Goal: Task Accomplishment & Management: Use online tool/utility

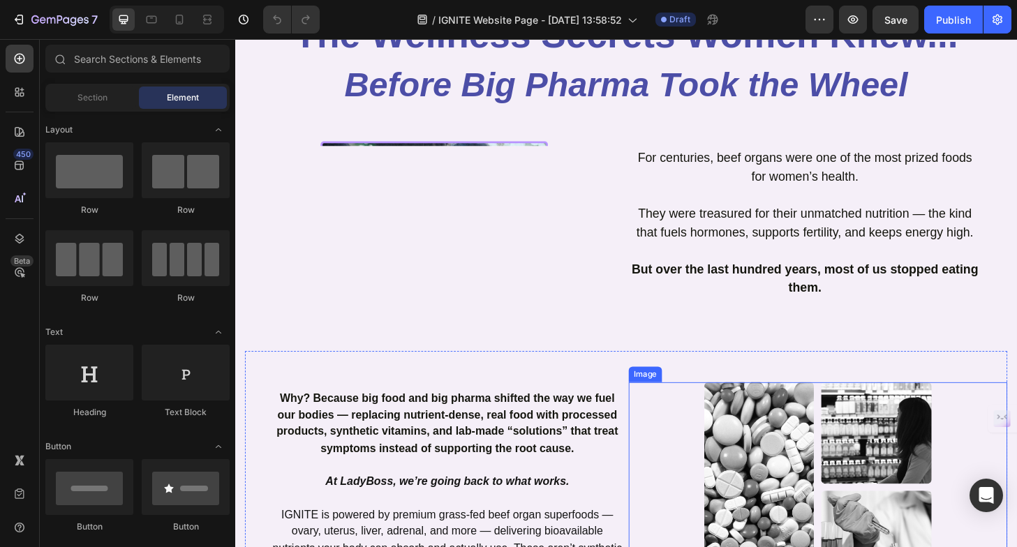
scroll to position [430, 0]
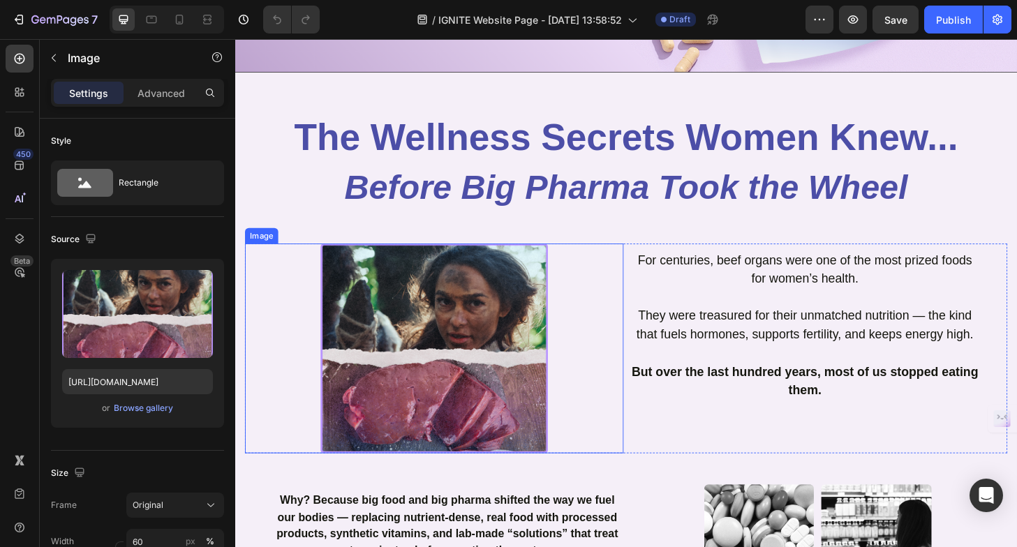
click at [438, 347] on img at bounding box center [449, 371] width 244 height 226
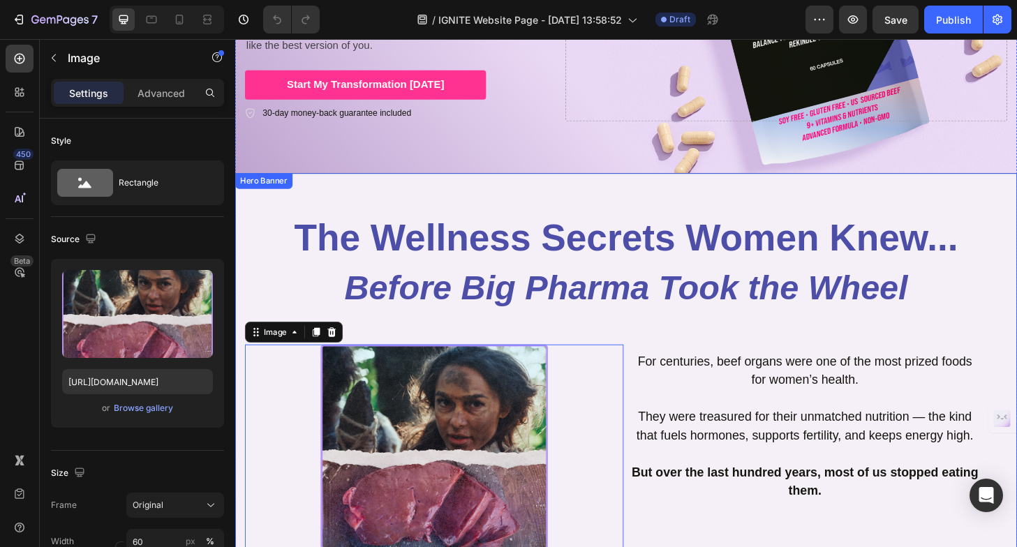
scroll to position [302, 0]
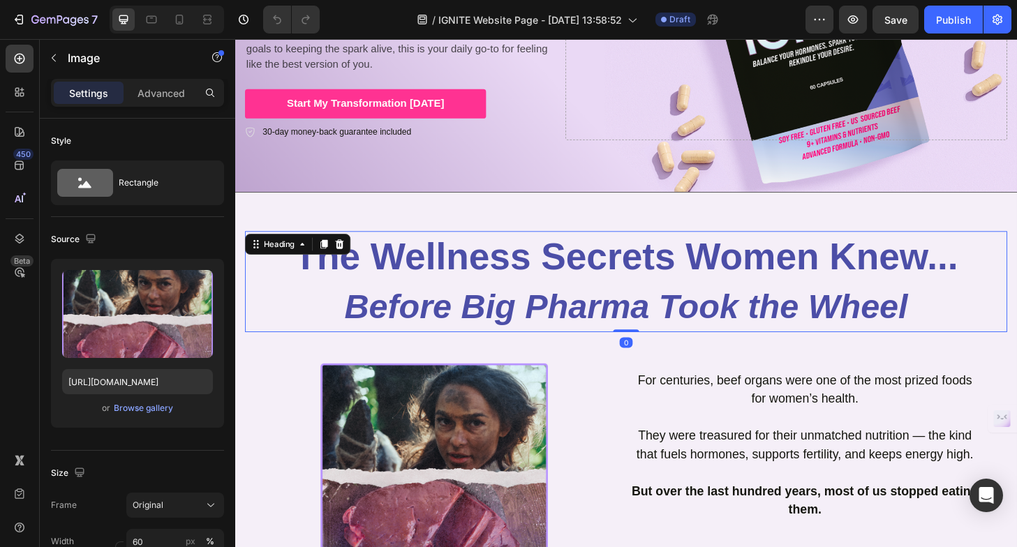
click at [451, 306] on icon "Before Big Pharma Took the Wheel" at bounding box center [655, 326] width 604 height 40
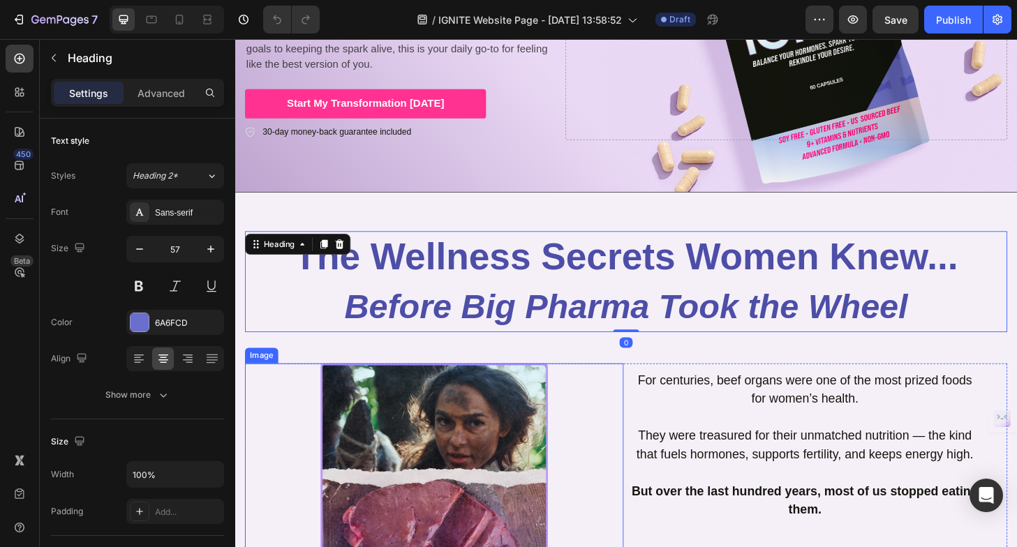
click at [426, 460] on img at bounding box center [449, 500] width 244 height 226
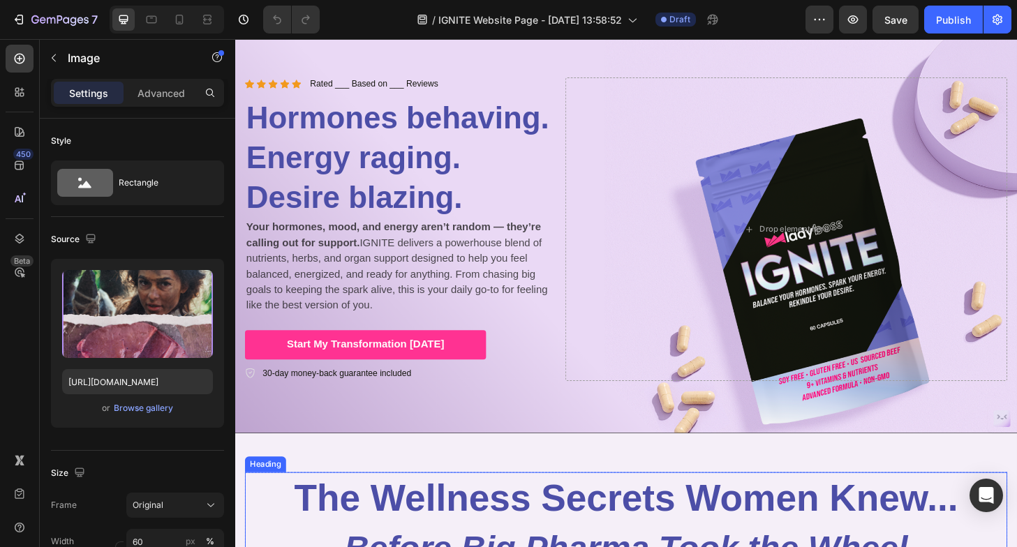
scroll to position [34, 0]
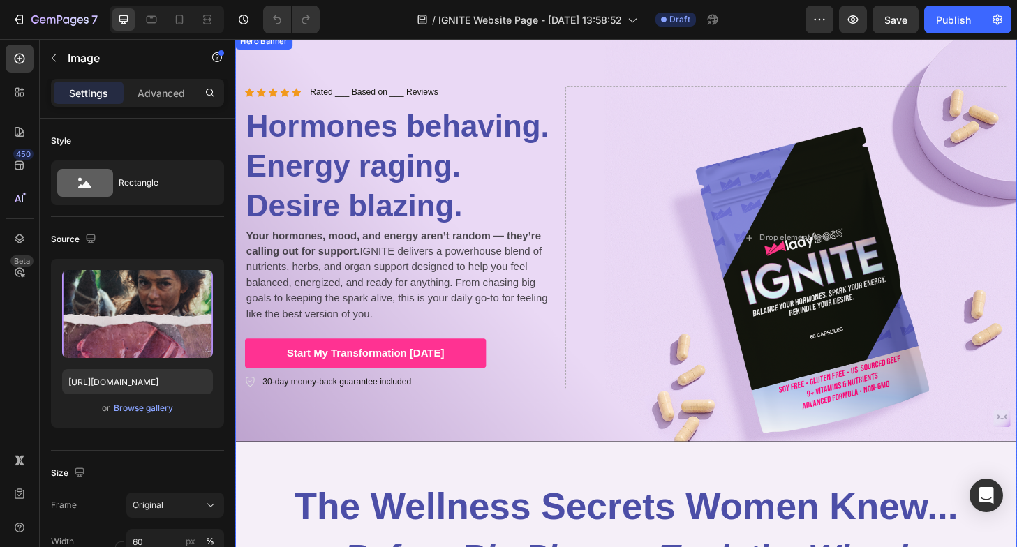
click at [510, 64] on div "Icon Icon Icon Icon Icon Icon List Rated ___ Based on ___ Reviews Text Block Ro…" at bounding box center [654, 252] width 838 height 437
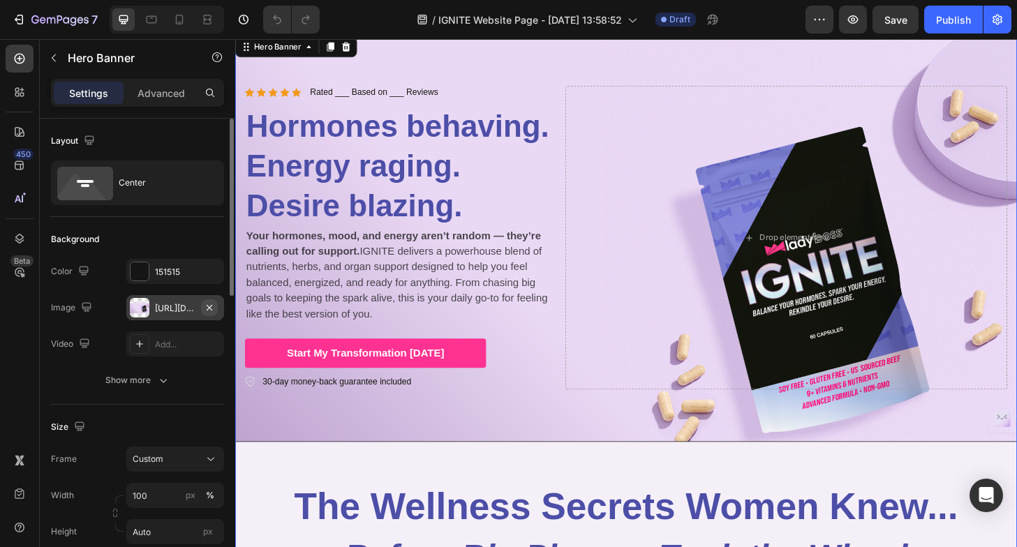
click at [208, 307] on icon "button" at bounding box center [209, 307] width 11 height 11
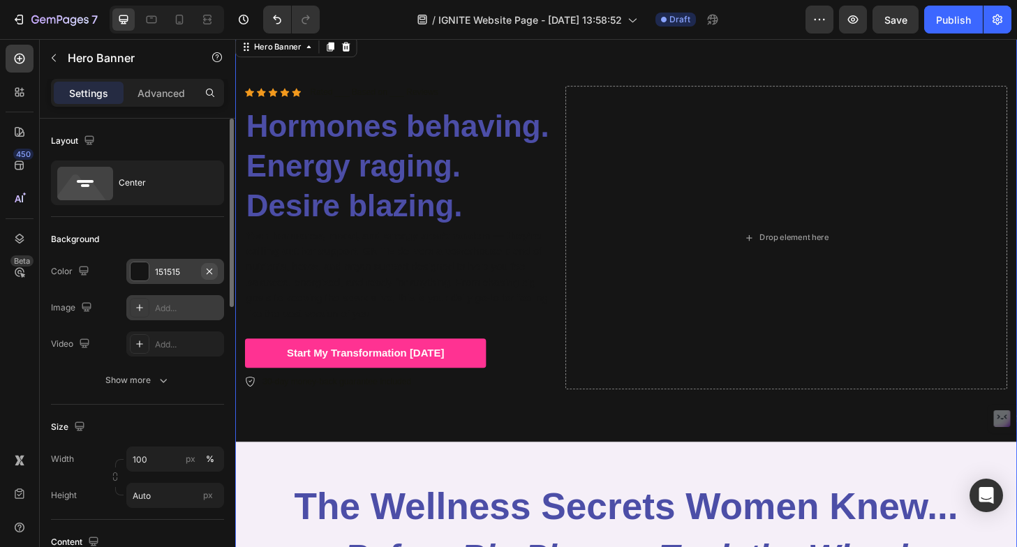
click at [208, 270] on icon "button" at bounding box center [210, 271] width 6 height 6
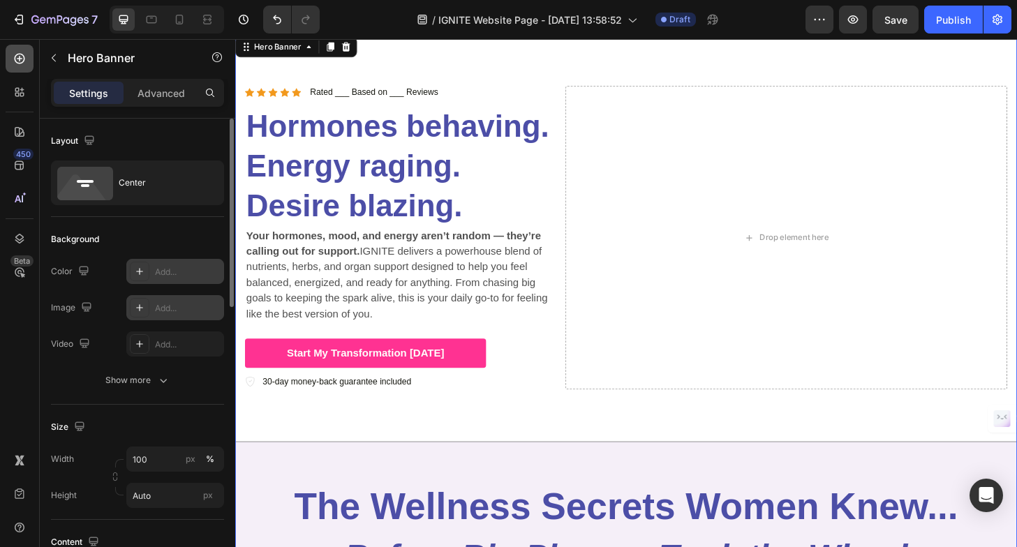
click at [21, 53] on icon at bounding box center [20, 59] width 14 height 14
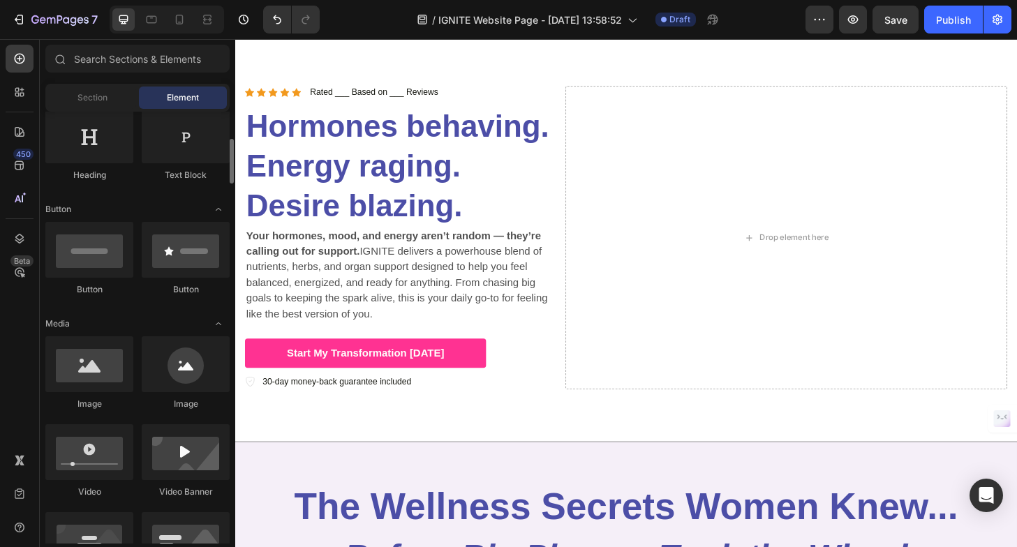
scroll to position [240, 0]
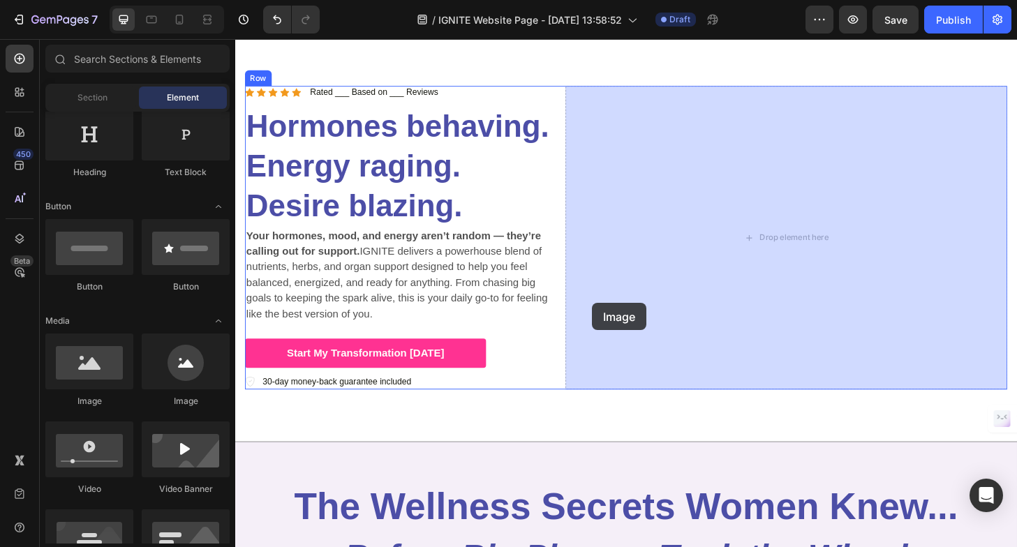
drag, startPoint x: 316, startPoint y: 424, endPoint x: 626, endPoint y: 311, distance: 330.0
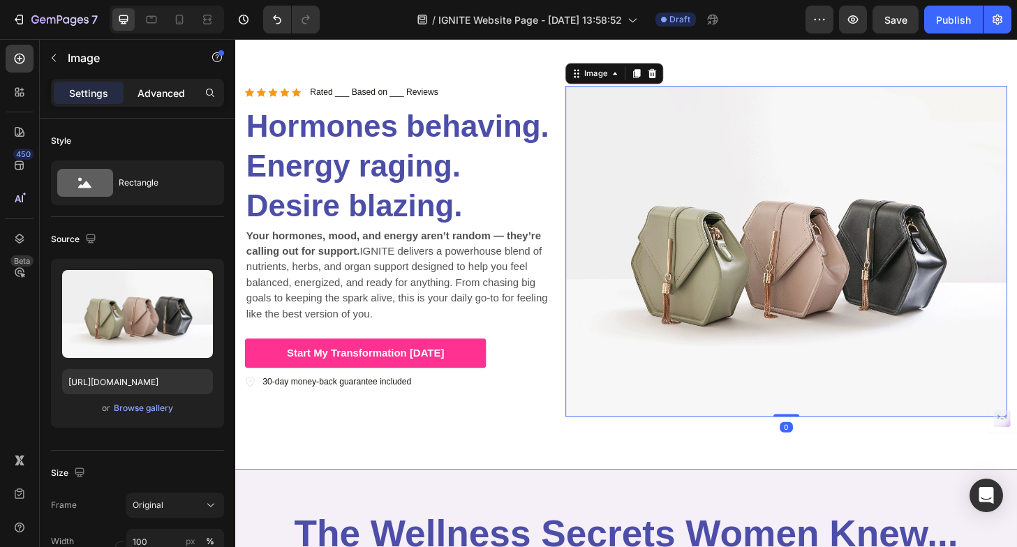
click at [147, 87] on p "Advanced" at bounding box center [161, 93] width 47 height 15
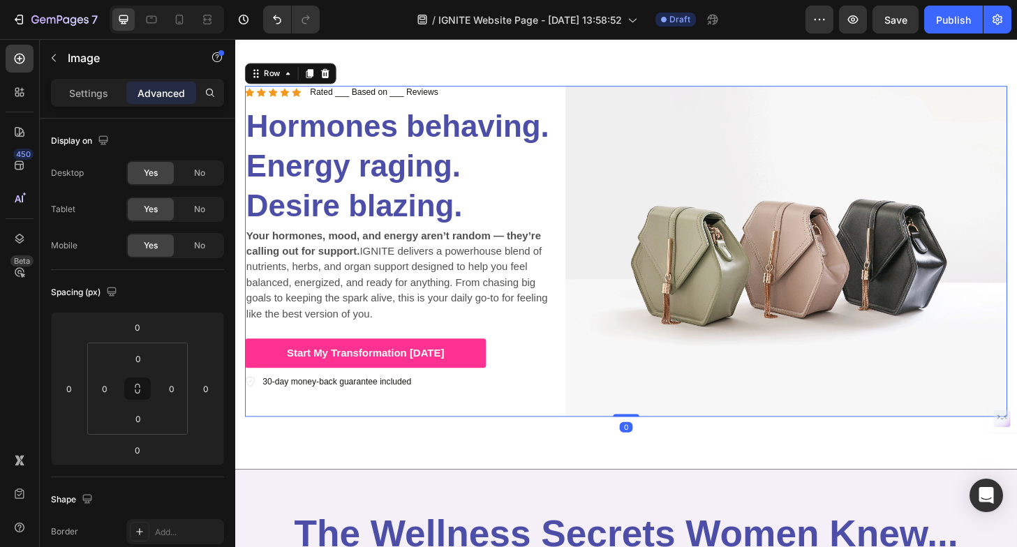
click at [565, 440] on div "Icon Icon Icon Icon Icon Icon List Rated ___ Based on ___ Reviews Text Block Ro…" at bounding box center [415, 266] width 338 height 355
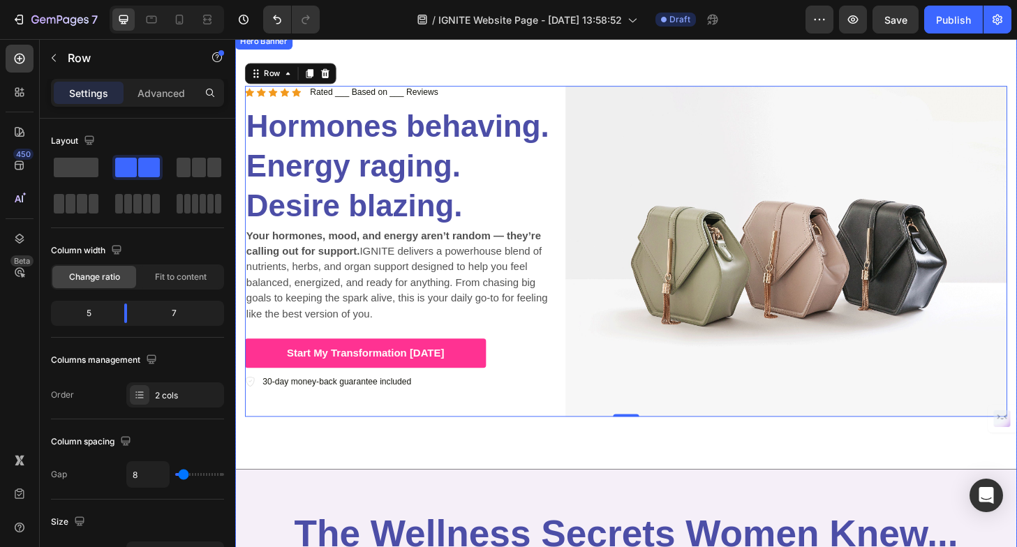
click at [518, 75] on div "Icon Icon Icon Icon Icon Icon List Rated ___ Based on ___ Reviews Text Block Ro…" at bounding box center [654, 267] width 838 height 466
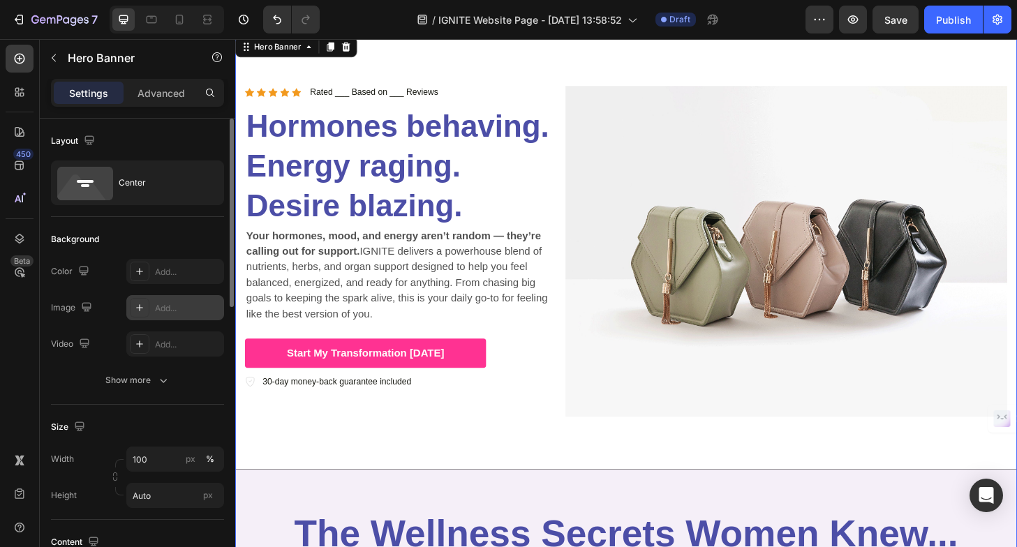
click at [135, 311] on icon at bounding box center [139, 307] width 11 height 11
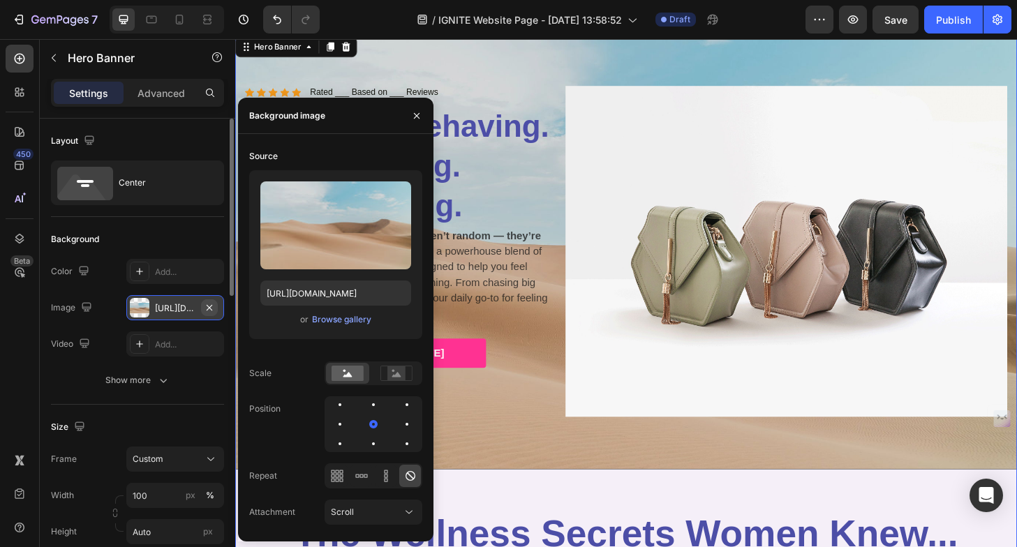
click at [207, 308] on icon "button" at bounding box center [209, 307] width 11 height 11
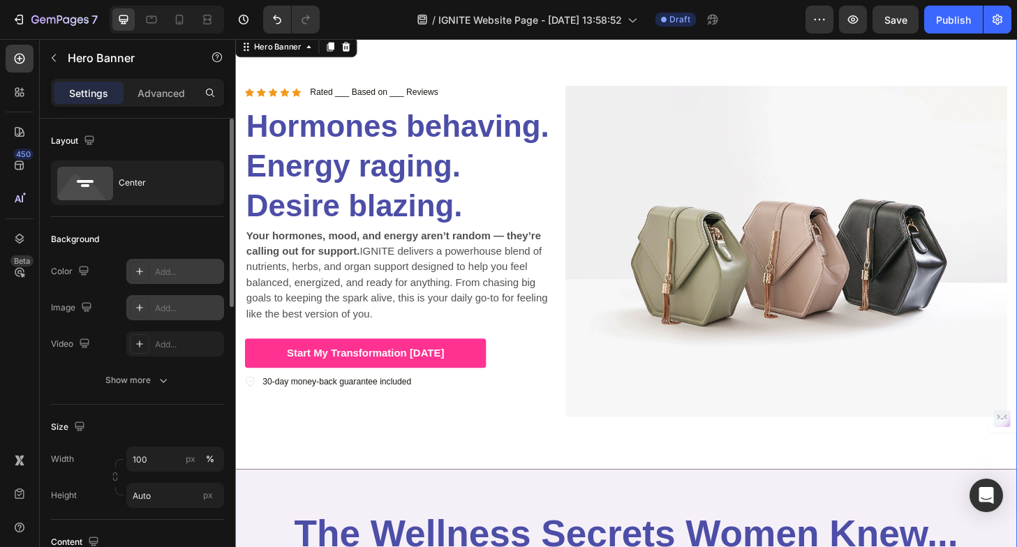
click at [135, 269] on icon at bounding box center [139, 271] width 11 height 11
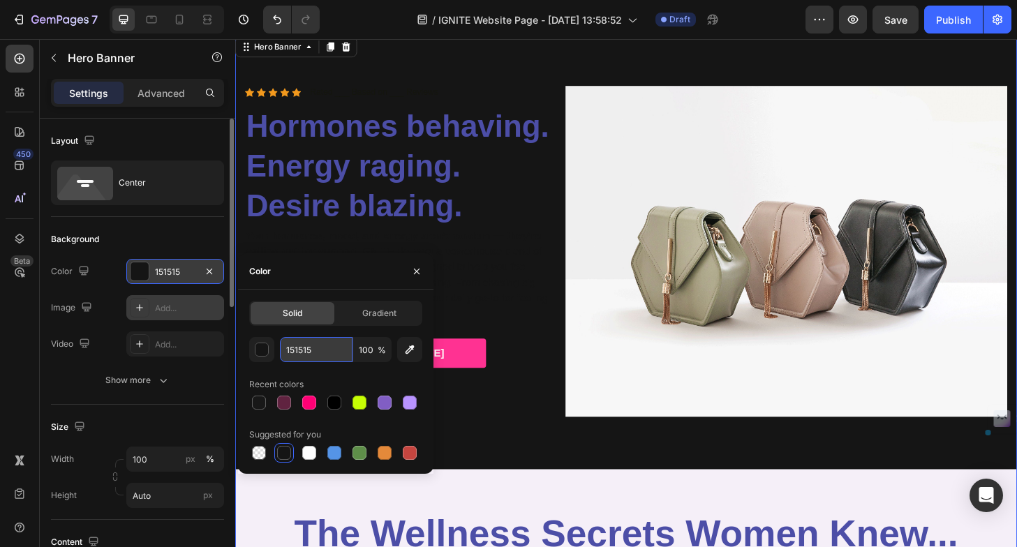
click at [314, 345] on input "151515" at bounding box center [316, 349] width 73 height 25
paste input "#f6e9ff"
type input "#f6e9ff"
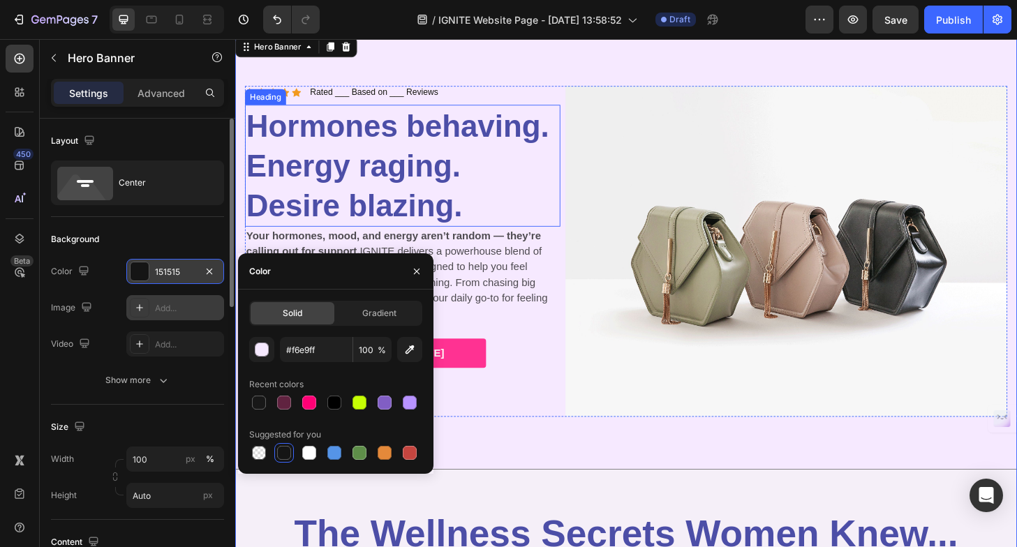
click at [508, 156] on h2 "Hormones behaving. Energy raging. Desire blazing." at bounding box center [415, 175] width 338 height 131
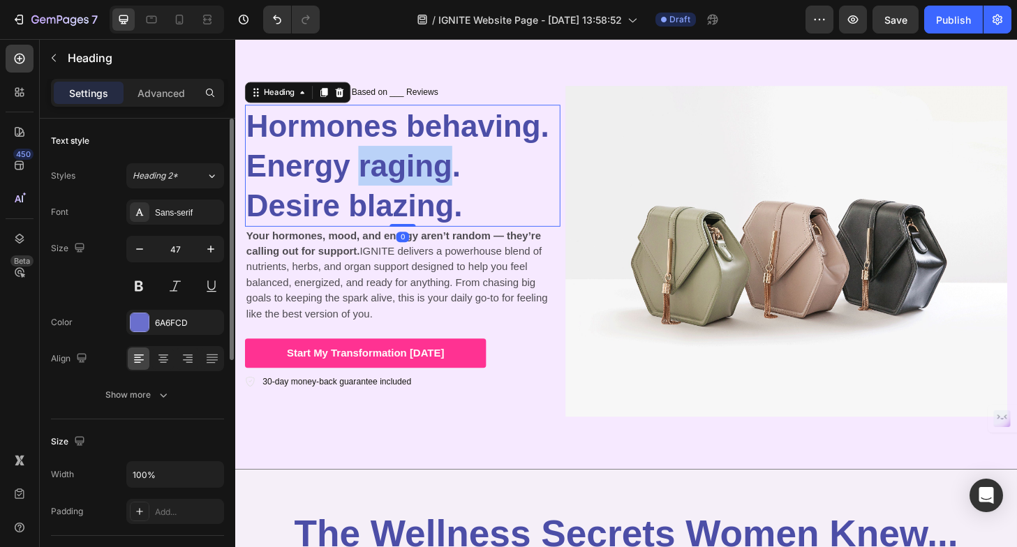
click at [381, 161] on span "Hormones behaving. Energy raging. Desire blazing." at bounding box center [409, 175] width 325 height 122
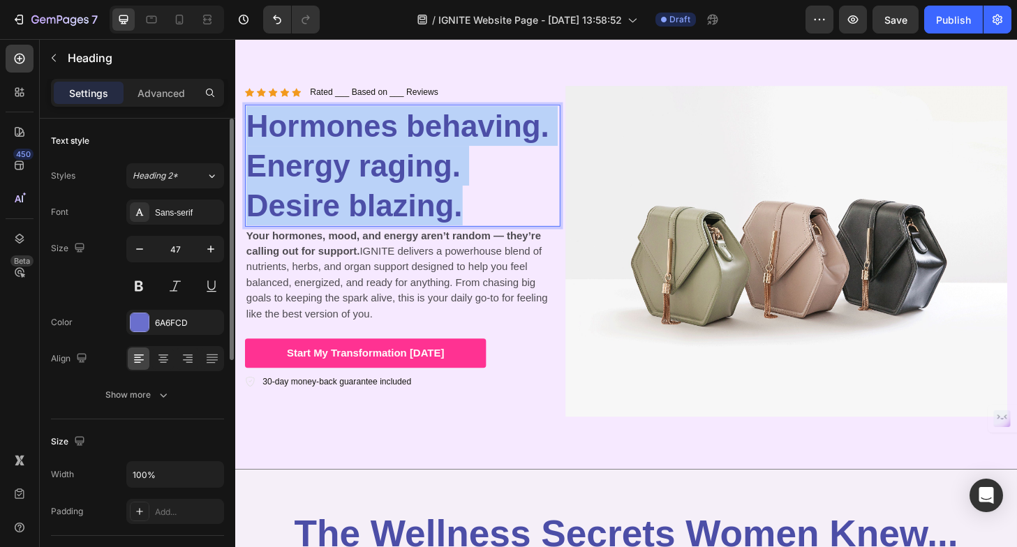
click at [381, 161] on span "Hormones behaving. Energy raging. Desire blazing." at bounding box center [409, 175] width 325 height 122
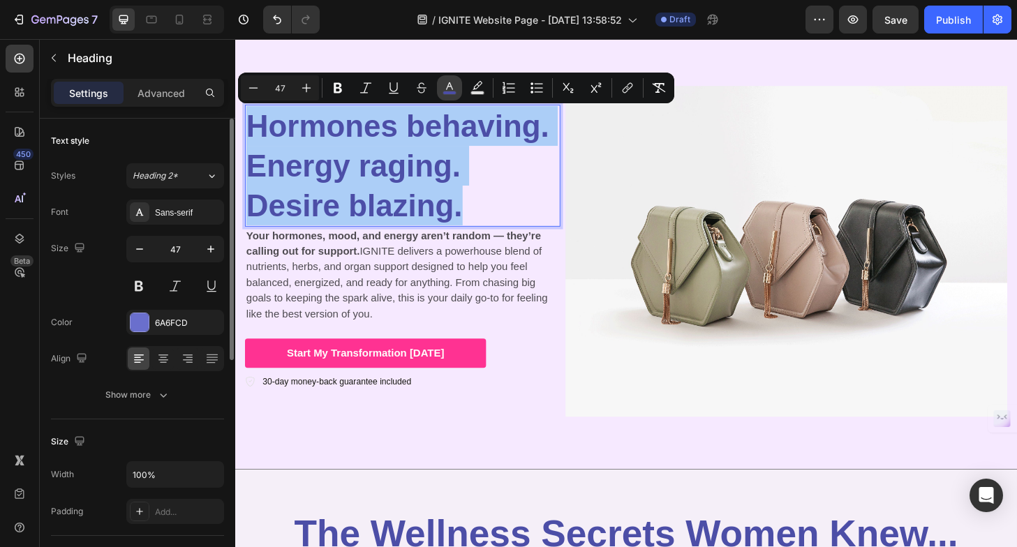
click at [455, 84] on icon "Editor contextual toolbar" at bounding box center [450, 88] width 14 height 14
type input "4C4EA7"
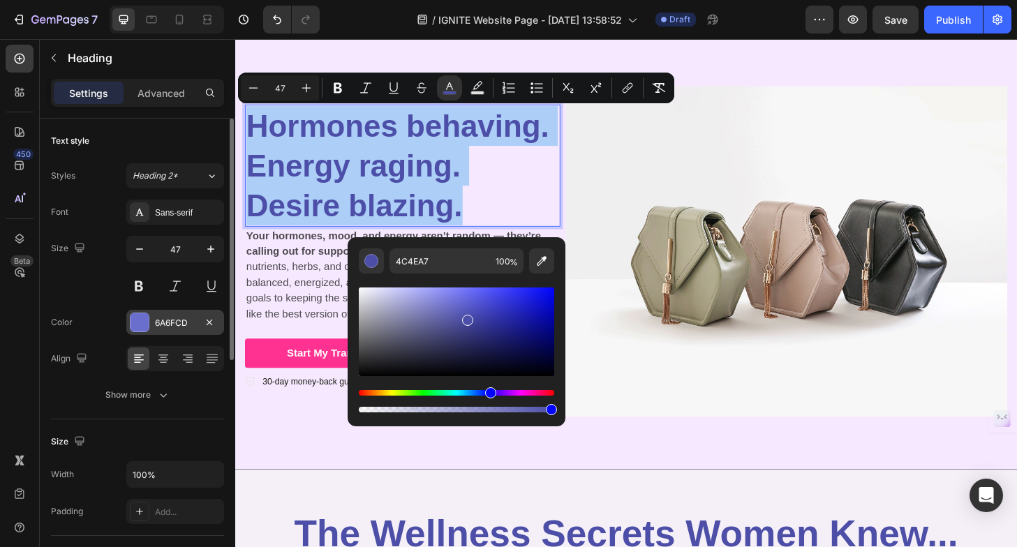
click at [133, 320] on div at bounding box center [140, 323] width 18 height 18
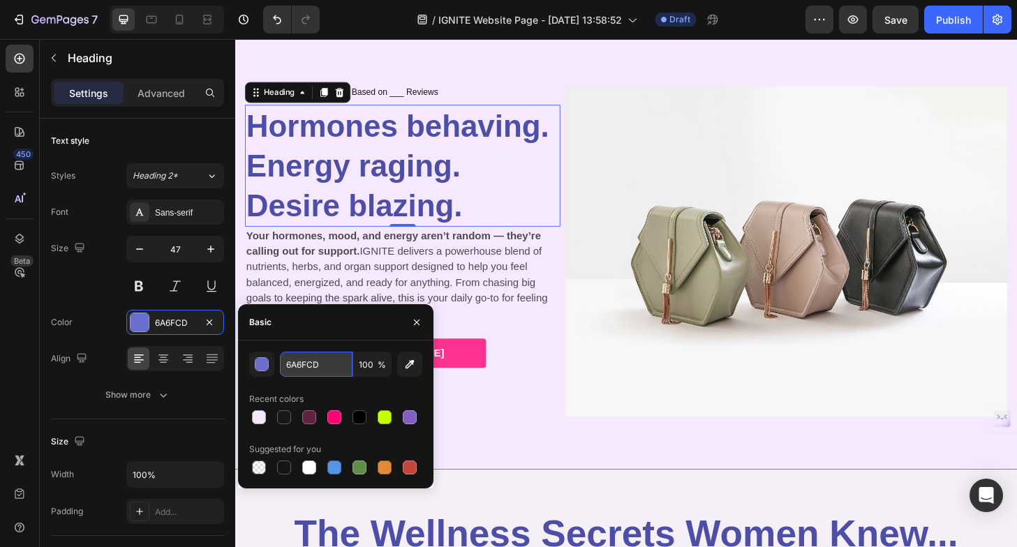
click at [308, 360] on input "6A6FCD" at bounding box center [316, 364] width 73 height 25
type input "b893ff"
click at [302, 363] on input "b893ff" at bounding box center [316, 364] width 73 height 25
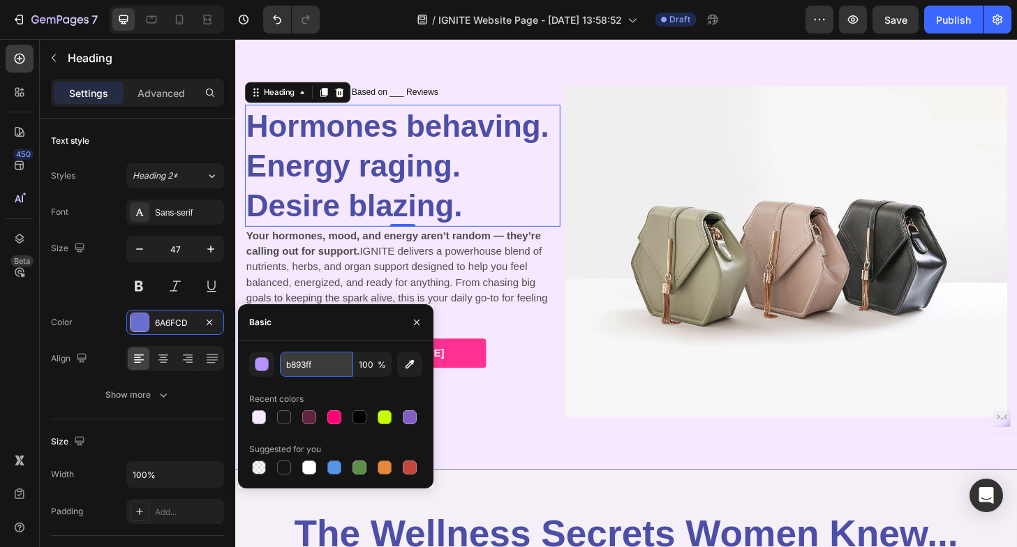
click at [302, 363] on input "b893ff" at bounding box center [316, 364] width 73 height 25
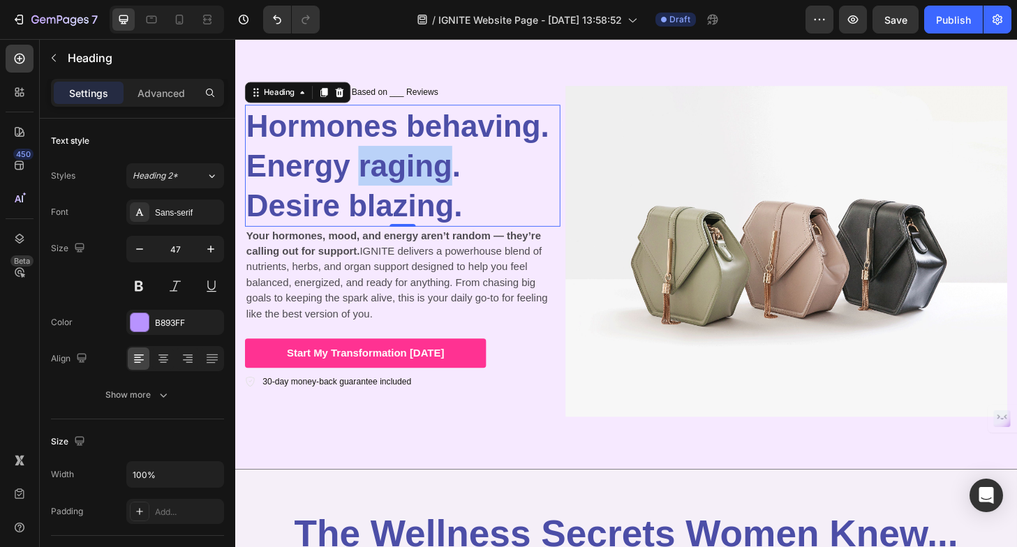
click at [376, 159] on span "Hormones behaving. Energy raging. Desire blazing." at bounding box center [409, 175] width 325 height 122
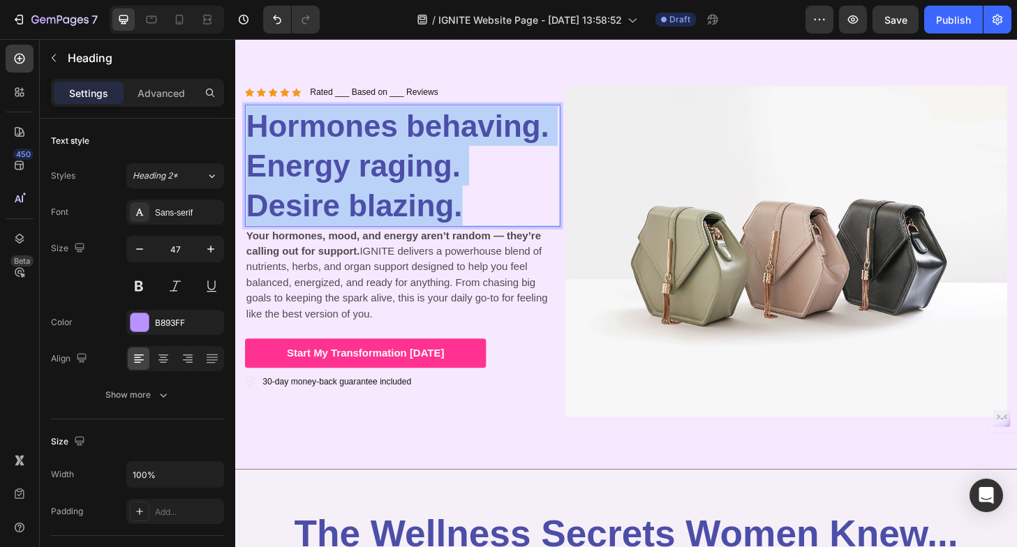
click at [376, 159] on span "Hormones behaving. Energy raging. Desire blazing." at bounding box center [409, 175] width 325 height 122
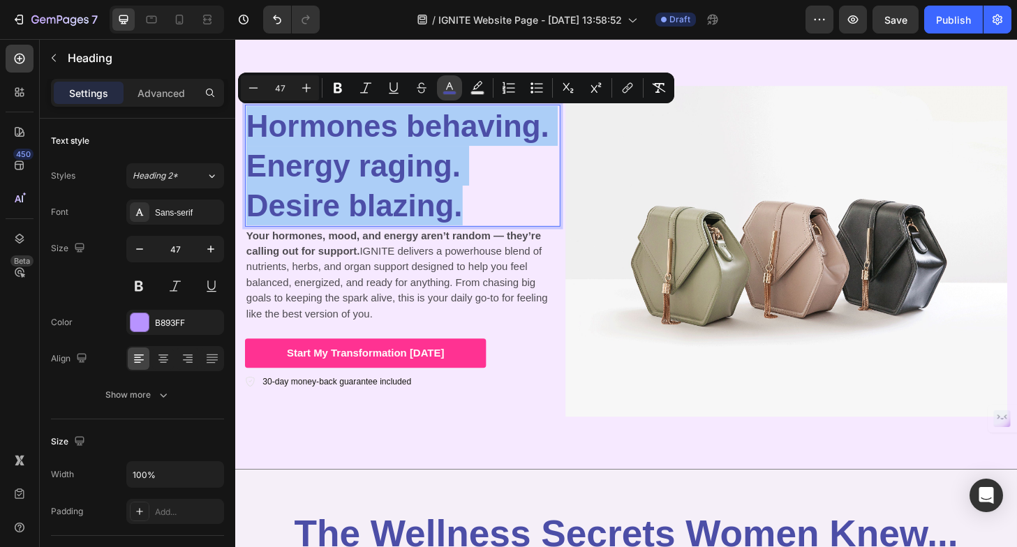
click at [457, 85] on button "color" at bounding box center [449, 87] width 25 height 25
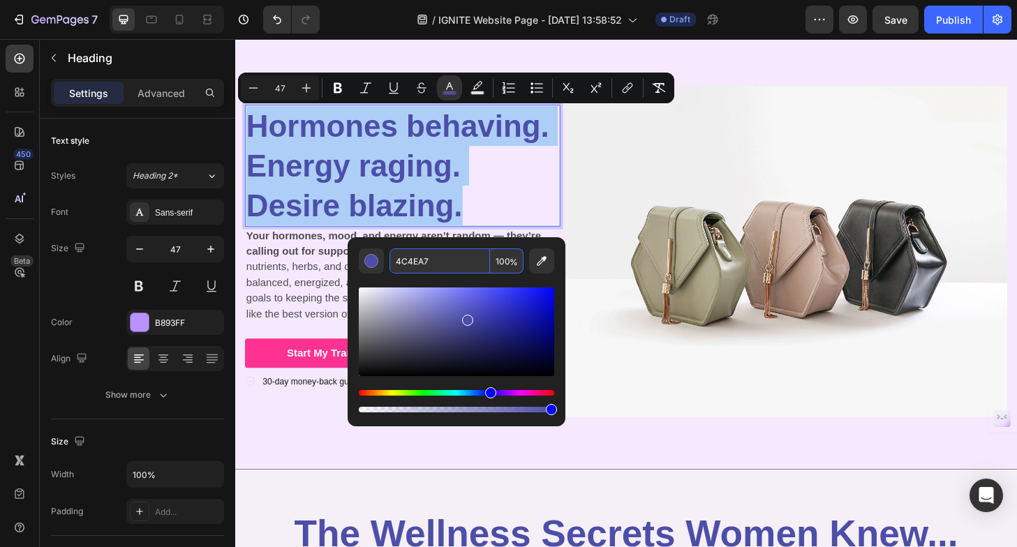
click at [421, 265] on input "4C4EA7" at bounding box center [440, 261] width 101 height 25
paste input "b893ff"
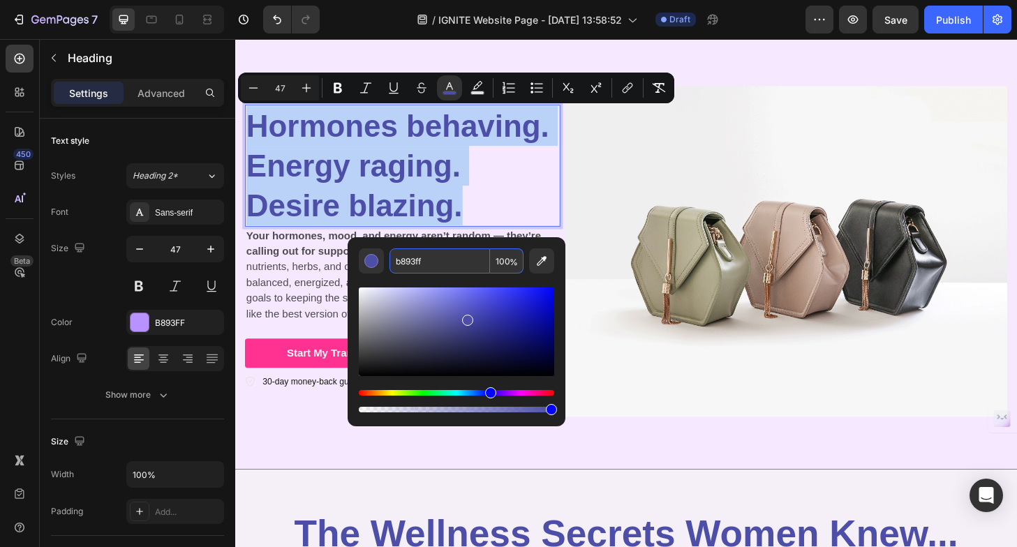
type input "B893FF"
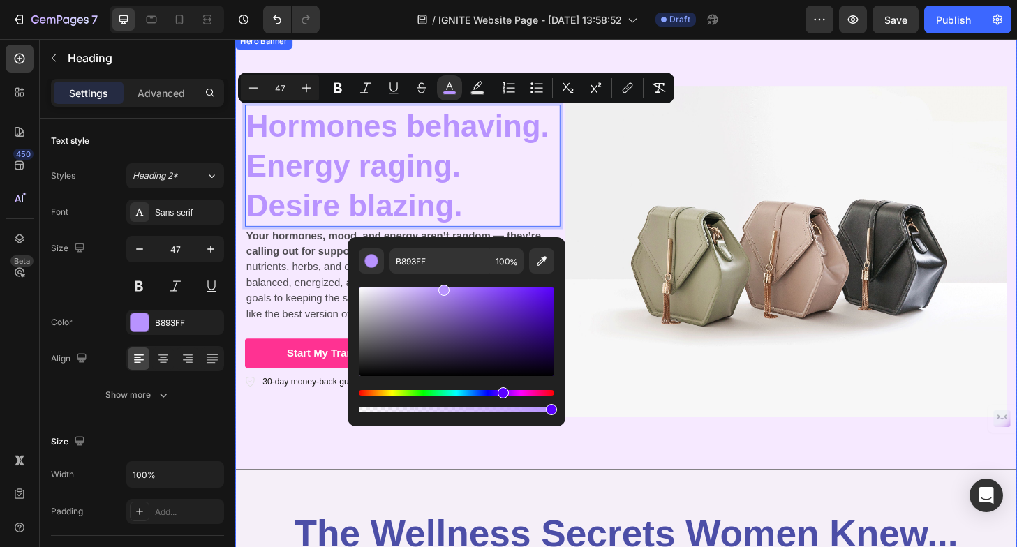
click at [749, 472] on div "Icon Icon Icon Icon Icon Icon List Rated ___ Based on ___ Reviews Text Block Ro…" at bounding box center [654, 267] width 838 height 466
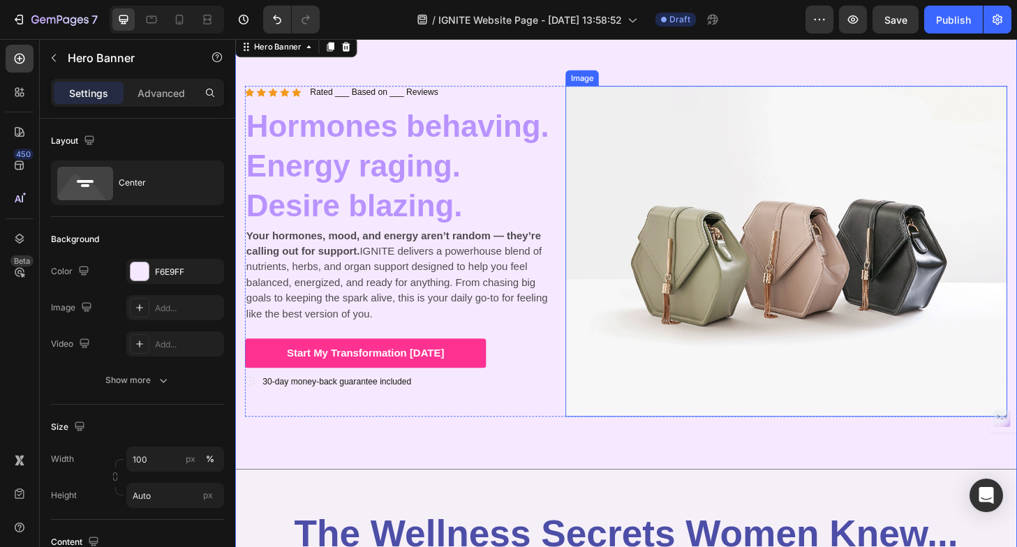
click at [776, 173] on img at bounding box center [825, 266] width 473 height 355
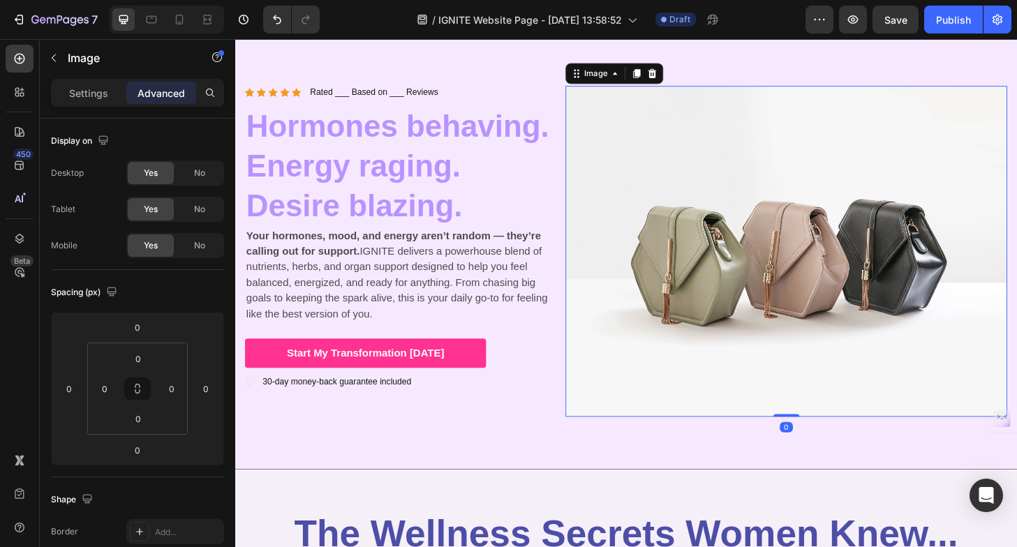
click at [79, 80] on div "Settings Advanced" at bounding box center [137, 93] width 173 height 28
click at [79, 90] on p "Settings" at bounding box center [88, 93] width 39 height 15
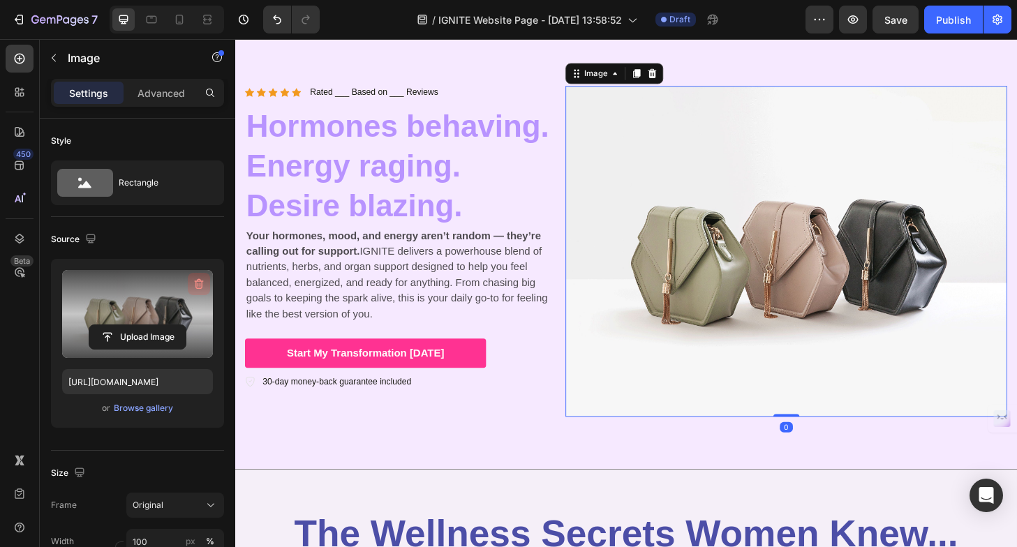
click at [198, 284] on icon "button" at bounding box center [198, 285] width 1 height 4
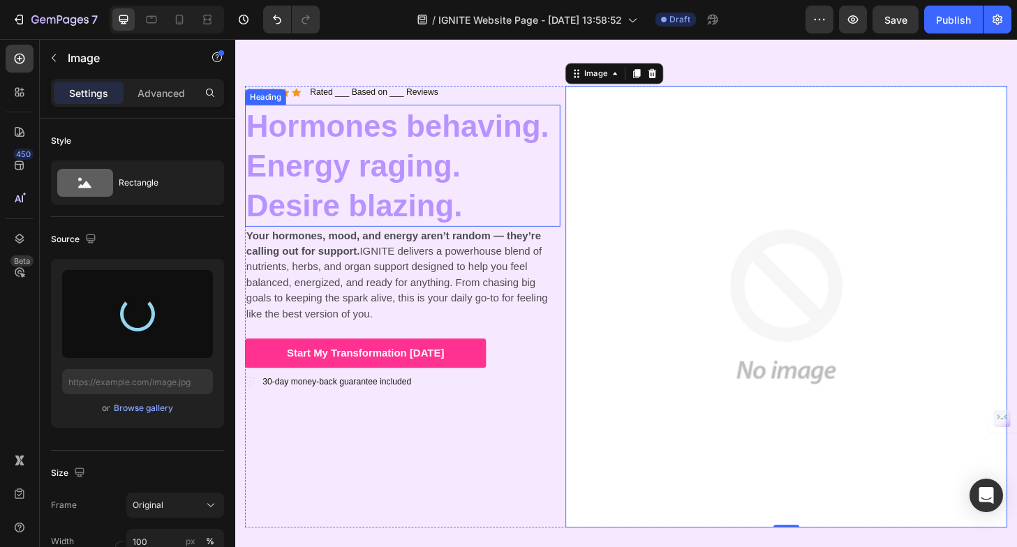
type input "https://cdn.shopify.com/s/files/1/0725/5307/0821/files/gempages_575602134184100…"
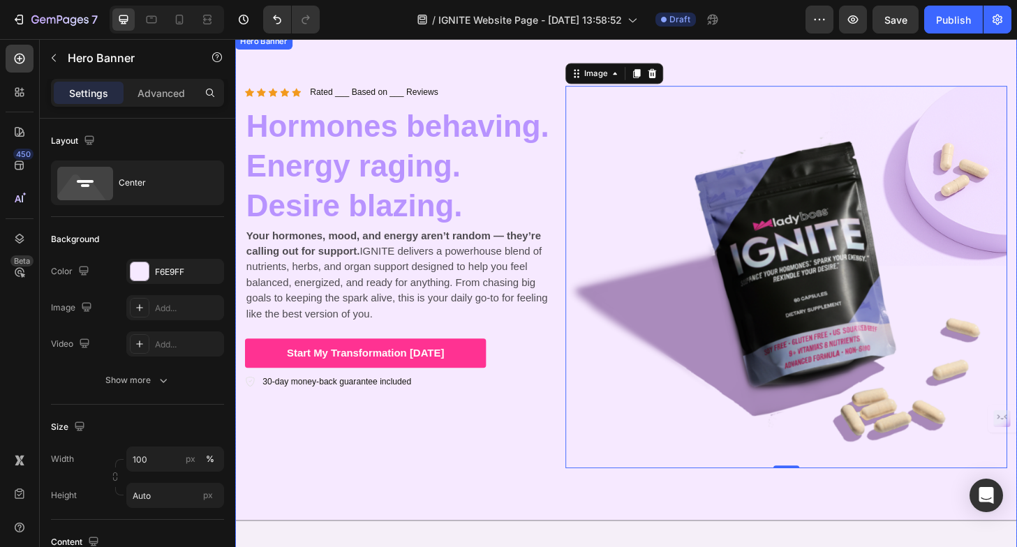
click at [549, 66] on div "Icon Icon Icon Icon Icon Icon List Rated ___ Based on ___ Reviews Text Block Ro…" at bounding box center [654, 295] width 838 height 522
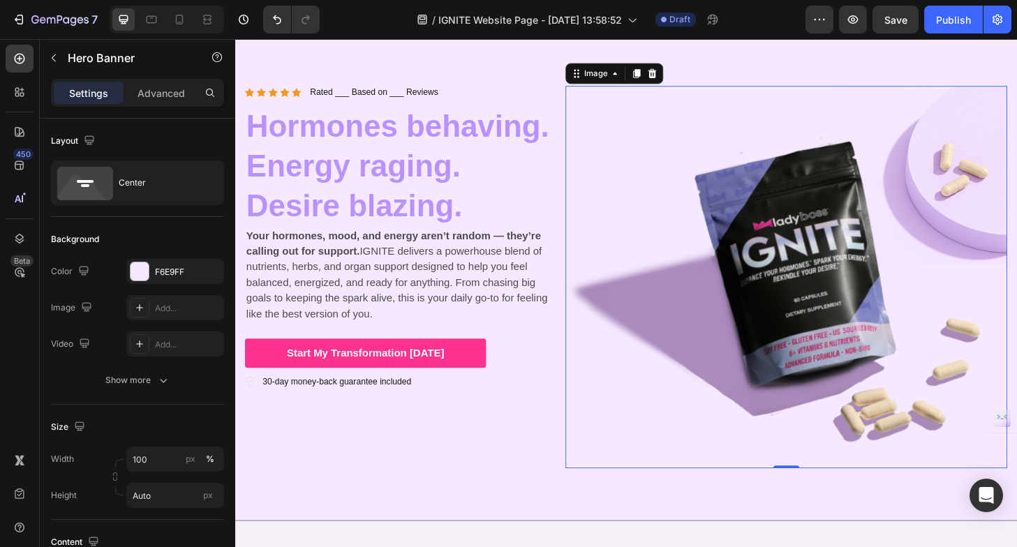
click at [759, 252] on img at bounding box center [825, 294] width 473 height 410
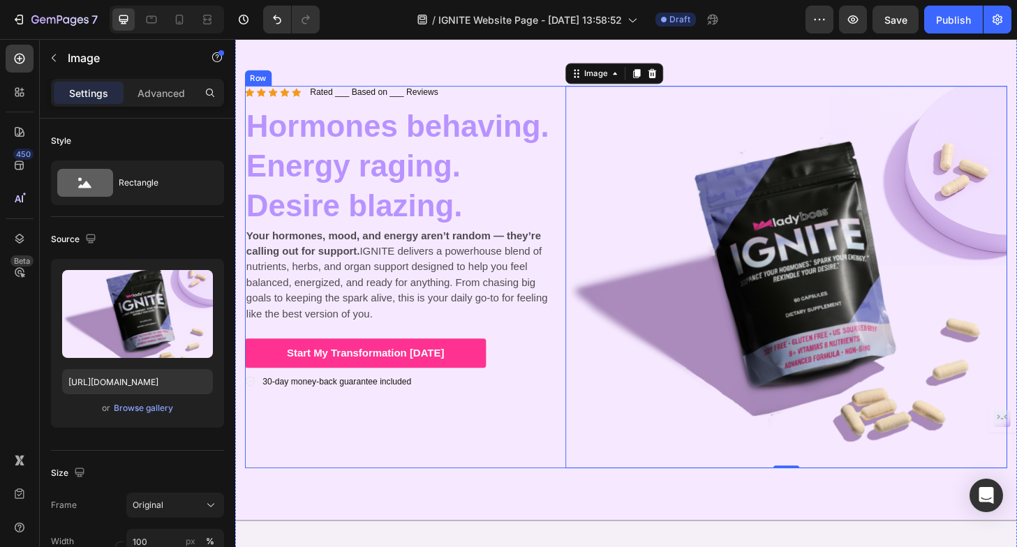
click at [480, 467] on div "Icon Icon Icon Icon Icon Icon List Rated ___ Based on ___ Reviews Text Block Ro…" at bounding box center [415, 294] width 338 height 410
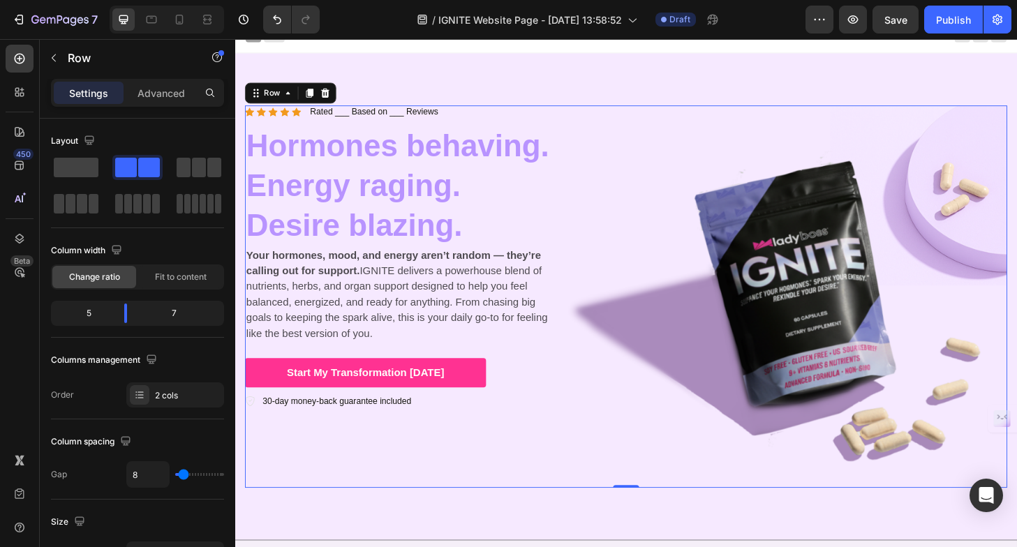
scroll to position [10, 0]
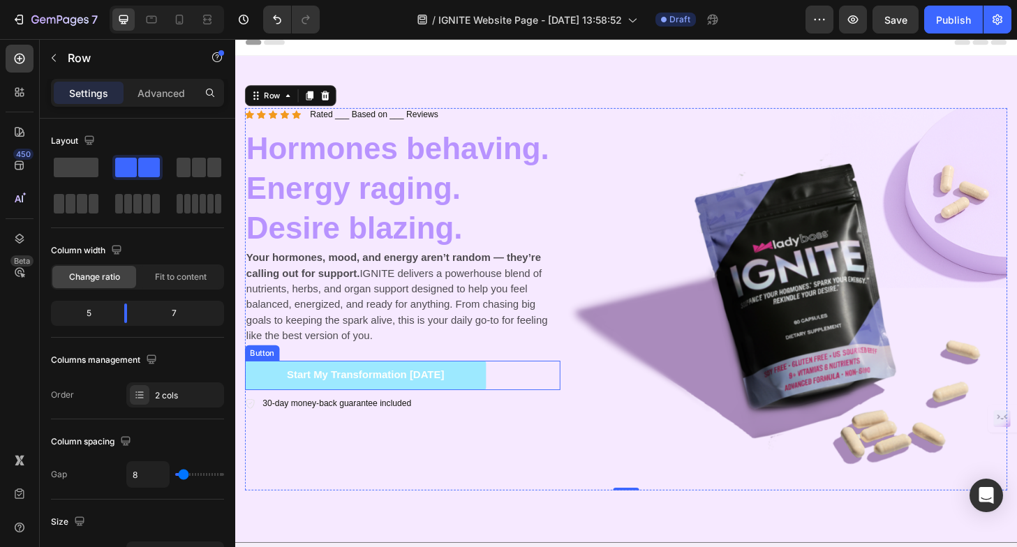
click at [484, 404] on button "Start My Transformation [DATE]" at bounding box center [375, 399] width 258 height 31
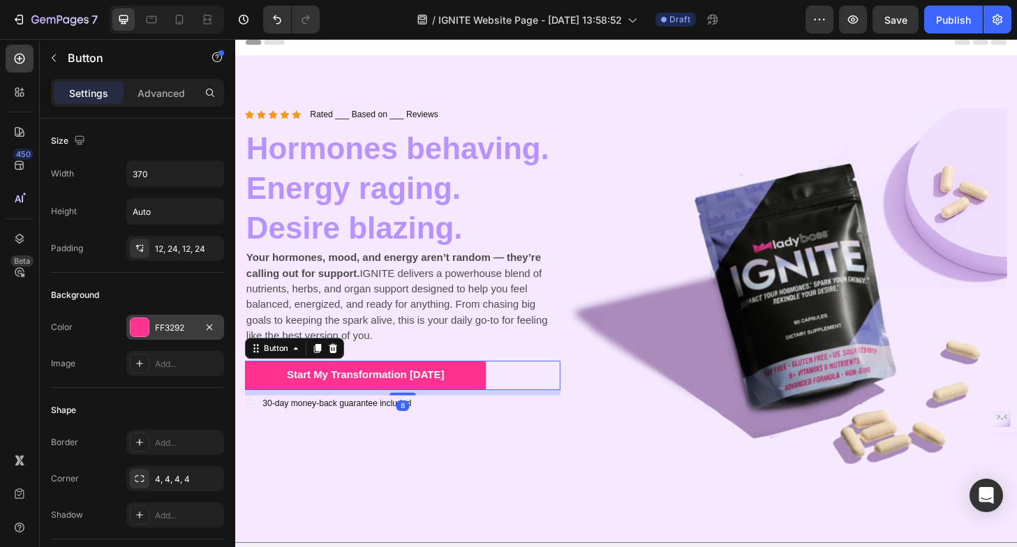
click at [138, 328] on div at bounding box center [140, 327] width 18 height 18
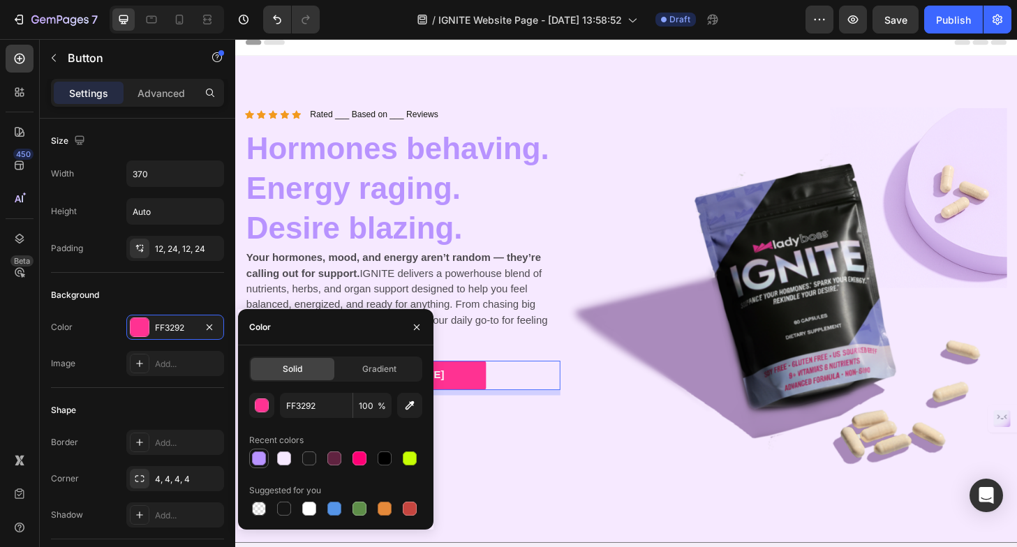
click at [257, 455] on div at bounding box center [259, 459] width 14 height 14
type input "B893FF"
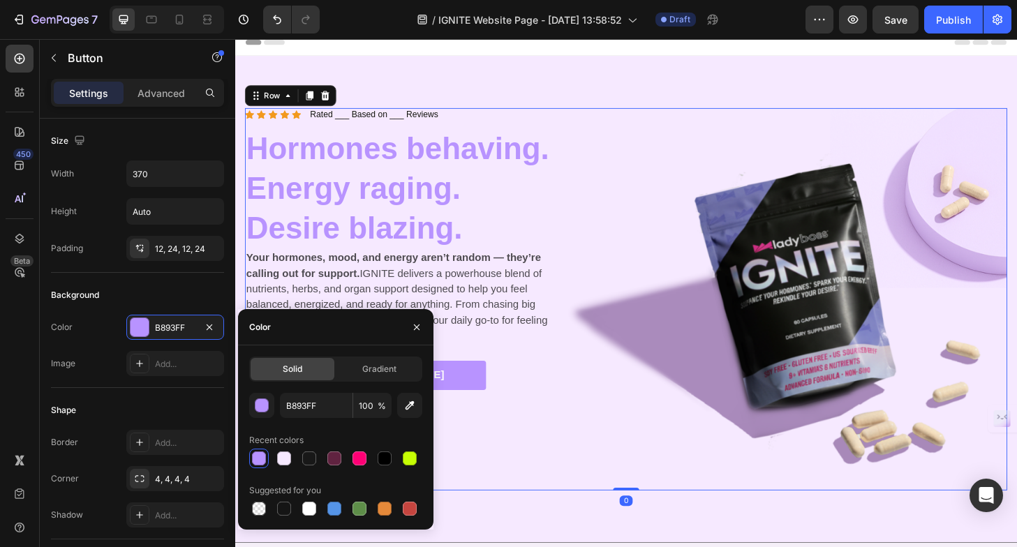
click at [587, 480] on div "Icon Icon Icon Icon Icon Icon List Rated ___ Based on ___ Reviews Text Block Ro…" at bounding box center [654, 318] width 817 height 410
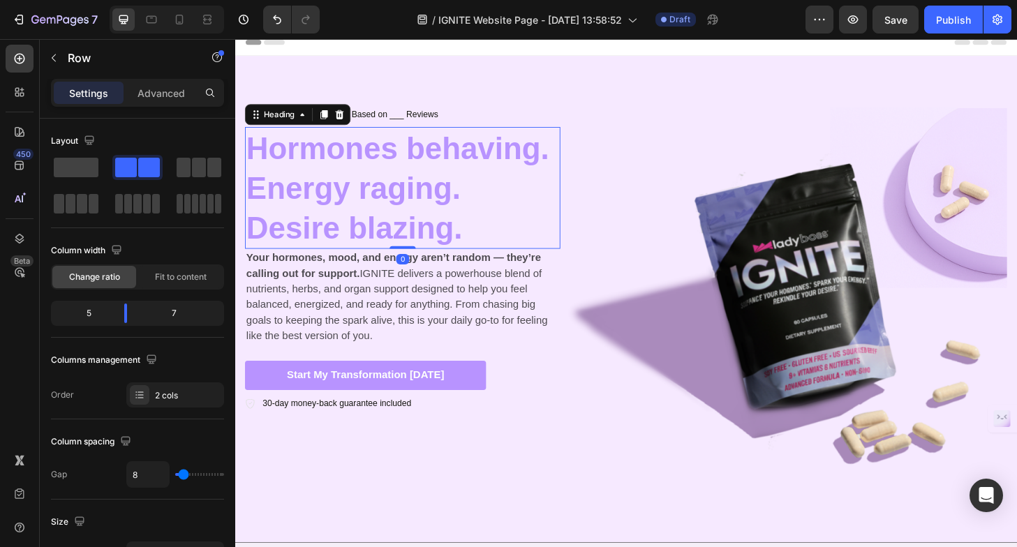
click at [385, 174] on span "Hormones behaving. Energy raging. Desire blazing." at bounding box center [409, 199] width 325 height 122
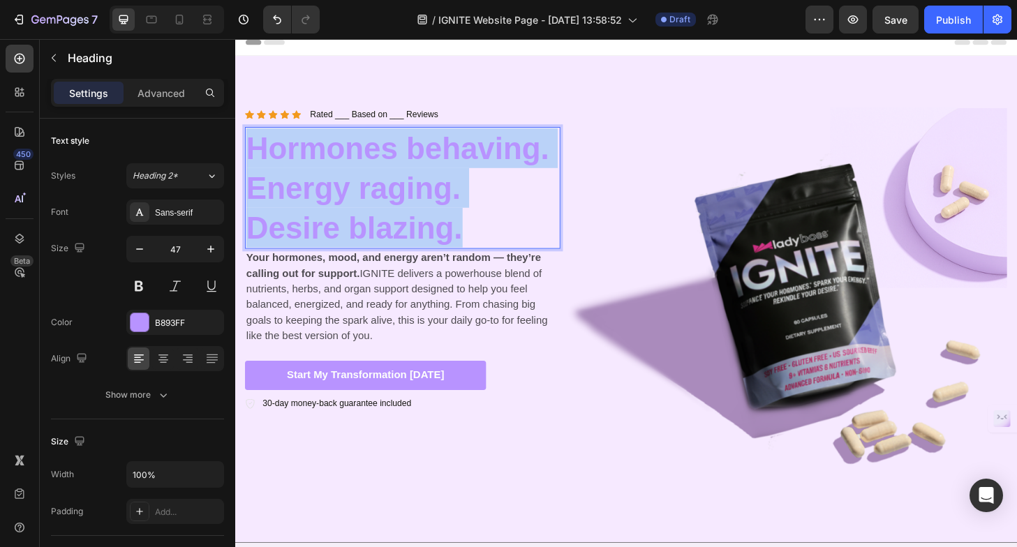
click at [385, 174] on span "Hormones behaving. Energy raging. Desire blazing." at bounding box center [409, 199] width 325 height 122
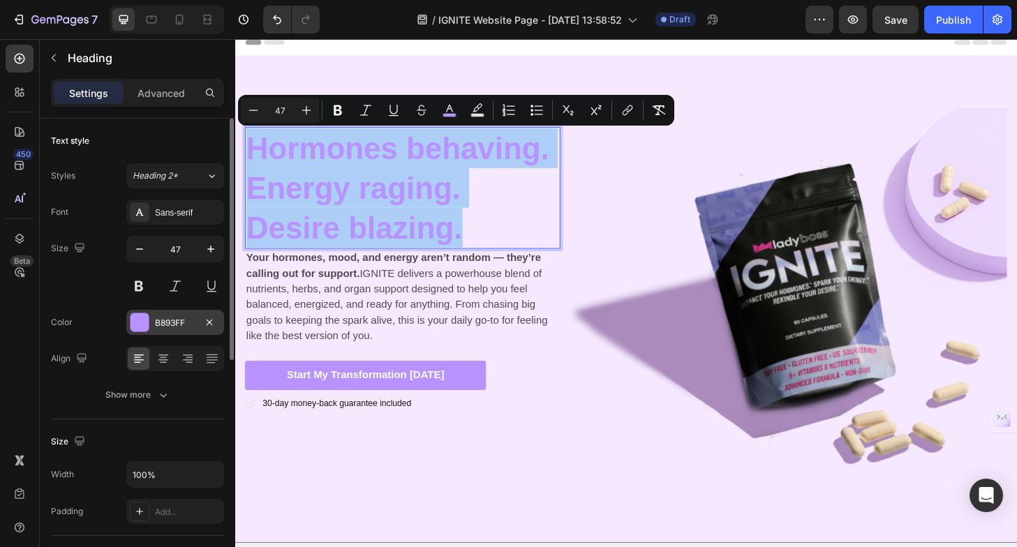
click at [138, 325] on div at bounding box center [140, 323] width 18 height 18
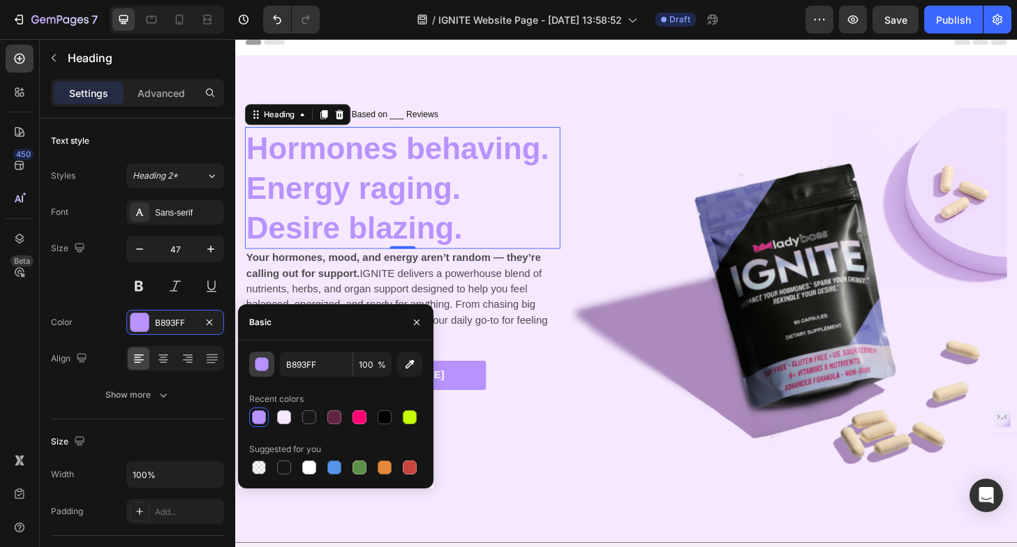
click at [262, 364] on div "button" at bounding box center [263, 365] width 14 height 14
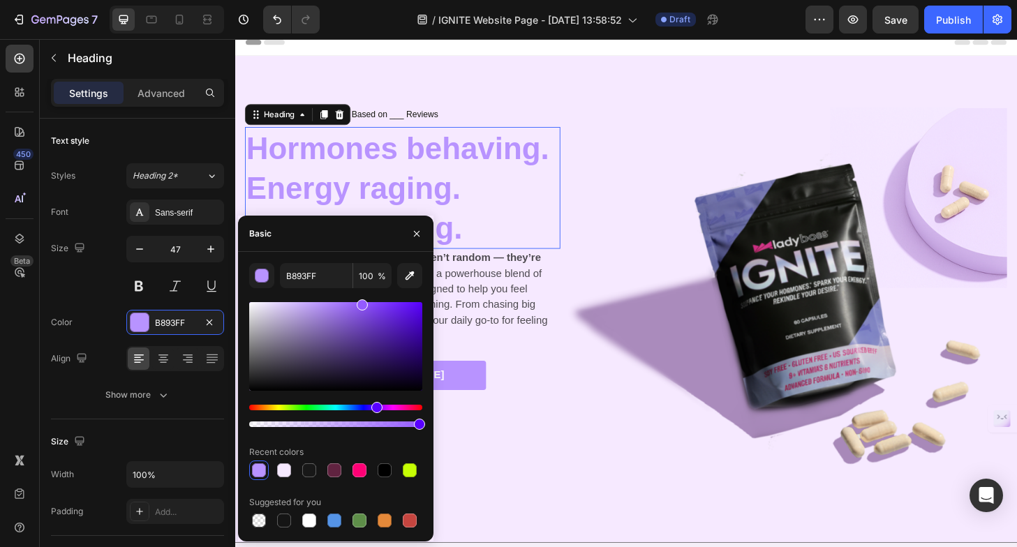
drag, startPoint x: 343, startPoint y: 304, endPoint x: 361, endPoint y: 289, distance: 23.8
click at [361, 289] on div "B893FF 100 % Recent colors Suggested for you" at bounding box center [335, 396] width 173 height 267
drag, startPoint x: 359, startPoint y: 307, endPoint x: 347, endPoint y: 288, distance: 21.7
click at [347, 288] on div "945BFF 100 % Recent colors Suggested for you" at bounding box center [335, 396] width 173 height 267
type input "A270FF"
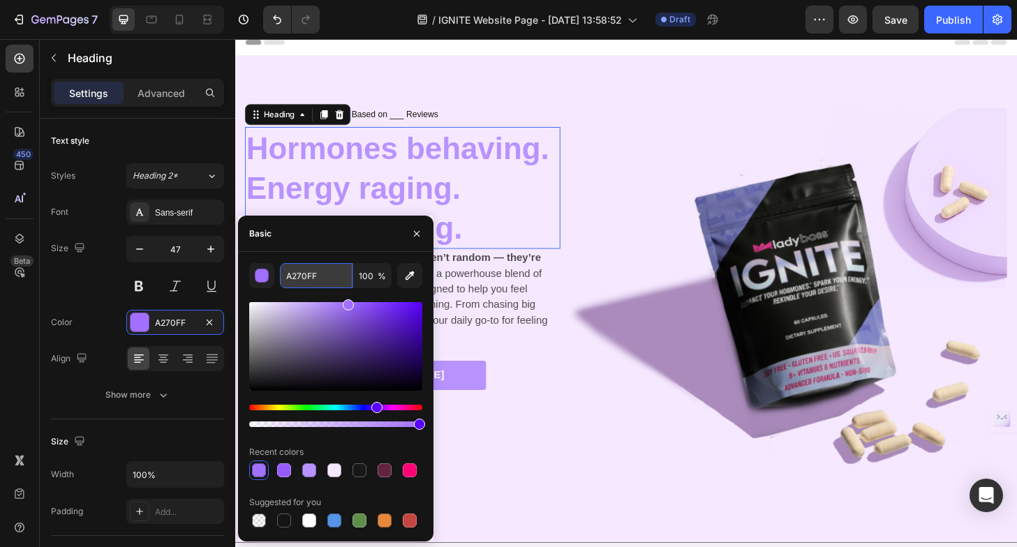
click at [309, 273] on input "A270FF" at bounding box center [316, 275] width 73 height 25
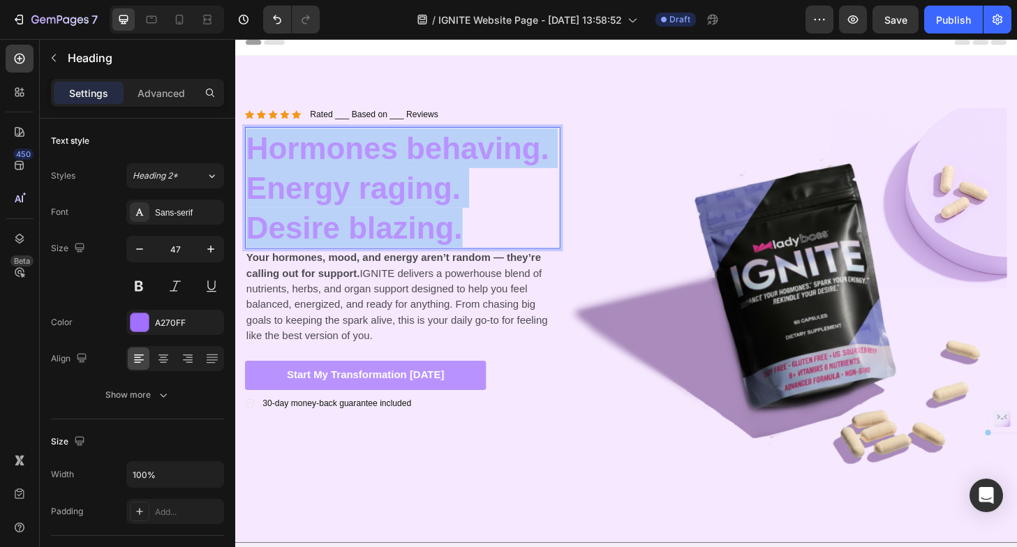
click at [378, 186] on span "Hormones behaving. Energy raging. Desire blazing." at bounding box center [409, 199] width 325 height 122
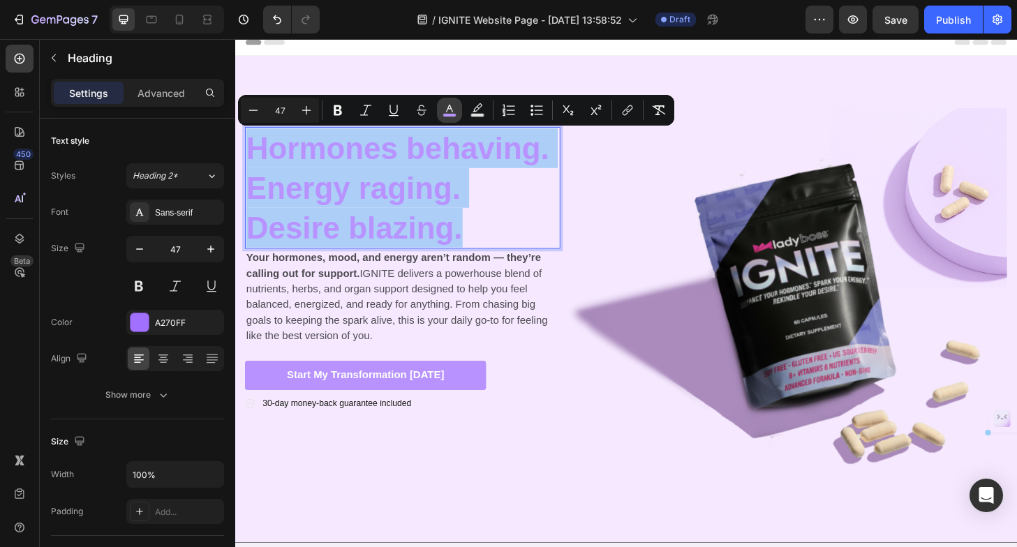
click at [443, 113] on icon "Editor contextual toolbar" at bounding box center [450, 110] width 14 height 14
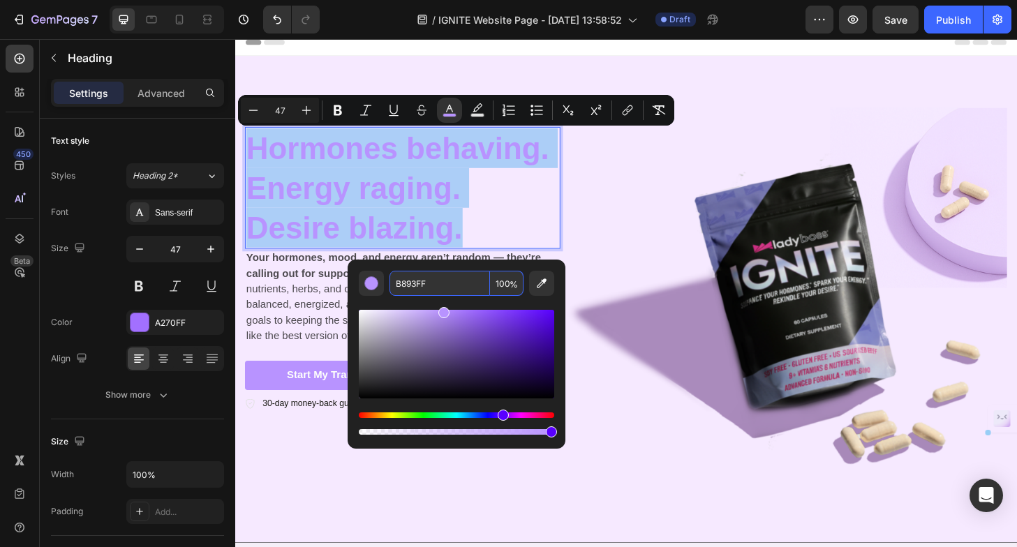
click at [441, 282] on input "B893FF" at bounding box center [440, 283] width 101 height 25
paste input "A270"
type input "A270FF"
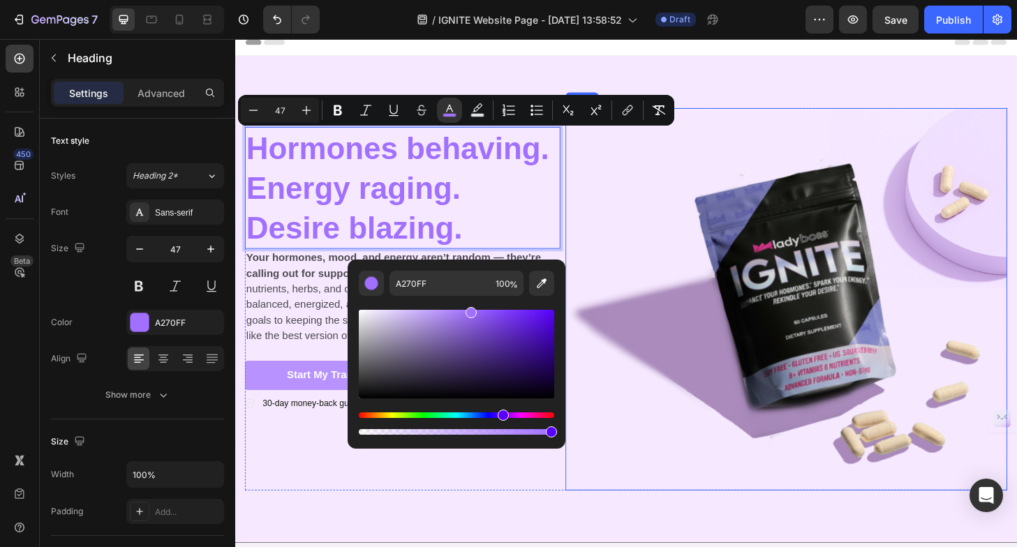
click at [640, 250] on img at bounding box center [825, 318] width 473 height 410
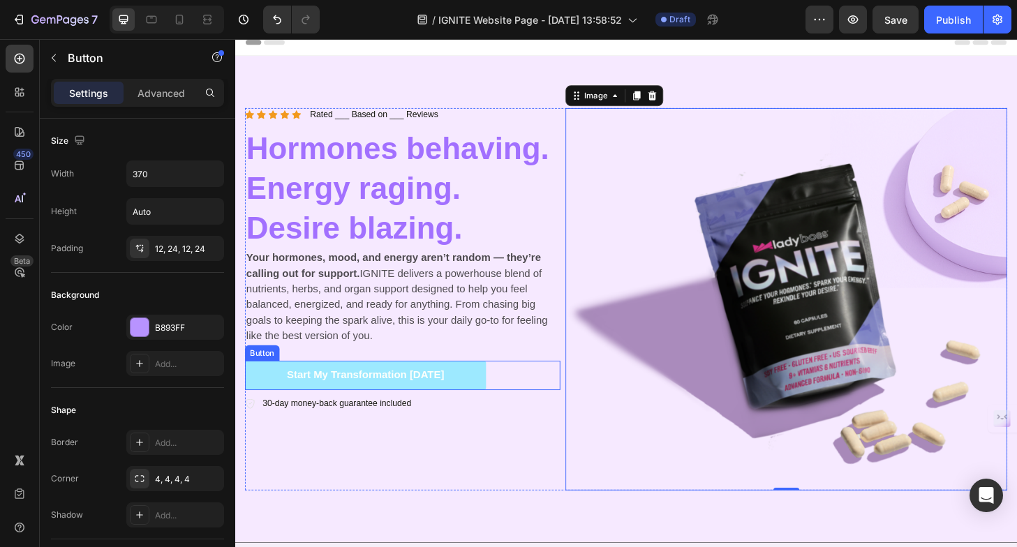
click at [494, 402] on button "Start My Transformation [DATE]" at bounding box center [375, 399] width 258 height 31
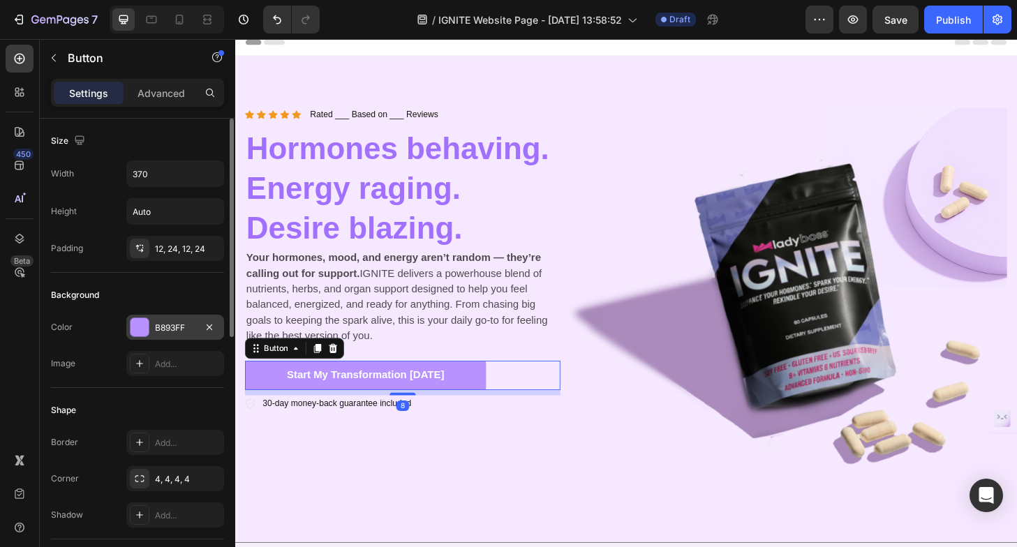
click at [138, 335] on div at bounding box center [140, 327] width 18 height 18
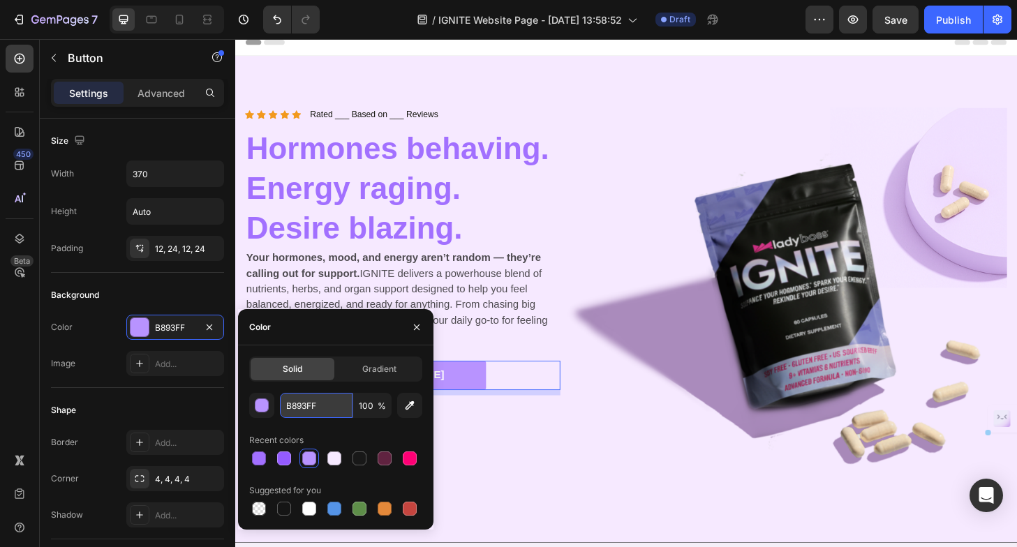
click at [316, 407] on input "B893FF" at bounding box center [316, 405] width 73 height 25
paste input "A270"
type input "A270FF"
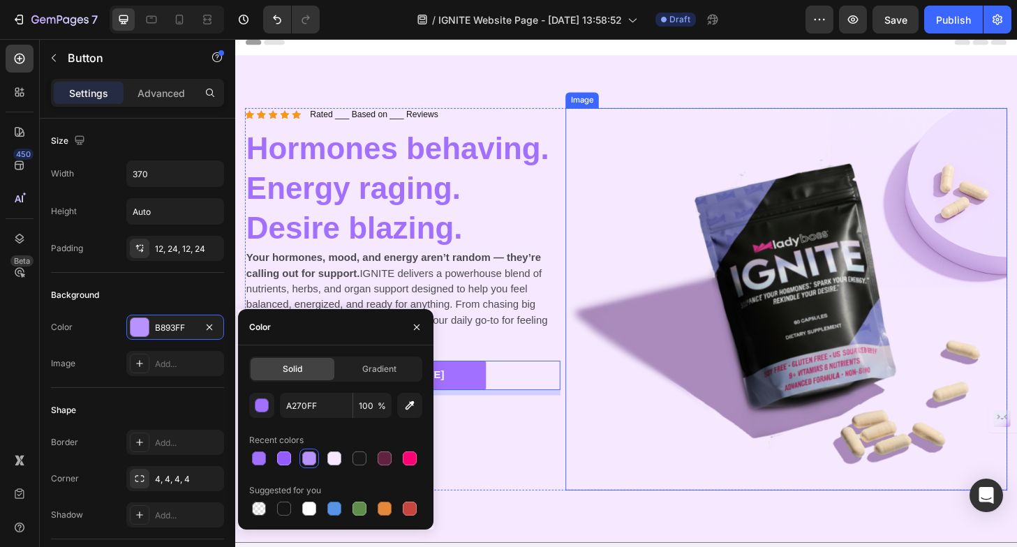
click at [617, 313] on img at bounding box center [825, 318] width 473 height 410
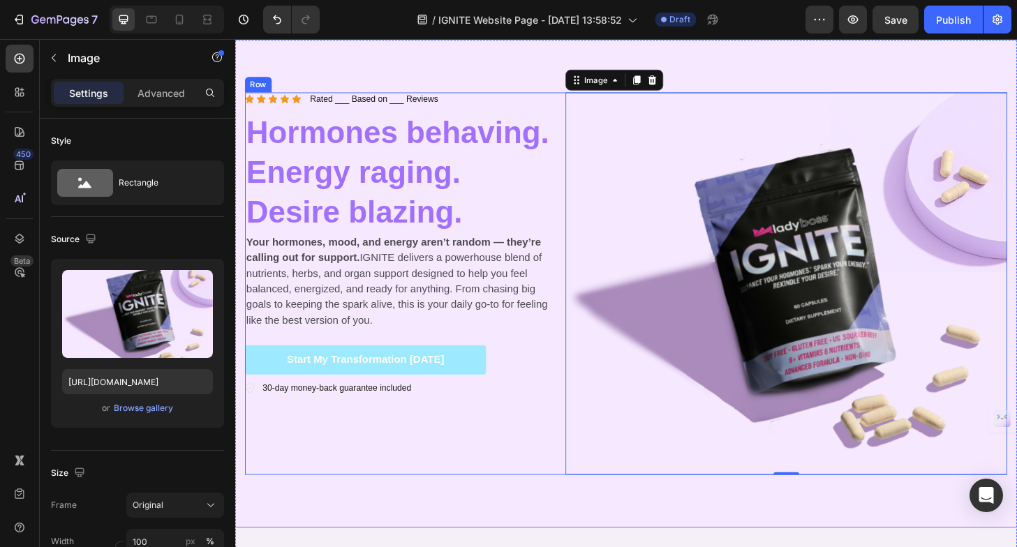
scroll to position [0, 0]
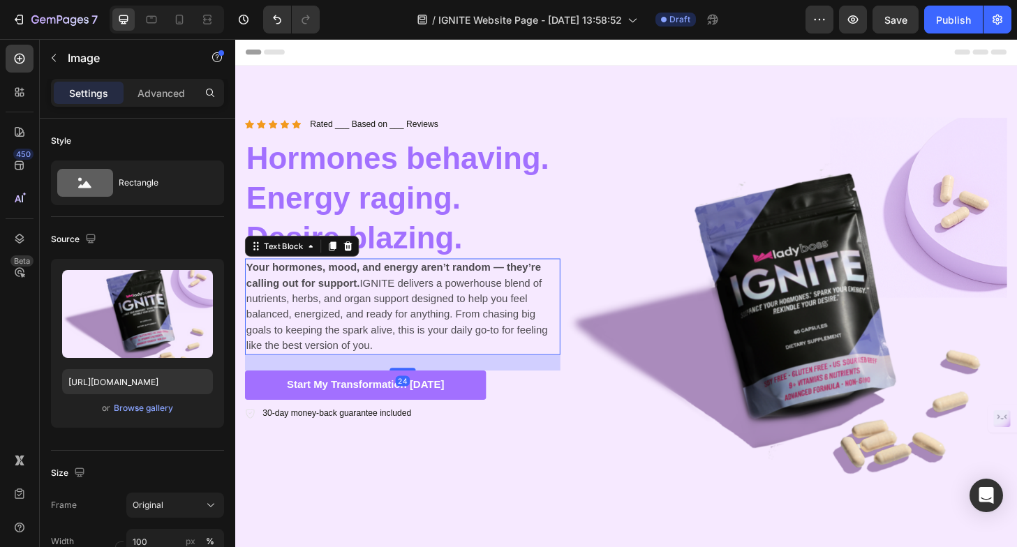
click at [453, 337] on p "Your hormones, mood, and energy aren’t random — they’re calling out for support…" at bounding box center [414, 326] width 335 height 101
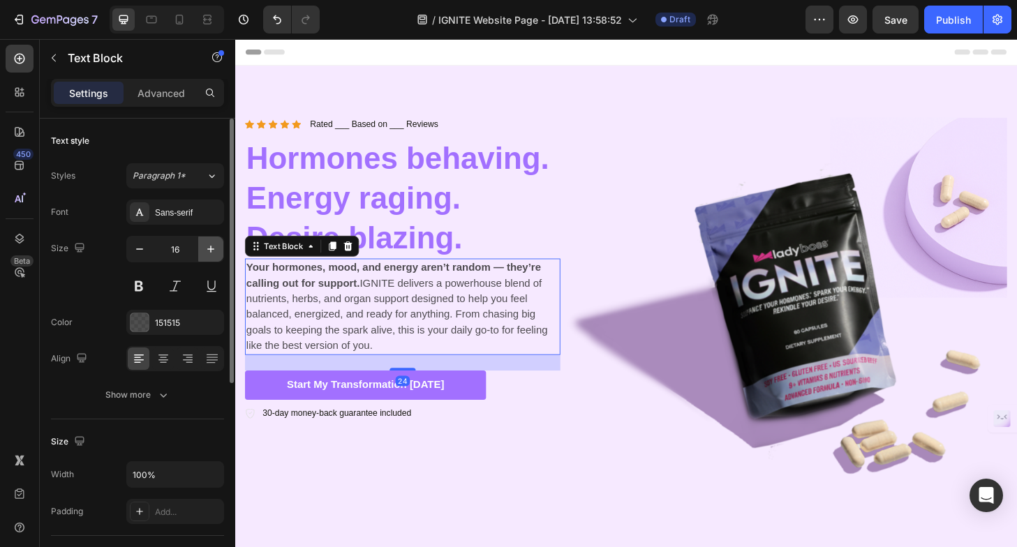
click at [212, 251] on icon "button" at bounding box center [211, 249] width 14 height 14
type input "17"
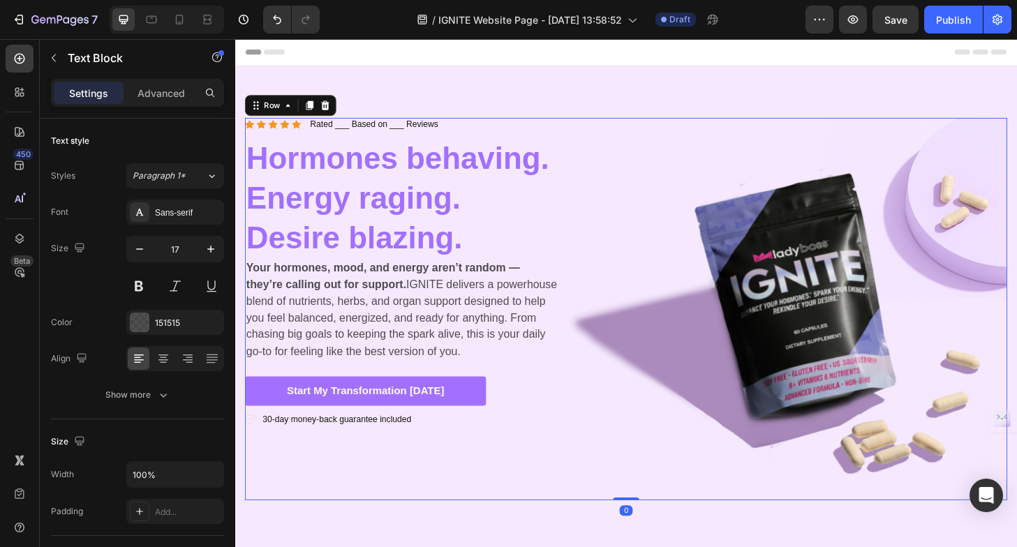
click at [508, 471] on div "Icon Icon Icon Icon Icon Icon List Rated ___ Based on ___ Reviews Text Block Ro…" at bounding box center [415, 329] width 338 height 410
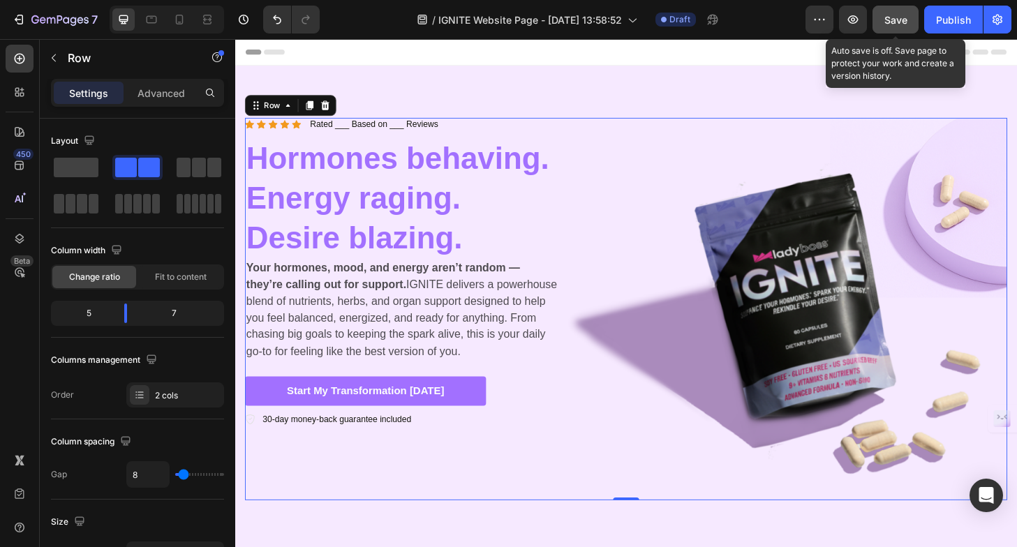
click at [884, 29] on button "Save" at bounding box center [896, 20] width 46 height 28
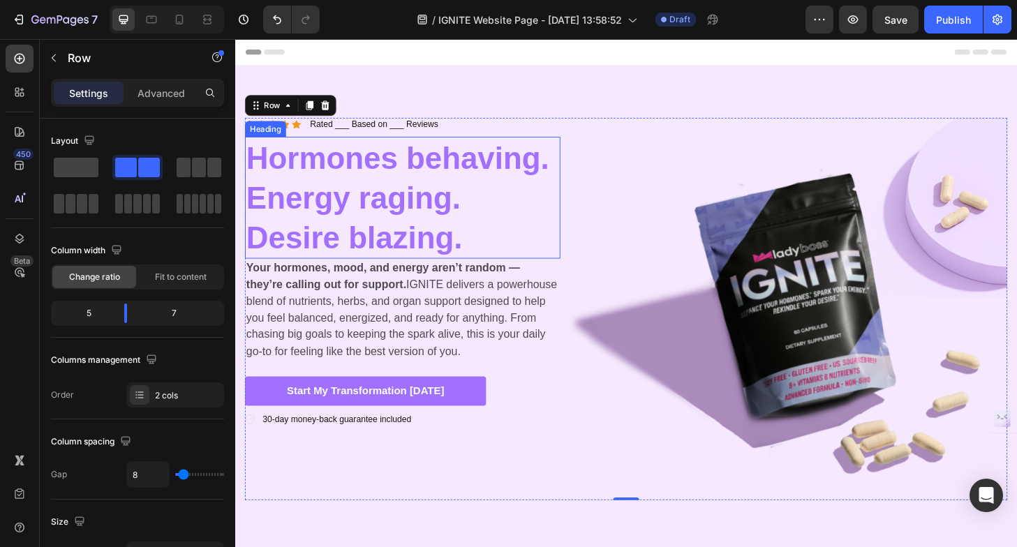
click at [470, 237] on span "Hormones behaving. Energy raging. Desire blazing." at bounding box center [409, 209] width 325 height 122
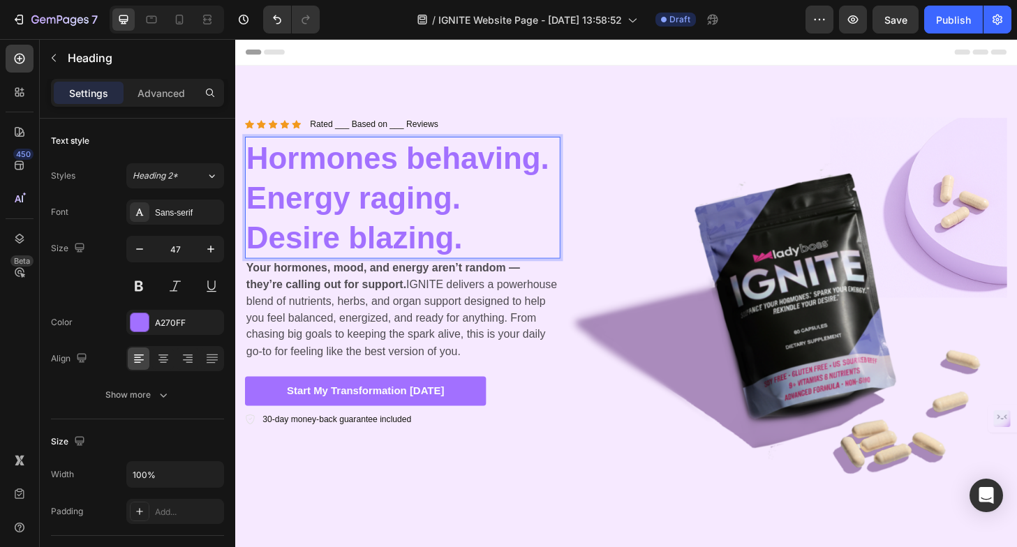
click at [470, 237] on span "Hormones behaving. Energy raging. Desire blazing." at bounding box center [409, 209] width 325 height 122
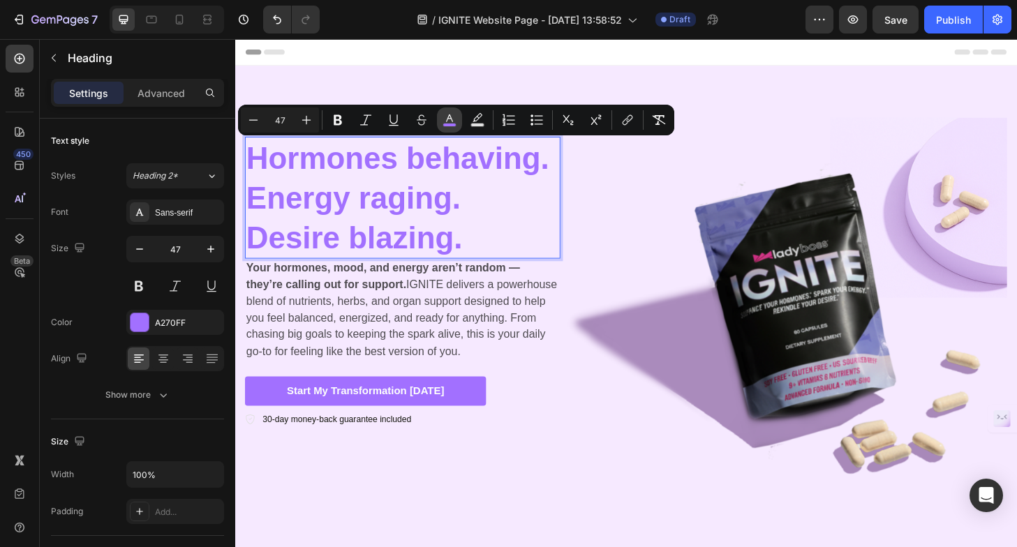
click at [446, 122] on icon "Editor contextual toolbar" at bounding box center [450, 120] width 14 height 14
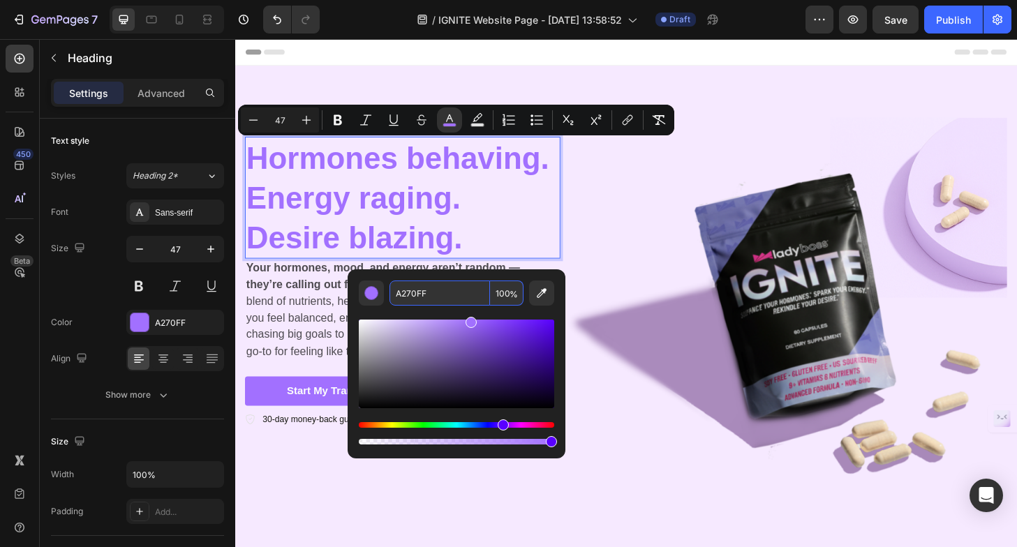
click at [420, 290] on input "A270FF" at bounding box center [440, 293] width 101 height 25
click at [436, 293] on input "A270FF" at bounding box center [440, 293] width 101 height 25
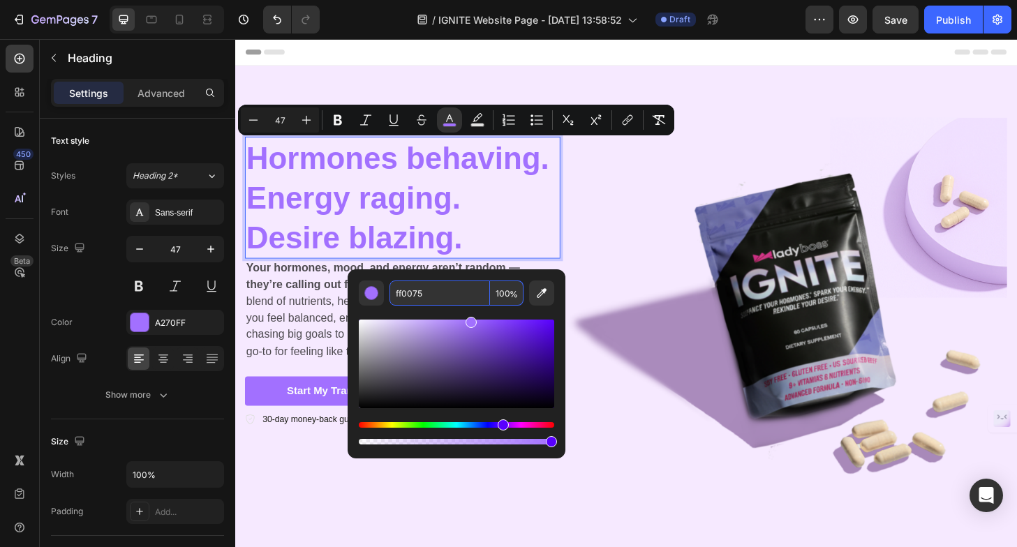
type input "FF0075"
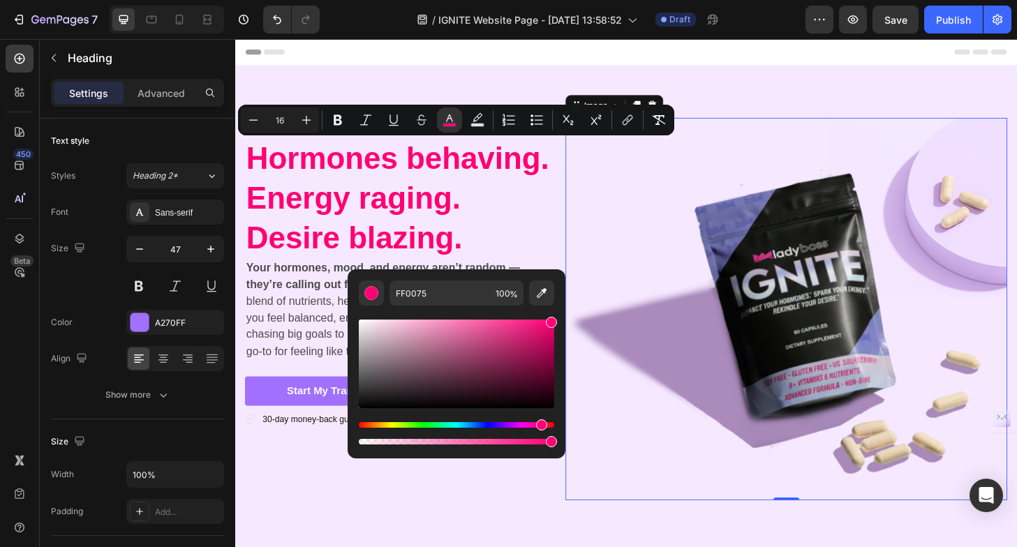
click at [728, 200] on img at bounding box center [825, 329] width 473 height 410
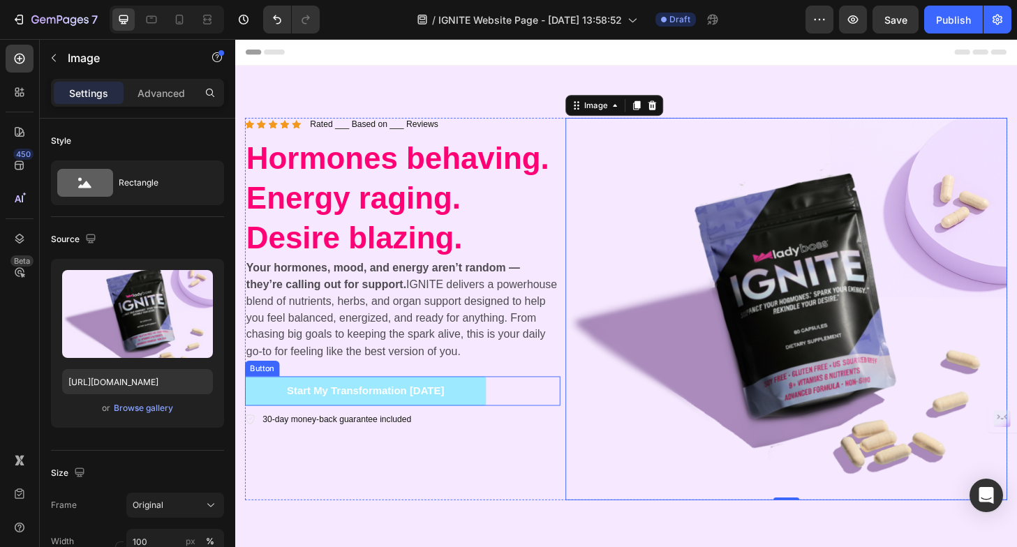
click at [475, 413] on button "Start My Transformation [DATE]" at bounding box center [375, 416] width 258 height 31
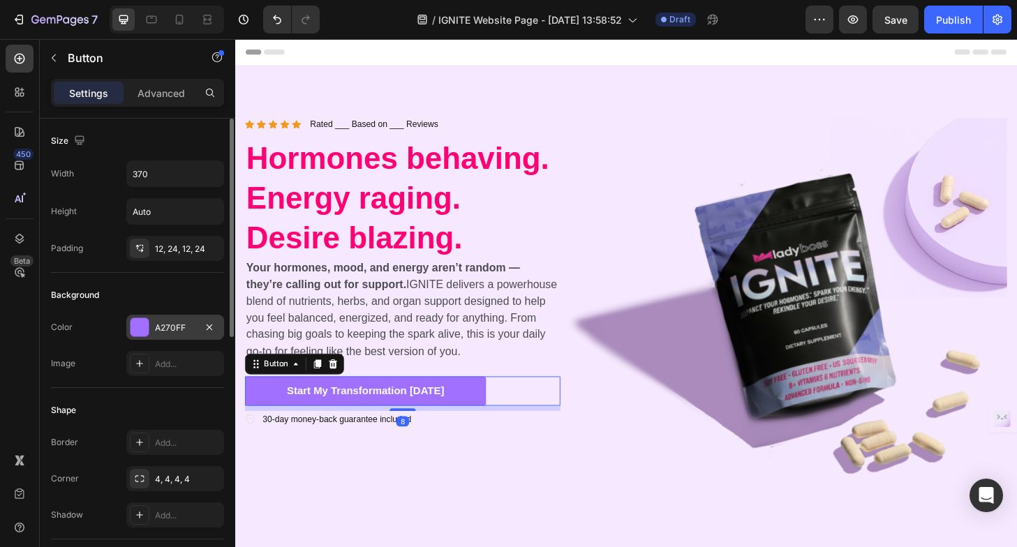
click at [140, 324] on div at bounding box center [140, 327] width 18 height 18
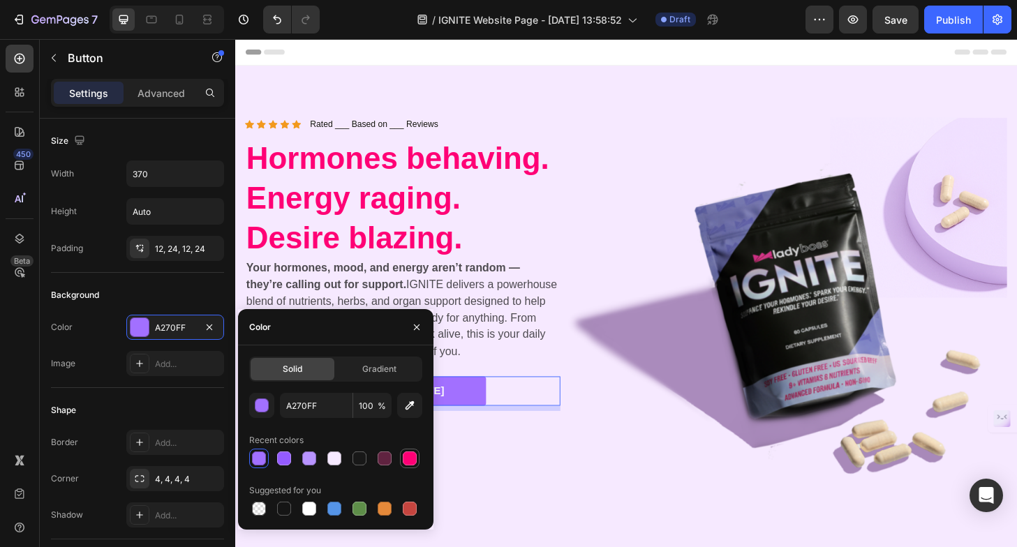
click at [405, 460] on div at bounding box center [410, 459] width 14 height 14
type input "FF0075"
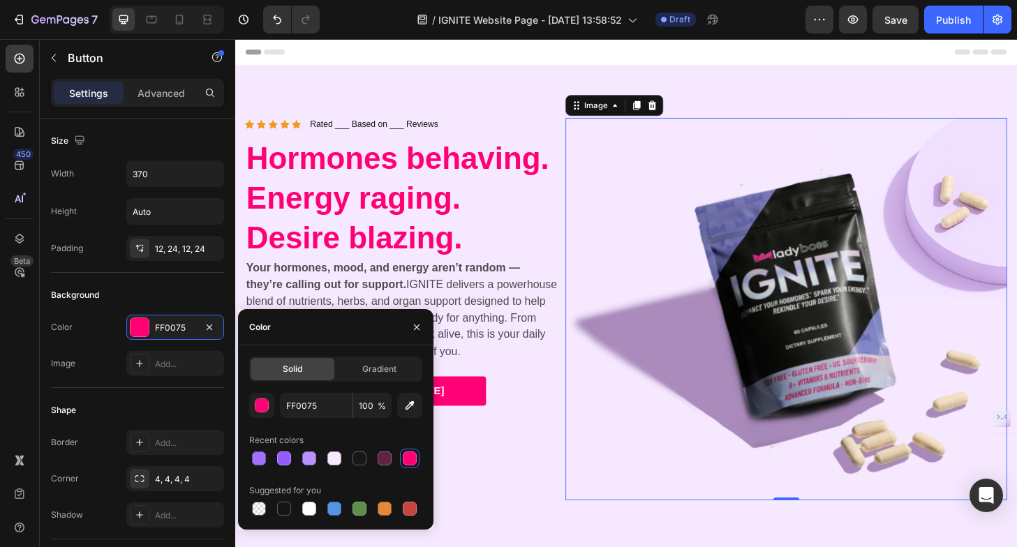
click at [640, 480] on img at bounding box center [825, 329] width 473 height 410
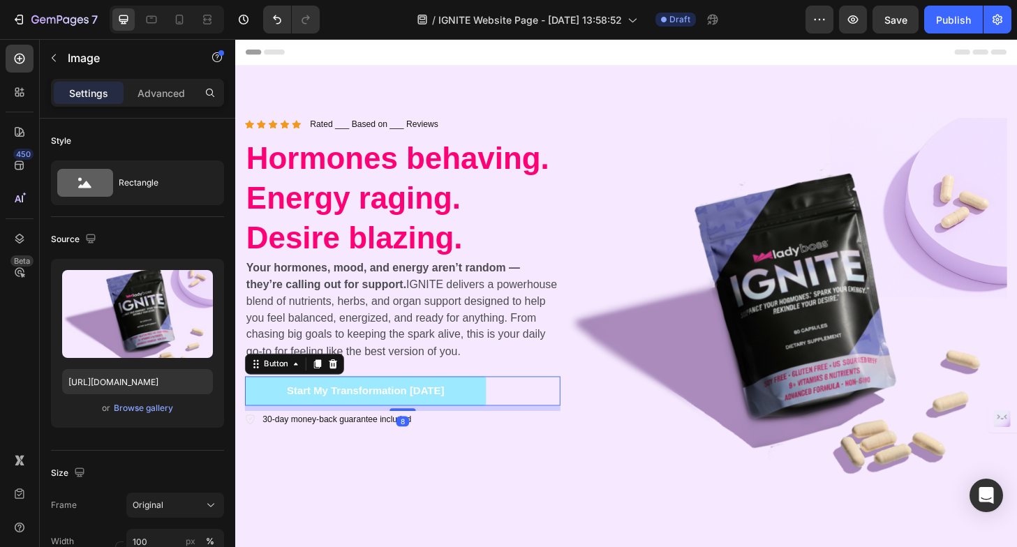
click at [475, 416] on button "Start My Transformation [DATE]" at bounding box center [375, 416] width 258 height 31
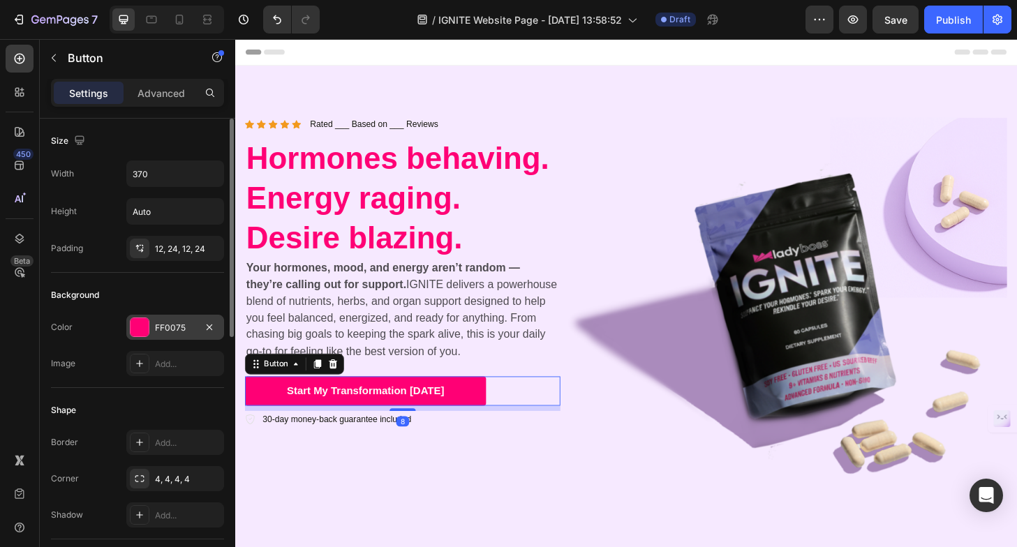
click at [140, 329] on div at bounding box center [140, 327] width 18 height 18
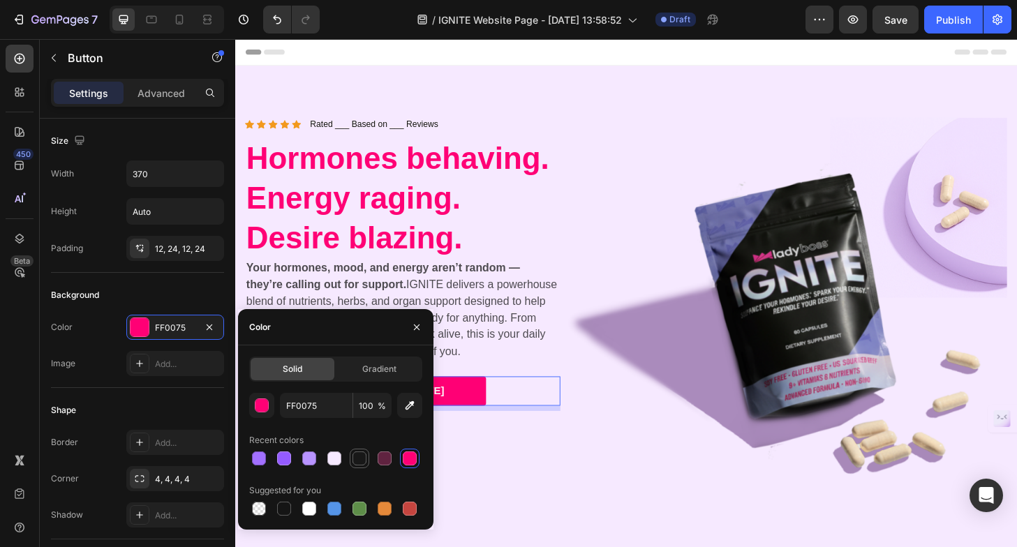
click at [359, 455] on div at bounding box center [360, 459] width 14 height 14
type input "181818"
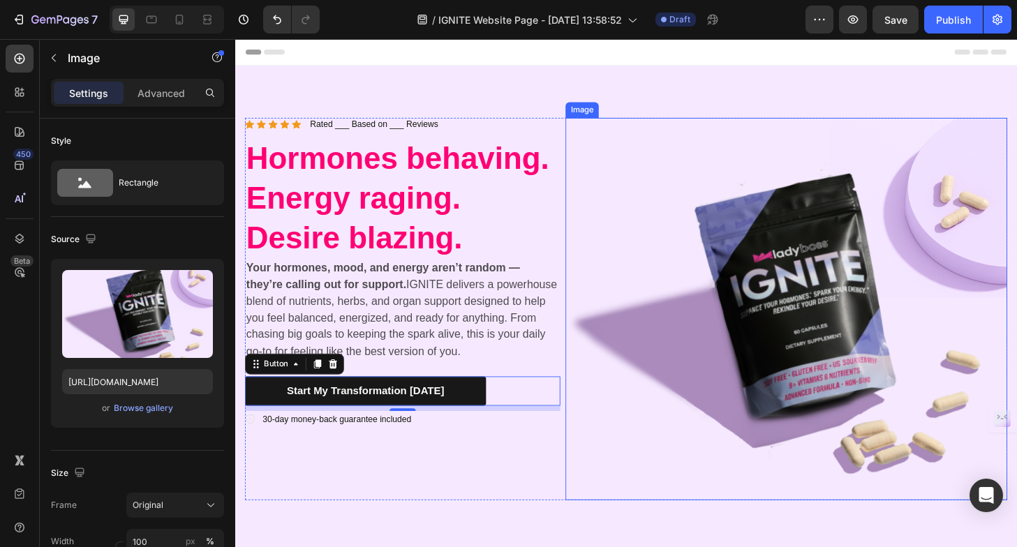
click at [616, 464] on img at bounding box center [825, 329] width 473 height 410
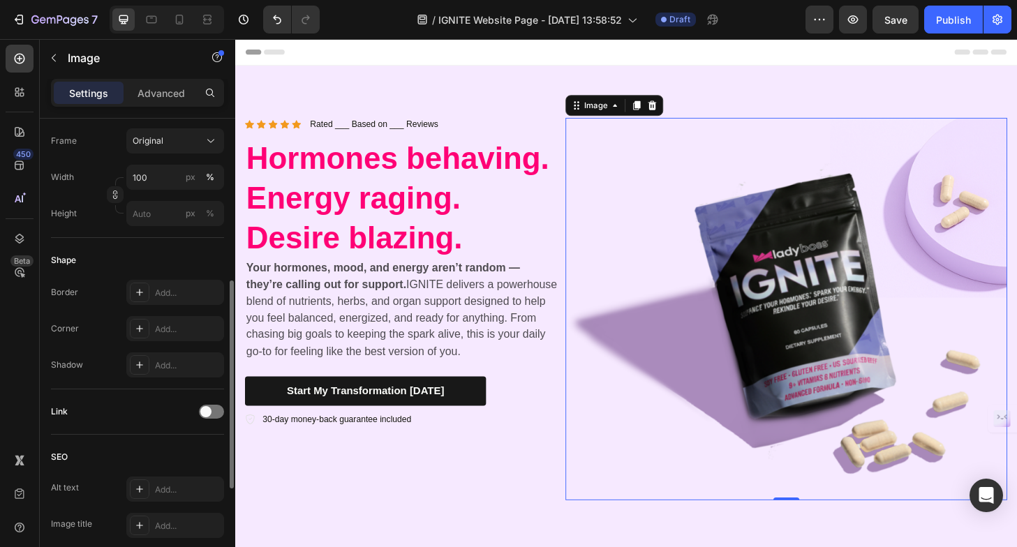
scroll to position [496, 0]
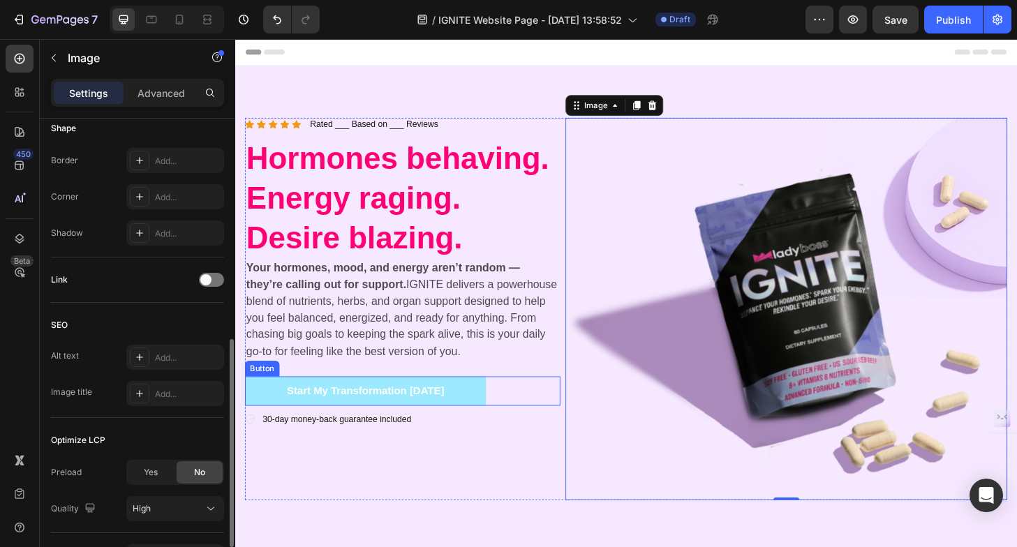
click at [271, 424] on button "Start My Transformation [DATE]" at bounding box center [375, 416] width 258 height 31
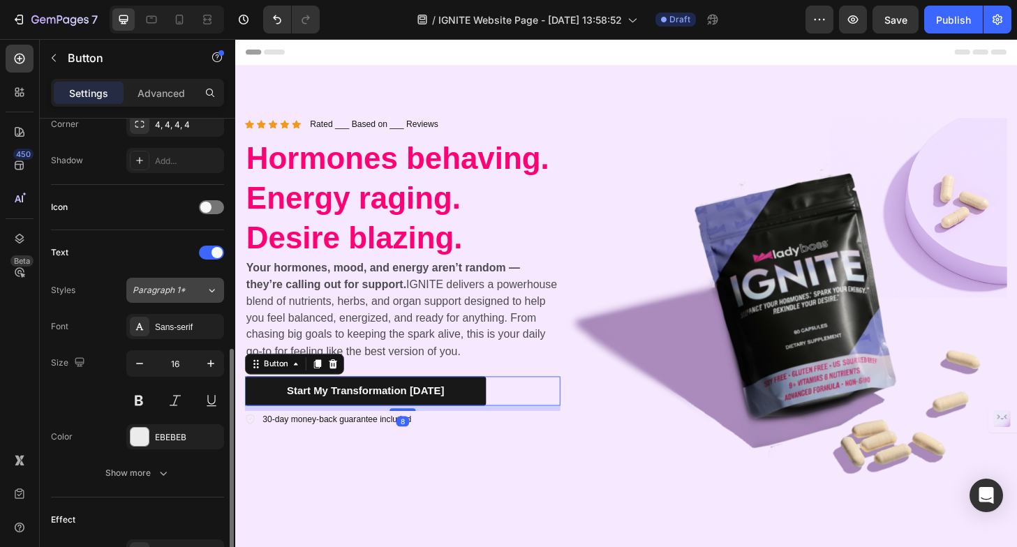
scroll to position [533, 0]
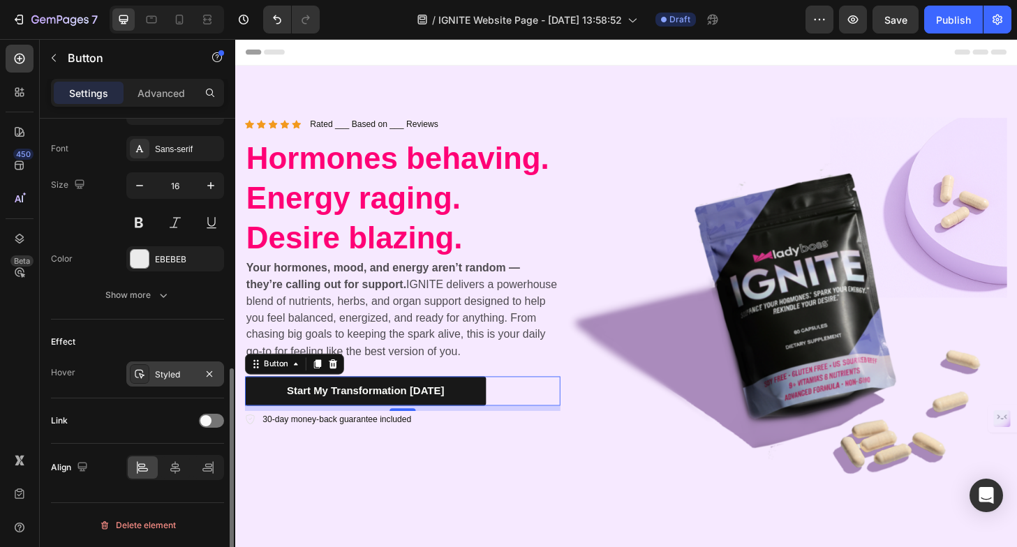
click at [150, 367] on div "Styled" at bounding box center [175, 374] width 98 height 25
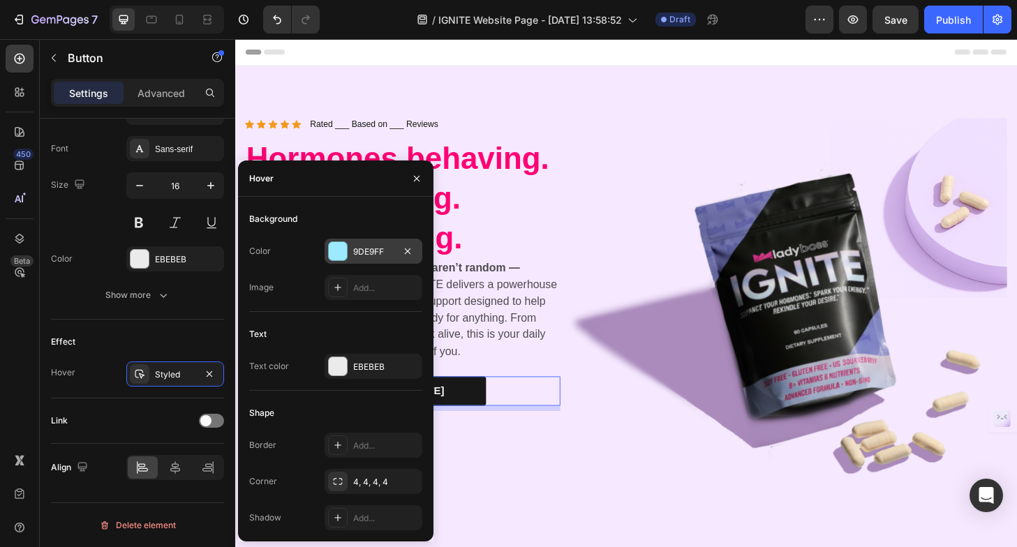
click at [332, 250] on div at bounding box center [338, 251] width 18 height 18
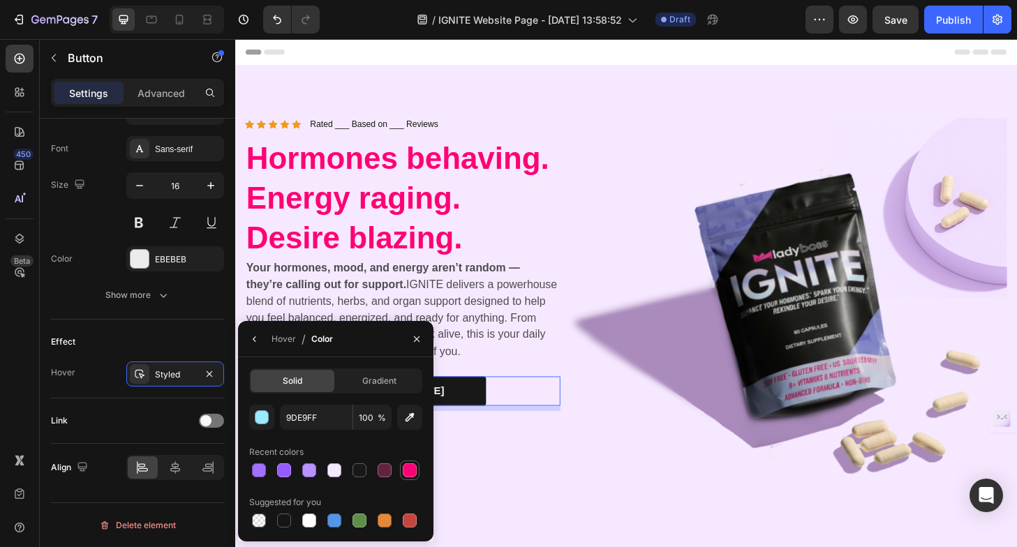
click at [404, 468] on div at bounding box center [410, 471] width 14 height 14
type input "FF0075"
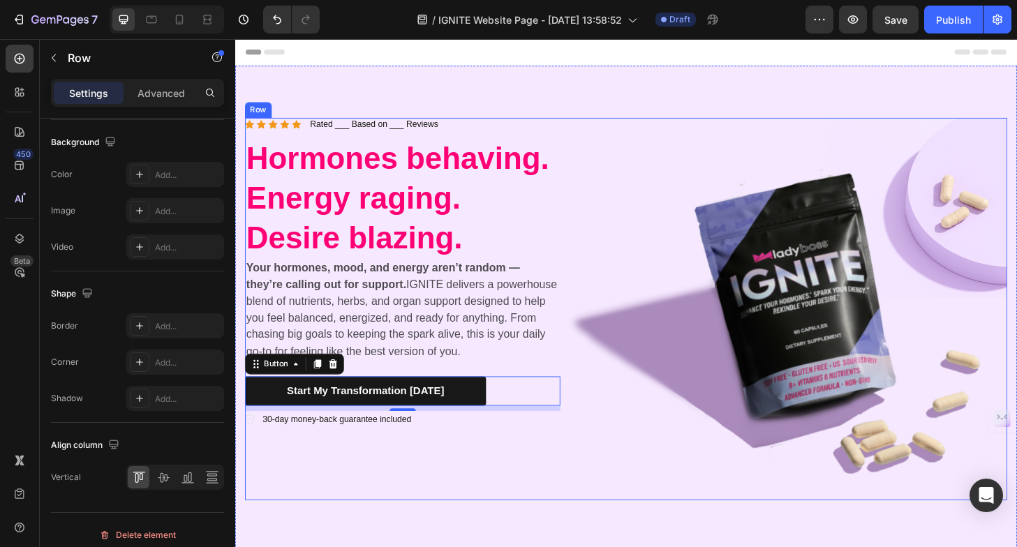
click at [566, 493] on div "Icon Icon Icon Icon Icon Icon List Rated ___ Based on ___ Reviews Text Block Ro…" at bounding box center [415, 329] width 338 height 410
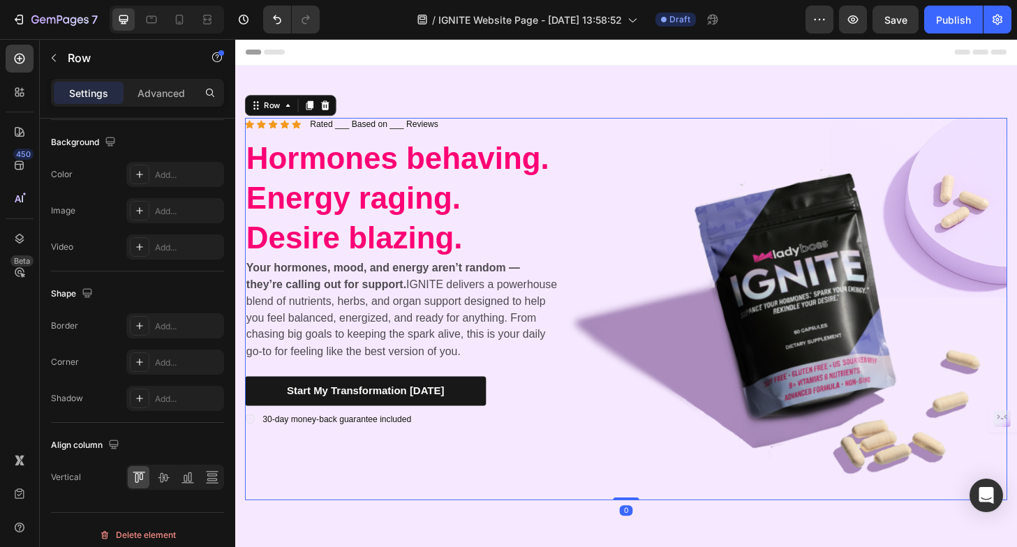
scroll to position [0, 0]
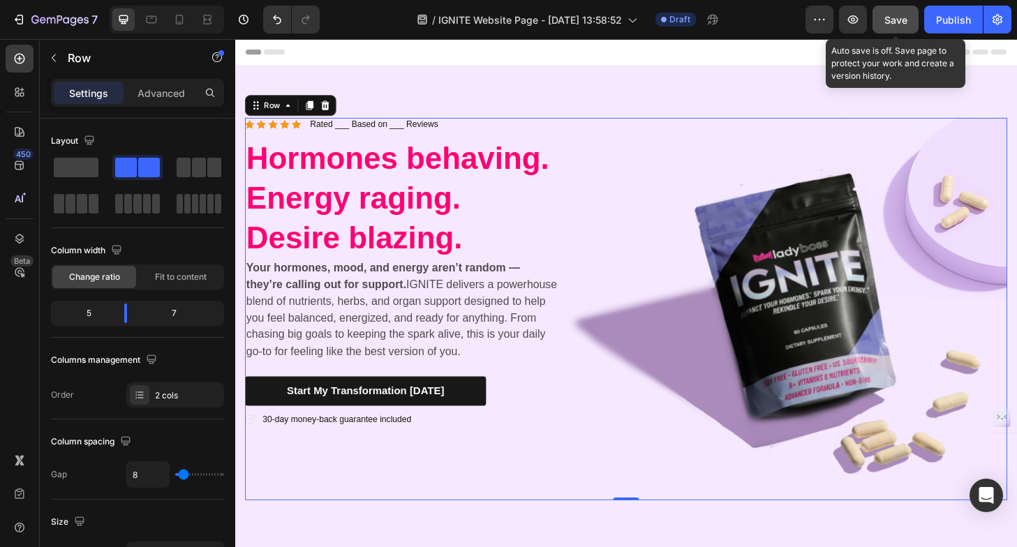
click at [887, 27] on div "Save" at bounding box center [896, 20] width 23 height 15
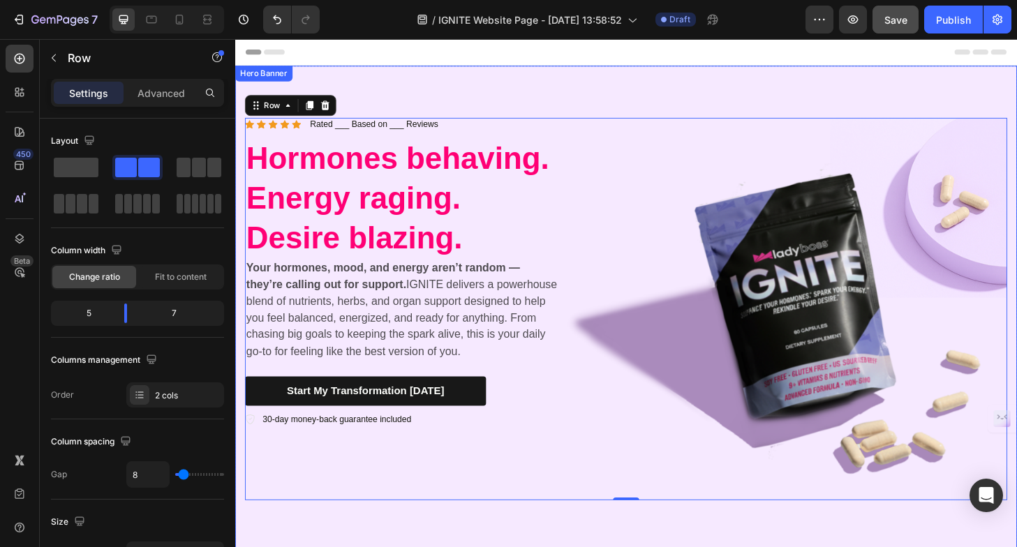
click at [569, 95] on div "Icon Icon Icon Icon Icon Icon List Rated ___ Based on ___ Reviews Text Block Ro…" at bounding box center [654, 329] width 838 height 522
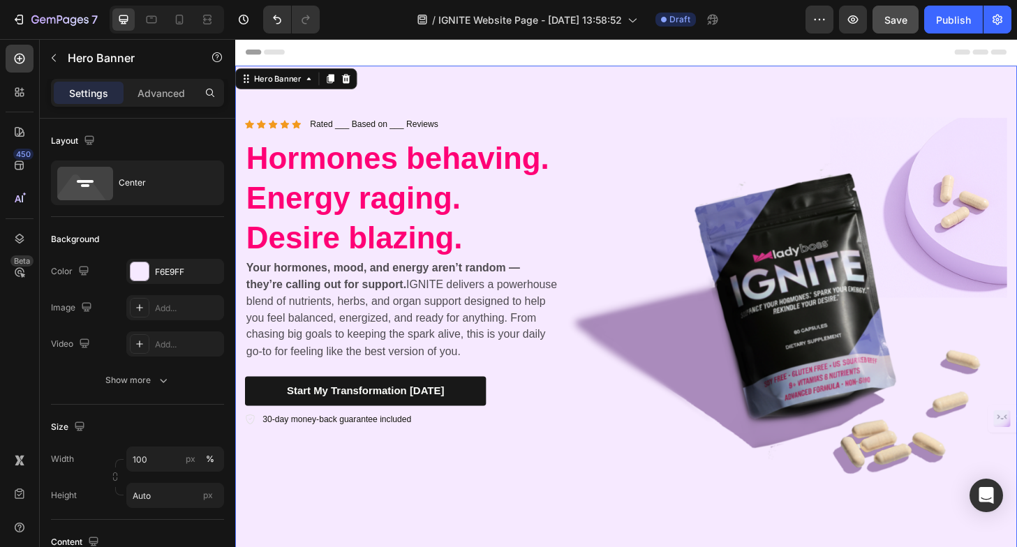
click at [549, 68] on div "Icon Icon Icon Icon Icon Icon List Rated ___ Based on ___ Reviews Text Block Ro…" at bounding box center [654, 329] width 838 height 522
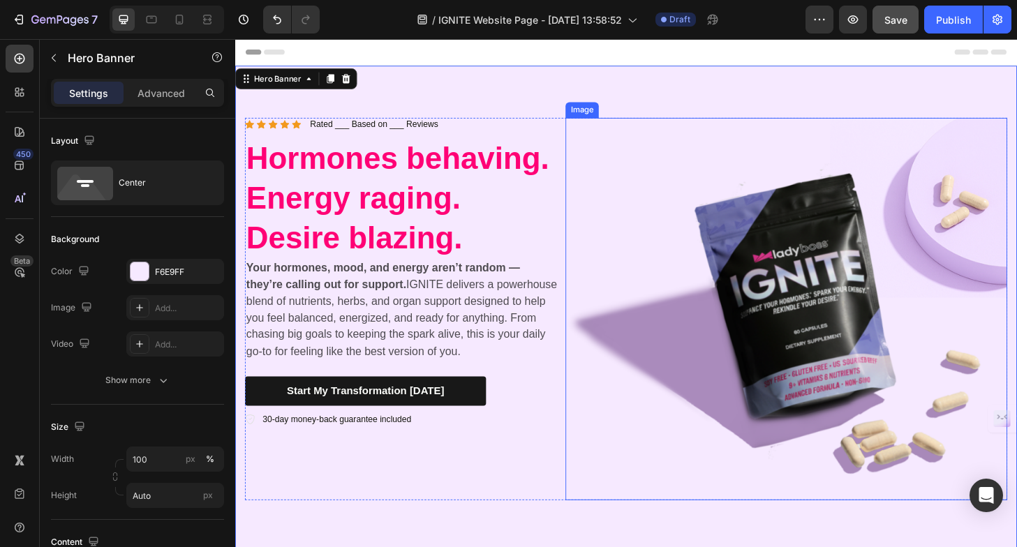
click at [673, 365] on img at bounding box center [825, 329] width 473 height 410
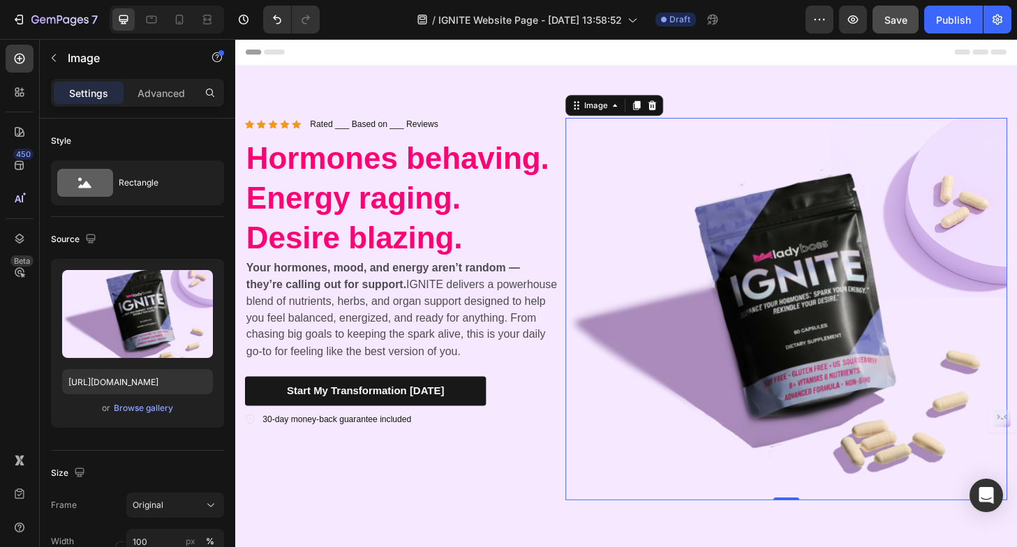
click at [686, 257] on img at bounding box center [825, 329] width 473 height 410
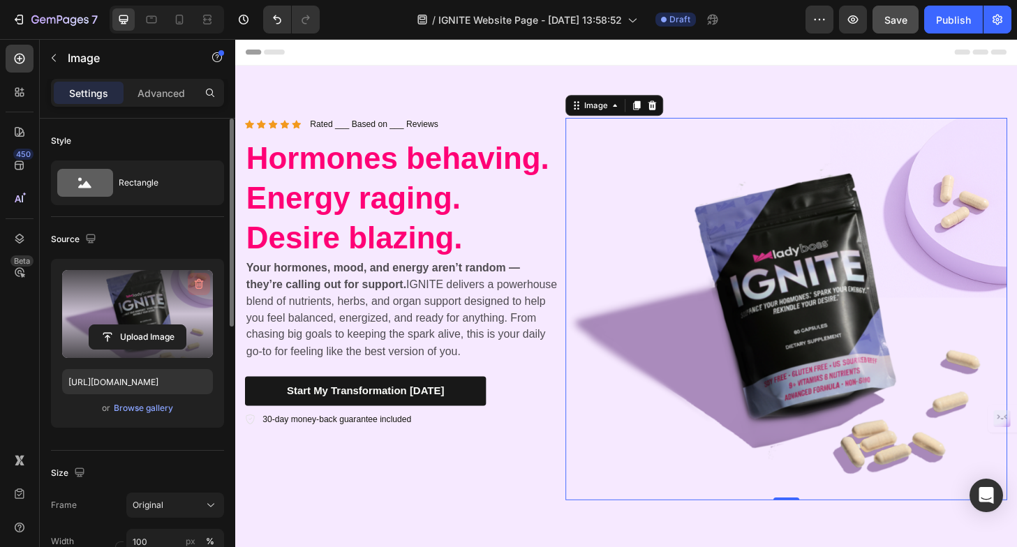
click at [202, 280] on icon "button" at bounding box center [199, 284] width 14 height 14
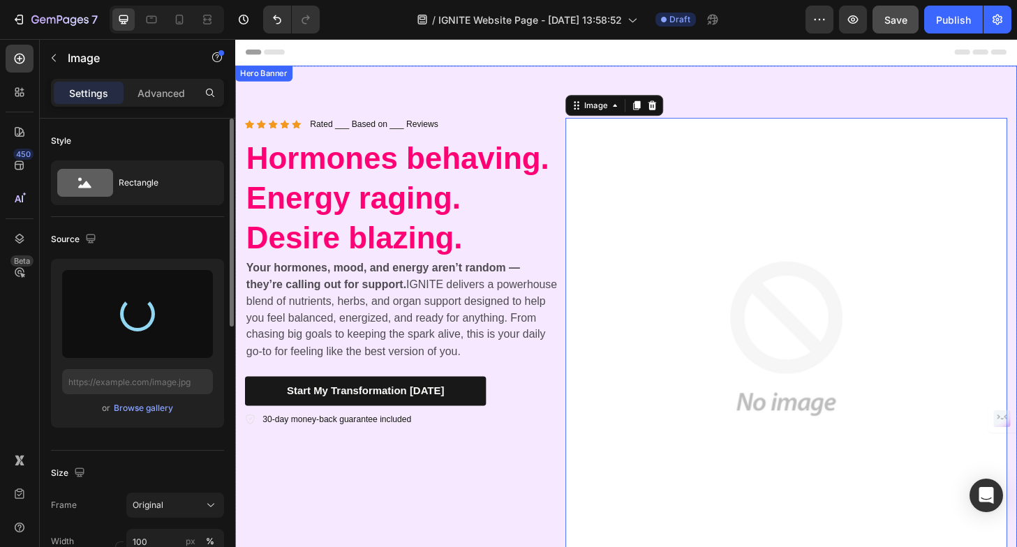
type input "https://cdn.shopify.com/s/files/1/0725/5307/0821/files/gempages_575602134184100…"
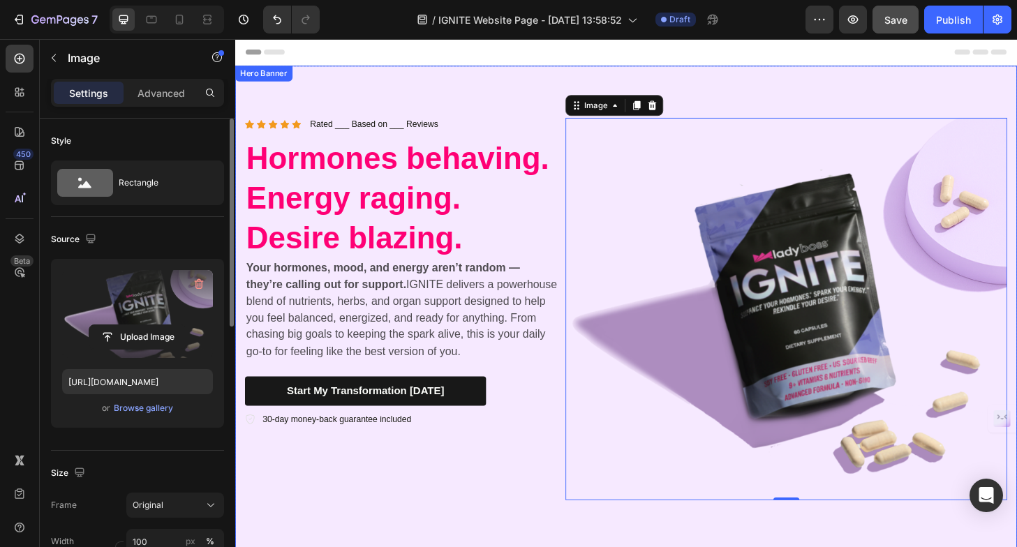
click at [786, 91] on div "Icon Icon Icon Icon Icon Icon List Rated ___ Based on ___ Reviews Text Block Ro…" at bounding box center [654, 329] width 838 height 522
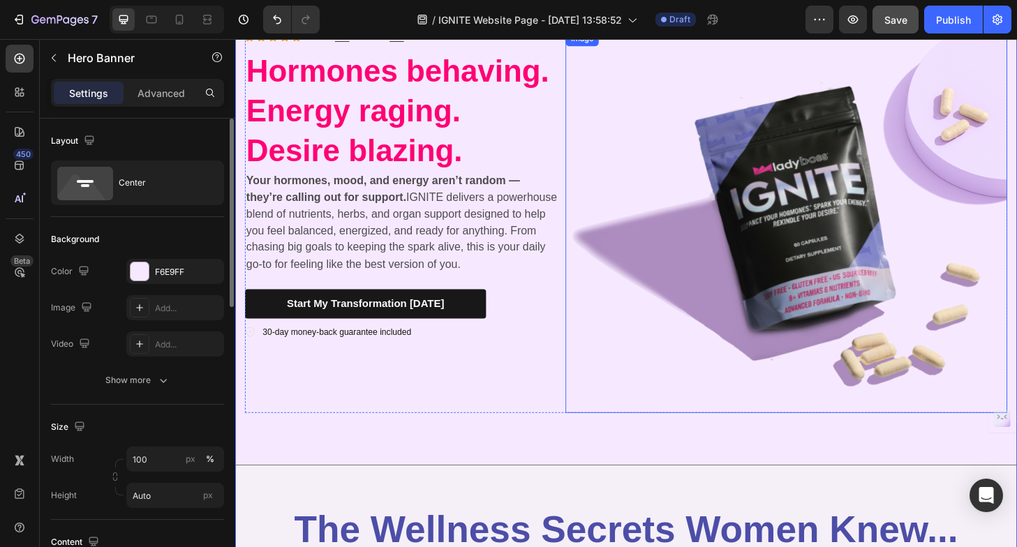
scroll to position [105, 0]
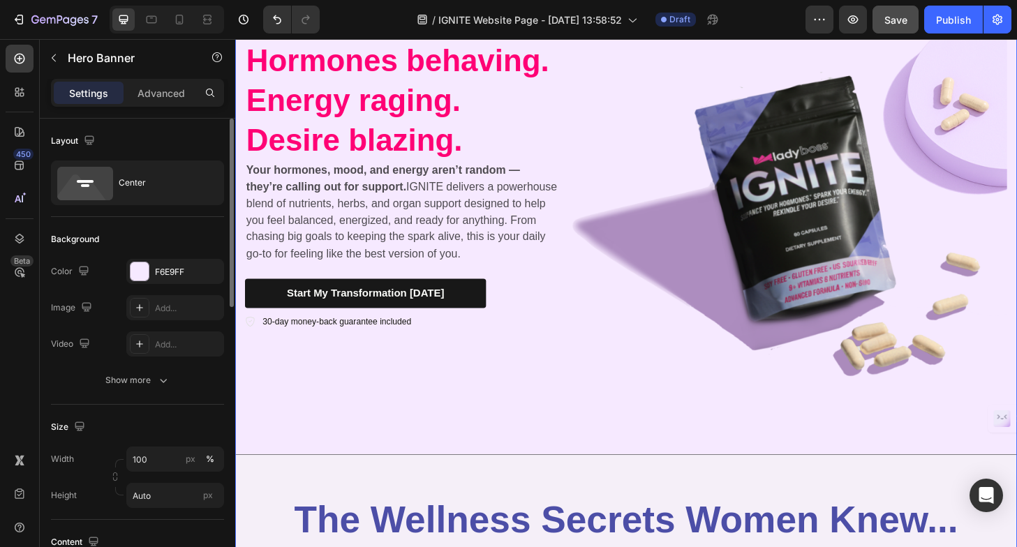
click at [633, 455] on div "Icon Icon Icon Icon Icon Icon List Rated ___ Based on ___ Reviews Text Block Ro…" at bounding box center [654, 224] width 838 height 522
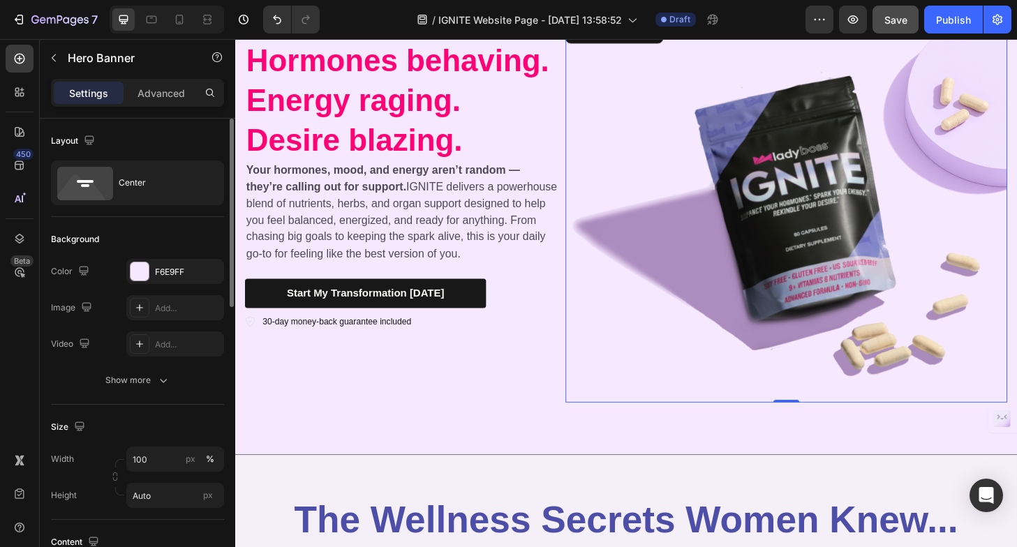
click at [636, 394] on img at bounding box center [825, 224] width 473 height 410
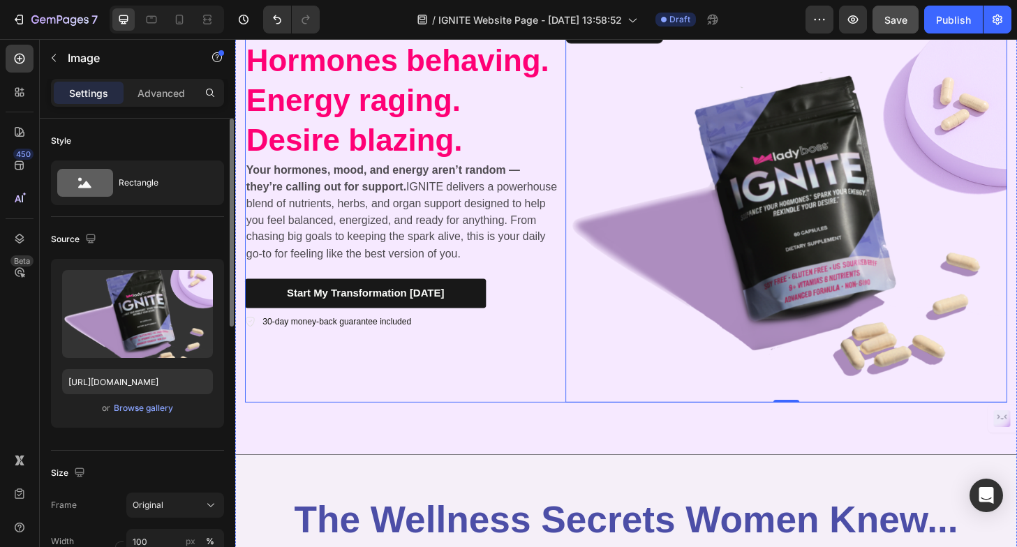
click at [565, 427] on div "Icon Icon Icon Icon Icon Icon List Rated ___ Based on ___ Reviews Text Block Ro…" at bounding box center [415, 224] width 338 height 410
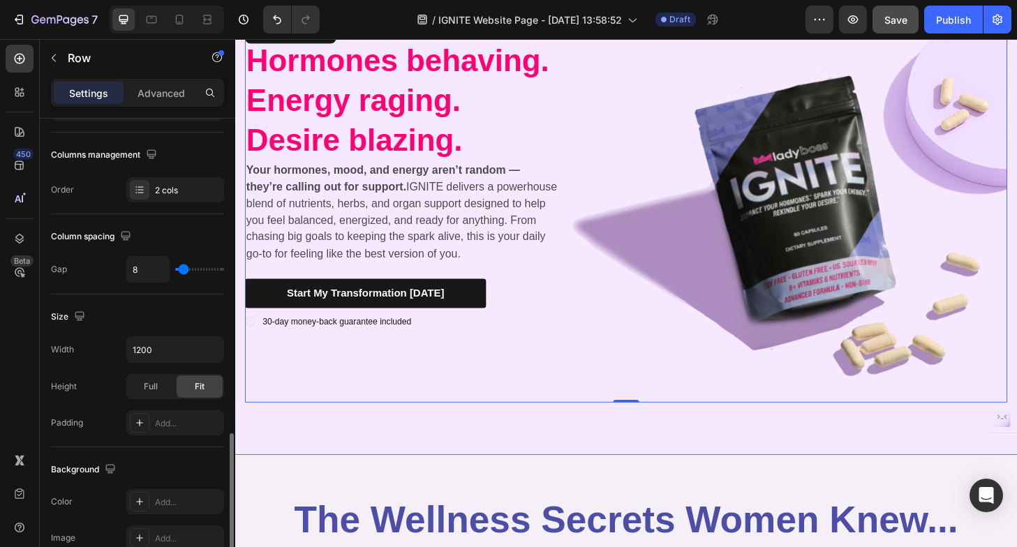
scroll to position [0, 0]
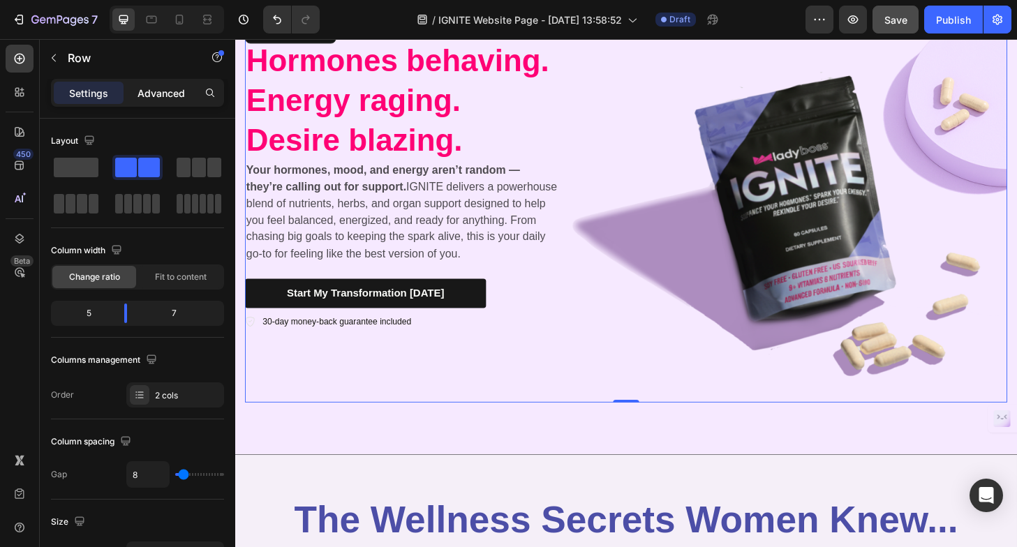
click at [149, 95] on p "Advanced" at bounding box center [161, 93] width 47 height 15
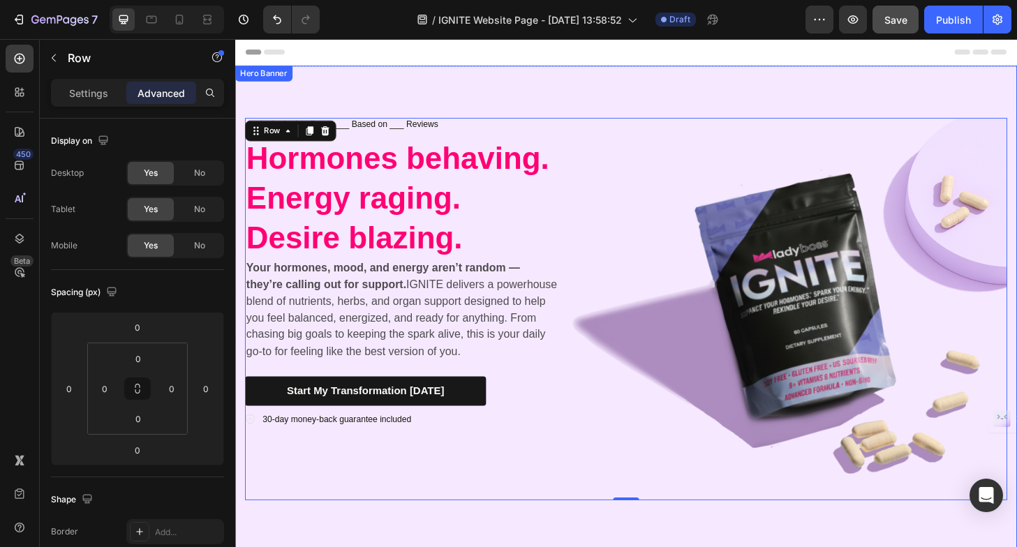
click at [584, 120] on div "Icon Icon Icon Icon Icon Icon List Rated ___ Based on ___ Reviews Text Block Ro…" at bounding box center [654, 329] width 838 height 522
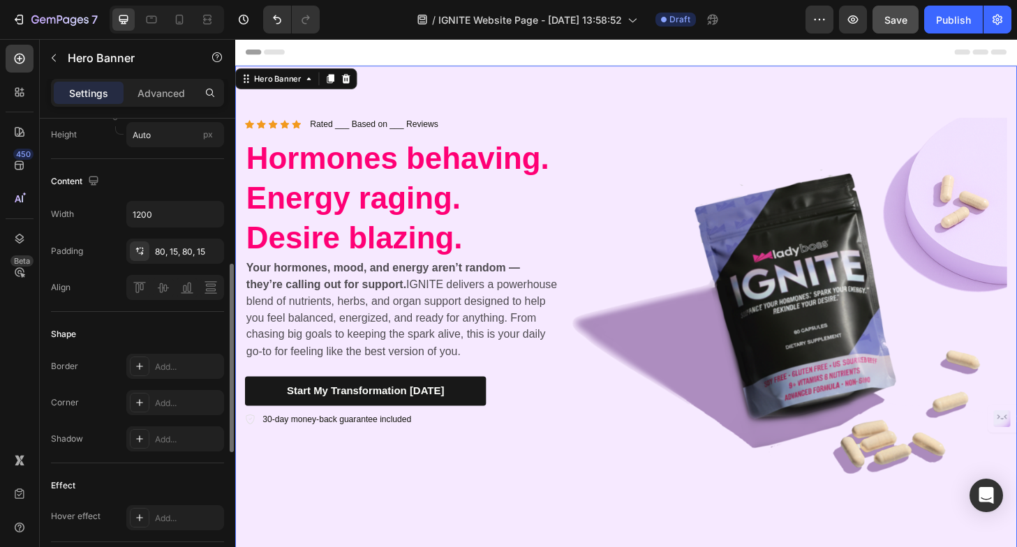
scroll to position [362, 0]
click at [142, 259] on div at bounding box center [140, 251] width 20 height 20
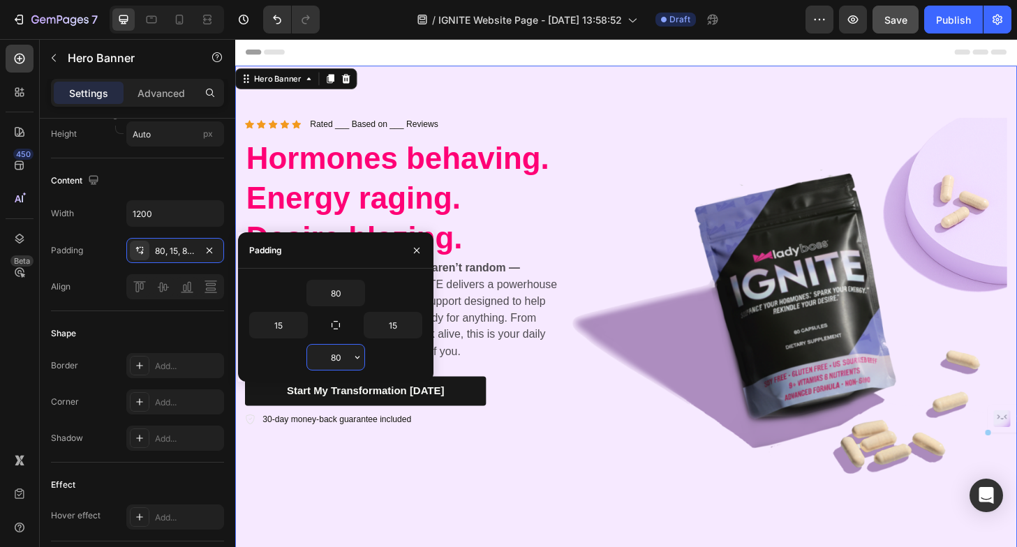
click at [344, 351] on input "80" at bounding box center [335, 357] width 57 height 25
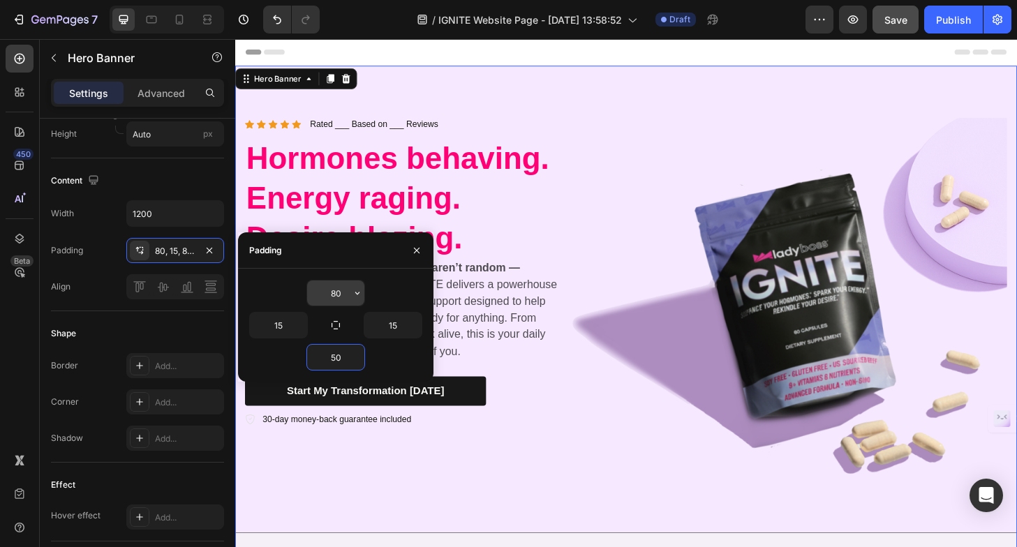
type input "50"
click at [339, 296] on input "80" at bounding box center [335, 293] width 57 height 25
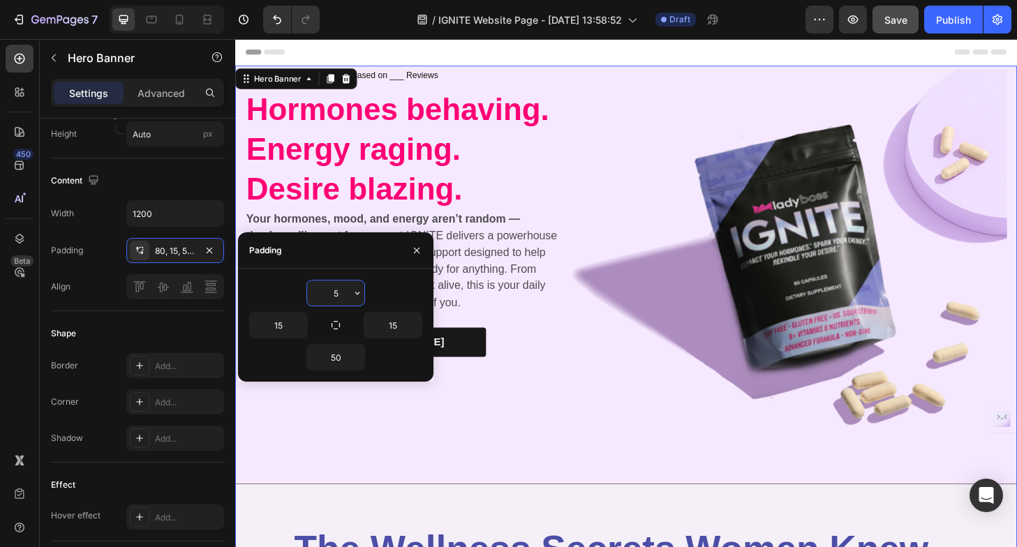
type input "50"
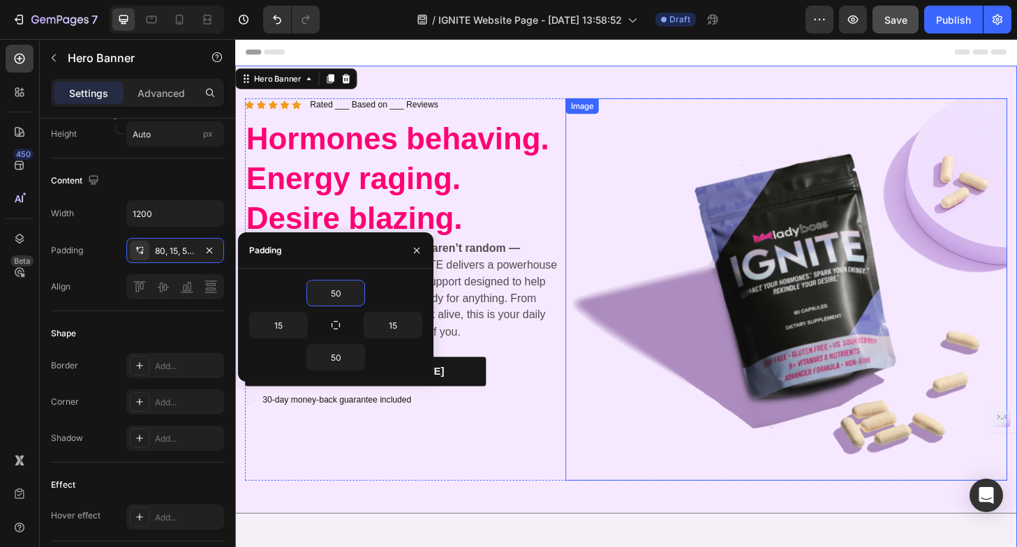
click at [607, 156] on img at bounding box center [825, 308] width 473 height 410
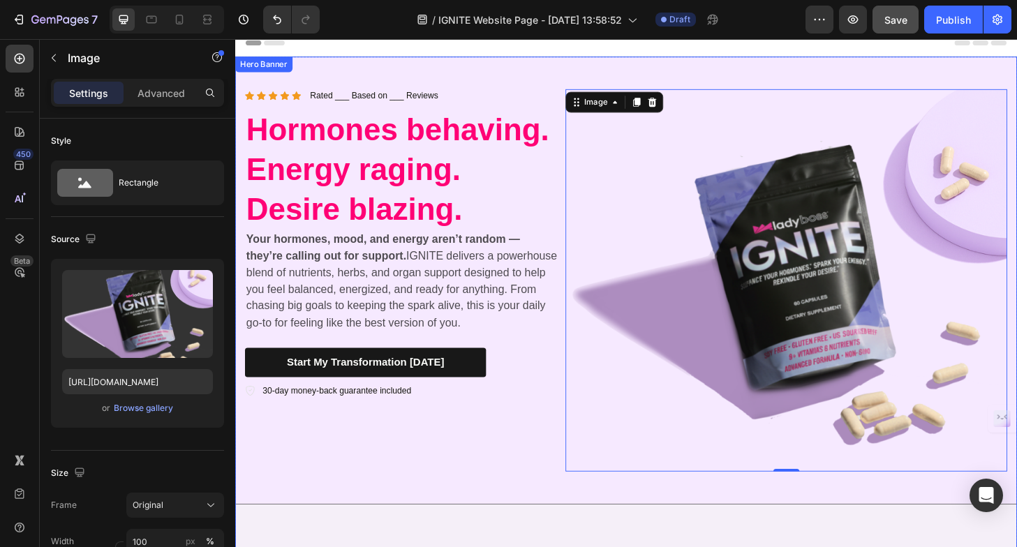
scroll to position [3, 0]
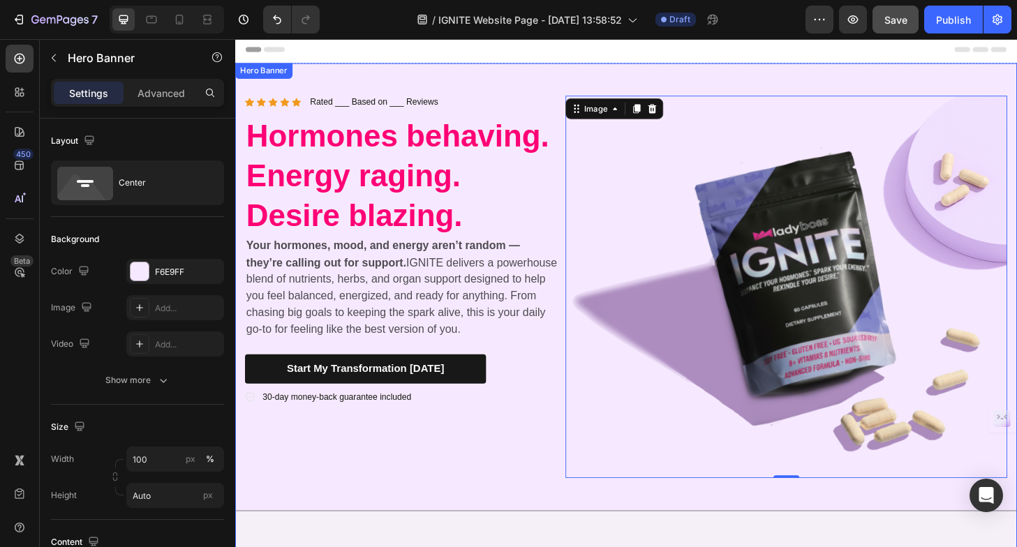
click at [705, 77] on div "Icon Icon Icon Icon Icon Icon List Rated ___ Based on ___ Reviews Text Block Ro…" at bounding box center [654, 305] width 838 height 480
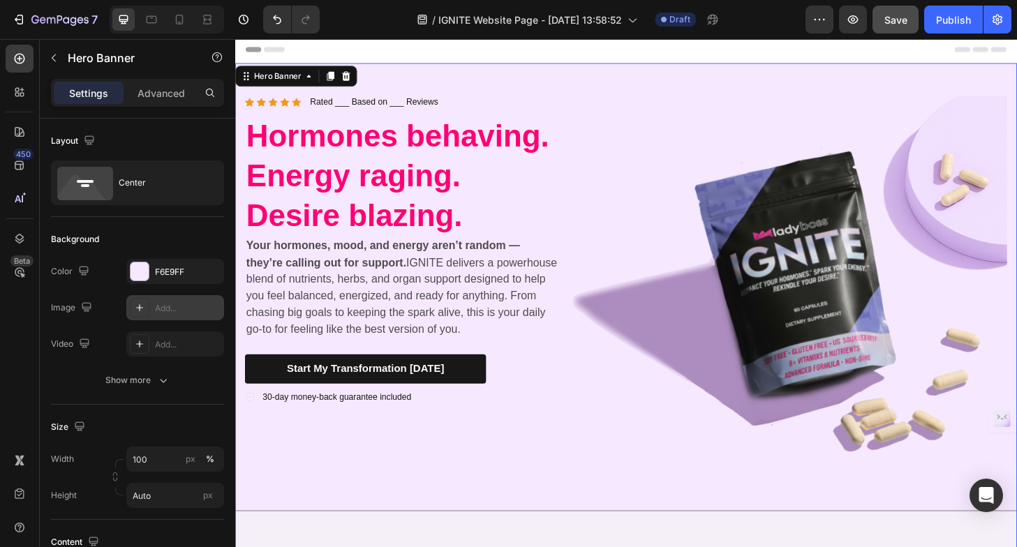
click at [169, 307] on div "Add..." at bounding box center [188, 308] width 66 height 13
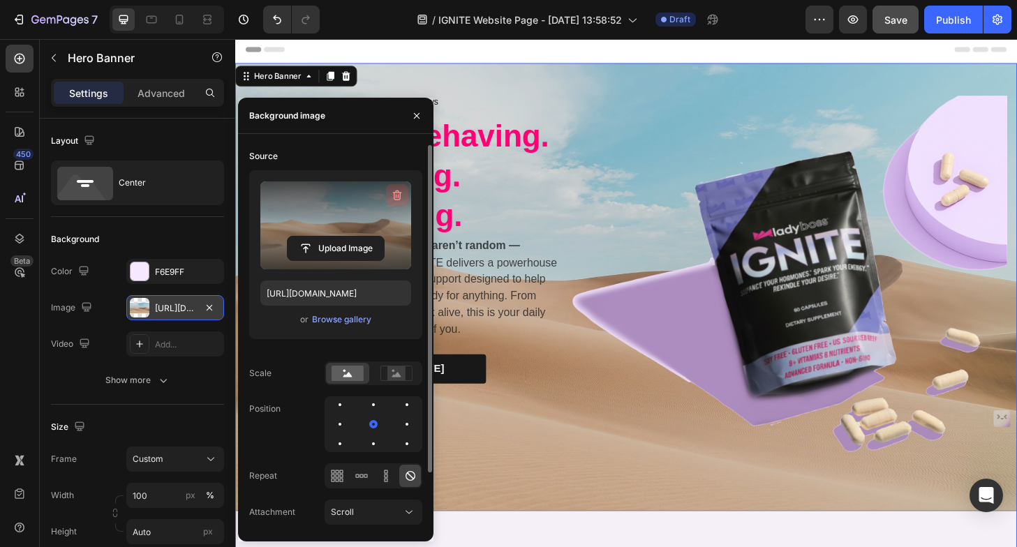
click at [399, 191] on icon "button" at bounding box center [397, 196] width 14 height 14
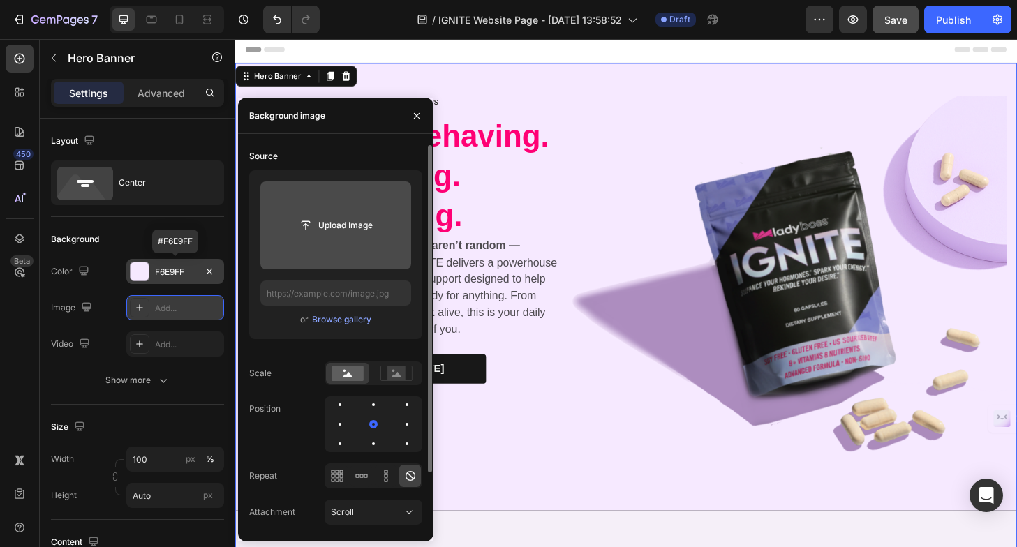
click at [169, 275] on div "F6E9FF" at bounding box center [175, 272] width 40 height 13
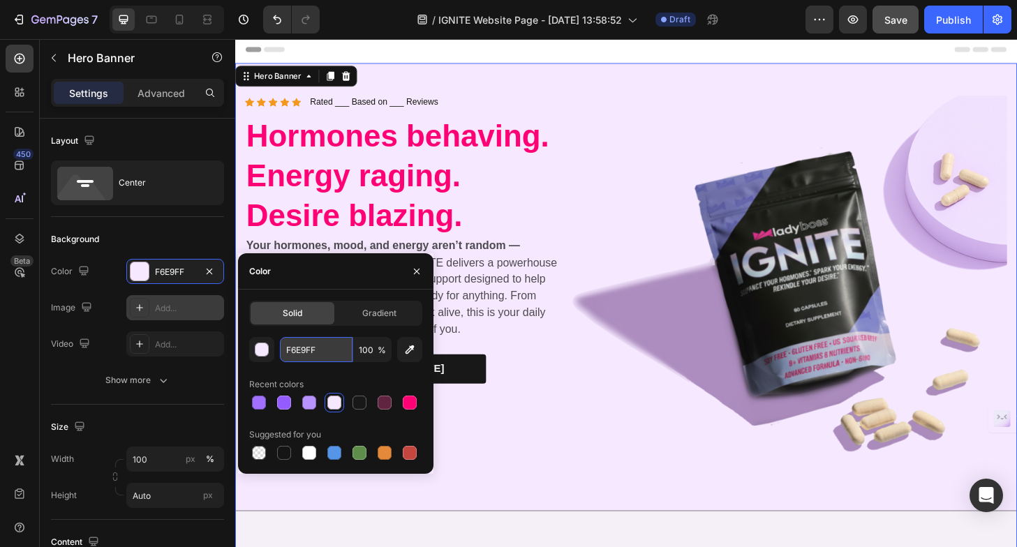
click at [300, 350] on input "F6E9FF" at bounding box center [316, 349] width 73 height 25
click at [134, 305] on icon at bounding box center [139, 307] width 11 height 11
type input "[URL][DOMAIN_NAME]"
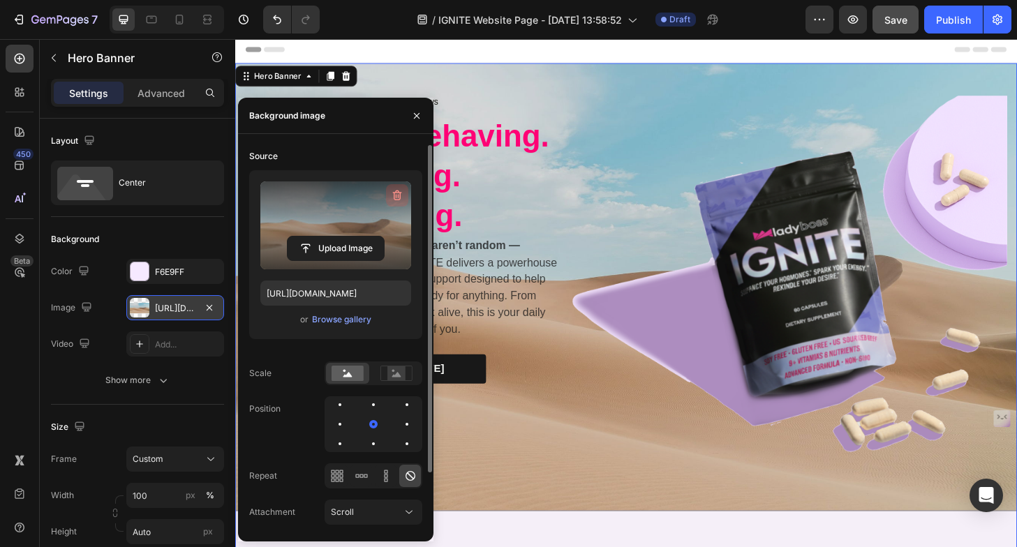
click at [398, 193] on icon "button" at bounding box center [397, 196] width 14 height 14
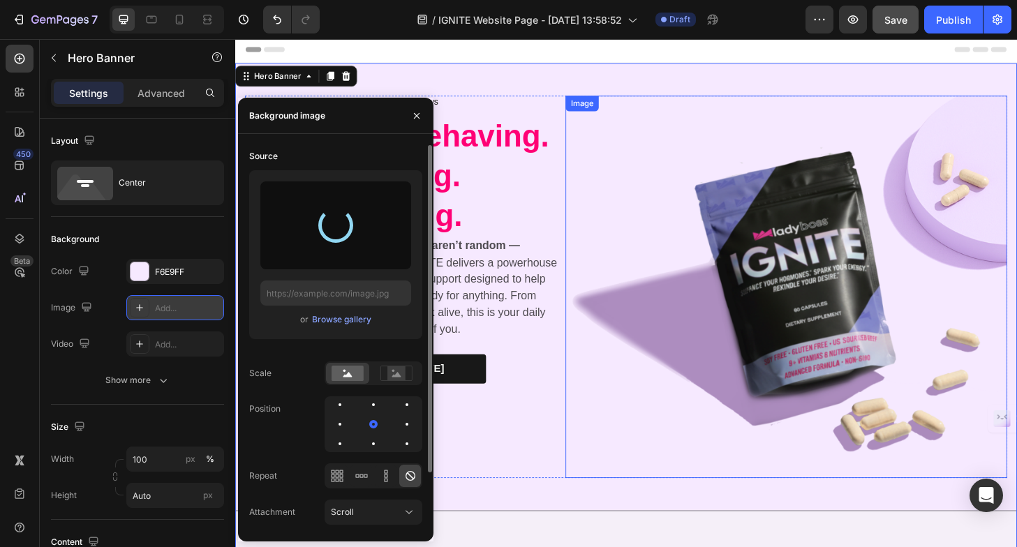
type input "https://cdn.shopify.com/s/files/1/0725/5307/0821/files/gempages_575602134184100…"
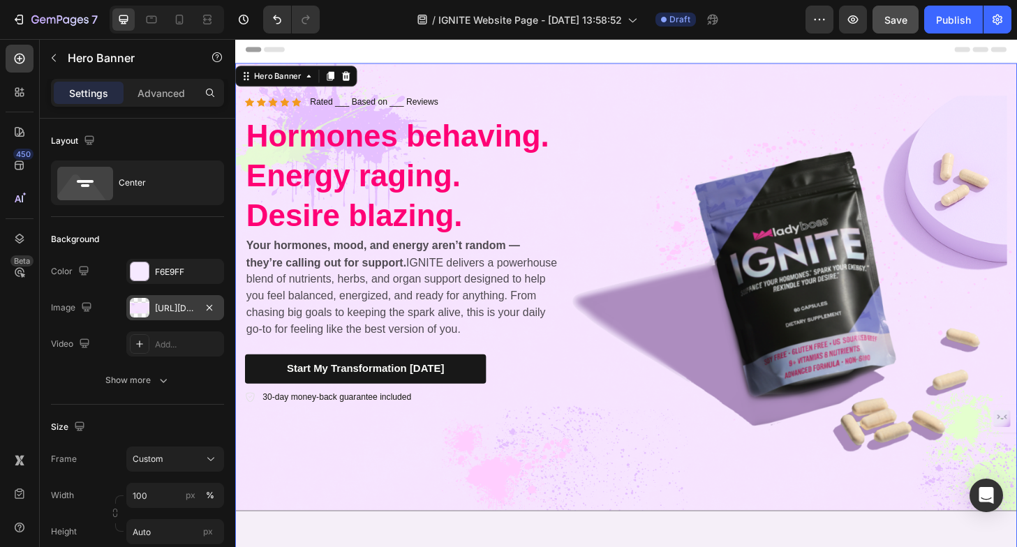
click at [630, 73] on div "Icon Icon Icon Icon Icon Icon List Rated ___ Based on ___ Reviews Text Block Ro…" at bounding box center [654, 305] width 838 height 480
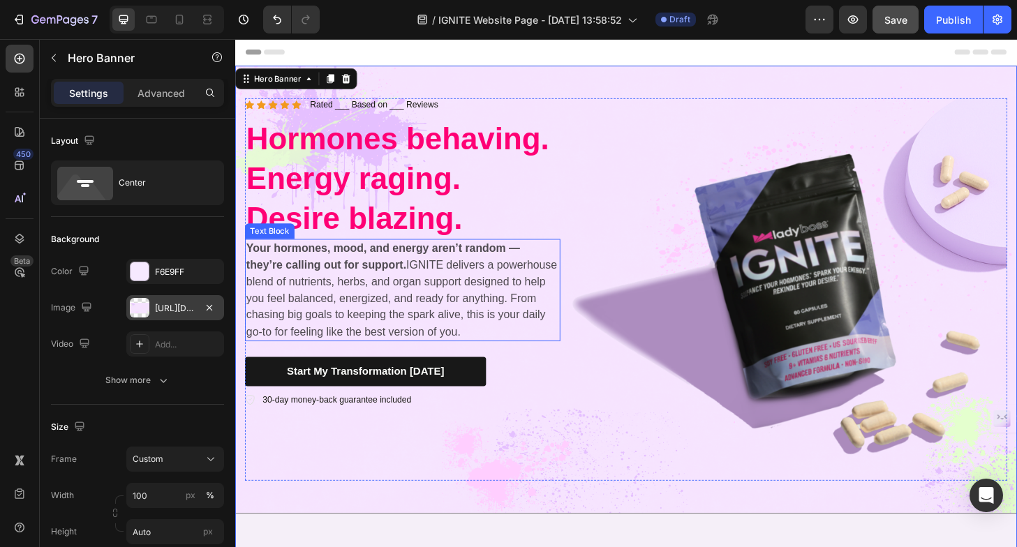
scroll to position [1, 0]
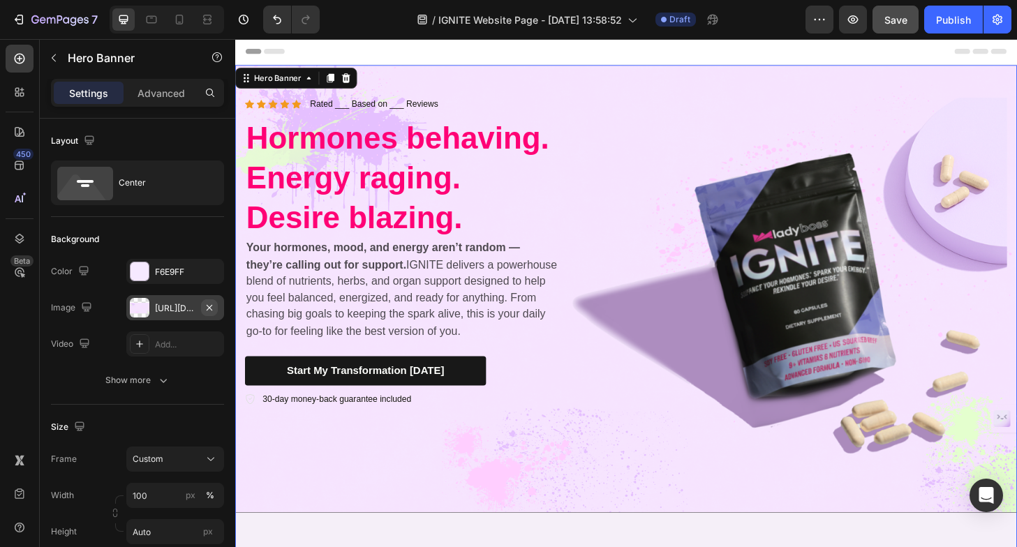
click at [209, 309] on icon "button" at bounding box center [209, 307] width 11 height 11
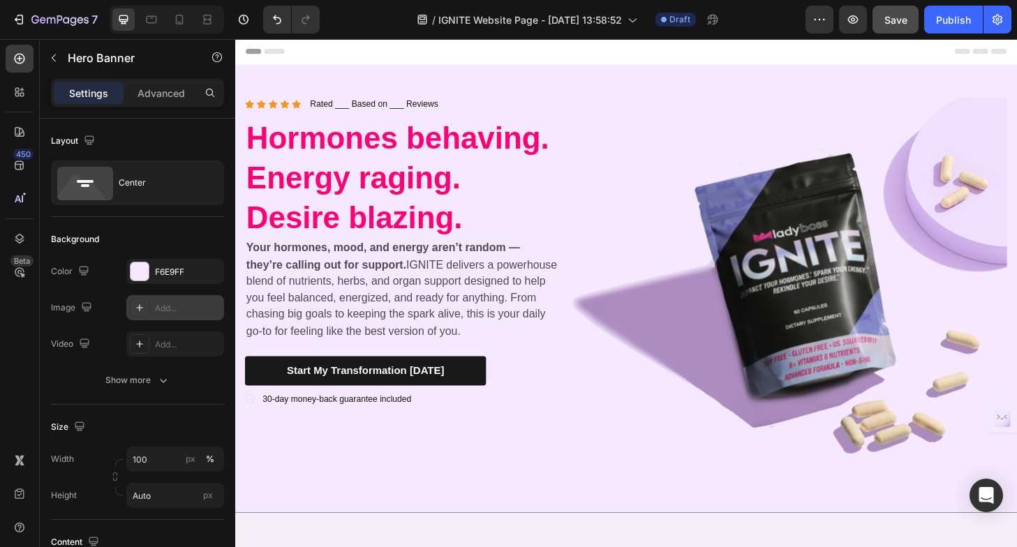
click at [633, 47] on div "Header" at bounding box center [654, 52] width 816 height 28
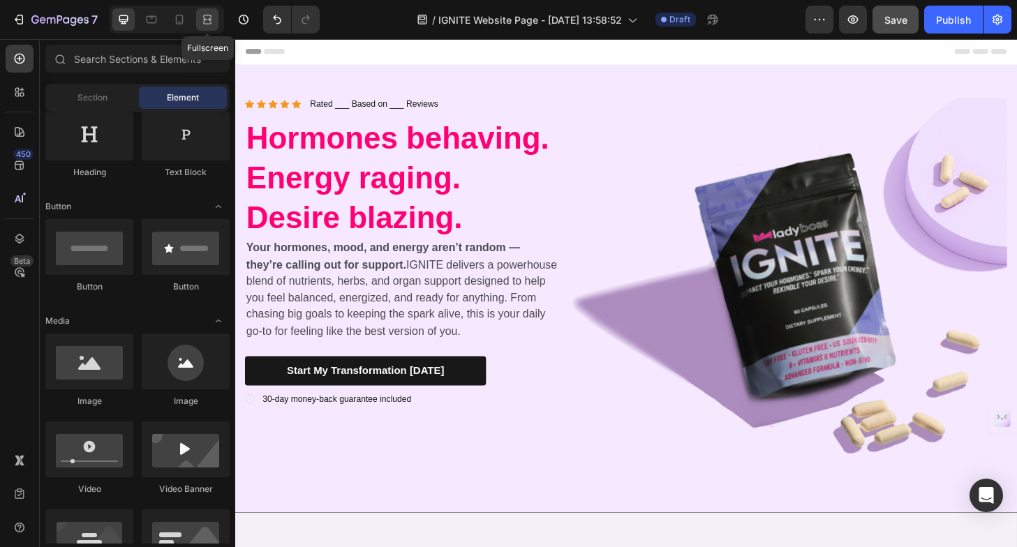
click at [207, 20] on icon at bounding box center [209, 18] width 4 height 3
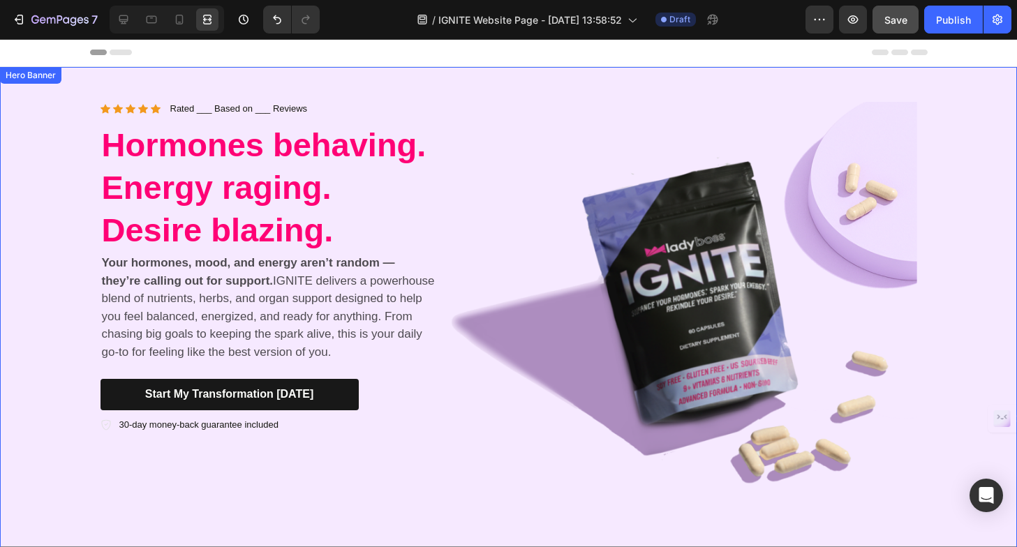
click at [476, 76] on div "Icon Icon Icon Icon Icon Icon List Rated ___ Based on ___ Reviews Text Block Ro…" at bounding box center [509, 307] width 838 height 480
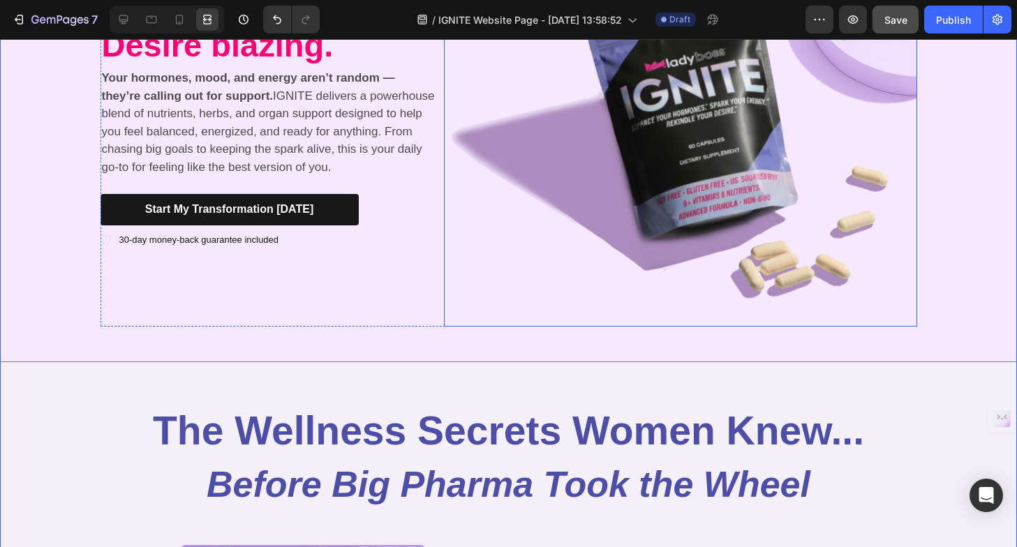
scroll to position [187, 0]
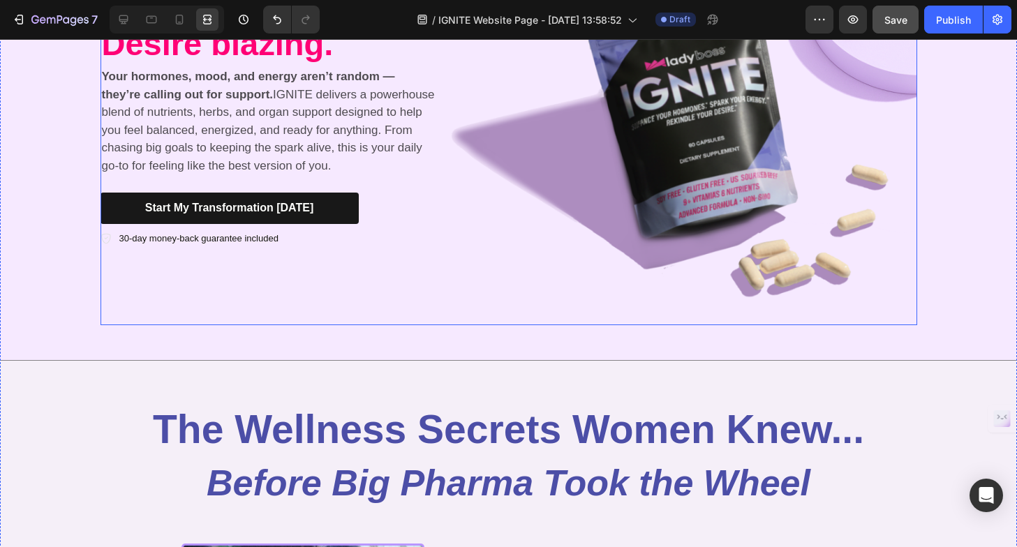
click at [351, 305] on div "Icon Icon Icon Icon Icon Icon List Rated ___ Based on ___ Reviews Text Block Ro…" at bounding box center [270, 121] width 338 height 410
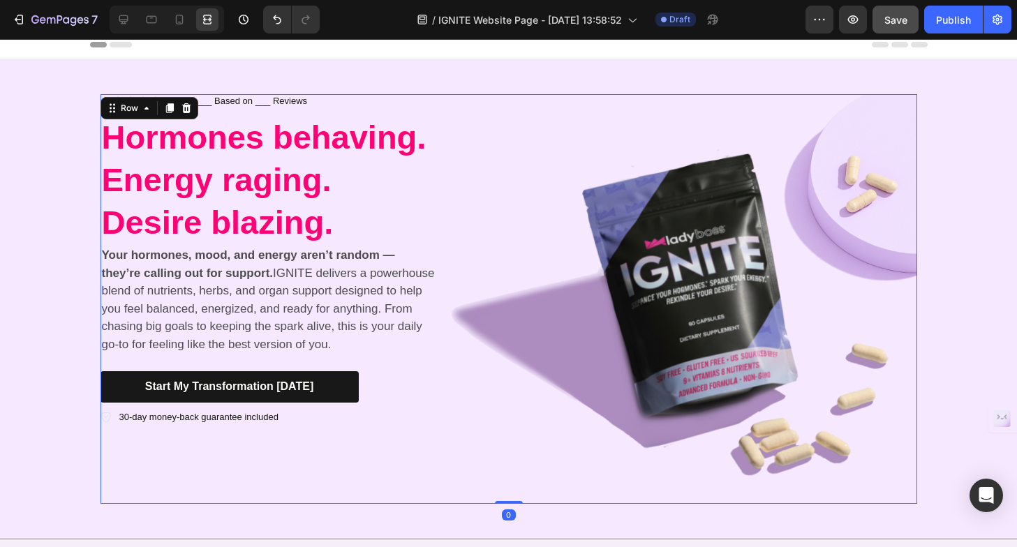
scroll to position [0, 0]
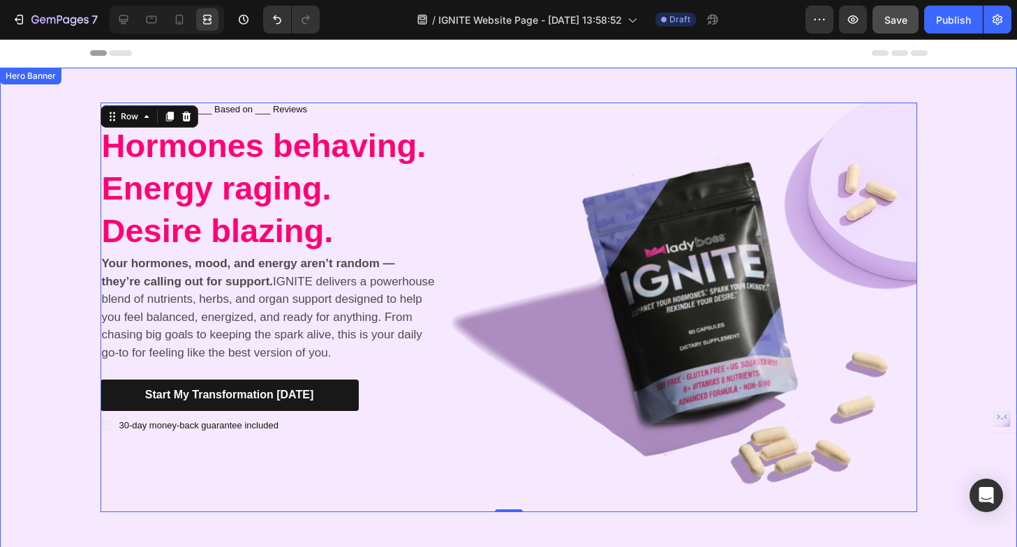
click at [279, 77] on div "Icon Icon Icon Icon Icon Icon List Rated ___ Based on ___ Reviews Text Block Ro…" at bounding box center [509, 308] width 838 height 480
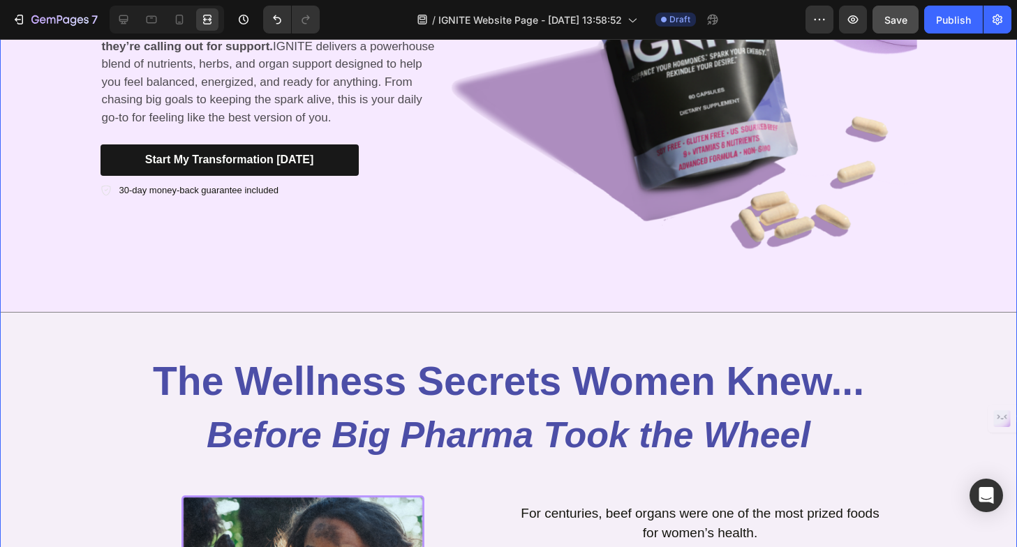
scroll to position [270, 0]
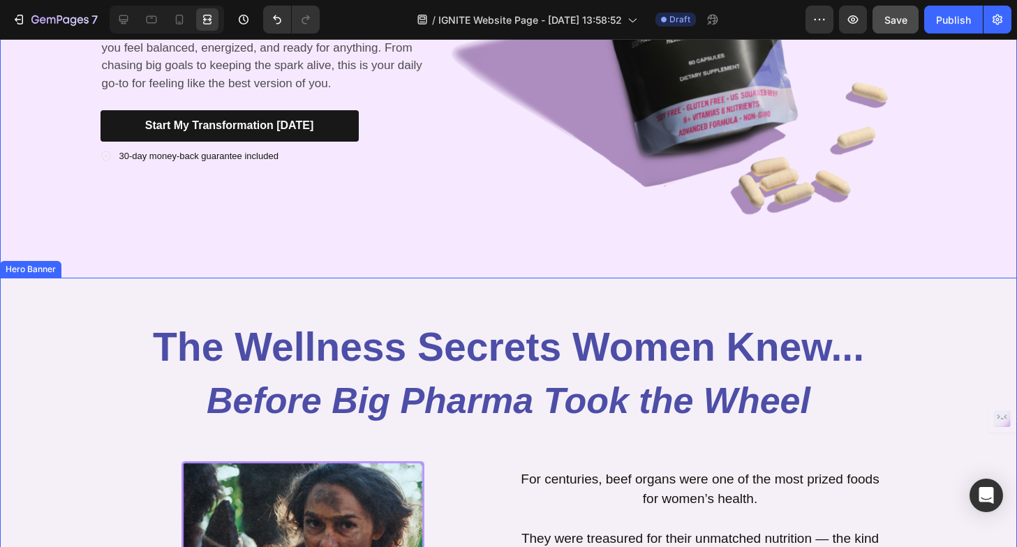
click at [144, 244] on div "Icon Icon Icon Icon Icon Icon List Rated ___ Based on ___ Reviews Text Block Ro…" at bounding box center [509, 38] width 838 height 480
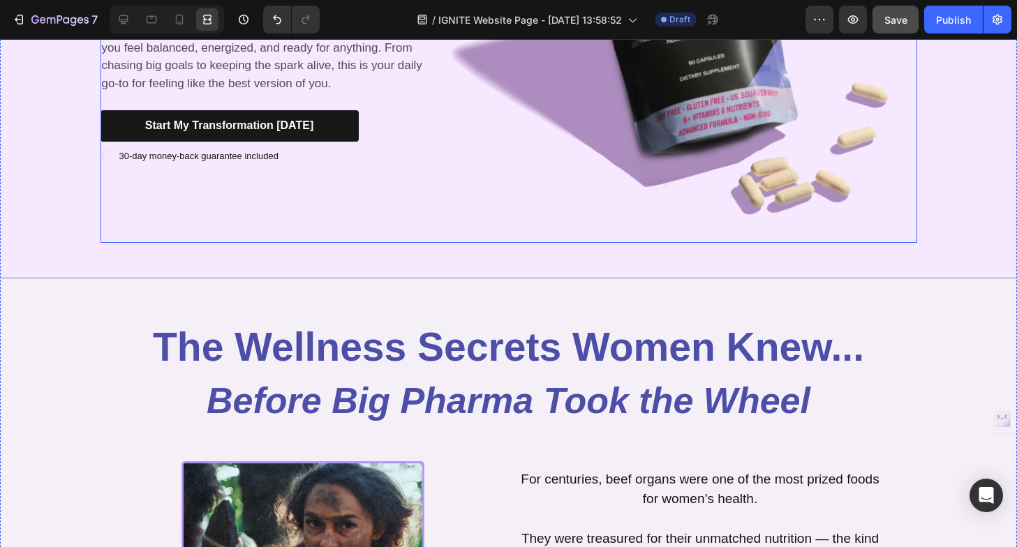
click at [198, 207] on div "Icon Icon Icon Icon Icon Icon List Rated ___ Based on ___ Reviews Text Block Ro…" at bounding box center [270, 38] width 338 height 410
click at [50, 208] on div "Background Image" at bounding box center [508, 38] width 1017 height 480
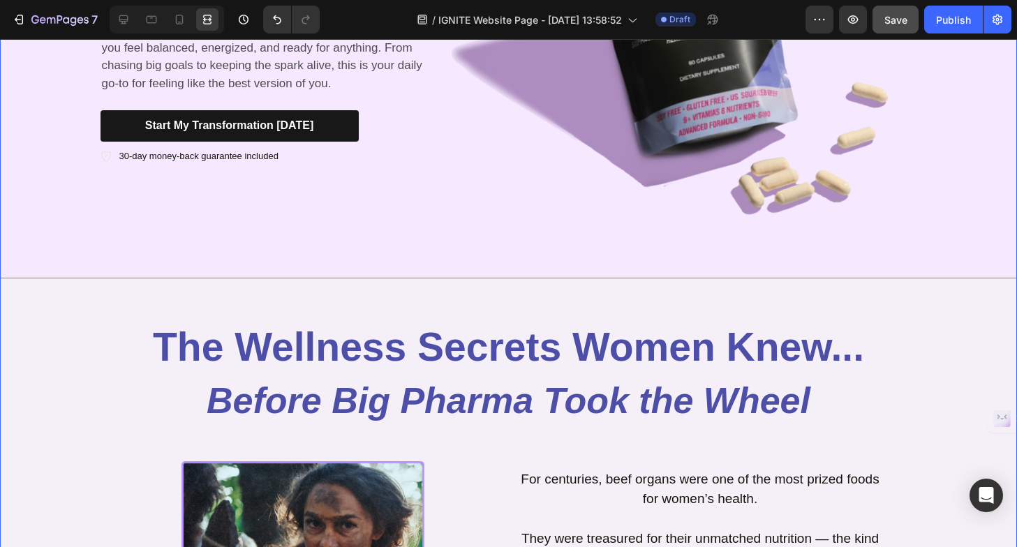
click at [30, 131] on div "Background Image" at bounding box center [508, 38] width 1017 height 480
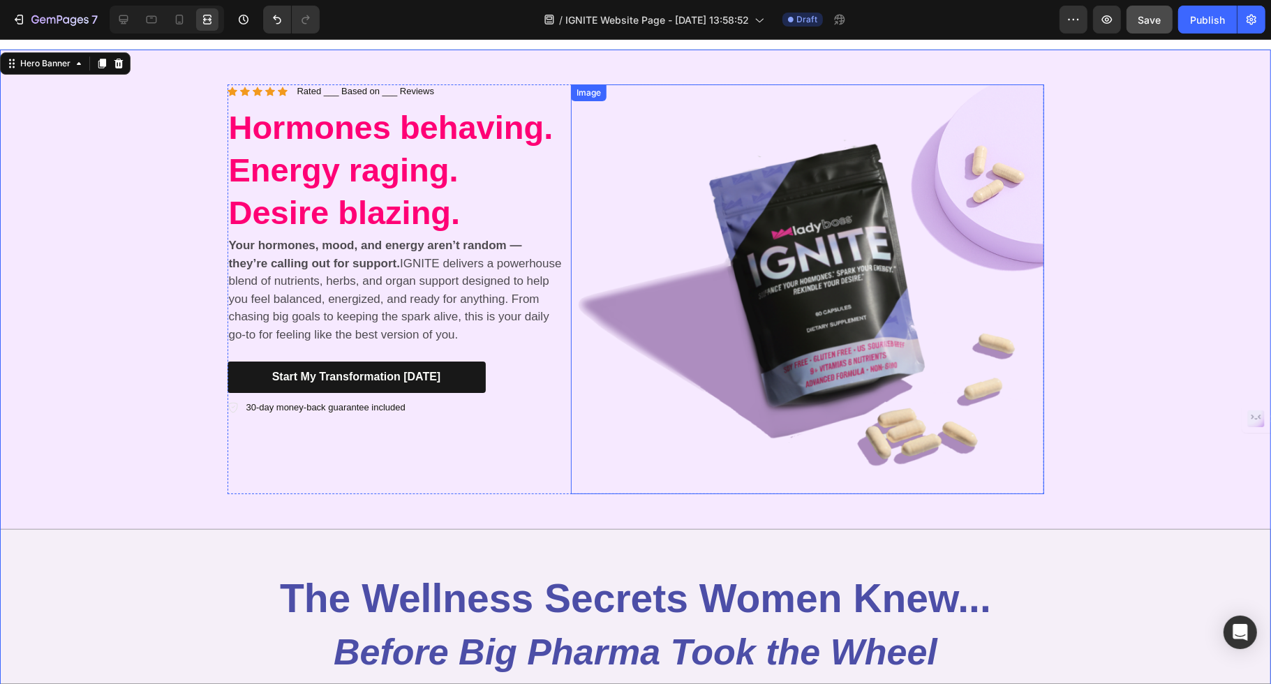
scroll to position [0, 0]
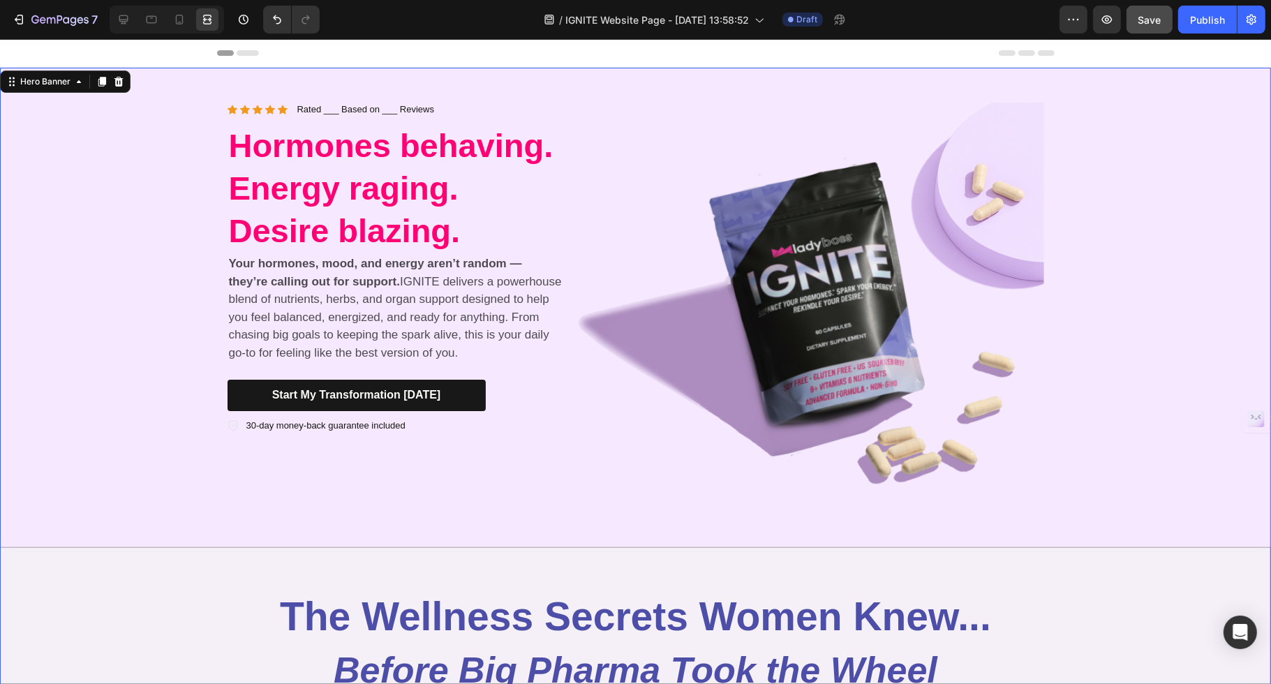
click at [462, 75] on div "Icon Icon Icon Icon Icon Icon List Rated ___ Based on ___ Reviews Text Block Ro…" at bounding box center [636, 308] width 838 height 480
click at [989, 91] on div "Icon Icon Icon Icon Icon Icon List Rated ___ Based on ___ Reviews Text Block Ro…" at bounding box center [636, 308] width 838 height 480
click at [288, 266] on strong "Your hormones, mood, and energy aren’t random — they’re calling out for support." at bounding box center [375, 272] width 293 height 31
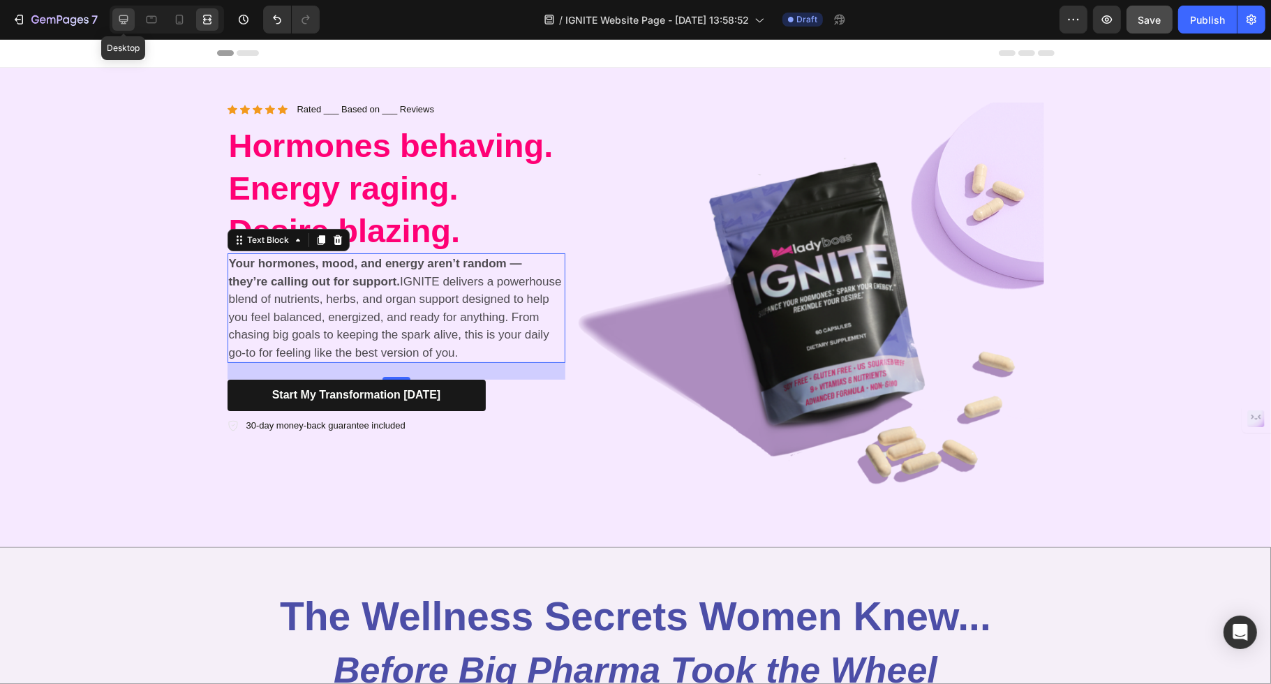
click at [119, 15] on icon at bounding box center [124, 20] width 14 height 14
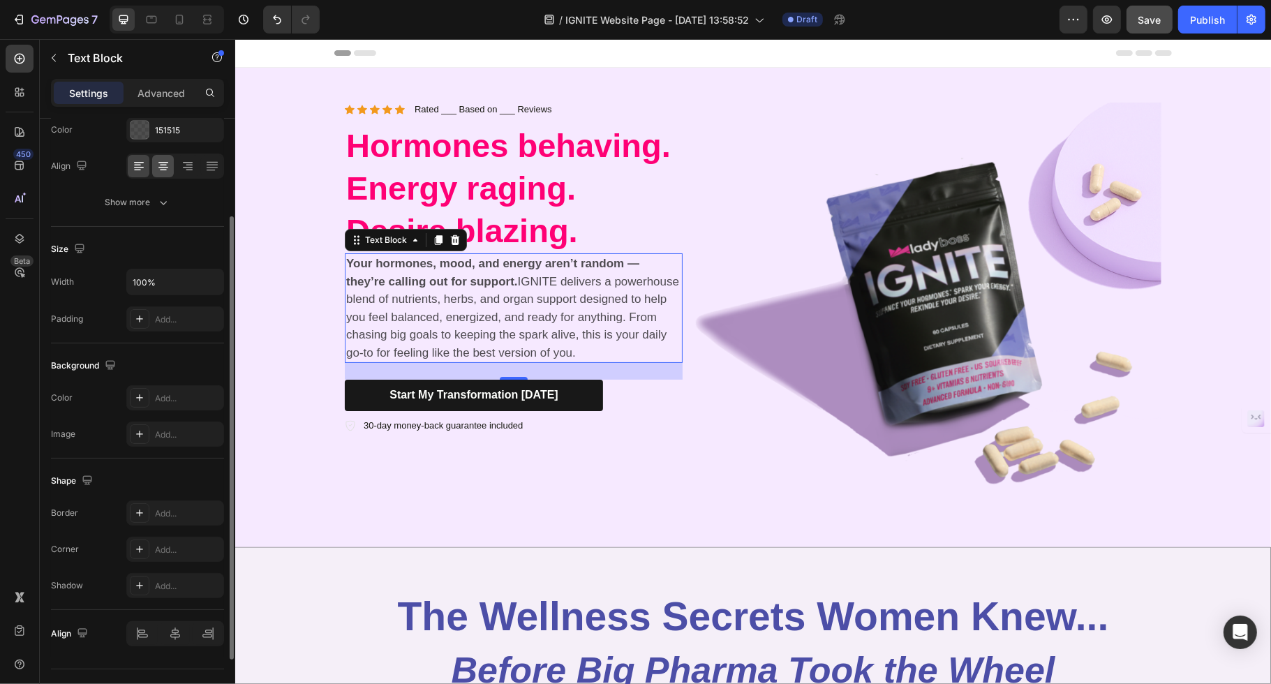
scroll to position [208, 0]
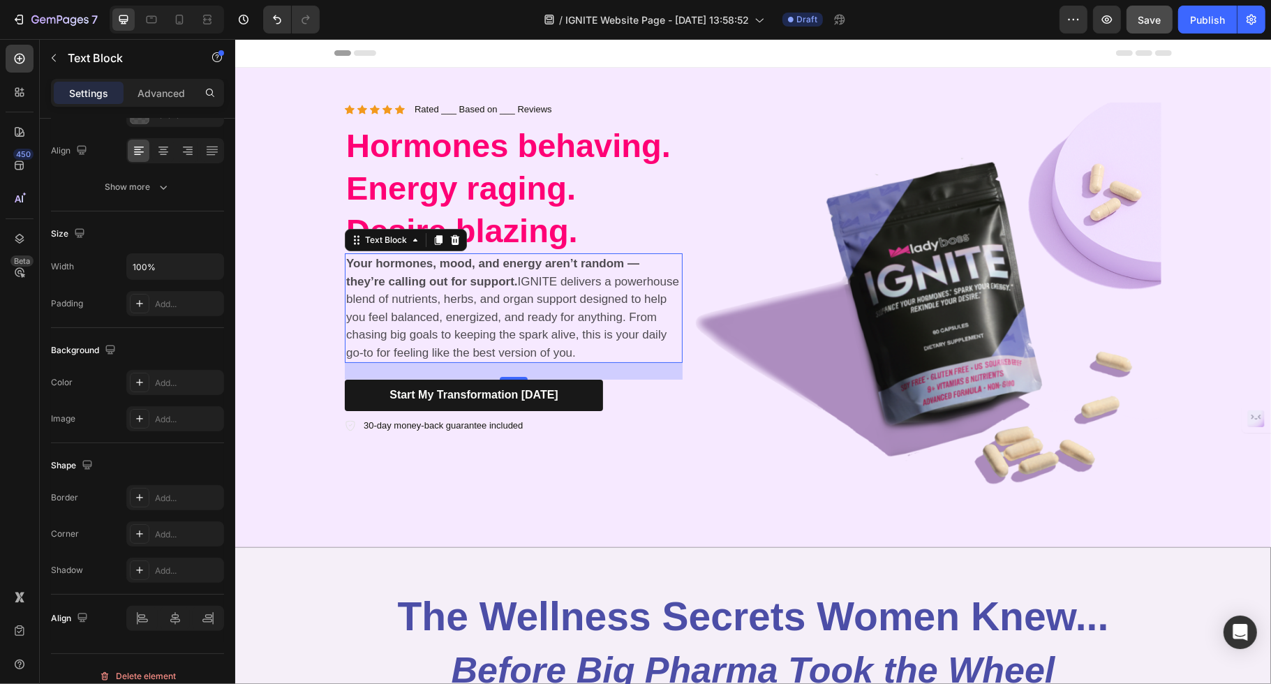
click at [522, 279] on p "Your hormones, mood, and energy aren’t random — they’re calling out for support…" at bounding box center [513, 308] width 335 height 107
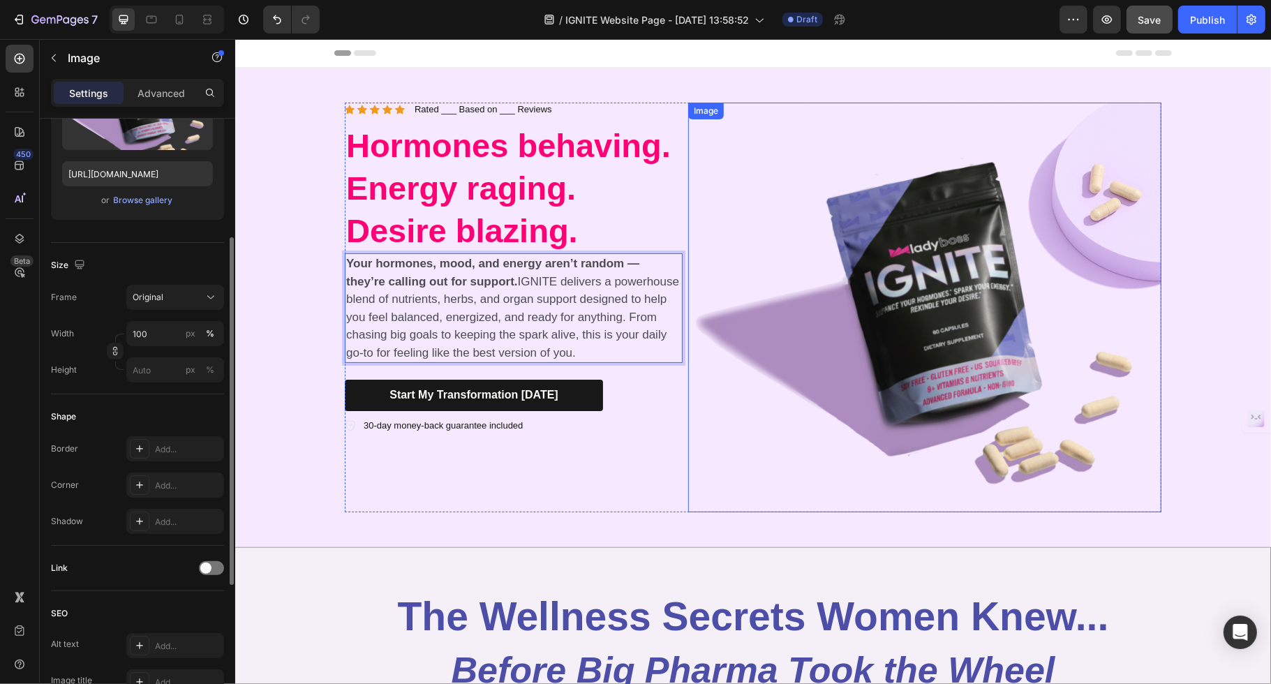
click at [740, 330] on img at bounding box center [924, 308] width 473 height 410
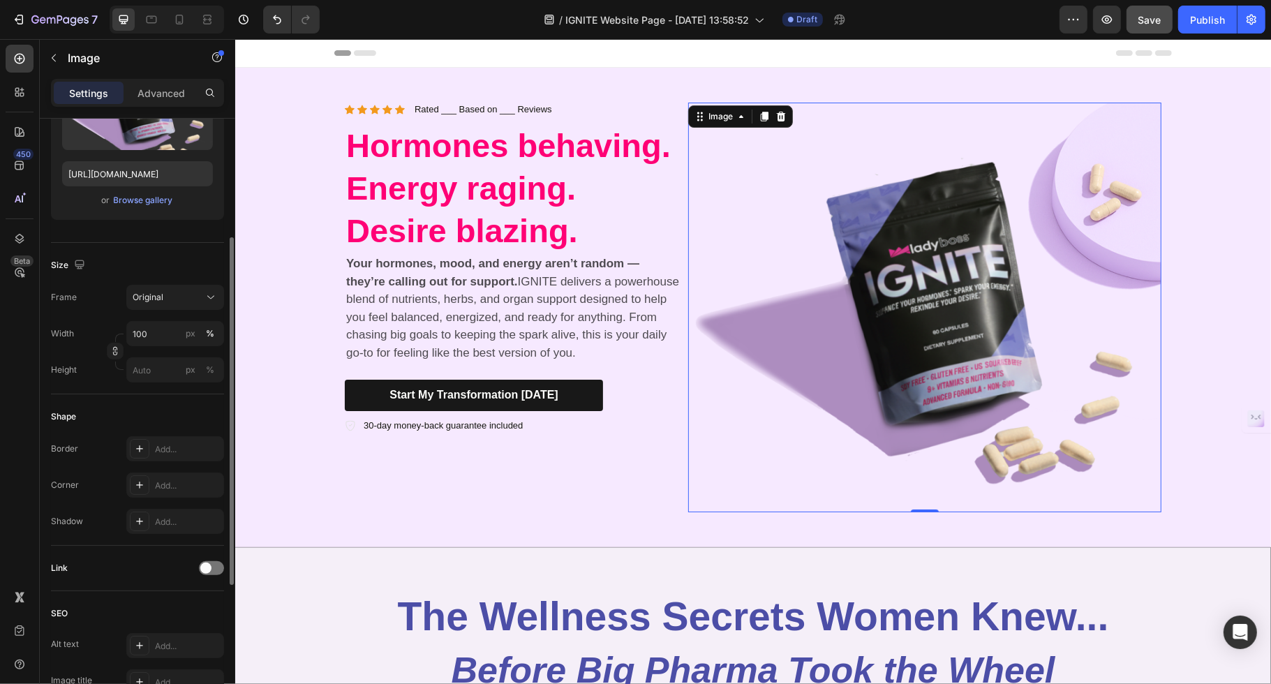
scroll to position [0, 0]
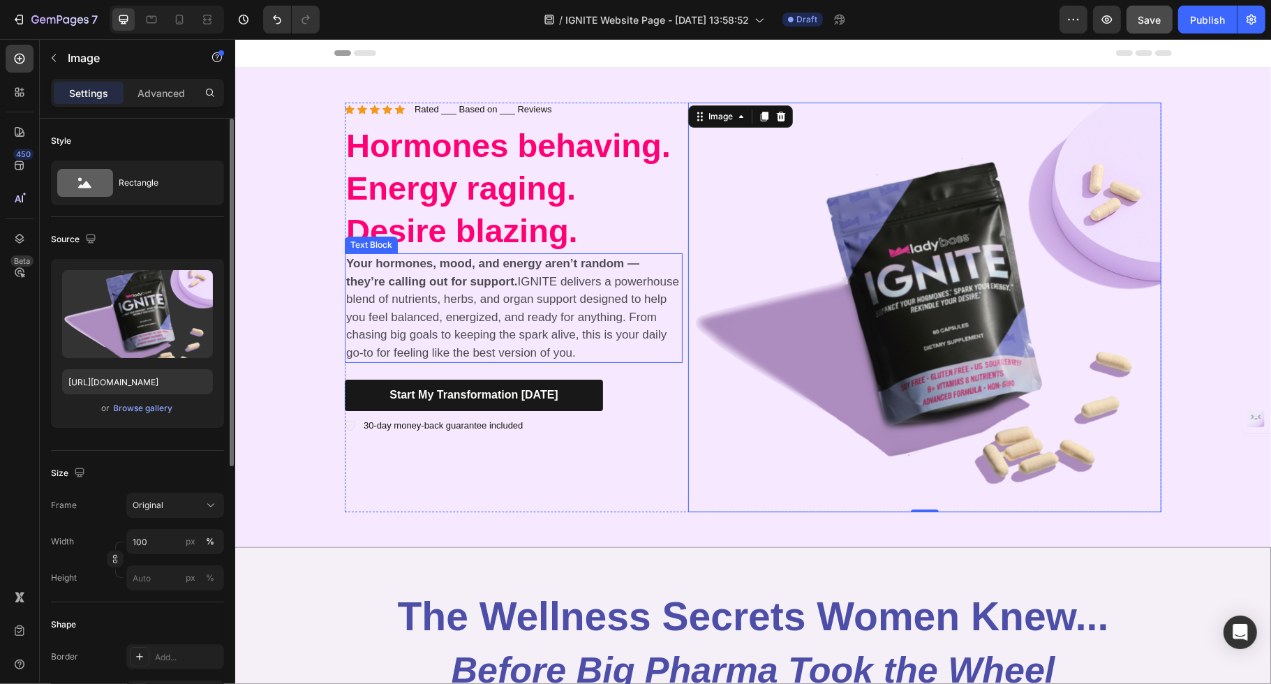
click at [636, 310] on p "Your hormones, mood, and energy aren’t random — they’re calling out for support…" at bounding box center [513, 308] width 335 height 107
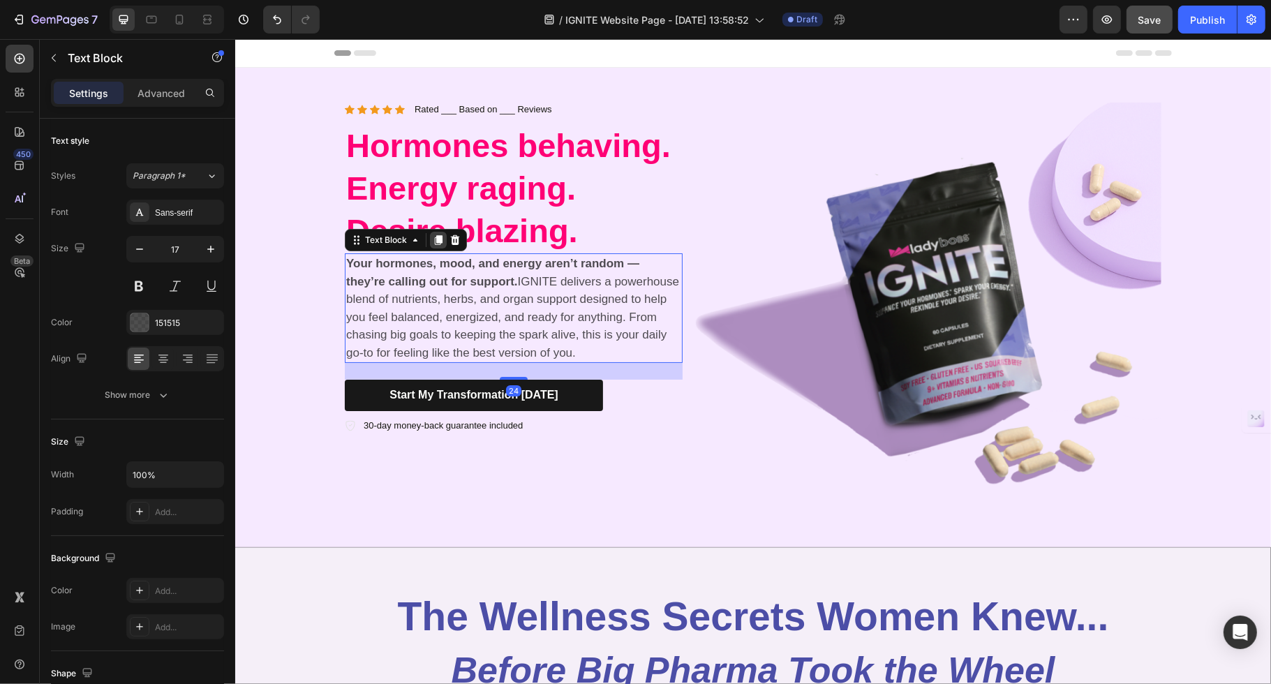
click at [434, 238] on icon at bounding box center [438, 240] width 8 height 10
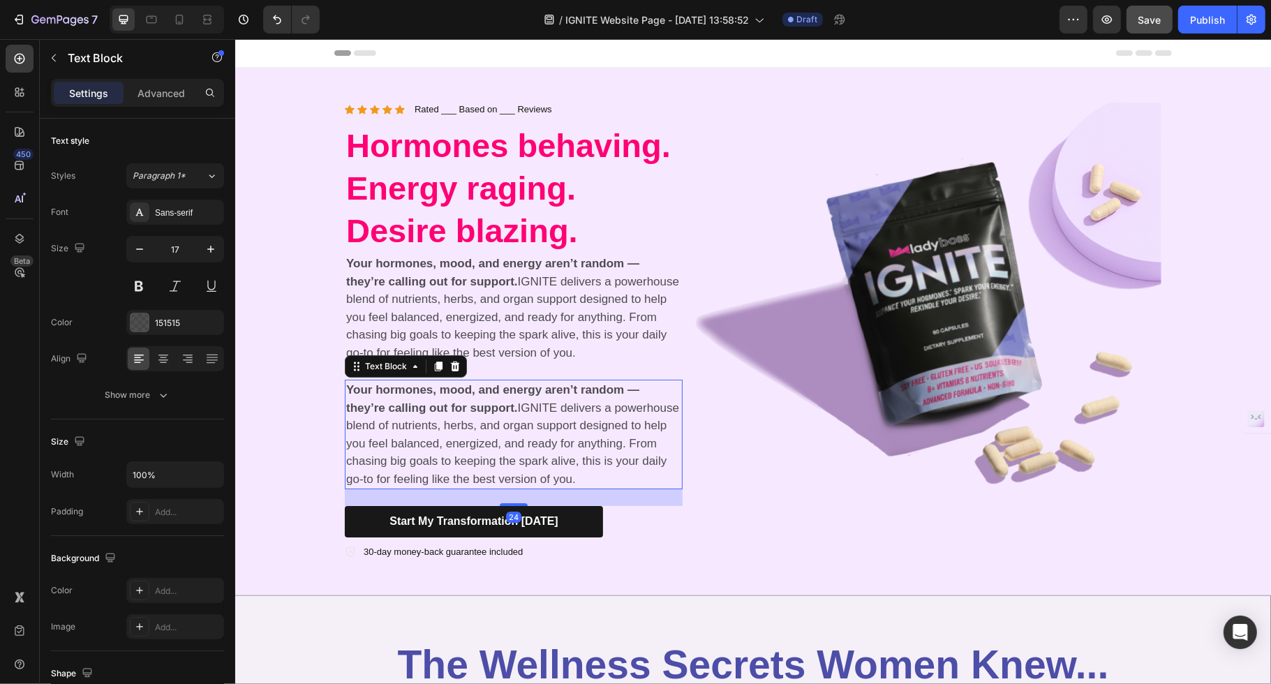
click at [507, 399] on strong "Your hormones, mood, and energy aren’t random — they’re calling out for support." at bounding box center [492, 398] width 293 height 31
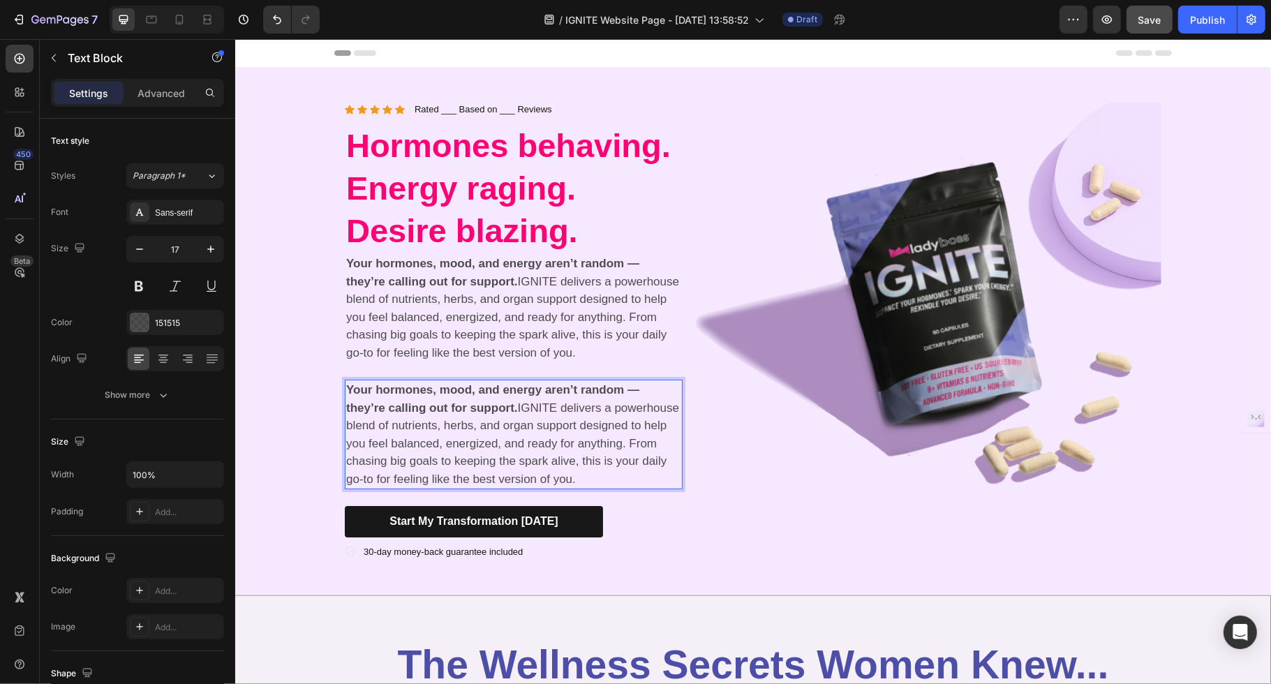
click at [521, 406] on p "Your hormones, mood, and energy aren’t random — they’re calling out for support…" at bounding box center [513, 434] width 335 height 107
drag, startPoint x: 519, startPoint y: 403, endPoint x: 674, endPoint y: 481, distance: 173.0
click at [674, 481] on p "Your hormones, mood, and energy aren’t random — they’re calling out for support…" at bounding box center [513, 434] width 335 height 107
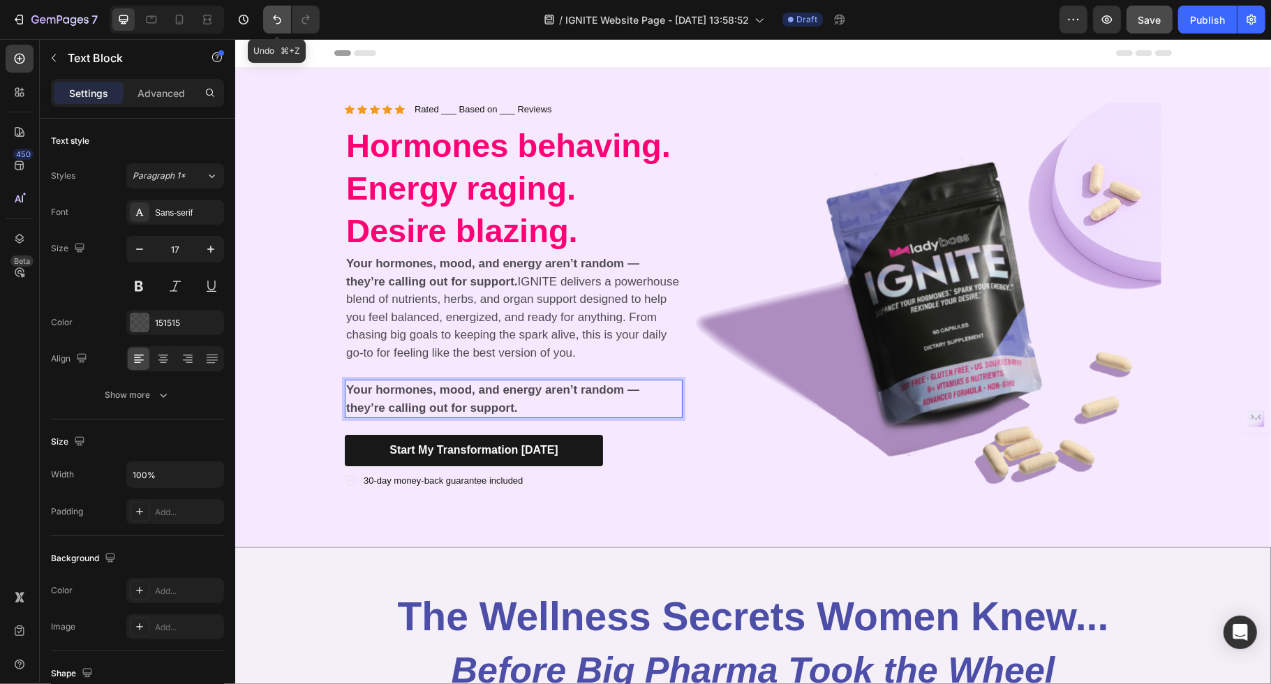
click at [276, 24] on icon "Undo/Redo" at bounding box center [277, 20] width 14 height 14
click at [276, 14] on icon "Undo/Redo" at bounding box center [277, 20] width 14 height 14
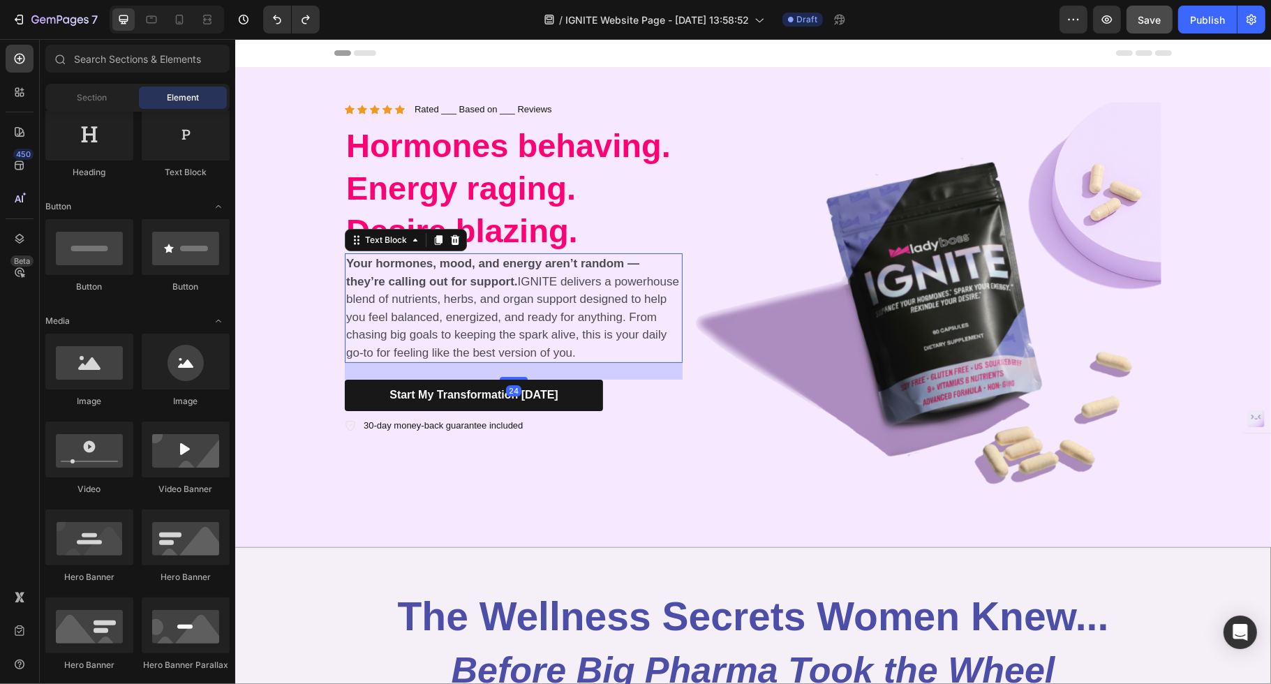
click at [472, 305] on p "Your hormones, mood, and energy aren’t random — they’re calling out for support…" at bounding box center [513, 308] width 335 height 107
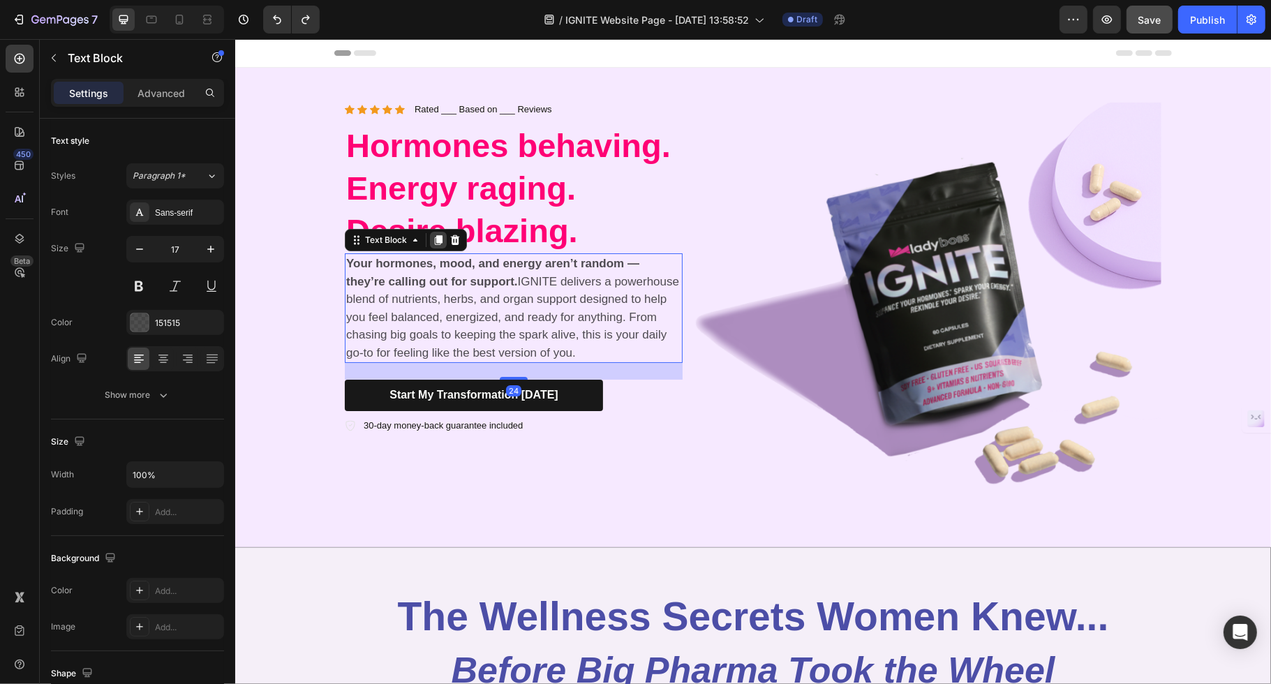
click at [435, 242] on icon at bounding box center [438, 240] width 8 height 10
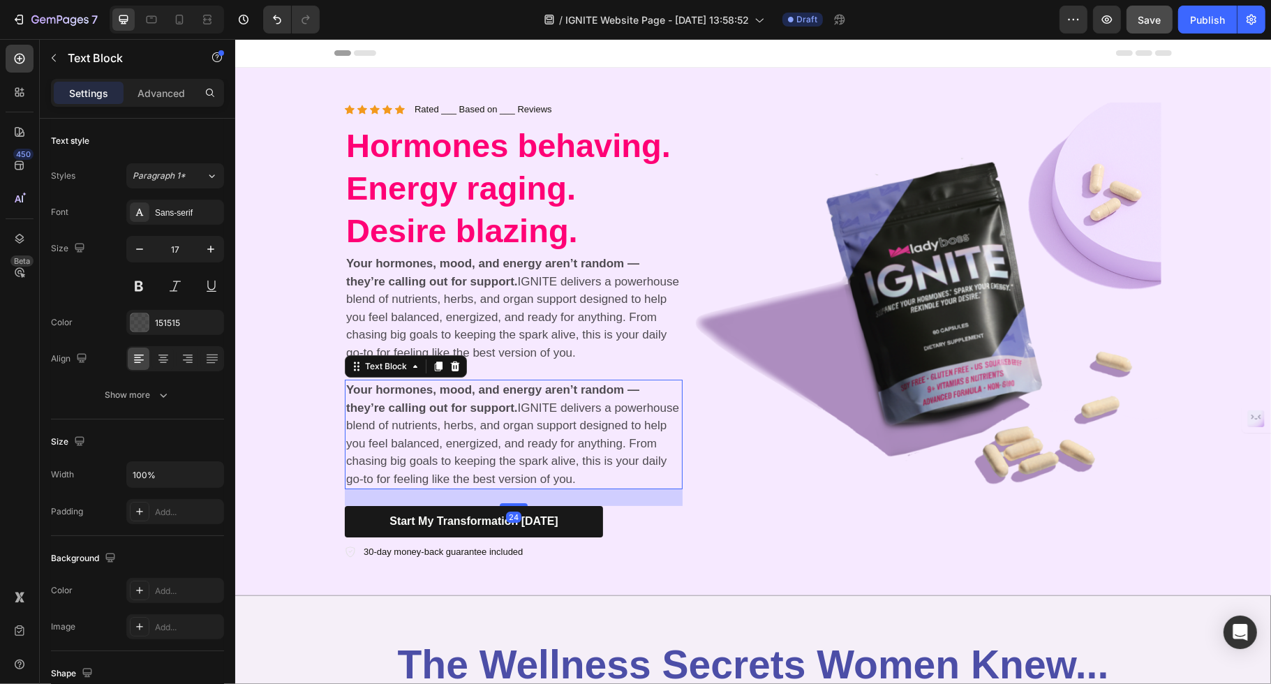
click at [487, 422] on p "Your hormones, mood, and energy aren’t random — they’re calling out for support…" at bounding box center [513, 434] width 335 height 107
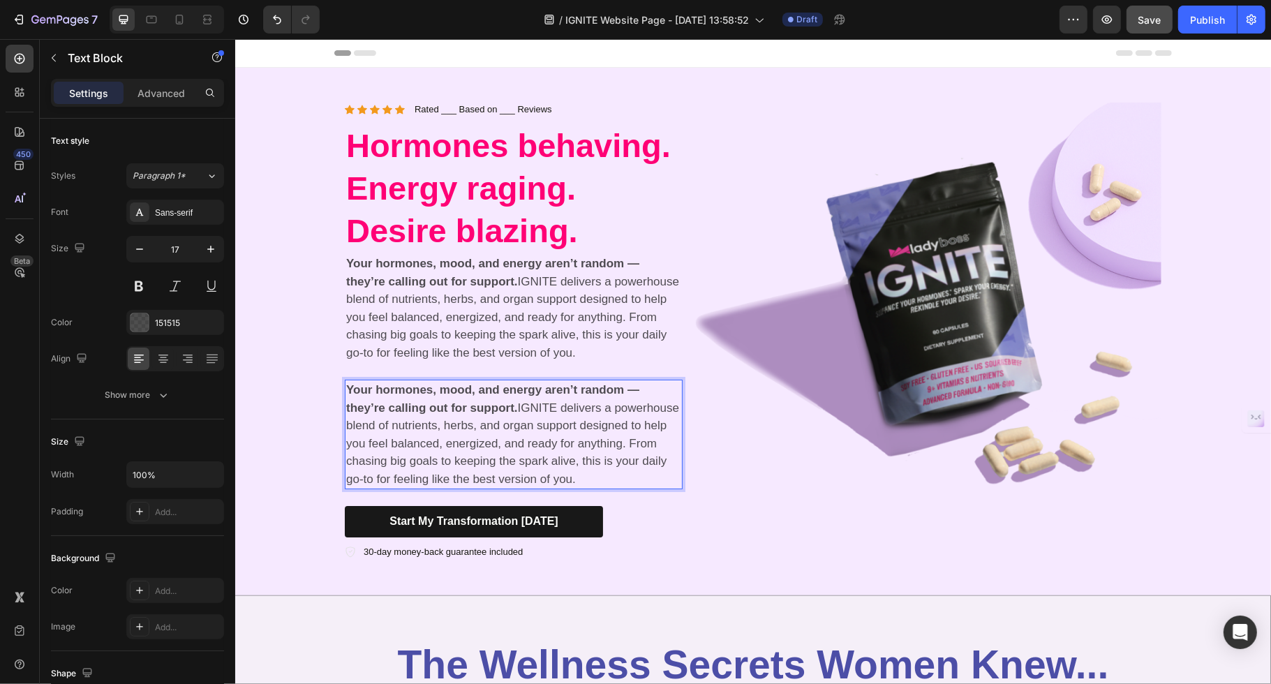
click at [514, 403] on strong "Your hormones, mood, and energy aren’t random — they’re calling out for support." at bounding box center [492, 398] width 293 height 31
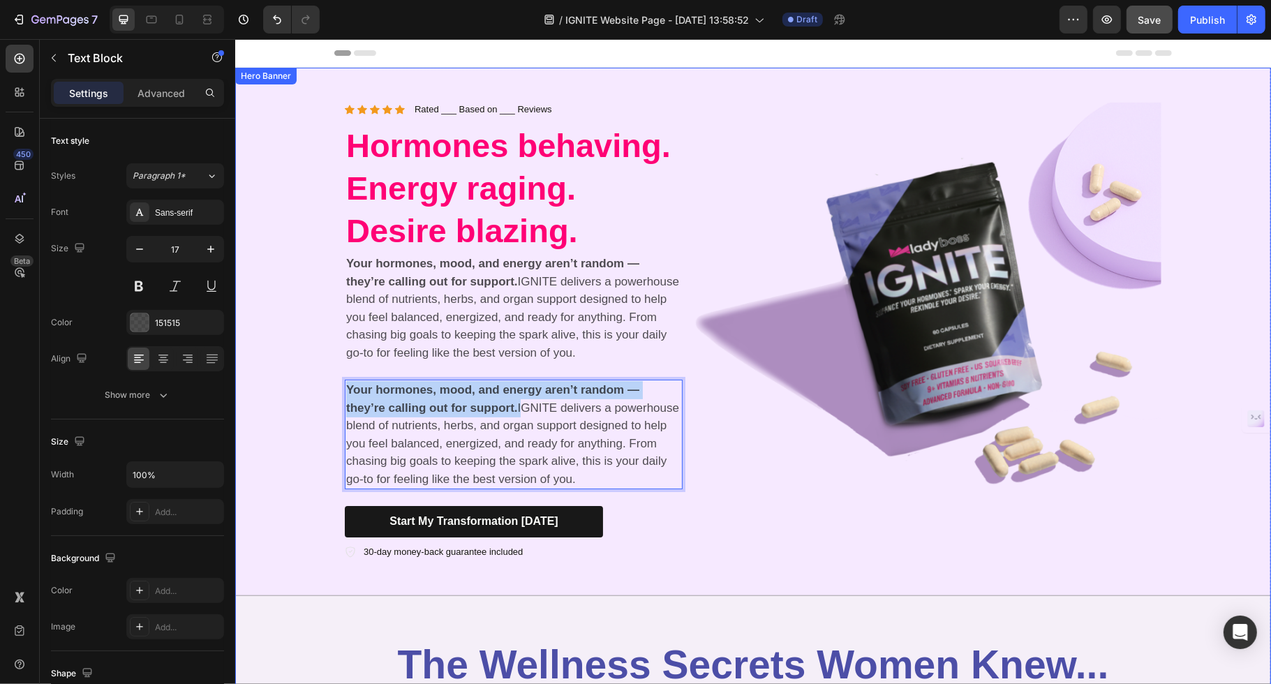
drag, startPoint x: 519, startPoint y: 406, endPoint x: 339, endPoint y: 379, distance: 181.5
click at [339, 379] on div "Icon Icon Icon Icon Icon Icon List Rated ___ Based on ___ Reviews Text Block Ro…" at bounding box center [753, 332] width 838 height 528
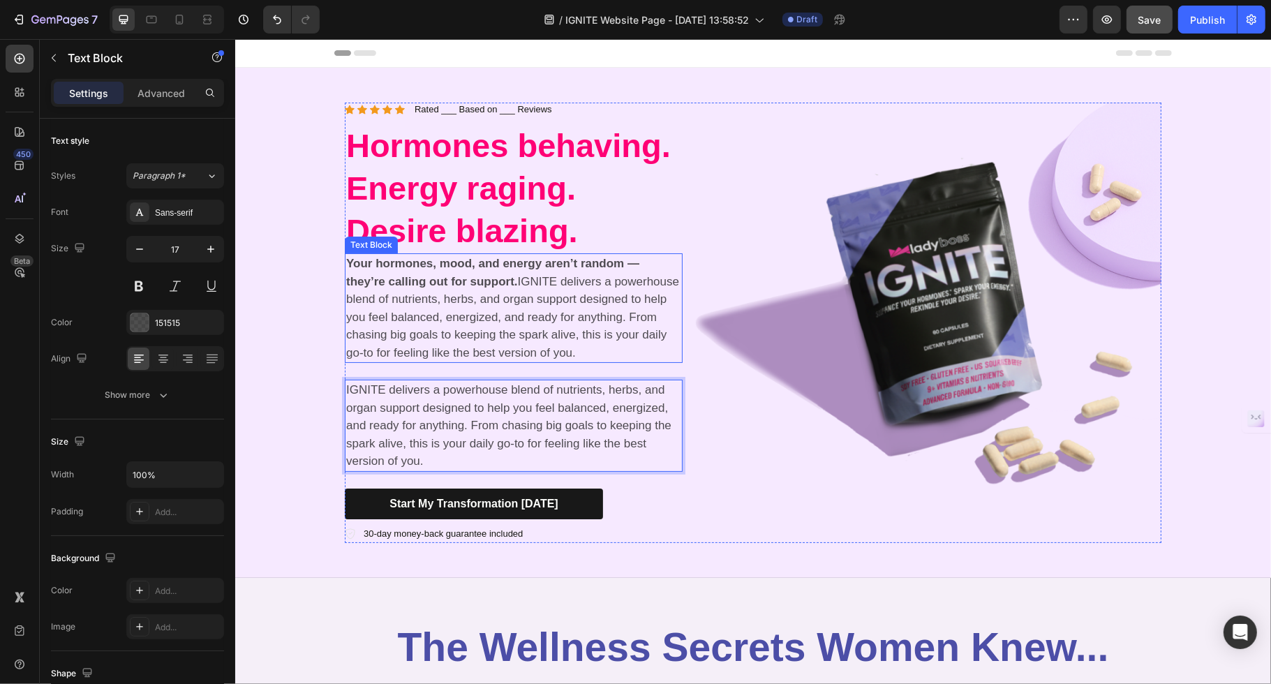
click at [443, 283] on strong "Your hormones, mood, and energy aren’t random — they’re calling out for support." at bounding box center [492, 272] width 293 height 31
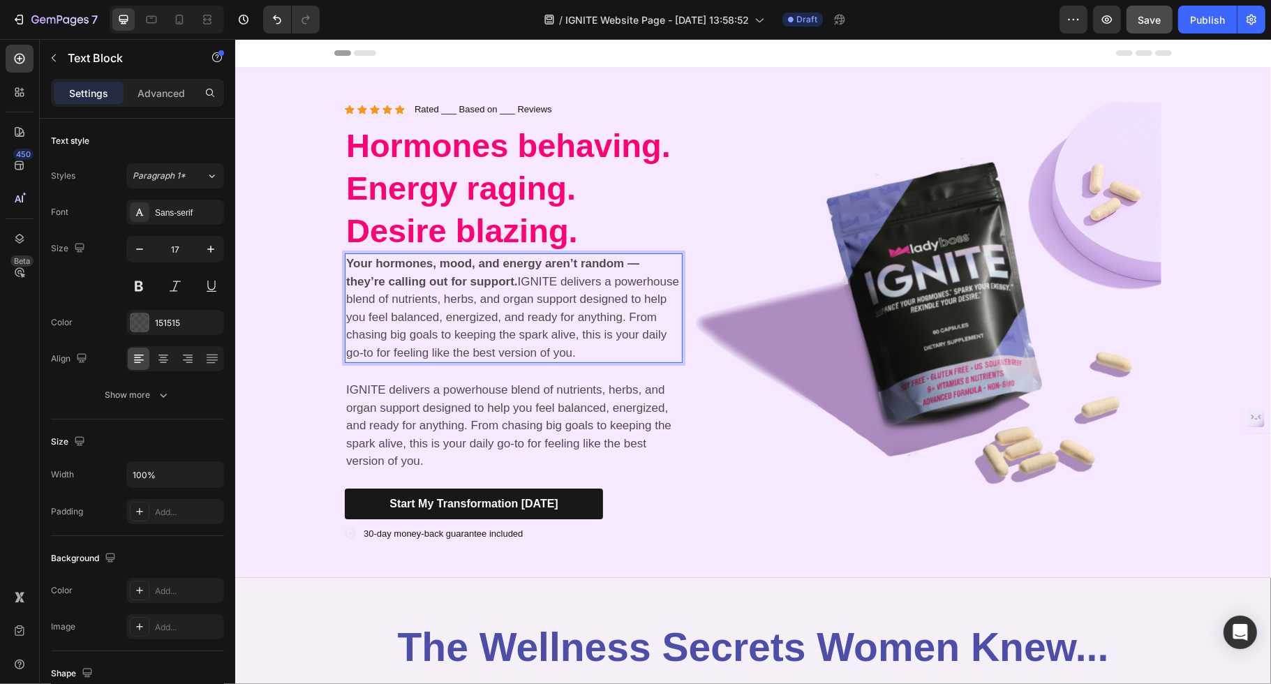
click at [517, 281] on p "Your hormones, mood, and energy aren’t random — they’re calling out for support…" at bounding box center [513, 308] width 335 height 107
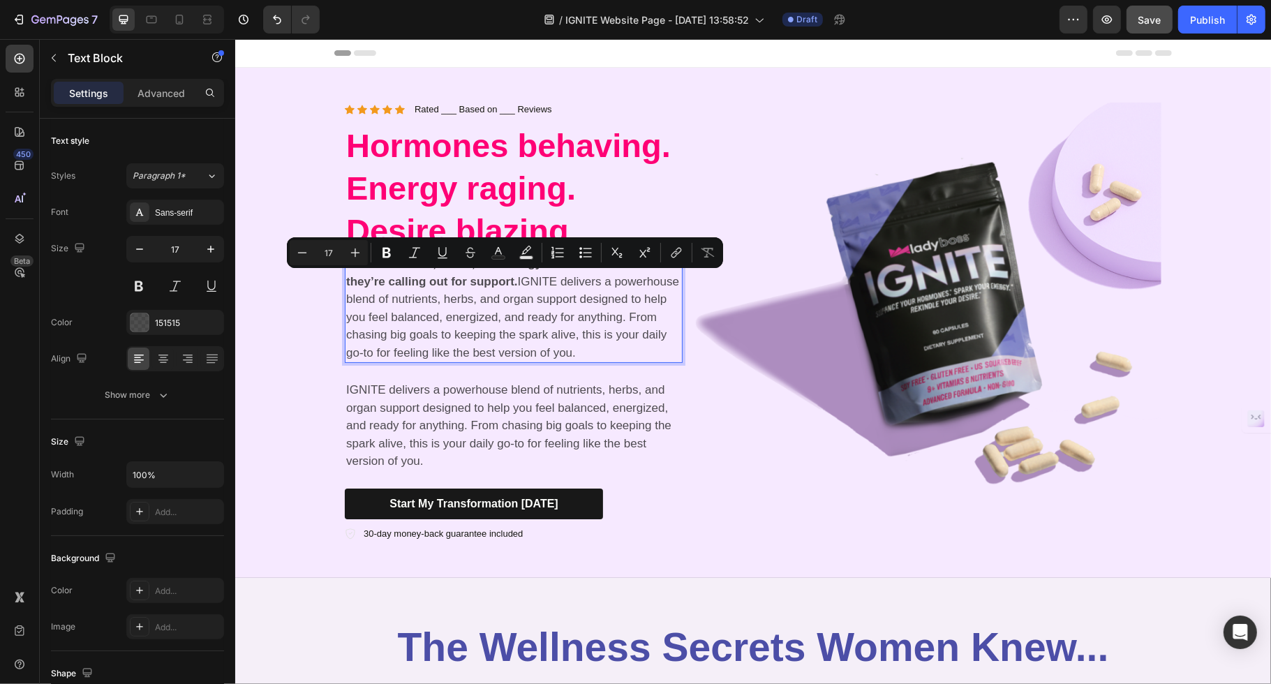
drag, startPoint x: 526, startPoint y: 279, endPoint x: 669, endPoint y: 355, distance: 162.1
click at [669, 355] on p "Your hormones, mood, and energy aren’t random — they’re calling out for support…" at bounding box center [513, 308] width 335 height 107
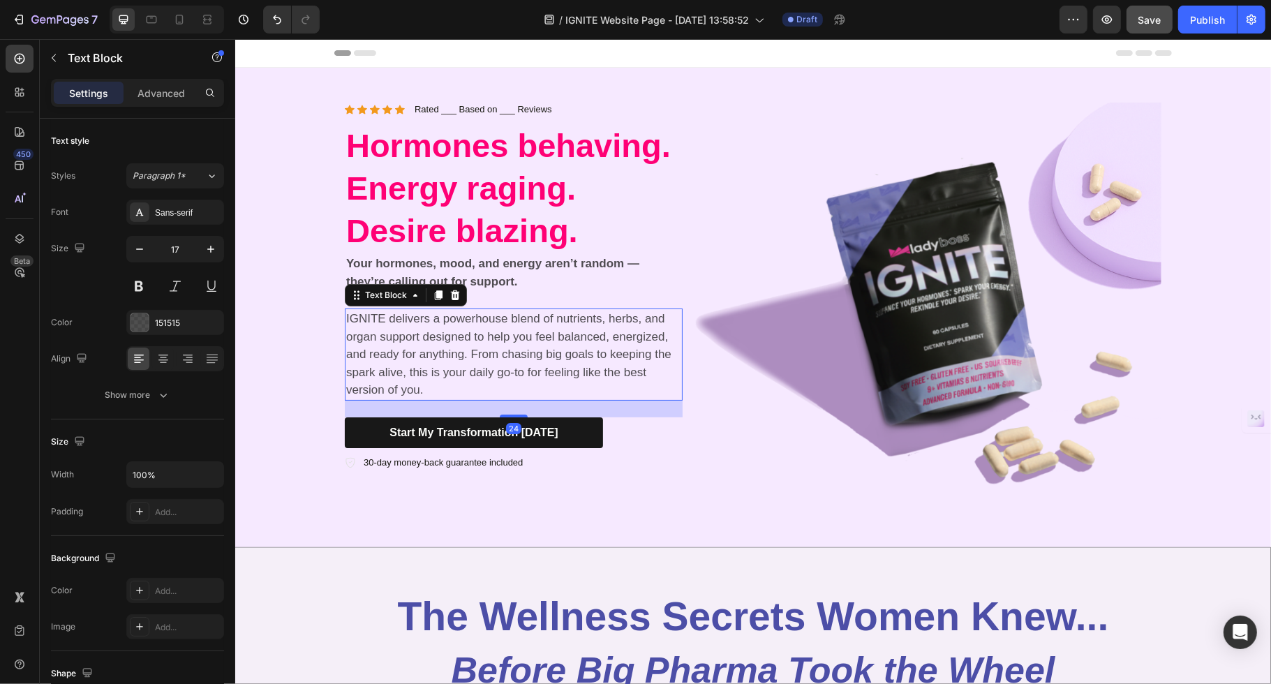
click at [465, 327] on p "IGNITE delivers a powerhouse blend of nutrients, herbs, and organ support desig…" at bounding box center [513, 354] width 335 height 89
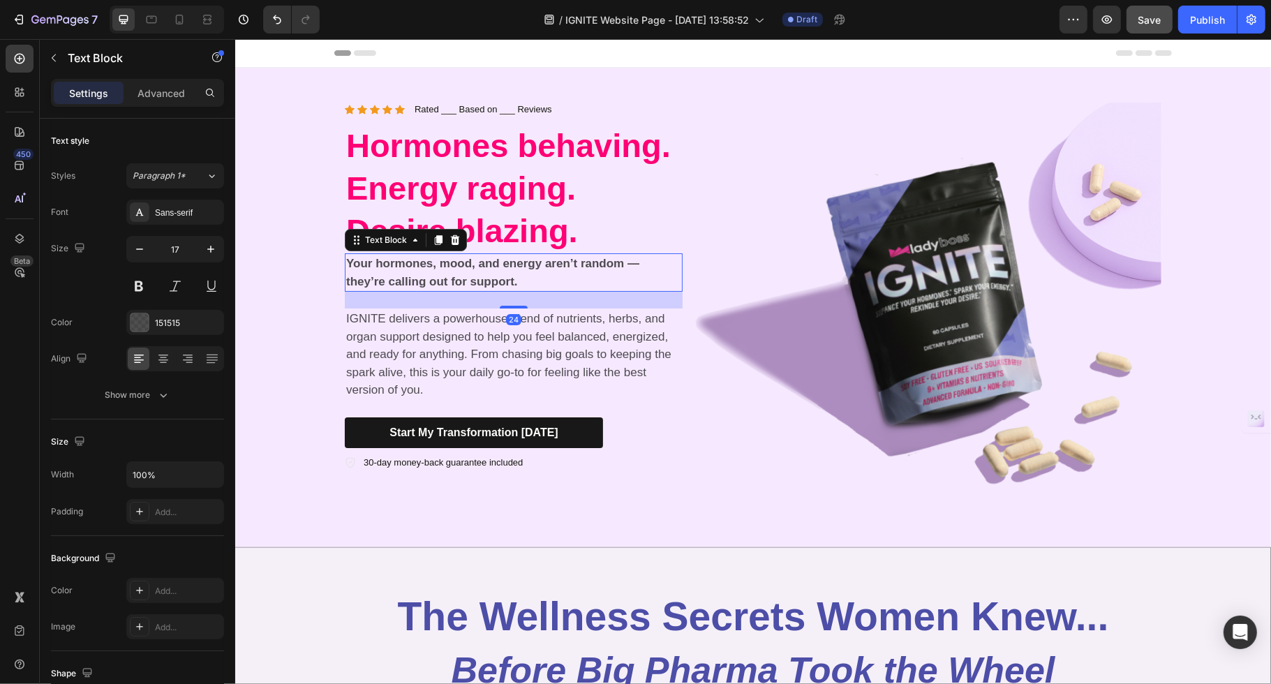
click at [514, 284] on strong "Your hormones, mood, and energy aren’t random — they’re calling out for support." at bounding box center [492, 272] width 293 height 31
click at [216, 256] on button "button" at bounding box center [210, 249] width 25 height 25
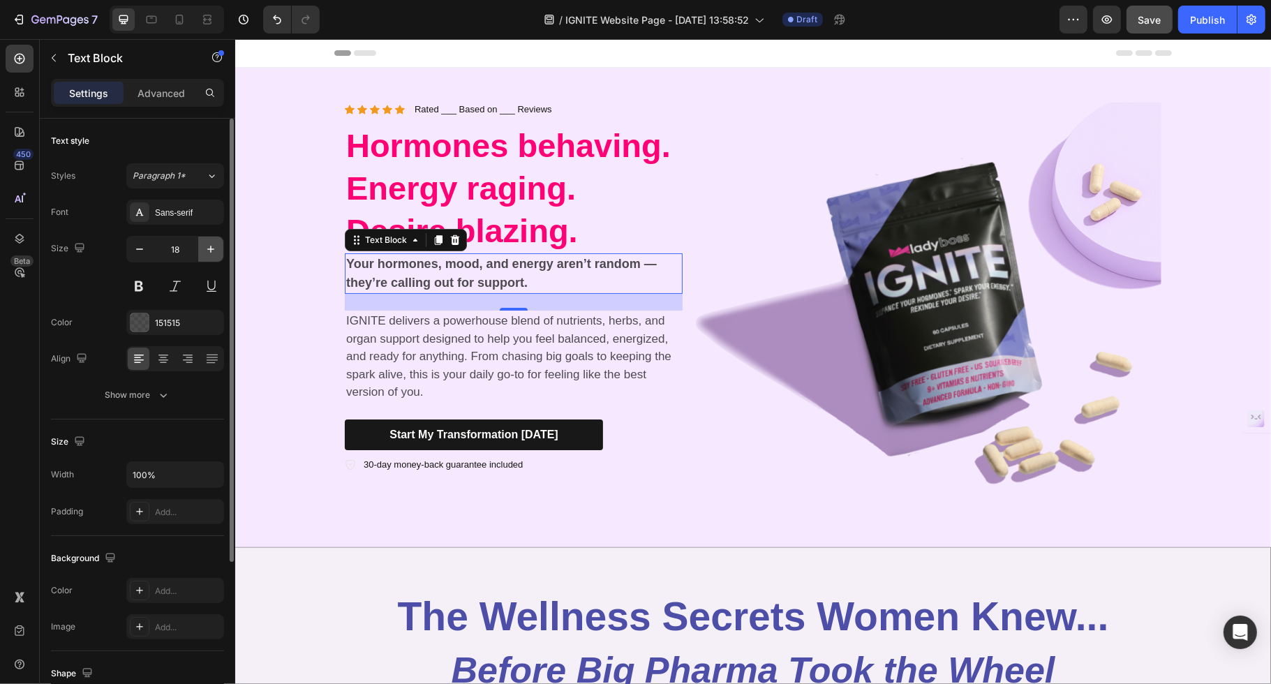
type input "19"
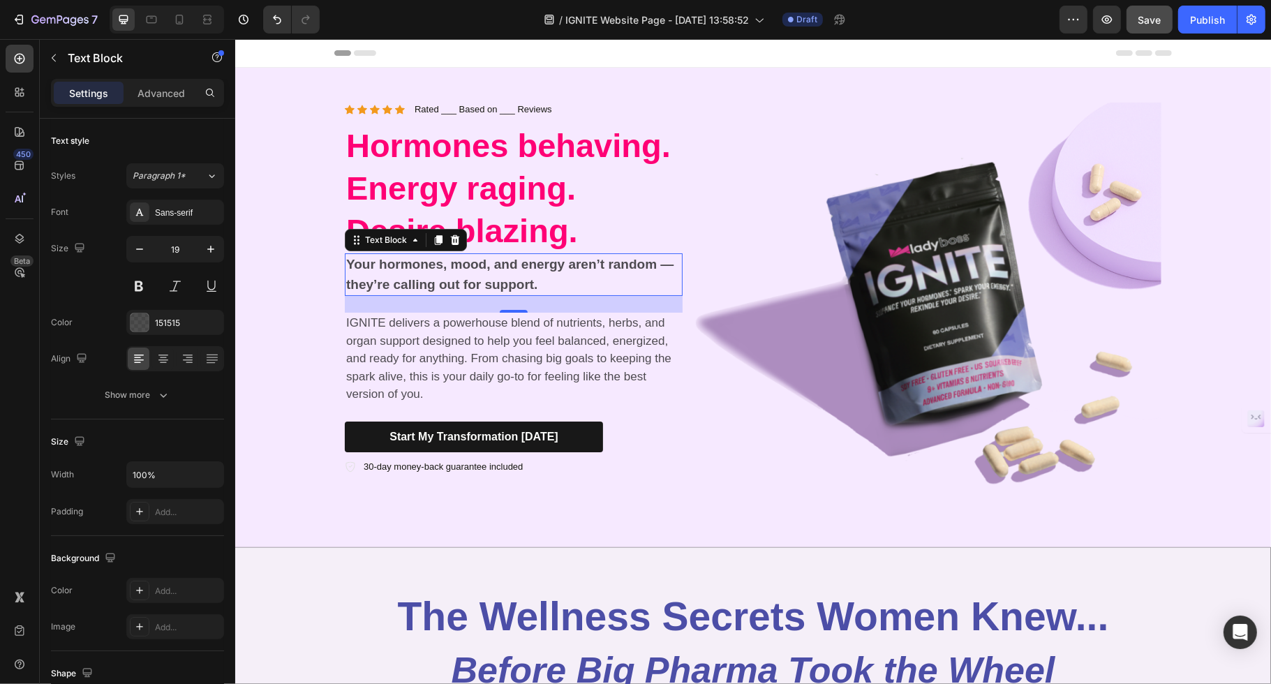
click at [510, 263] on strong "Your hormones, mood, and energy aren’t random — they’re calling out for support." at bounding box center [509, 274] width 327 height 35
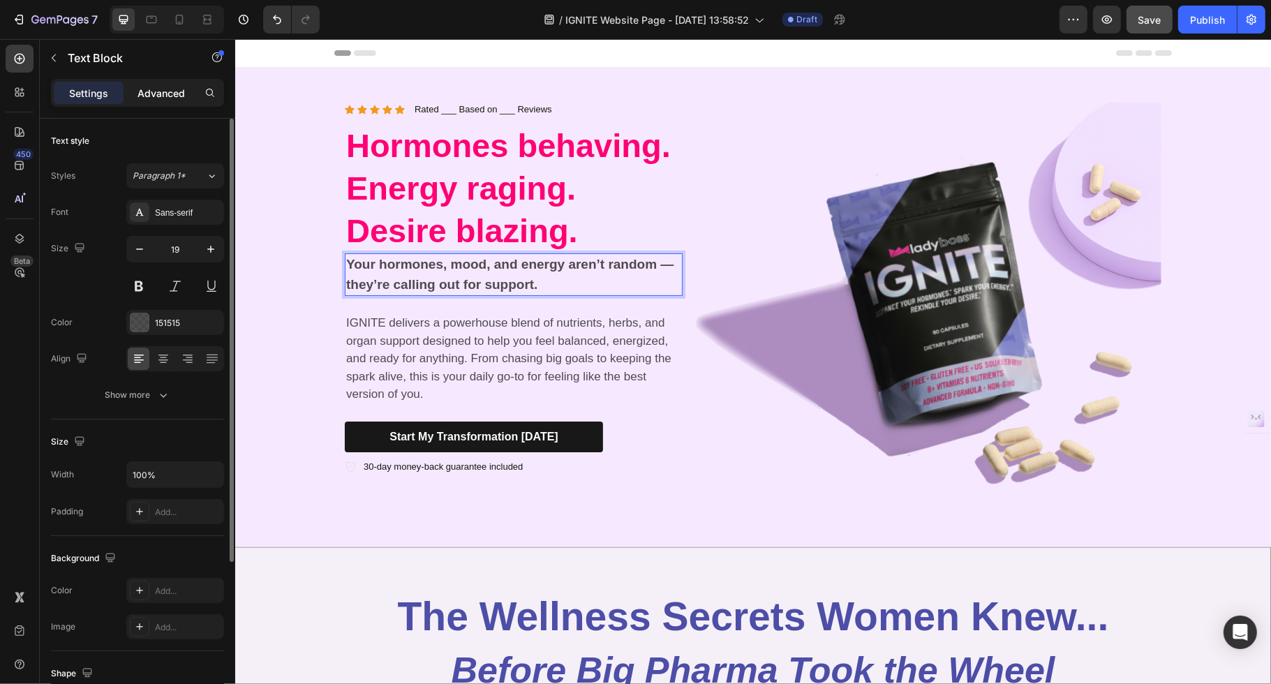
click at [157, 95] on p "Advanced" at bounding box center [161, 93] width 47 height 15
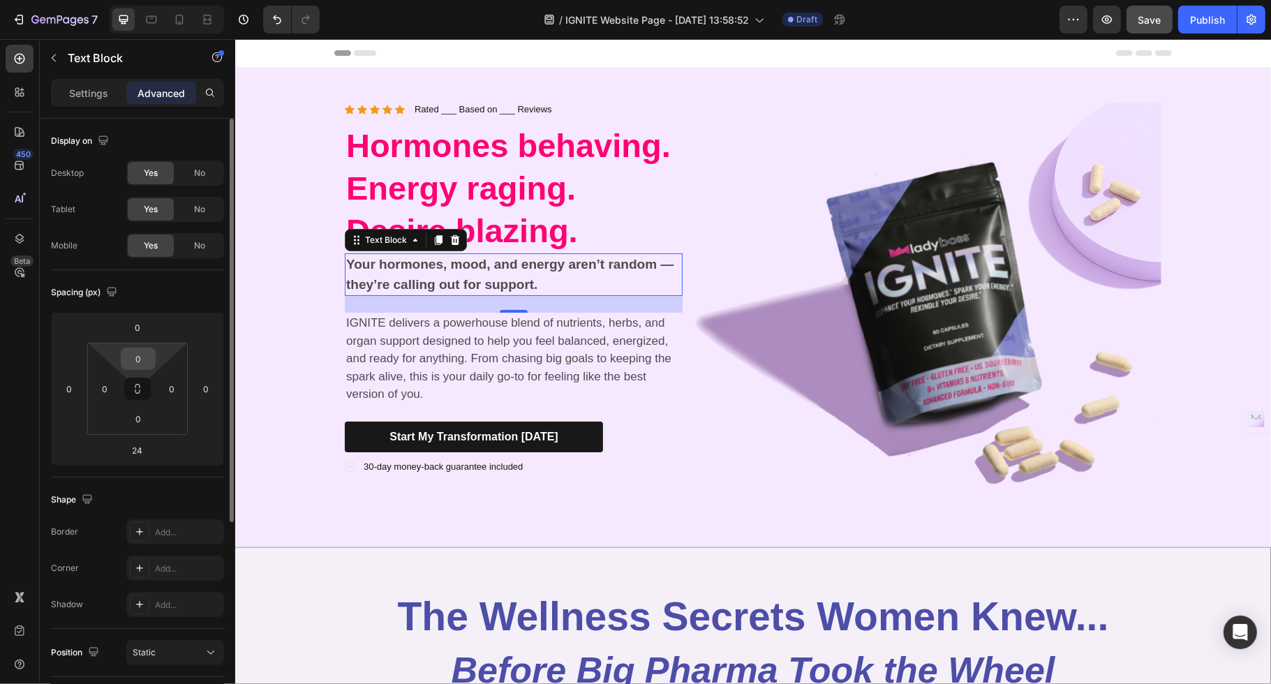
click at [138, 359] on input "0" at bounding box center [138, 358] width 28 height 21
type input "24"
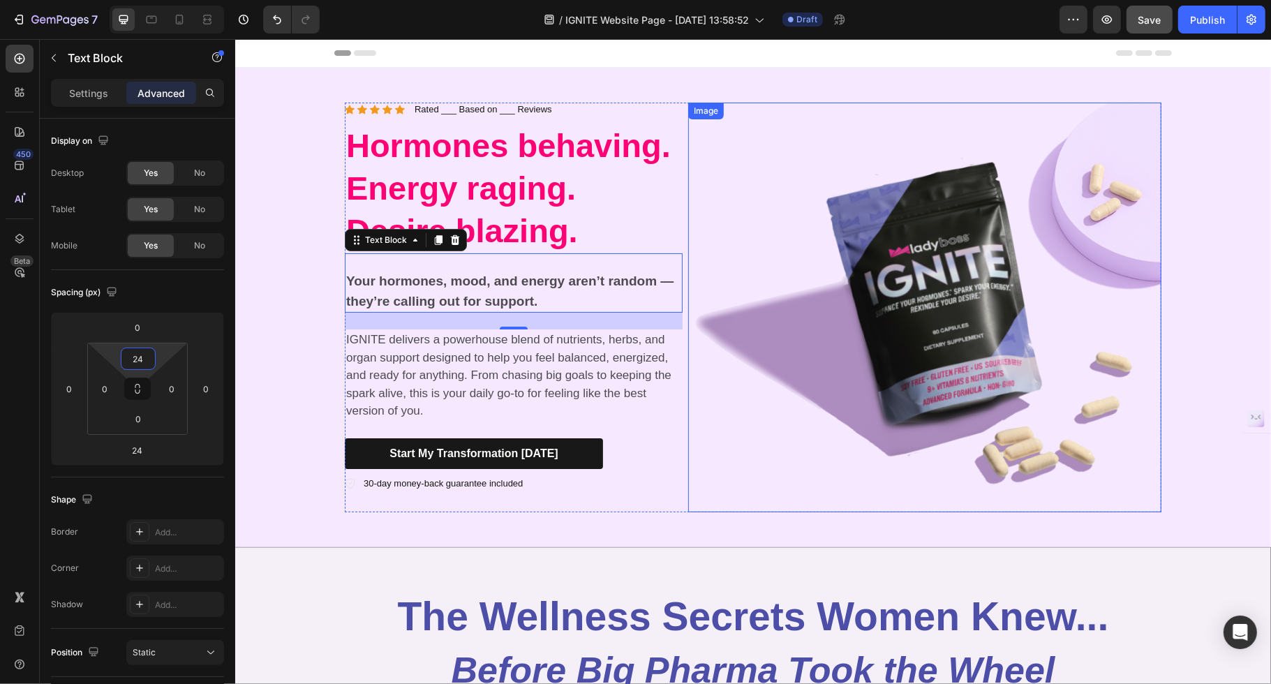
click at [768, 201] on img at bounding box center [924, 308] width 473 height 410
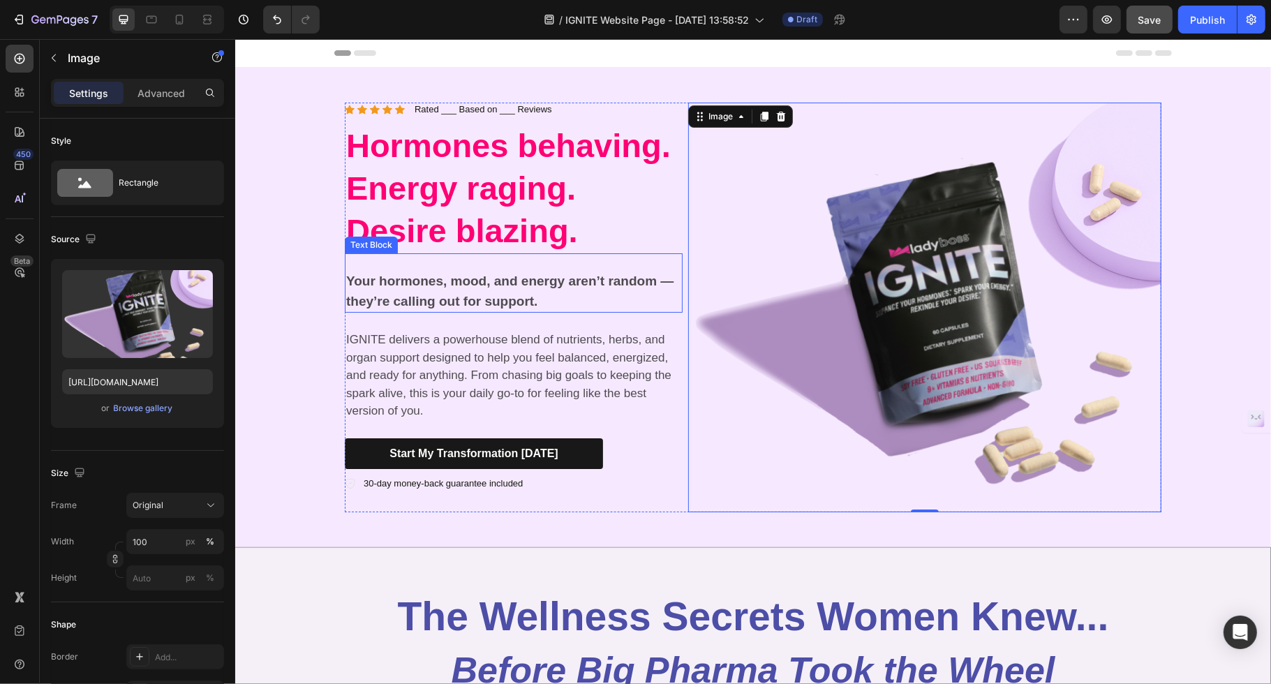
click at [453, 281] on strong "Your hormones, mood, and energy aren’t random — they’re calling out for support." at bounding box center [509, 291] width 327 height 35
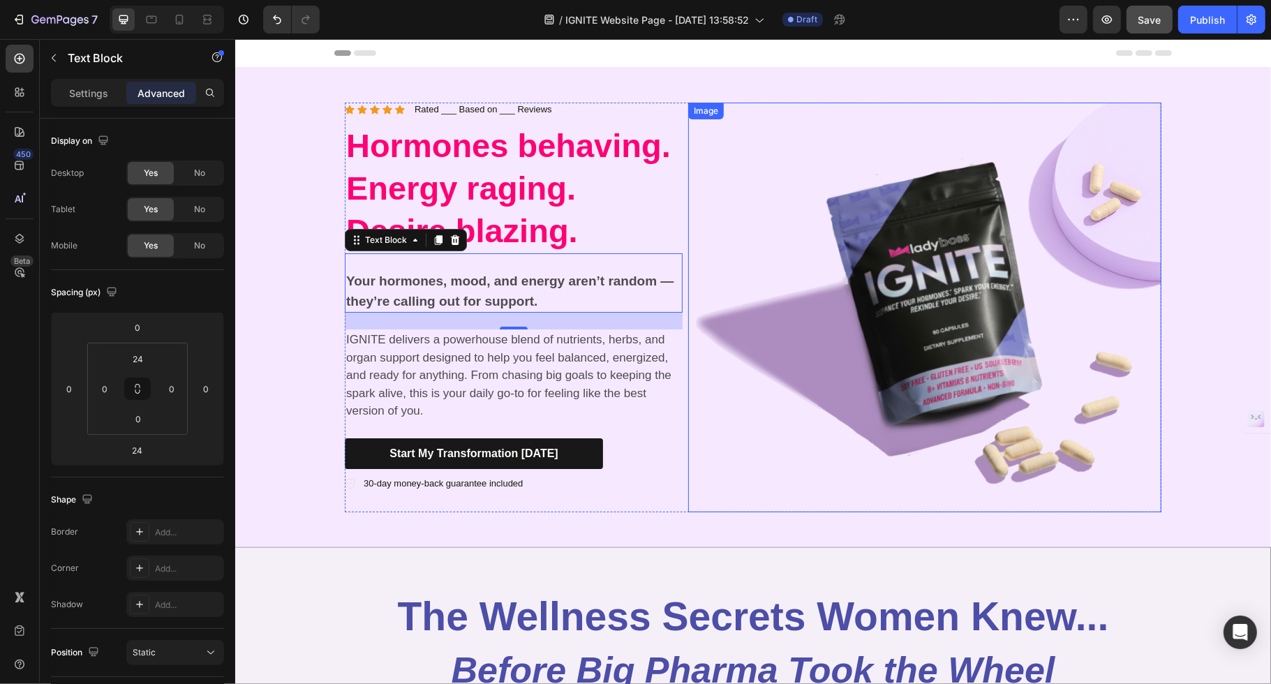
click at [1017, 290] on img at bounding box center [924, 308] width 473 height 410
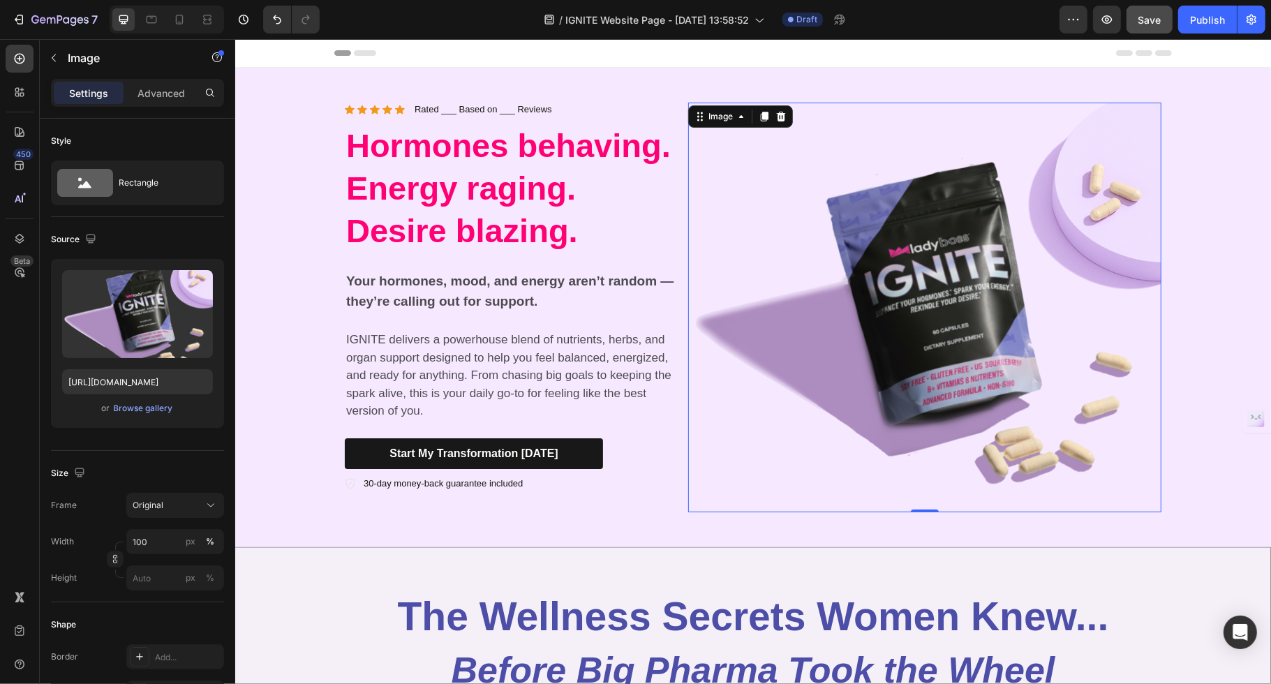
click at [1017, 297] on div "Background Image" at bounding box center [753, 308] width 1036 height 480
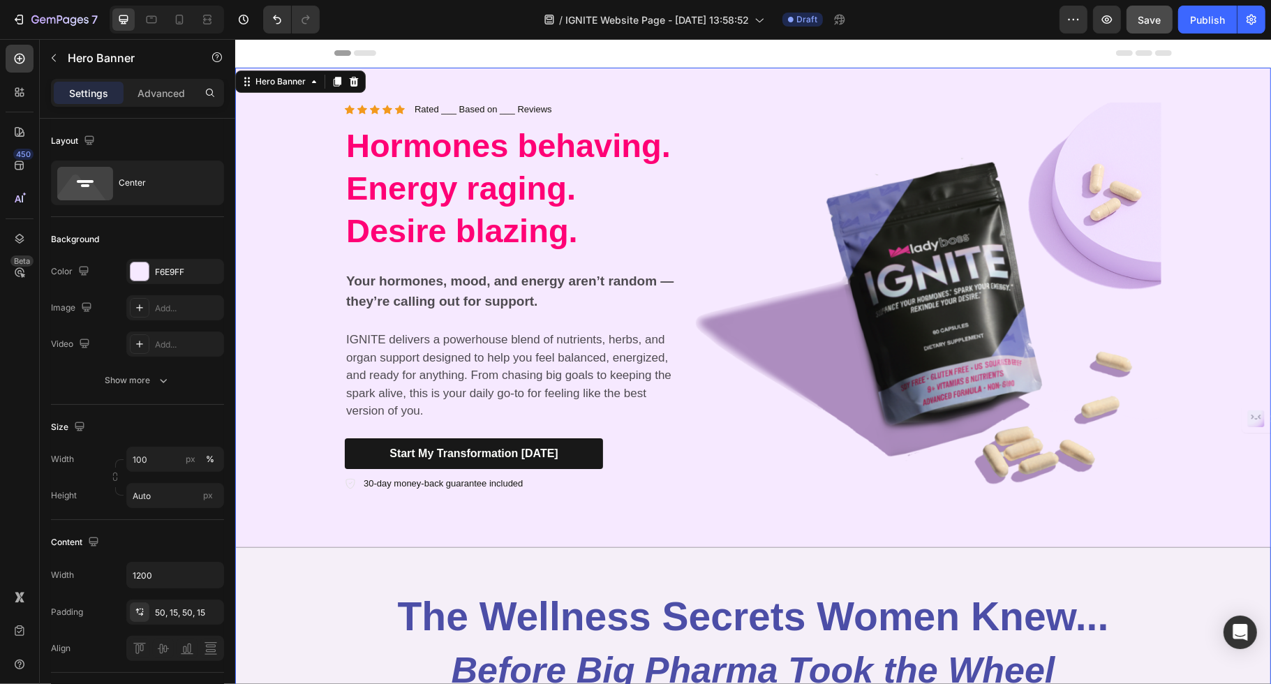
click at [426, 82] on div "Icon Icon Icon Icon Icon Icon List Rated ___ Based on ___ Reviews Text Block Ro…" at bounding box center [753, 308] width 838 height 480
click at [134, 303] on icon at bounding box center [139, 307] width 11 height 11
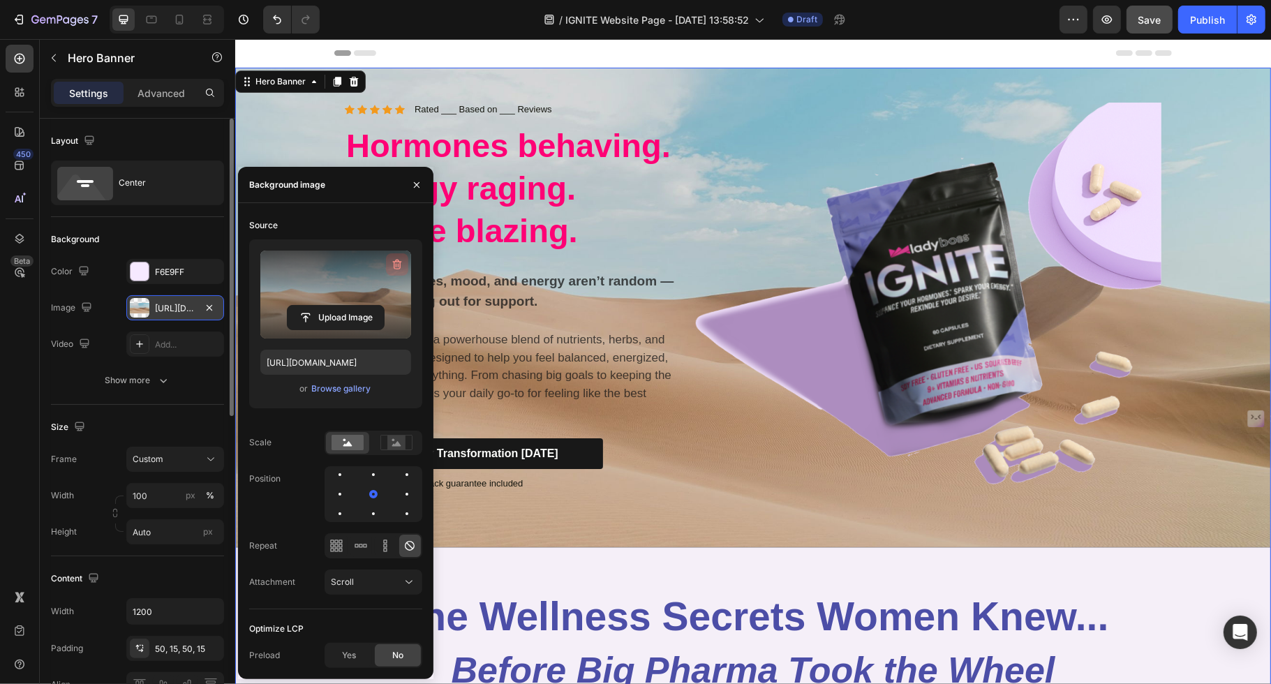
click at [398, 267] on icon "button" at bounding box center [398, 266] width 1 height 4
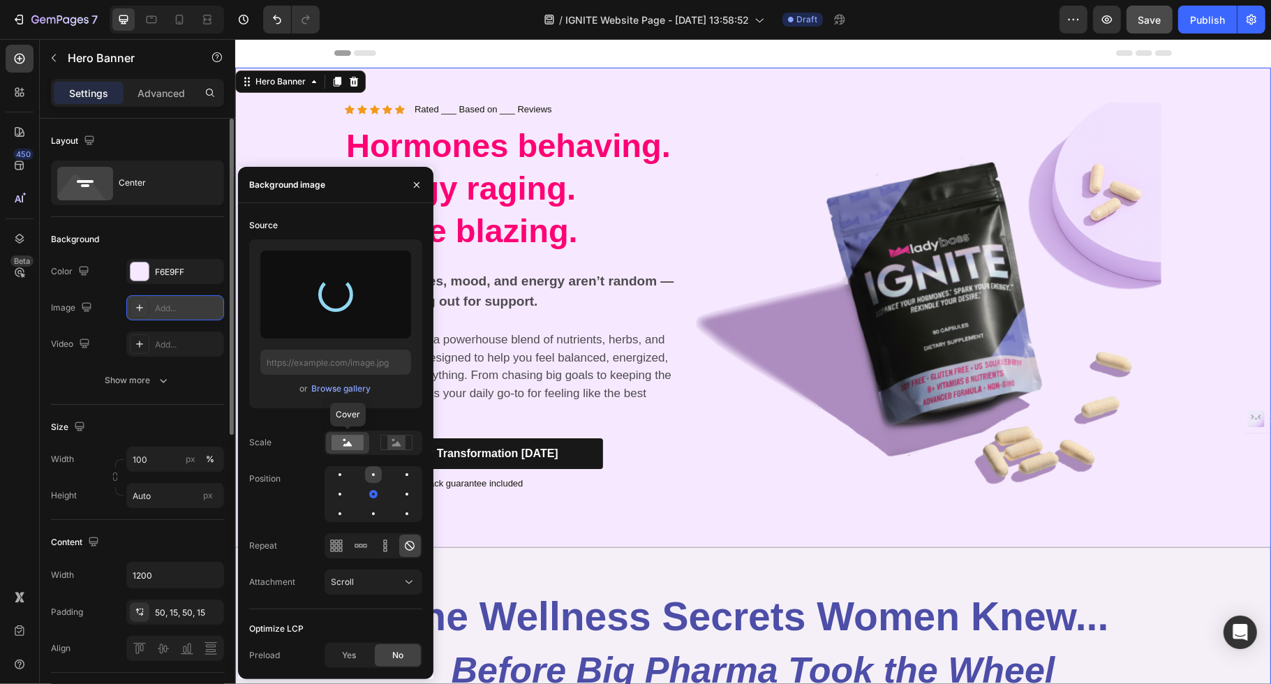
type input "https://cdn.shopify.com/s/files/1/0725/5307/0821/files/gempages_575602134184100…"
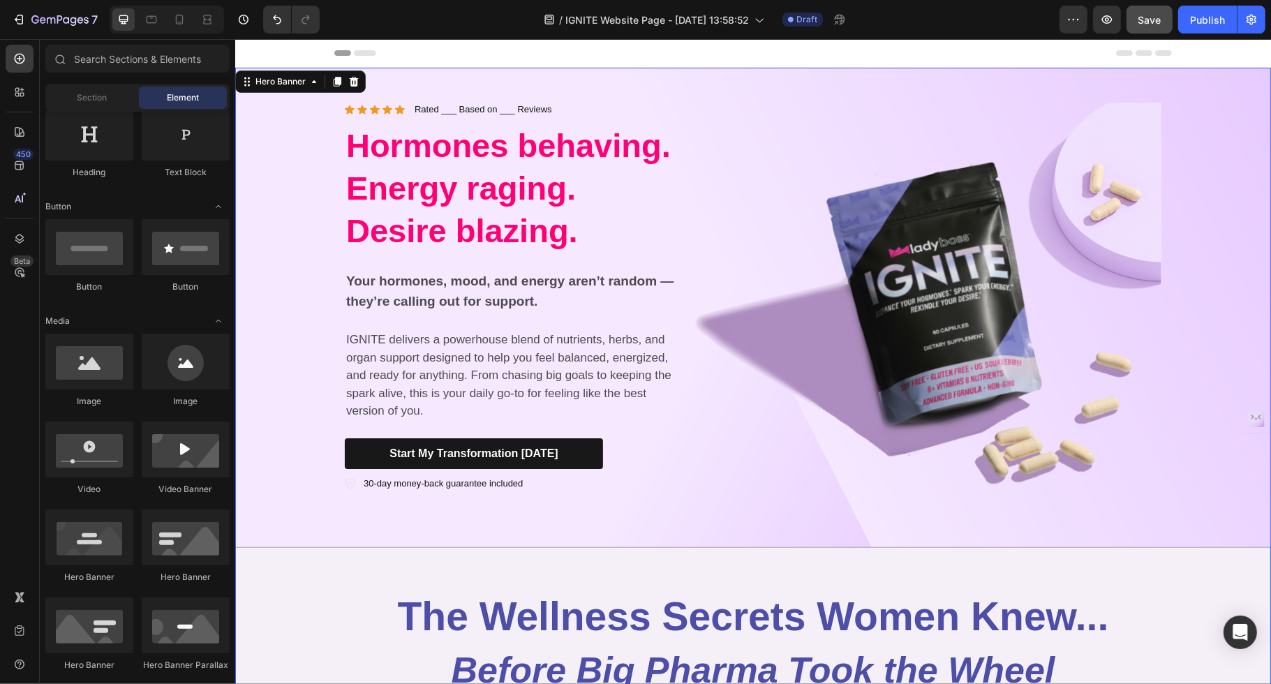
click at [932, 56] on div "Header" at bounding box center [753, 53] width 838 height 28
click at [265, 104] on div "Background Image" at bounding box center [753, 308] width 1036 height 480
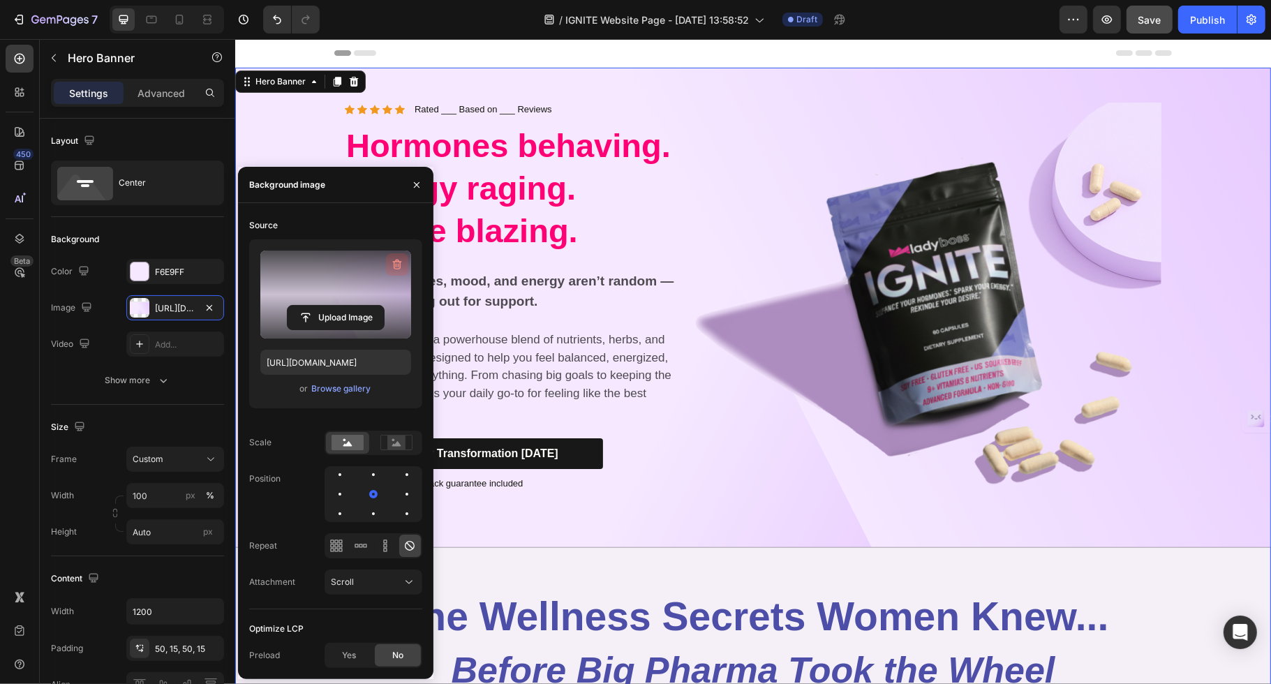
click at [393, 262] on icon "button" at bounding box center [396, 265] width 9 height 10
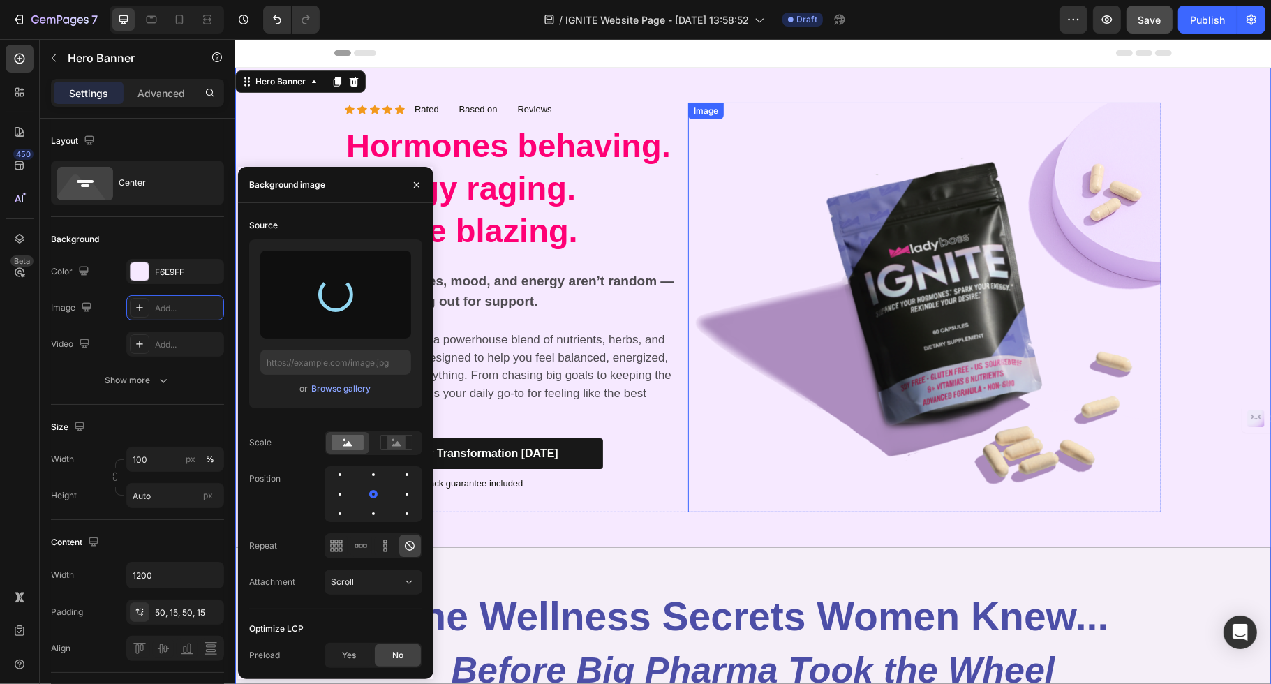
type input "[URL][DOMAIN_NAME]"
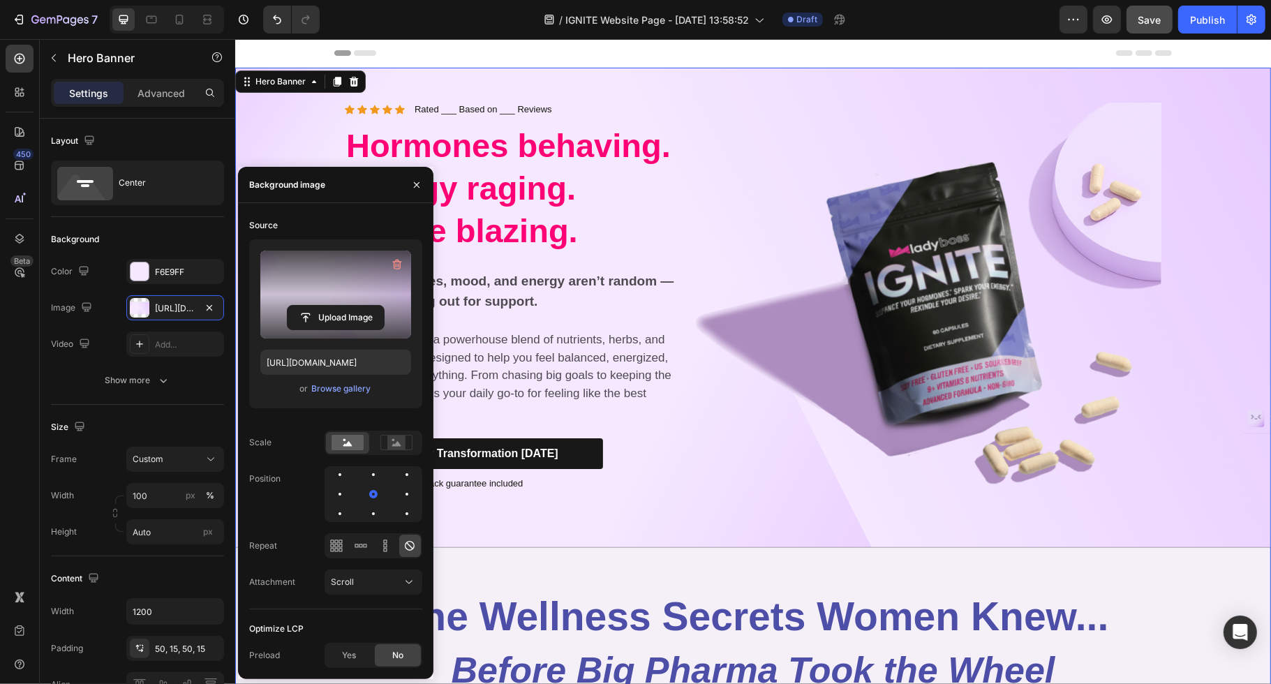
click at [1017, 249] on div "Background Image" at bounding box center [753, 308] width 1036 height 480
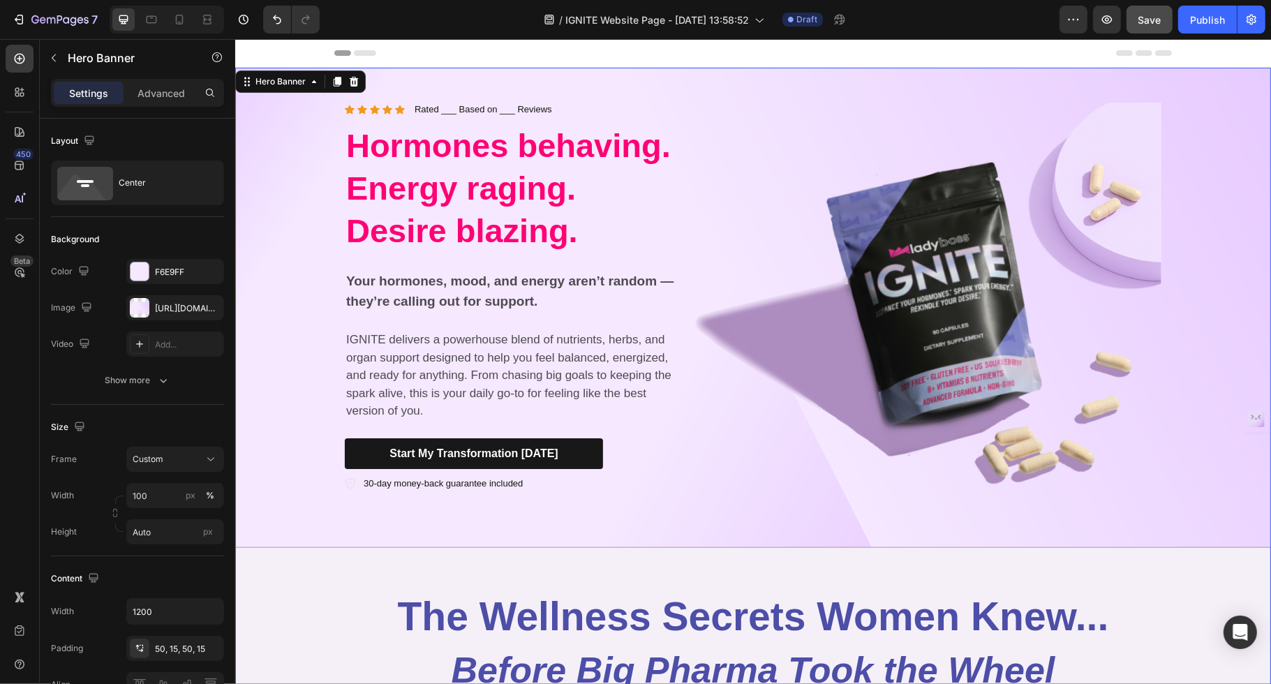
click at [291, 230] on div "Background Image" at bounding box center [753, 308] width 1036 height 480
click at [447, 177] on span "Hormones behaving. Energy raging. Desire blazing." at bounding box center [508, 188] width 325 height 122
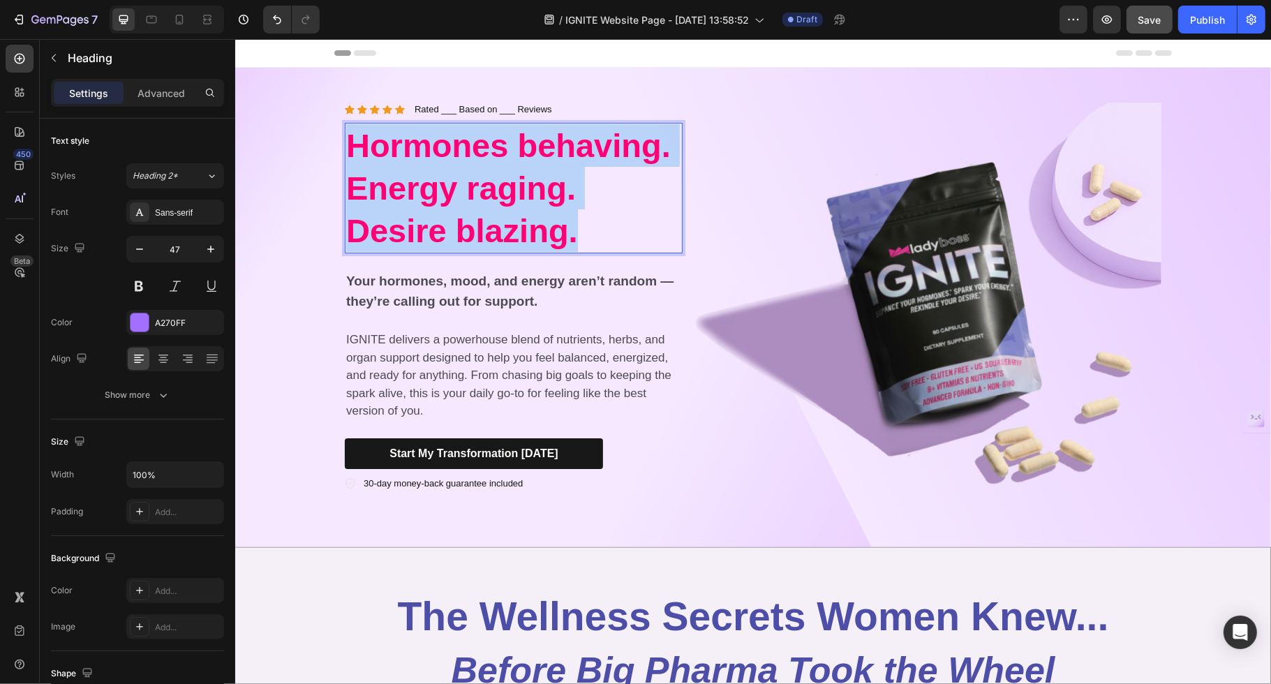
click at [447, 177] on span "Hormones behaving. Energy raging. Desire blazing." at bounding box center [508, 188] width 325 height 122
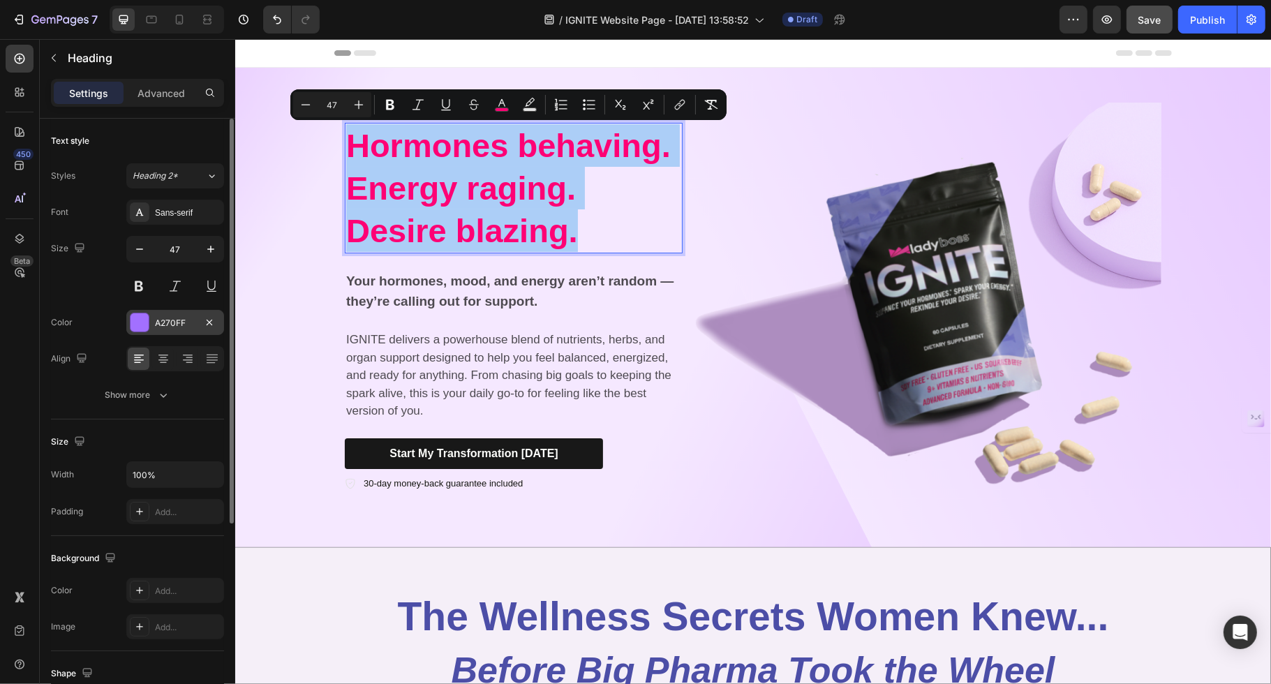
click at [134, 324] on div at bounding box center [140, 323] width 18 height 18
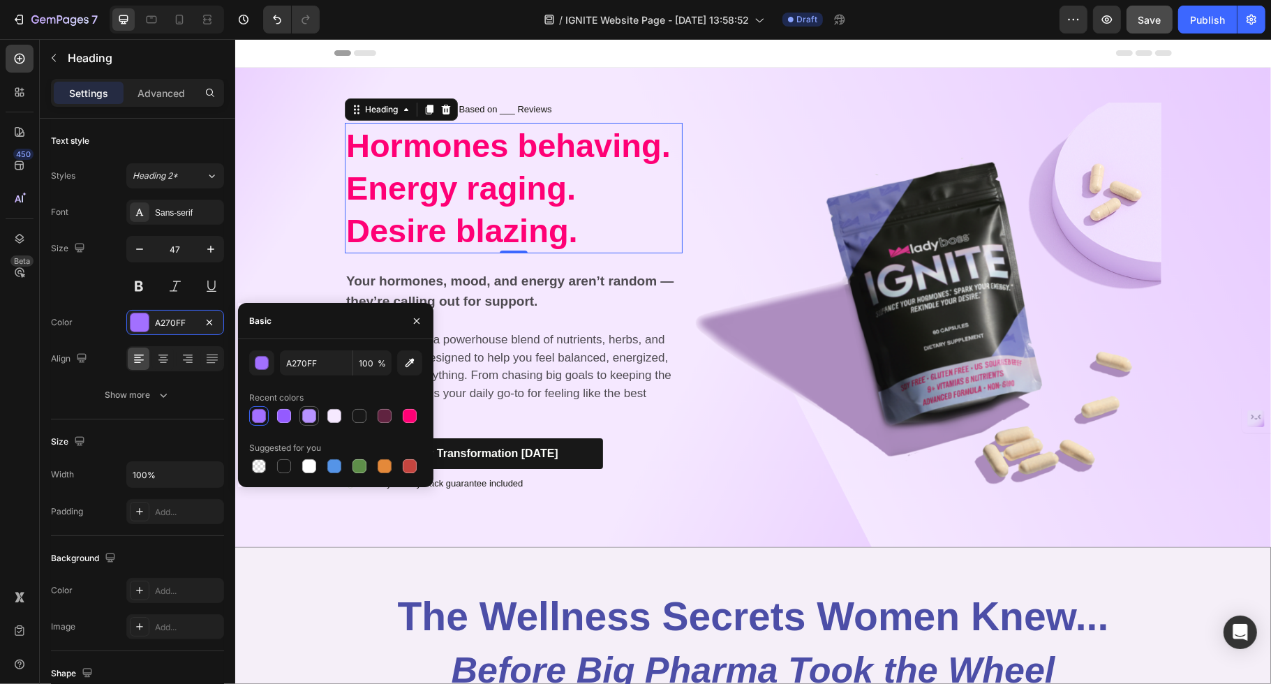
click at [304, 411] on div at bounding box center [309, 416] width 14 height 14
type input "B893FF"
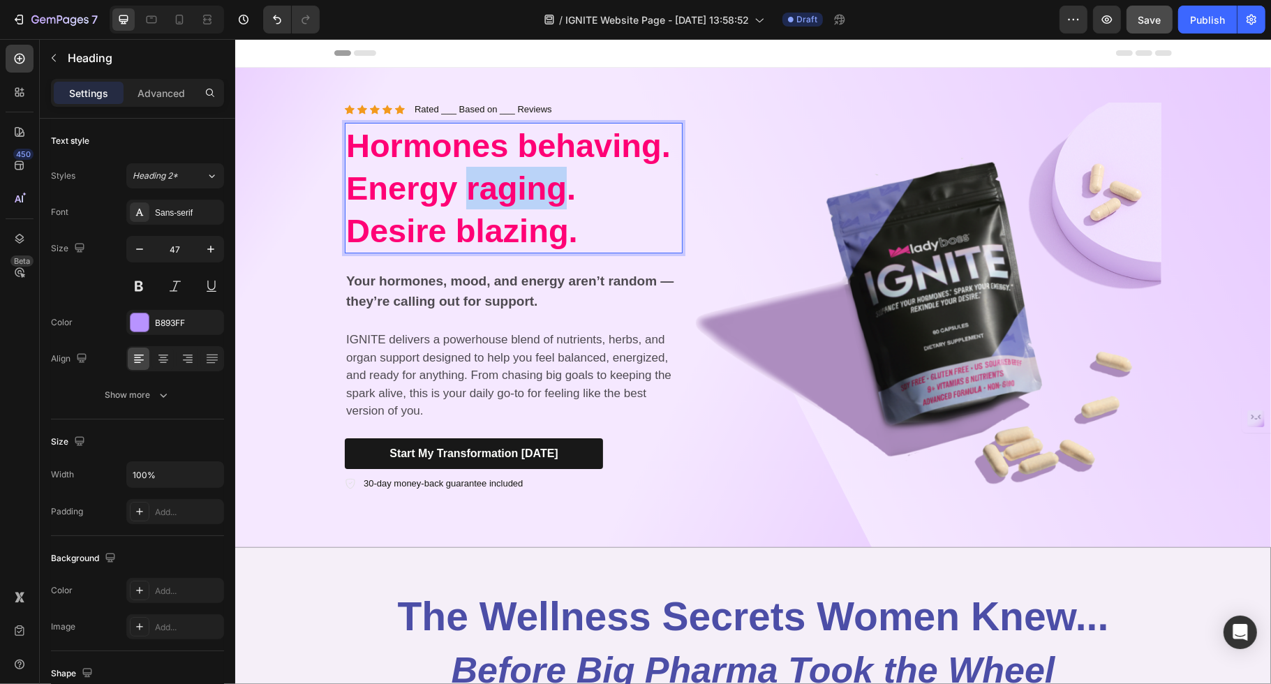
click at [463, 168] on p "Hormones behaving. Energy raging. Desire blazing." at bounding box center [513, 188] width 335 height 128
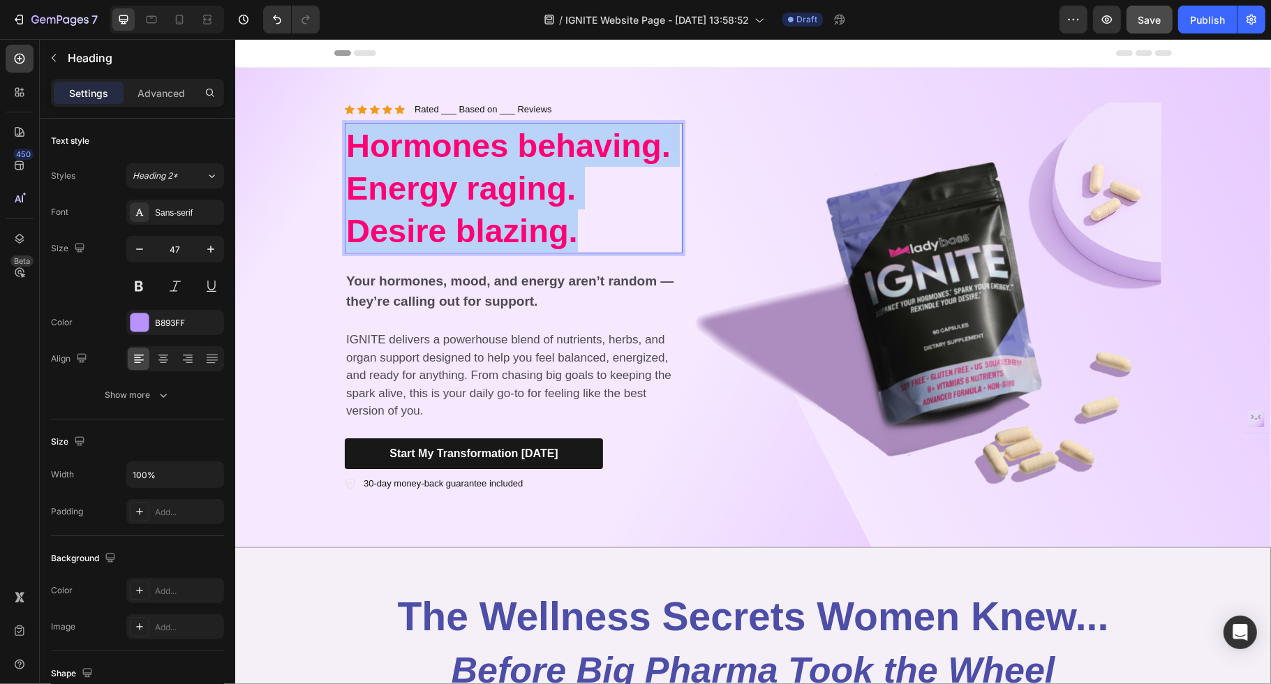
click at [463, 168] on p "Hormones behaving. Energy raging. Desire blazing." at bounding box center [513, 188] width 335 height 128
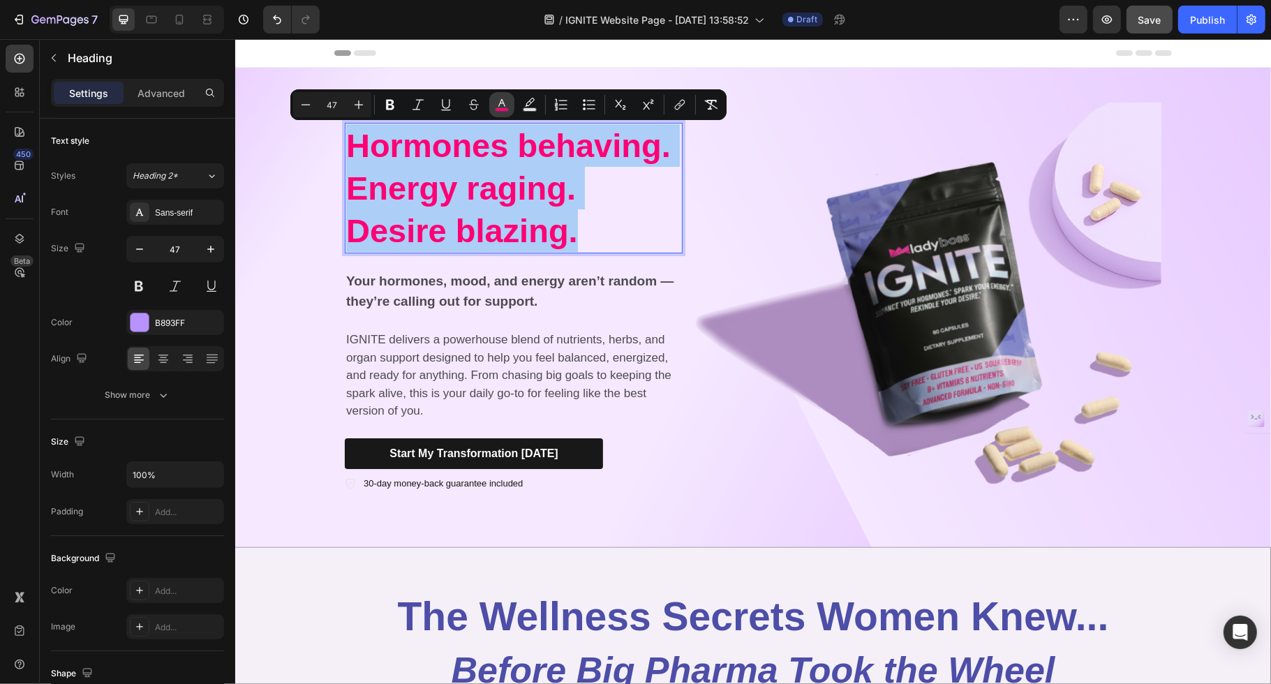
click at [495, 105] on icon "Editor contextual toolbar" at bounding box center [502, 105] width 14 height 14
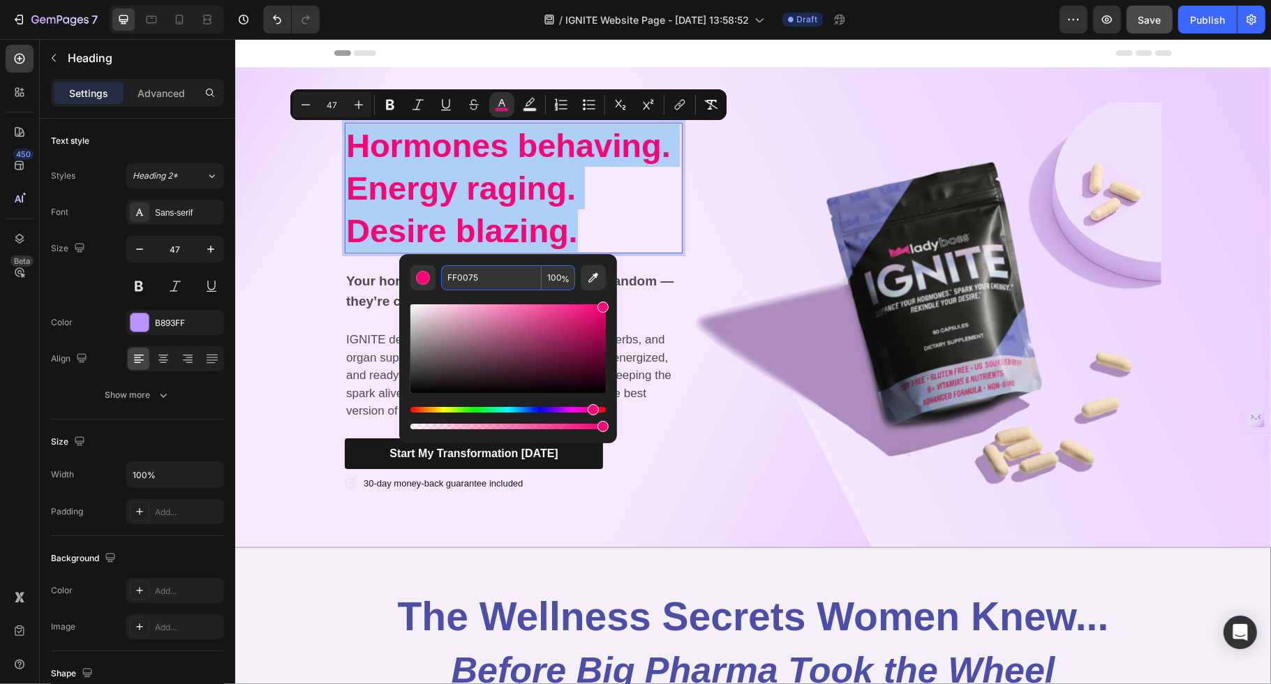
click at [496, 282] on input "FF0075" at bounding box center [491, 277] width 101 height 25
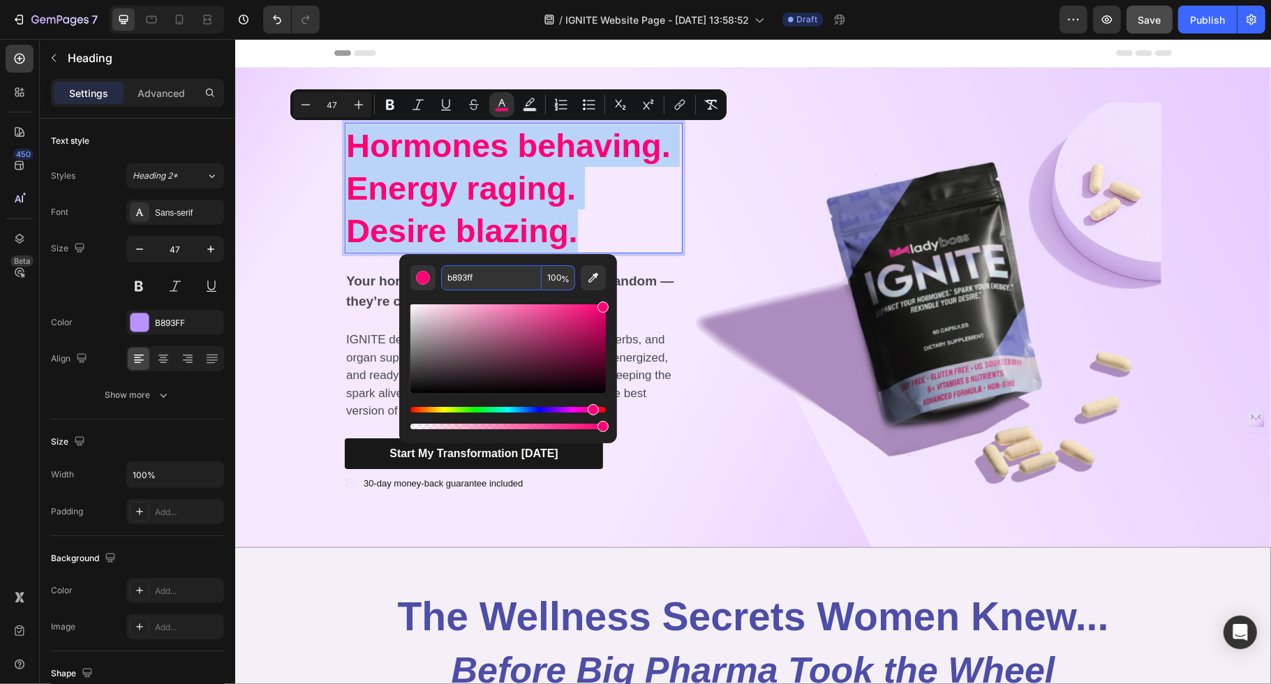
type input "B893FF"
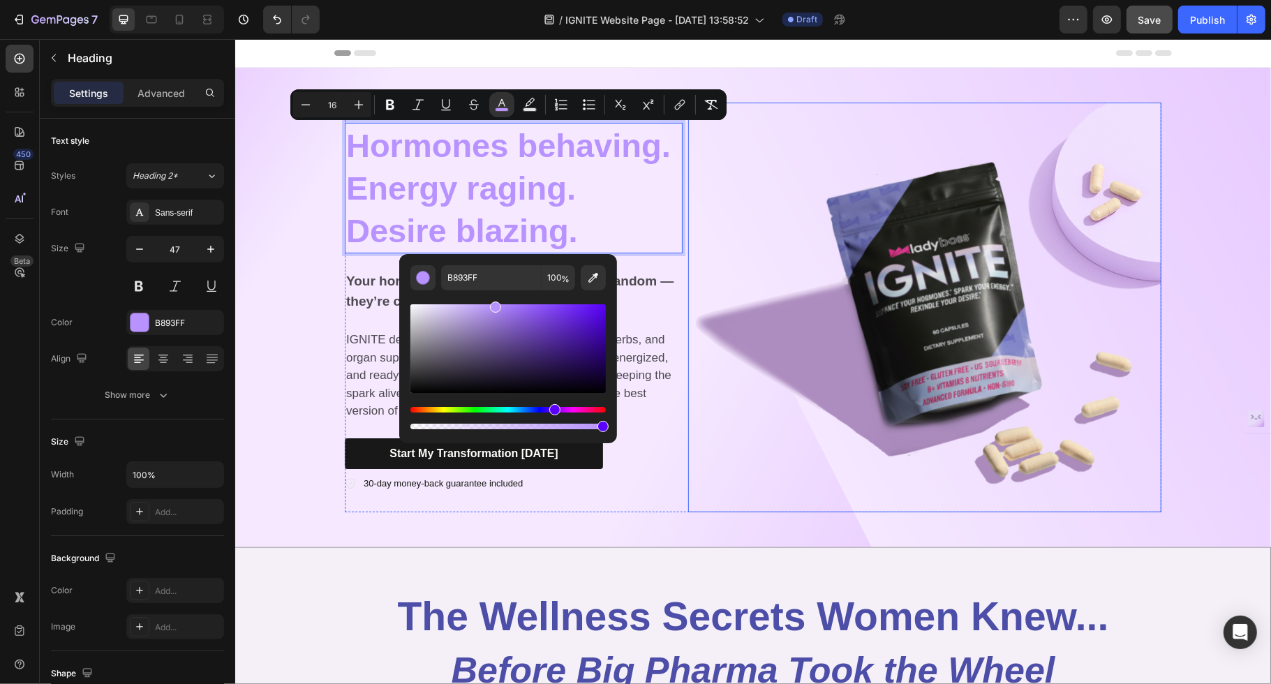
click at [853, 200] on img at bounding box center [924, 308] width 473 height 410
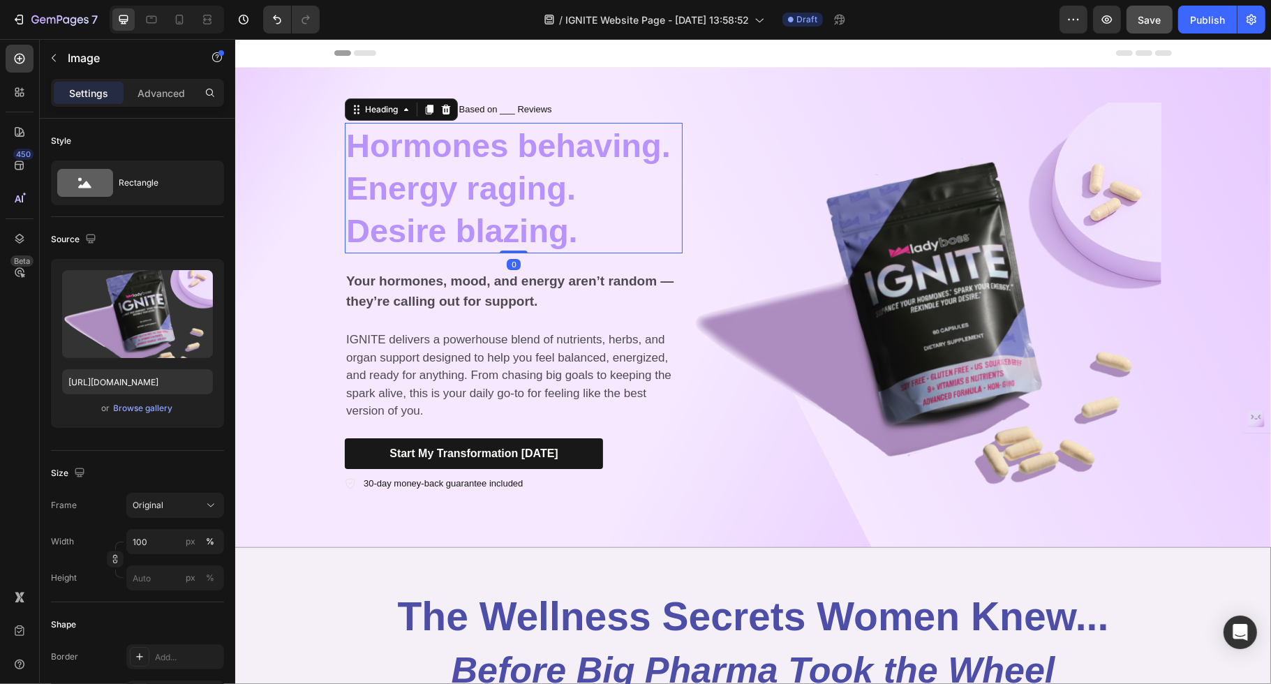
click at [452, 224] on span "Hormones behaving. Energy raging. Desire blazing." at bounding box center [508, 188] width 325 height 122
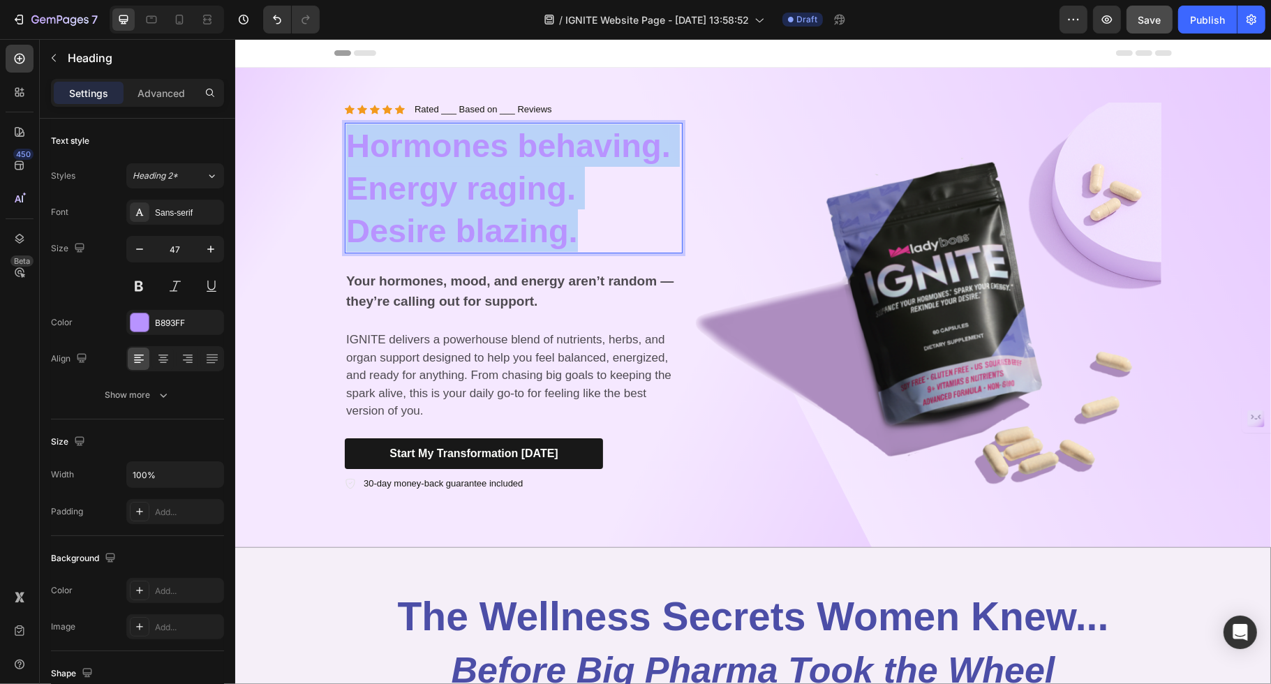
click at [452, 224] on span "Hormones behaving. Energy raging. Desire blazing." at bounding box center [508, 188] width 325 height 122
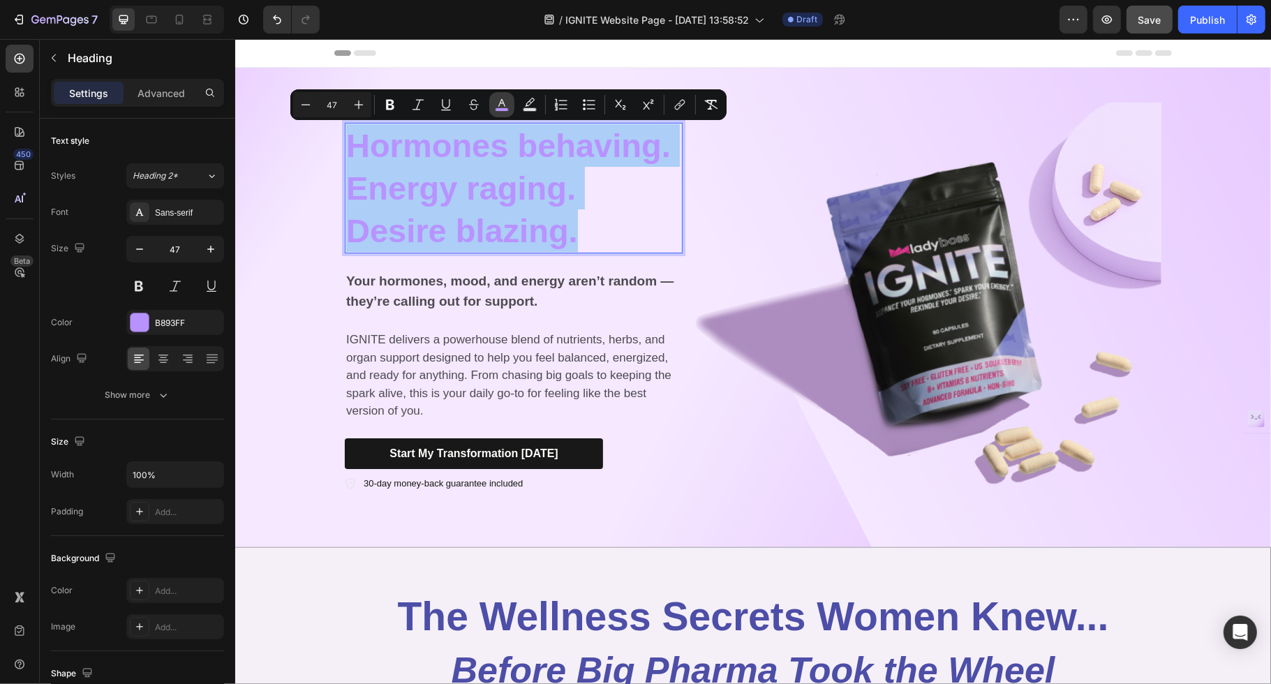
click at [504, 102] on icon "Editor contextual toolbar" at bounding box center [502, 105] width 14 height 14
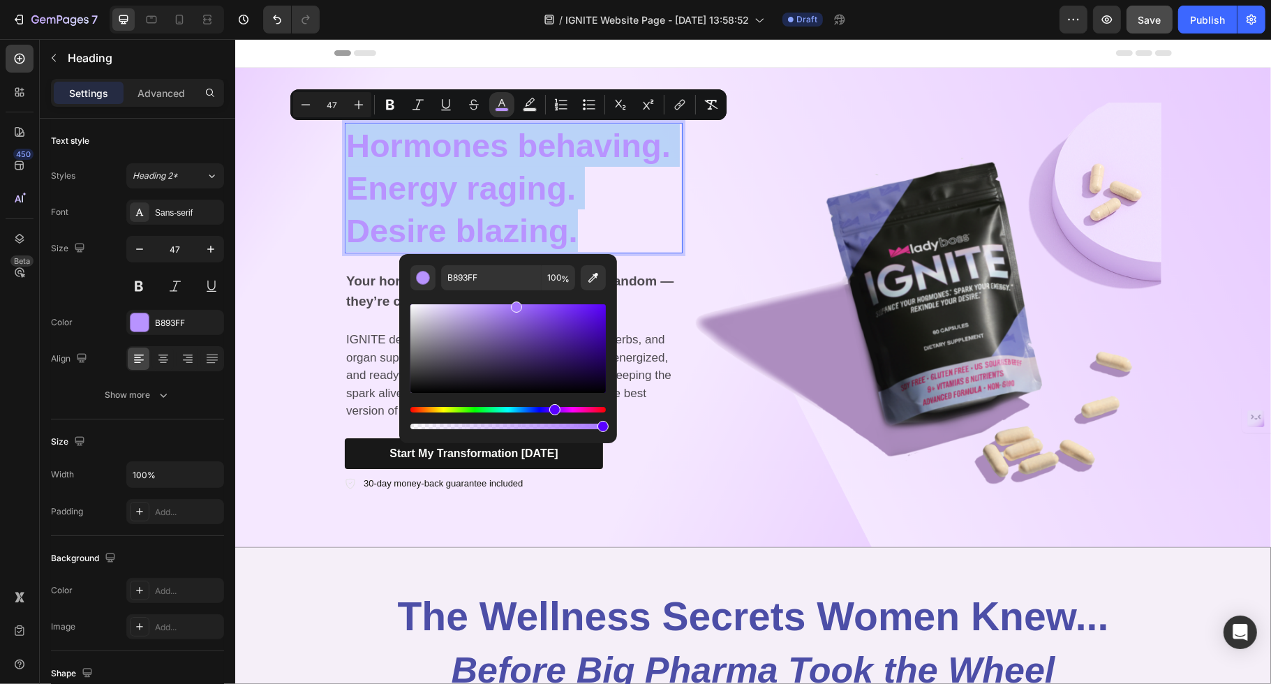
type input "A777FF"
drag, startPoint x: 508, startPoint y: 307, endPoint x: 515, endPoint y: 291, distance: 17.5
click at [515, 291] on div "Editor contextual toolbar" at bounding box center [509, 361] width 196 height 142
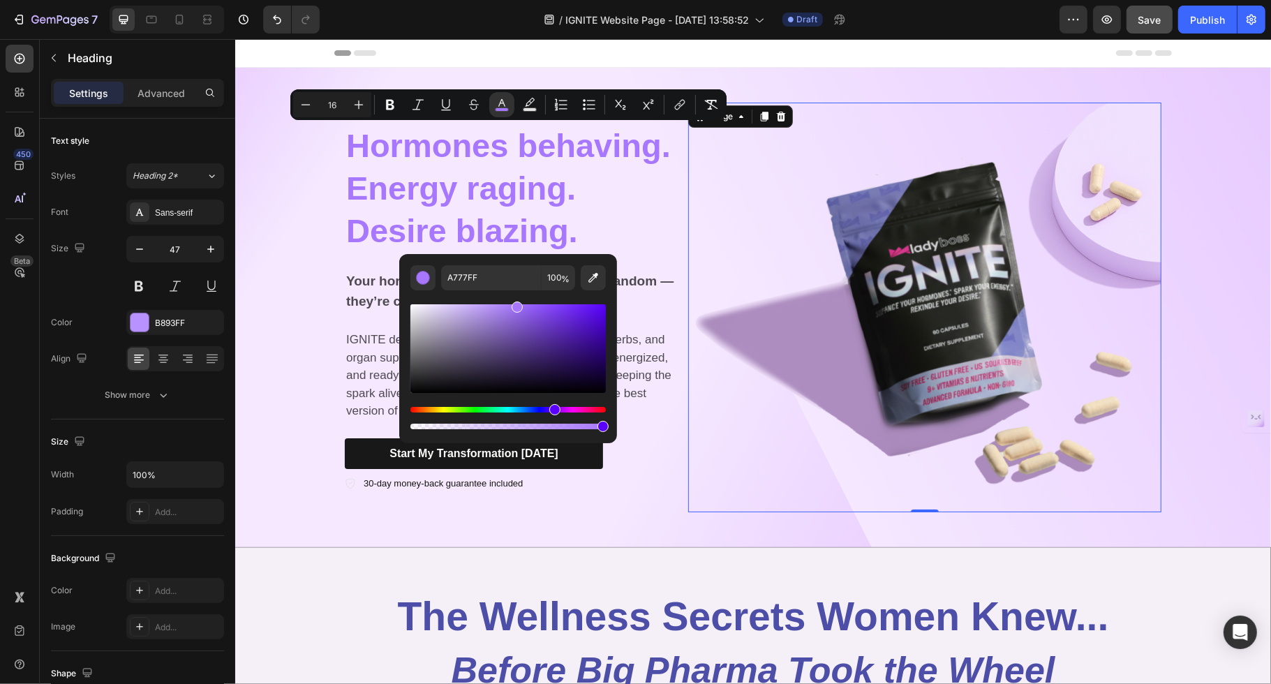
click at [757, 353] on img at bounding box center [924, 308] width 473 height 410
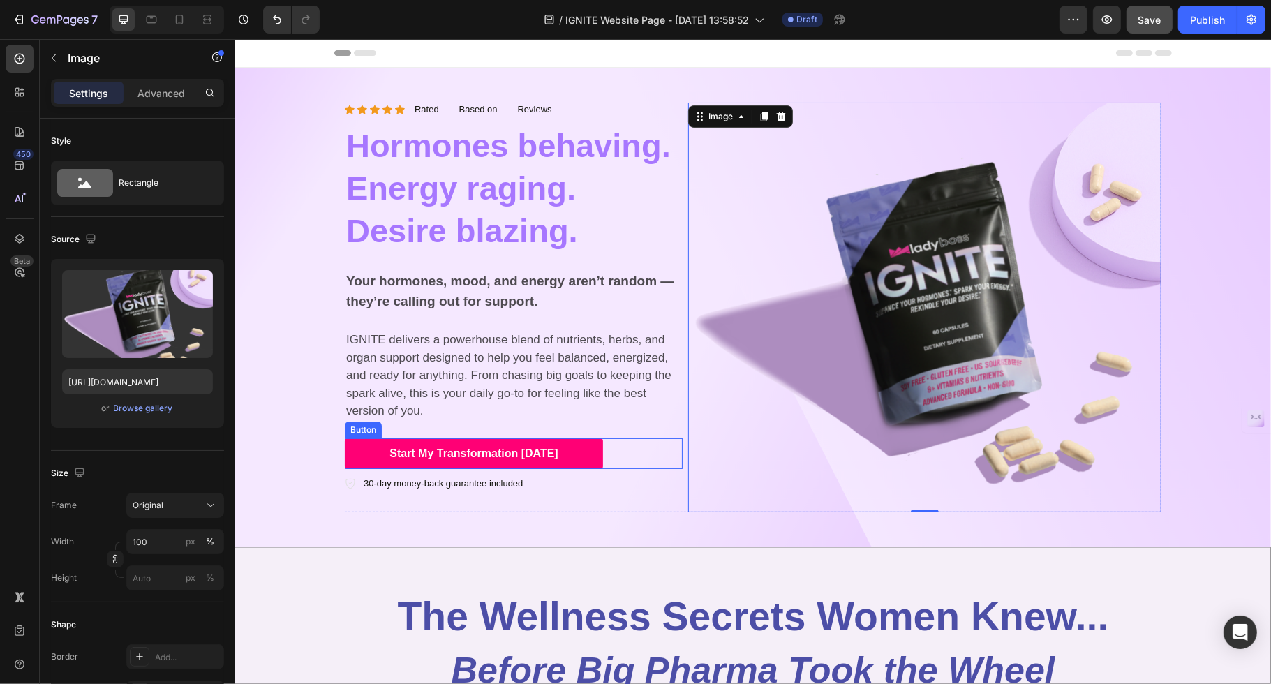
click at [365, 460] on button "Start My Transformation [DATE]" at bounding box center [473, 453] width 258 height 31
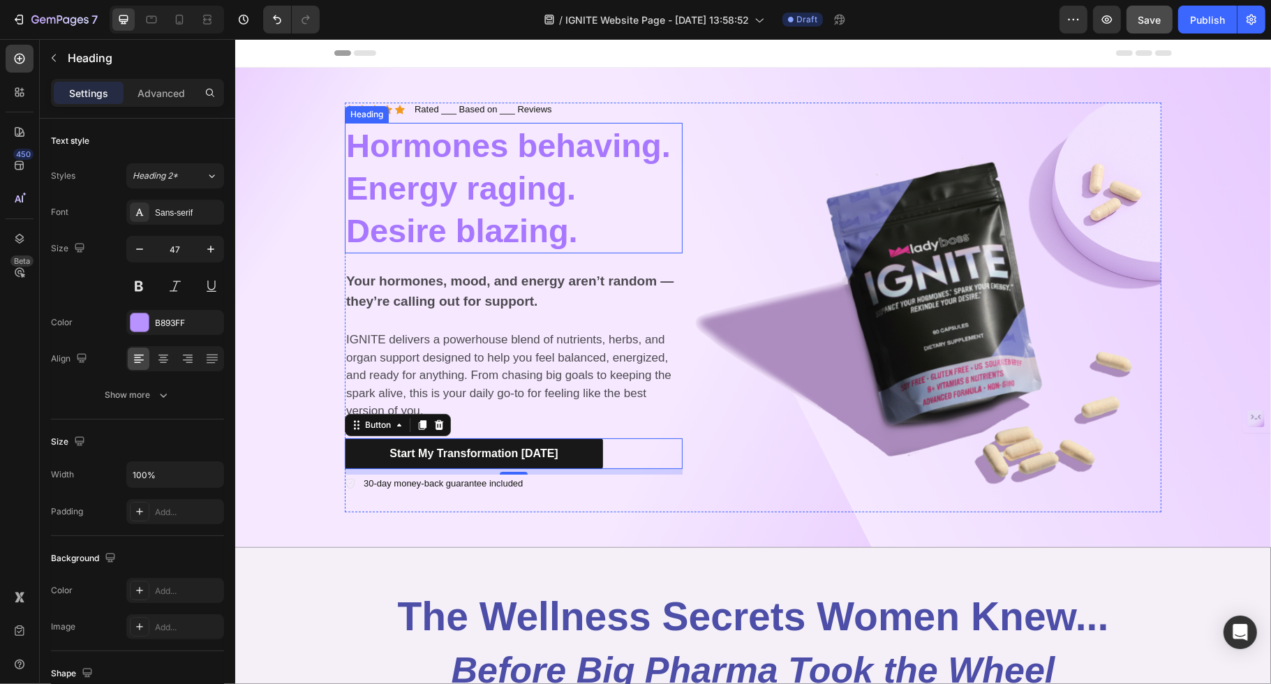
click at [413, 202] on span "Hormones behaving. Energy raging. Desire blazing." at bounding box center [508, 188] width 325 height 122
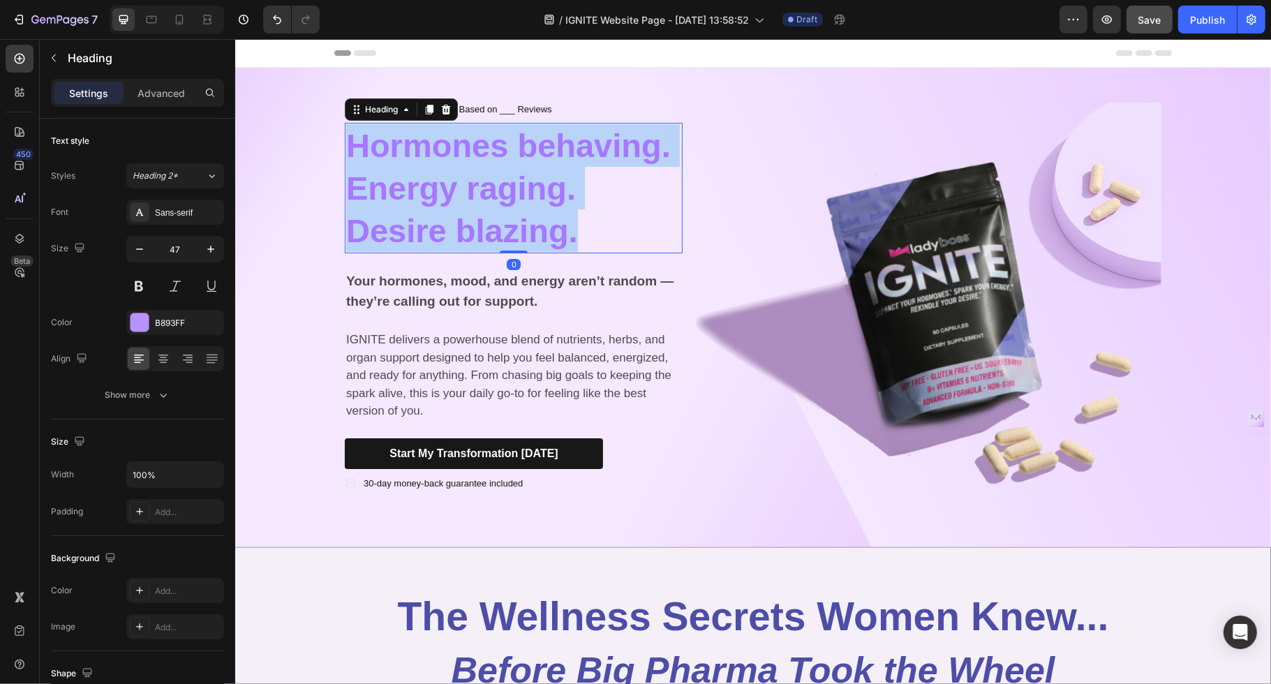
click at [413, 202] on span "Hormones behaving. Energy raging. Desire blazing." at bounding box center [508, 188] width 325 height 122
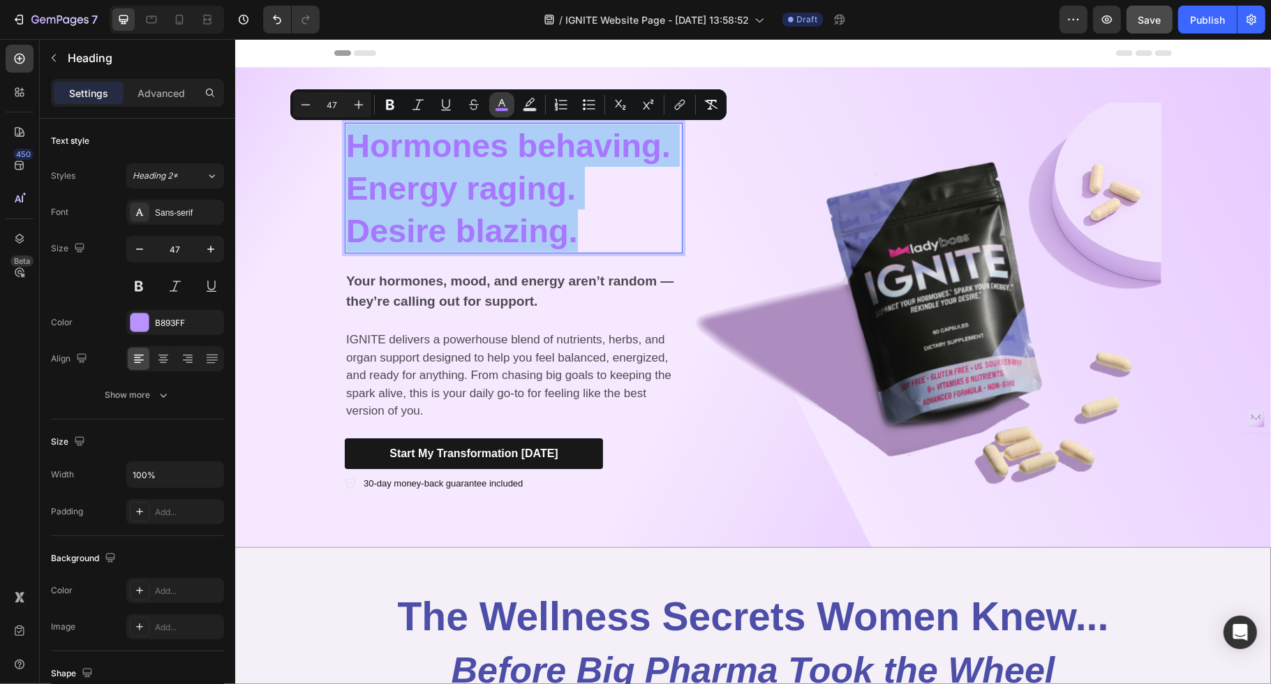
click at [501, 103] on icon "Editor contextual toolbar" at bounding box center [502, 103] width 7 height 8
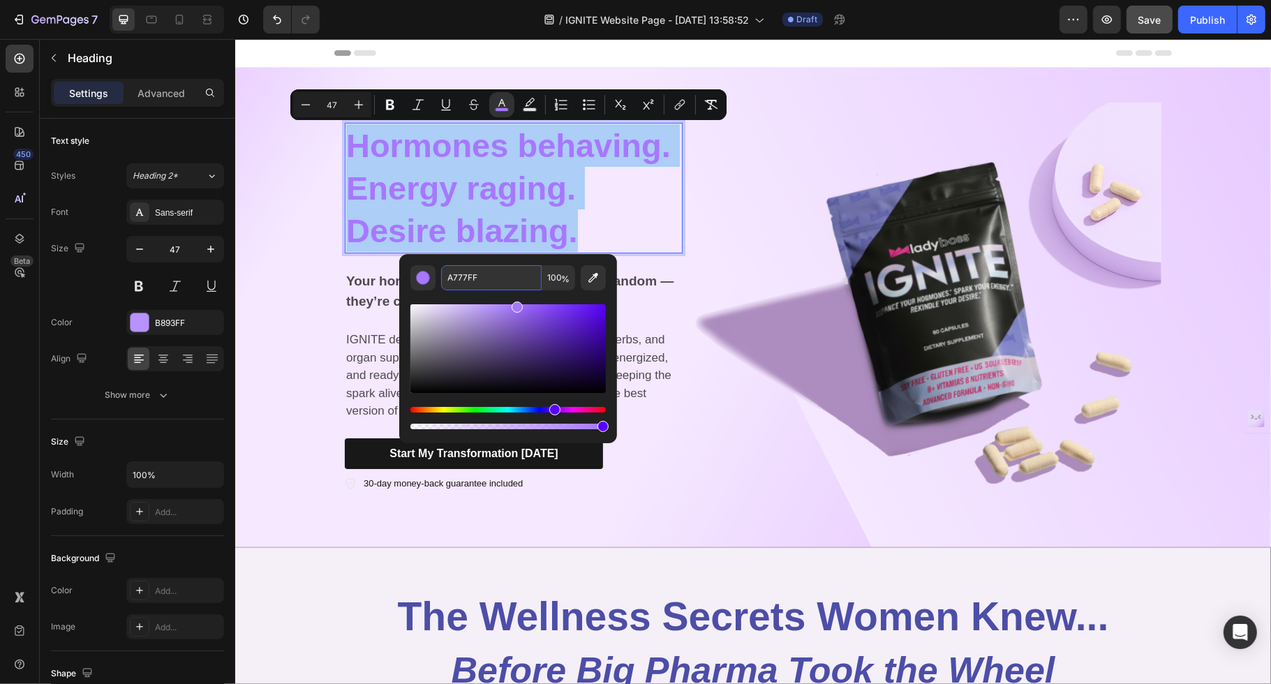
click at [492, 268] on input "A777FF" at bounding box center [491, 277] width 101 height 25
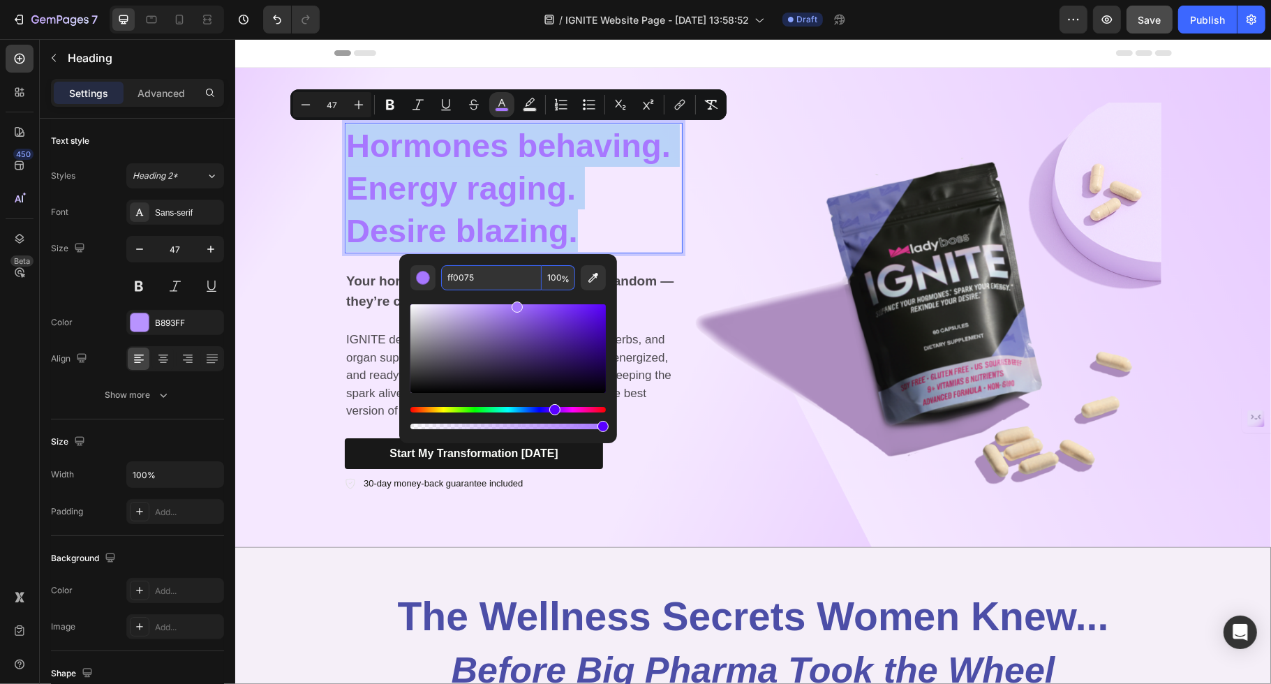
type input "FF0075"
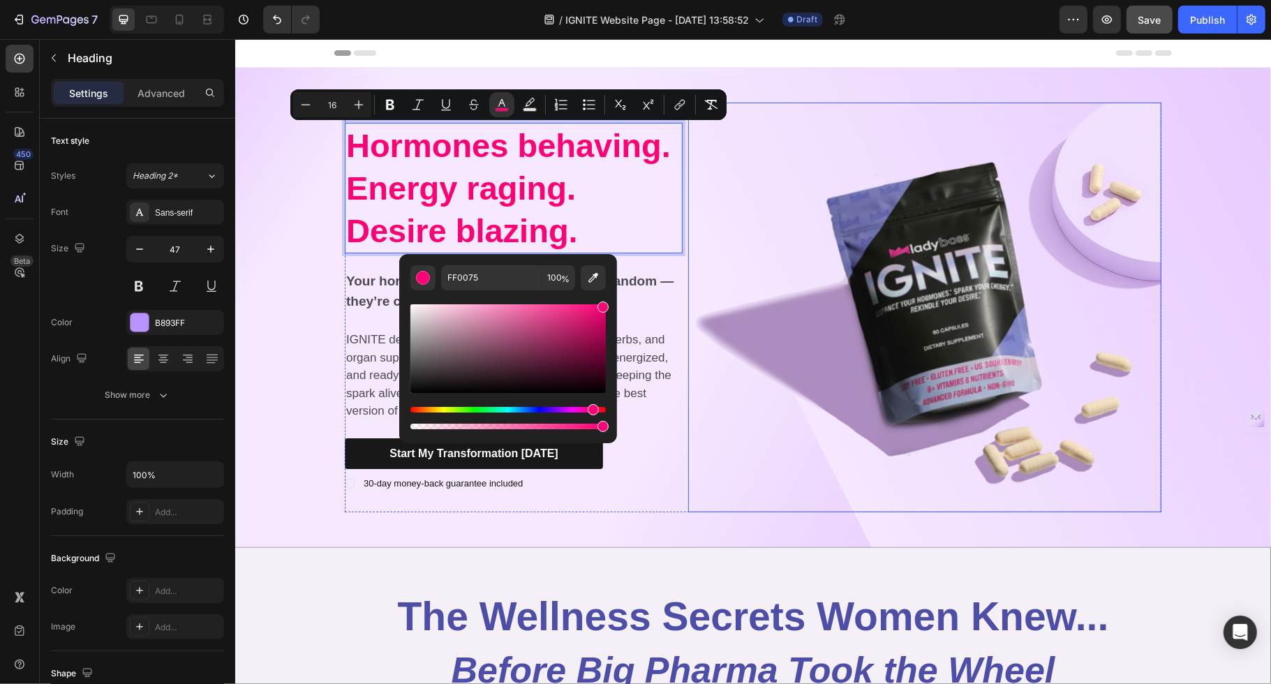
click at [779, 221] on img at bounding box center [924, 308] width 473 height 410
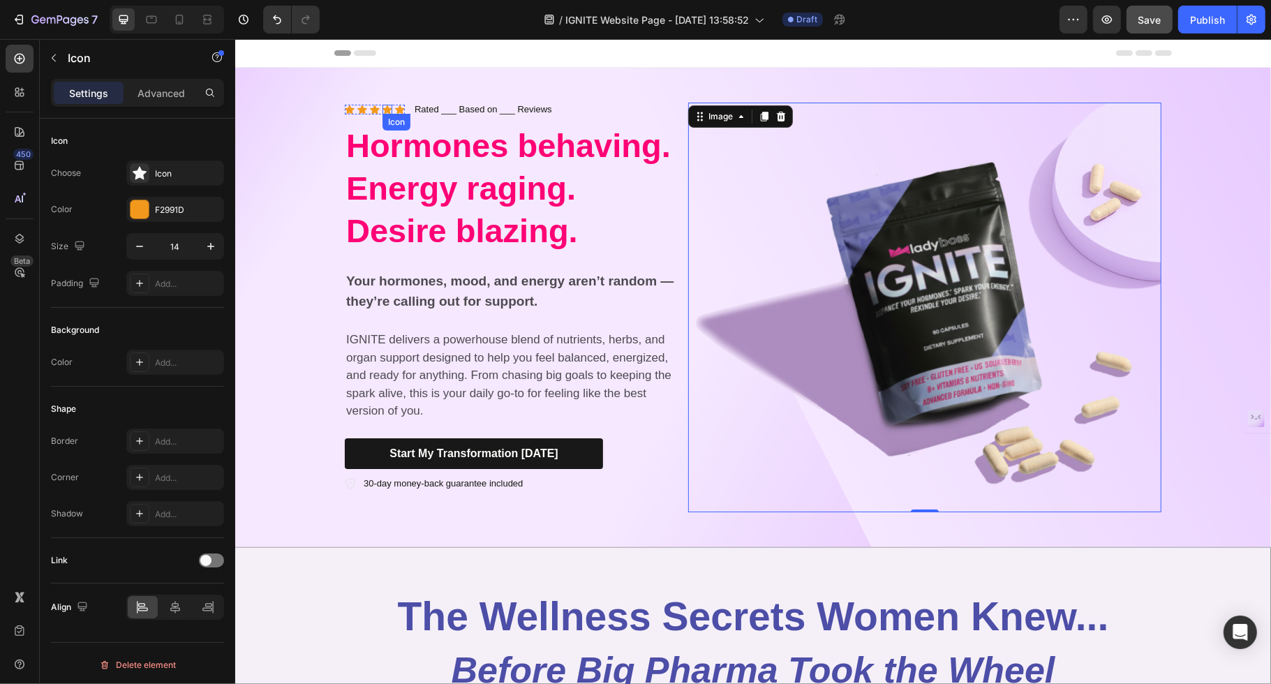
click at [397, 114] on div "Icon Icon Icon Icon Icon" at bounding box center [374, 110] width 60 height 10
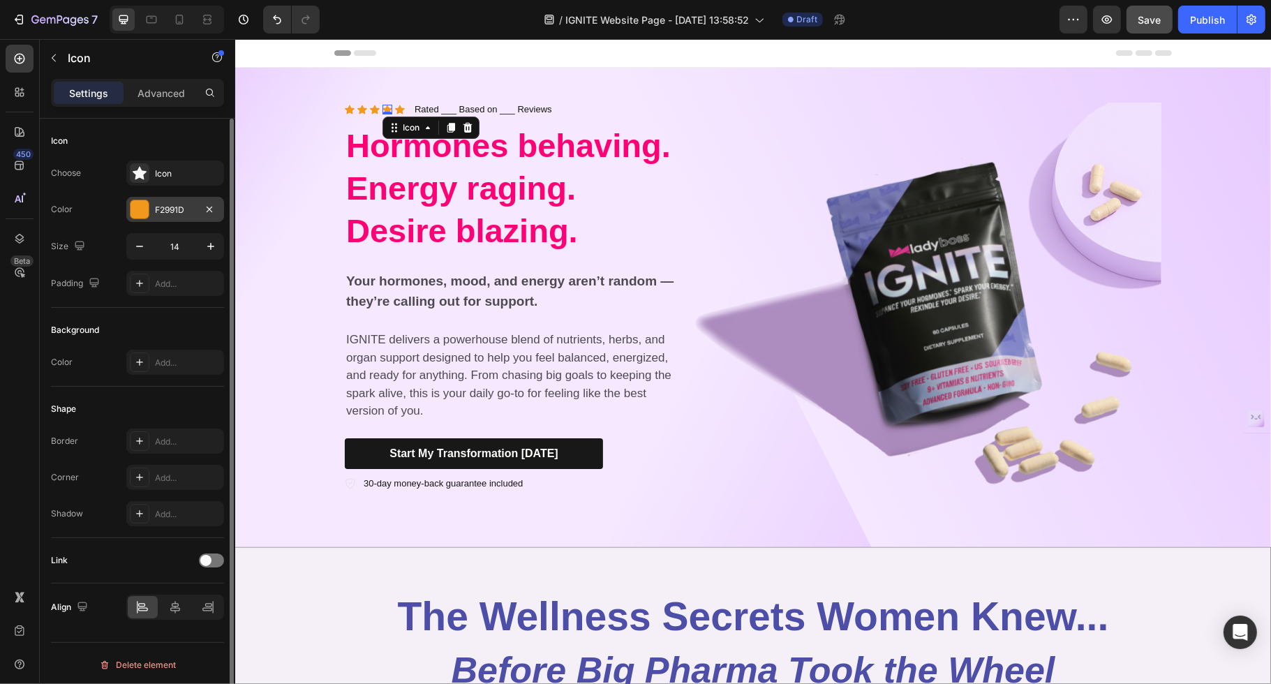
click at [140, 204] on div at bounding box center [140, 209] width 18 height 18
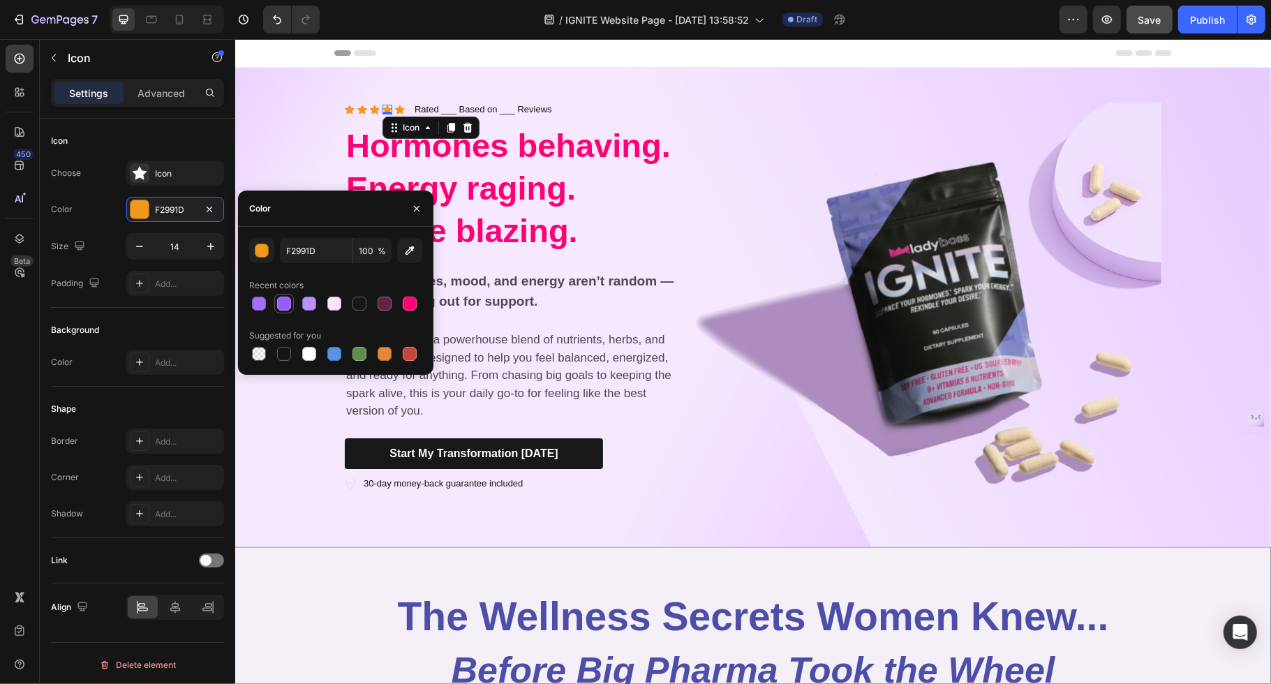
click at [283, 305] on div at bounding box center [284, 304] width 14 height 14
click at [309, 302] on div at bounding box center [309, 304] width 14 height 14
type input "B893FF"
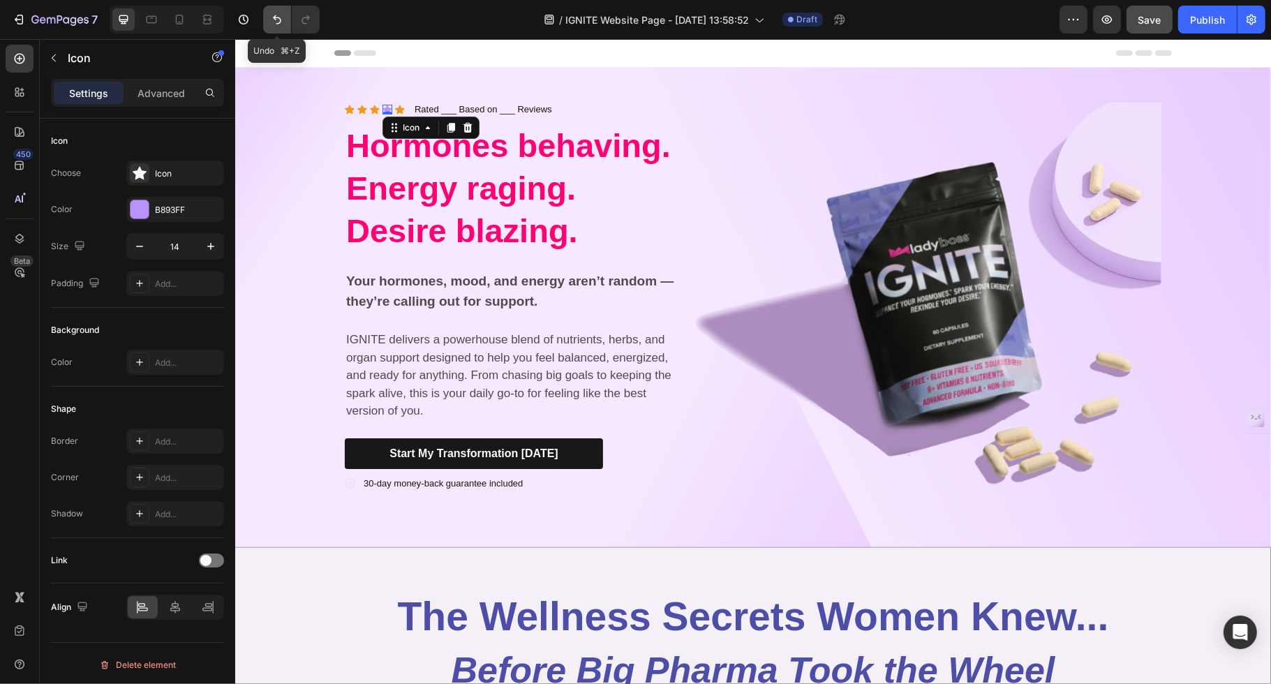
click at [276, 23] on icon "Undo/Redo" at bounding box center [277, 19] width 8 height 9
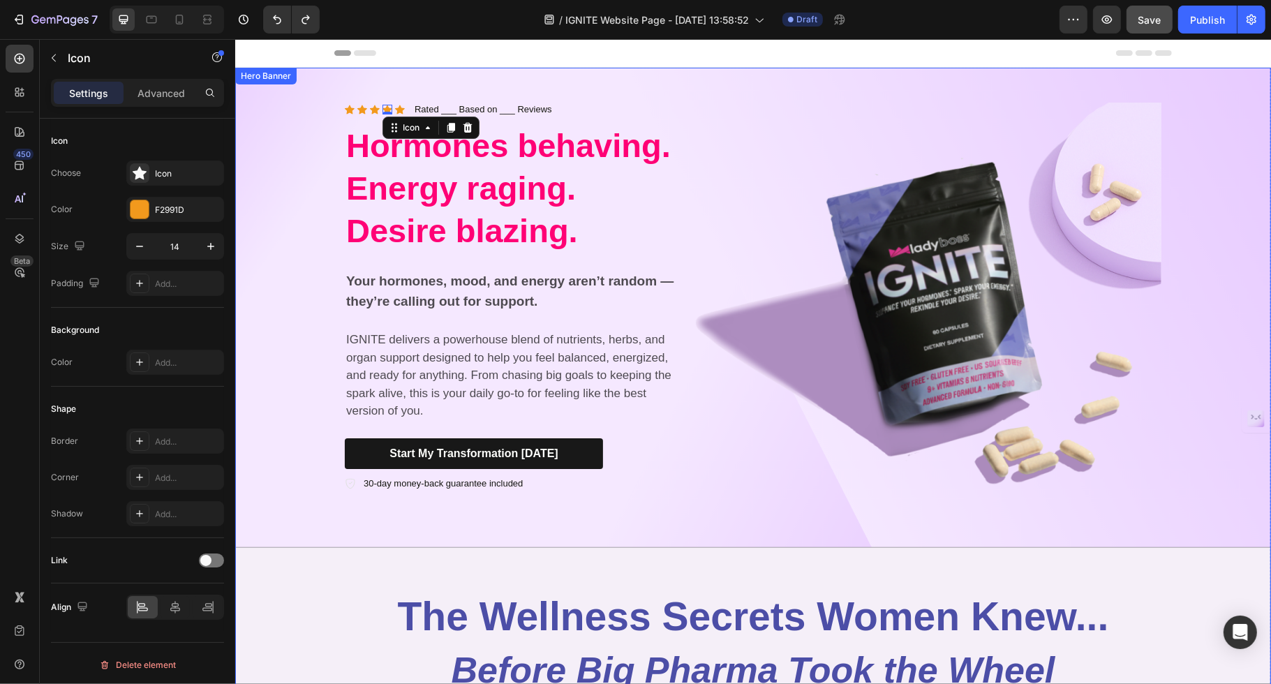
click at [326, 234] on div "Background Image" at bounding box center [753, 308] width 1036 height 480
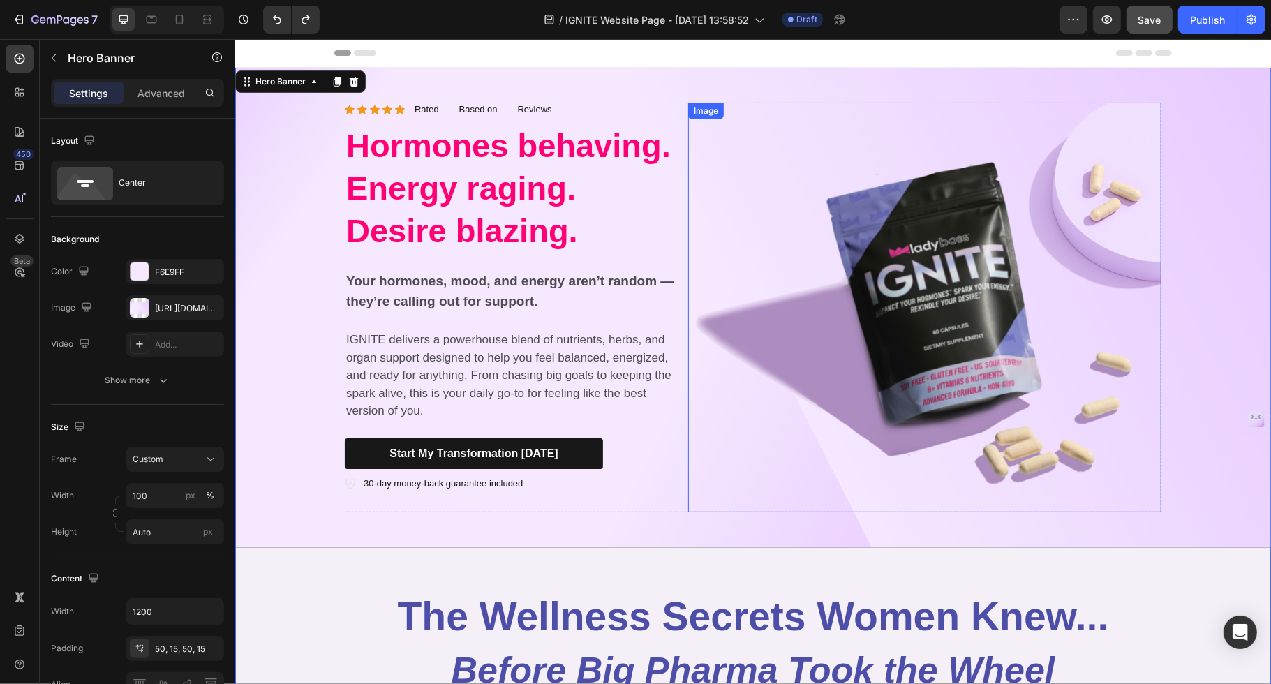
click at [1017, 152] on img at bounding box center [924, 308] width 473 height 410
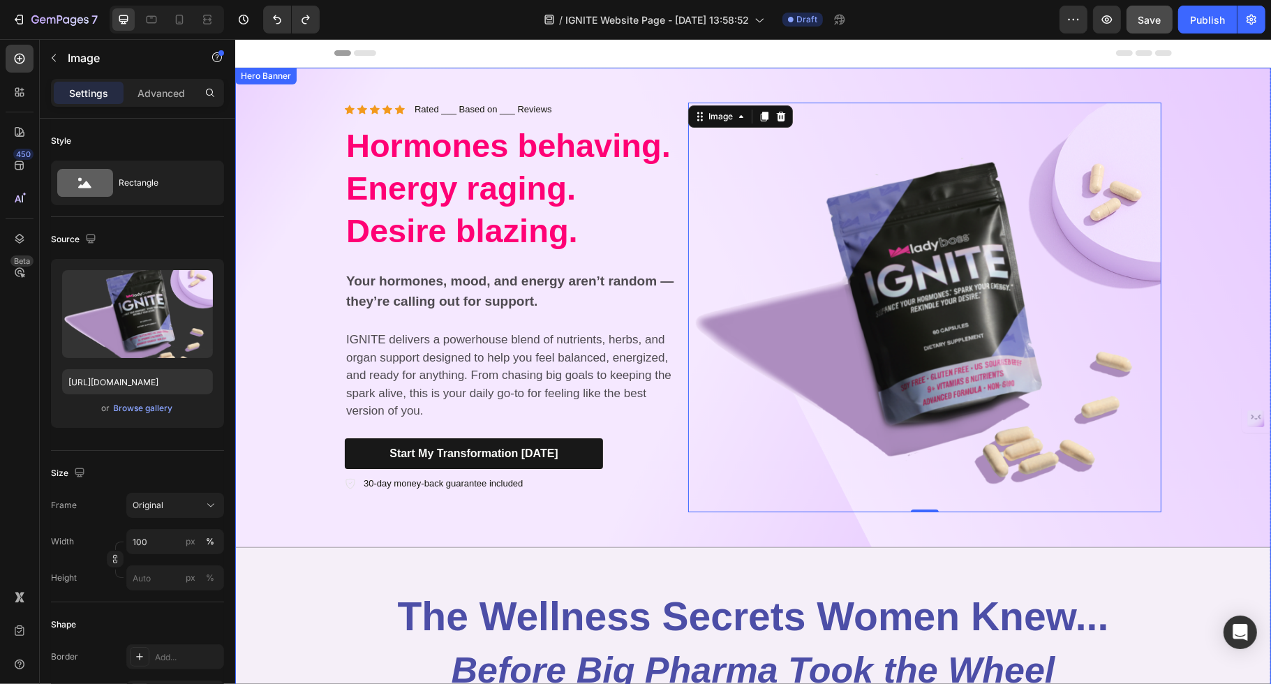
click at [1017, 278] on div "Background Image" at bounding box center [753, 308] width 1036 height 480
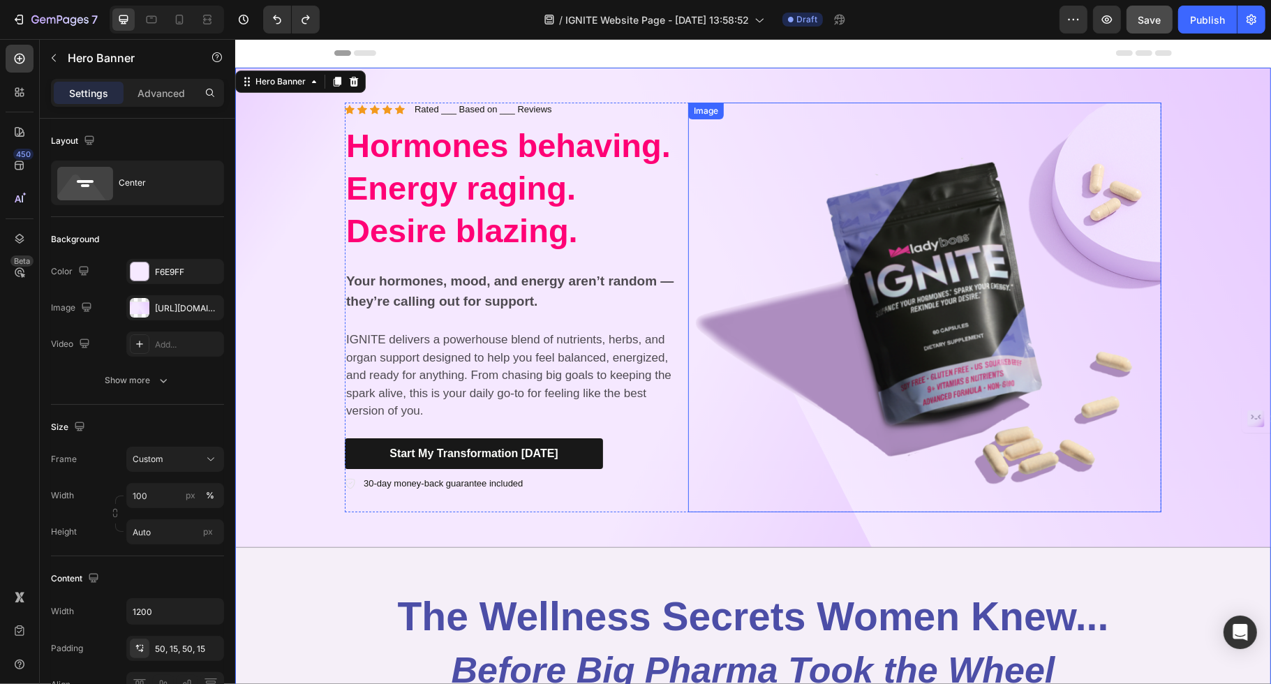
click at [1017, 227] on img at bounding box center [924, 308] width 473 height 410
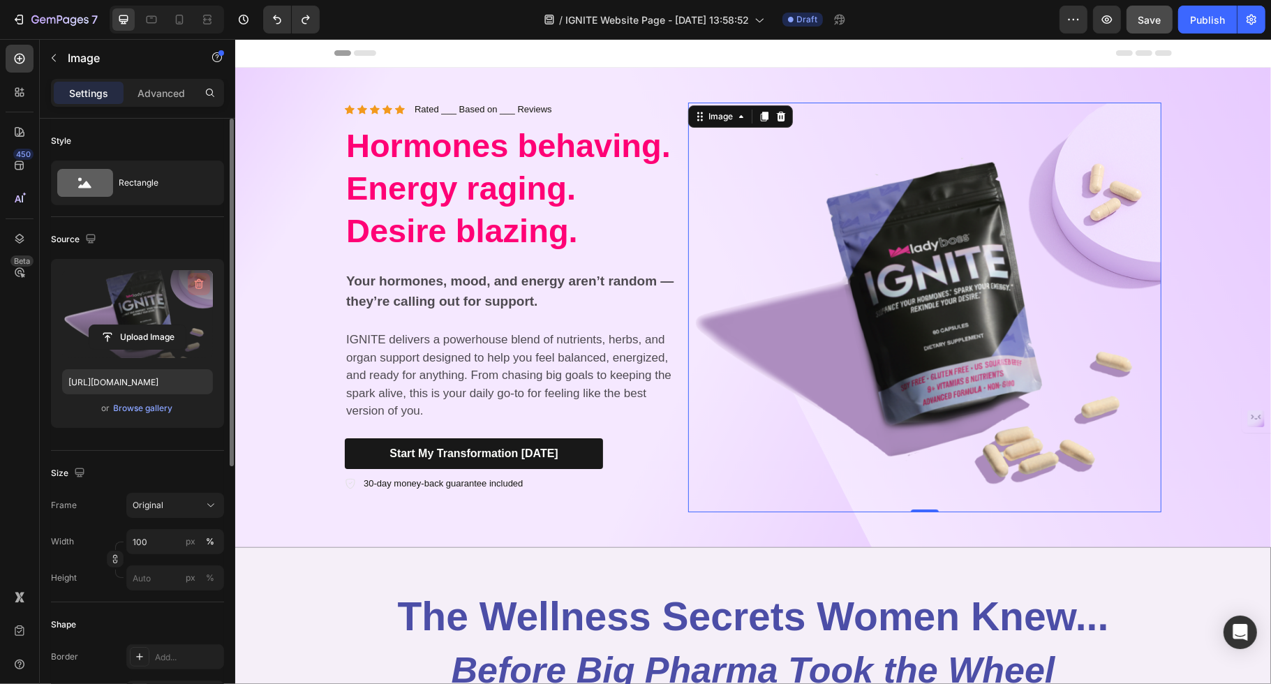
click at [203, 279] on icon "button" at bounding box center [199, 284] width 14 height 14
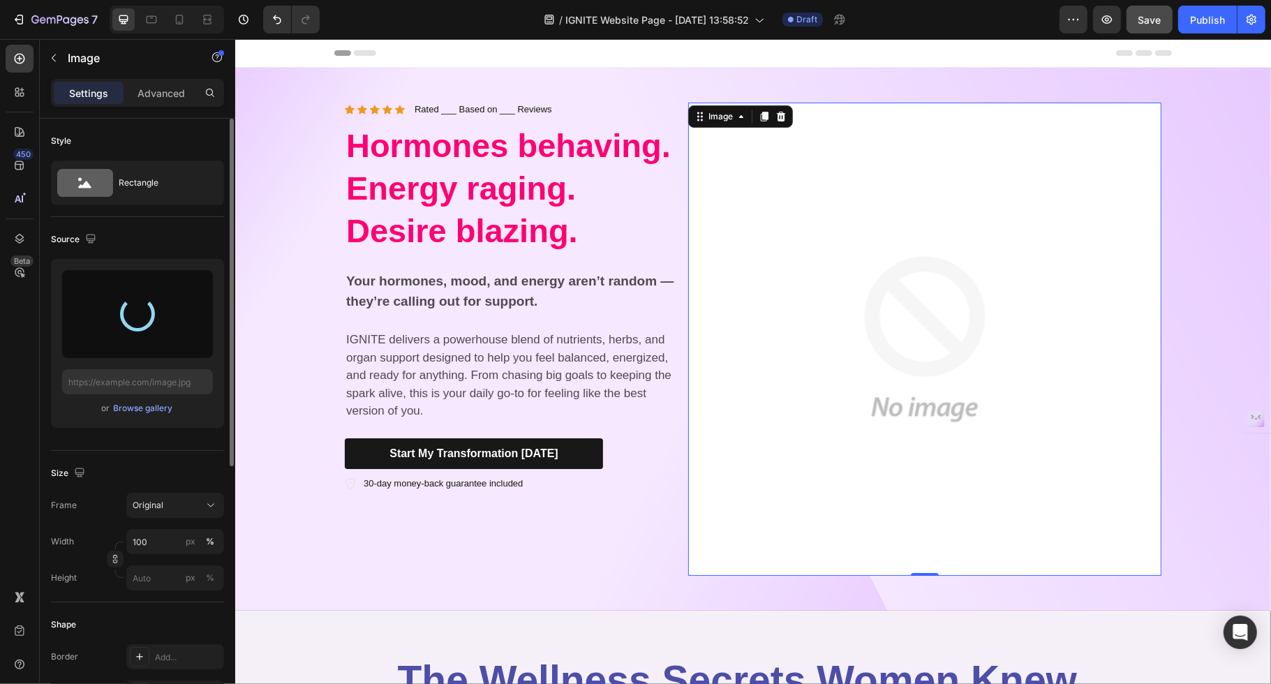
type input "https://cdn.shopify.com/s/files/1/0725/5307/0821/files/gempages_575602134184100…"
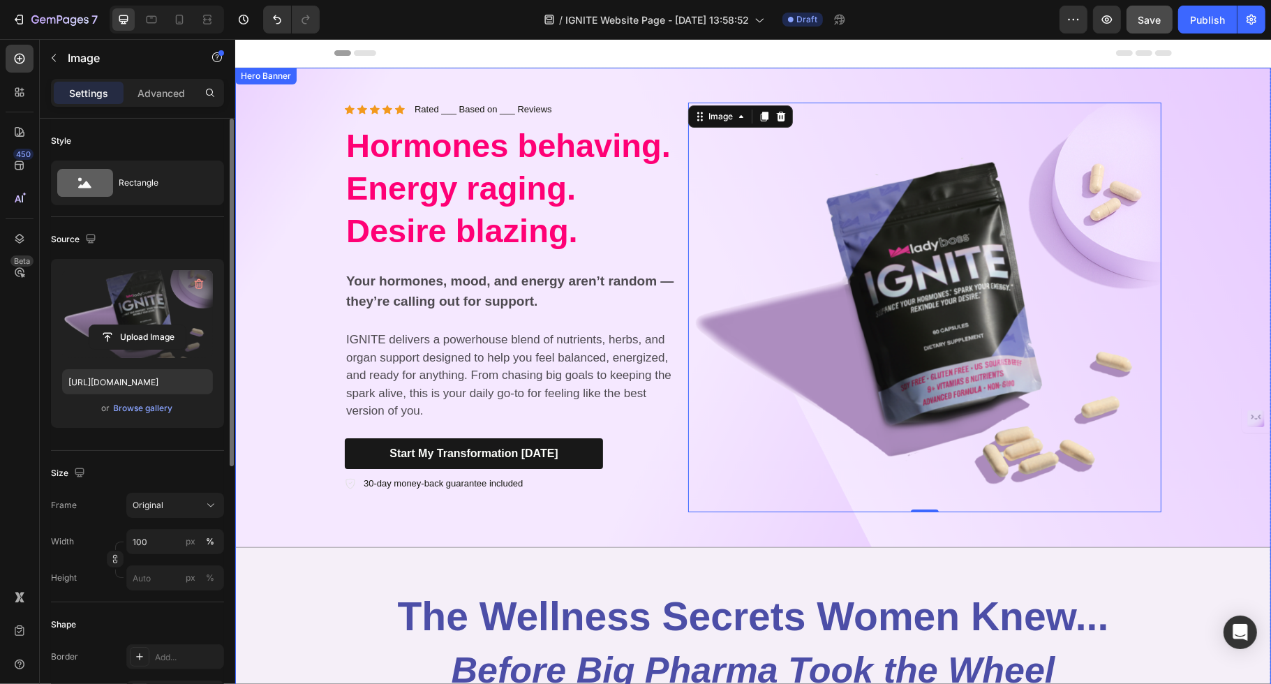
click at [1017, 287] on div "Background Image" at bounding box center [753, 308] width 1036 height 480
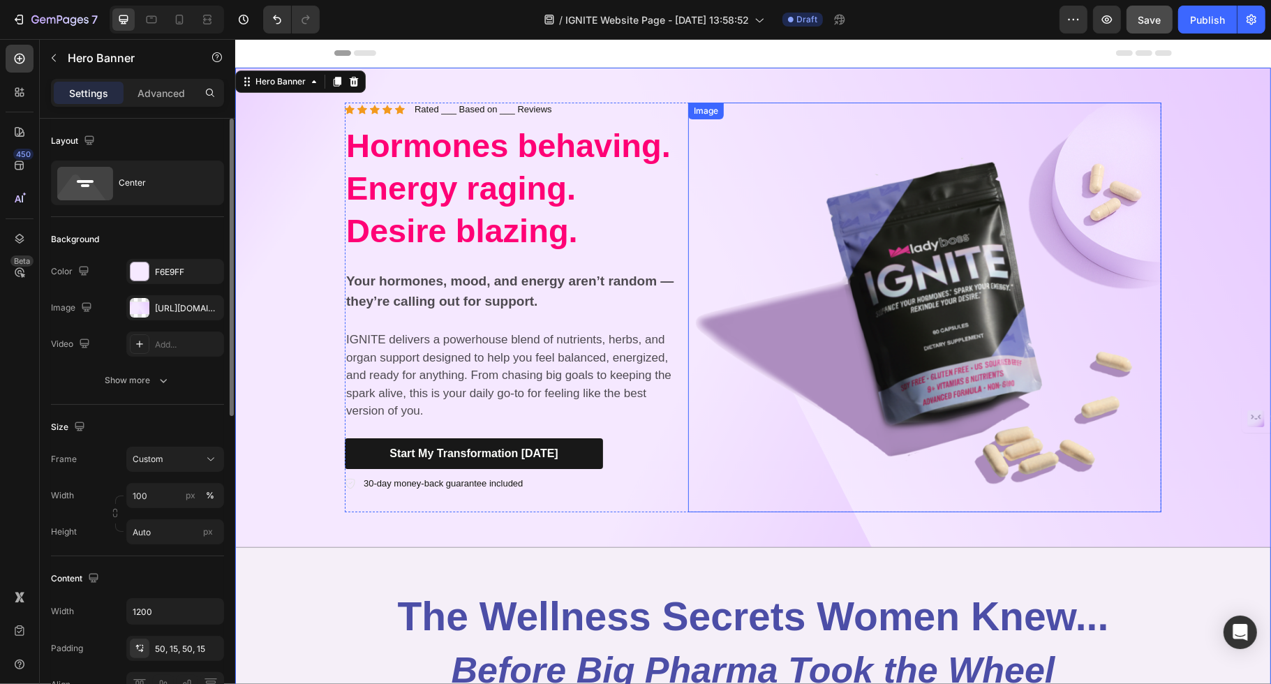
click at [1017, 215] on img at bounding box center [924, 308] width 473 height 410
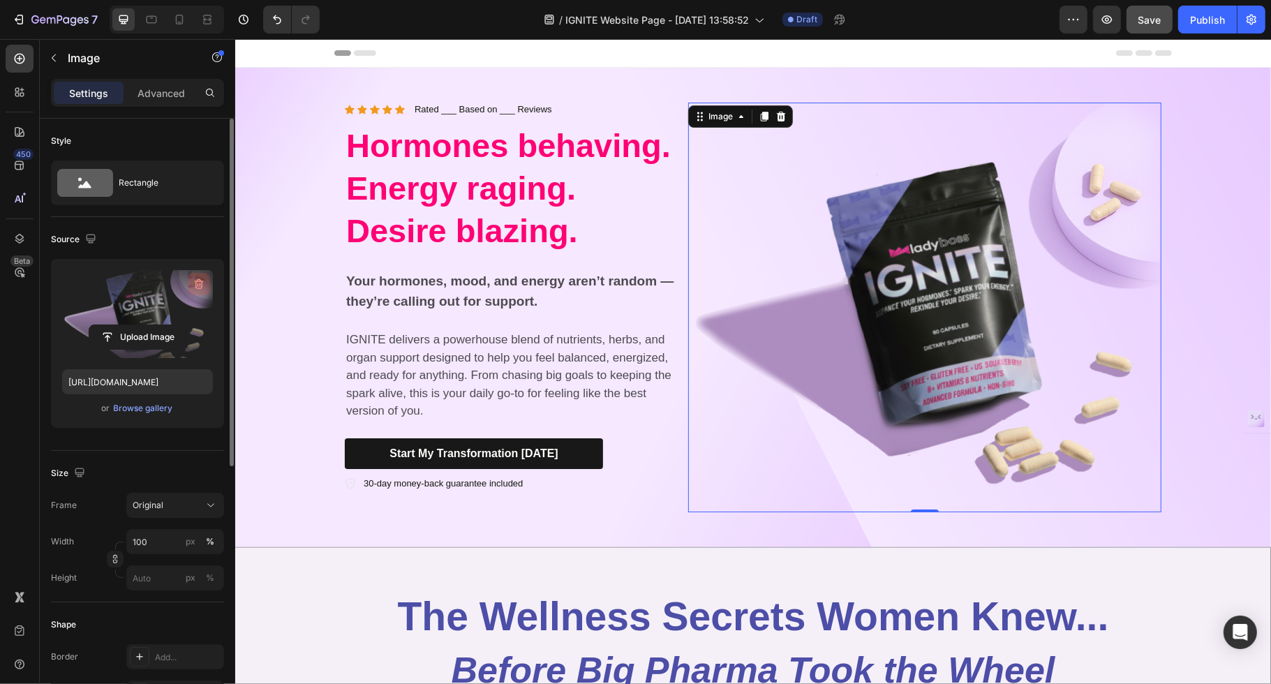
click at [197, 286] on icon "button" at bounding box center [199, 284] width 14 height 14
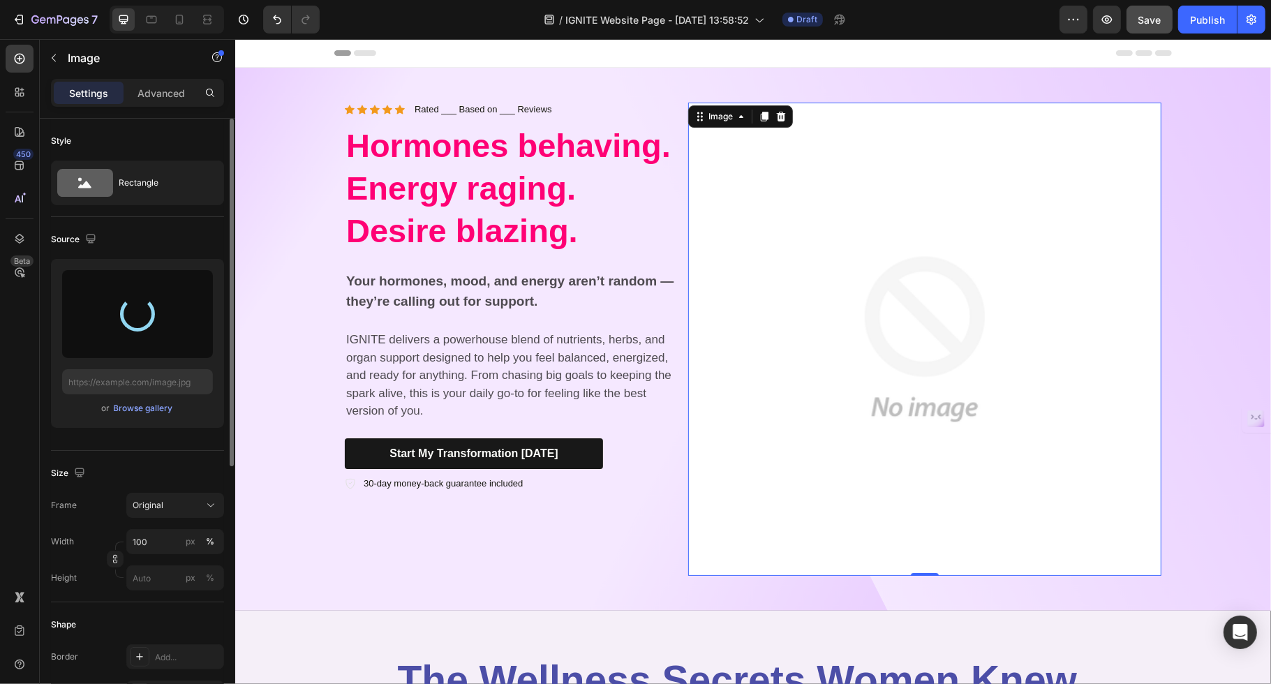
type input "[URL][DOMAIN_NAME]"
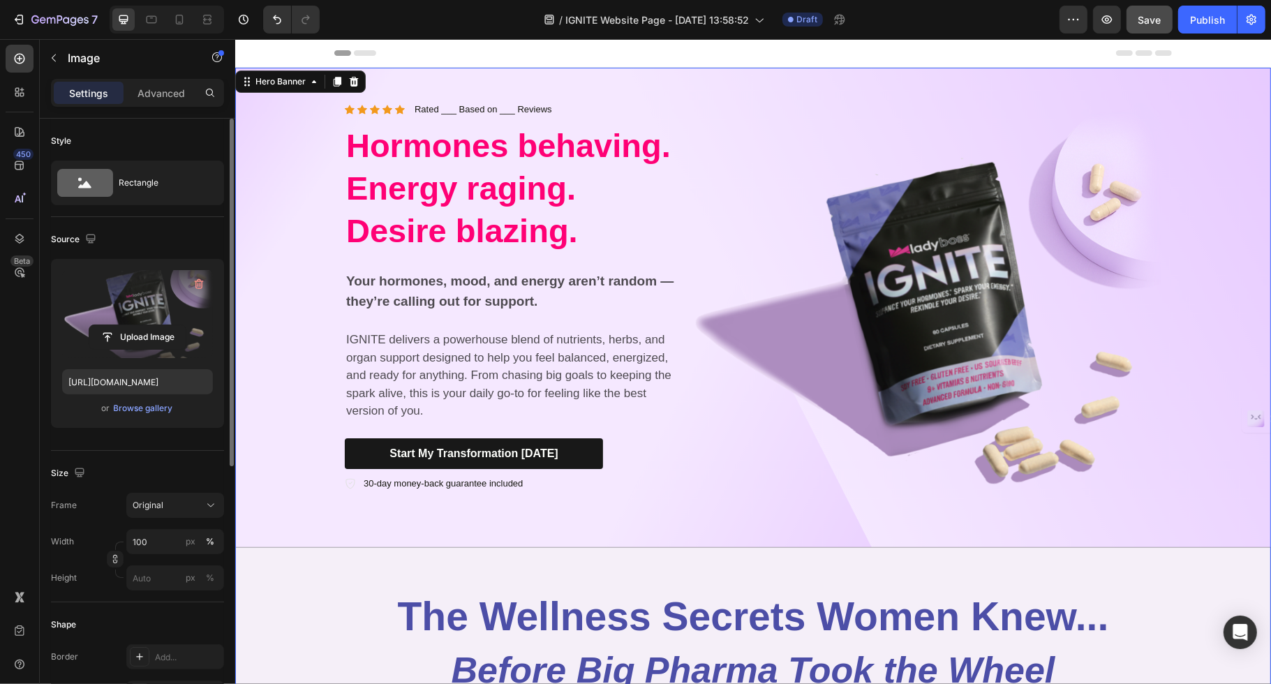
click at [1017, 274] on div "Background Image" at bounding box center [753, 308] width 1036 height 480
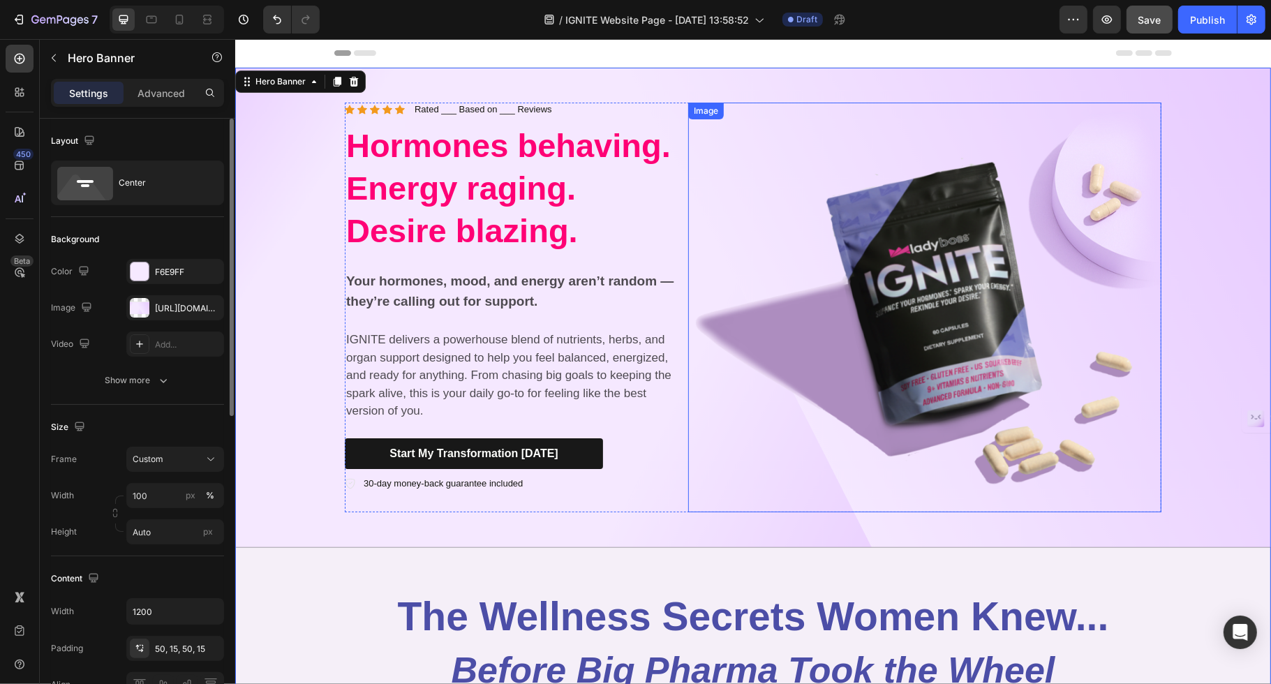
click at [876, 344] on img at bounding box center [924, 308] width 473 height 410
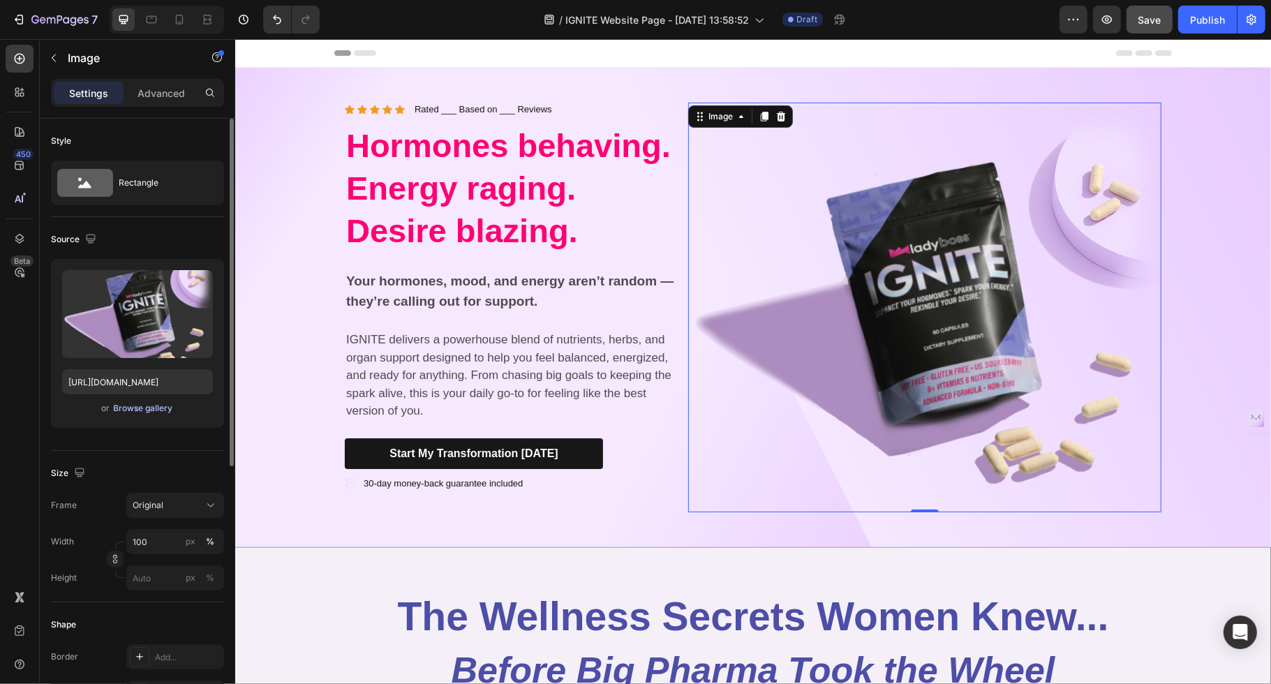
click at [149, 404] on div "Browse gallery" at bounding box center [143, 408] width 59 height 13
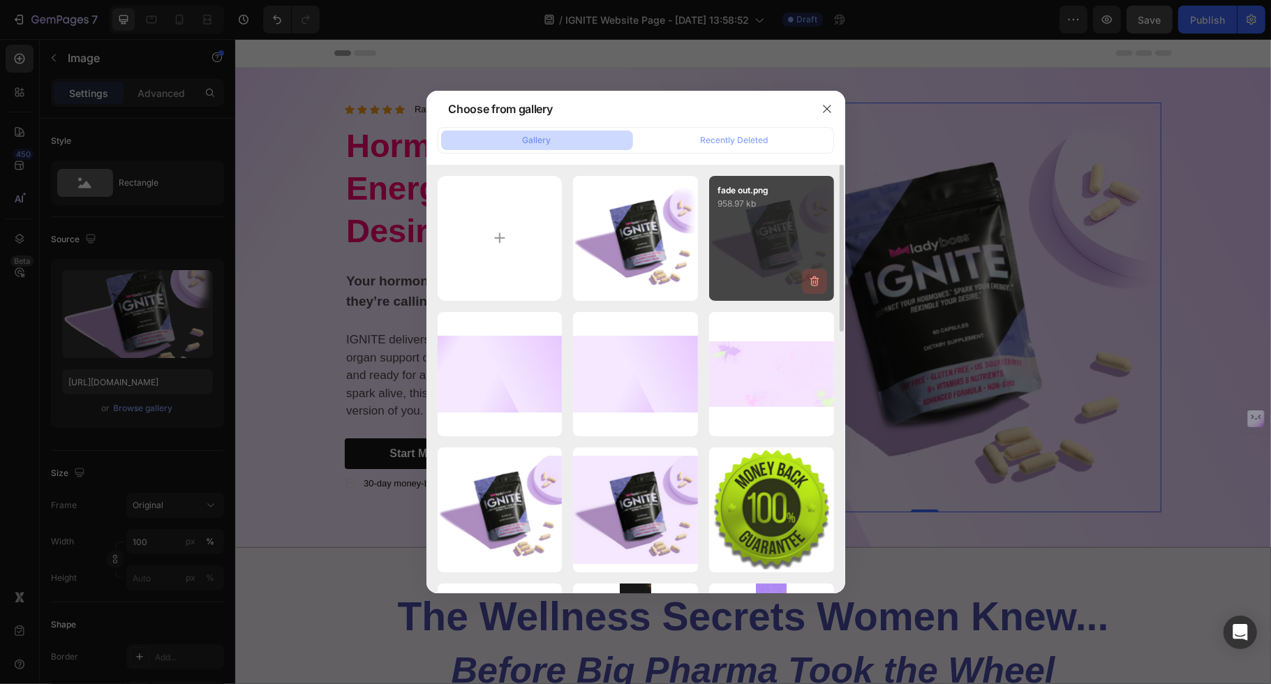
click at [812, 281] on icon "button" at bounding box center [815, 281] width 14 height 14
click at [801, 285] on div "Delete" at bounding box center [807, 284] width 26 height 13
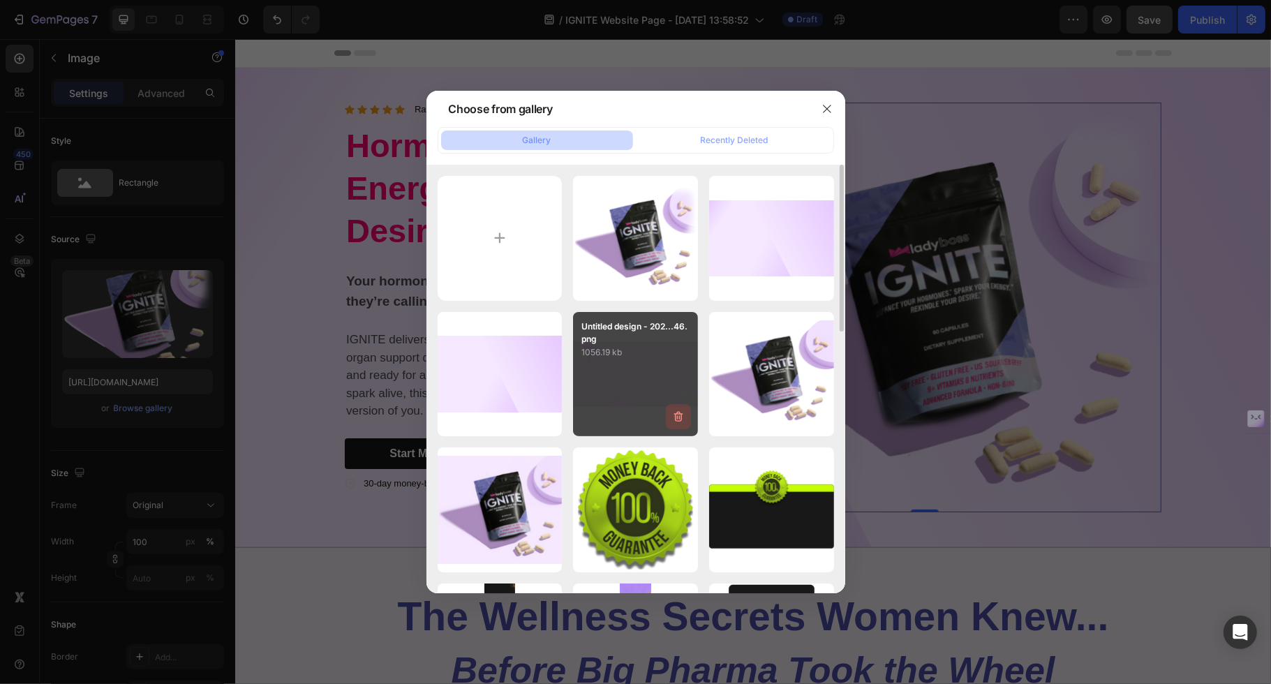
click at [678, 415] on icon "button" at bounding box center [679, 417] width 14 height 14
click at [674, 420] on div "Delete" at bounding box center [671, 419] width 26 height 13
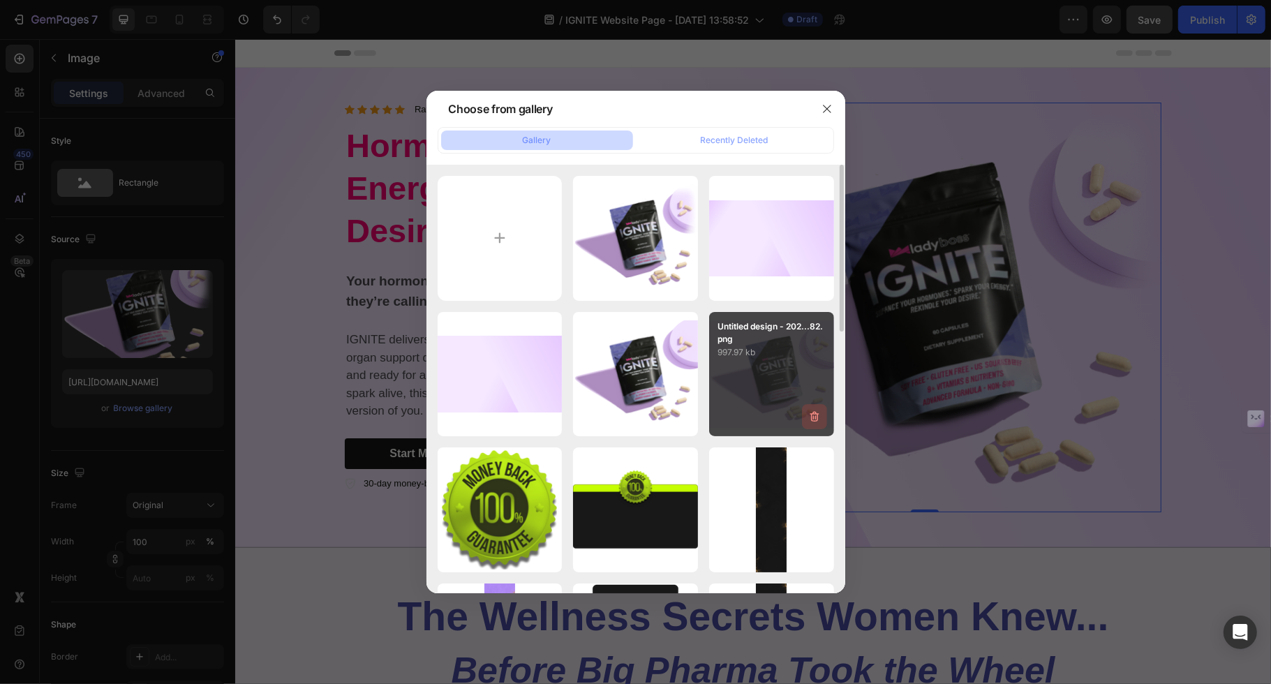
click at [816, 417] on icon "button" at bounding box center [815, 418] width 1 height 4
click at [809, 419] on div "Delete" at bounding box center [807, 419] width 26 height 13
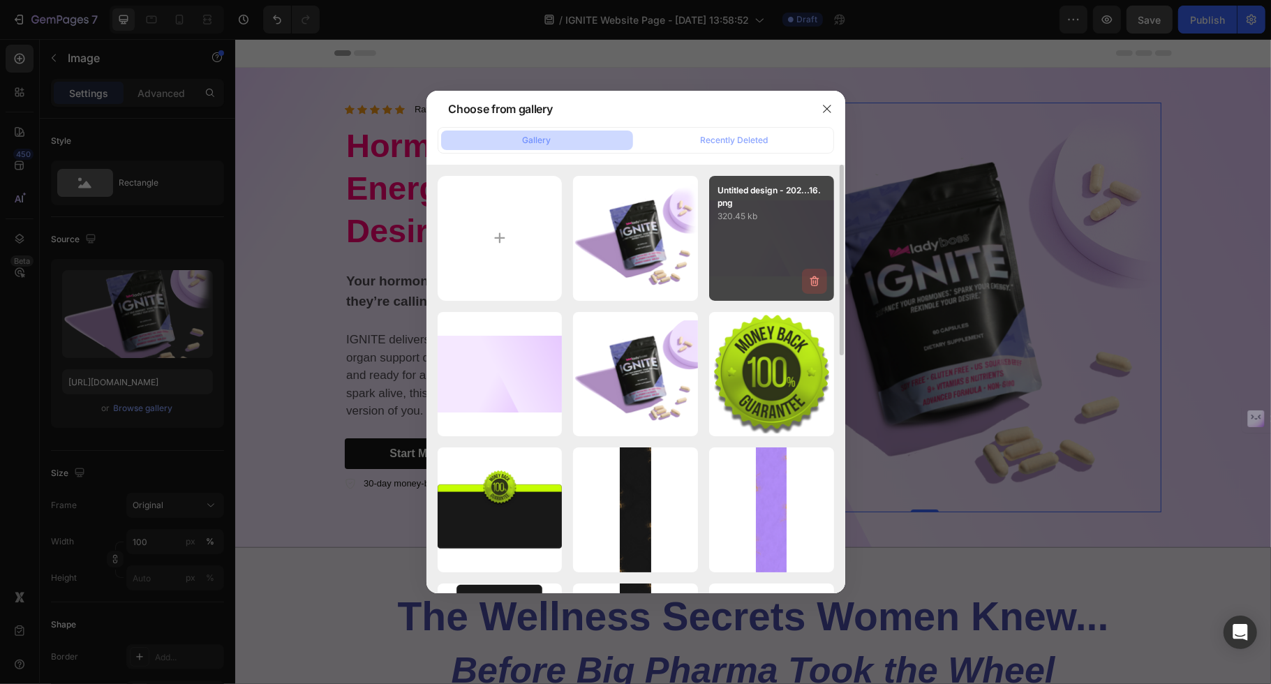
click at [819, 279] on icon "button" at bounding box center [815, 281] width 14 height 14
click at [806, 286] on div "Delete" at bounding box center [807, 284] width 26 height 13
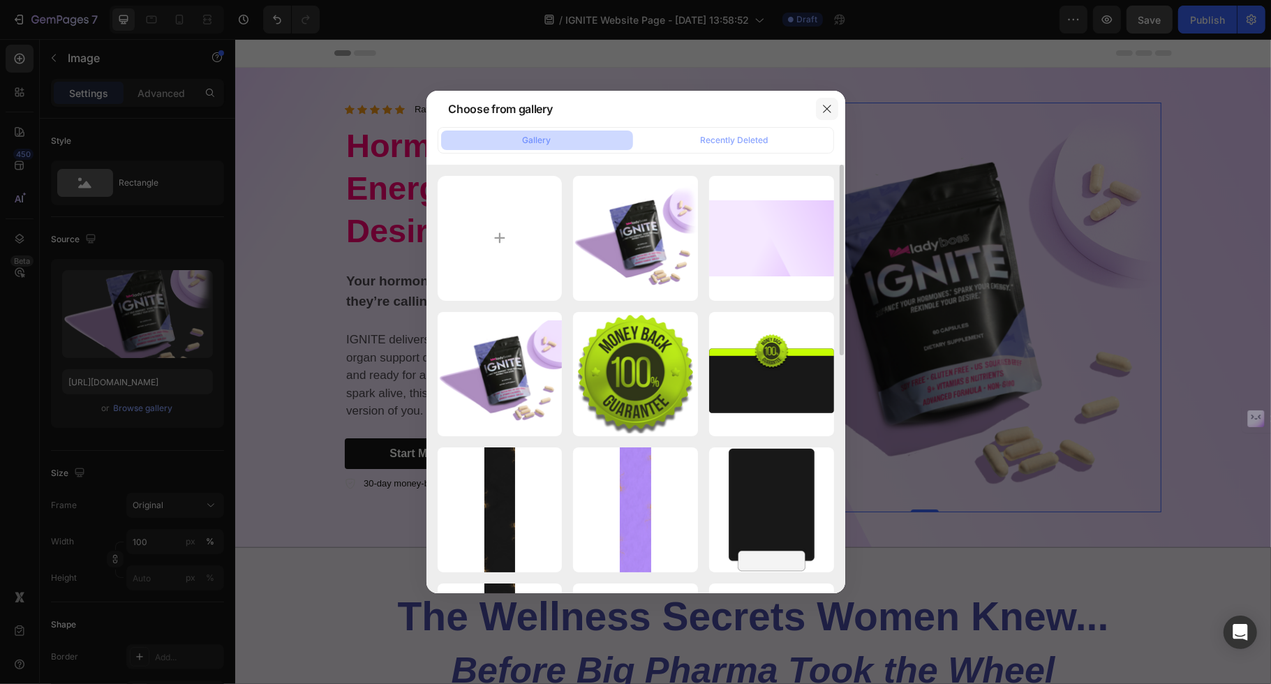
click at [824, 102] on button "button" at bounding box center [827, 109] width 22 height 22
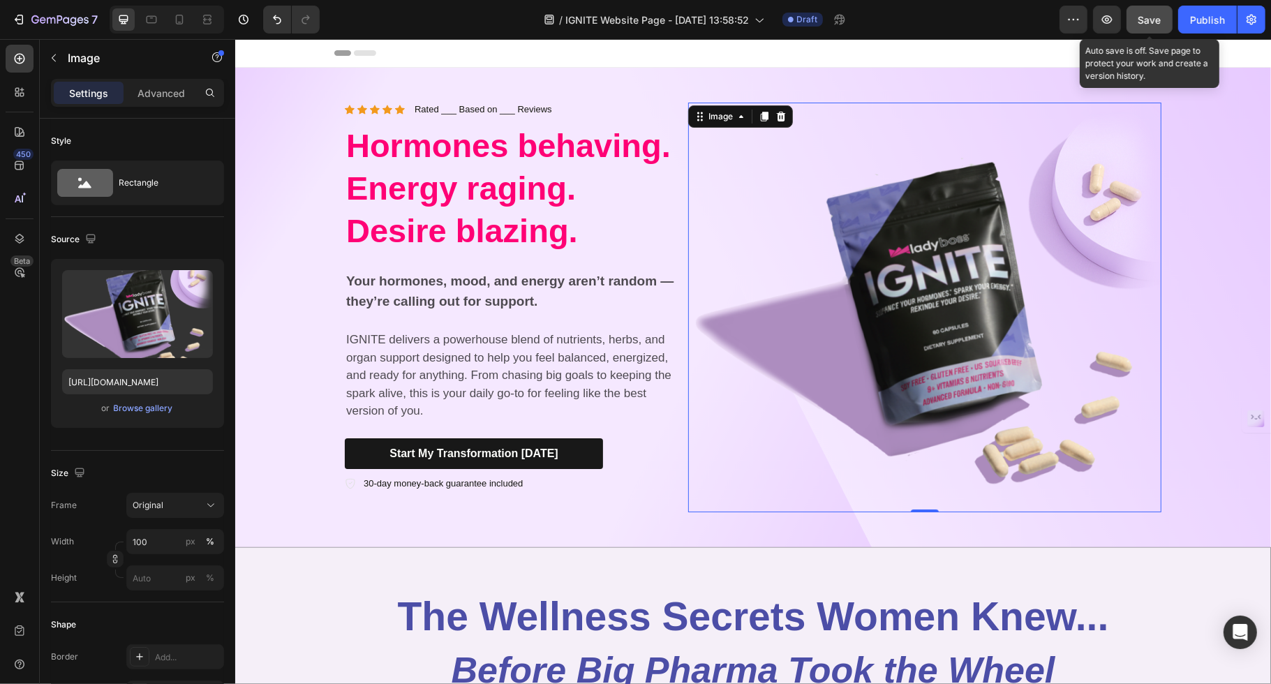
click at [1017, 30] on button "Save" at bounding box center [1150, 20] width 46 height 28
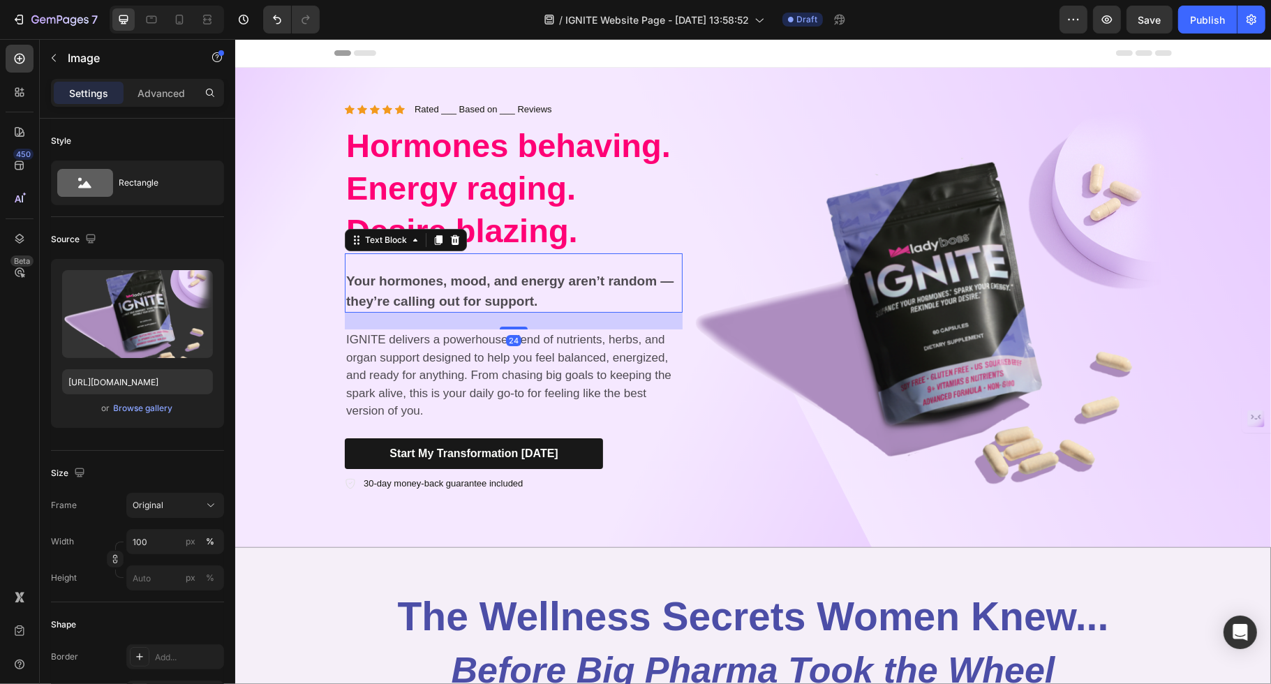
click at [413, 295] on strong "Your hormones, mood, and energy aren’t random — they’re calling out for support." at bounding box center [509, 291] width 327 height 35
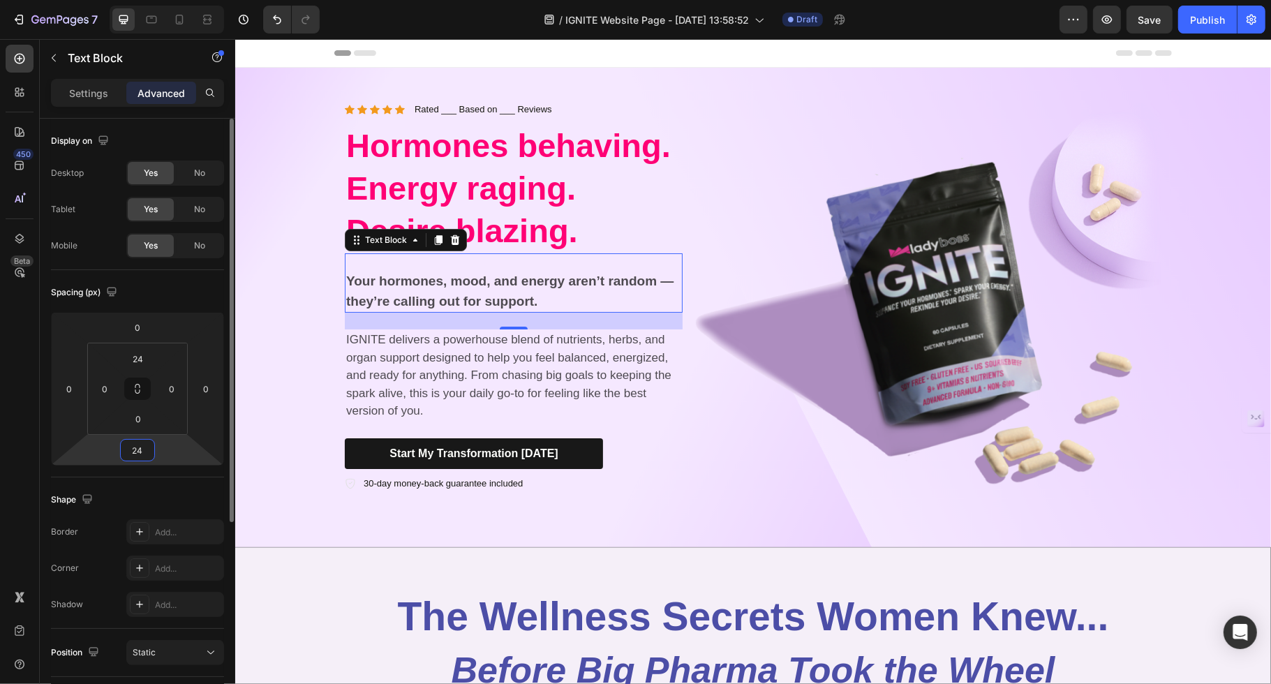
click at [134, 450] on input "24" at bounding box center [138, 450] width 28 height 21
click at [135, 420] on input "0" at bounding box center [138, 418] width 28 height 21
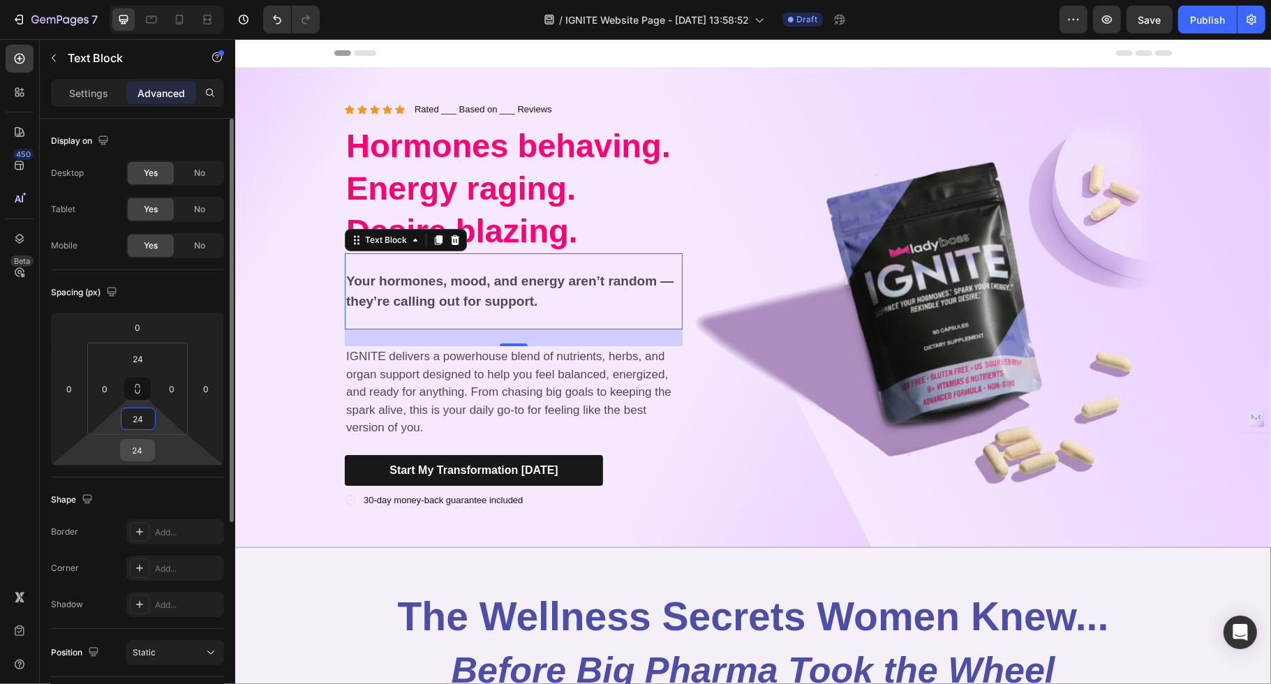
type input "24"
click at [135, 452] on input "24" at bounding box center [138, 450] width 28 height 21
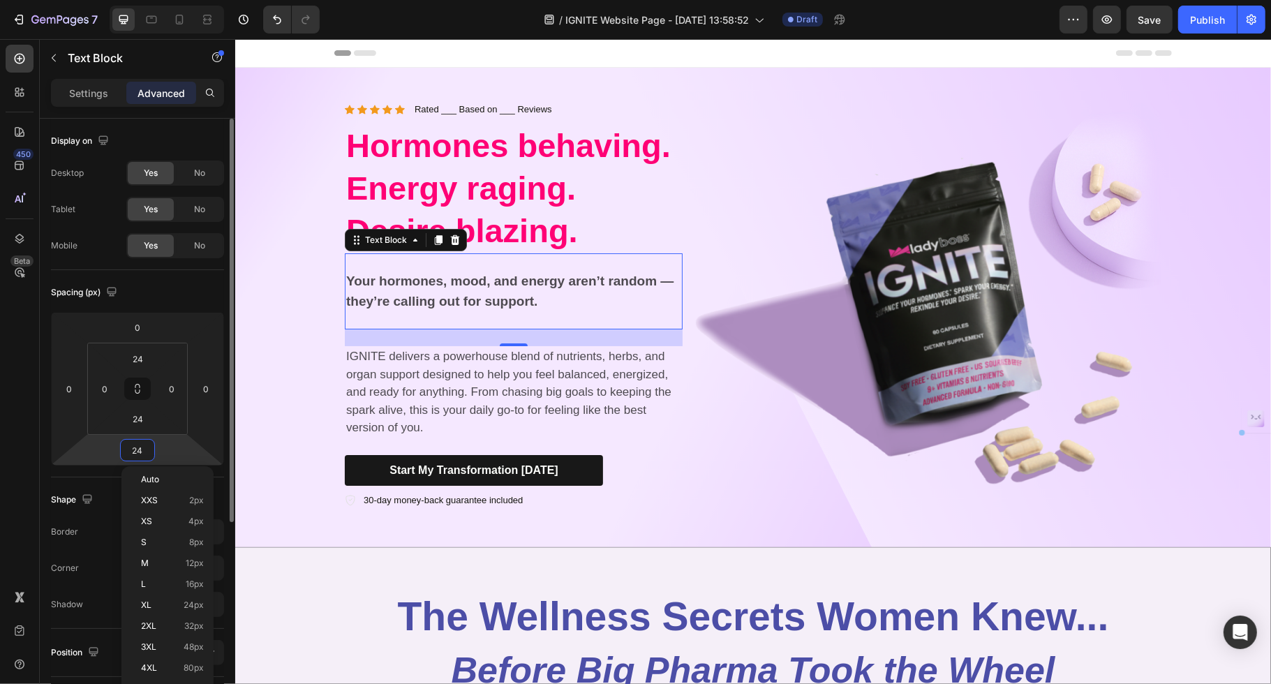
click at [135, 452] on input "24" at bounding box center [138, 450] width 28 height 21
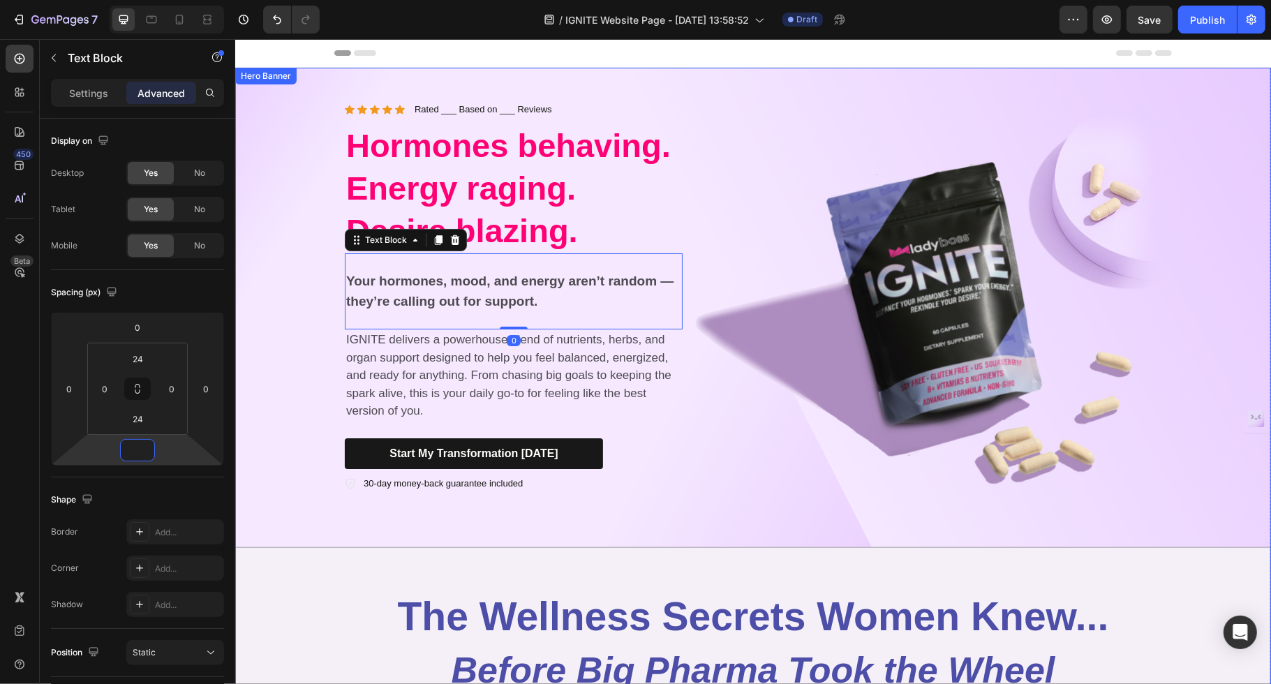
click at [309, 307] on div "Background Image" at bounding box center [753, 308] width 1036 height 480
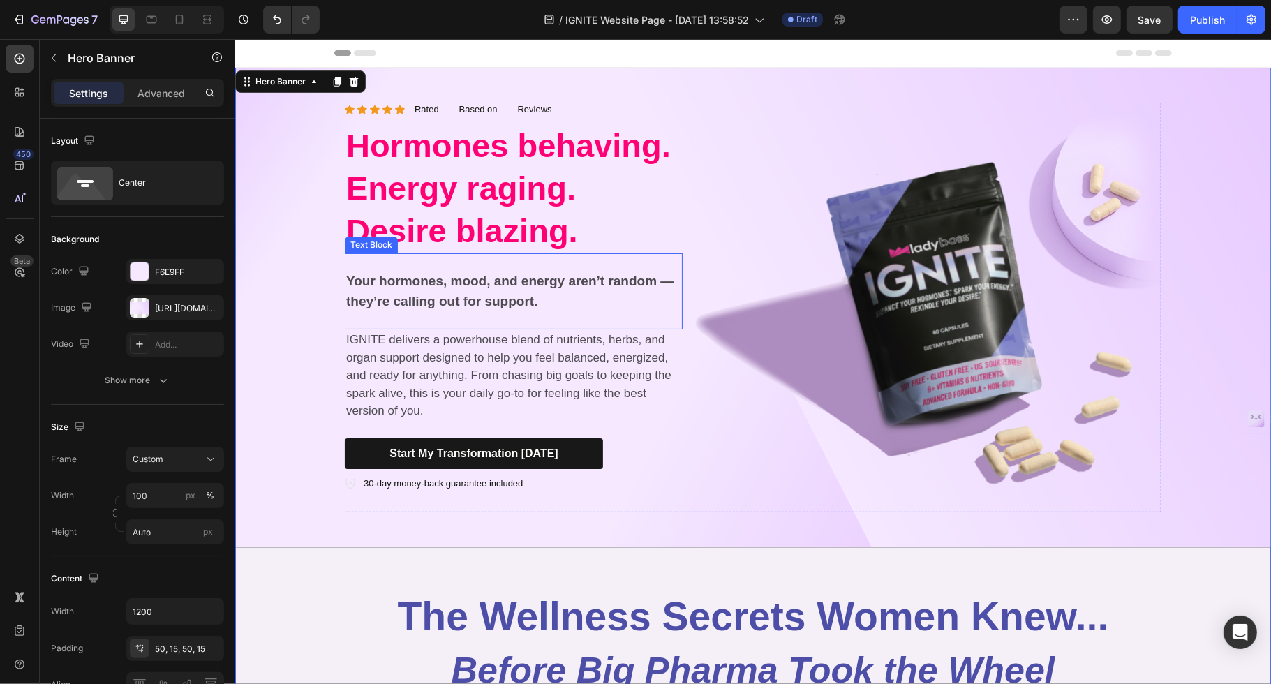
click at [460, 270] on div "Your hormones, mood, and energy aren’t random — they’re calling out for support." at bounding box center [513, 291] width 338 height 43
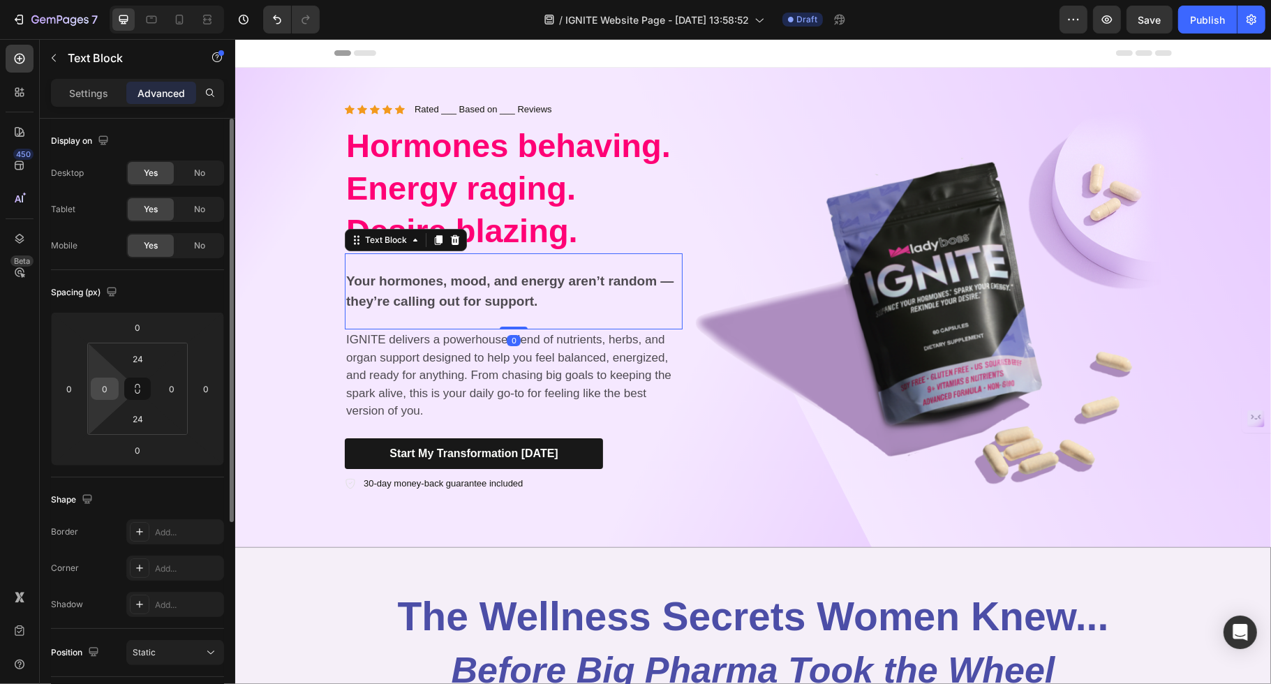
click at [108, 393] on input "0" at bounding box center [104, 388] width 21 height 21
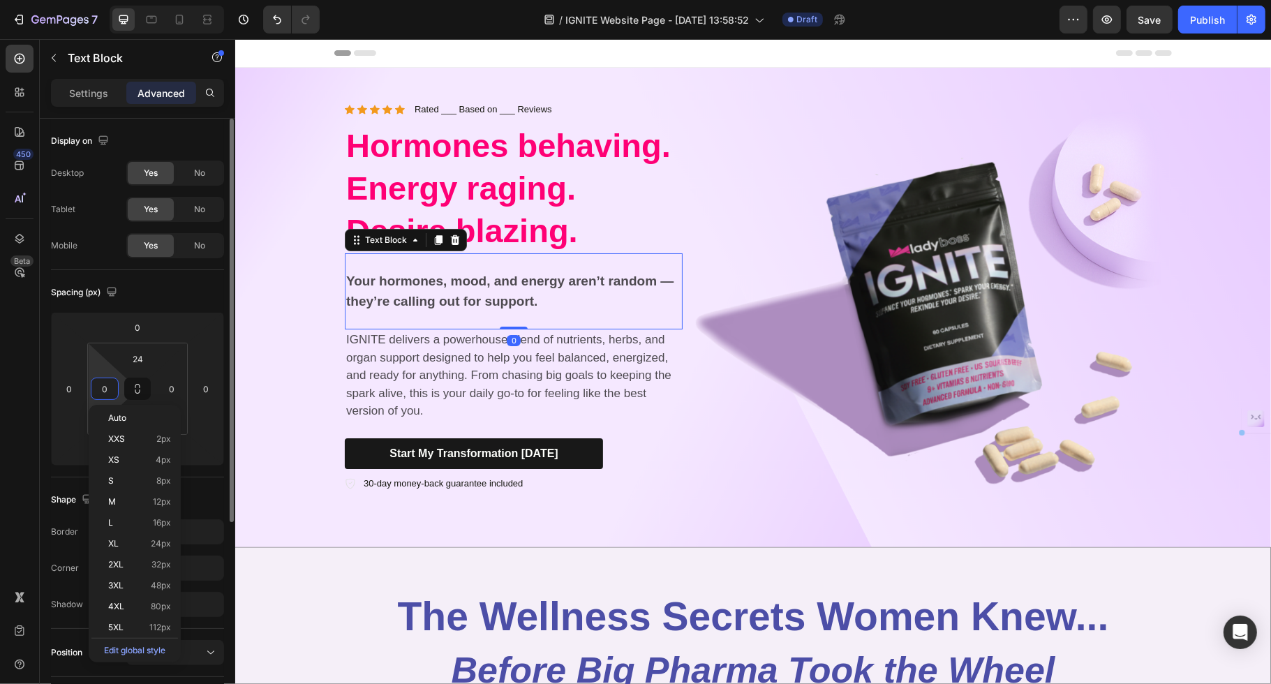
click at [108, 393] on input "0" at bounding box center [104, 388] width 21 height 21
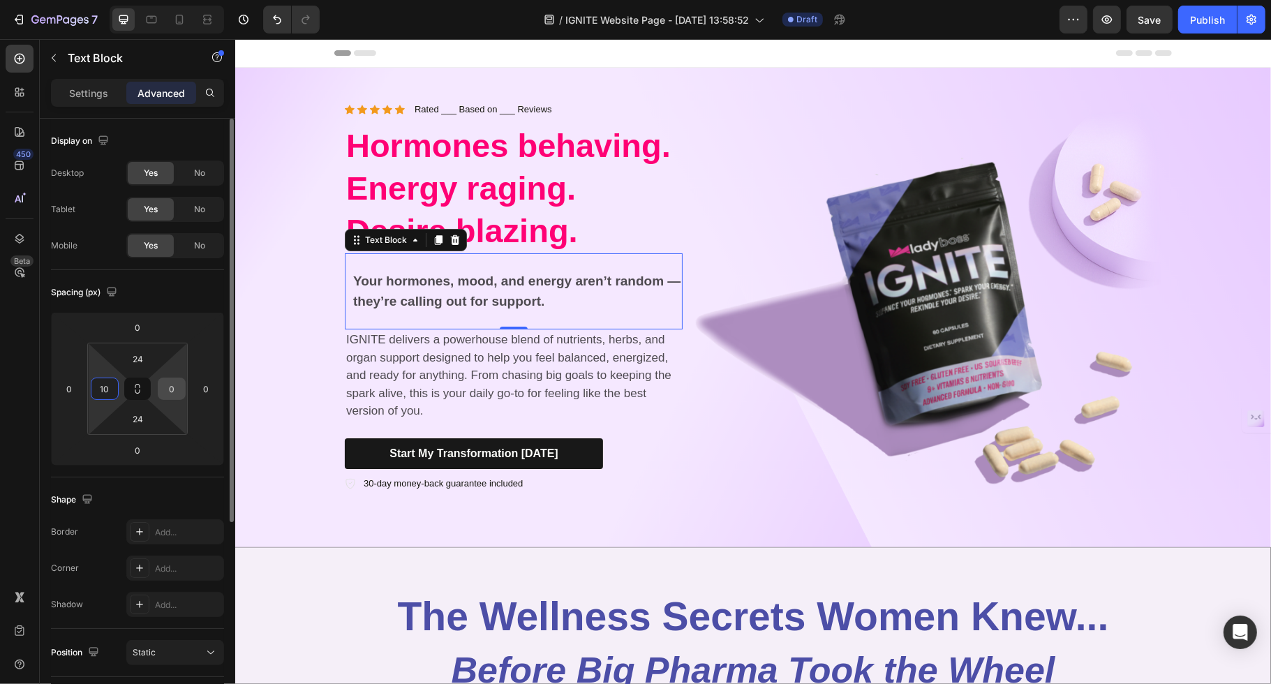
type input "10"
click at [173, 385] on input "0" at bounding box center [171, 388] width 21 height 21
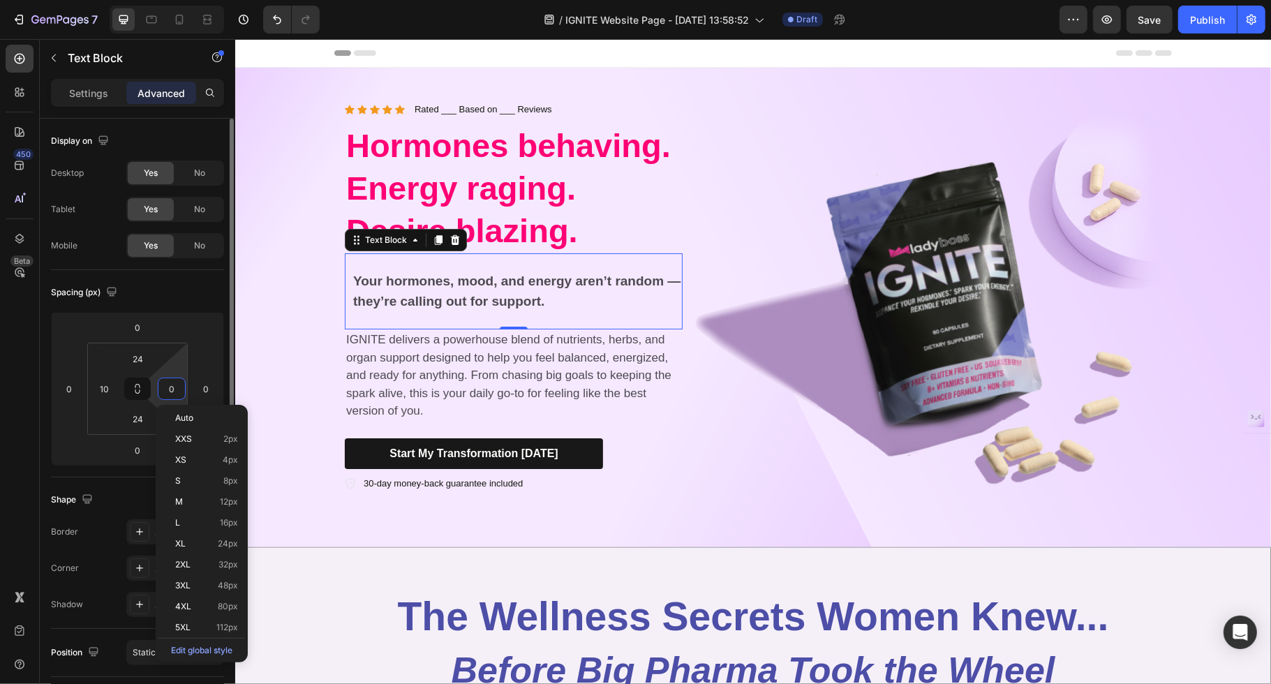
click at [173, 385] on input "0" at bounding box center [171, 388] width 21 height 21
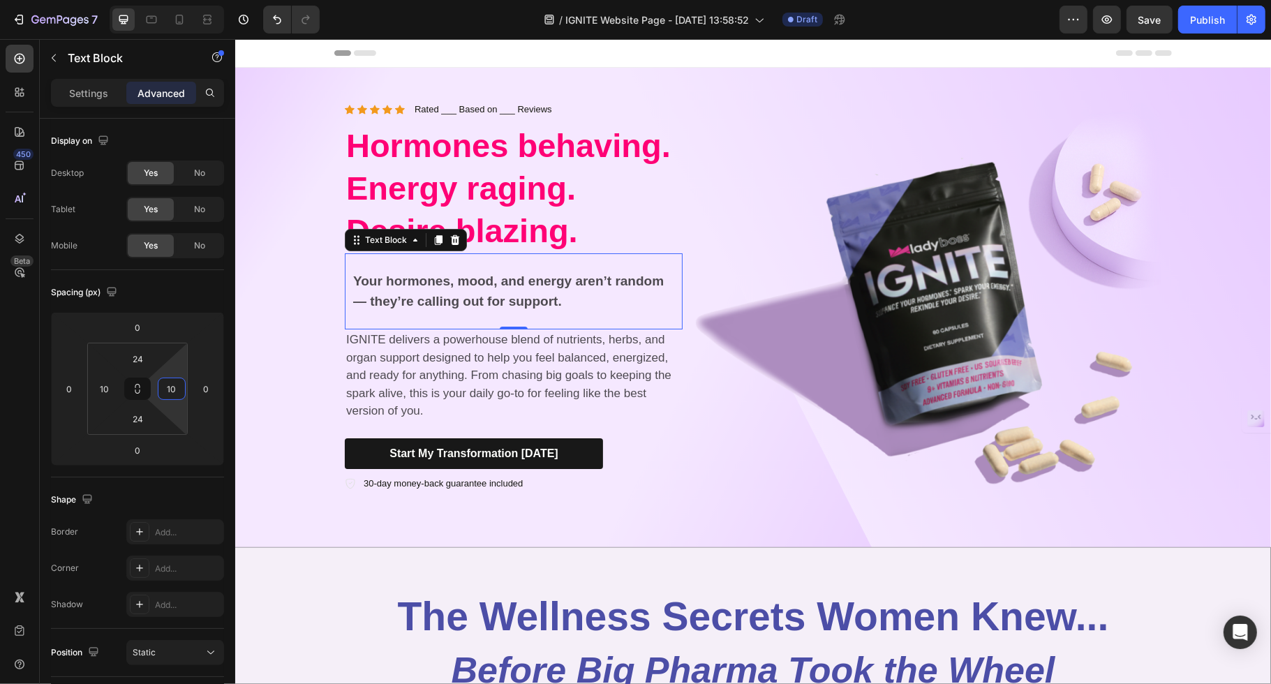
type input "10"
click at [347, 281] on div "Your hormones, mood, and energy aren’t random — they’re calling out for support…" at bounding box center [513, 291] width 338 height 76
click at [482, 287] on strong "Your hormones, mood, and energy aren’t random — they’re calling out for support." at bounding box center [508, 291] width 311 height 35
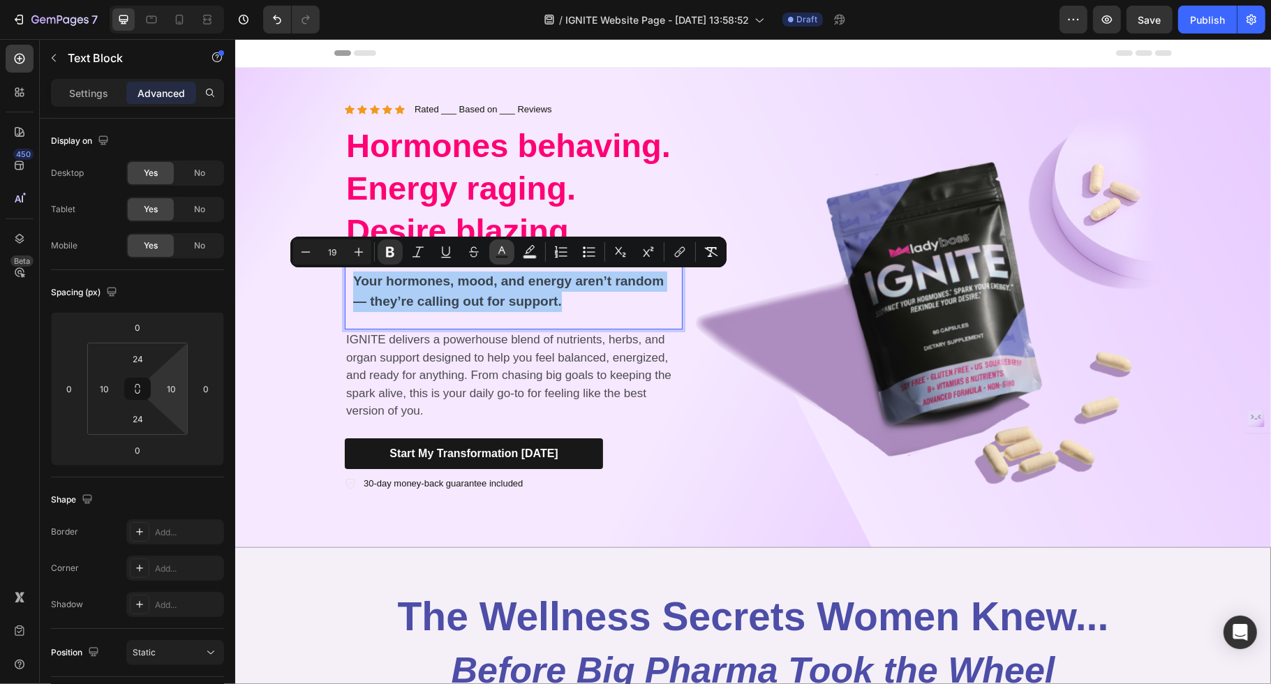
click at [495, 251] on icon "Editor contextual toolbar" at bounding box center [502, 252] width 14 height 14
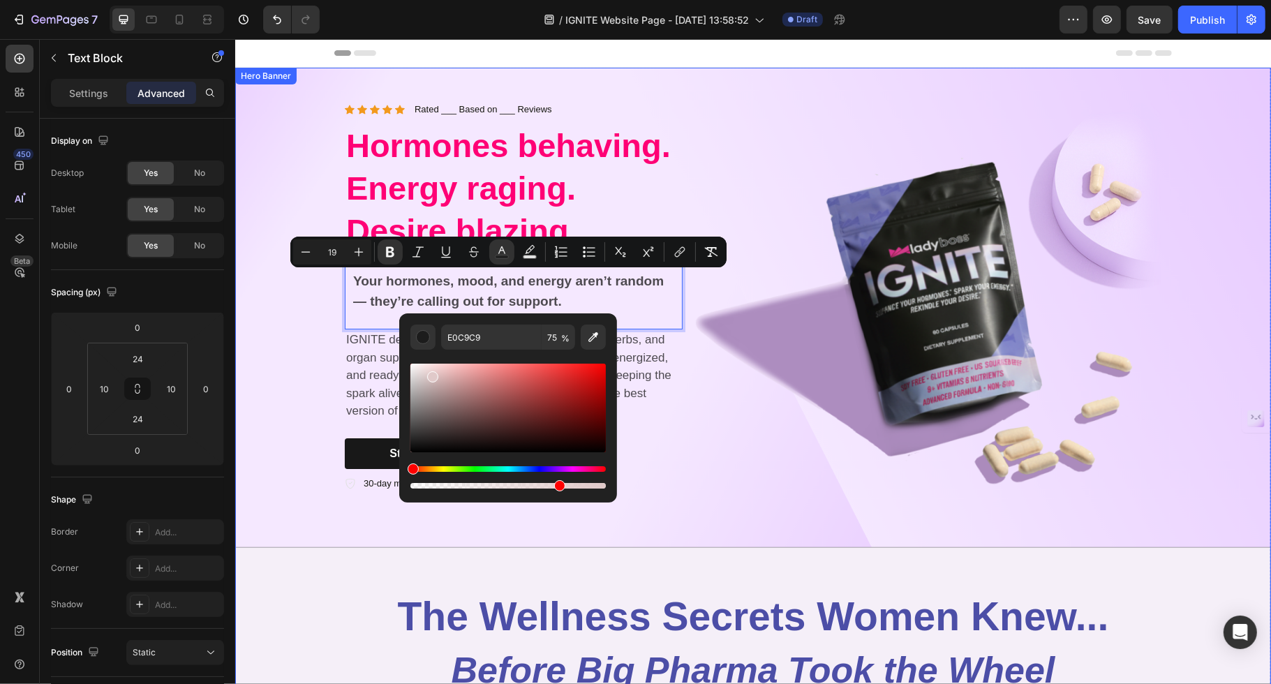
drag, startPoint x: 485, startPoint y: 289, endPoint x: 283, endPoint y: 300, distance: 201.4
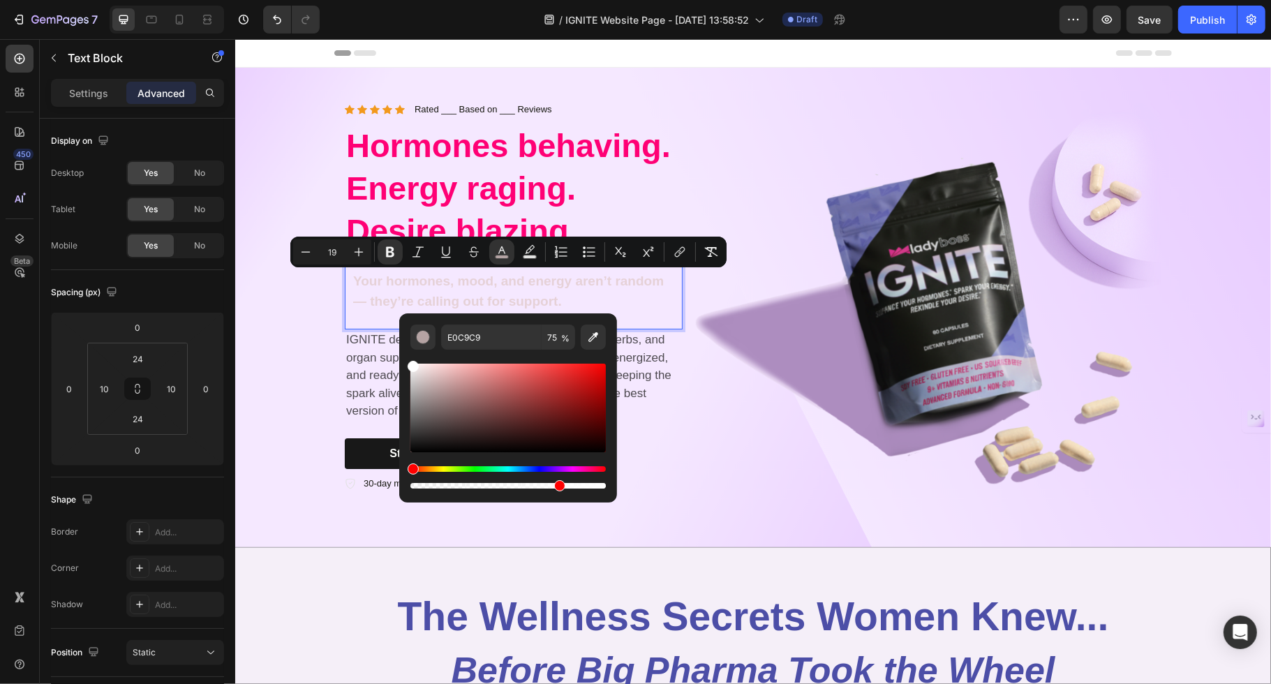
drag, startPoint x: 658, startPoint y: 416, endPoint x: 391, endPoint y: 344, distance: 276.9
type input "FFFFFF"
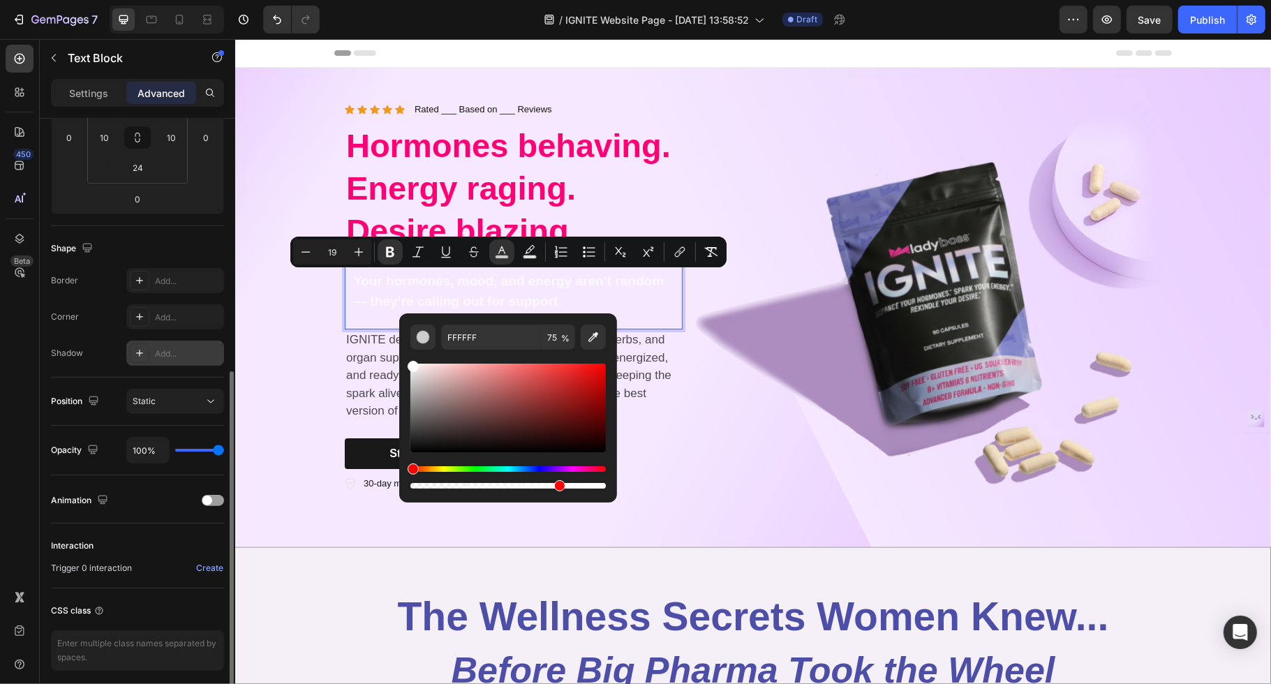
scroll to position [302, 0]
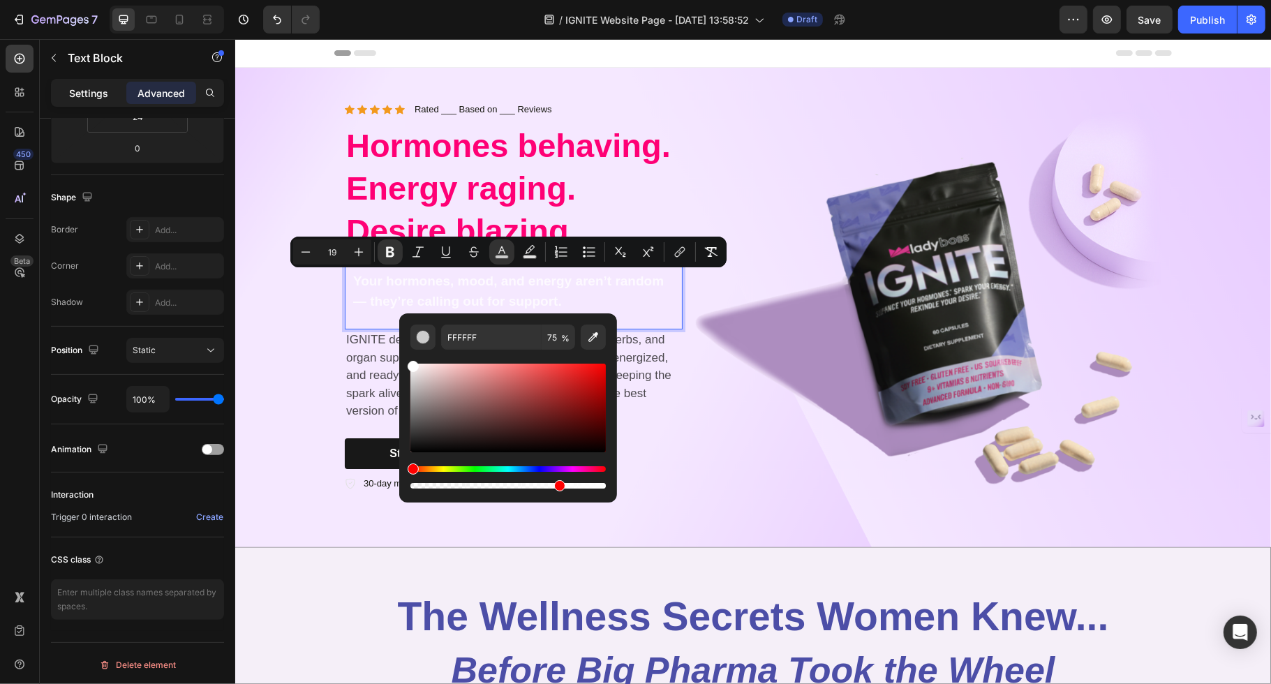
click at [85, 96] on p "Settings" at bounding box center [88, 93] width 39 height 15
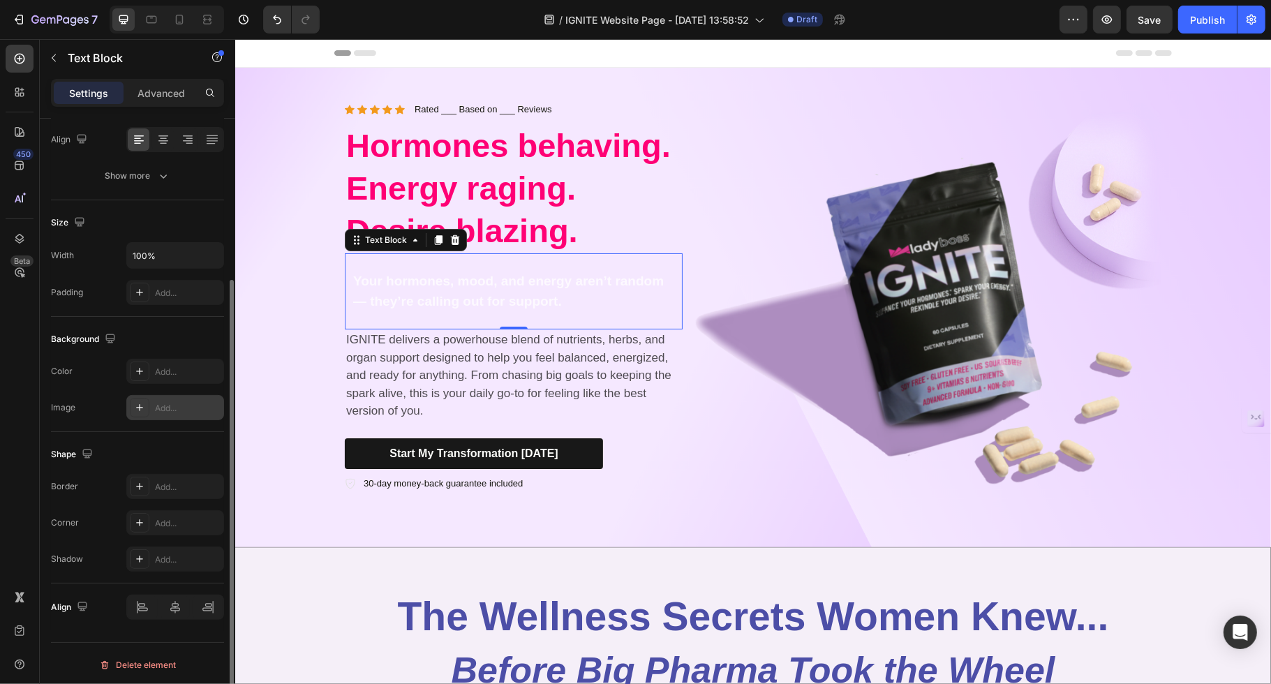
click at [141, 402] on icon at bounding box center [139, 407] width 11 height 11
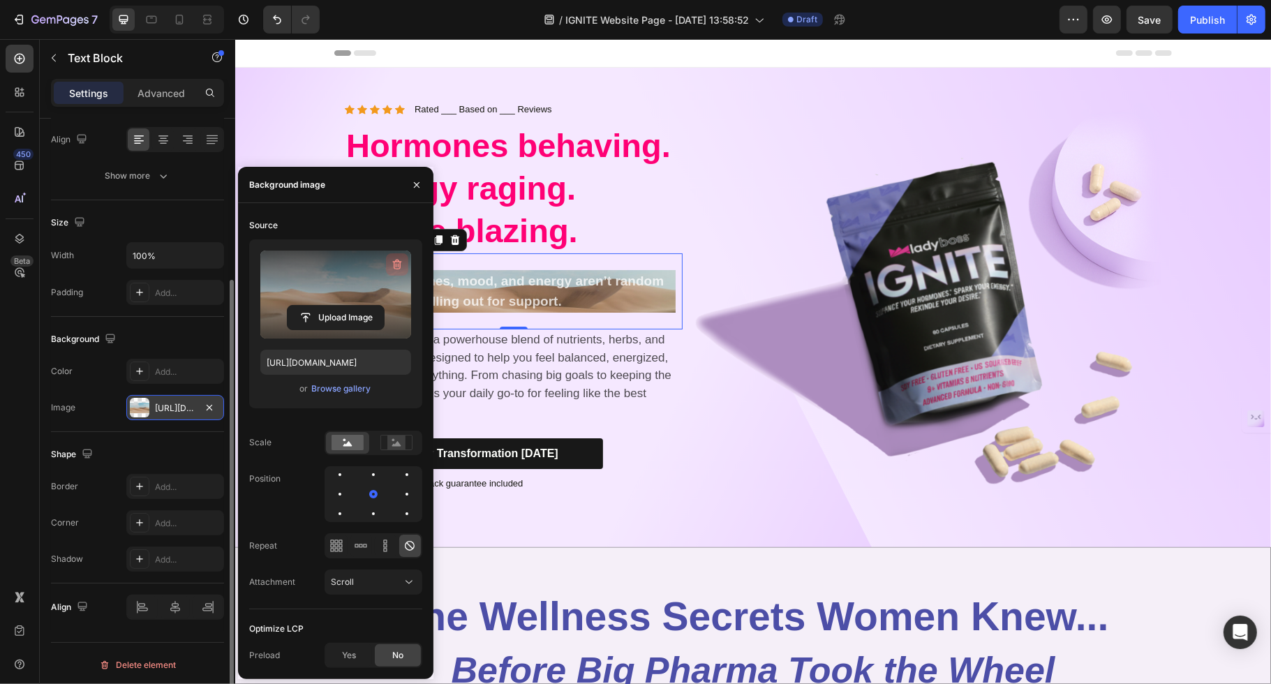
click at [392, 267] on icon "button" at bounding box center [397, 265] width 14 height 14
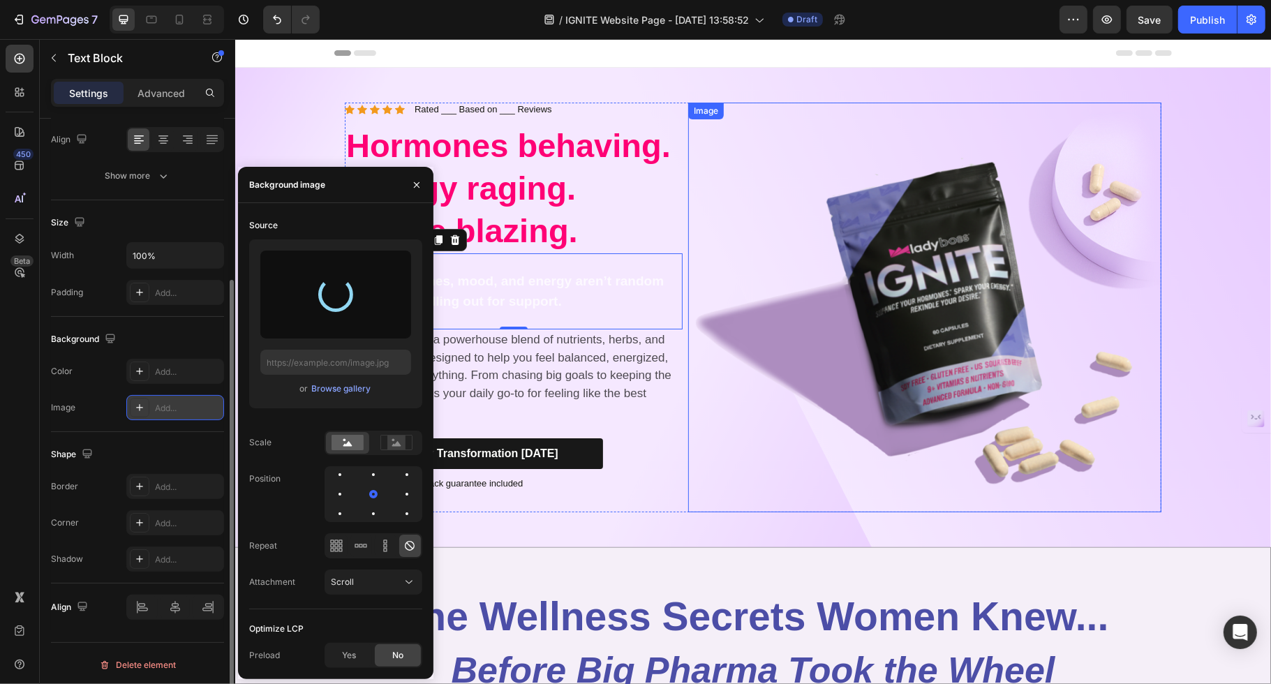
type input "https://cdn.shopify.com/s/files/1/0725/5307/0821/files/gempages_575602134184100…"
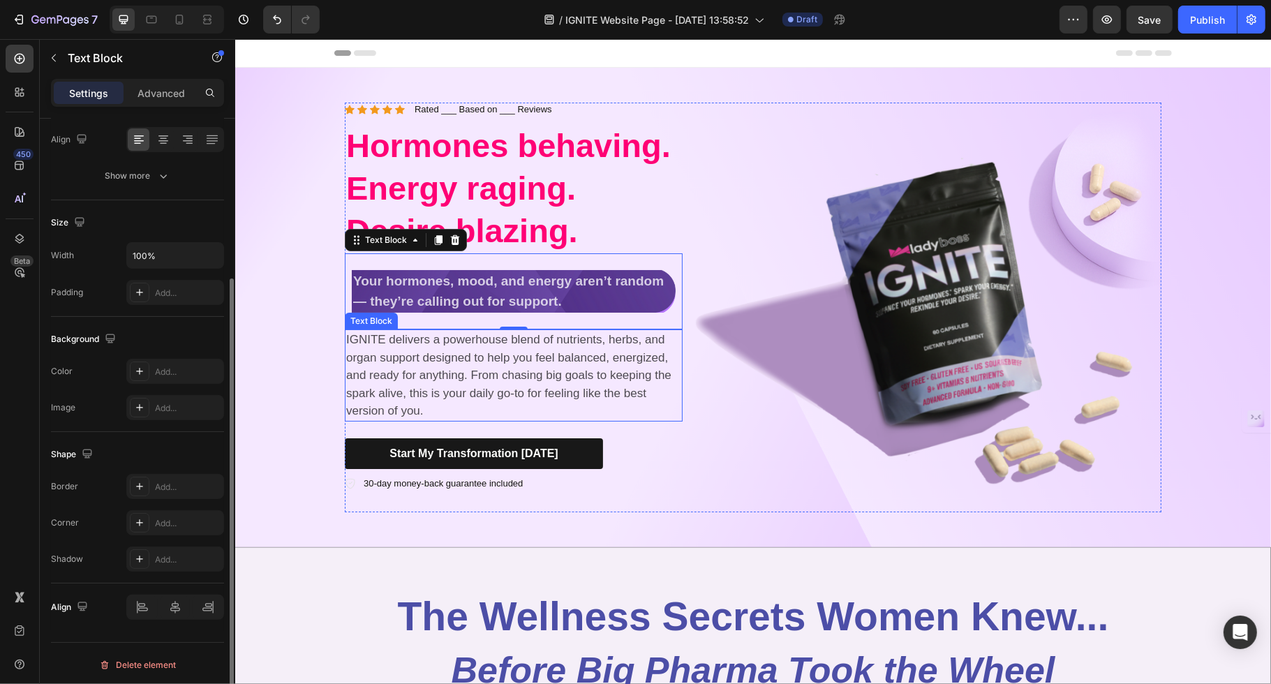
click at [626, 366] on p "IGNITE delivers a powerhouse blend of nutrients, herbs, and organ support desig…" at bounding box center [513, 375] width 335 height 89
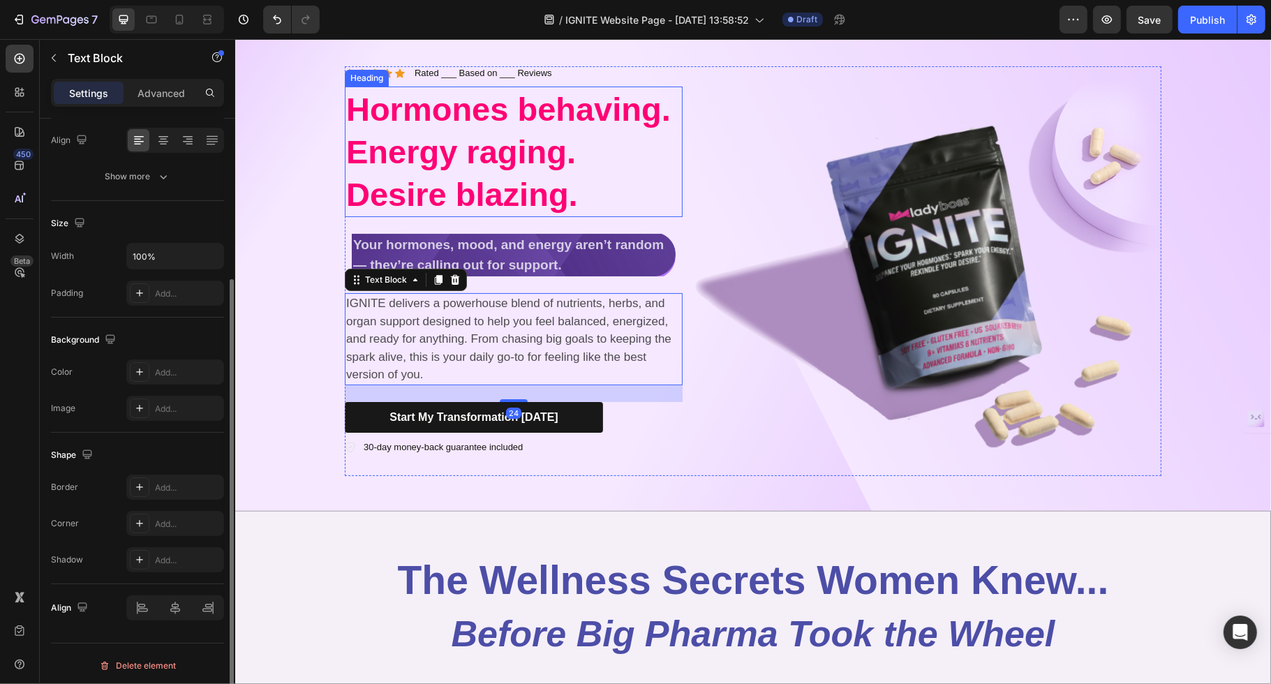
scroll to position [40, 0]
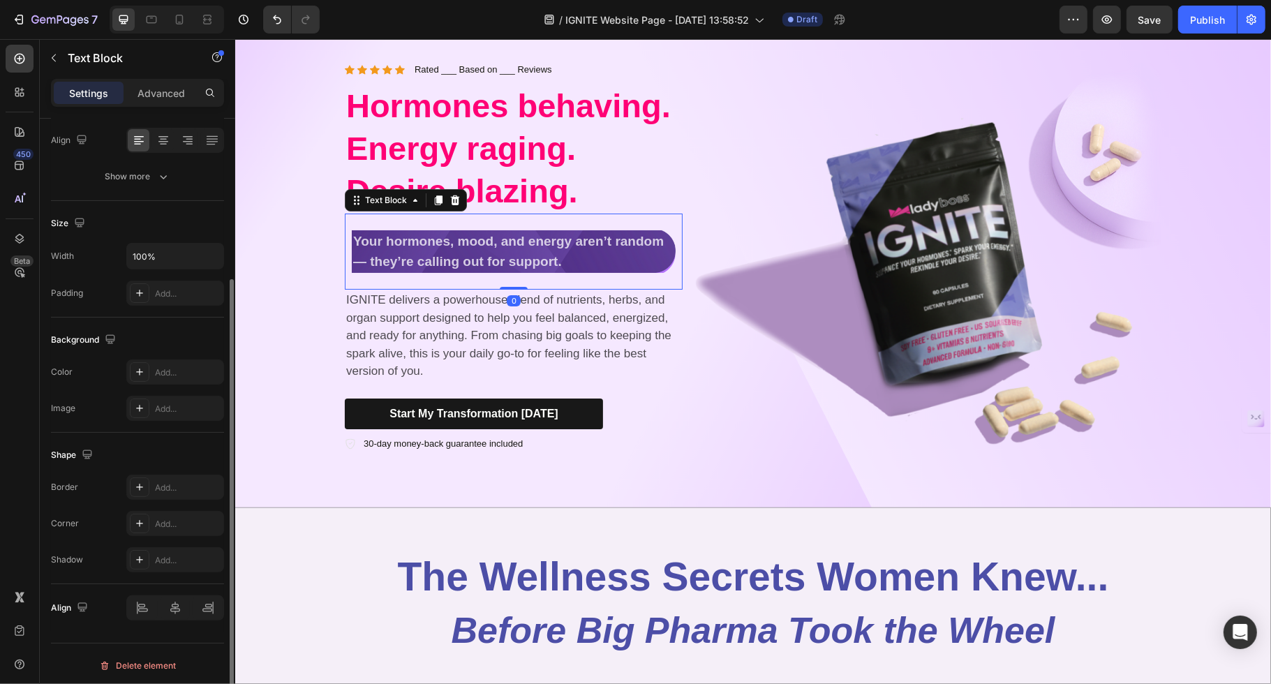
click at [353, 242] on strong "Your hormones, mood, and energy aren’t random — they’re calling out for support." at bounding box center [508, 251] width 311 height 35
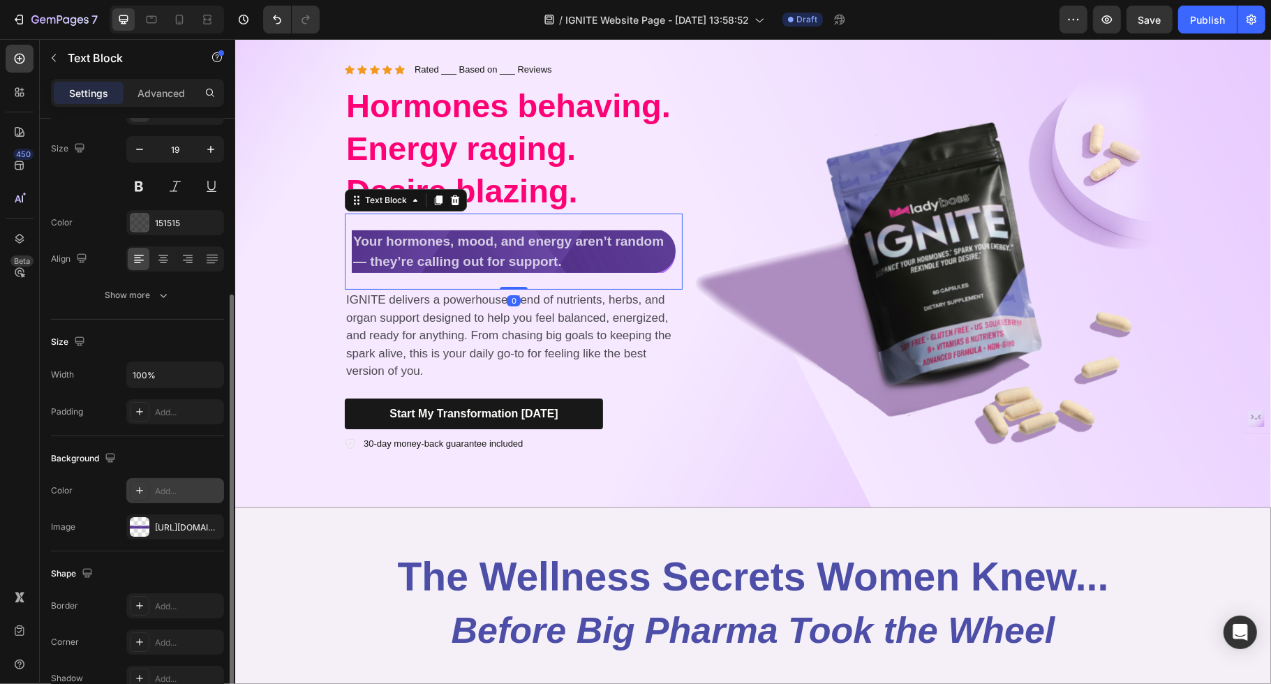
scroll to position [52, 0]
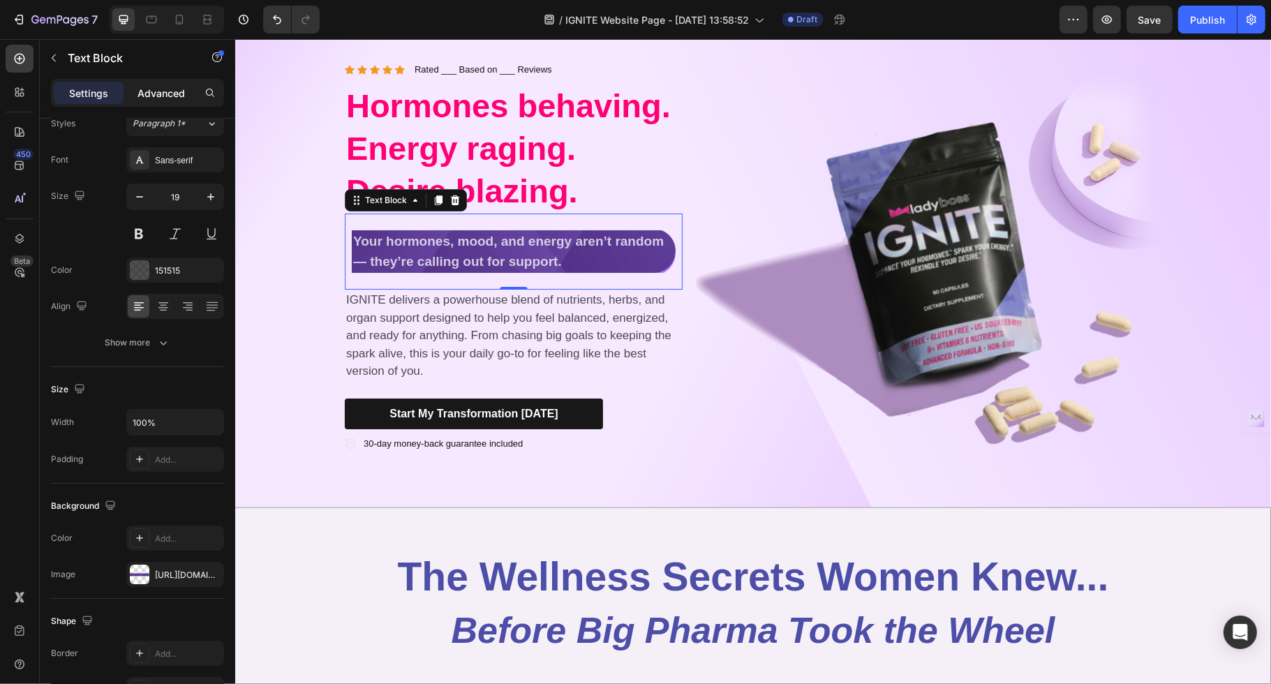
click at [180, 98] on p "Advanced" at bounding box center [161, 93] width 47 height 15
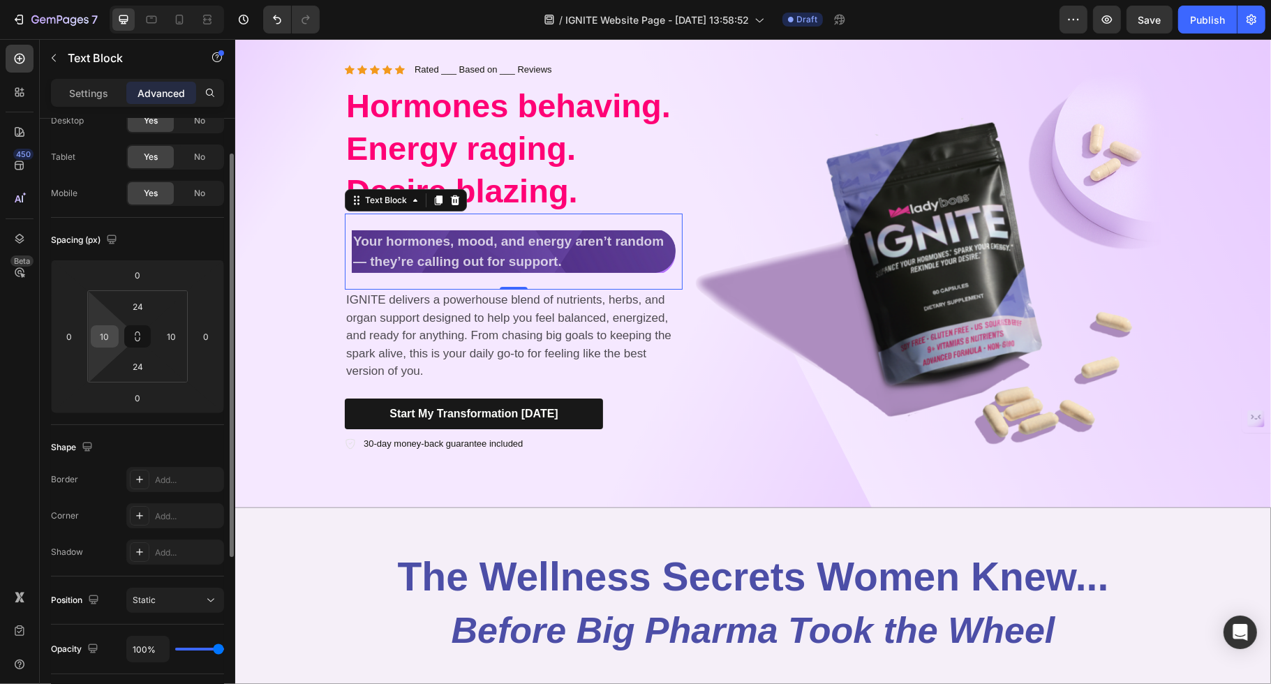
click at [98, 338] on input "10" at bounding box center [104, 336] width 21 height 21
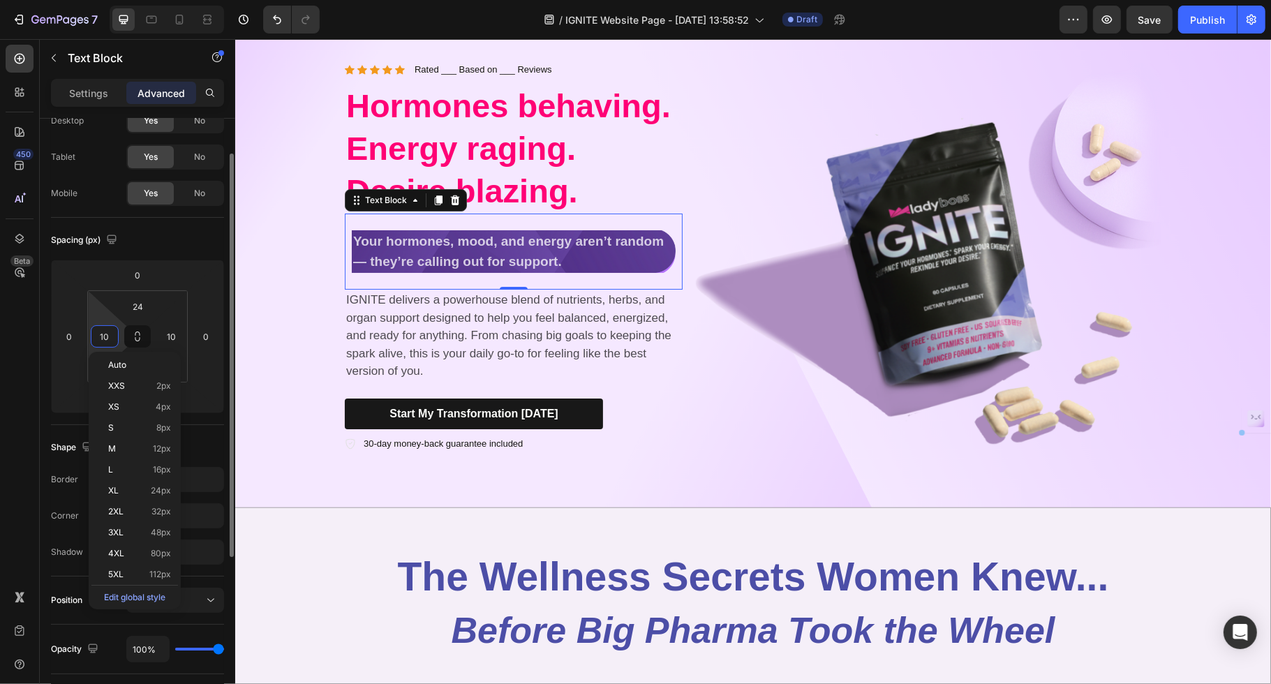
click at [98, 338] on input "10" at bounding box center [104, 336] width 21 height 21
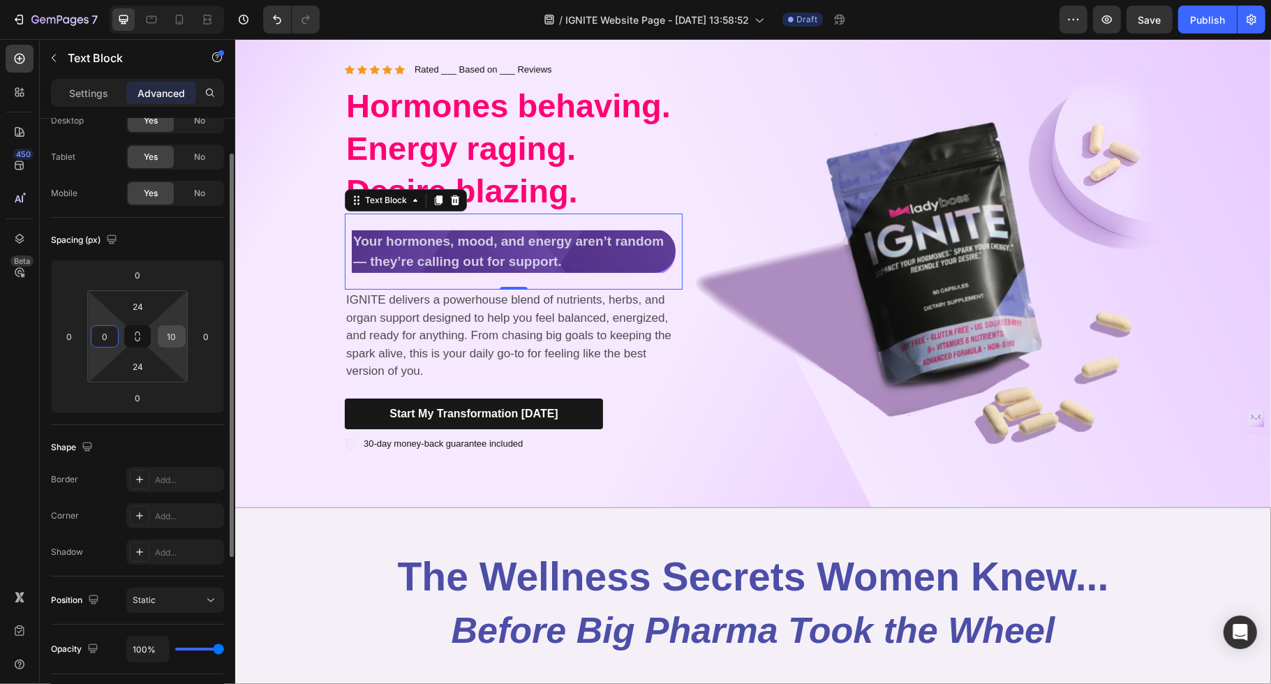
type input "0"
click at [175, 337] on input "10" at bounding box center [171, 336] width 21 height 21
type input "0"
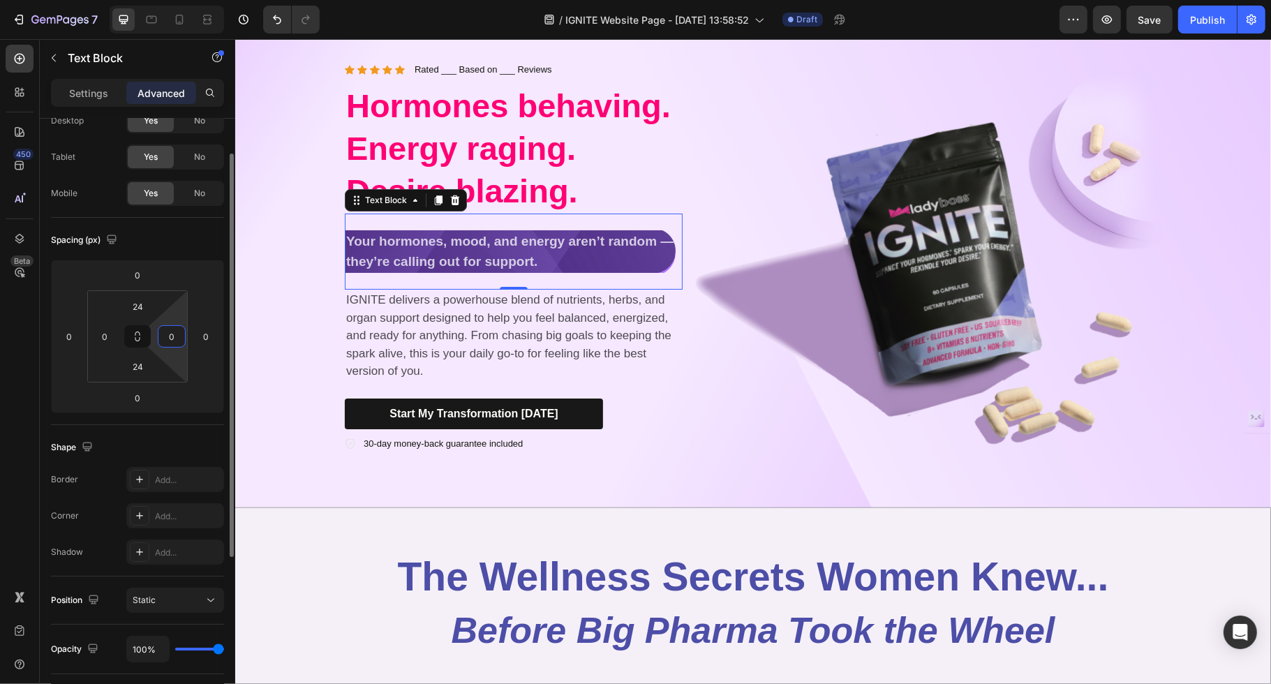
click at [185, 425] on div "Shape Border Add... Corner Add... Shadow Add..." at bounding box center [137, 501] width 173 height 152
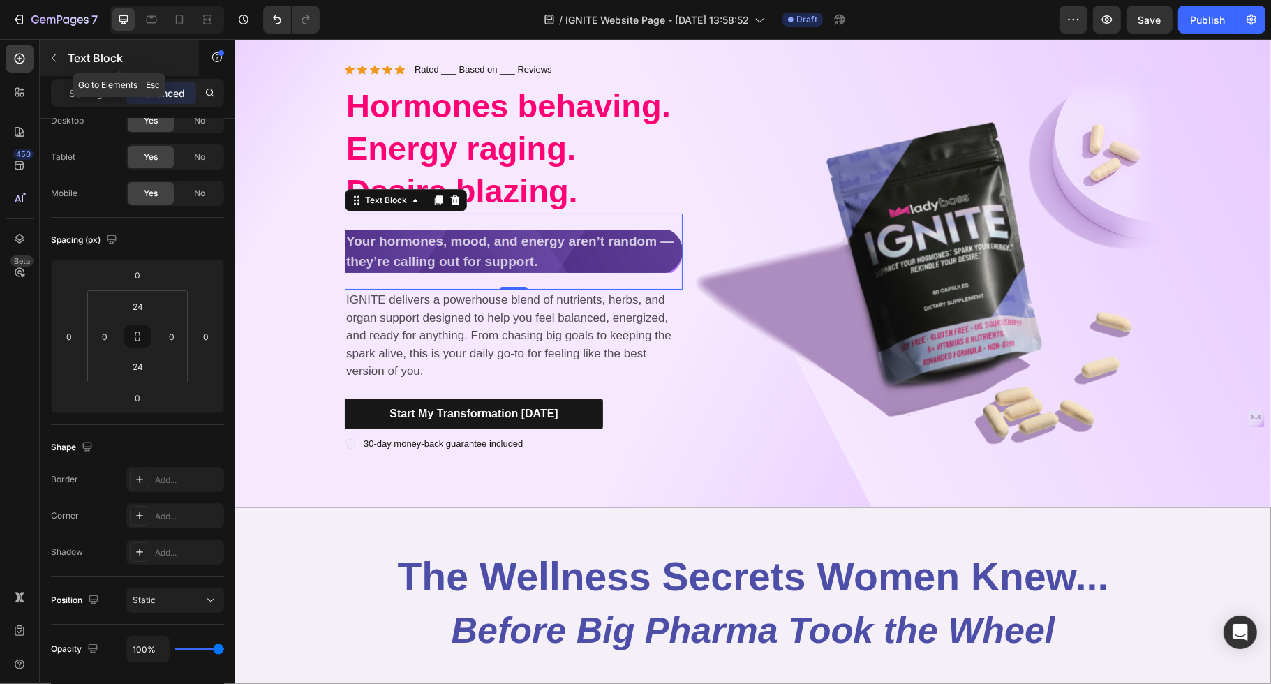
click at [52, 63] on button "button" at bounding box center [54, 58] width 22 height 22
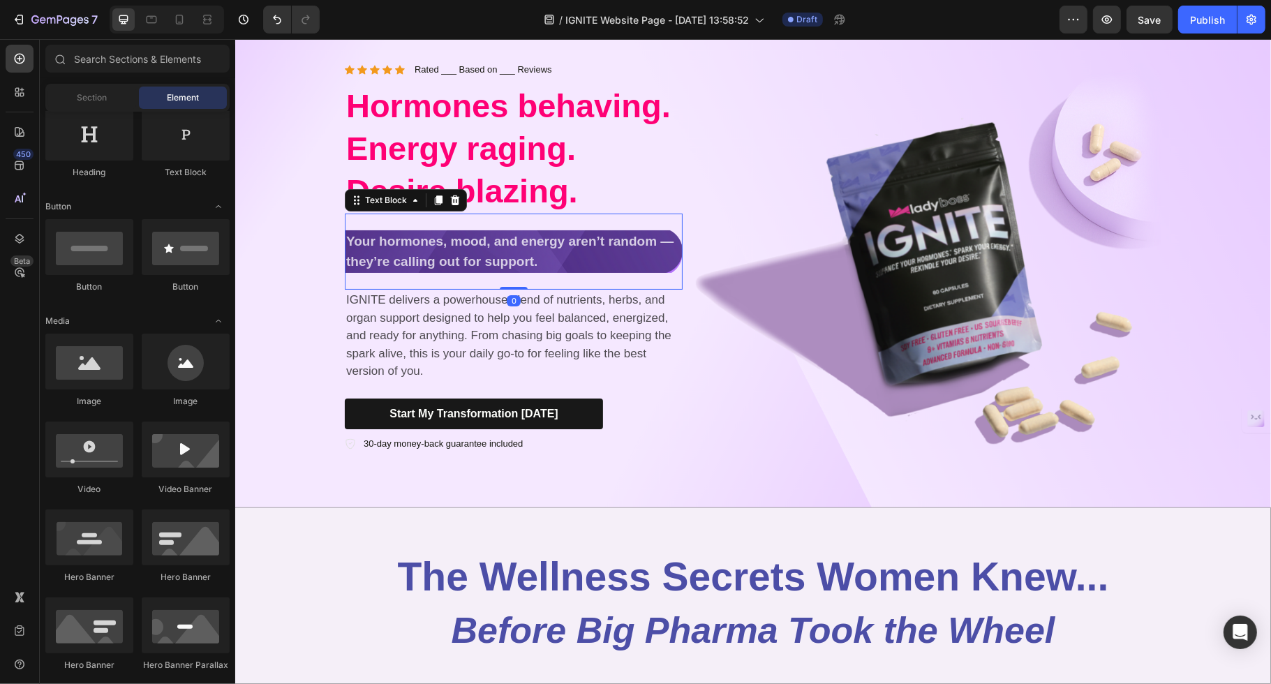
click at [663, 270] on p "Your hormones, mood, and energy aren’t random — they’re calling out for support." at bounding box center [513, 252] width 335 height 40
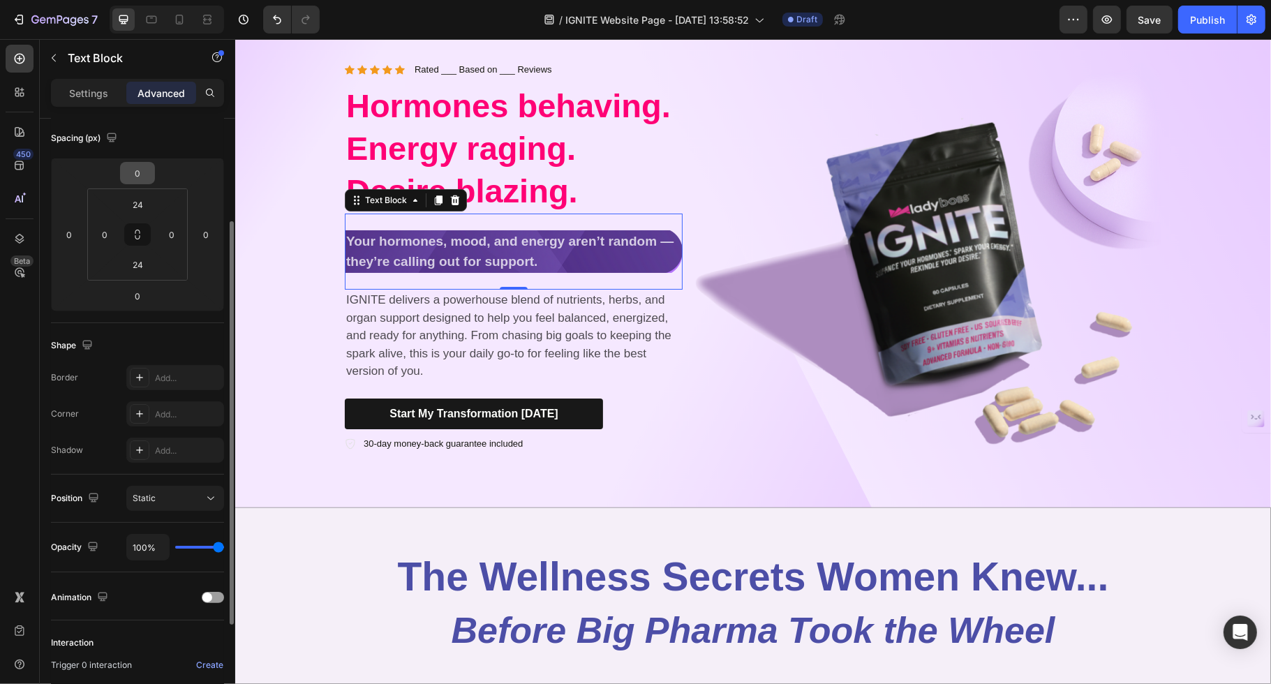
scroll to position [92, 0]
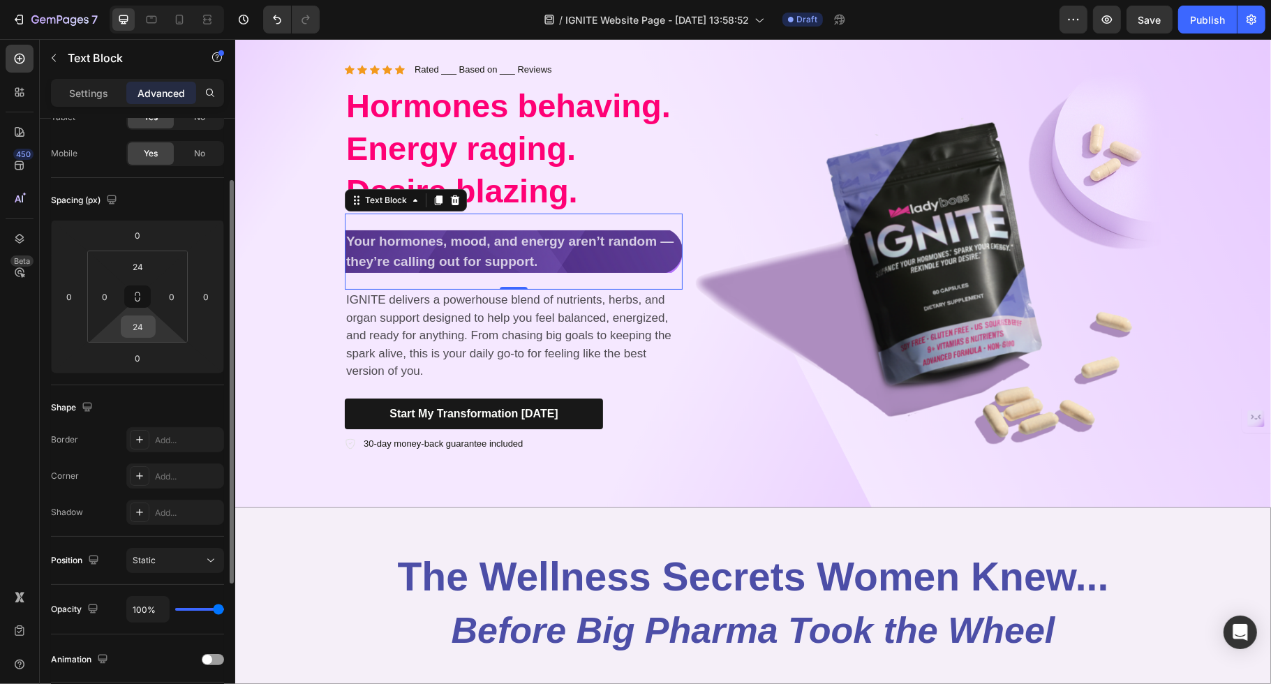
click at [135, 317] on input "24" at bounding box center [138, 326] width 28 height 21
click at [136, 317] on input "24" at bounding box center [138, 326] width 28 height 21
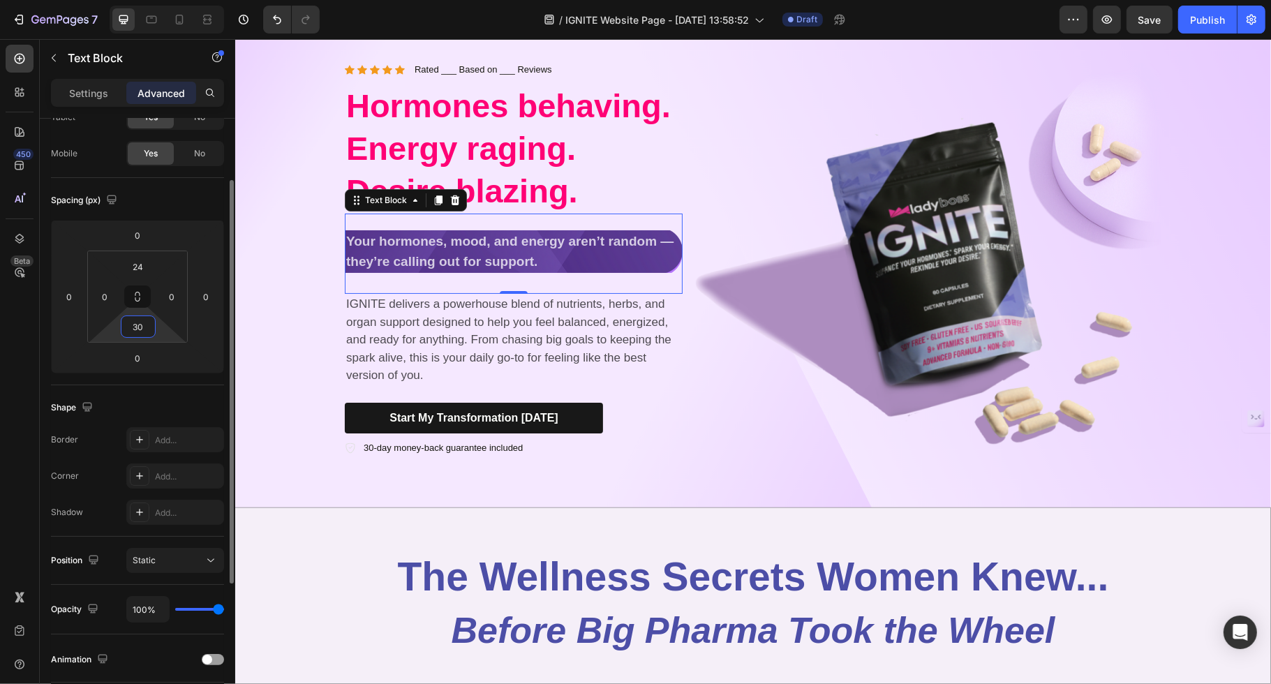
type input "3"
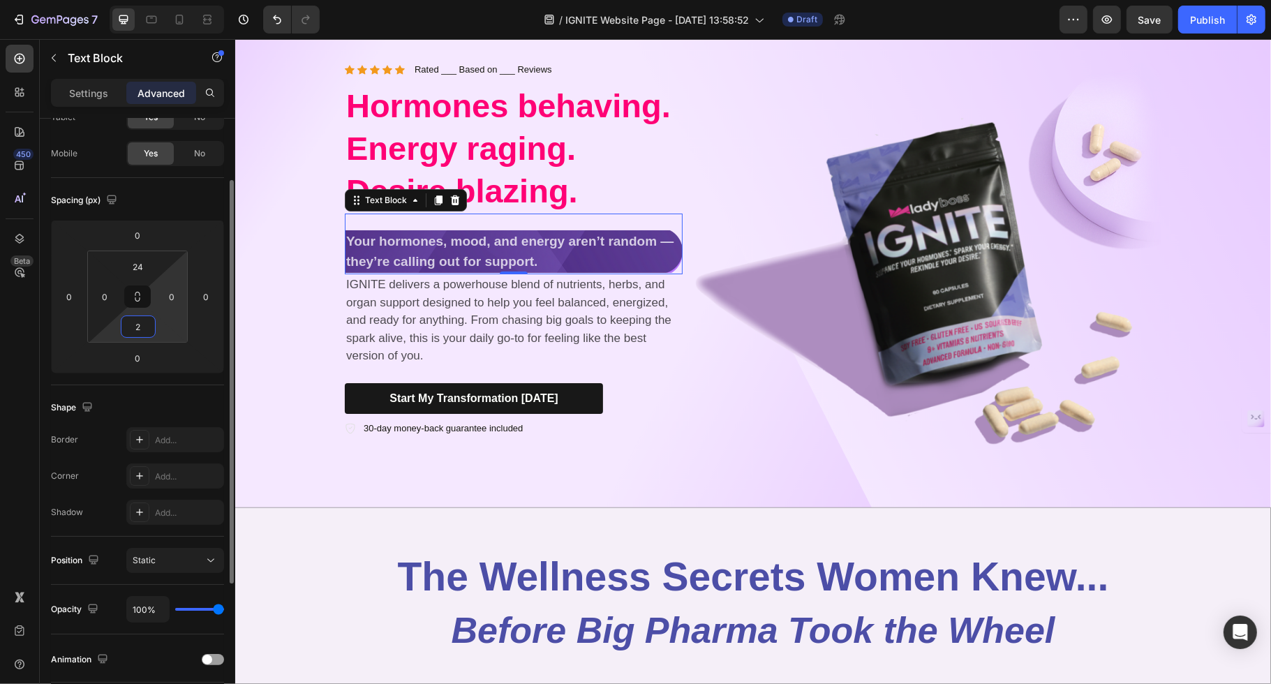
type input "24"
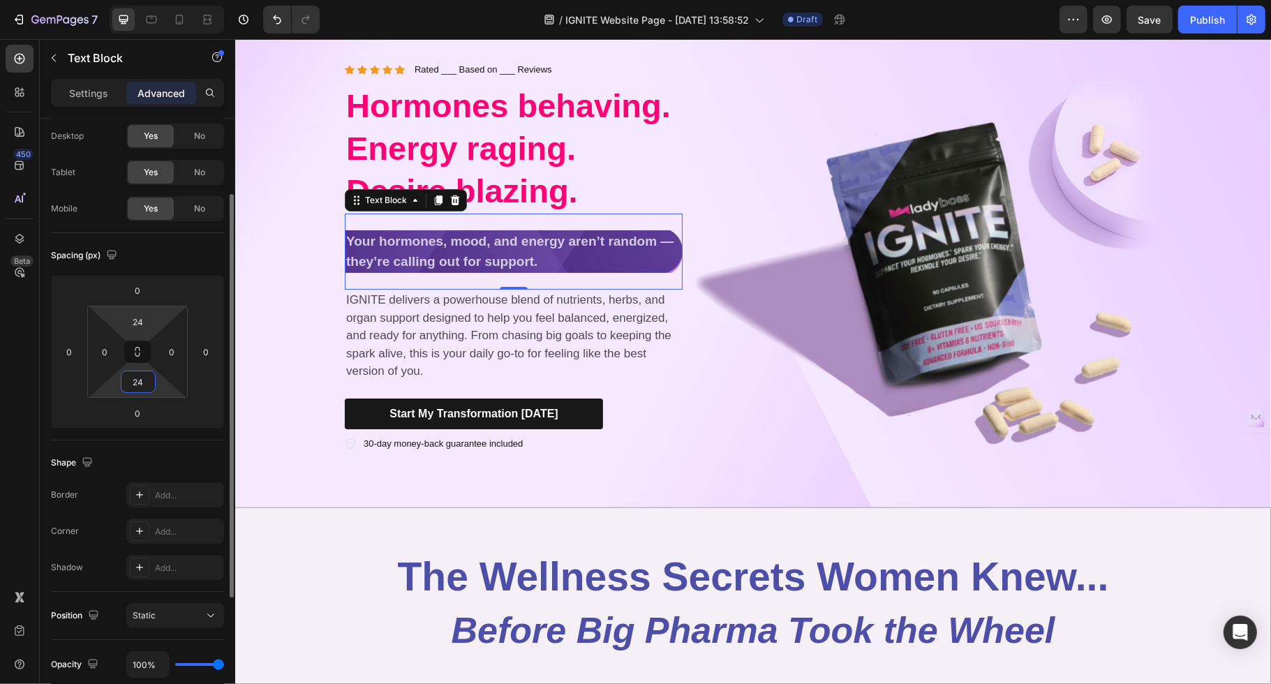
scroll to position [27, 0]
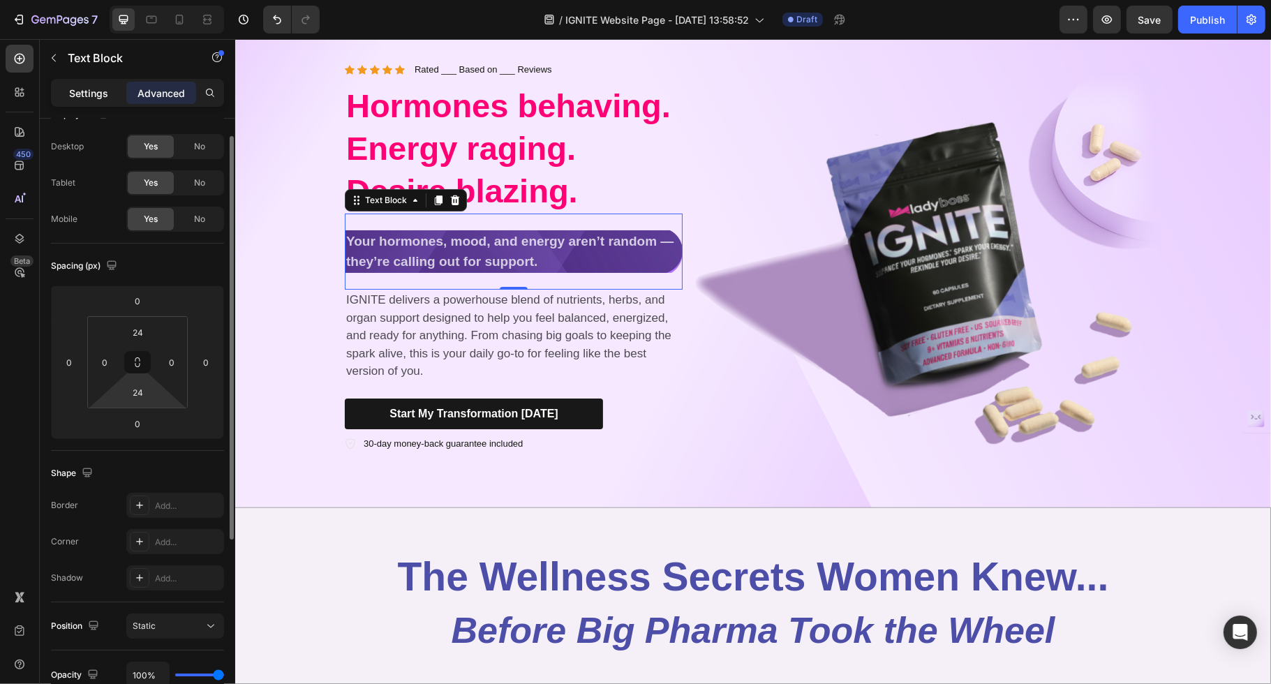
click at [94, 98] on p "Settings" at bounding box center [88, 93] width 39 height 15
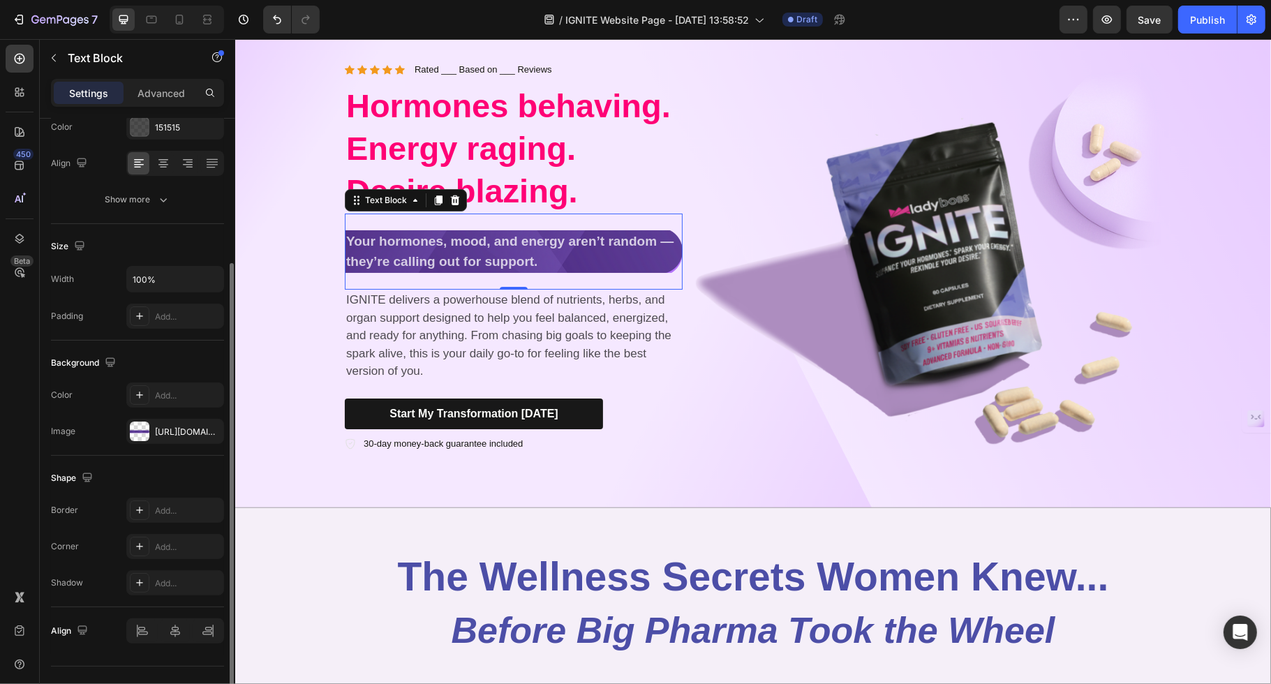
scroll to position [200, 0]
click at [176, 426] on div "https://cdn.shopify.com/s/files/1/0725/5307/0821/files/gempages_575602134184100…" at bounding box center [175, 428] width 40 height 13
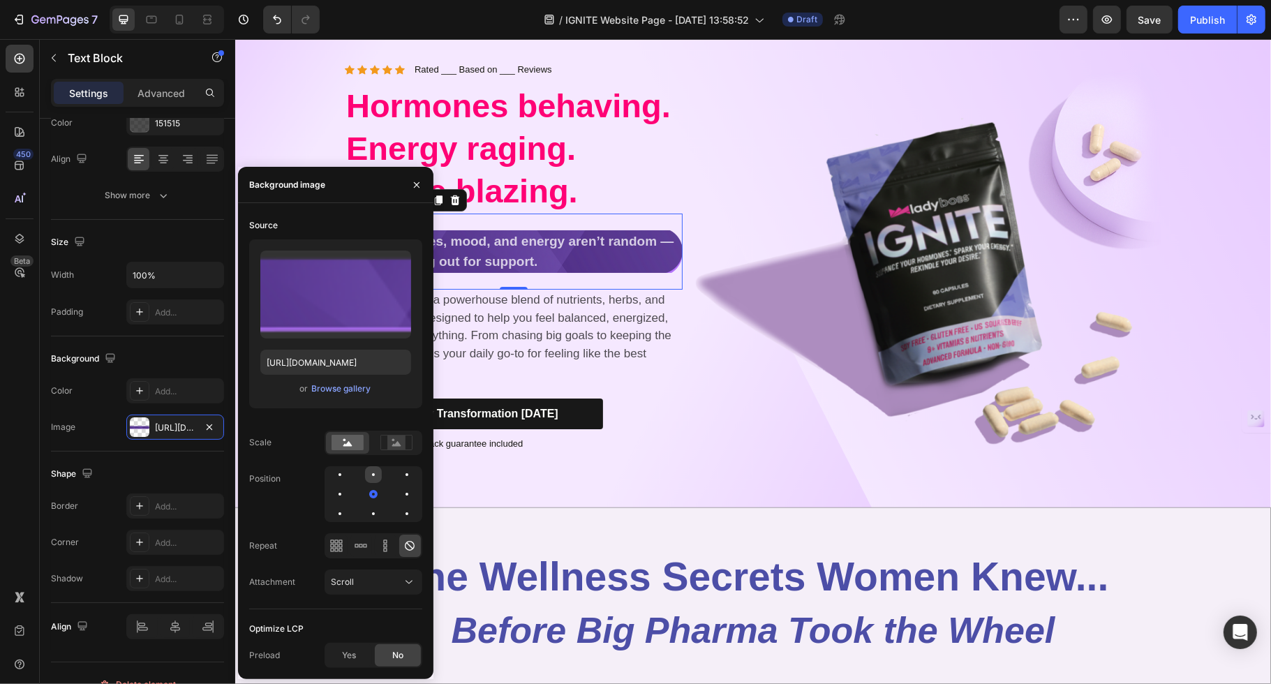
click at [375, 478] on div at bounding box center [373, 474] width 17 height 17
click at [374, 519] on div at bounding box center [373, 514] width 17 height 17
click at [370, 489] on div at bounding box center [373, 494] width 17 height 17
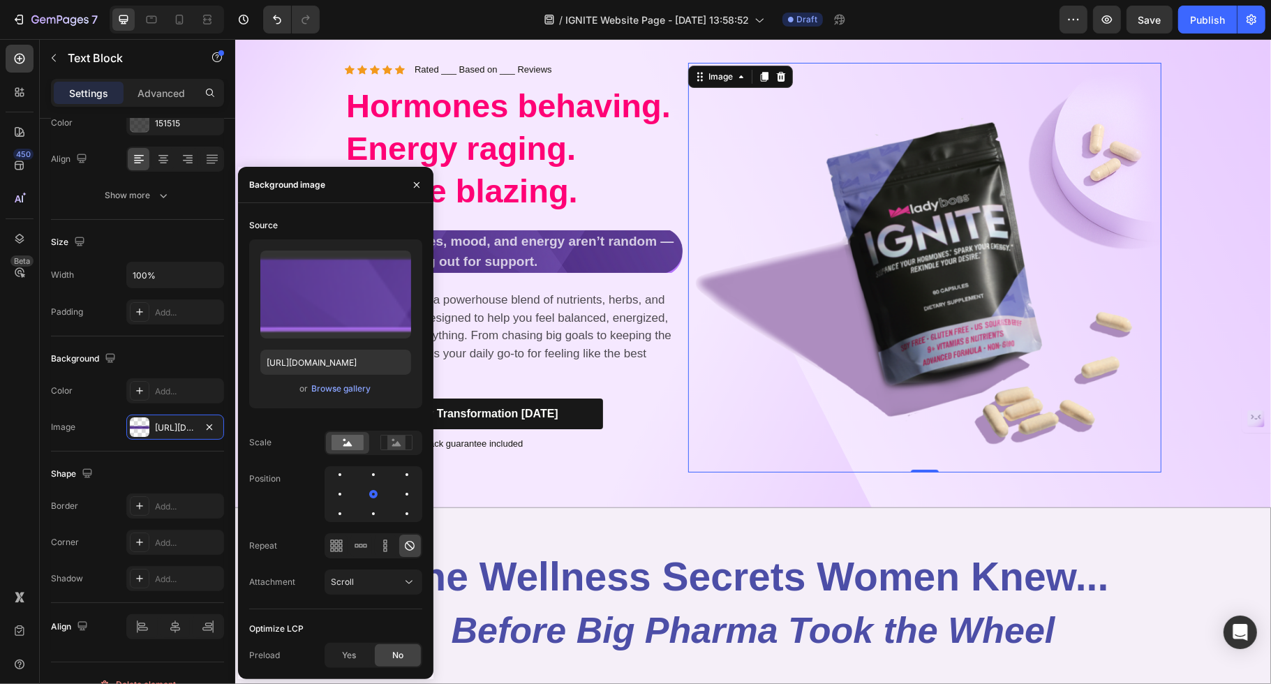
click at [861, 356] on img at bounding box center [924, 268] width 473 height 410
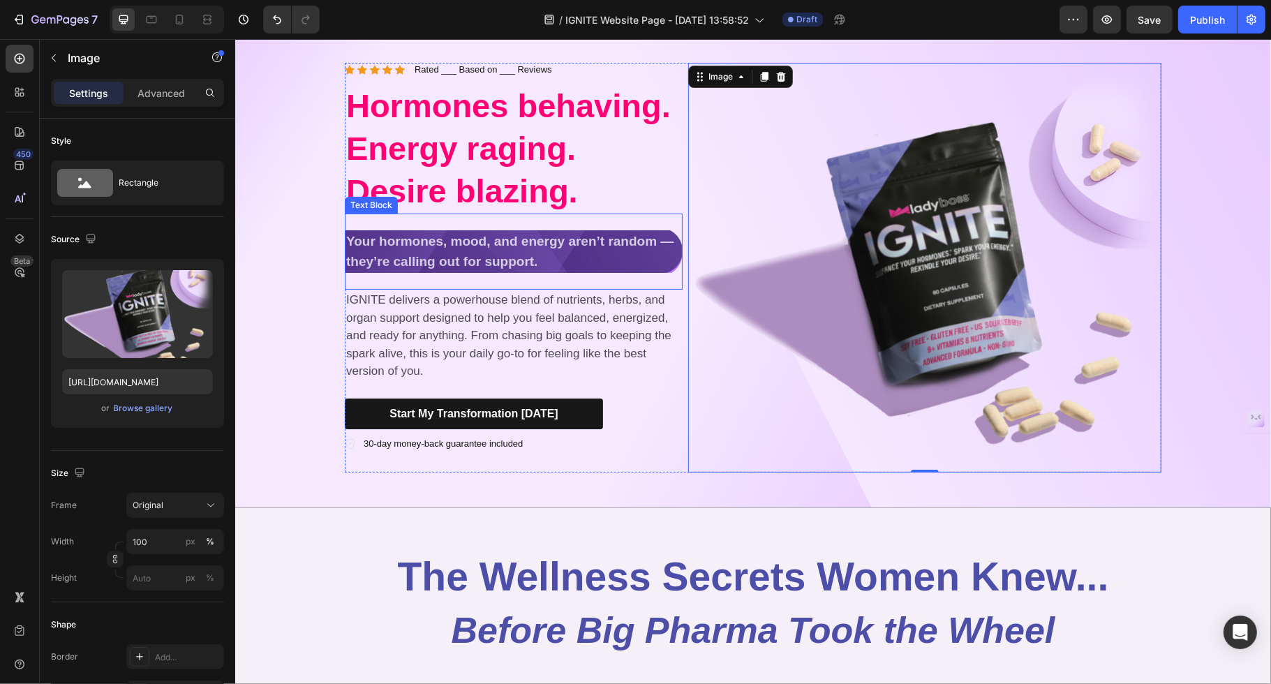
click at [612, 265] on p "Your hormones, mood, and energy aren’t random — they’re calling out for support." at bounding box center [513, 252] width 335 height 40
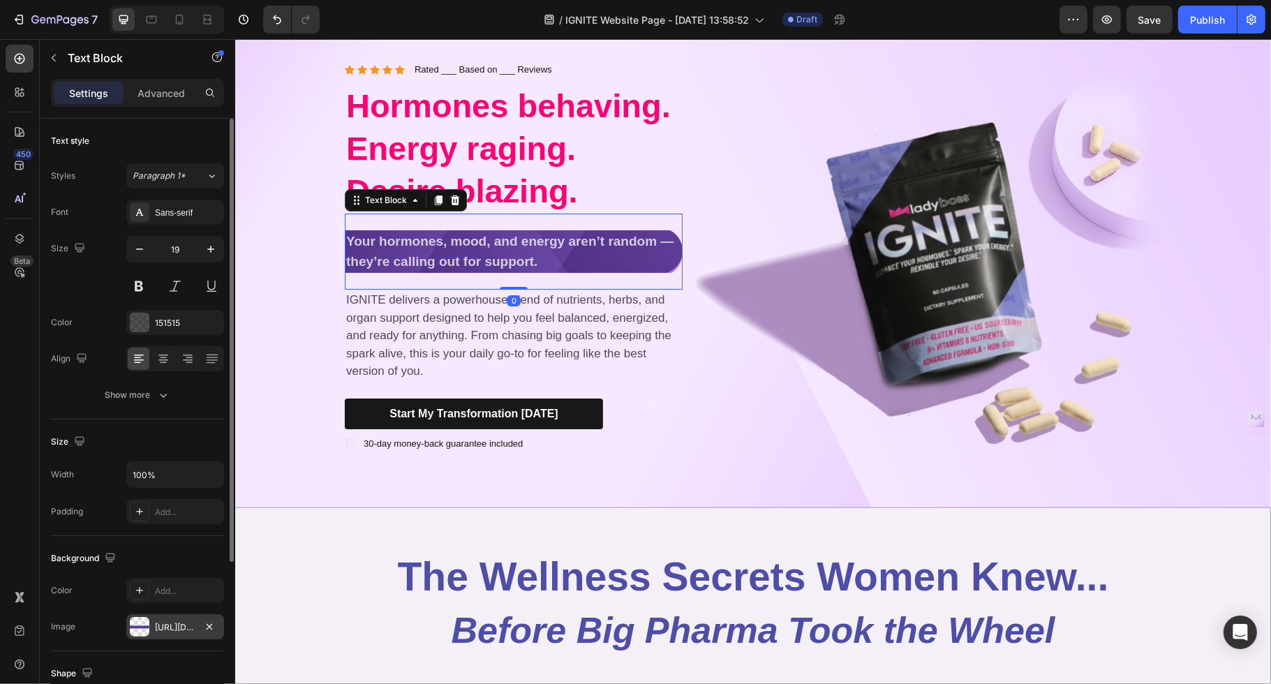
click at [157, 547] on div "https://cdn.shopify.com/s/files/1/0725/5307/0821/files/gempages_575602134184100…" at bounding box center [175, 627] width 40 height 13
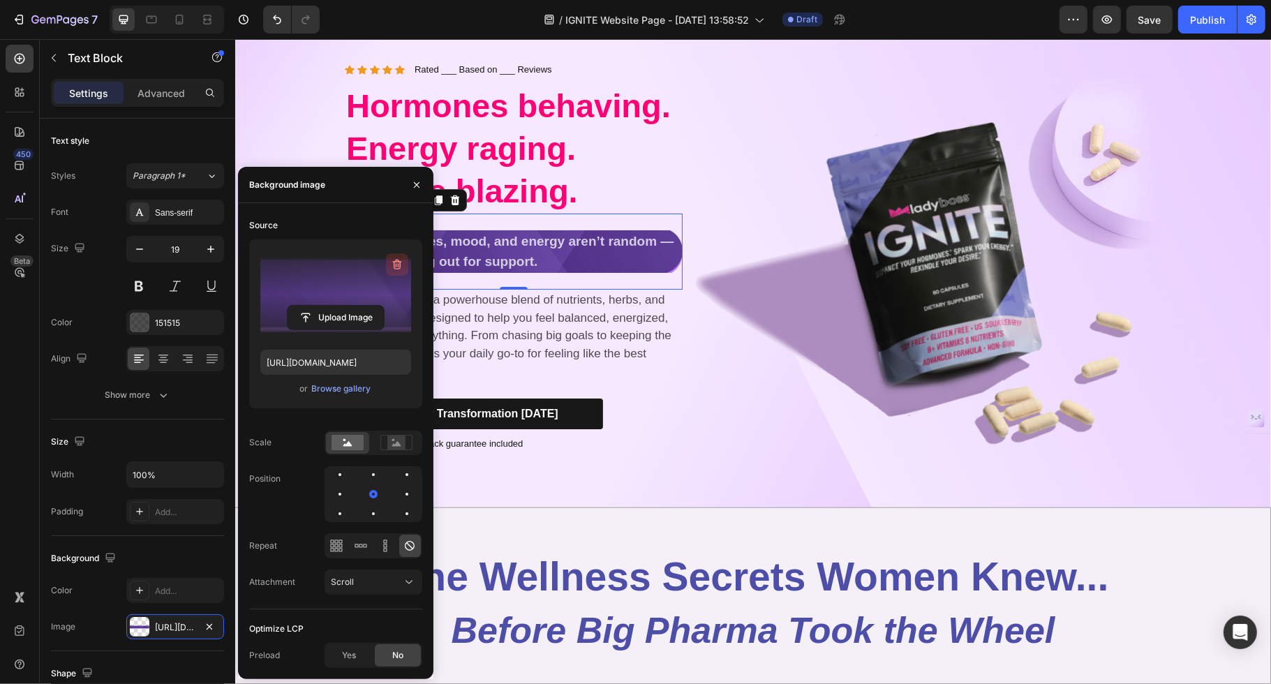
click at [398, 264] on icon "button" at bounding box center [398, 266] width 1 height 4
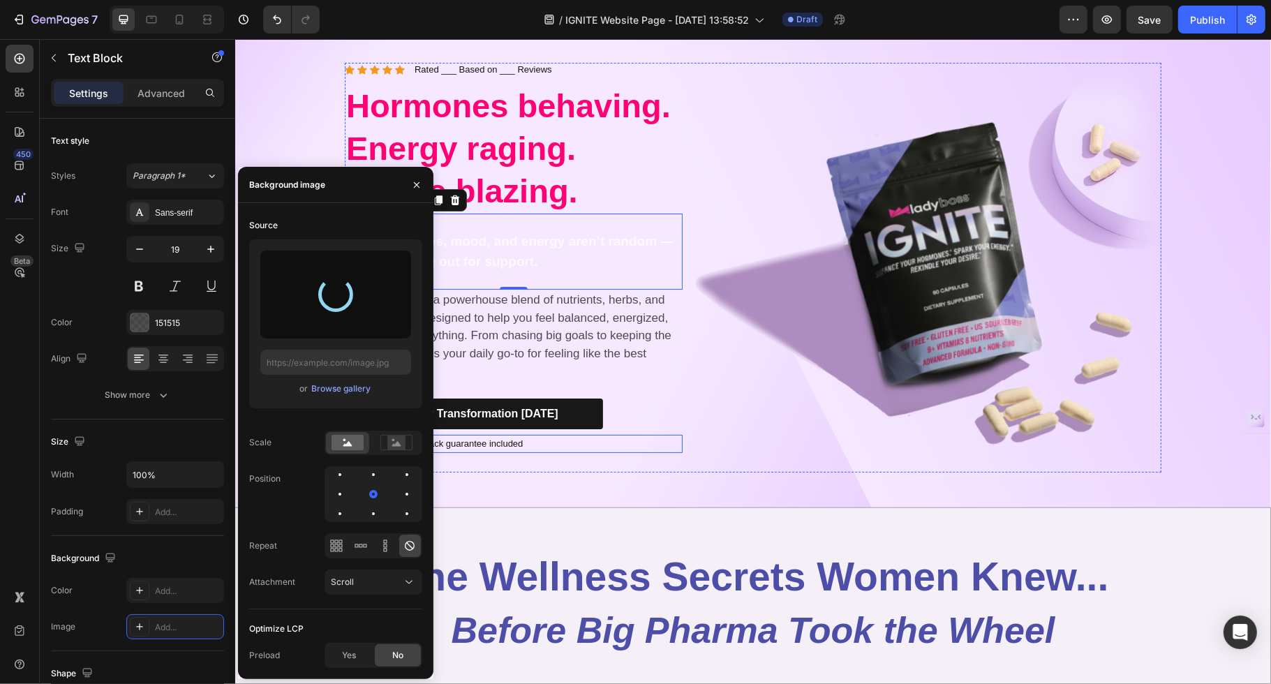
type input "https://cdn.shopify.com/s/files/1/0725/5307/0821/files/gempages_575602134184100…"
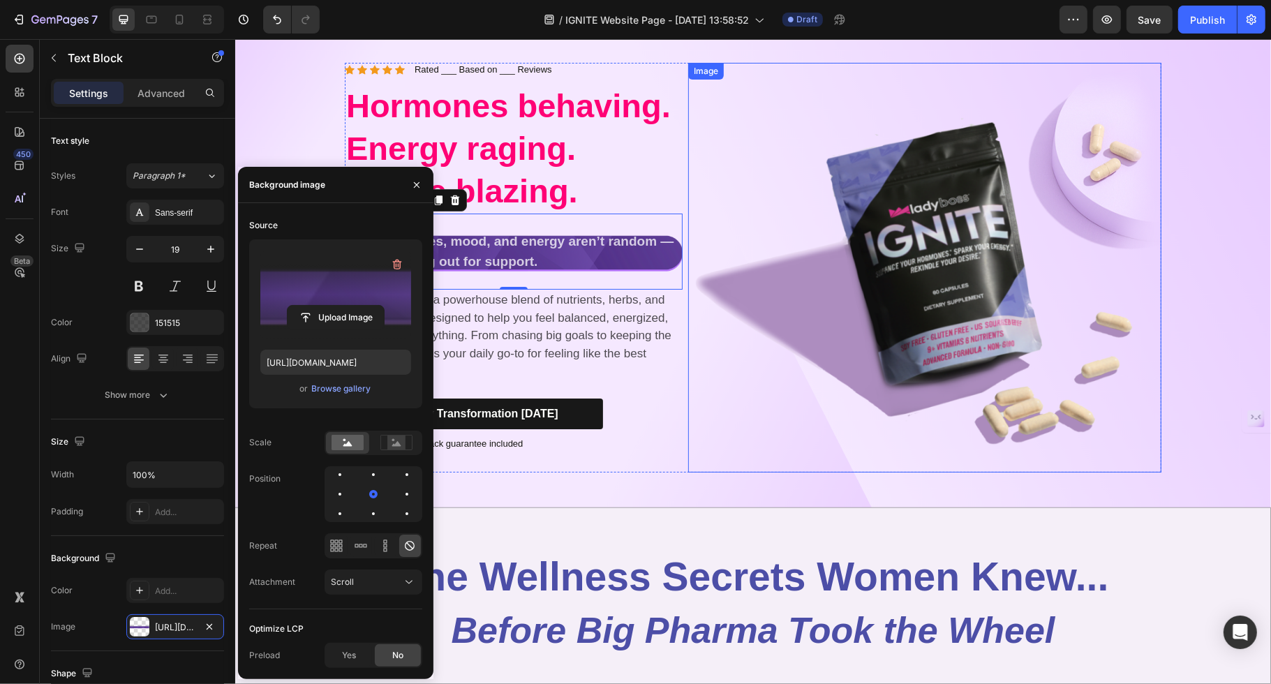
click at [761, 367] on img at bounding box center [924, 268] width 473 height 410
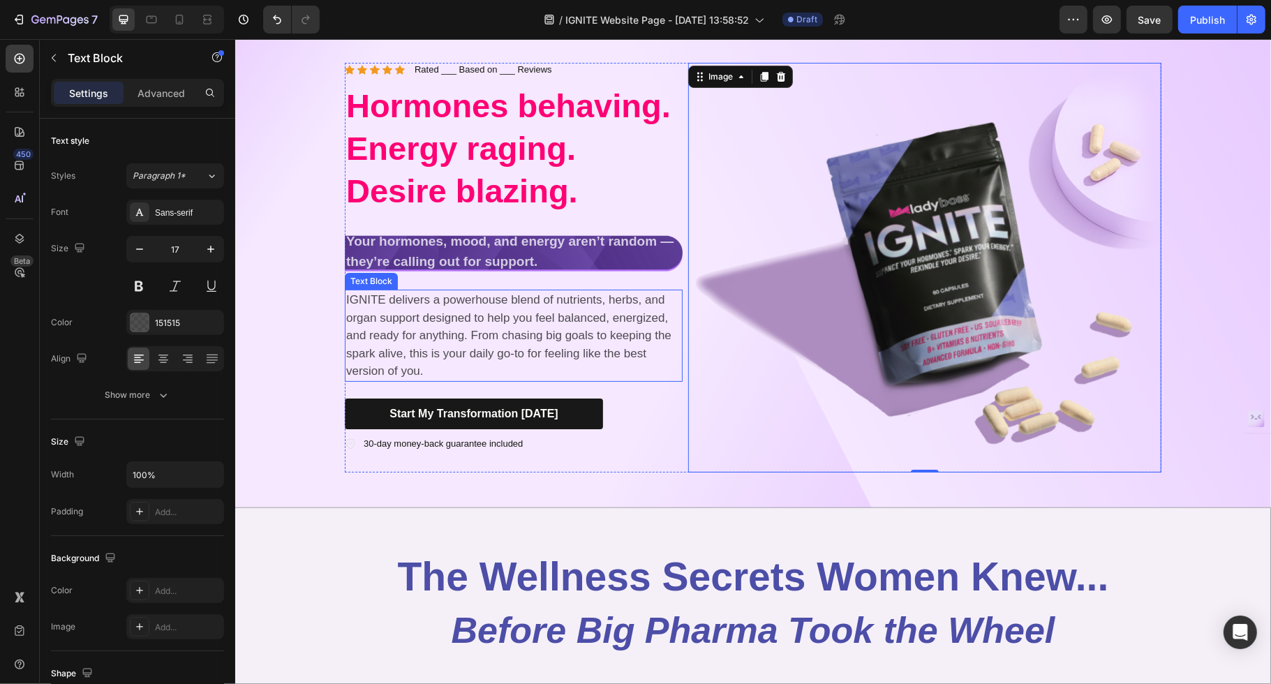
click at [560, 319] on p "IGNITE delivers a powerhouse blend of nutrients, herbs, and organ support desig…" at bounding box center [513, 335] width 335 height 89
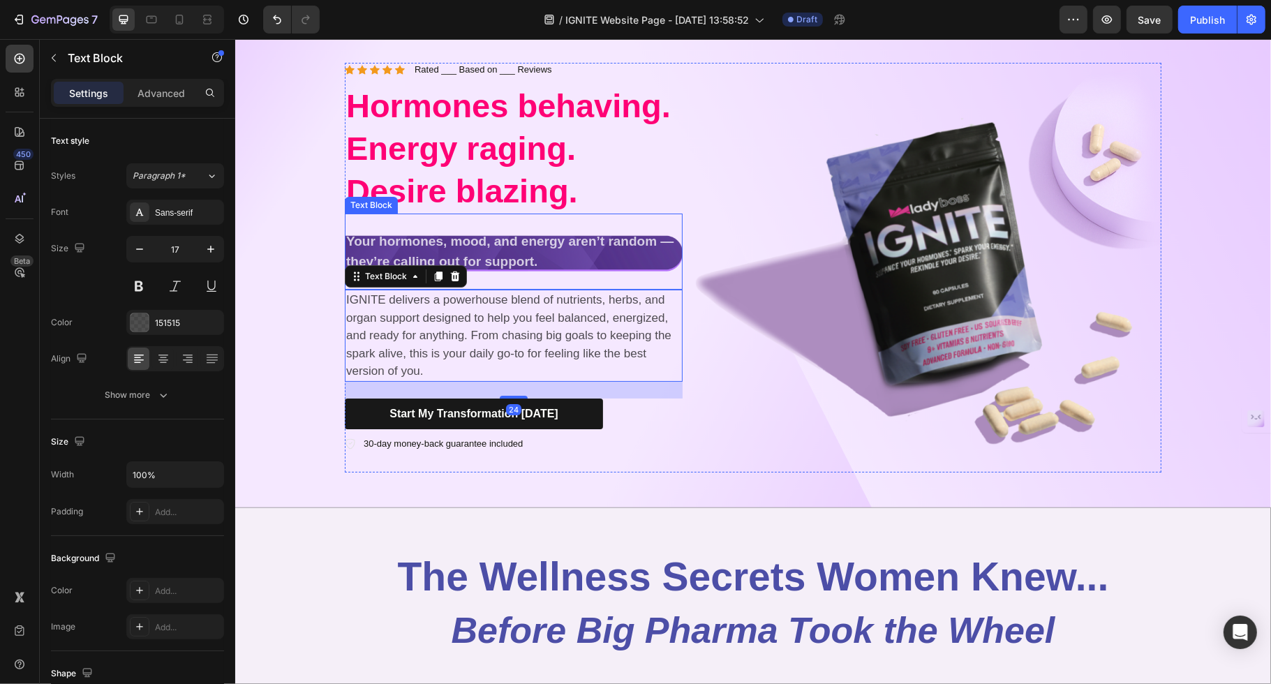
click at [517, 246] on strong "Your hormones, mood, and energy aren’t random — they’re calling out for support." at bounding box center [509, 251] width 327 height 35
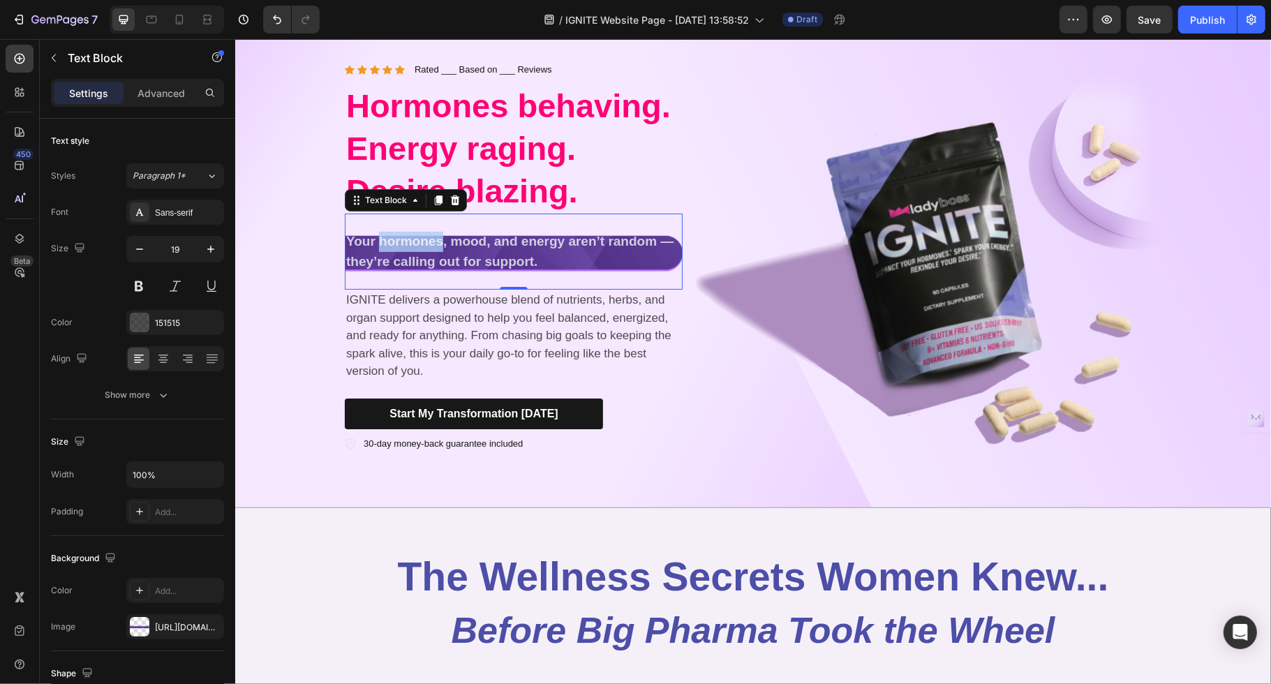
click at [430, 248] on strong "Your hormones, mood, and energy aren’t random — they’re calling out for support." at bounding box center [509, 251] width 327 height 35
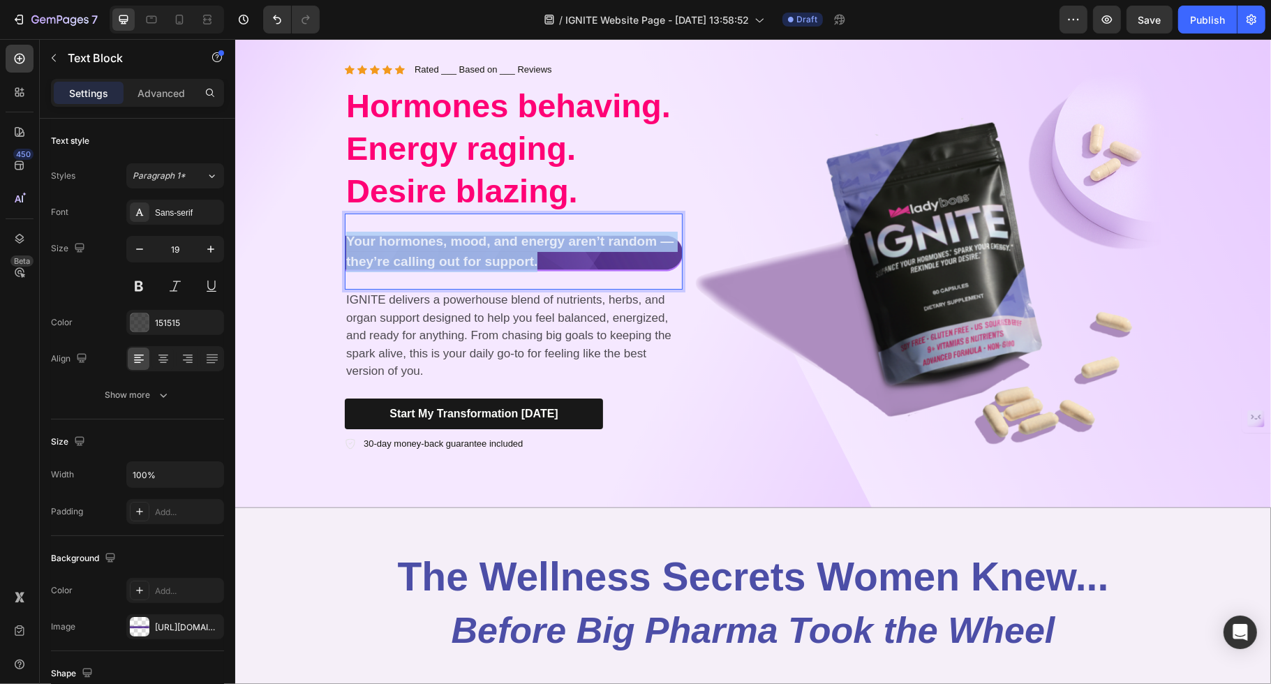
click at [430, 248] on strong "Your hormones, mood, and energy aren’t random — they’re calling out for support." at bounding box center [509, 251] width 327 height 35
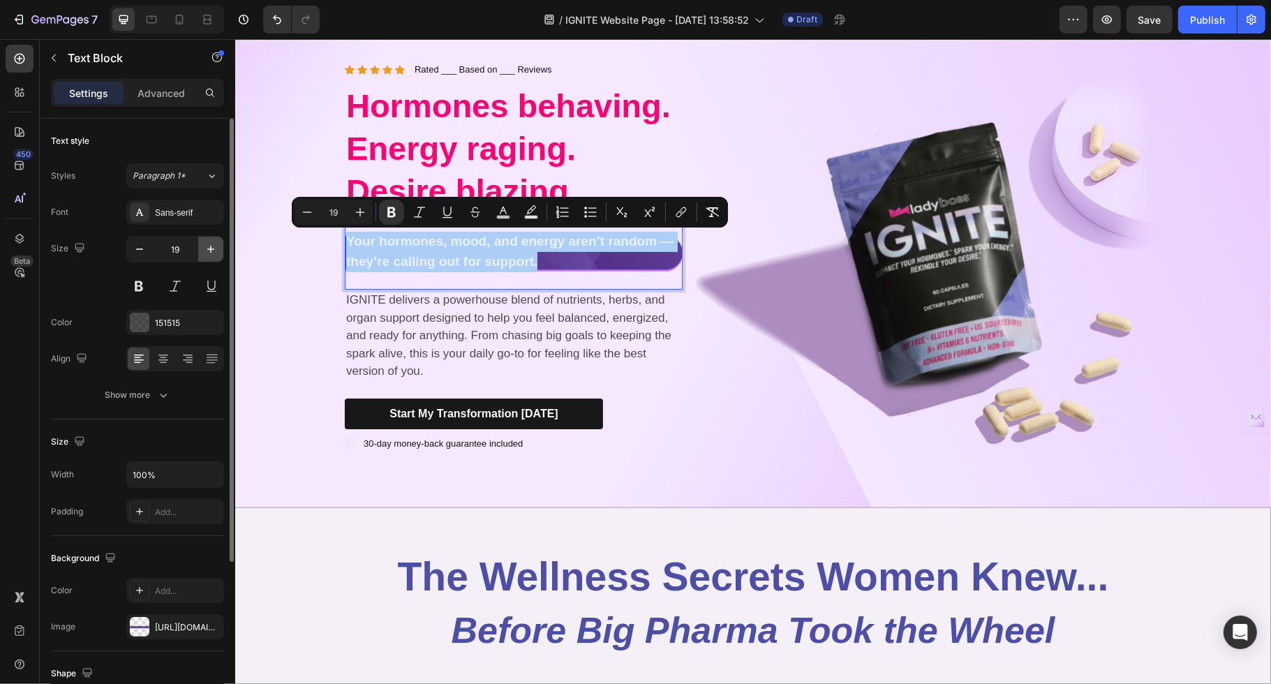
click at [212, 249] on icon "button" at bounding box center [210, 249] width 7 height 7
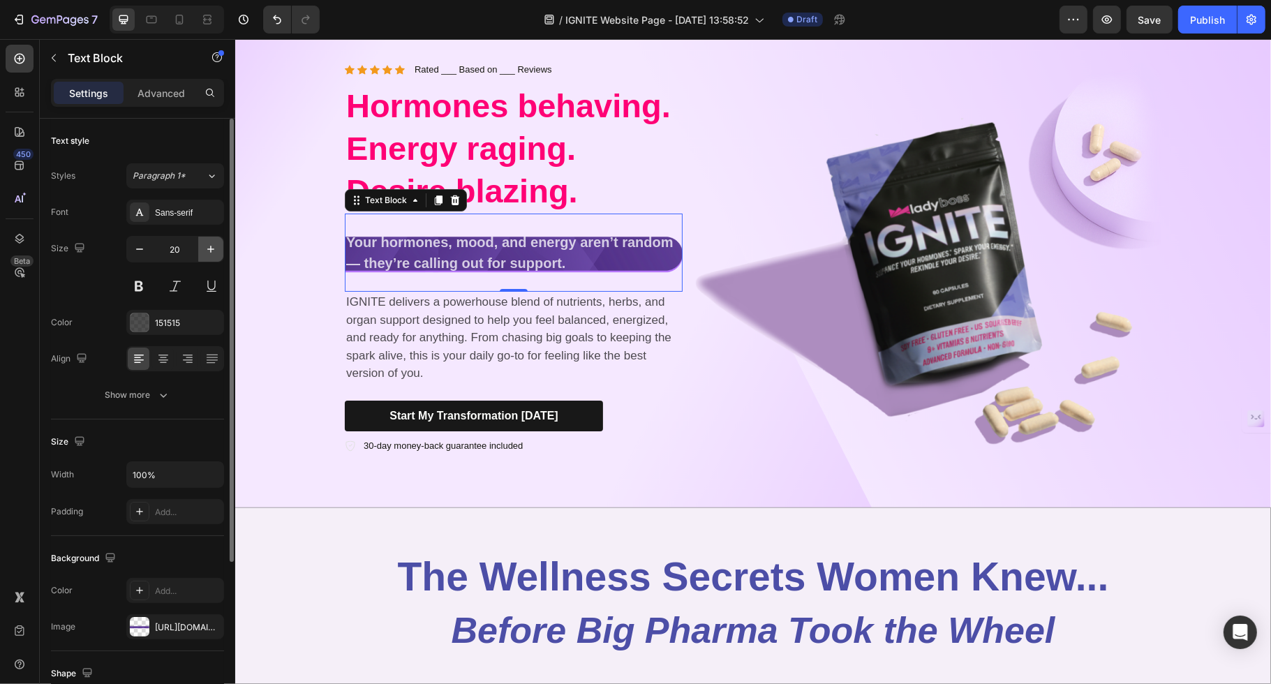
click at [212, 249] on icon "button" at bounding box center [210, 249] width 7 height 7
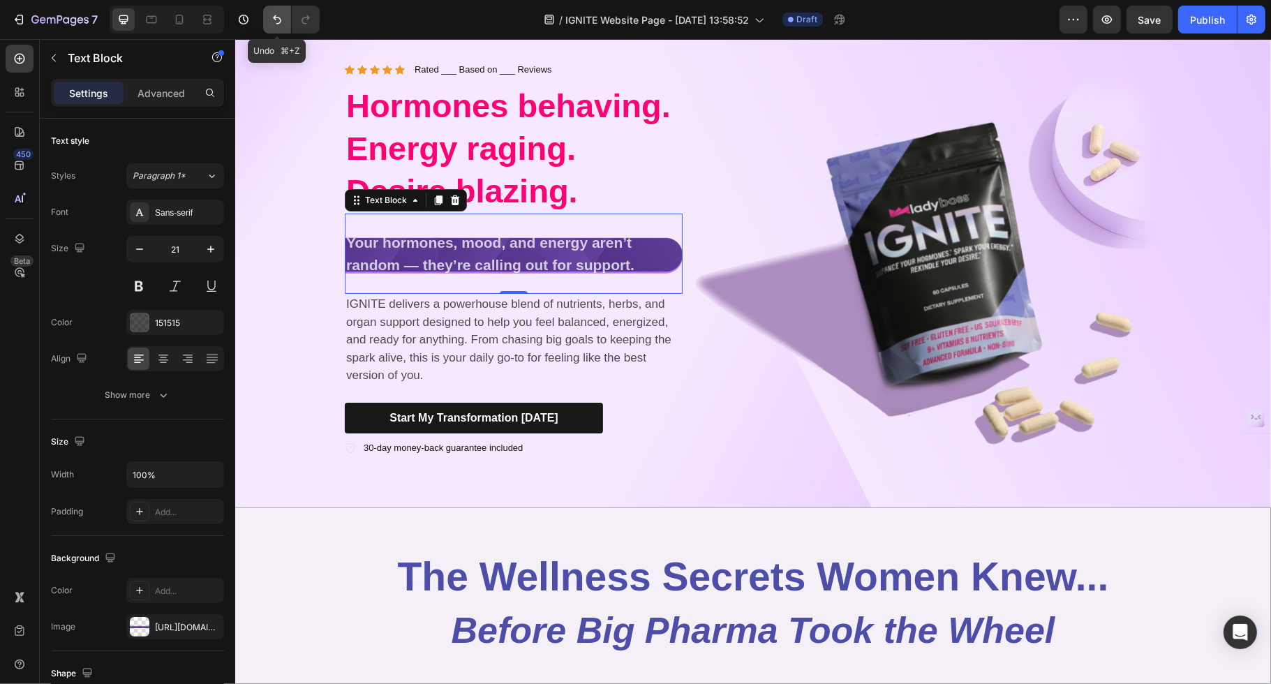
click at [274, 21] on icon "Undo/Redo" at bounding box center [277, 20] width 14 height 14
click at [274, 22] on icon "Undo/Redo" at bounding box center [277, 20] width 14 height 14
type input "19"
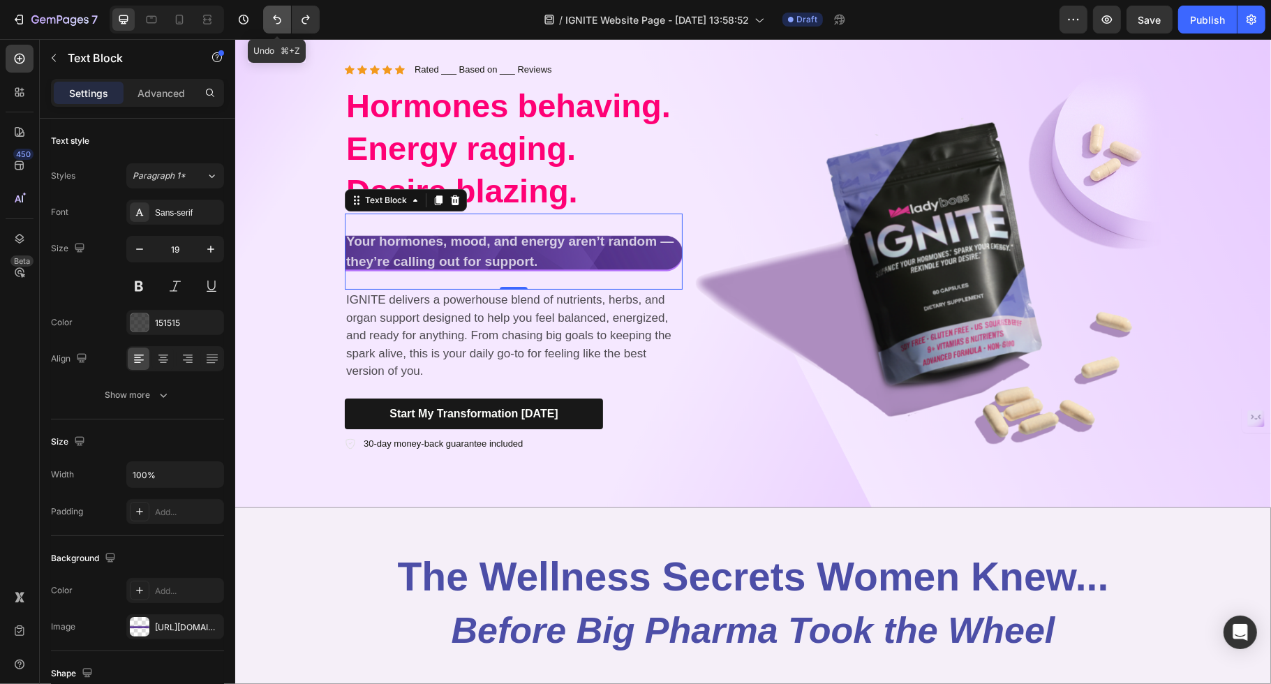
click at [274, 22] on icon "Undo/Redo" at bounding box center [277, 20] width 14 height 14
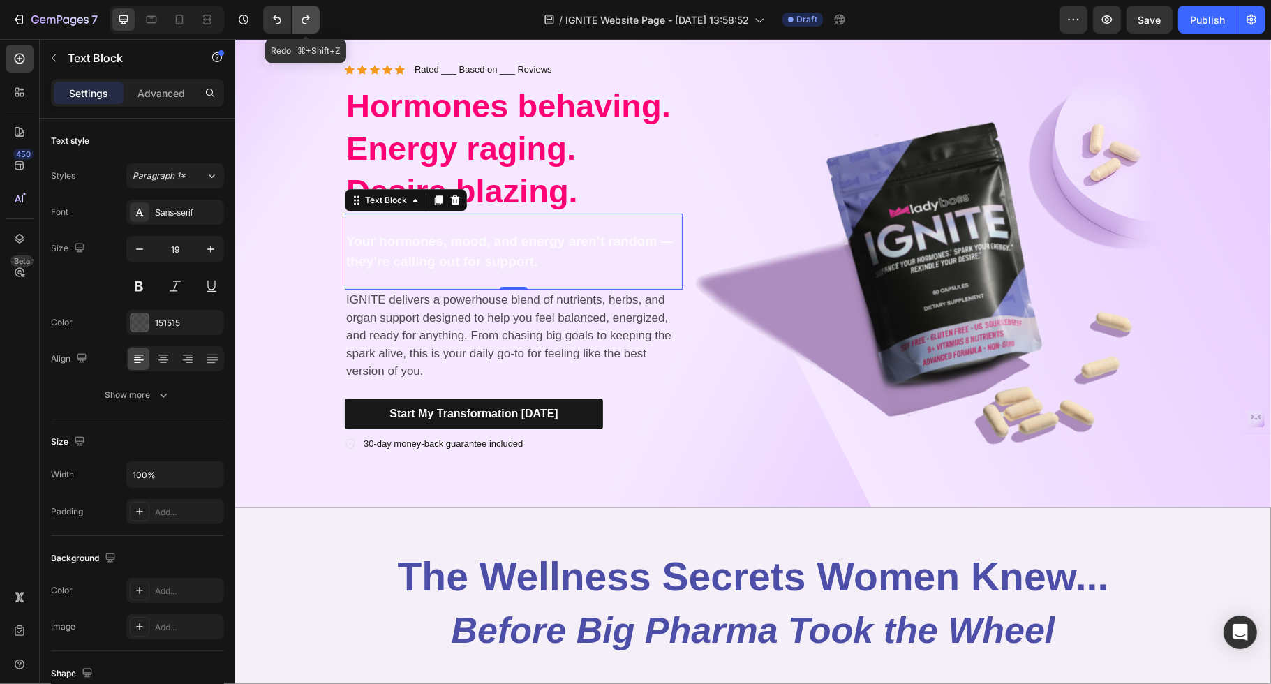
click at [311, 22] on icon "Undo/Redo" at bounding box center [306, 20] width 14 height 14
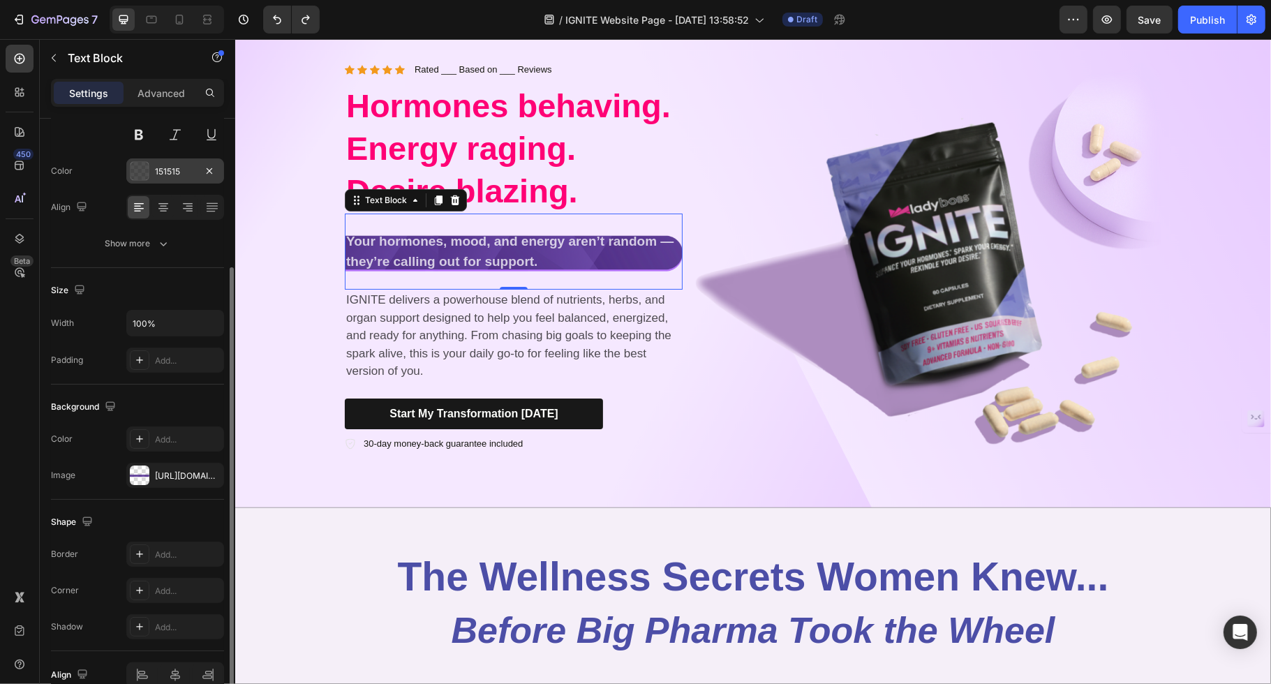
scroll to position [173, 0]
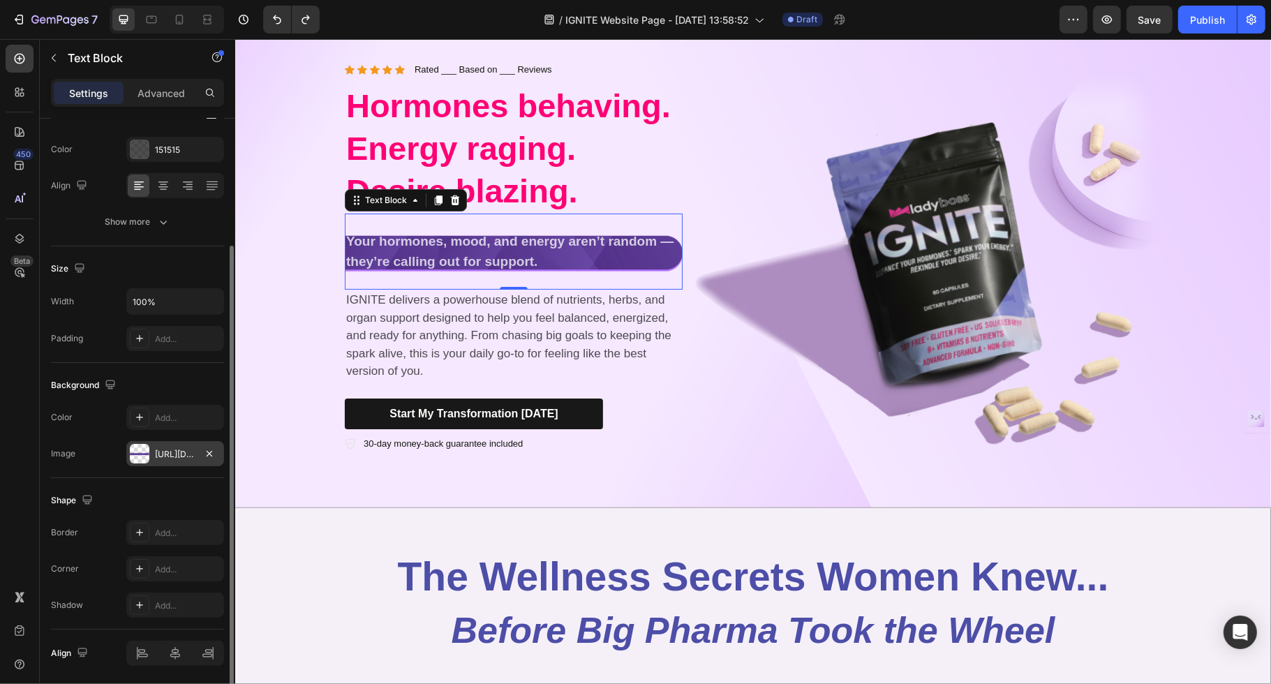
click at [137, 455] on div at bounding box center [140, 454] width 20 height 20
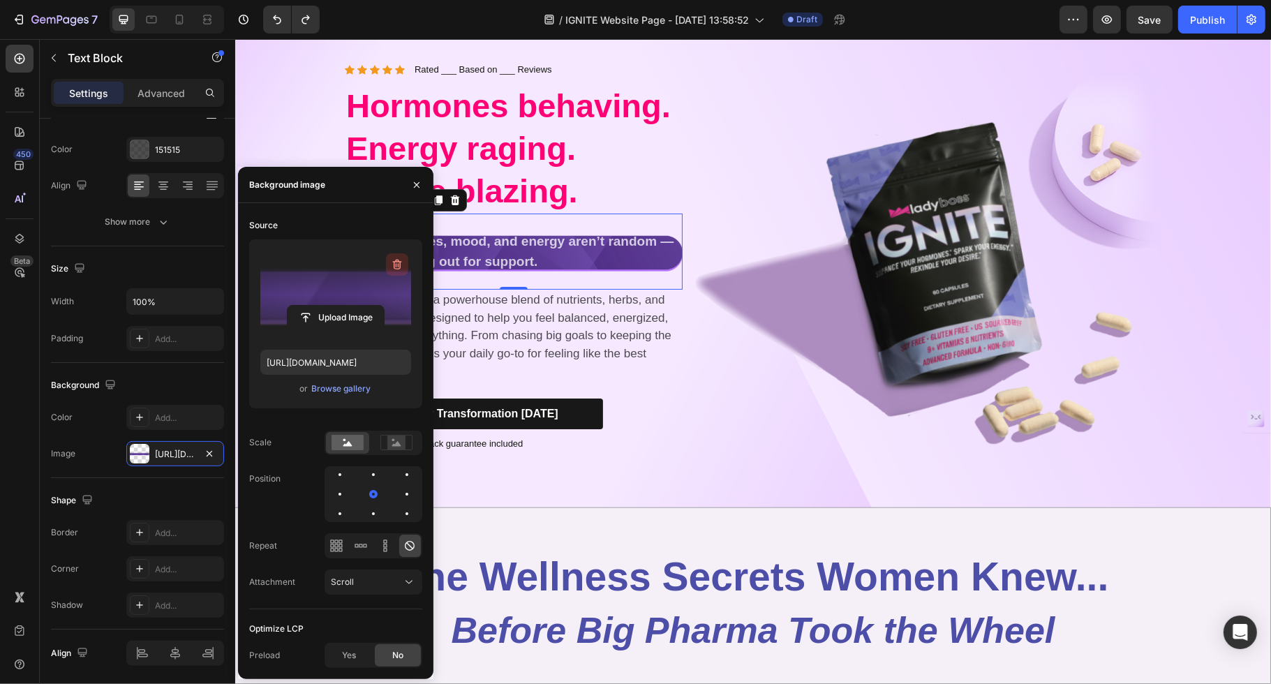
click at [392, 263] on icon "button" at bounding box center [397, 265] width 14 height 14
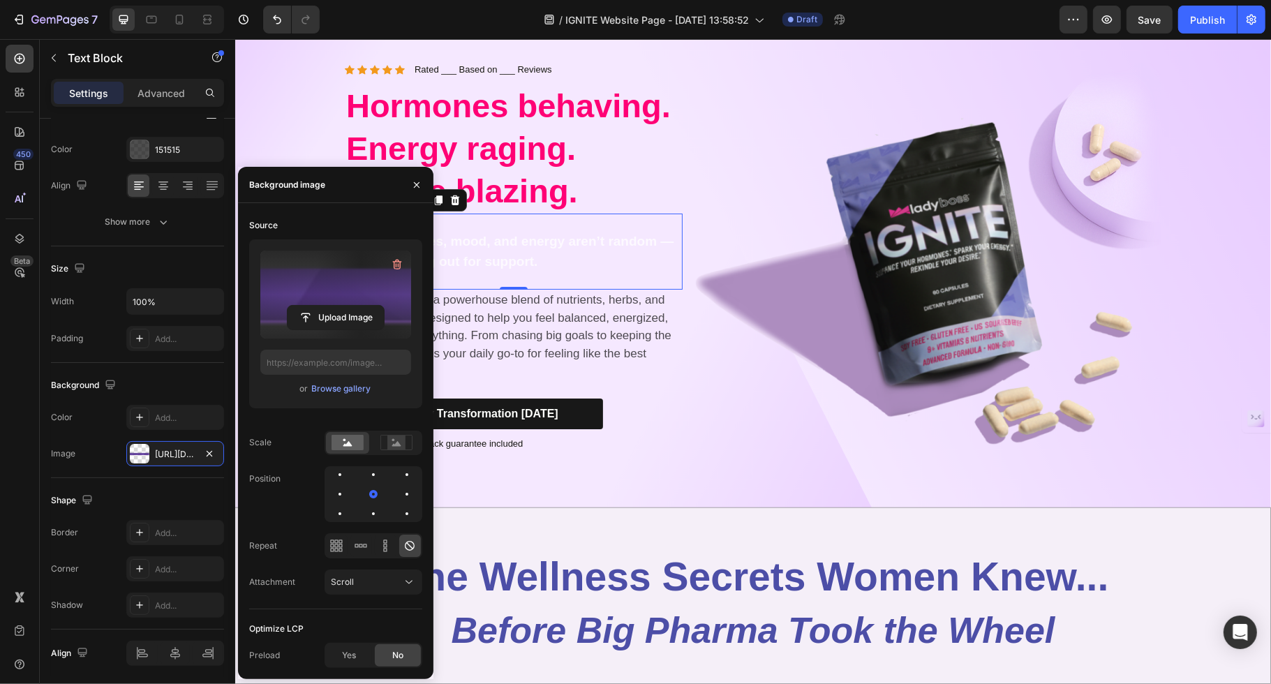
type input "[URL][DOMAIN_NAME]"
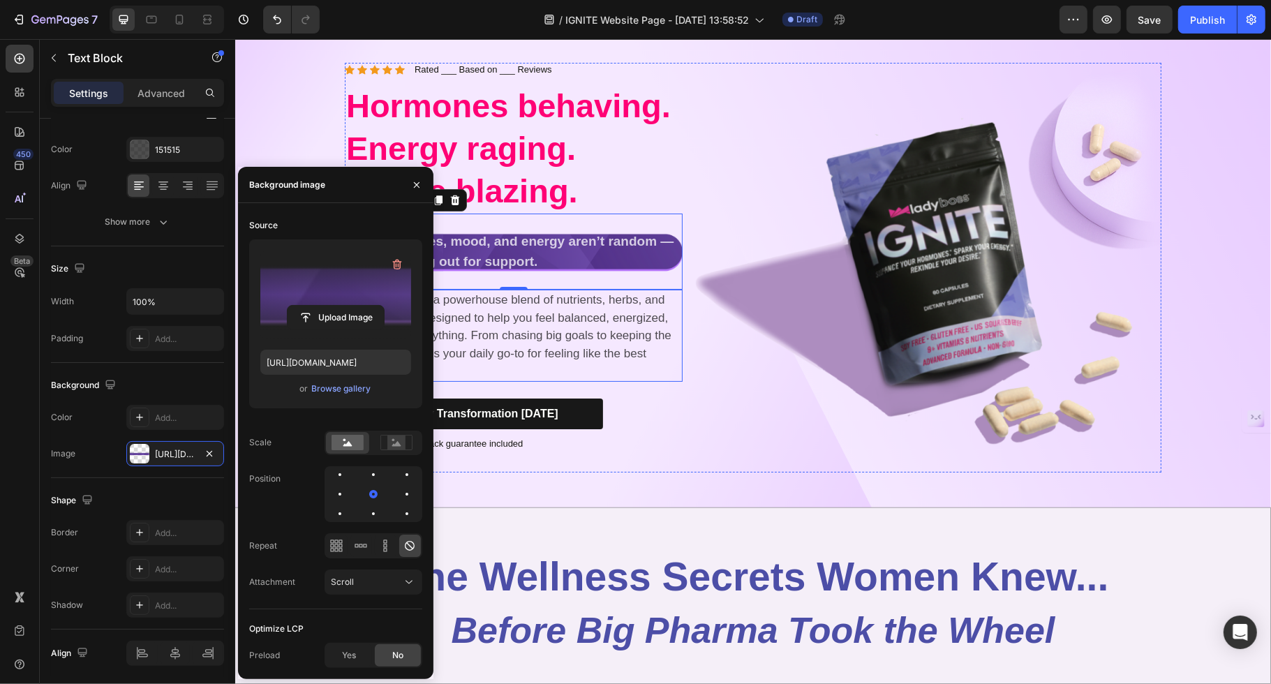
click at [642, 305] on p "IGNITE delivers a powerhouse blend of nutrients, herbs, and organ support desig…" at bounding box center [513, 335] width 335 height 89
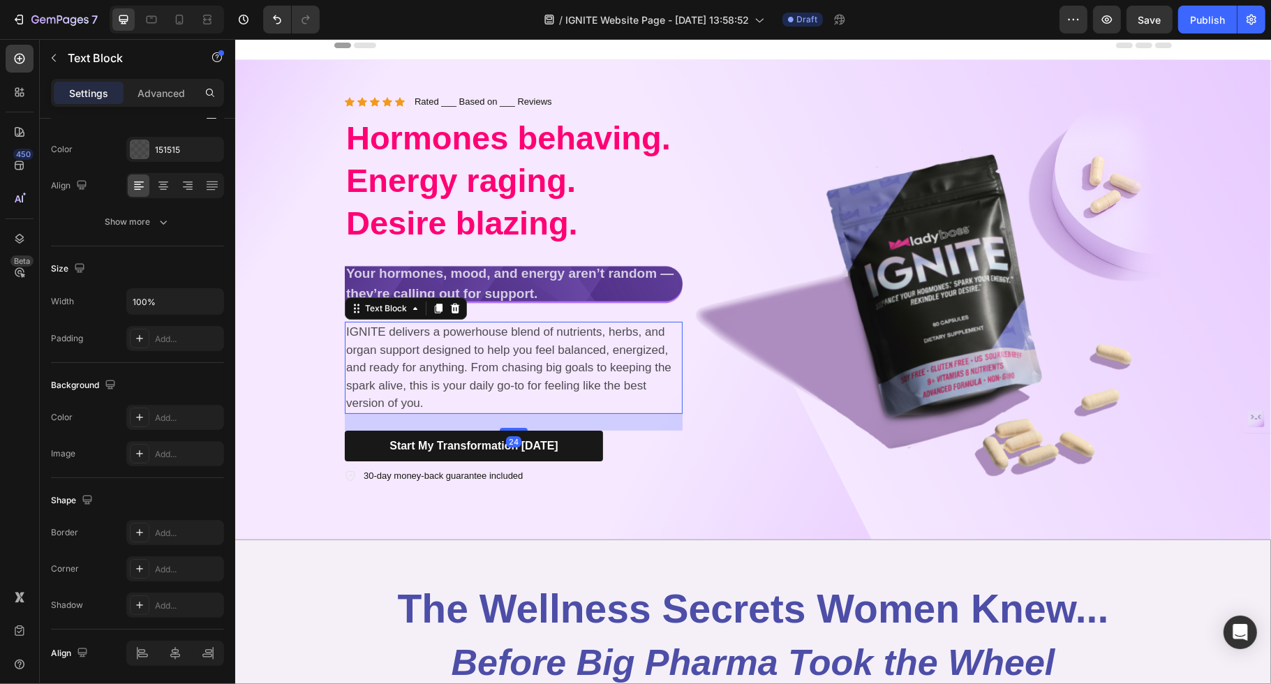
scroll to position [0, 0]
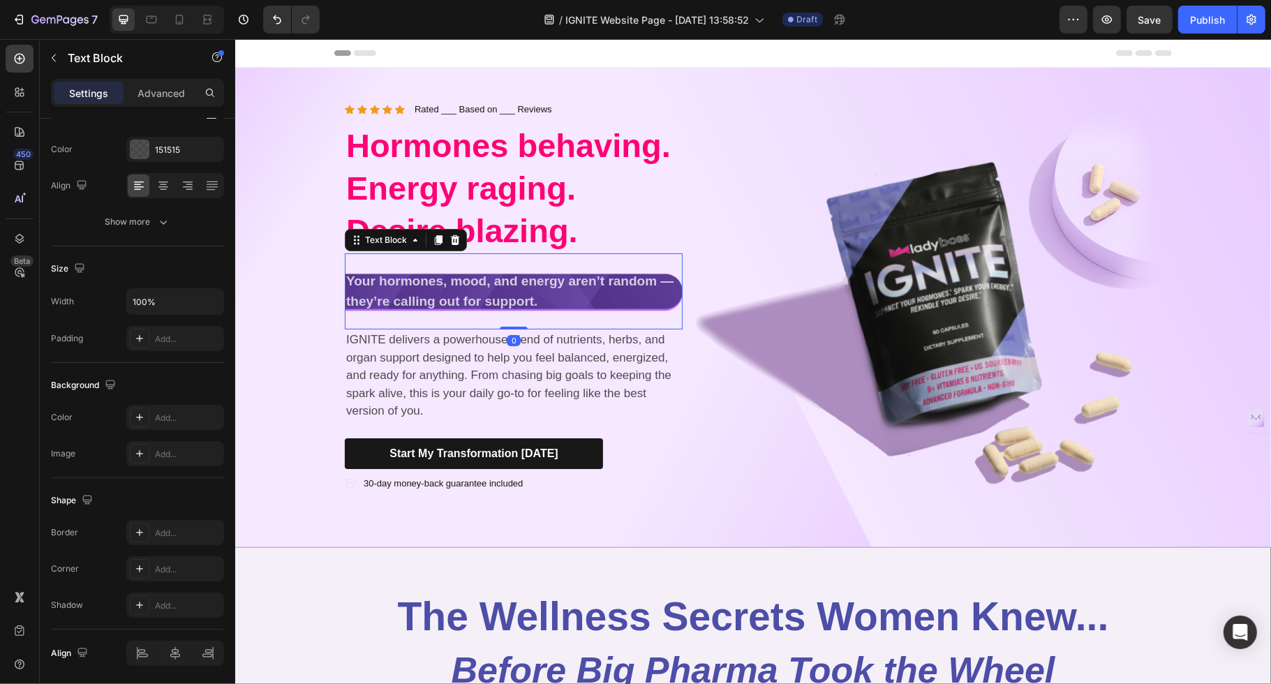
click at [451, 283] on strong "Your hormones, mood, and energy aren’t random — they’re calling out for support." at bounding box center [509, 291] width 327 height 35
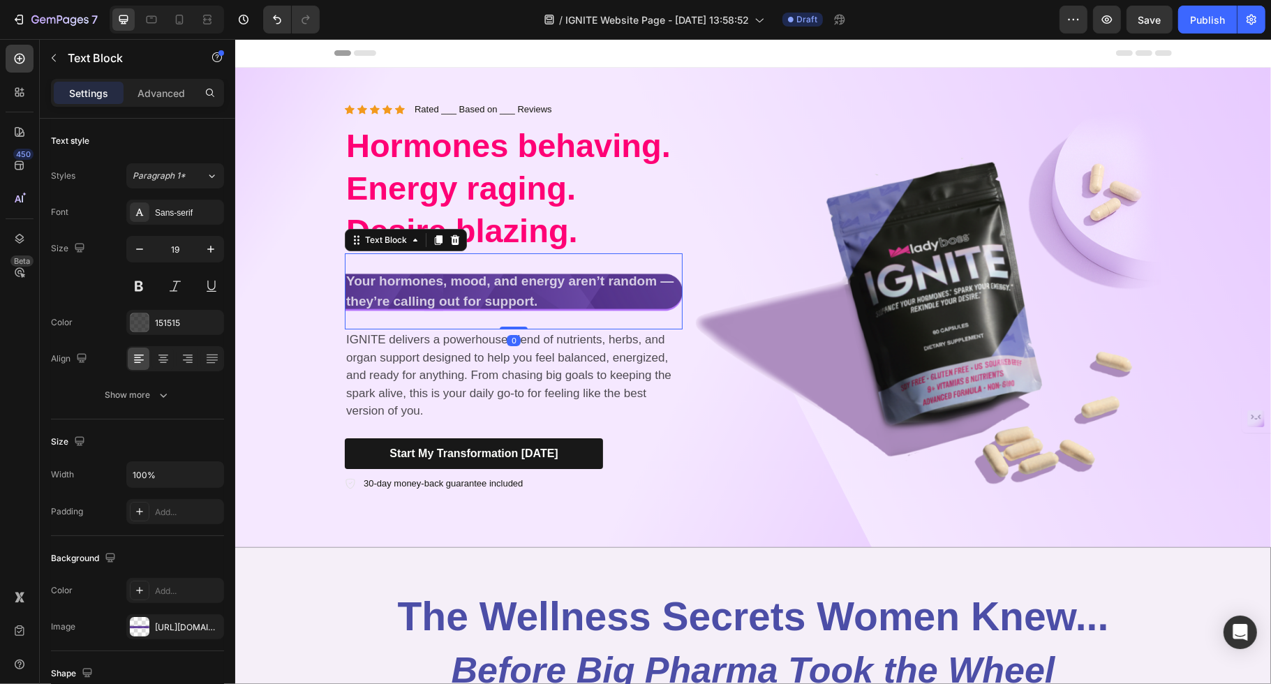
scroll to position [173, 0]
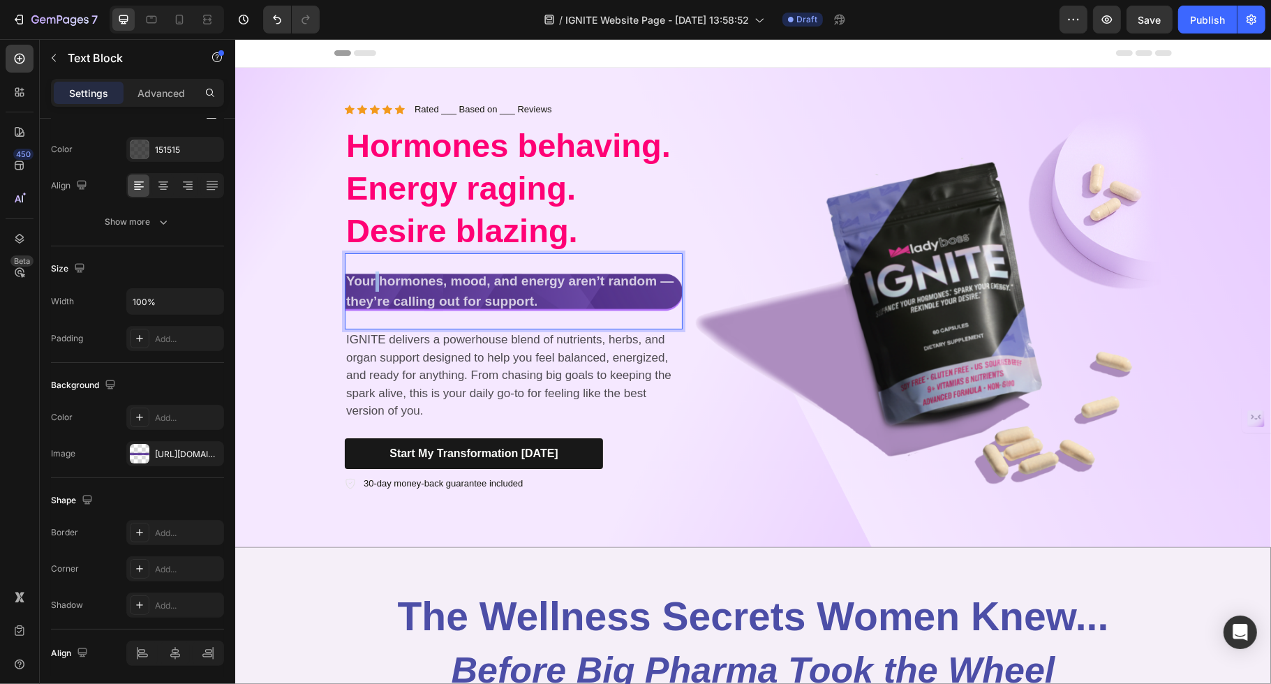
click at [376, 288] on strong "Your hormones, mood, and energy aren’t random — they’re calling out for support." at bounding box center [509, 291] width 327 height 35
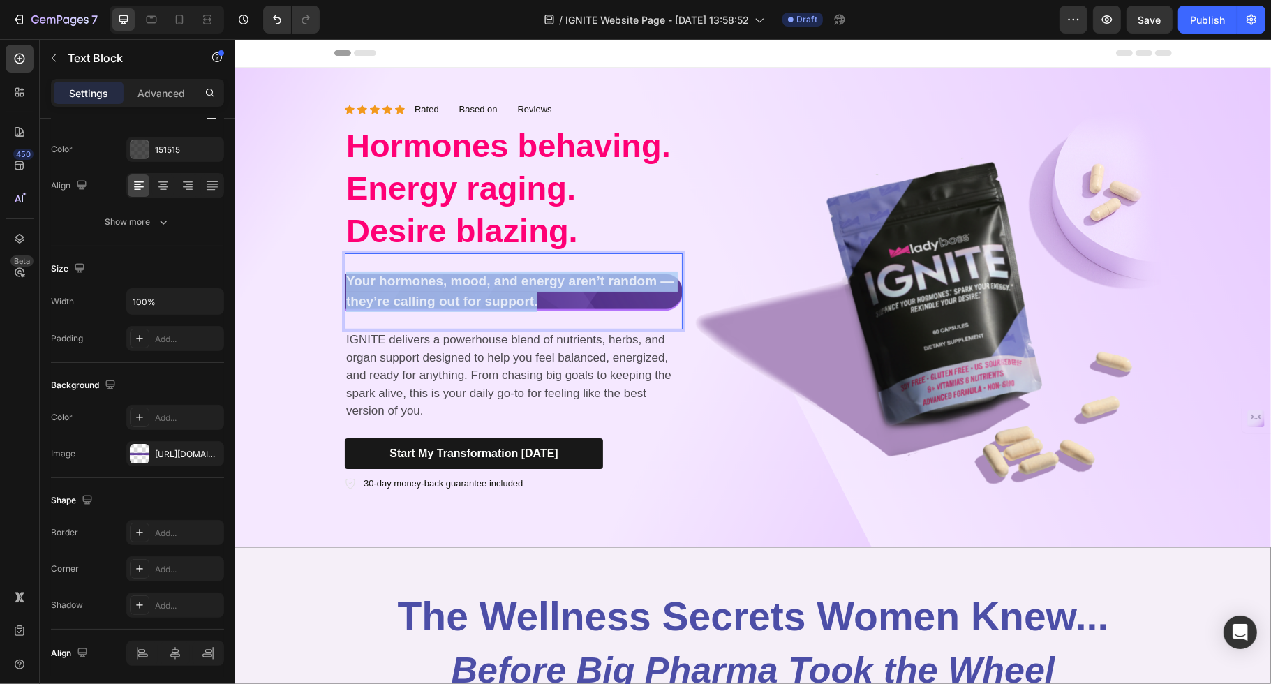
click at [376, 288] on strong "Your hormones, mood, and energy aren’t random — they’re calling out for support." at bounding box center [509, 291] width 327 height 35
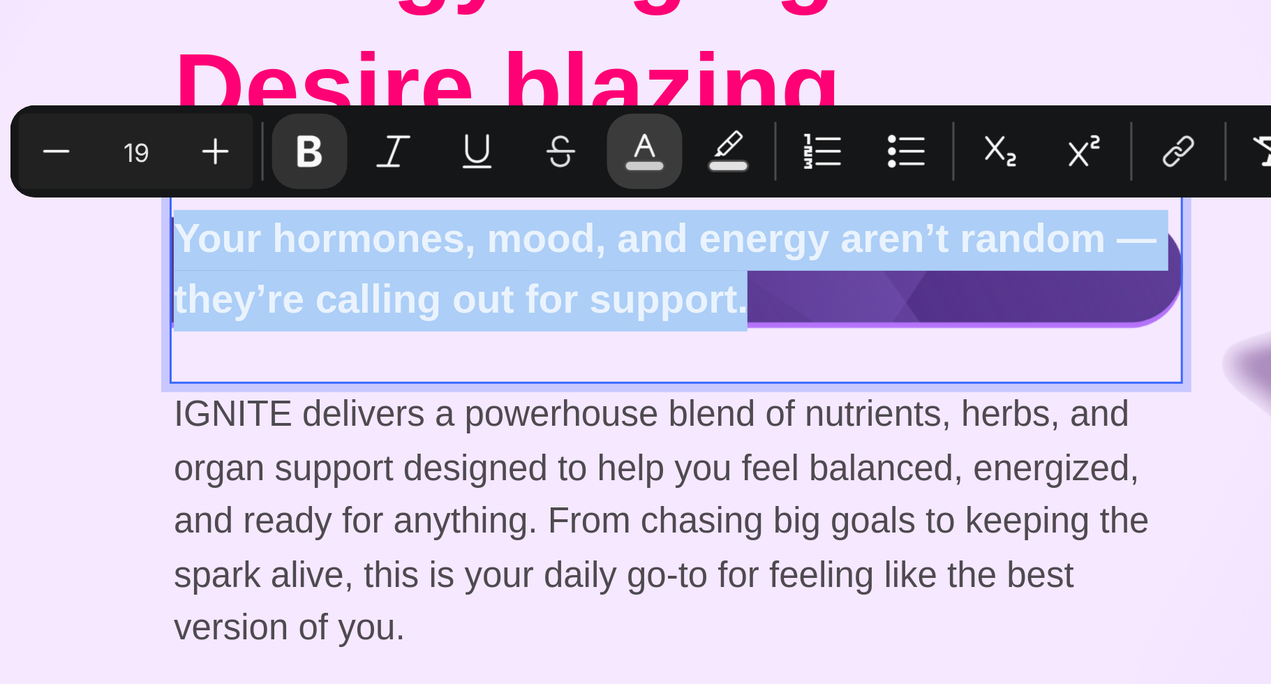
click at [496, 254] on icon "Editor contextual toolbar" at bounding box center [503, 252] width 14 height 14
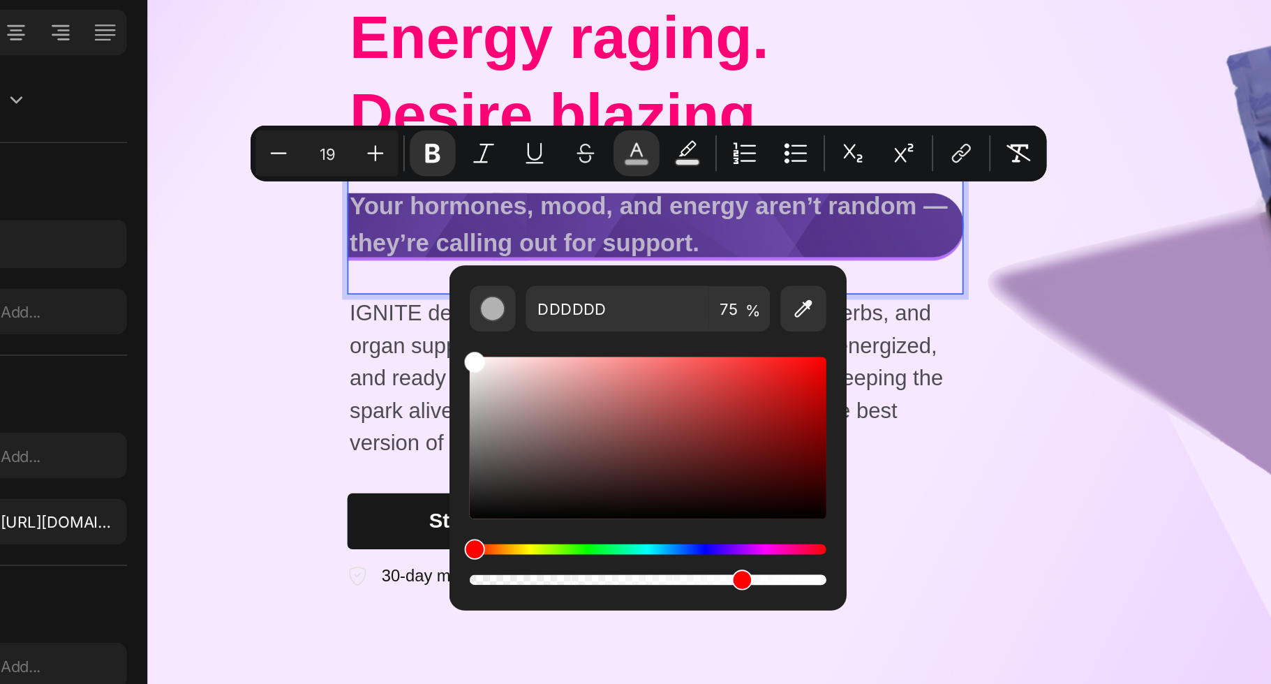
drag, startPoint x: 442, startPoint y: 390, endPoint x: 402, endPoint y: 353, distance: 53.9
click at [402, 353] on div "DDDDDD 75 %" at bounding box center [510, 403] width 218 height 178
type input "FFFFFF"
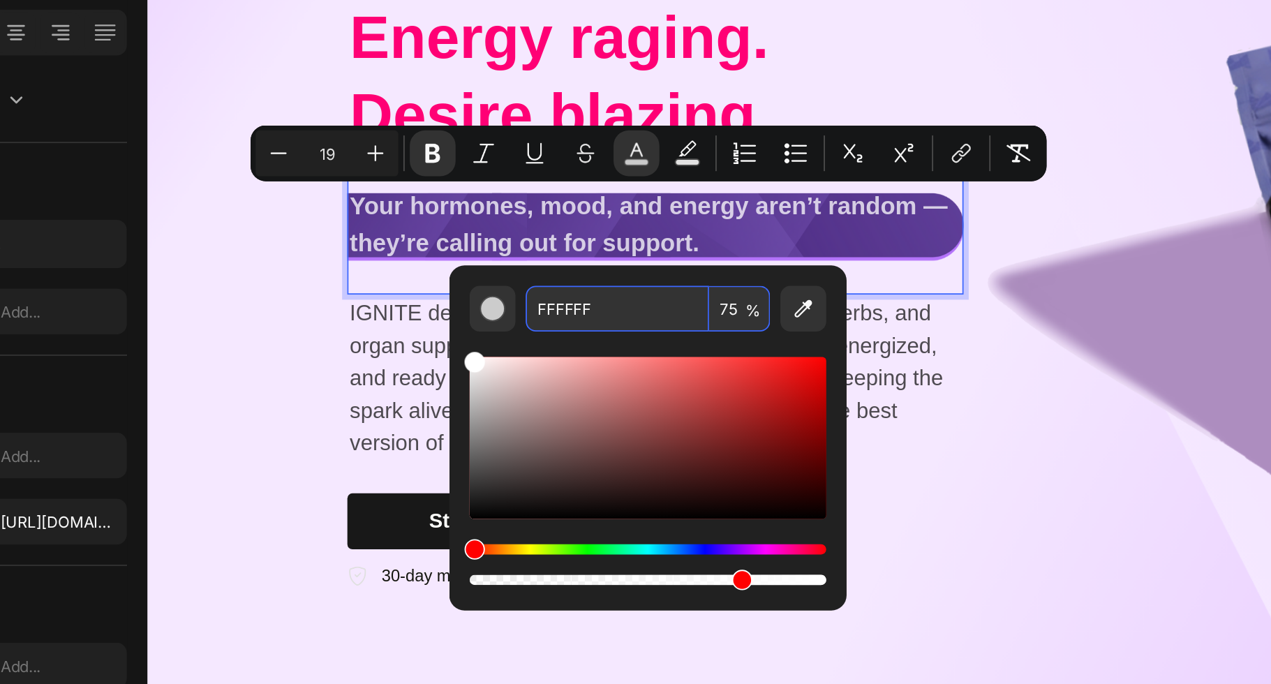
click at [559, 334] on input "75" at bounding box center [560, 337] width 34 height 25
type input "100"
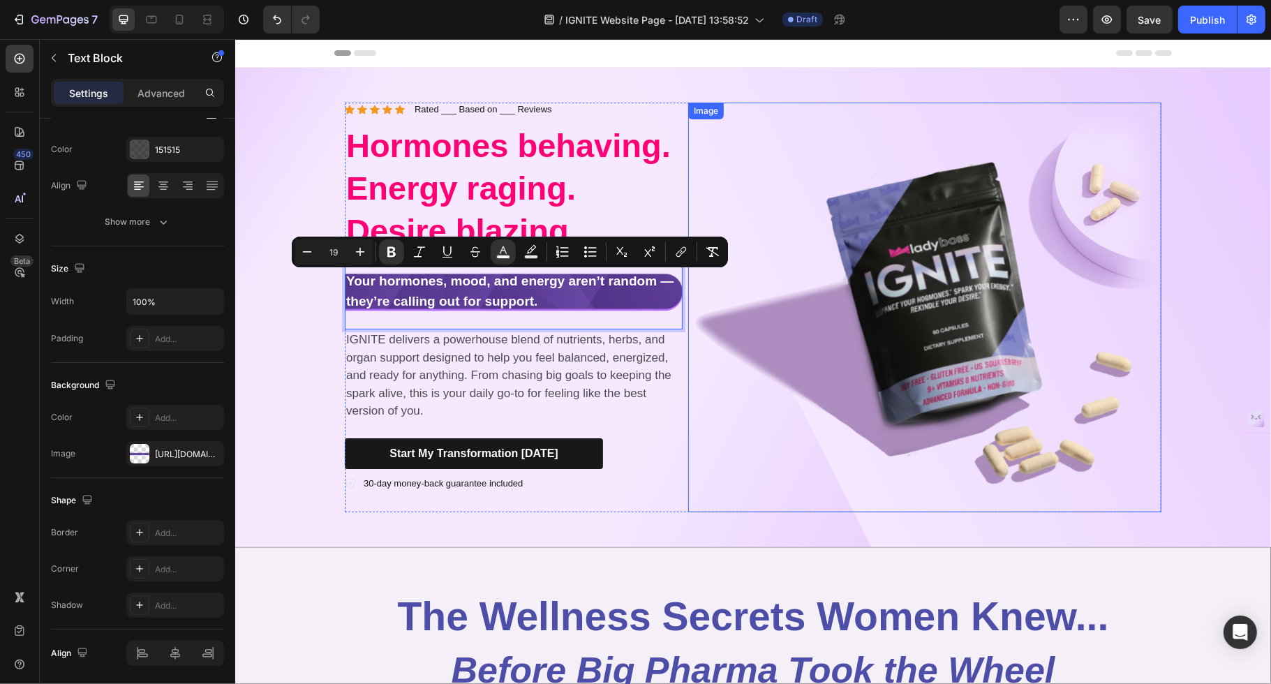
click at [983, 406] on img at bounding box center [924, 308] width 473 height 410
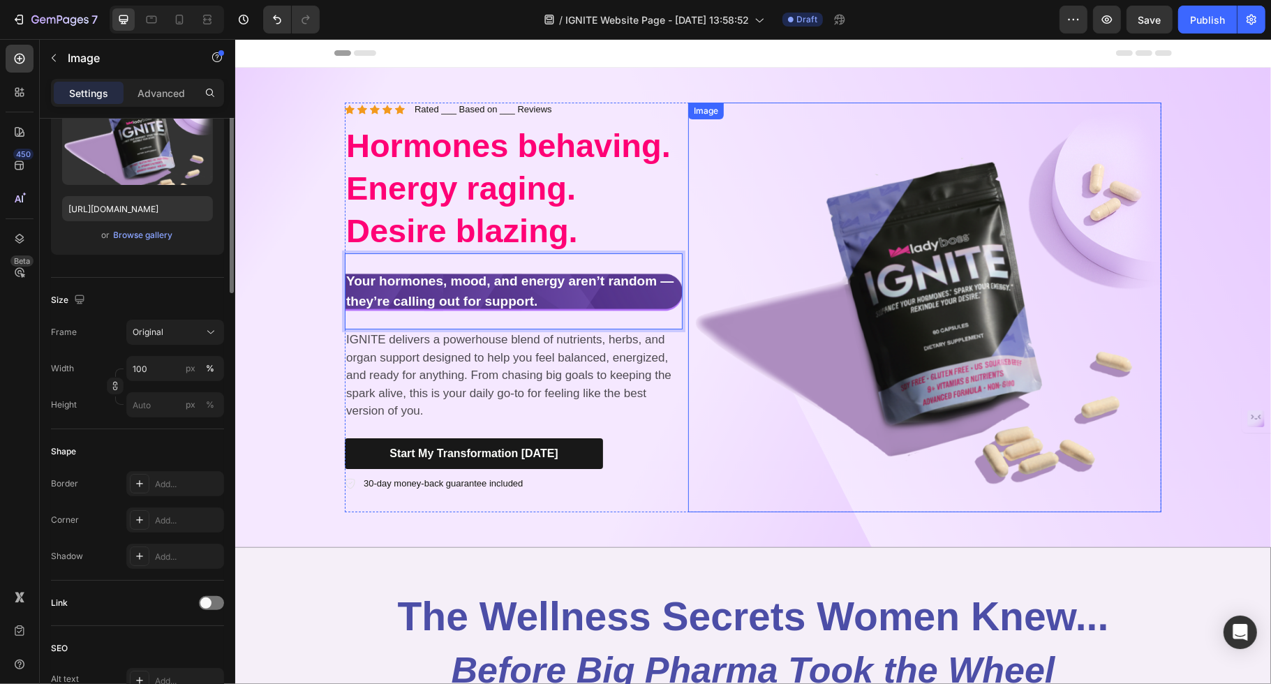
scroll to position [0, 0]
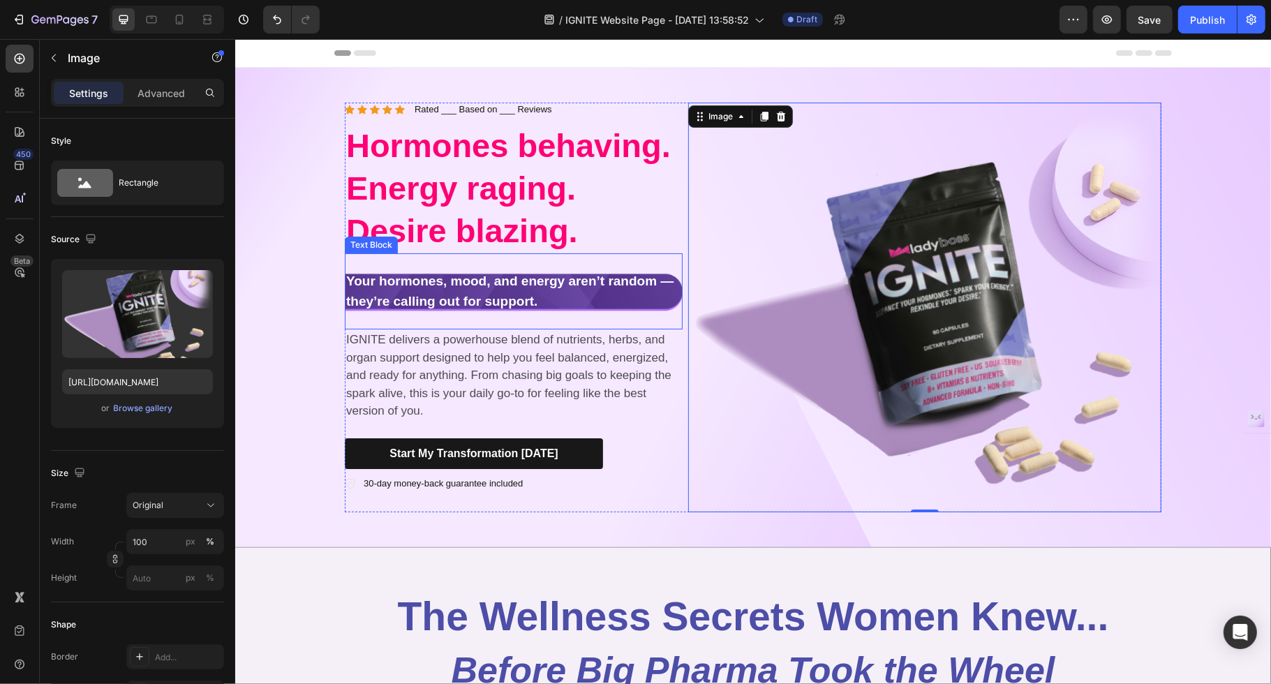
click at [624, 302] on p "Your hormones, mood, and energy aren’t random — they’re calling out for support." at bounding box center [513, 292] width 335 height 40
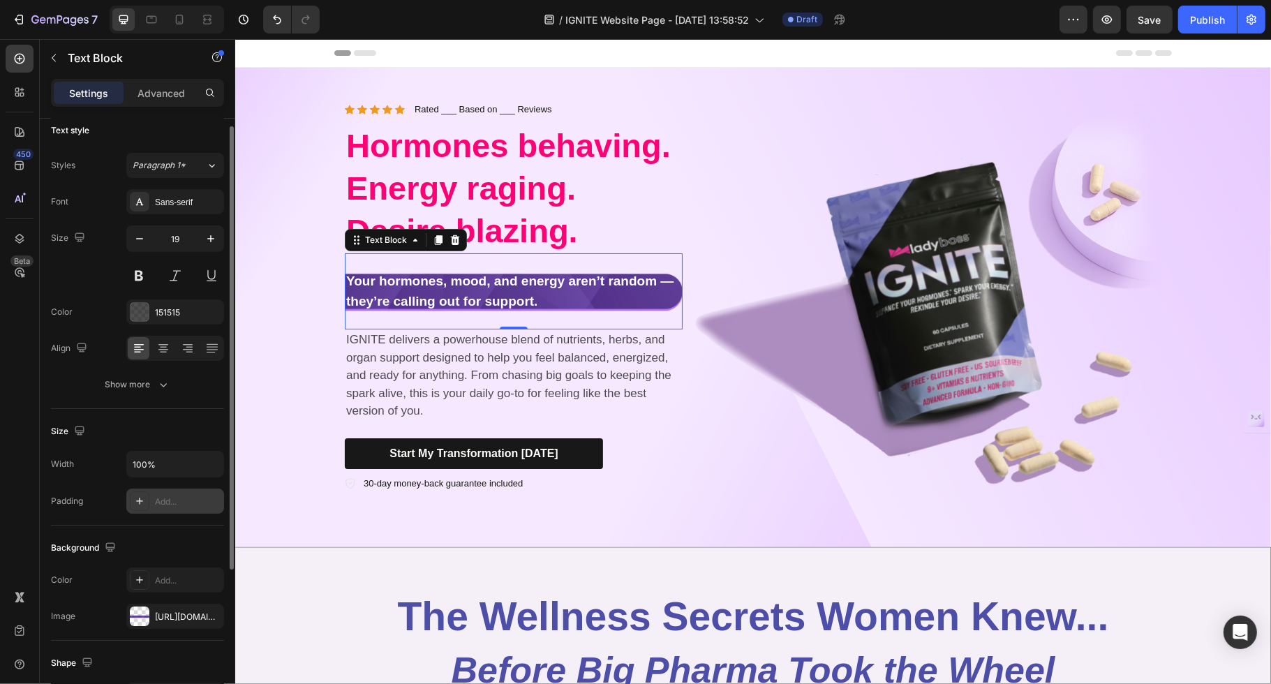
scroll to position [9, 0]
click at [136, 462] on input "100%" at bounding box center [175, 465] width 96 height 25
click at [144, 459] on input "100%" at bounding box center [175, 465] width 96 height 25
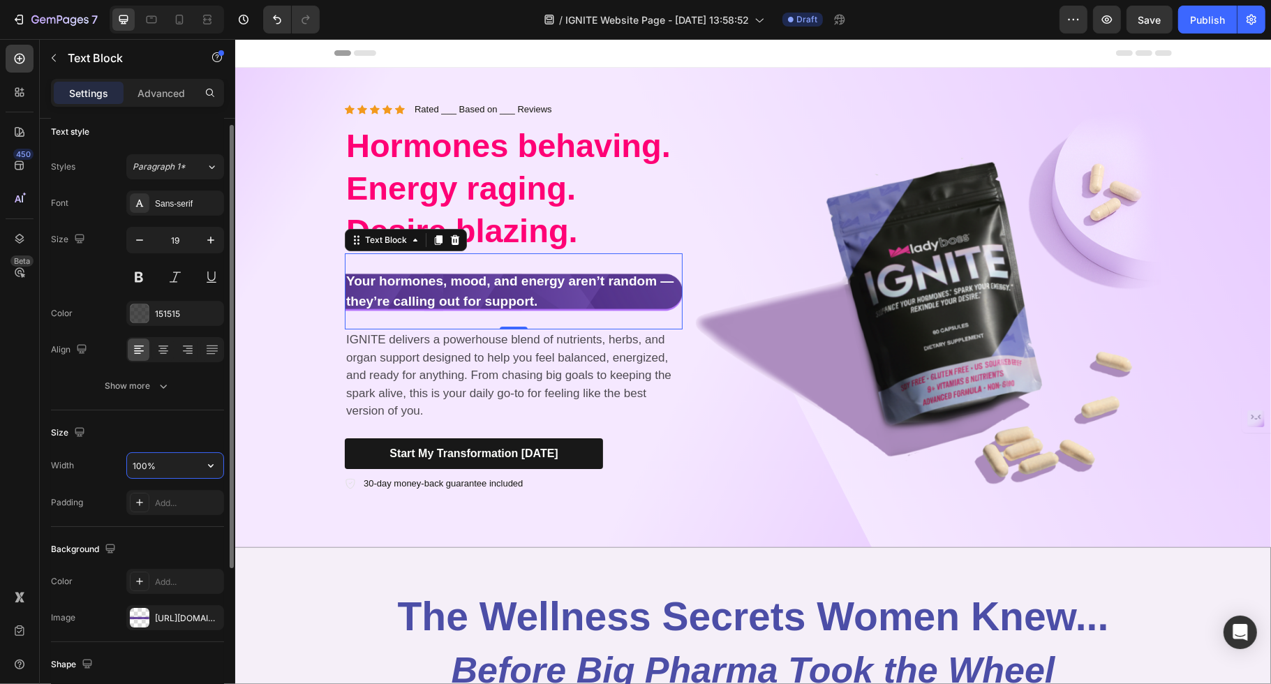
click at [144, 459] on input "100%" at bounding box center [175, 465] width 96 height 25
click at [134, 462] on input "100%" at bounding box center [175, 465] width 96 height 25
click at [211, 462] on icon "button" at bounding box center [211, 466] width 14 height 14
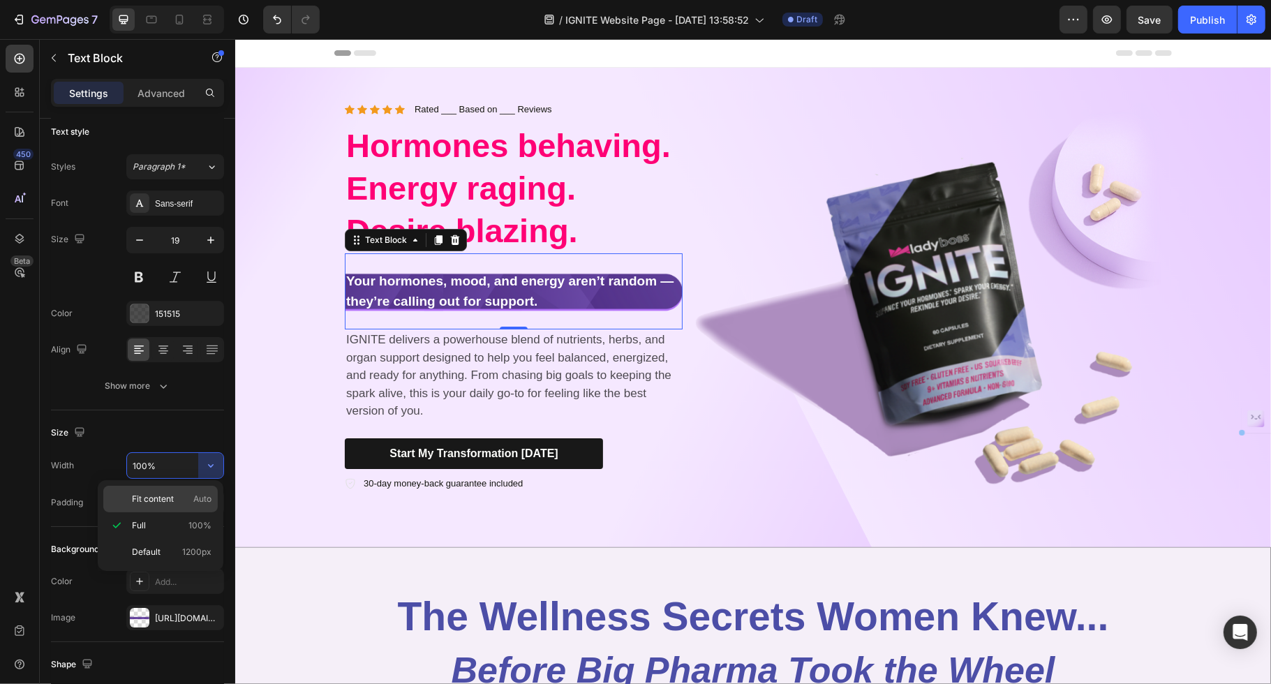
click at [152, 499] on span "Fit content" at bounding box center [153, 499] width 42 height 13
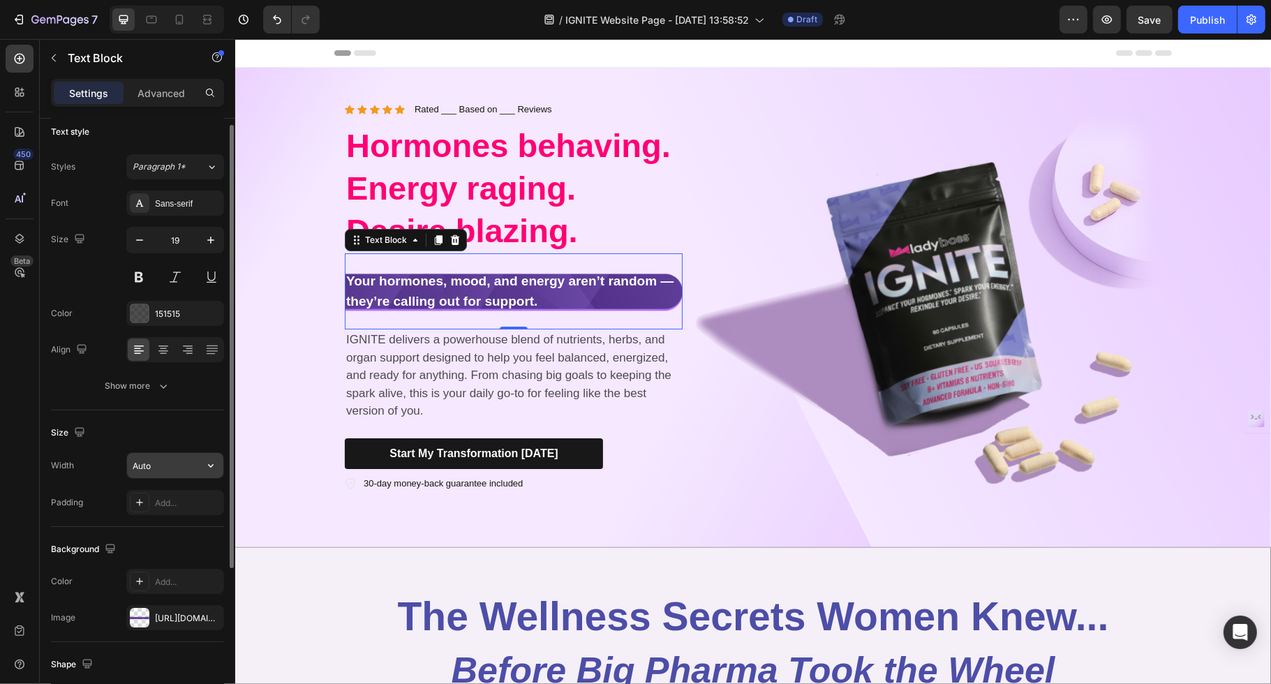
click at [191, 459] on input "Auto" at bounding box center [175, 465] width 96 height 25
click at [206, 459] on icon "button" at bounding box center [211, 466] width 14 height 14
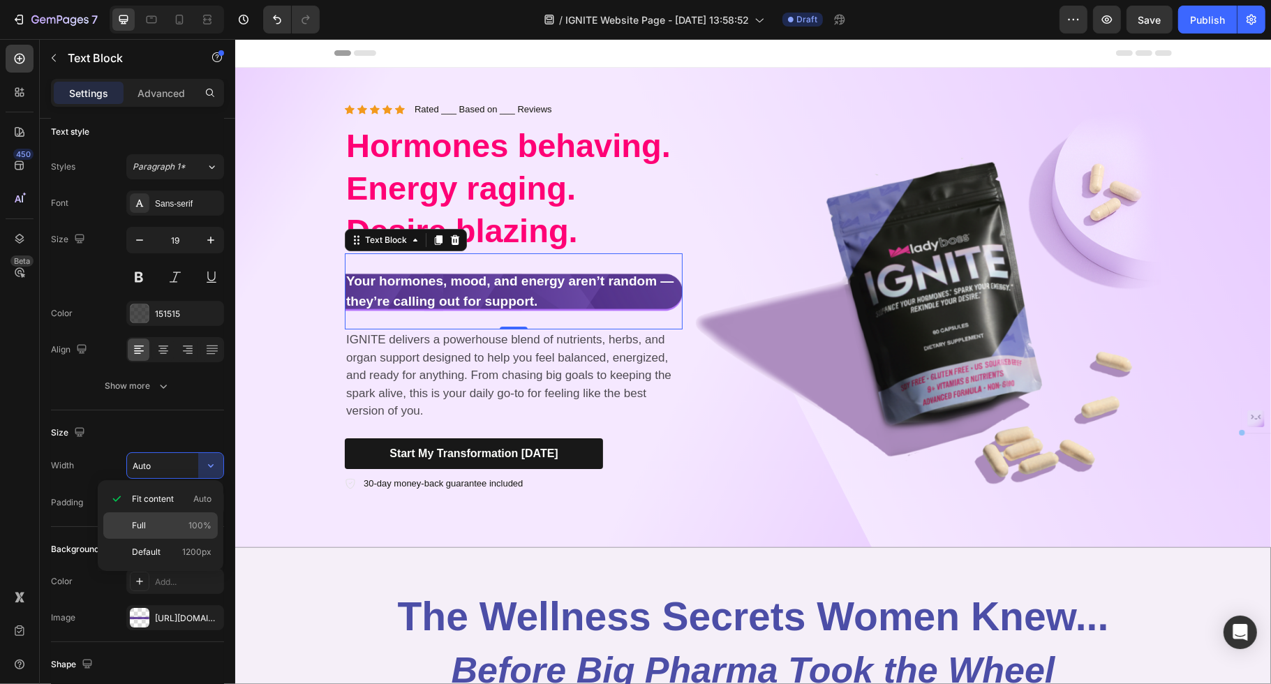
click at [164, 520] on p "Full 100%" at bounding box center [172, 525] width 80 height 13
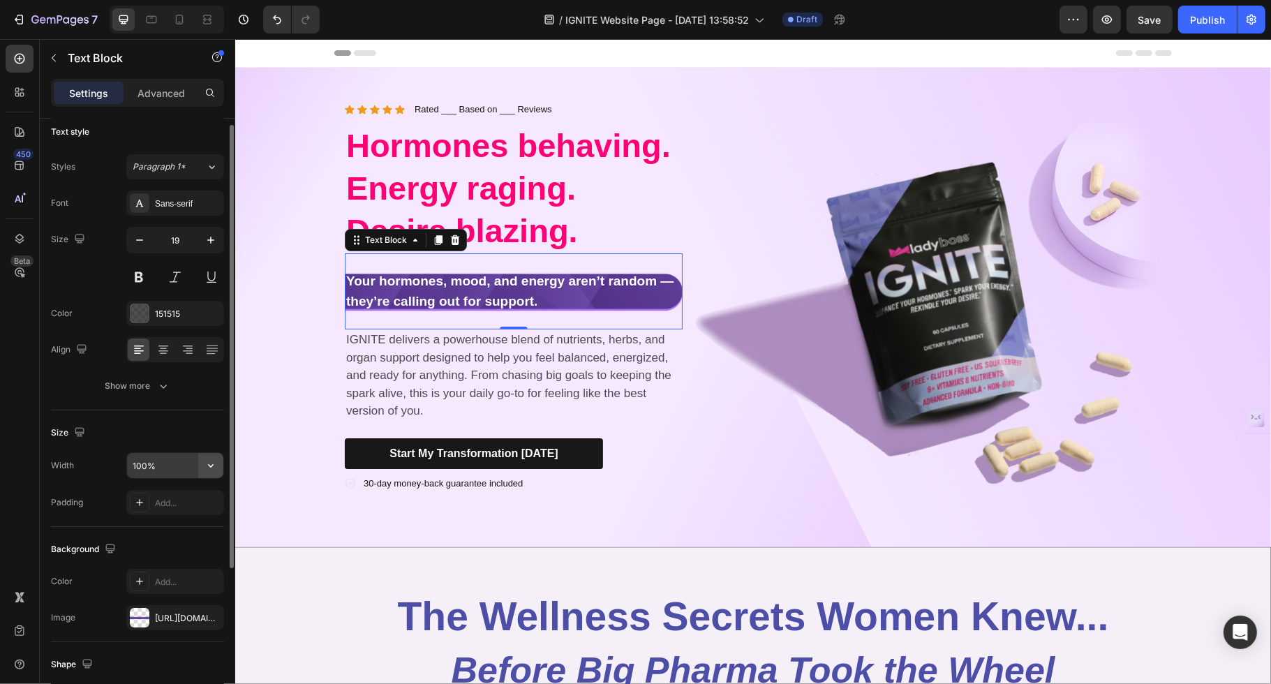
click at [216, 462] on icon "button" at bounding box center [211, 466] width 14 height 14
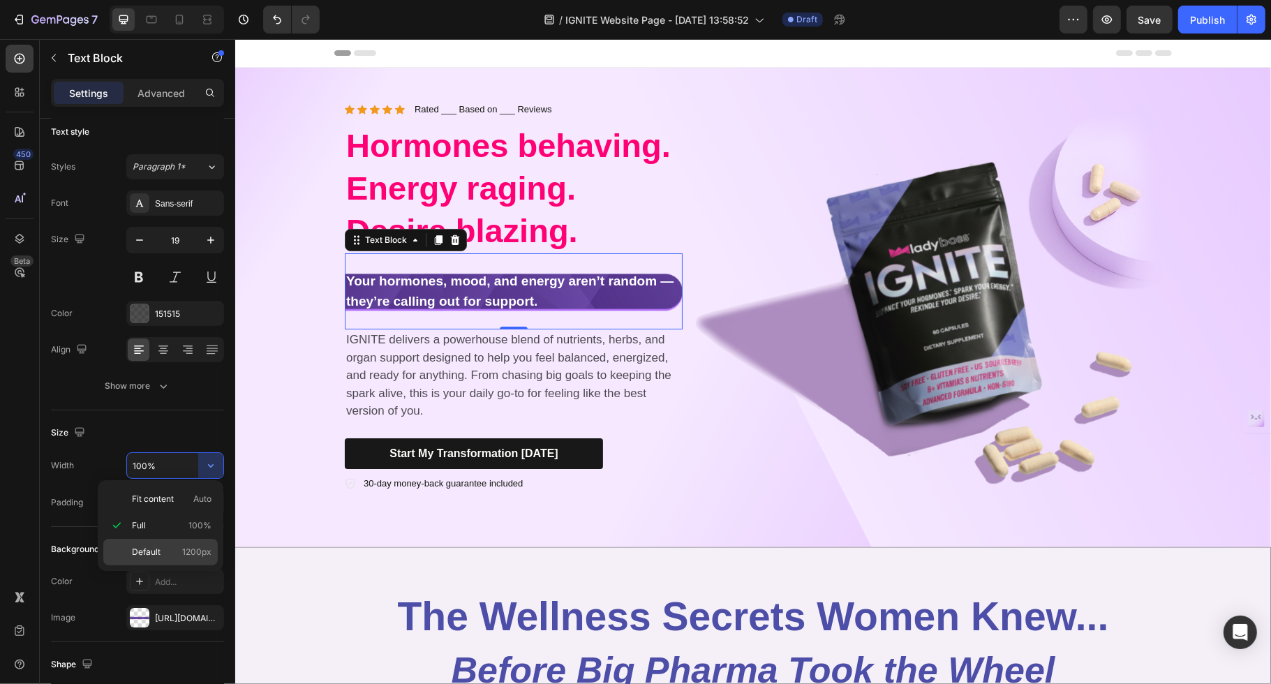
click at [161, 547] on p "Default 1200px" at bounding box center [172, 552] width 80 height 13
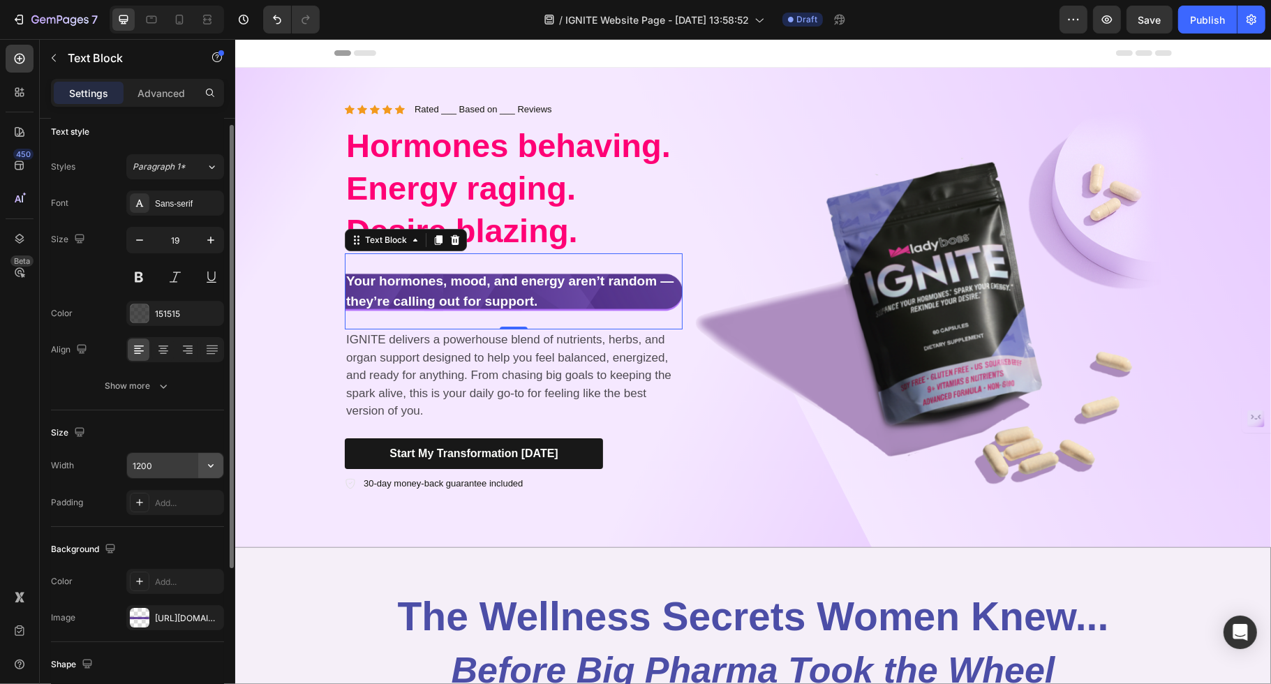
click at [214, 463] on icon "button" at bounding box center [211, 466] width 14 height 14
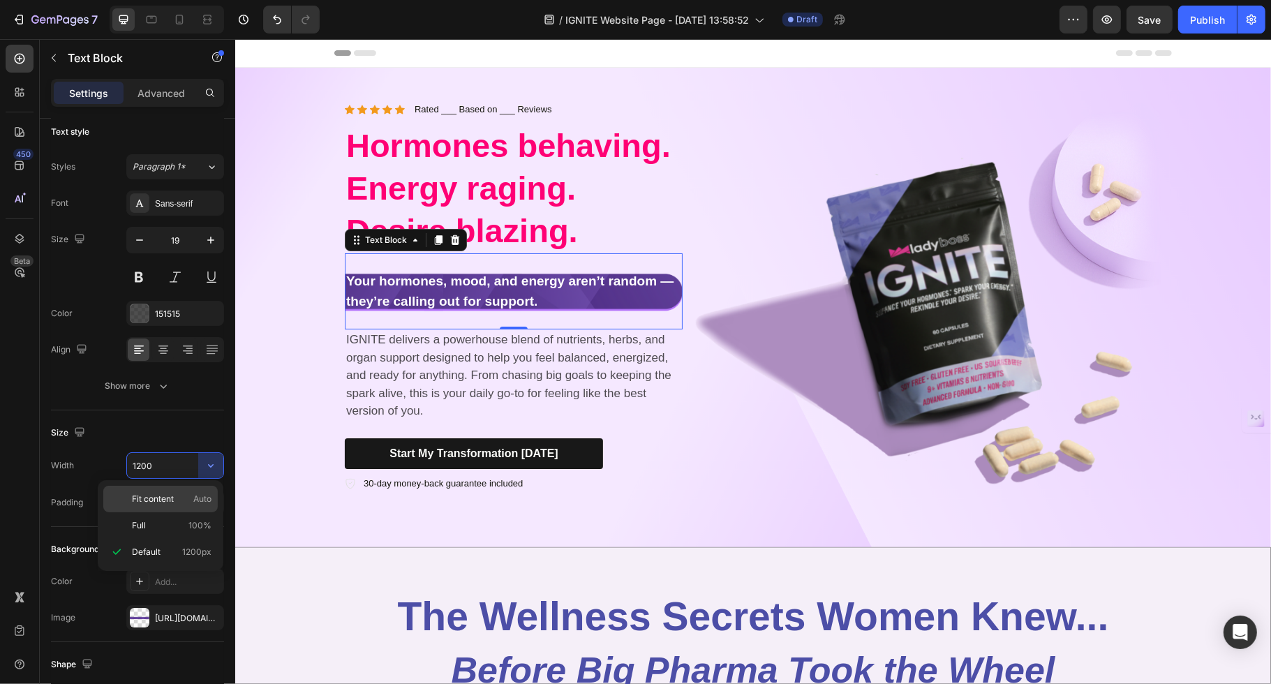
click at [161, 496] on span "Fit content" at bounding box center [153, 499] width 42 height 13
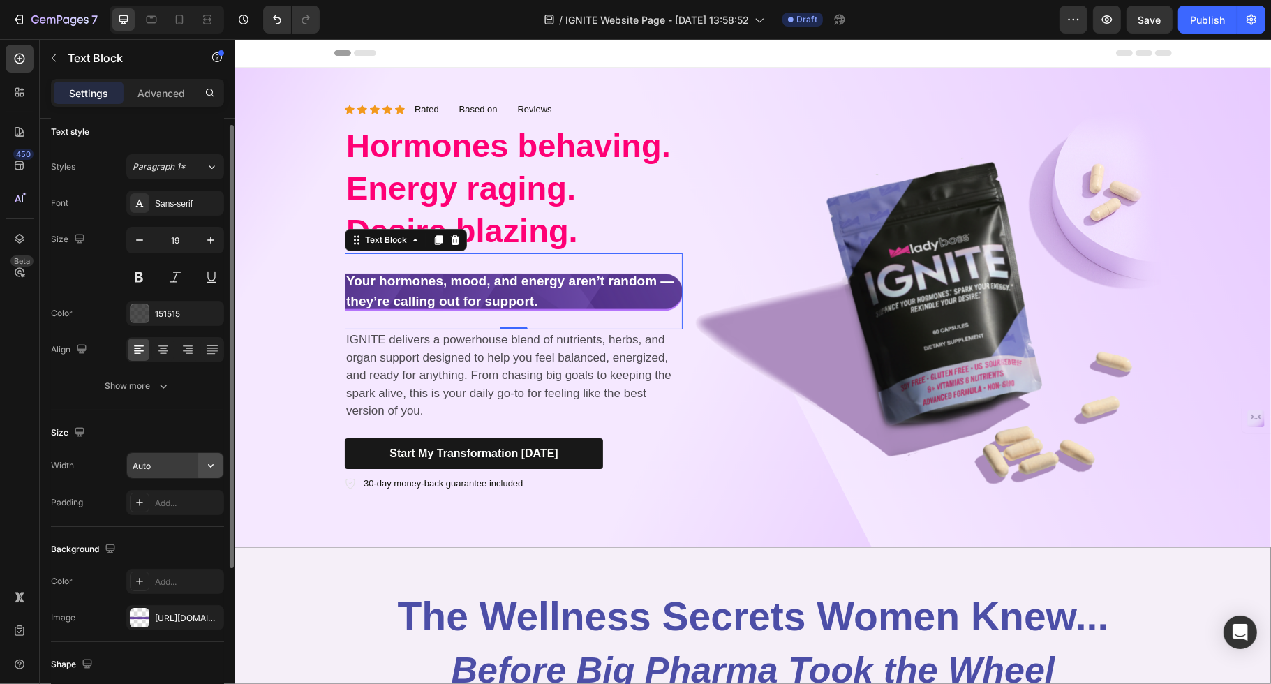
click at [213, 459] on icon "button" at bounding box center [211, 466] width 14 height 14
click at [175, 516] on div "Full 100%" at bounding box center [160, 525] width 115 height 27
type input "100%"
click at [176, 428] on div "Size" at bounding box center [137, 433] width 173 height 22
click at [140, 388] on div "Show more" at bounding box center [137, 386] width 65 height 14
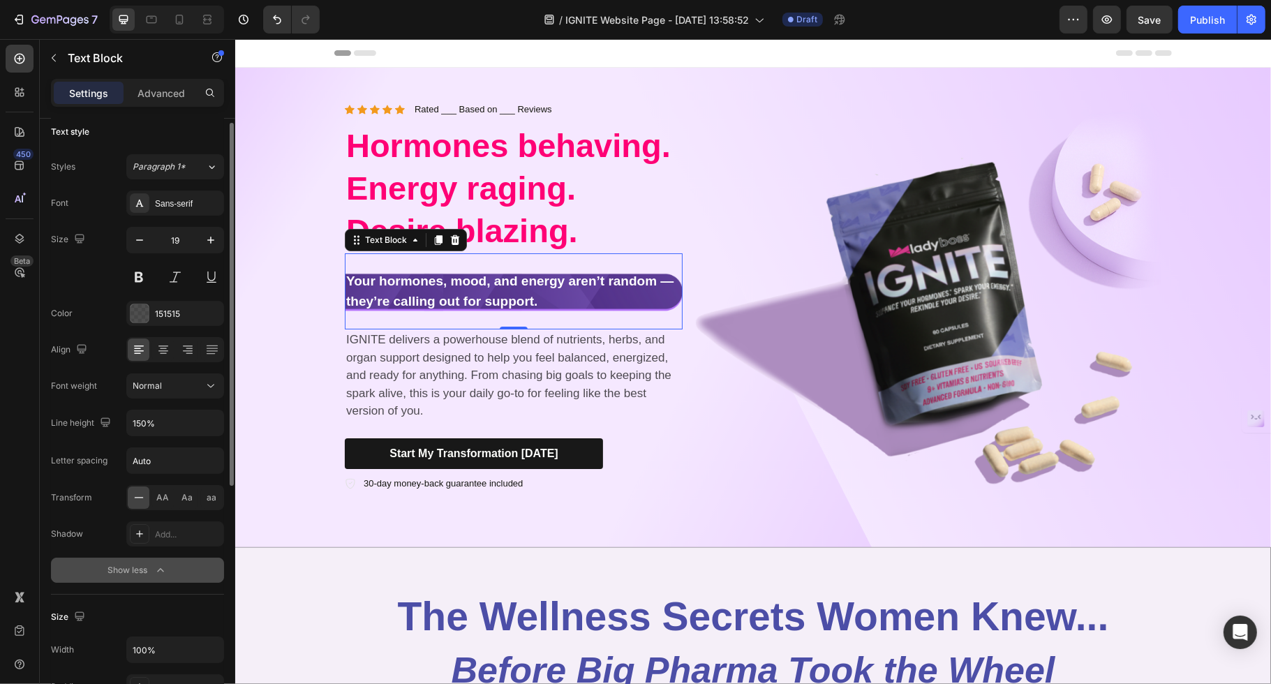
scroll to position [0, 0]
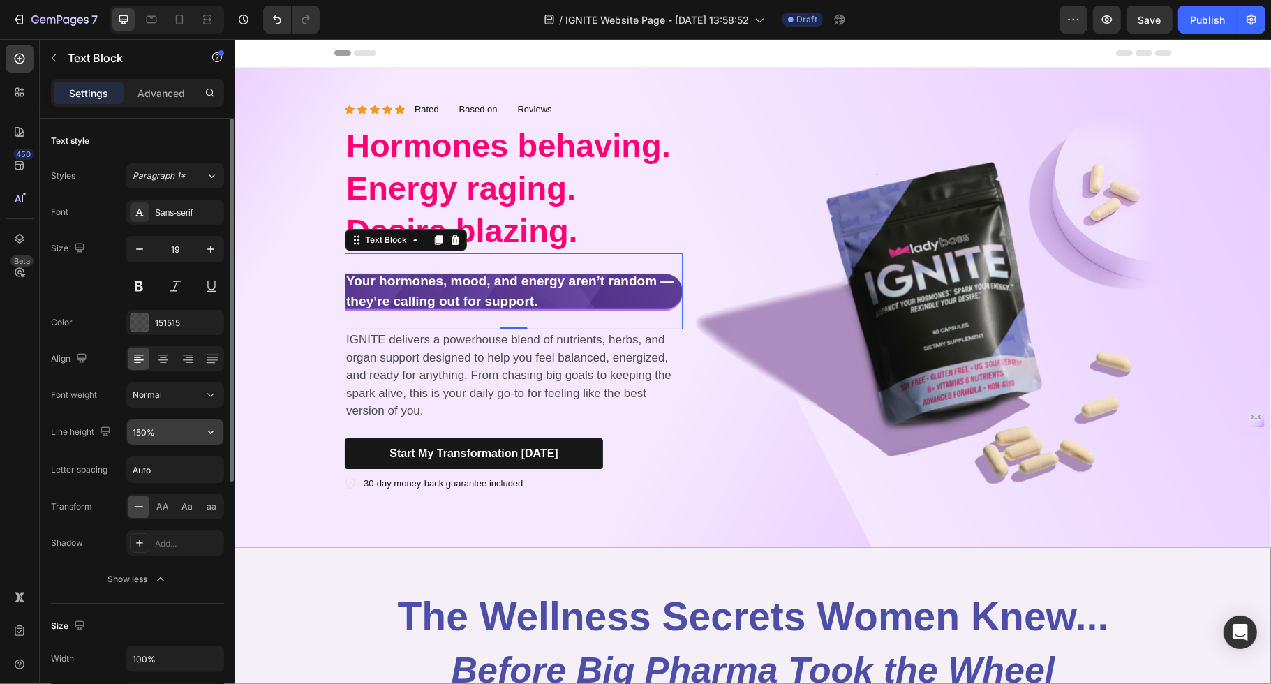
click at [138, 424] on input "150%" at bounding box center [175, 432] width 96 height 25
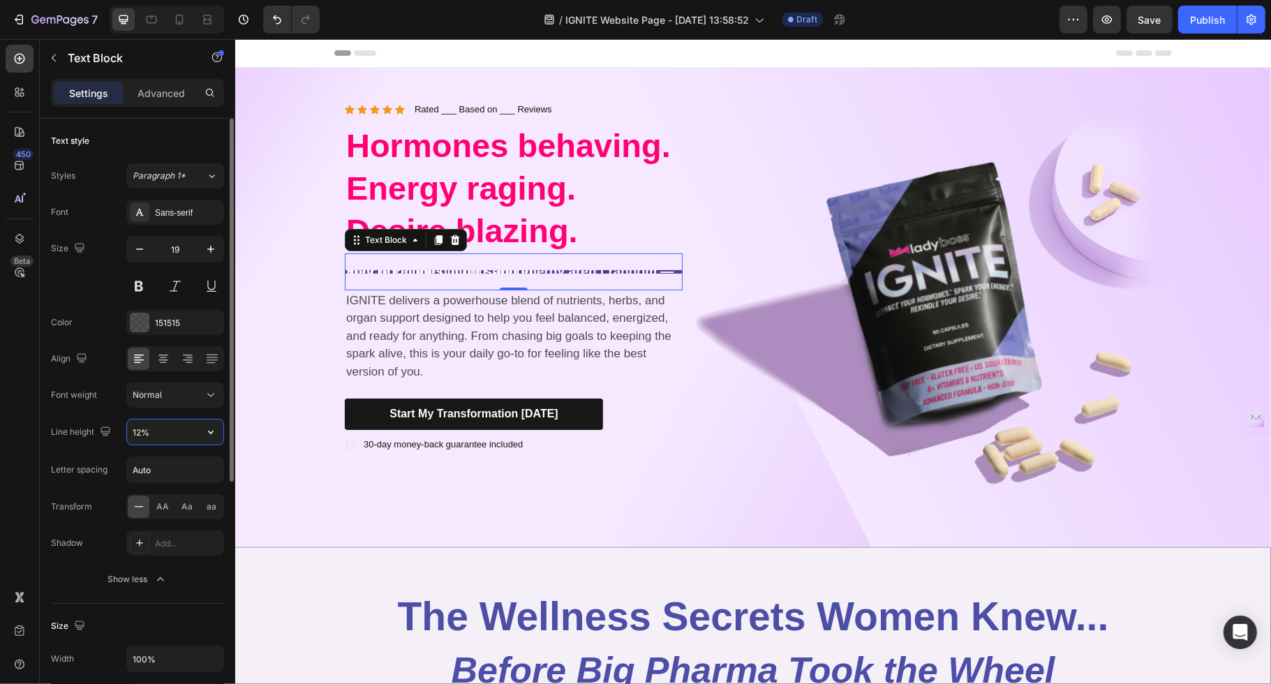
type input "120%"
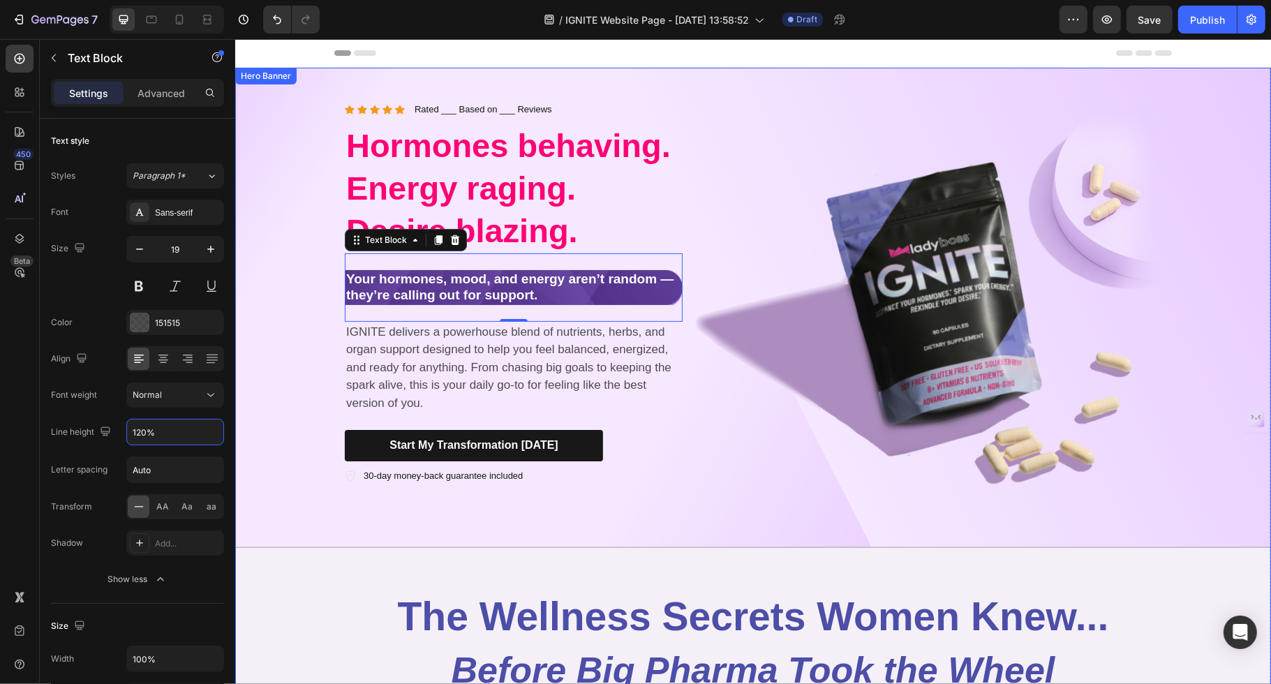
click at [313, 360] on div "Background Image" at bounding box center [753, 308] width 1036 height 480
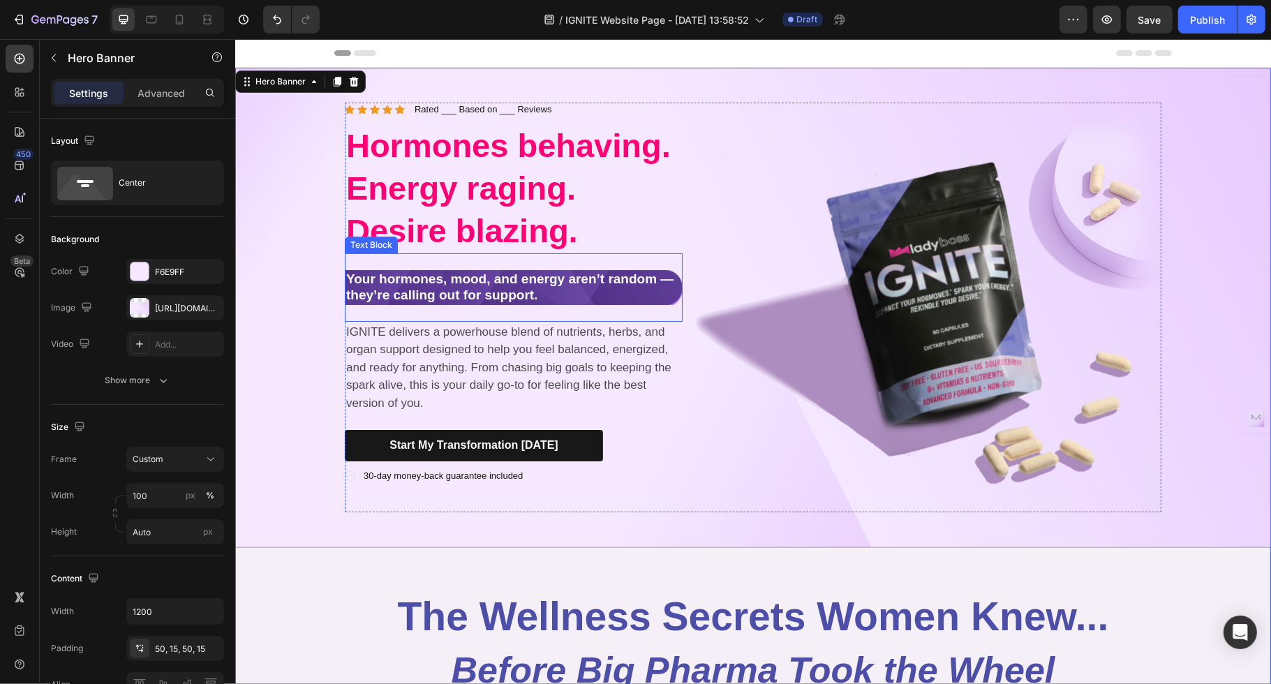
click at [624, 300] on p "Your hormones, mood, and energy aren’t random — they’re calling out for support." at bounding box center [513, 288] width 335 height 32
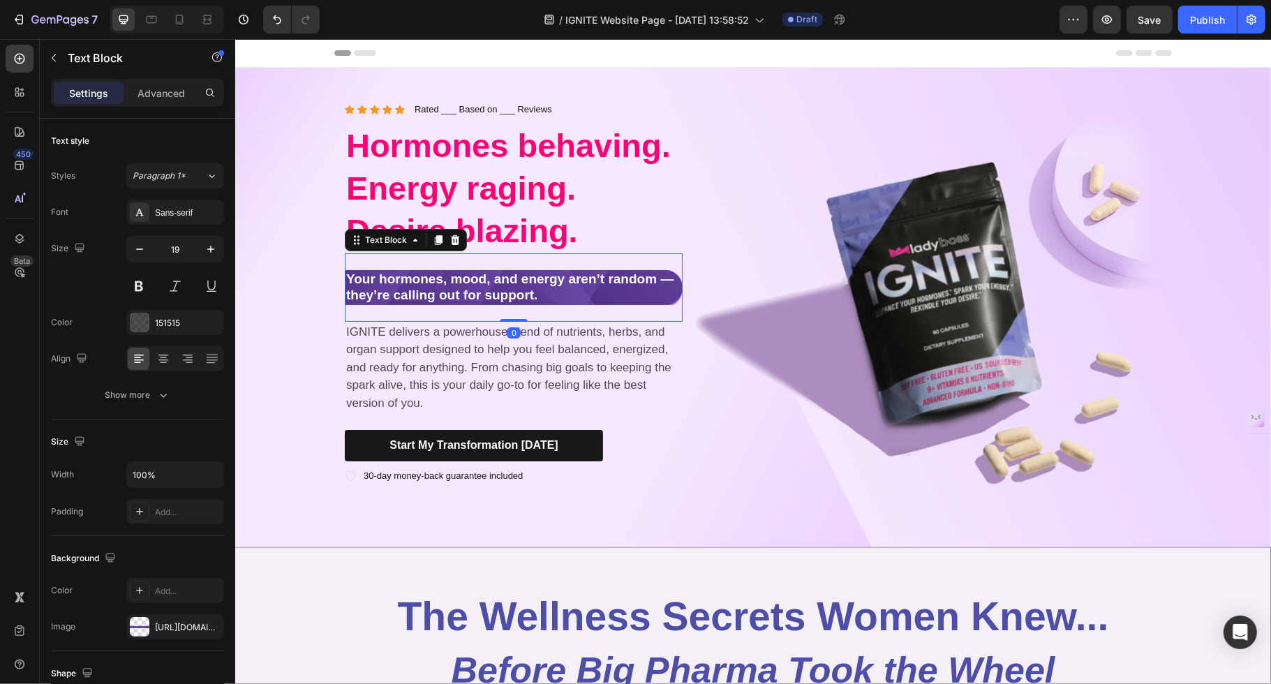
click at [517, 291] on strong "Your hormones, mood, and energy aren’t random — they’re calling out for support." at bounding box center [509, 287] width 327 height 31
drag, startPoint x: 512, startPoint y: 319, endPoint x: 517, endPoint y: 309, distance: 11.6
click at [517, 309] on div "Your hormones, mood, and energy aren’t random — they’re calling out for support…" at bounding box center [513, 287] width 338 height 68
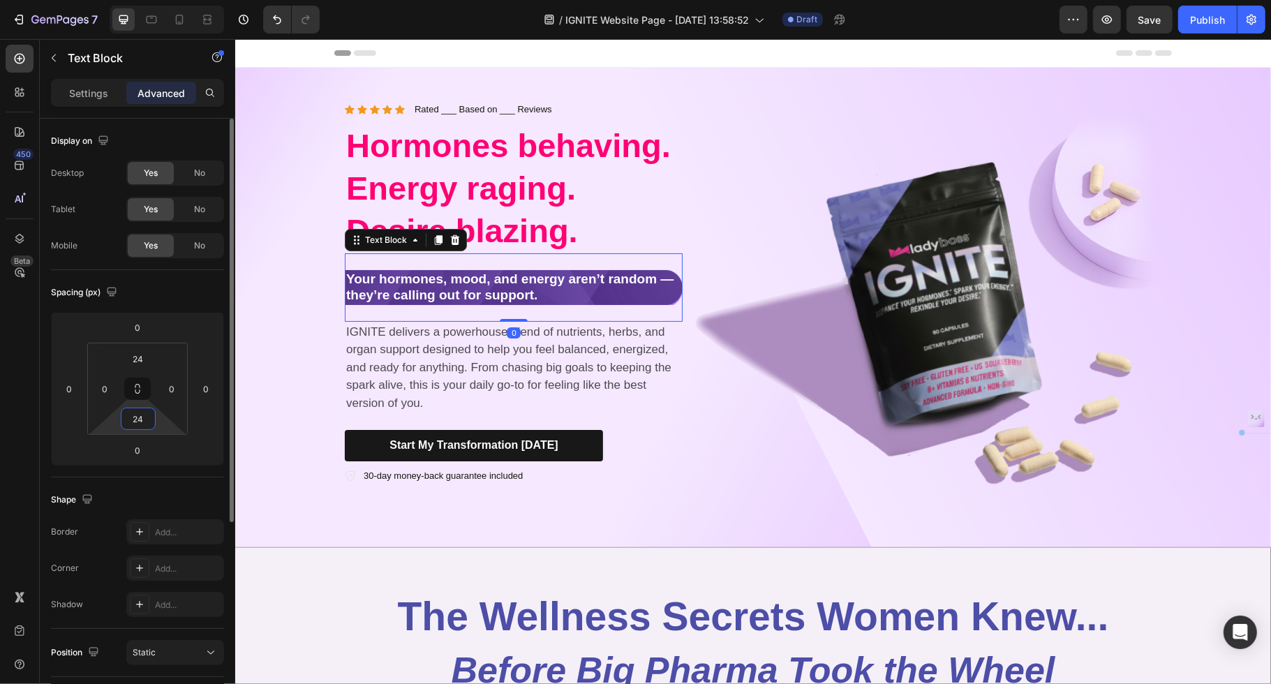
click at [138, 423] on input "24" at bounding box center [138, 418] width 28 height 21
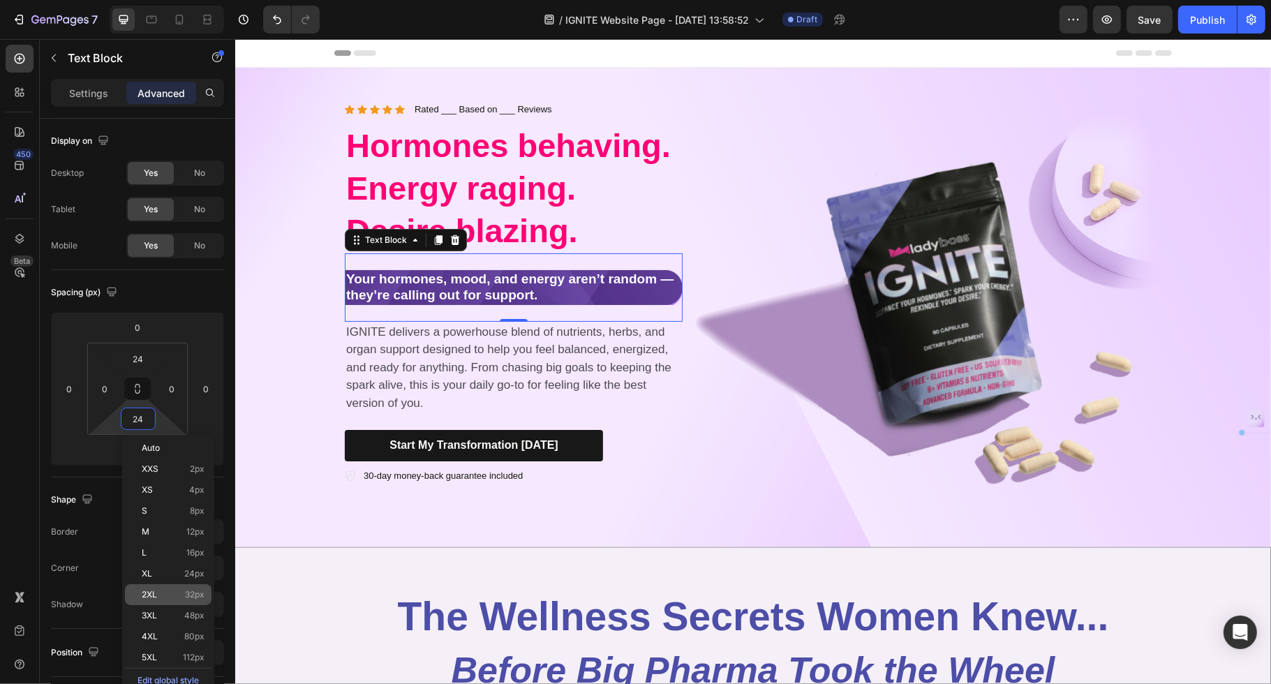
click at [158, 591] on p "2XL 32px" at bounding box center [173, 595] width 63 height 10
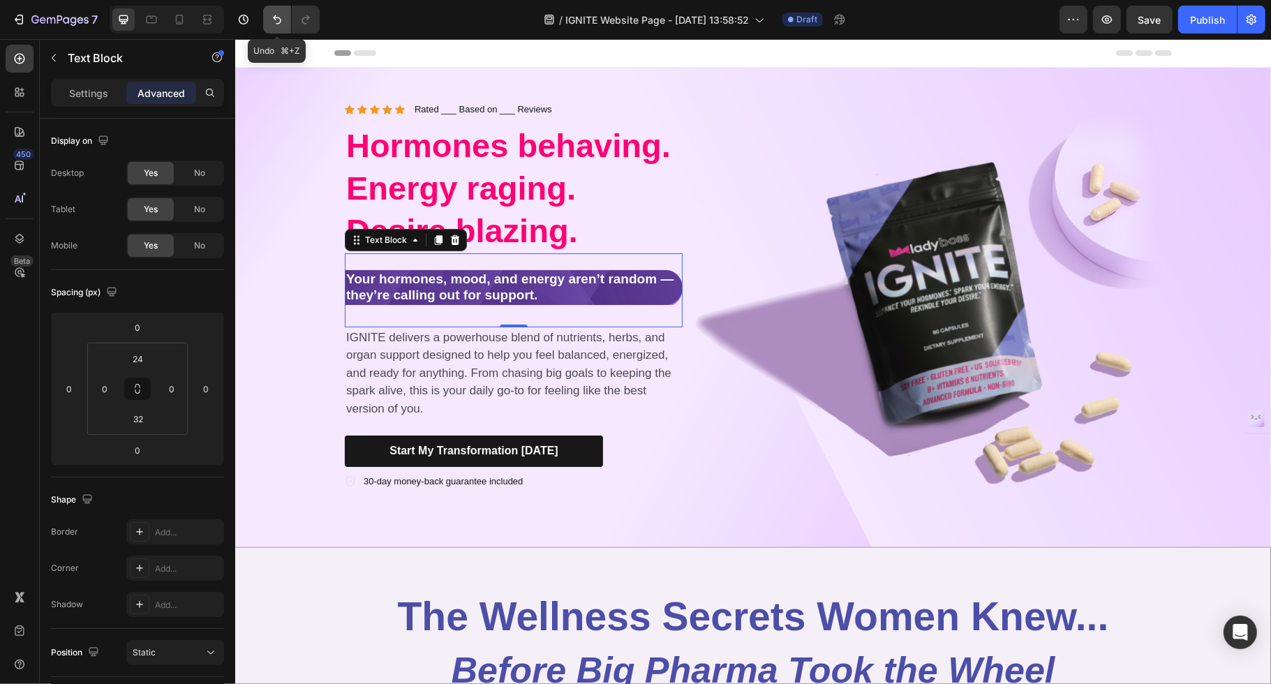
click at [278, 28] on button "Undo/Redo" at bounding box center [277, 20] width 28 height 28
type input "24"
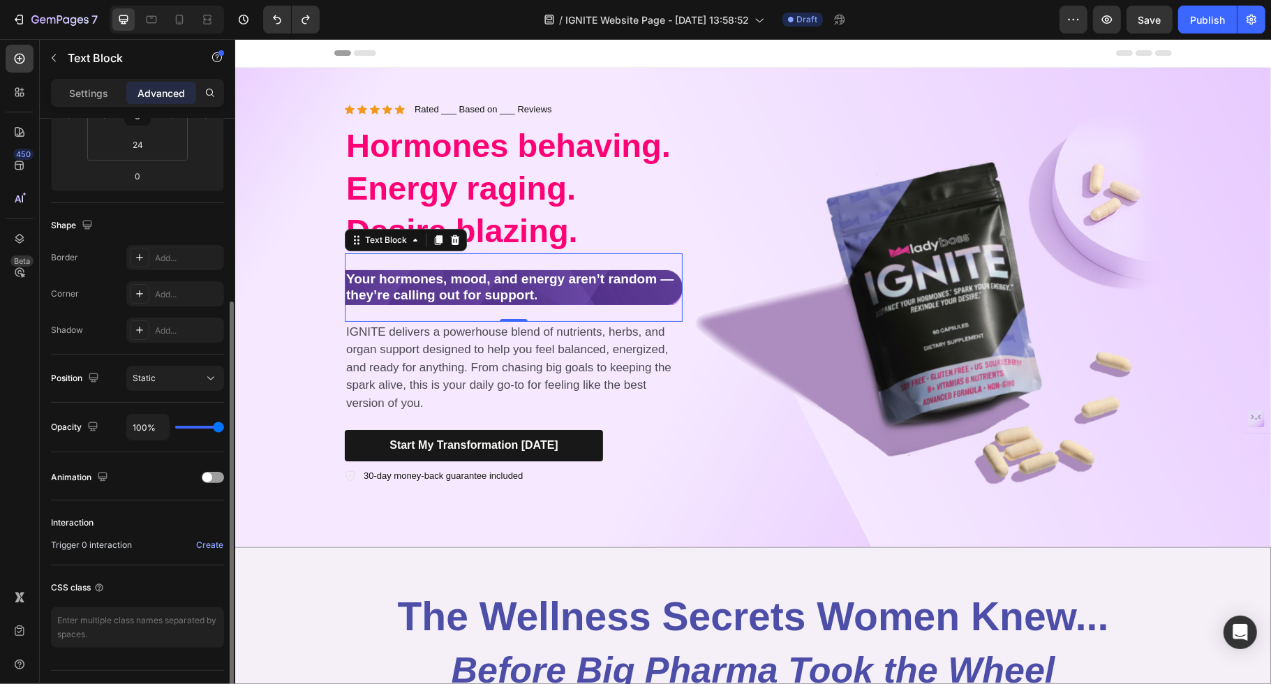
scroll to position [302, 0]
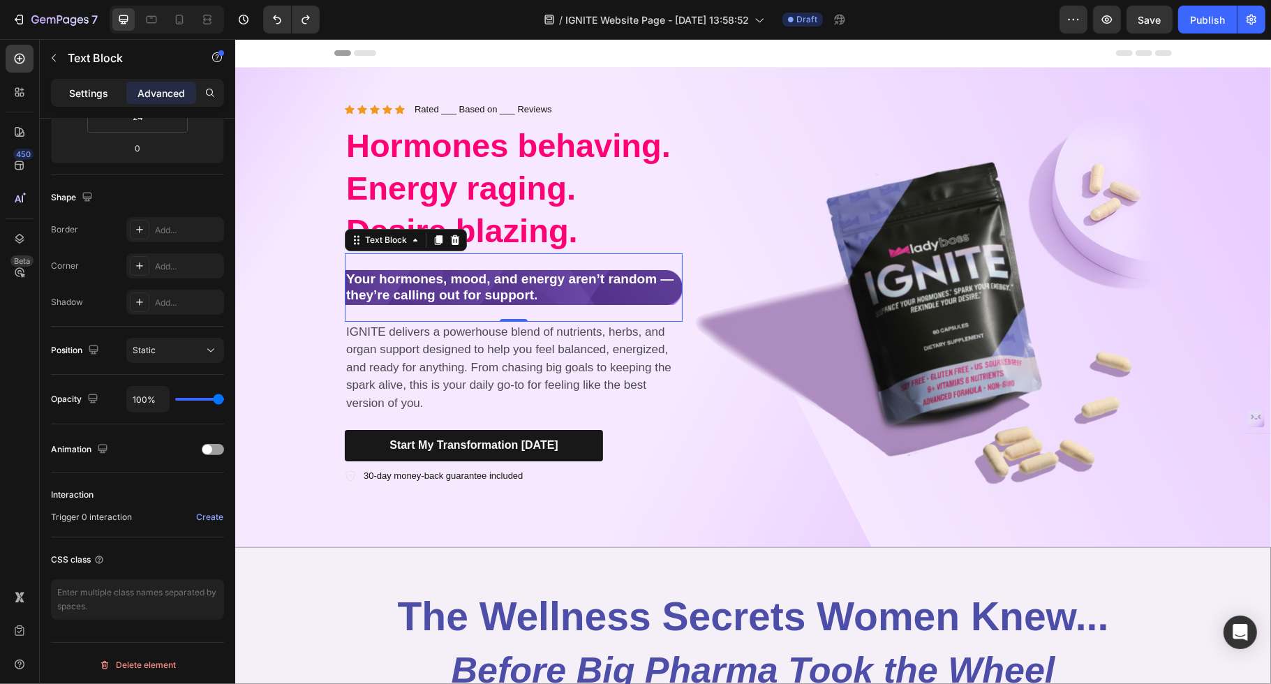
click at [80, 84] on div "Settings" at bounding box center [89, 93] width 70 height 22
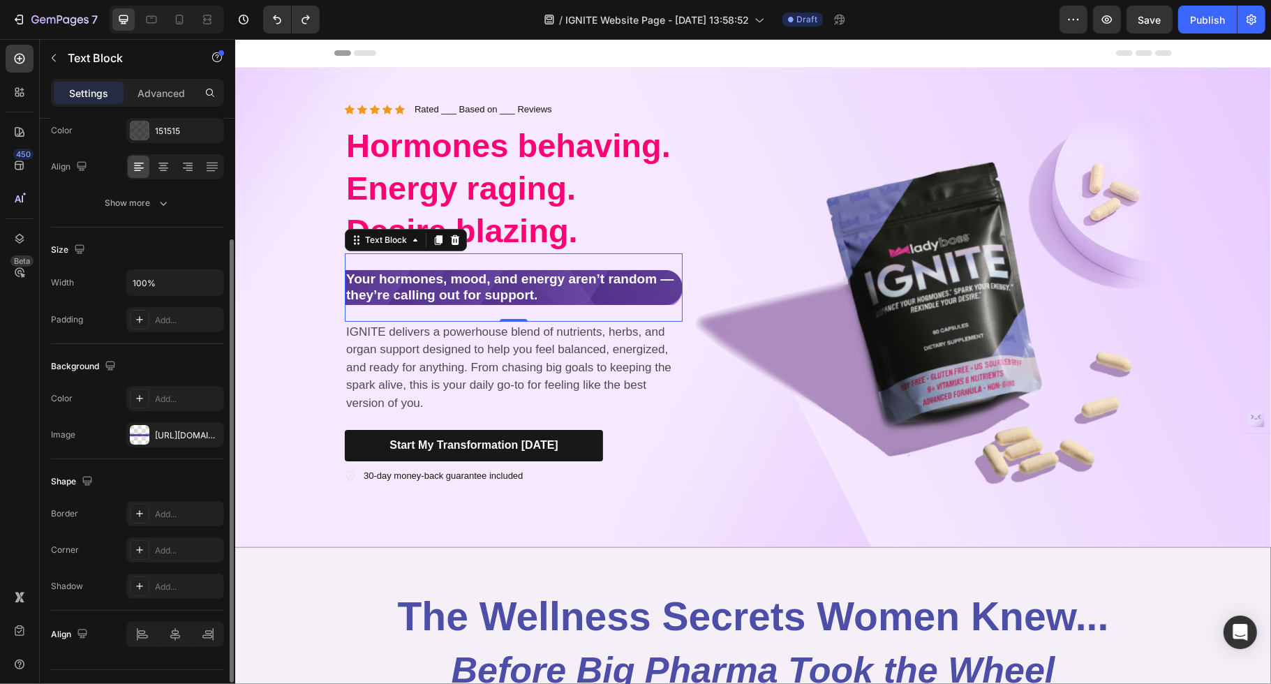
scroll to position [180, 0]
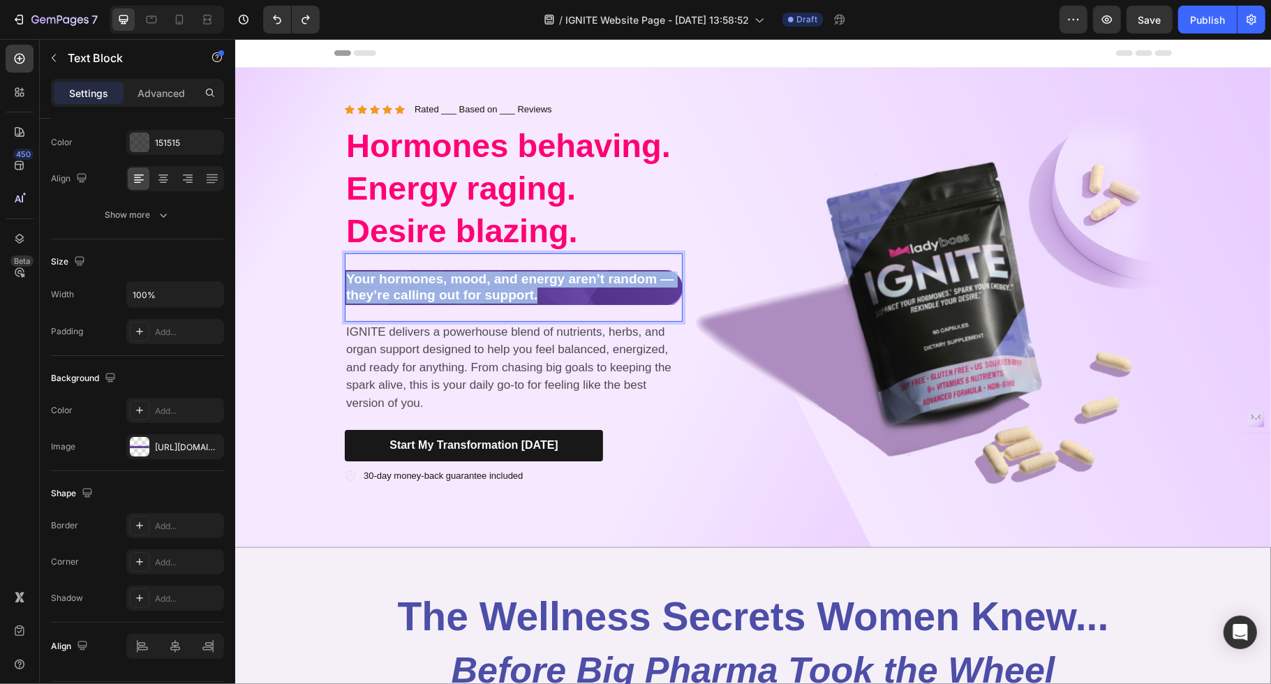
click at [392, 279] on strong "Your hormones, mood, and energy aren’t random — they’re calling out for support." at bounding box center [509, 287] width 327 height 31
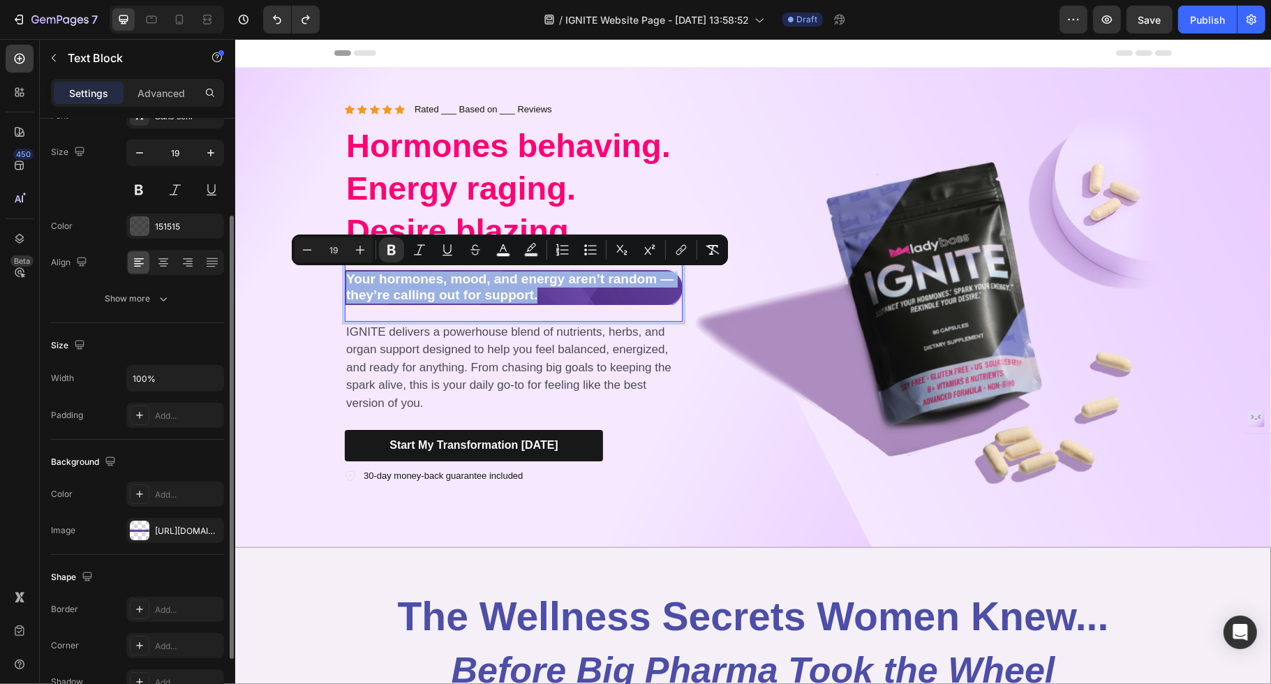
scroll to position [76, 0]
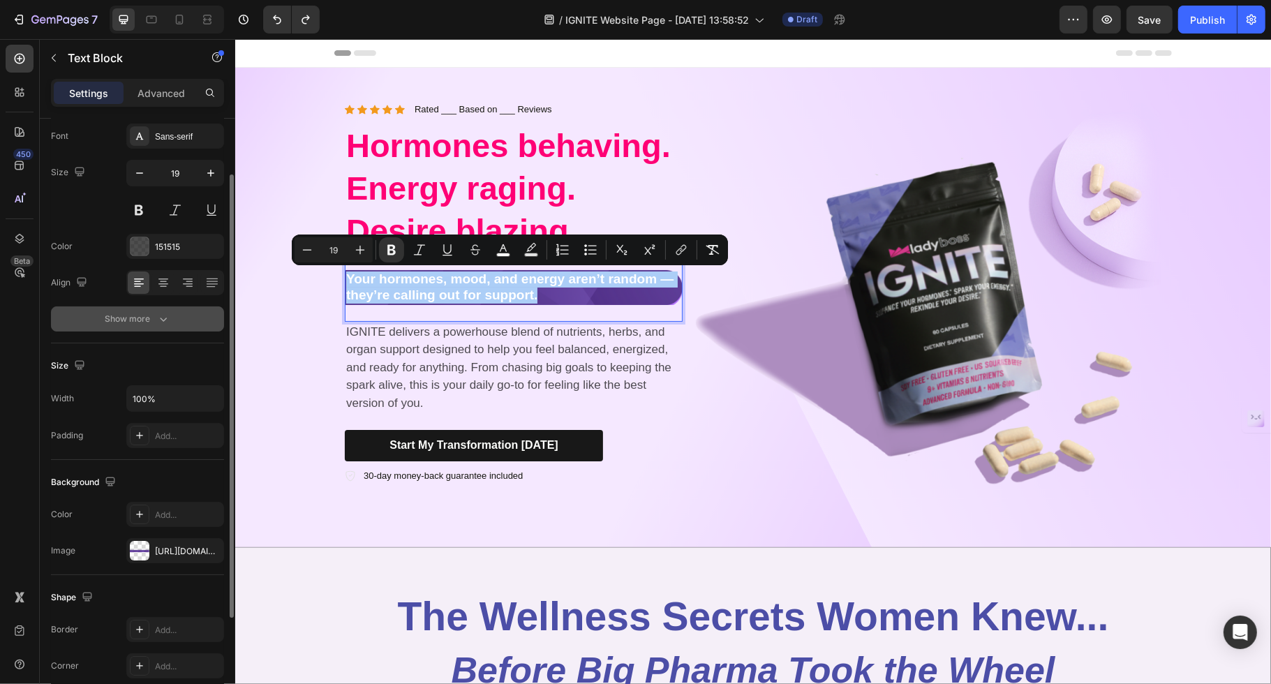
click at [139, 312] on div "Show more" at bounding box center [137, 319] width 65 height 14
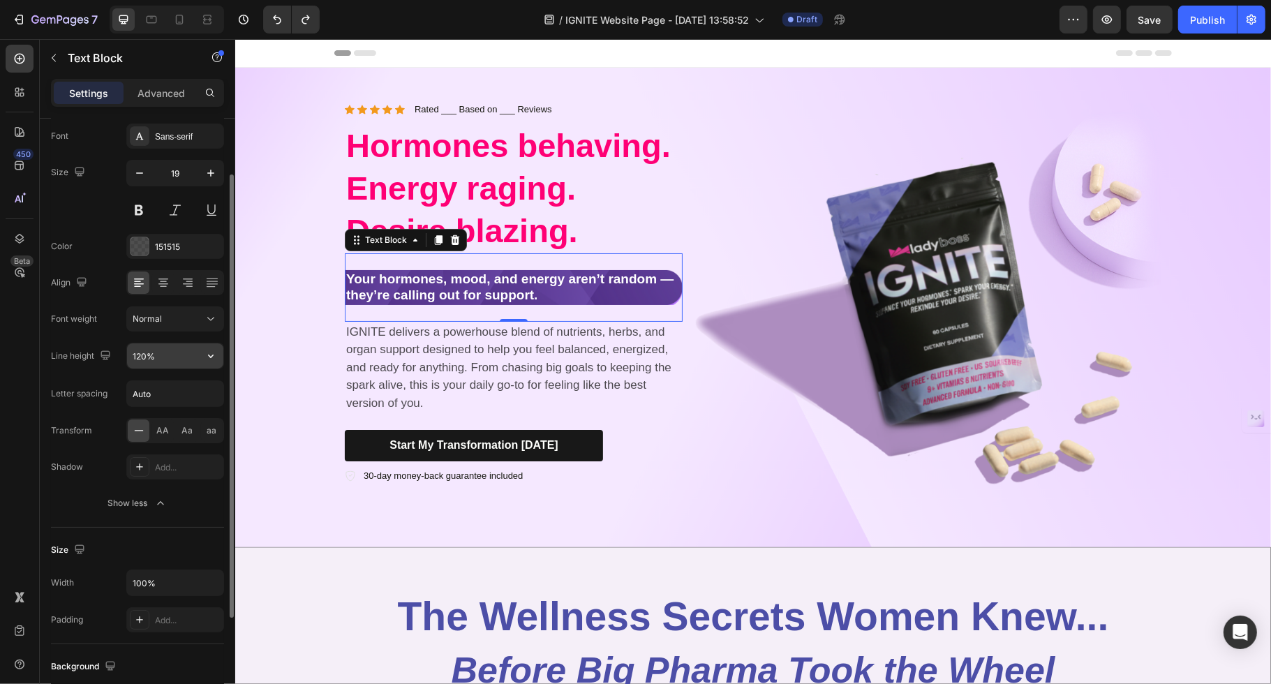
click at [141, 351] on input "120%" at bounding box center [175, 356] width 96 height 25
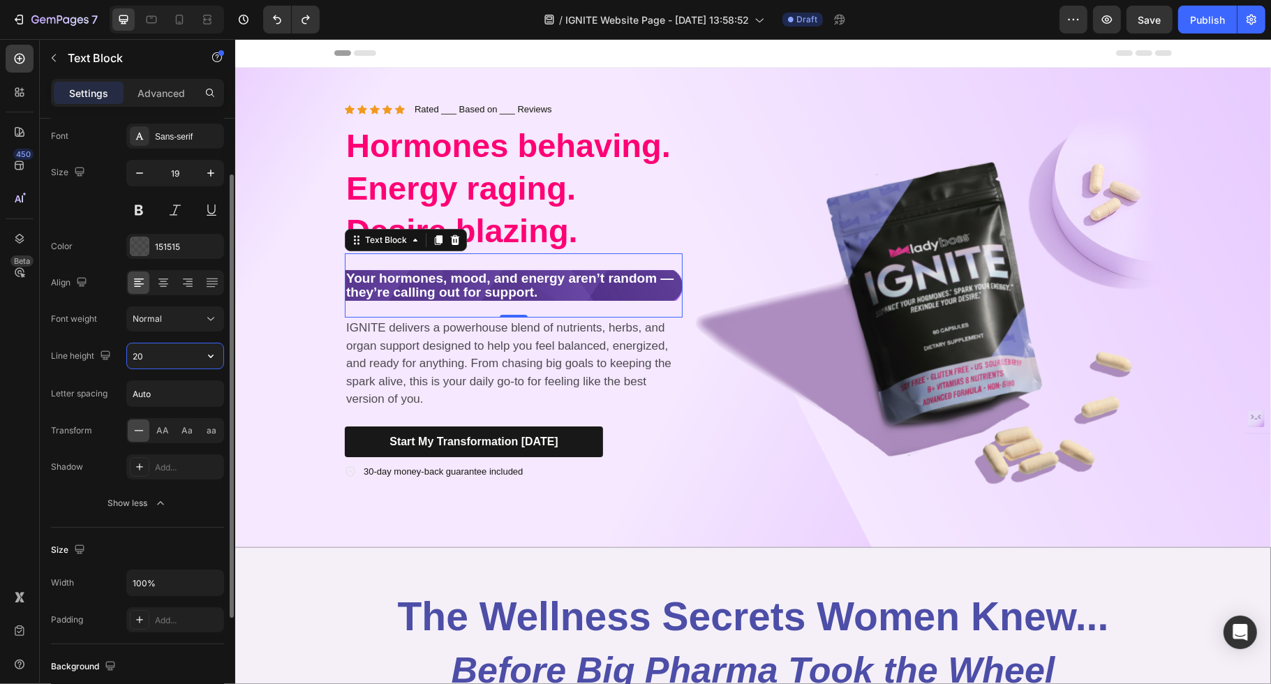
type input "2"
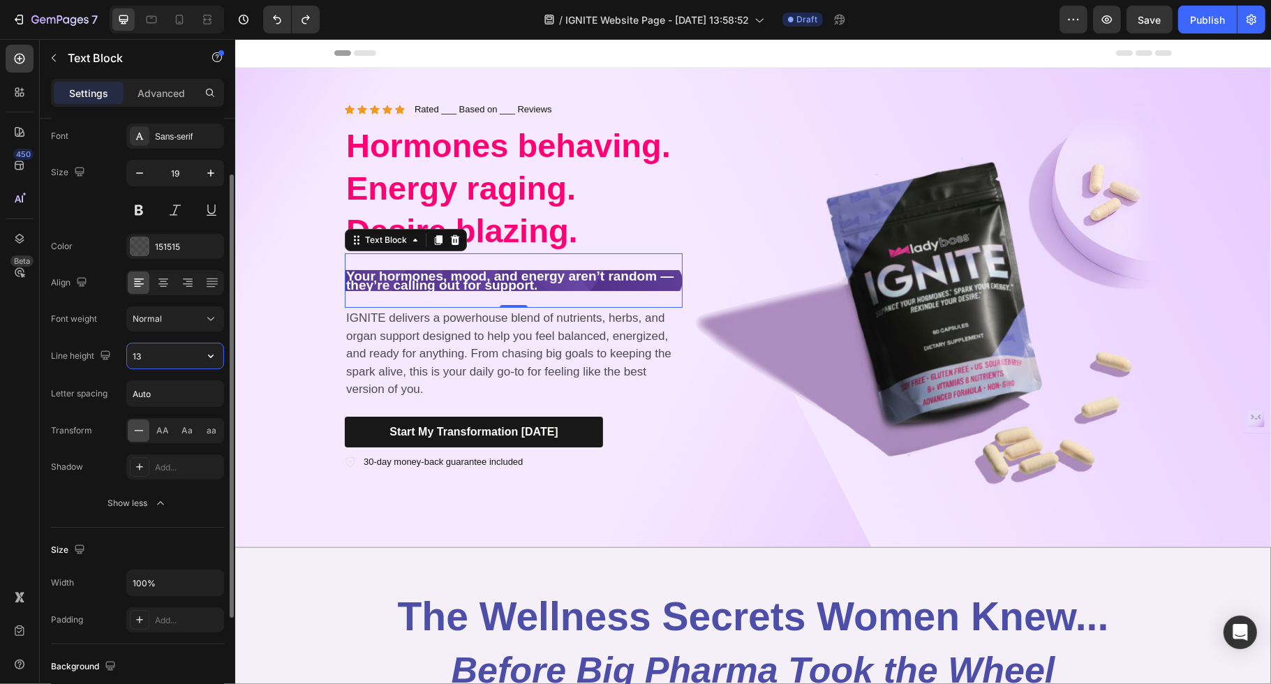
type input "1"
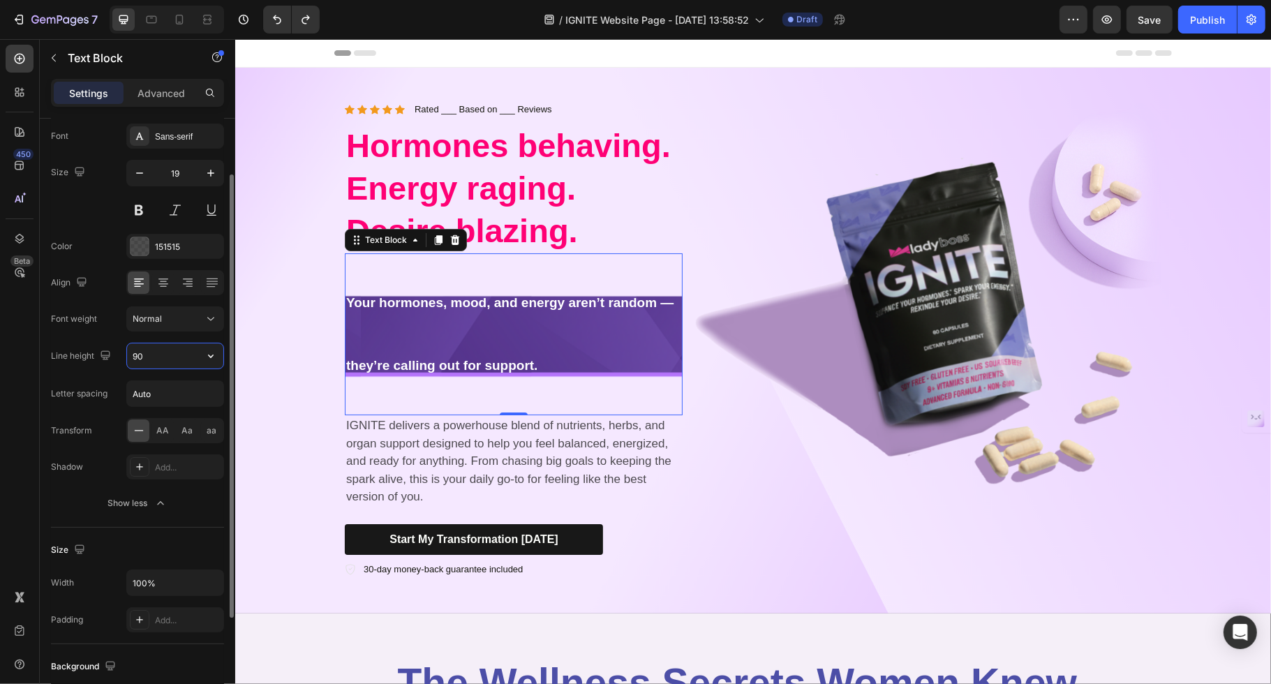
type input "9"
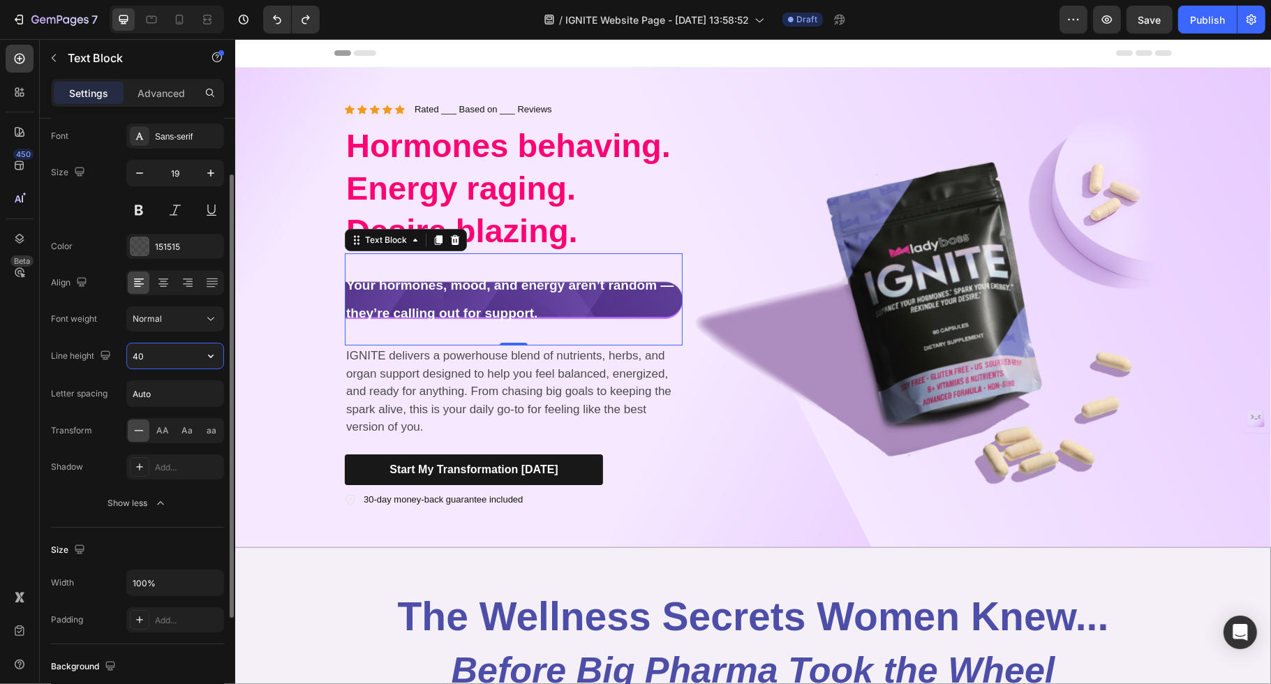
type input "4"
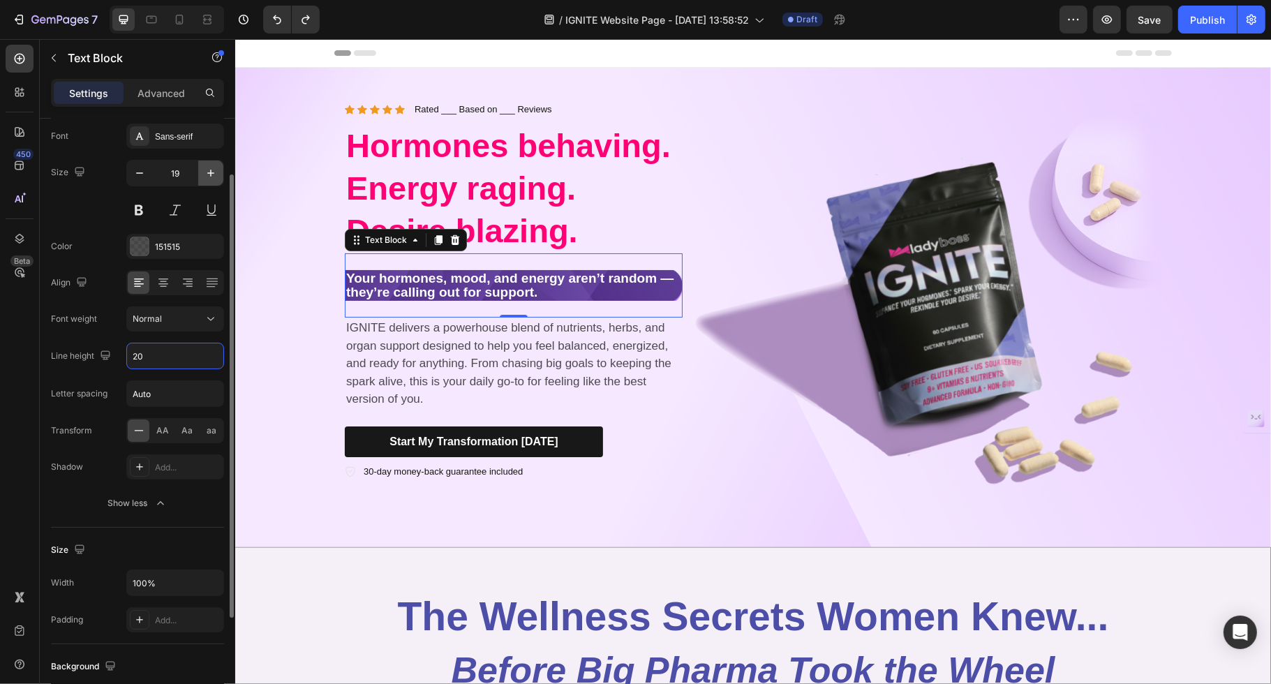
type input "20"
click at [214, 172] on icon "button" at bounding box center [211, 173] width 14 height 14
type input "21"
click at [147, 353] on input "20" at bounding box center [175, 356] width 96 height 25
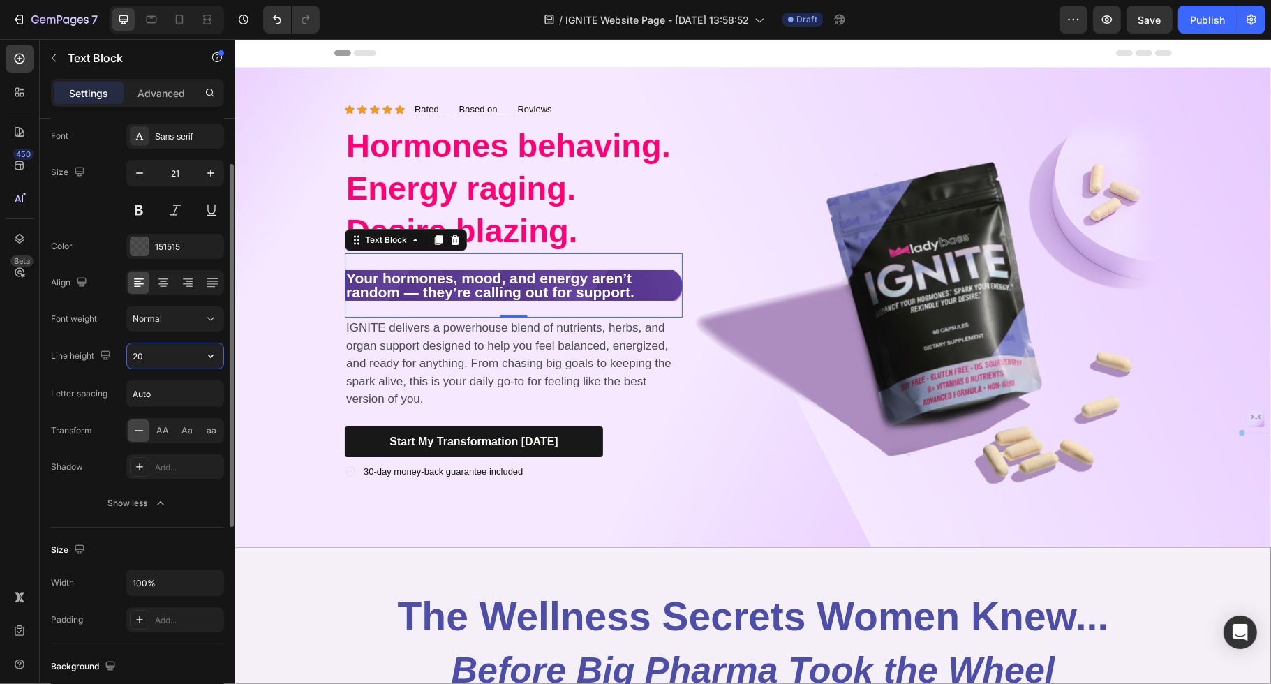
click at [147, 353] on input "20" at bounding box center [175, 356] width 96 height 25
type input "30"
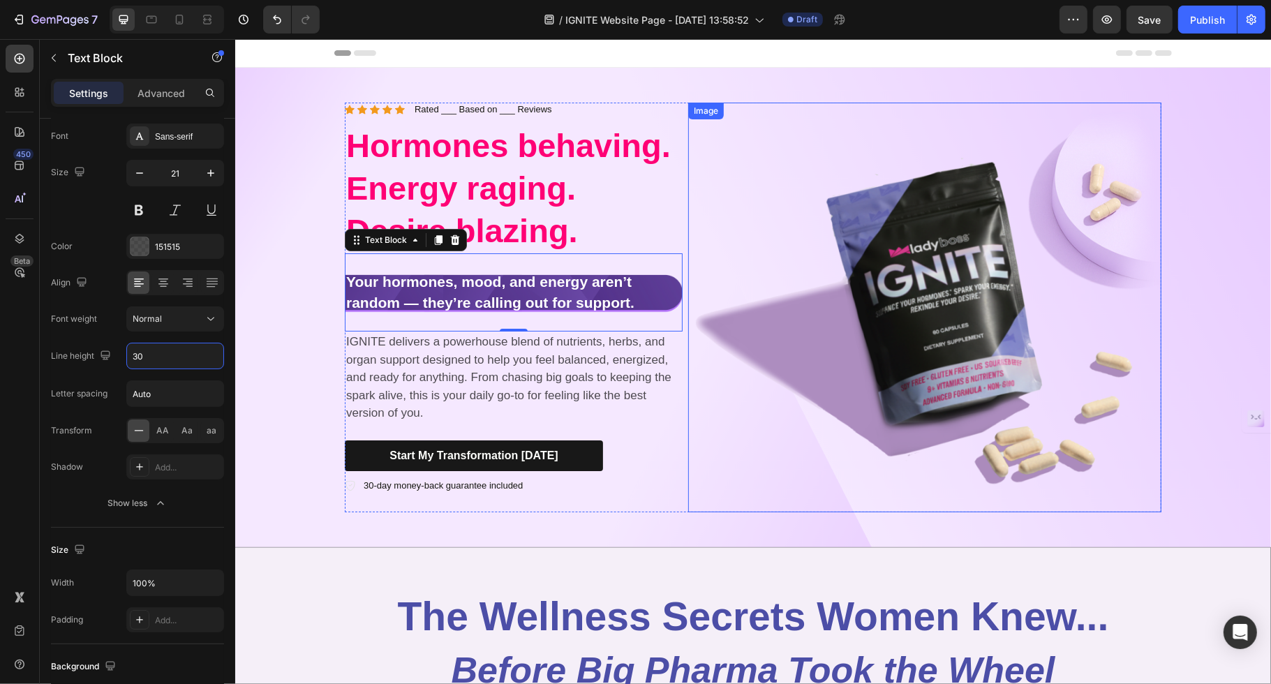
click at [733, 360] on img at bounding box center [924, 308] width 473 height 410
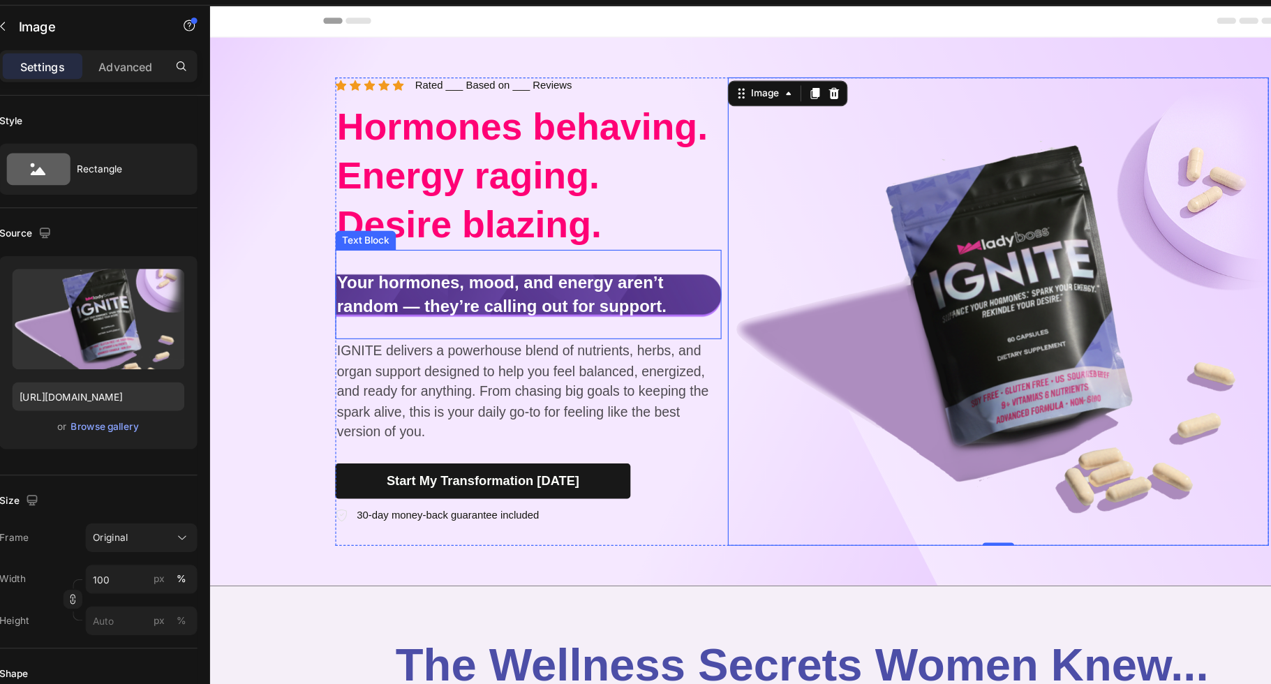
click at [381, 253] on strong "Your hormones, mood, and energy aren’t random — they’re calling out for support." at bounding box center [464, 257] width 288 height 37
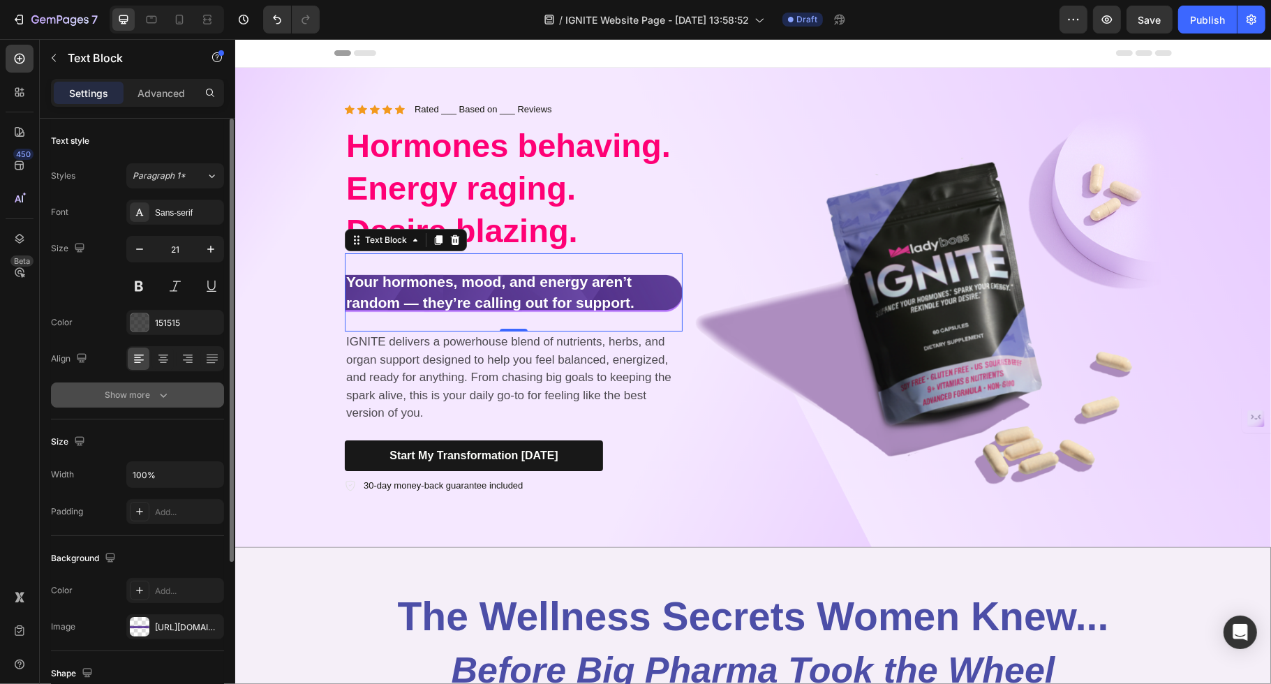
click at [143, 393] on div "Show more" at bounding box center [137, 395] width 65 height 14
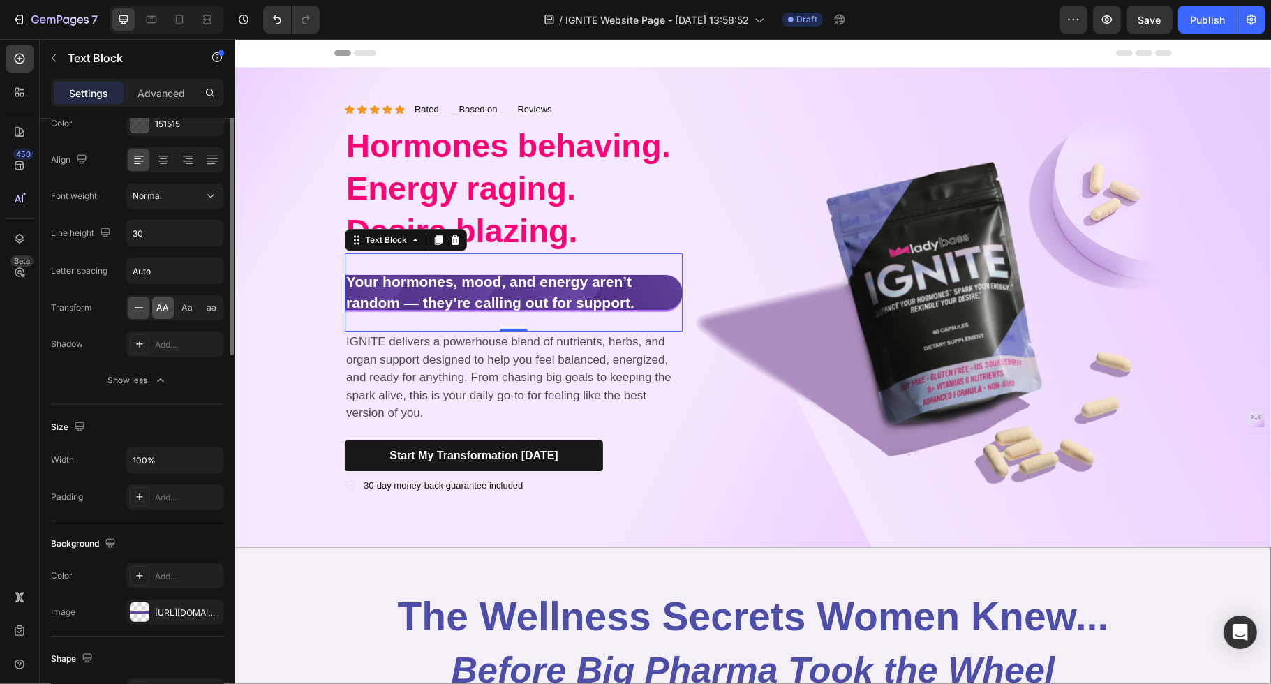
scroll to position [342, 0]
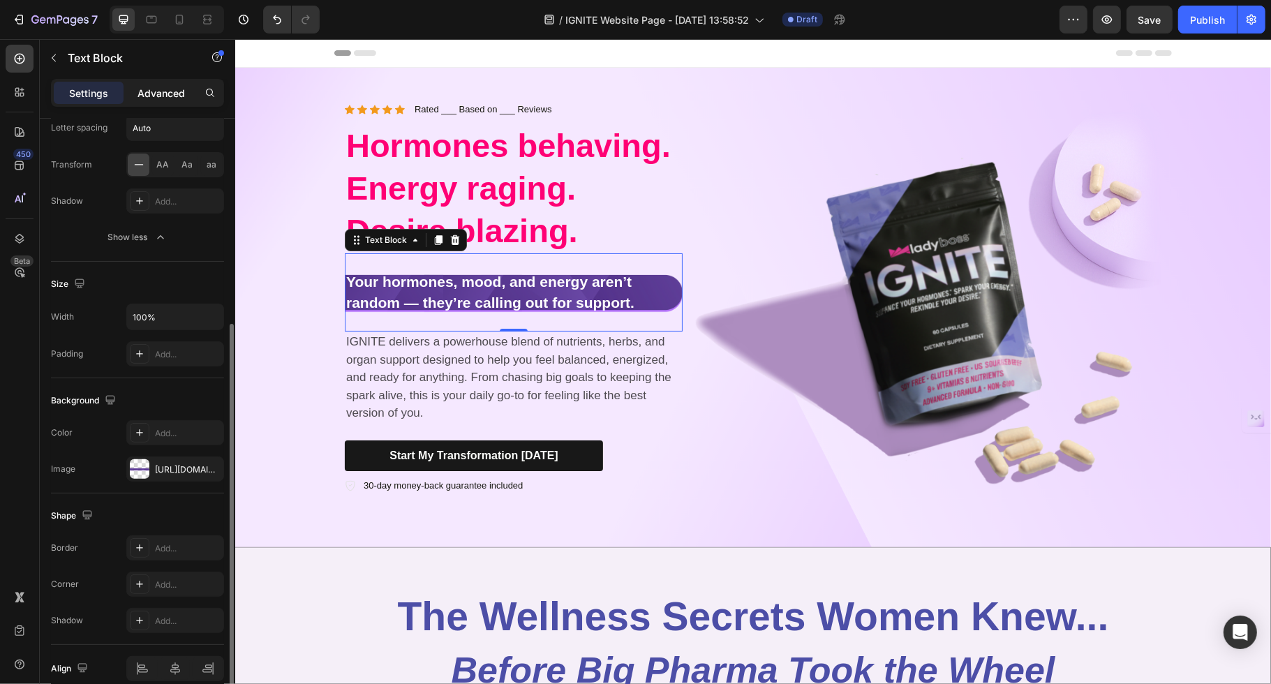
click at [156, 101] on div "Advanced" at bounding box center [161, 93] width 70 height 22
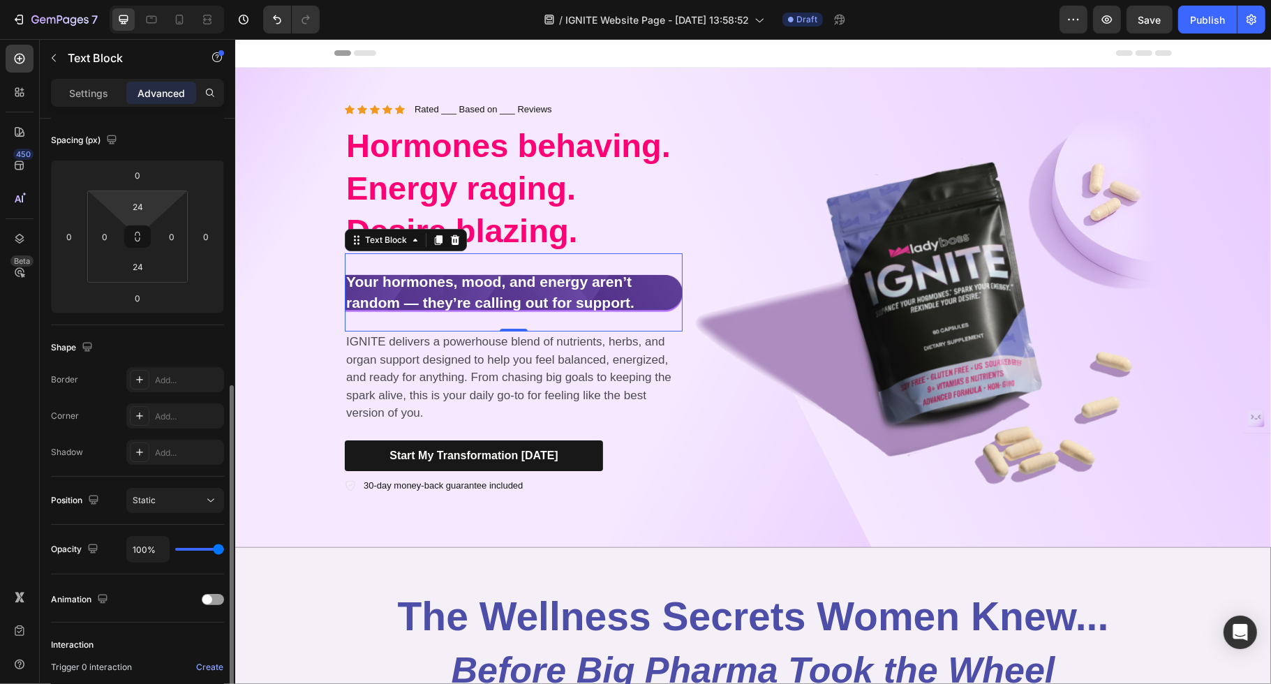
scroll to position [108, 0]
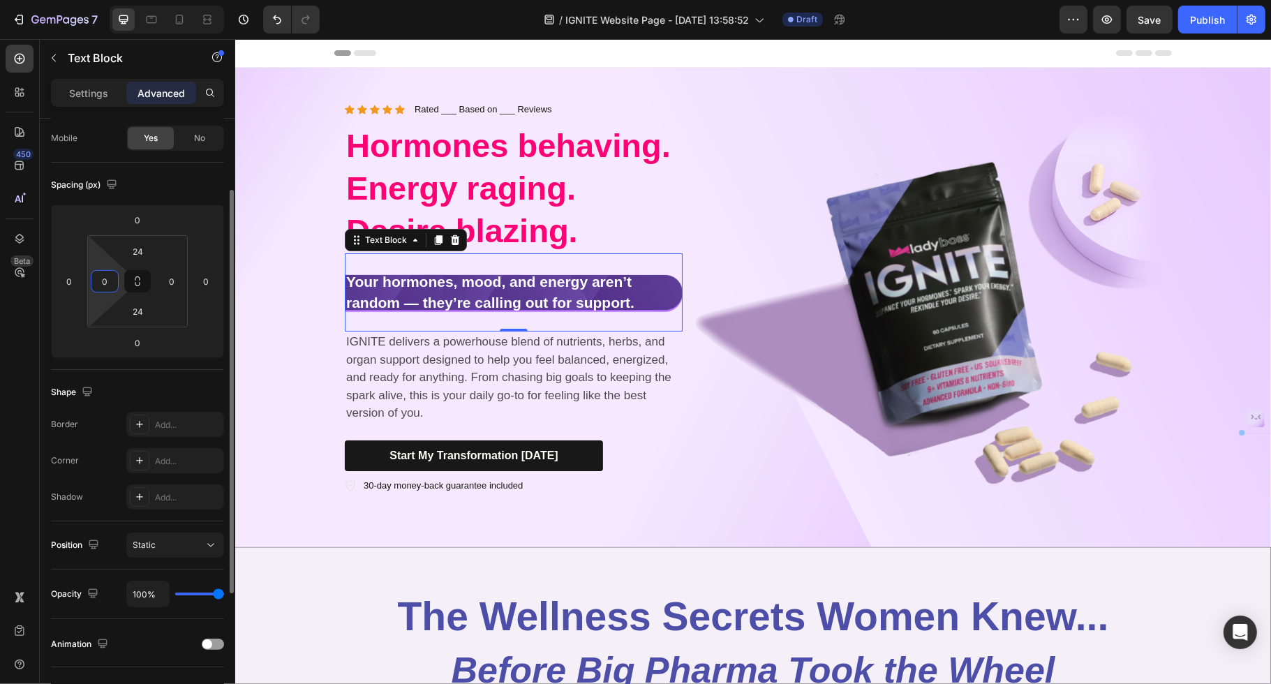
click at [108, 284] on input "0" at bounding box center [104, 281] width 21 height 21
type input "10"
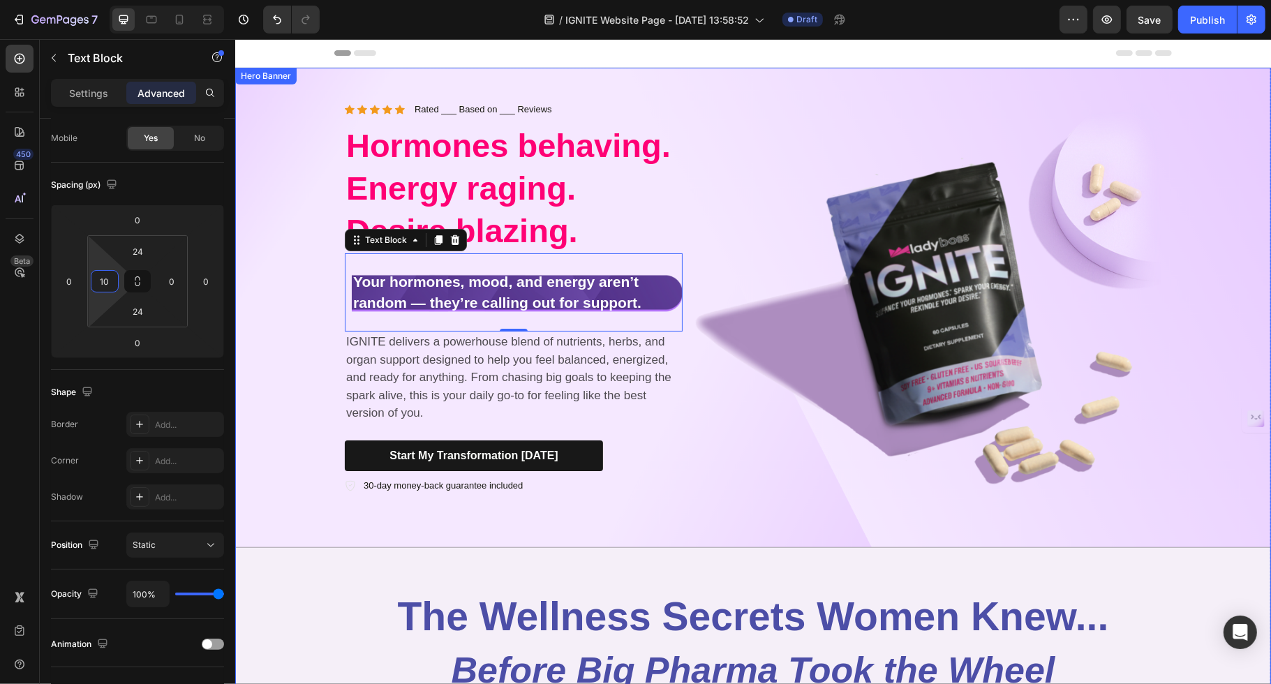
click at [327, 294] on div "Background Image" at bounding box center [753, 308] width 1036 height 480
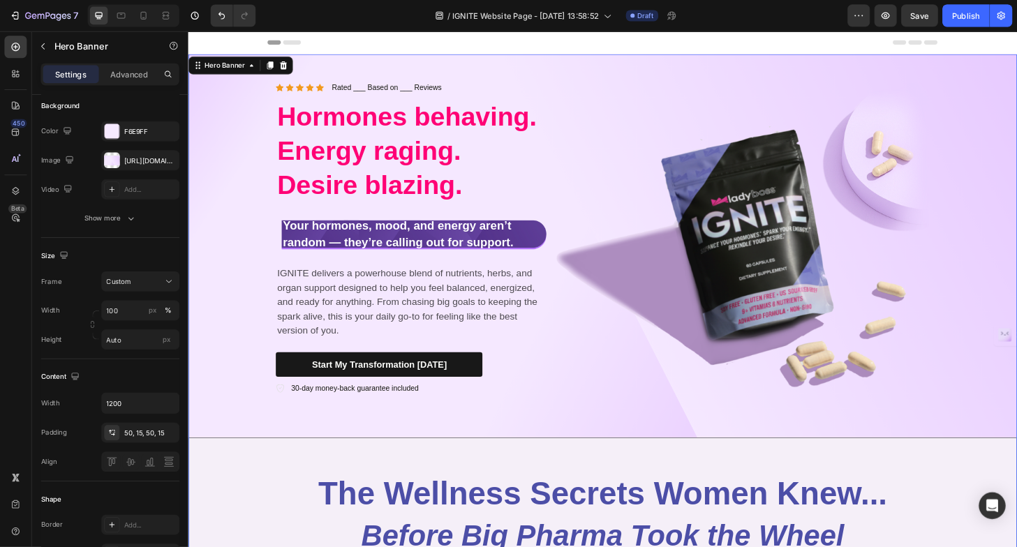
scroll to position [0, 0]
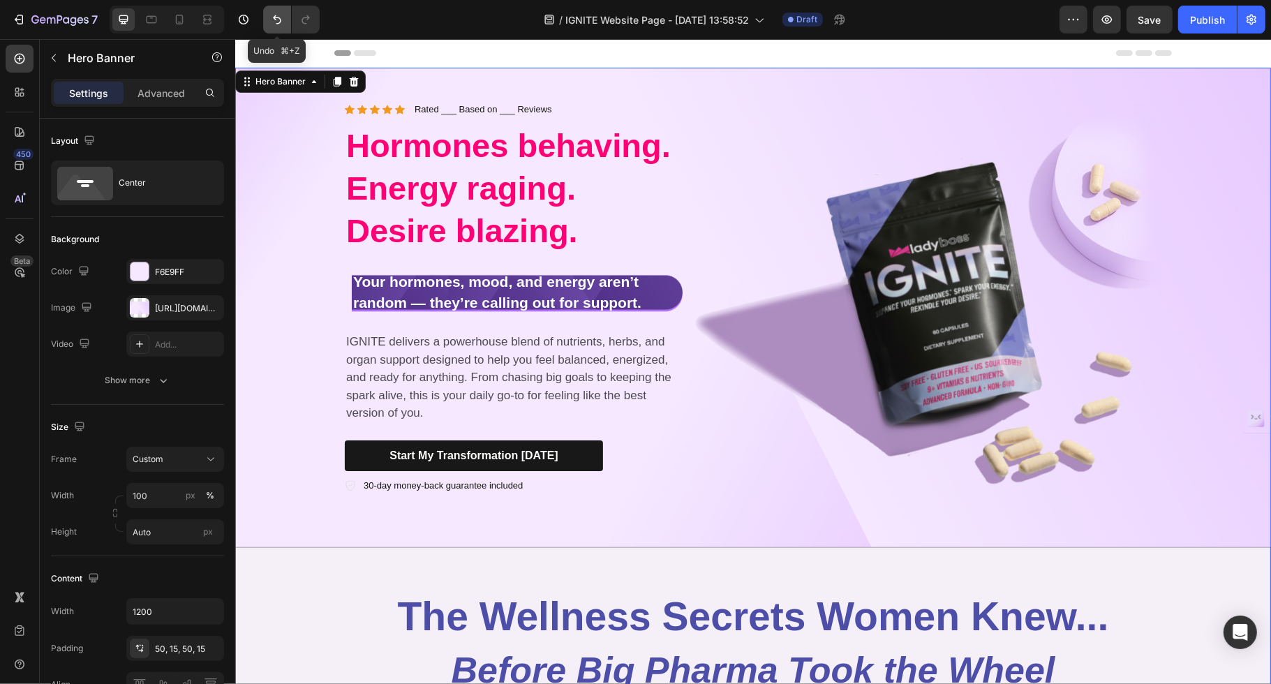
click at [272, 17] on icon "Undo/Redo" at bounding box center [277, 20] width 14 height 14
click at [655, 291] on p "Your hormones, mood, and energy aren’t random — they’re calling out for support." at bounding box center [513, 293] width 335 height 42
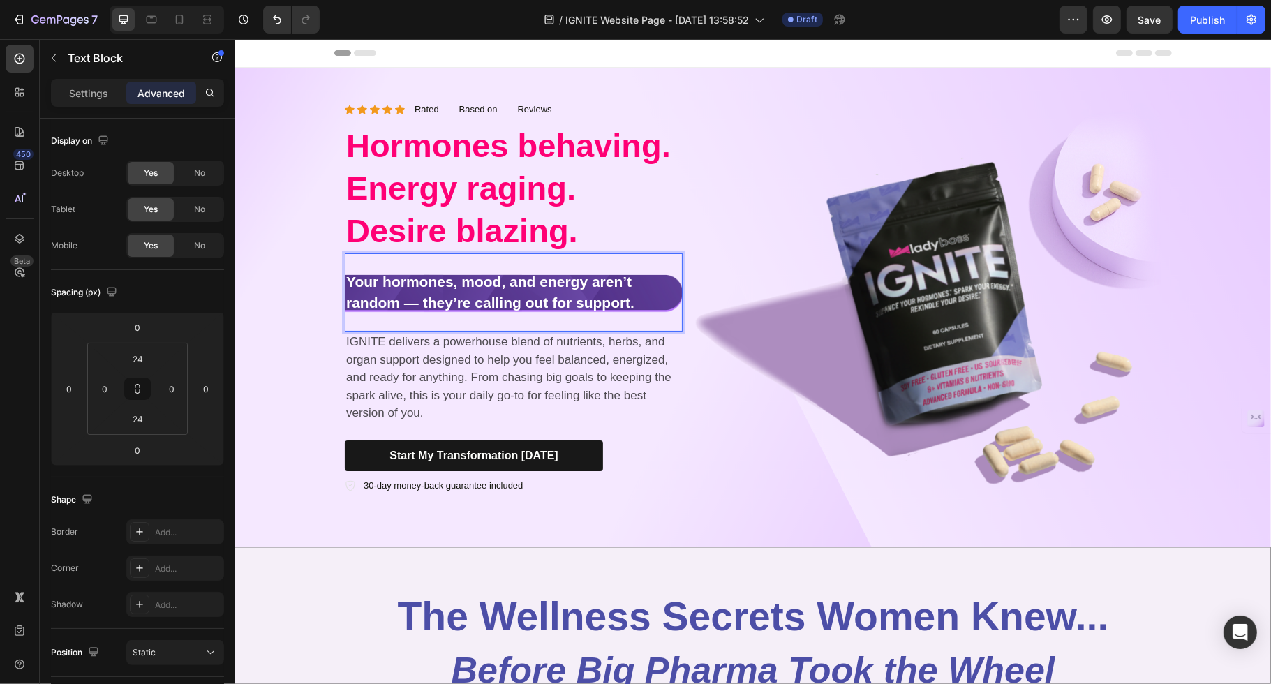
click at [346, 307] on strong "Your hormones, mood, and energy aren’t random — they’re calling out for support." at bounding box center [490, 292] width 288 height 37
click at [354, 283] on strong "Your hormones, mood, and energy aren’t random — they’re calling out for support." at bounding box center [492, 292] width 293 height 37
click at [352, 283] on strong "Your hormones, mood, and energy aren’t random — they’re calling out for support." at bounding box center [492, 292] width 293 height 37
click at [348, 302] on strong "Your hormones, mood, and energy aren’t random — they’re calling out for support." at bounding box center [492, 292] width 293 height 37
click at [355, 281] on strong "Your hormones, mood, and energy aren’t random — they’re calling out for support." at bounding box center [492, 292] width 293 height 37
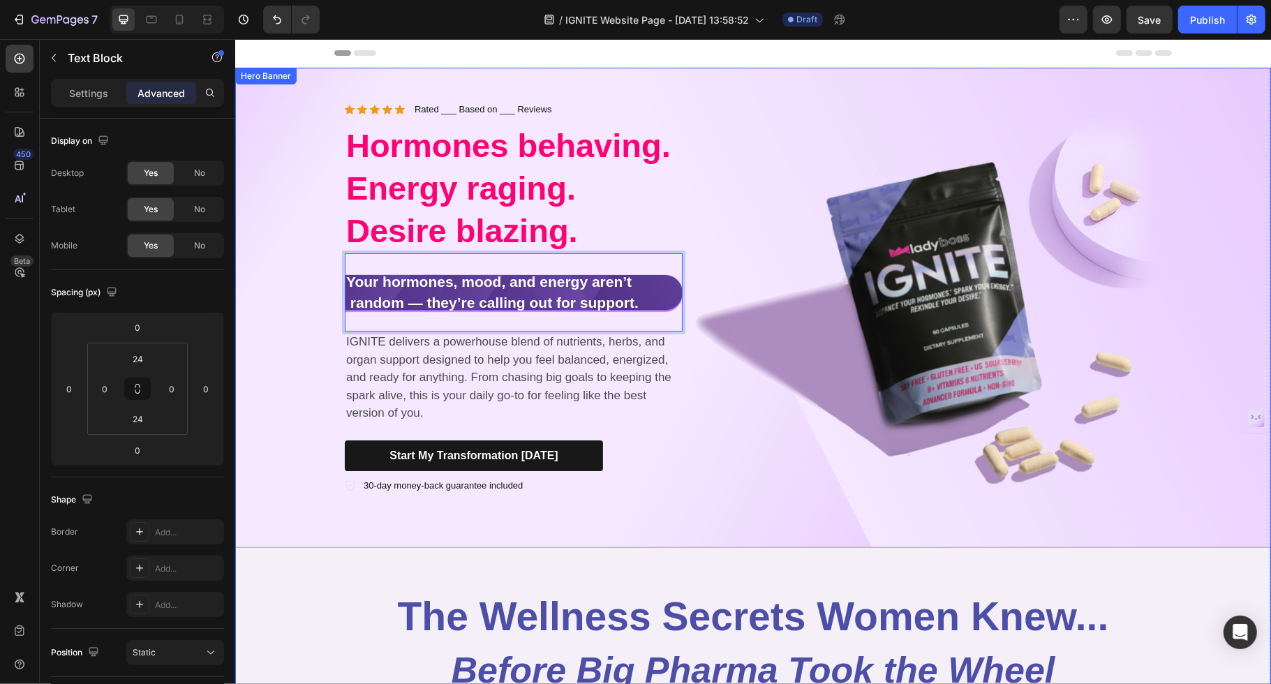
click at [295, 279] on div "Background Image" at bounding box center [753, 308] width 1036 height 480
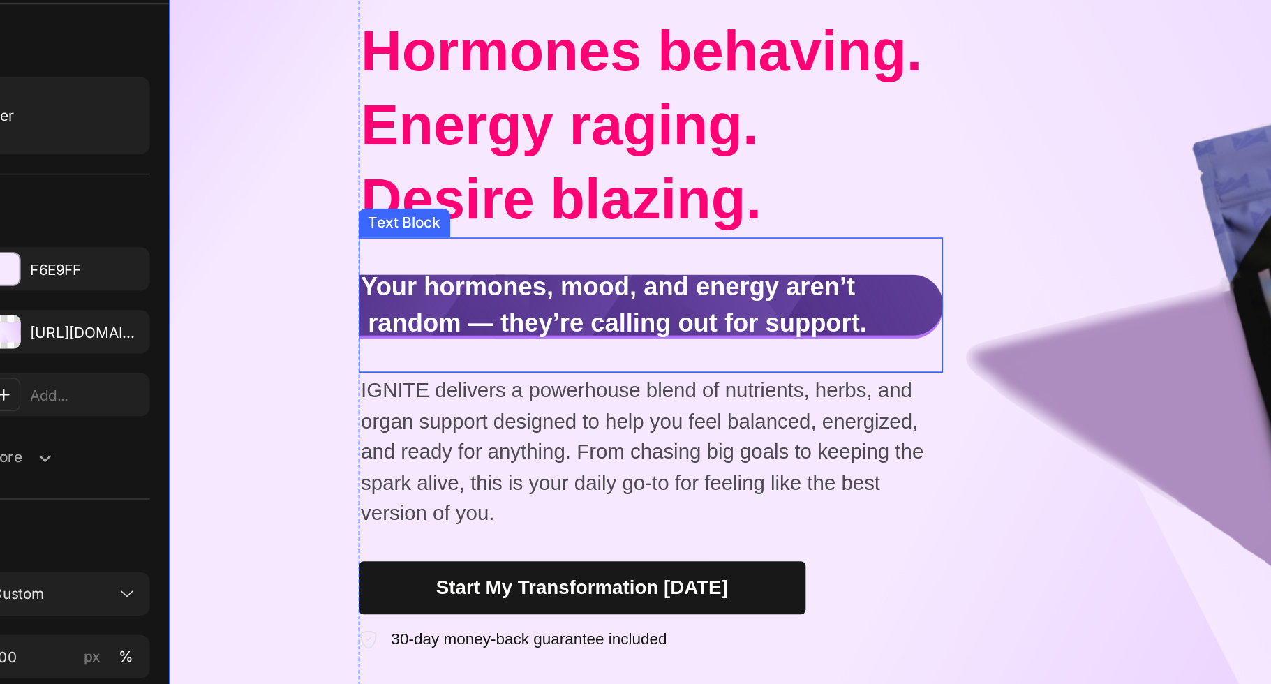
click at [289, 110] on strong "Your hormones, mood, and energy aren’t random — they’re calling out for support." at bounding box center [426, 120] width 293 height 37
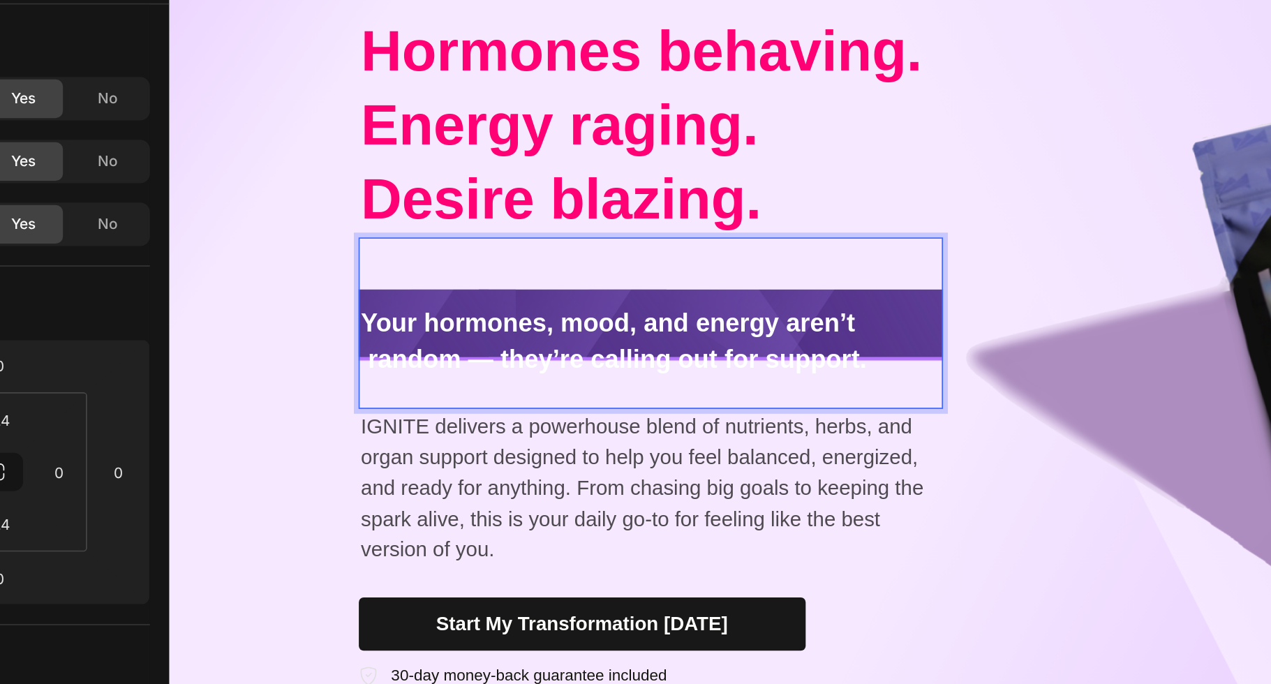
click at [581, 152] on p "Your hormones, mood, and energy aren’t random — they’re calling out for support." at bounding box center [447, 142] width 335 height 42
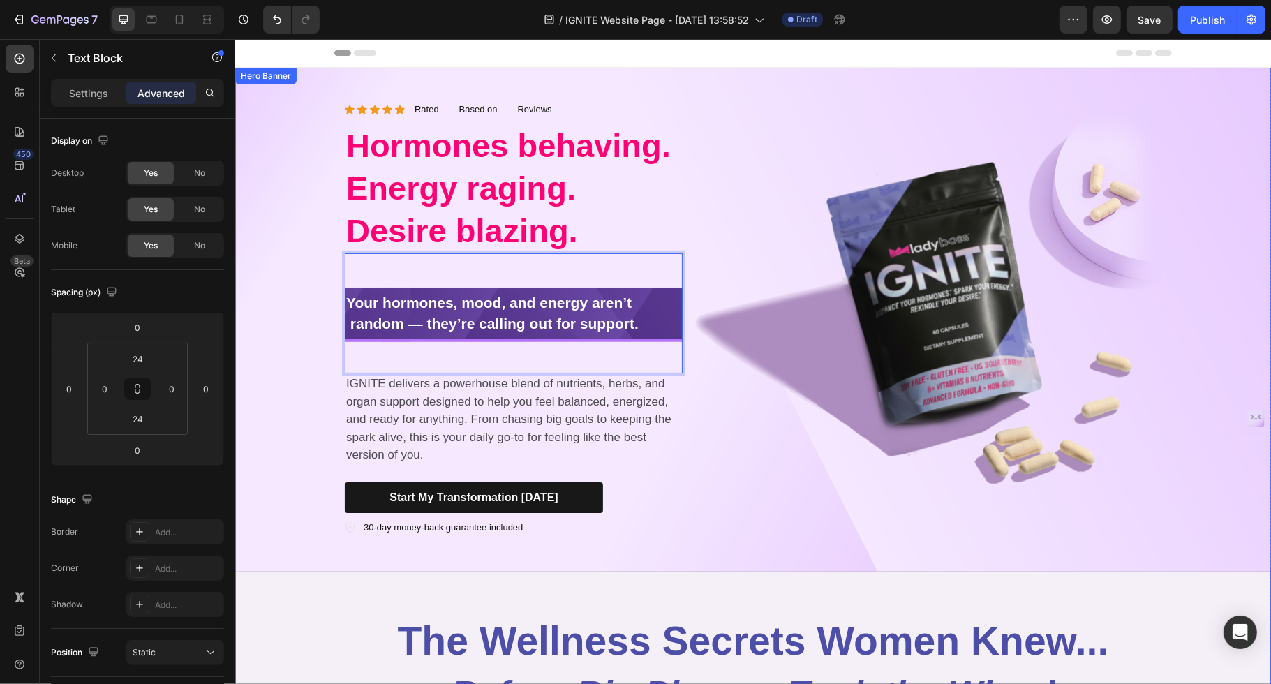
click at [337, 279] on div "Icon Icon Icon Icon Icon Icon List Rated ___ Based on ___ Reviews Text Block Ro…" at bounding box center [753, 320] width 838 height 504
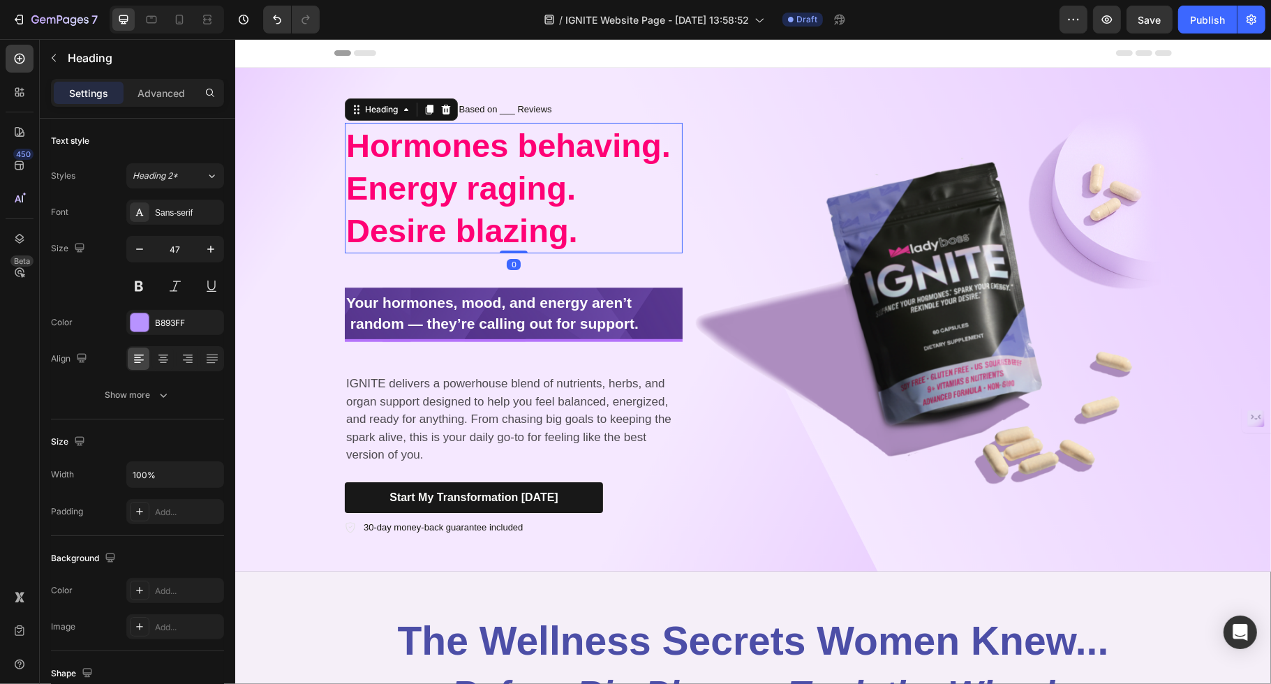
click at [447, 197] on span "Hormones behaving. Energy raging. Desire blazing." at bounding box center [508, 188] width 325 height 122
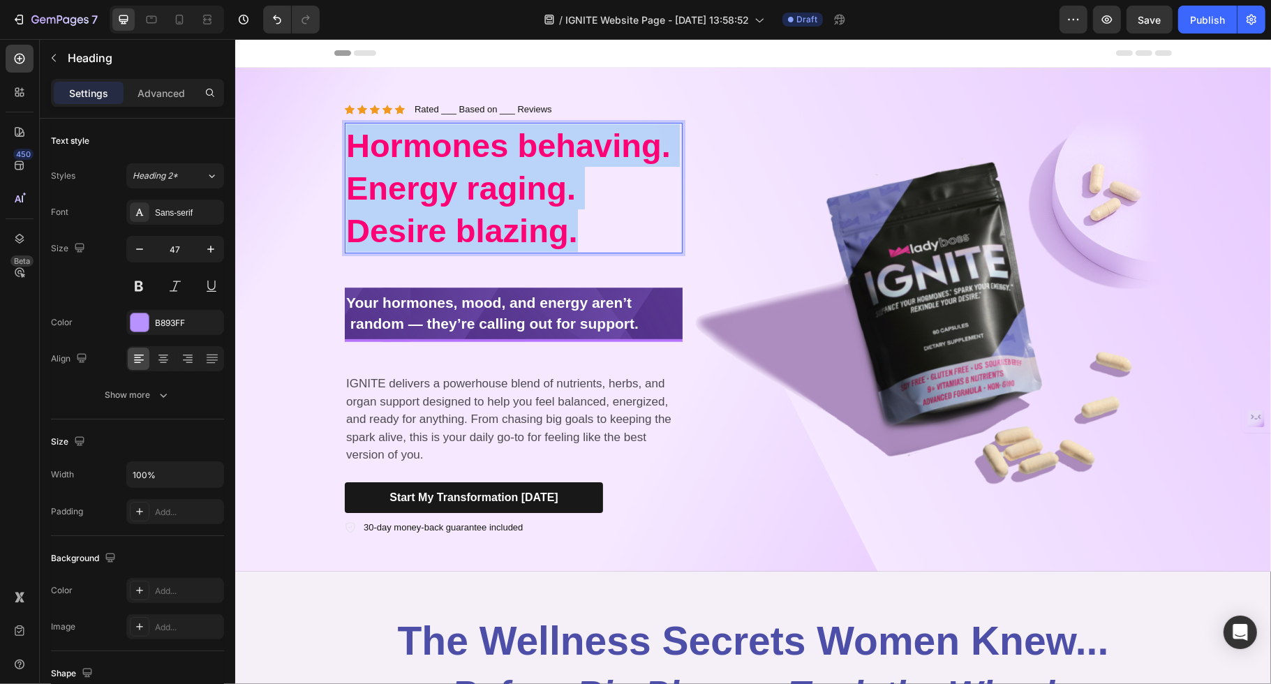
click at [447, 197] on span "Hormones behaving. Energy raging. Desire blazing." at bounding box center [508, 188] width 325 height 122
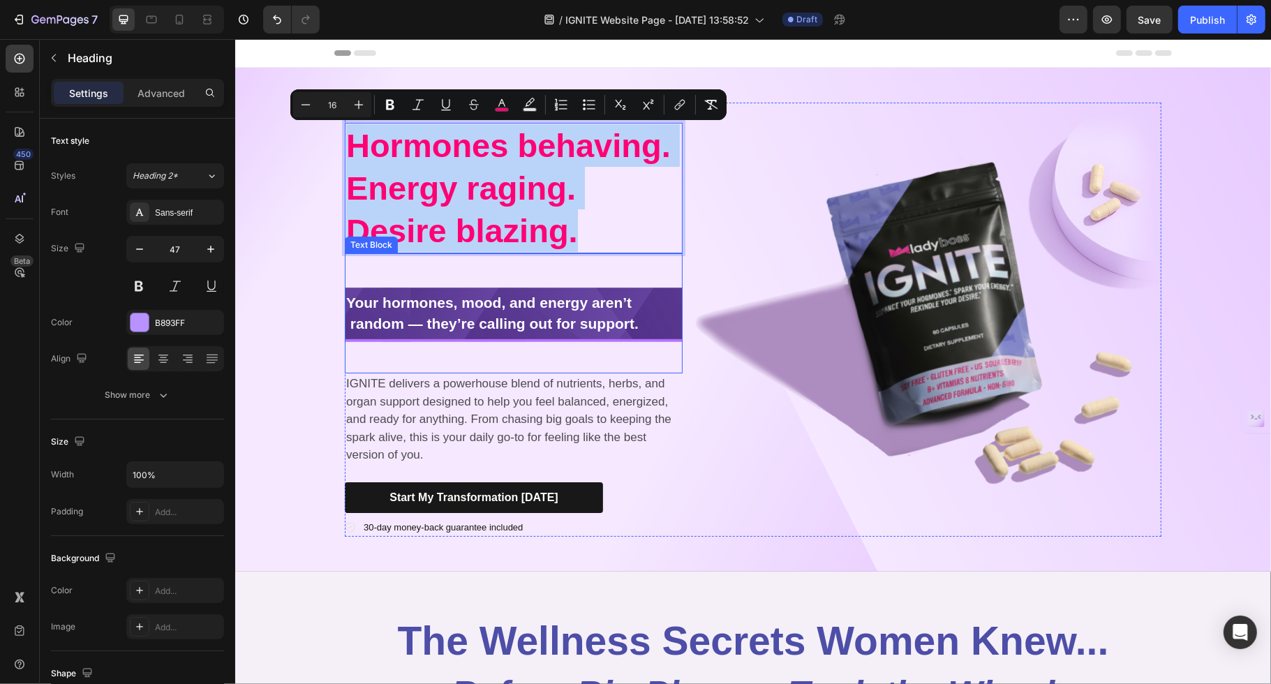
click at [472, 260] on div "Your hormones, mood, and energy aren’t random — they’re calling out for support…" at bounding box center [513, 313] width 338 height 120
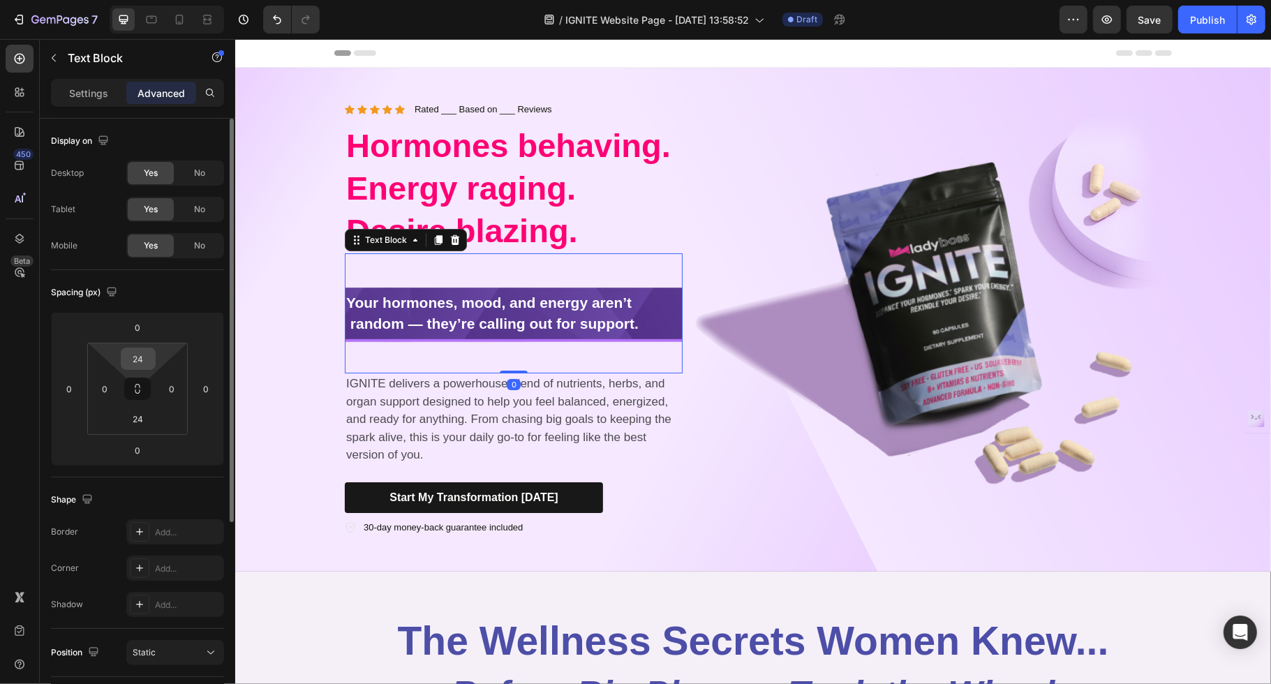
click at [136, 360] on input "24" at bounding box center [138, 358] width 28 height 21
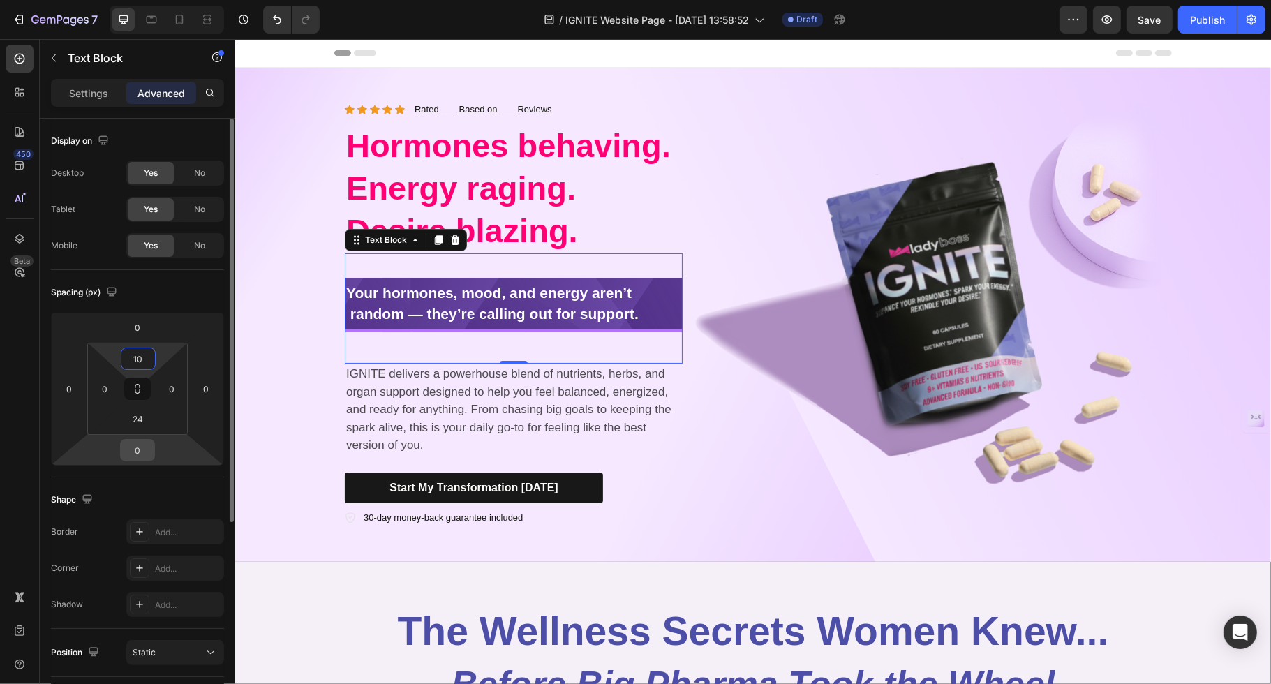
type input "10"
click at [138, 440] on input "0" at bounding box center [138, 450] width 28 height 21
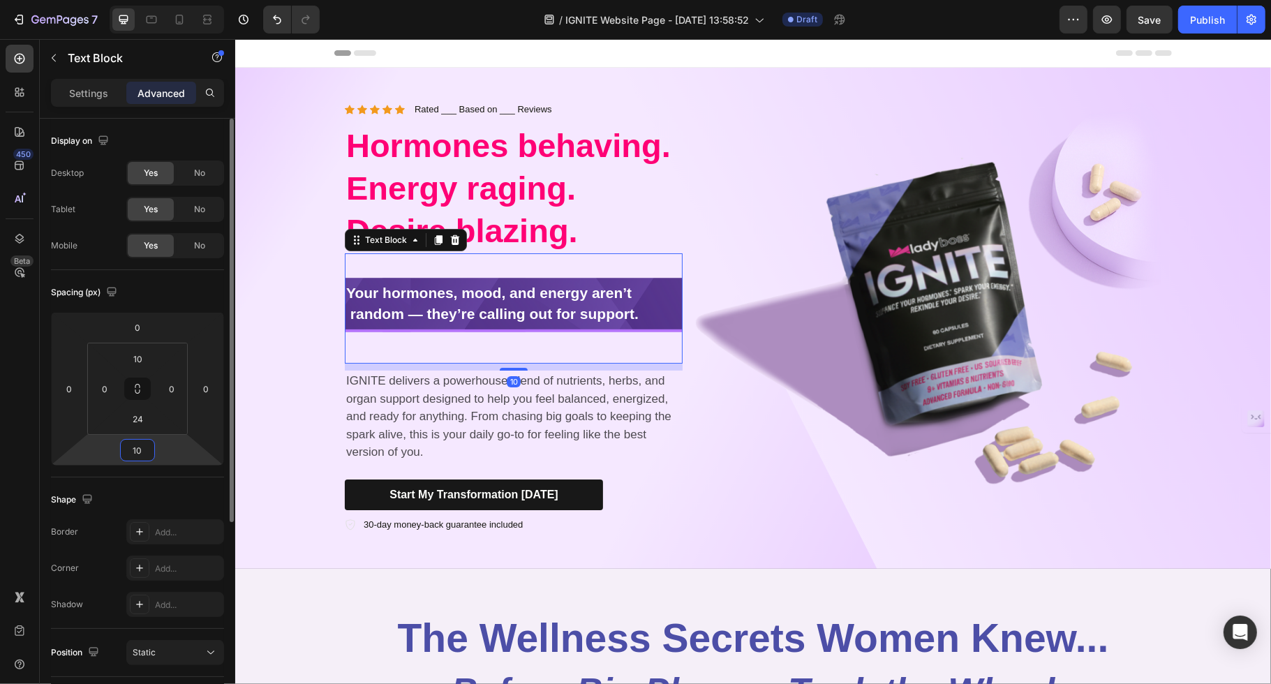
type input "1"
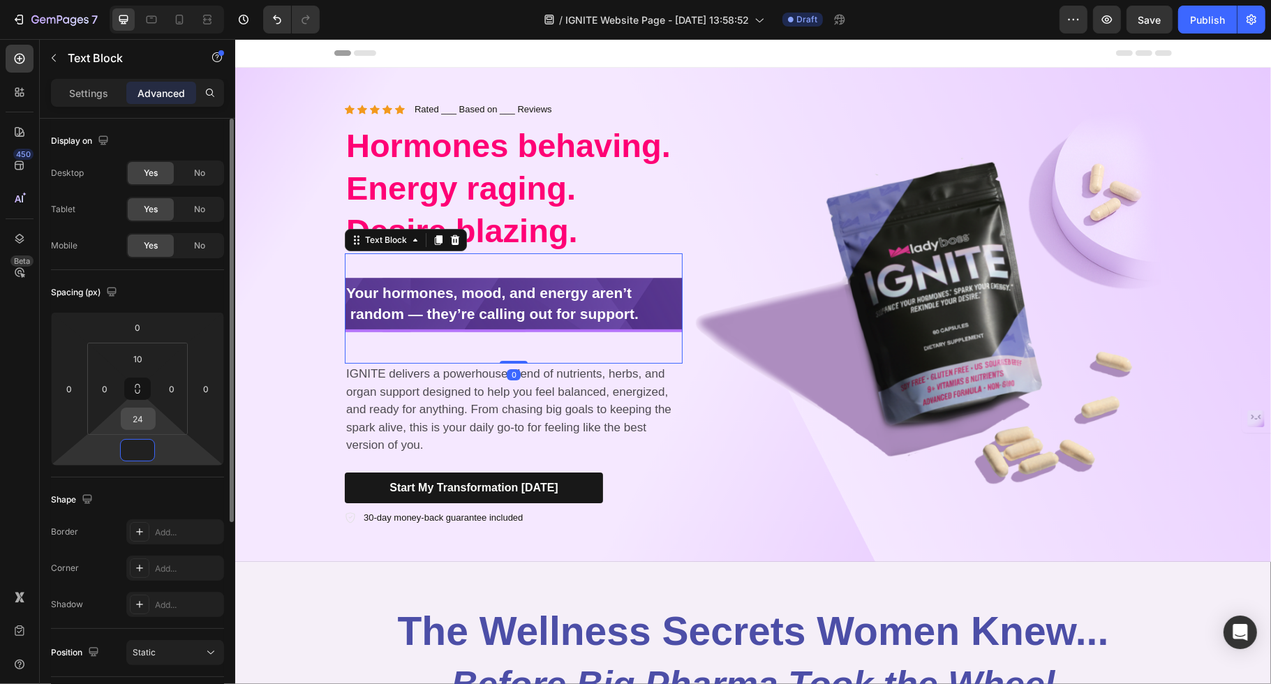
type input "0"
click at [140, 415] on input "24" at bounding box center [138, 418] width 28 height 21
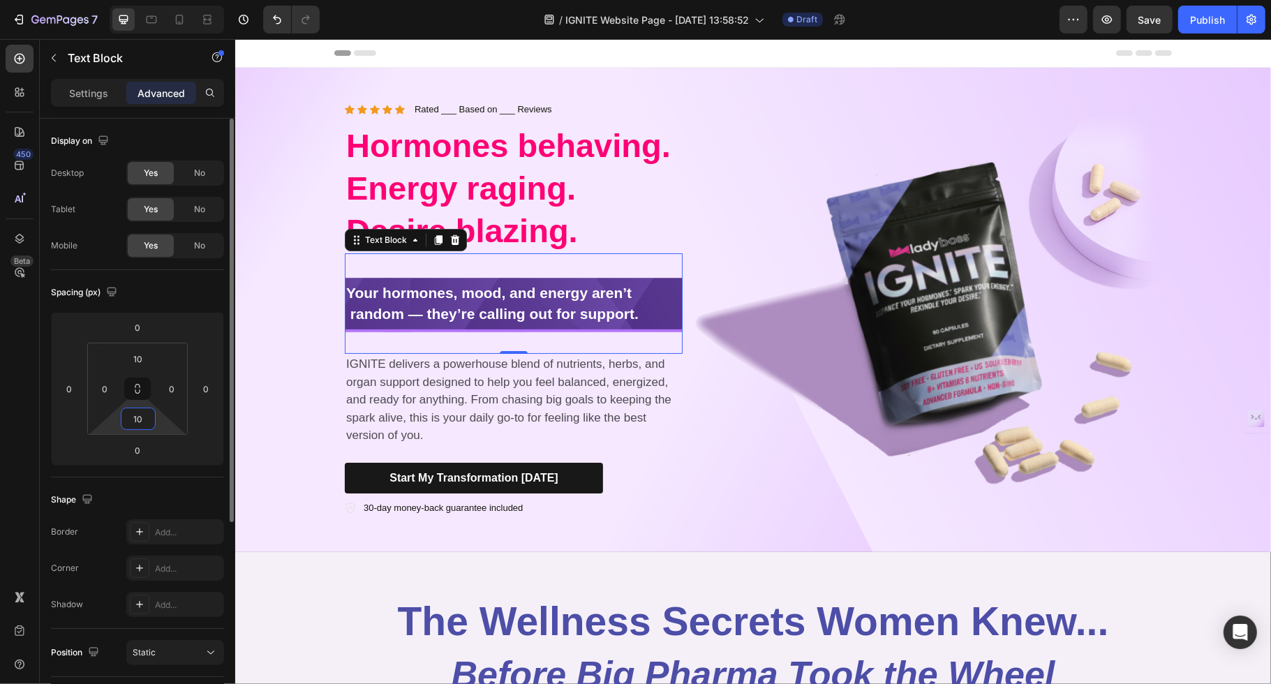
type input "1"
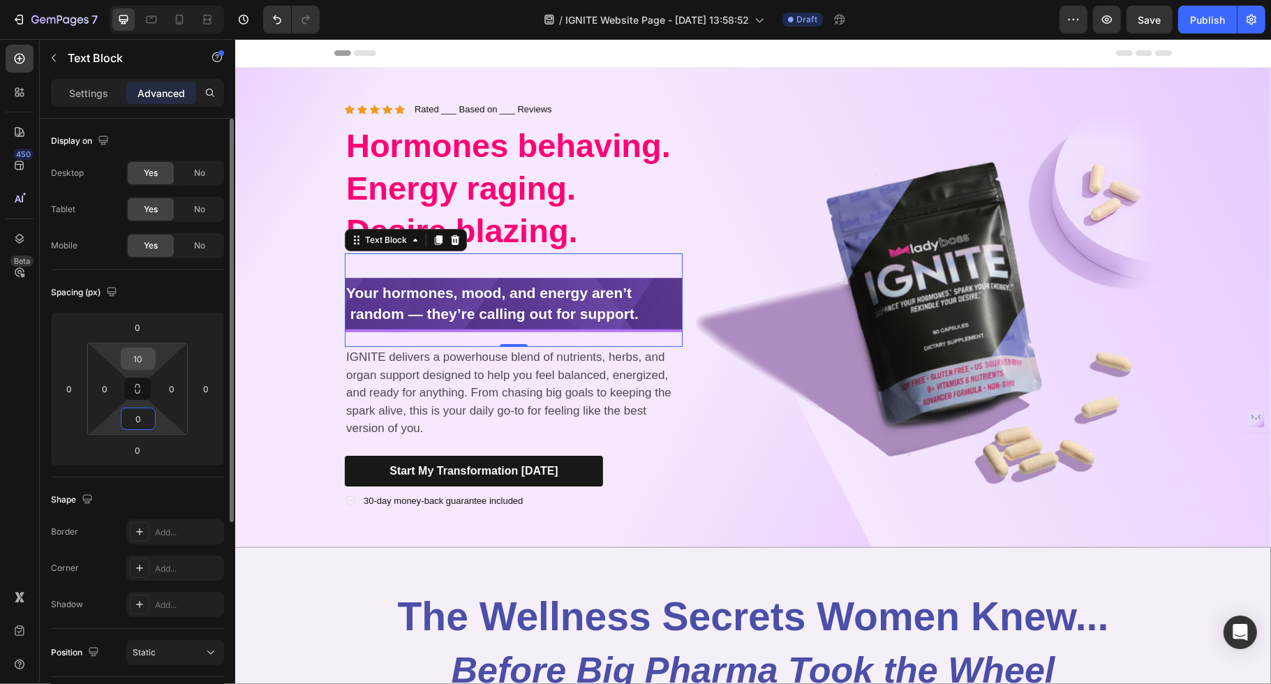
type input "0"
click at [136, 360] on input "10" at bounding box center [138, 358] width 28 height 21
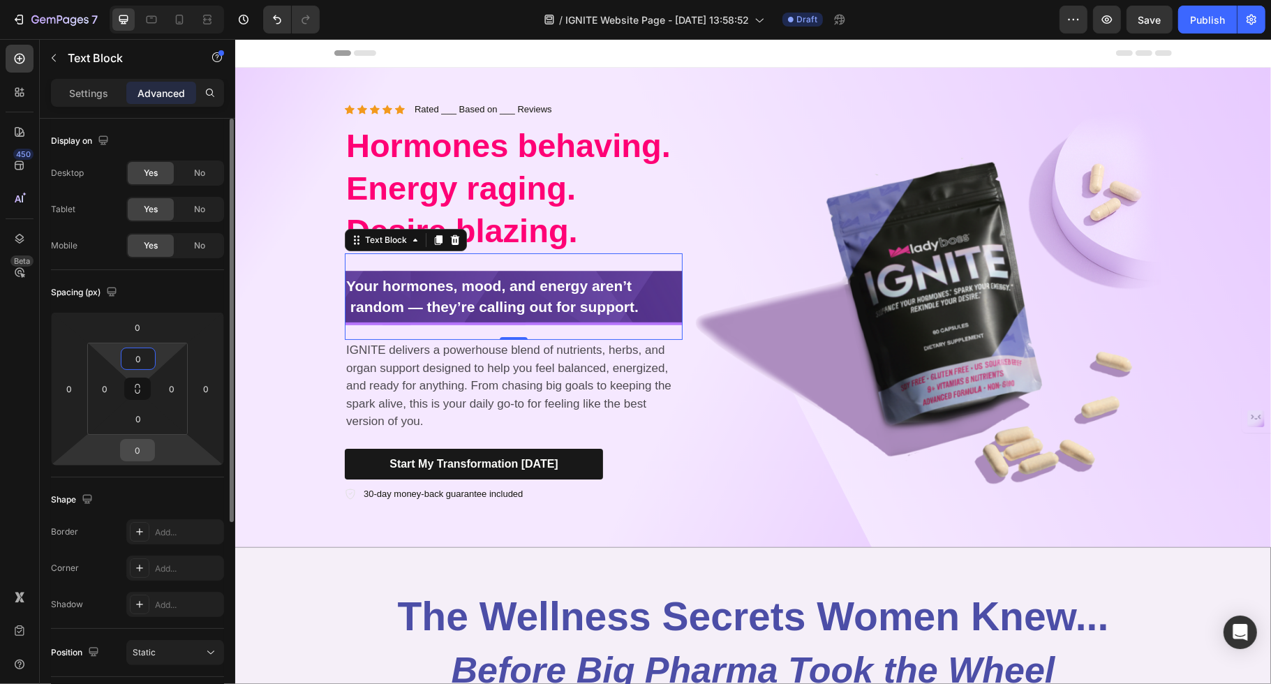
type input "0"
click at [133, 452] on input "0" at bounding box center [138, 450] width 28 height 21
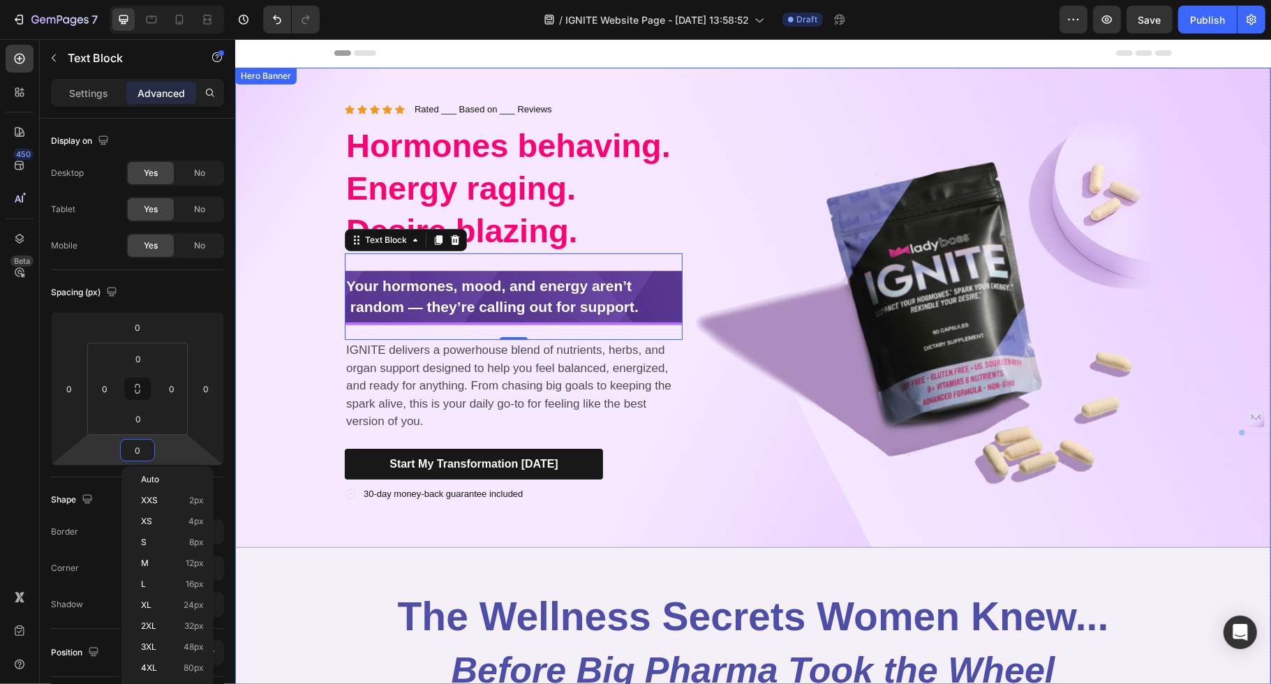
click at [324, 295] on div "Background Image" at bounding box center [753, 308] width 1036 height 480
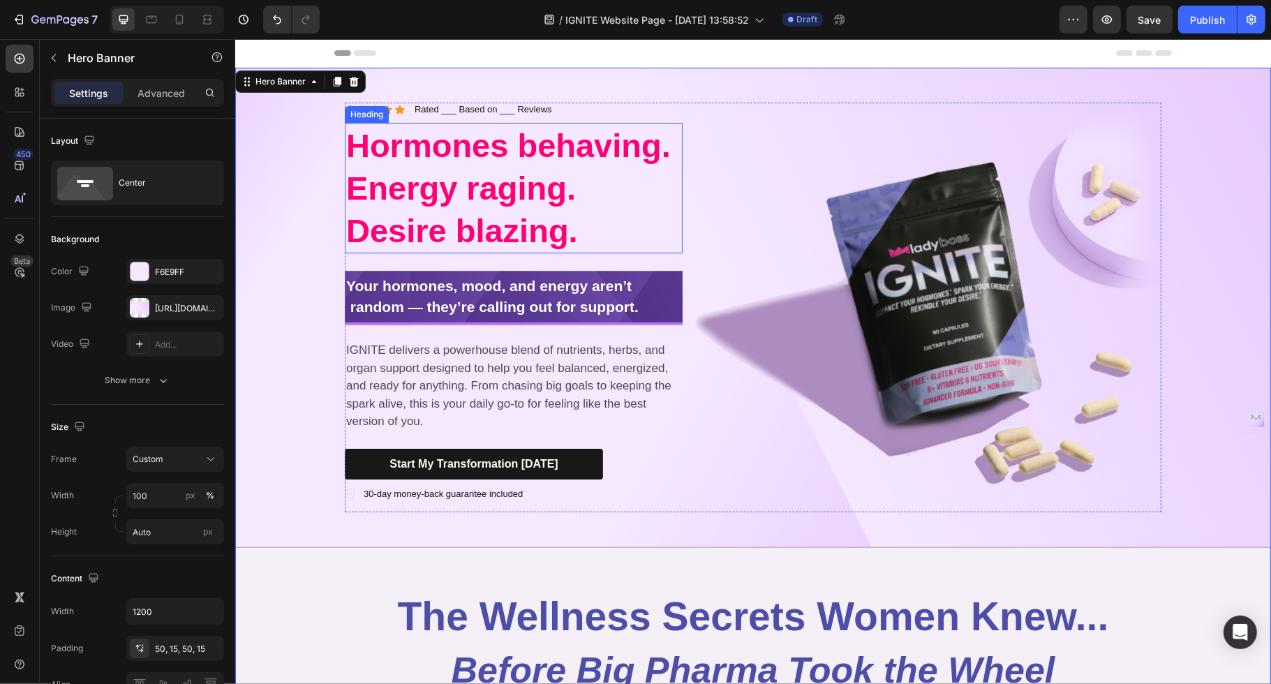
click at [418, 200] on span "Hormones behaving. Energy raging. Desire blazing." at bounding box center [508, 188] width 325 height 122
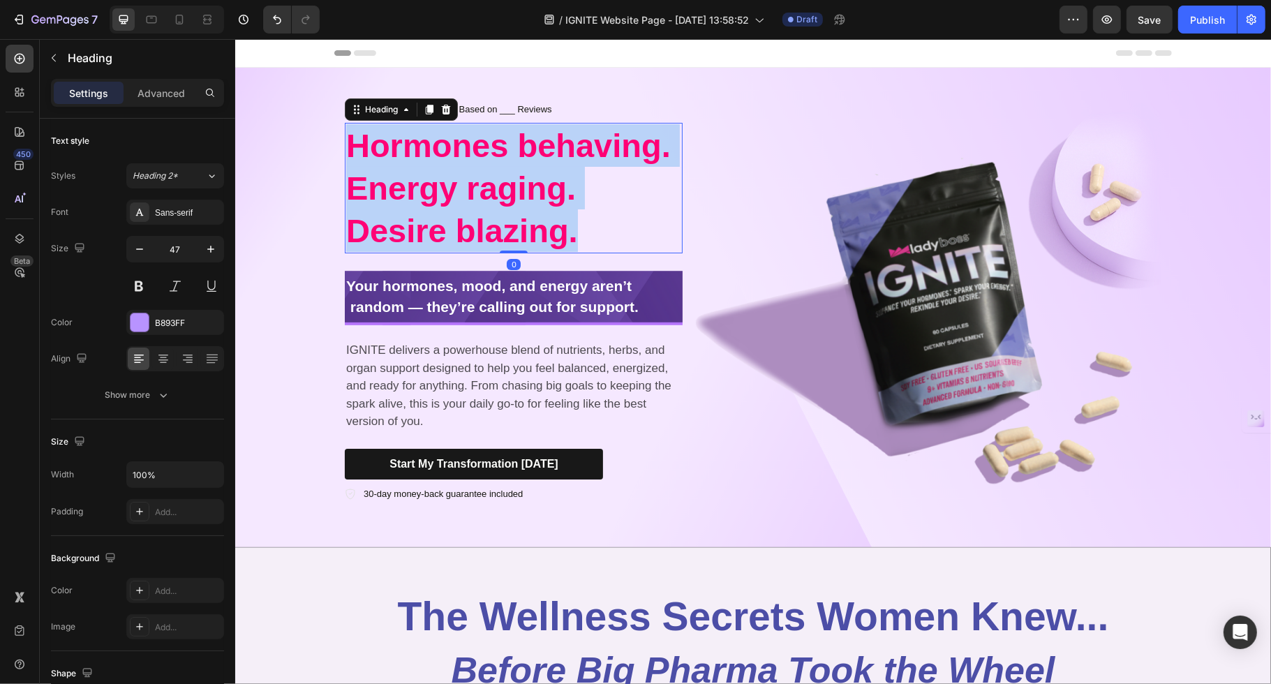
click at [418, 200] on span "Hormones behaving. Energy raging. Desire blazing." at bounding box center [508, 188] width 325 height 122
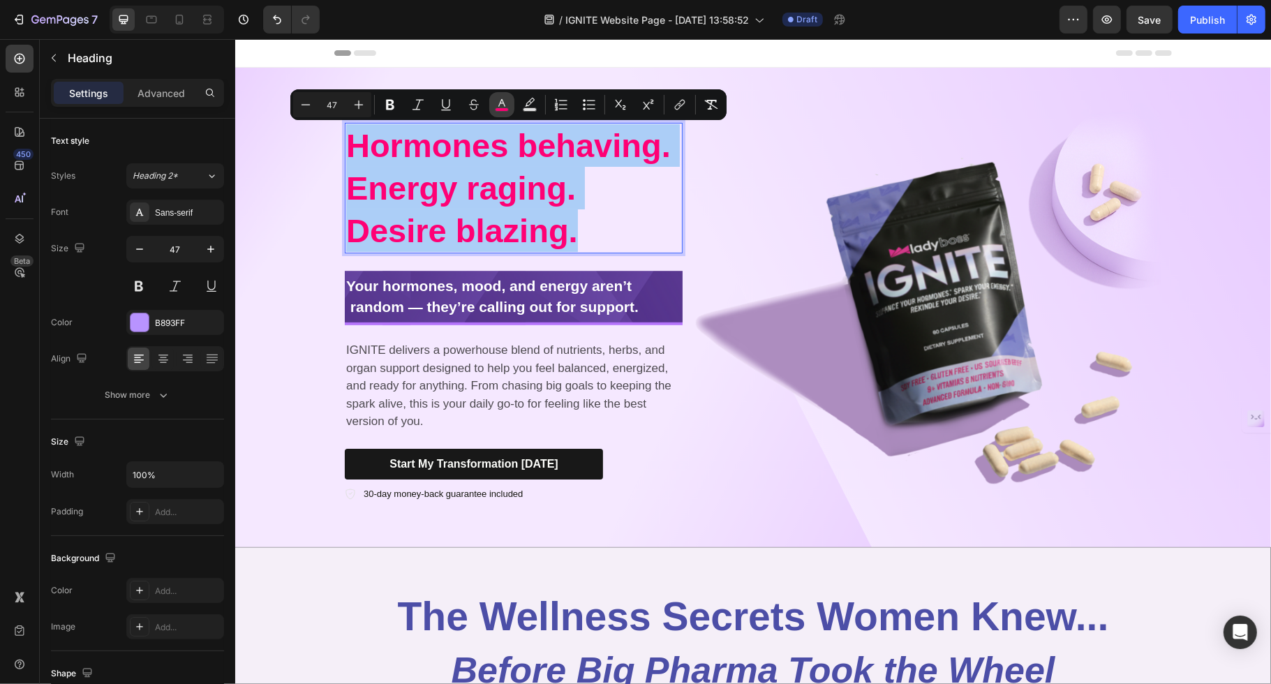
click at [496, 98] on icon "Editor contextual toolbar" at bounding box center [502, 105] width 14 height 14
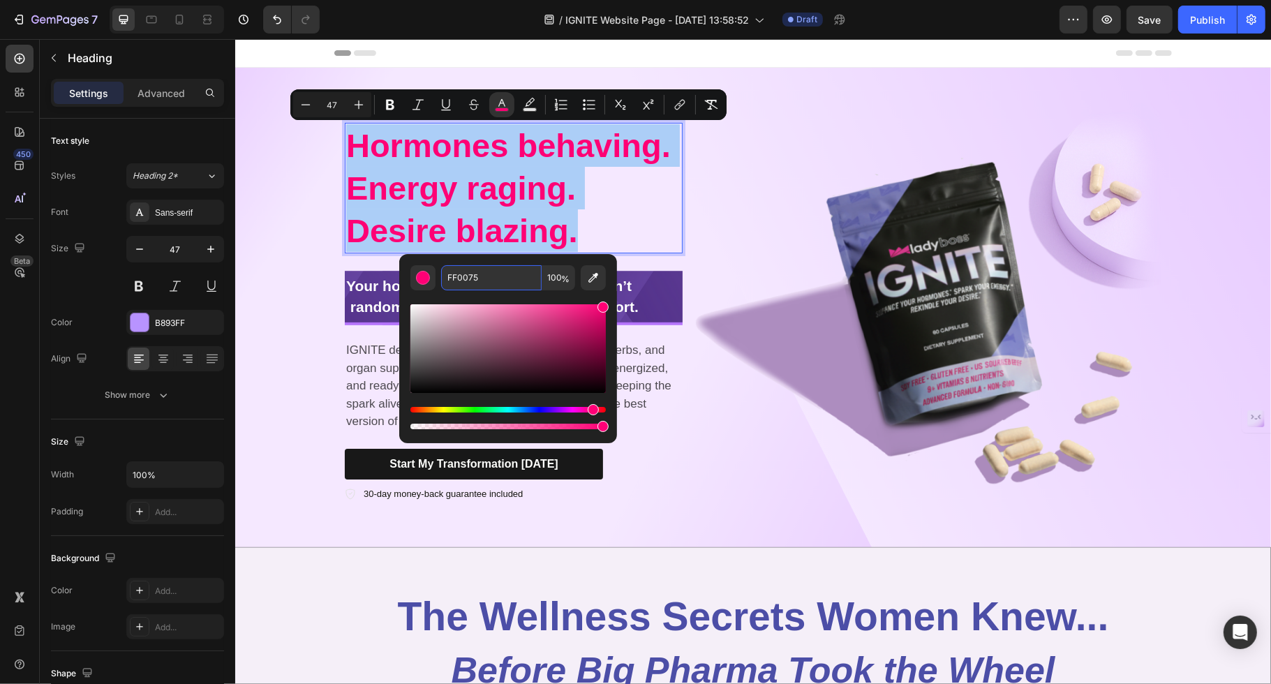
click at [475, 265] on input "FF0075" at bounding box center [491, 277] width 101 height 25
click at [473, 282] on input "FF0075" at bounding box center [491, 277] width 101 height 25
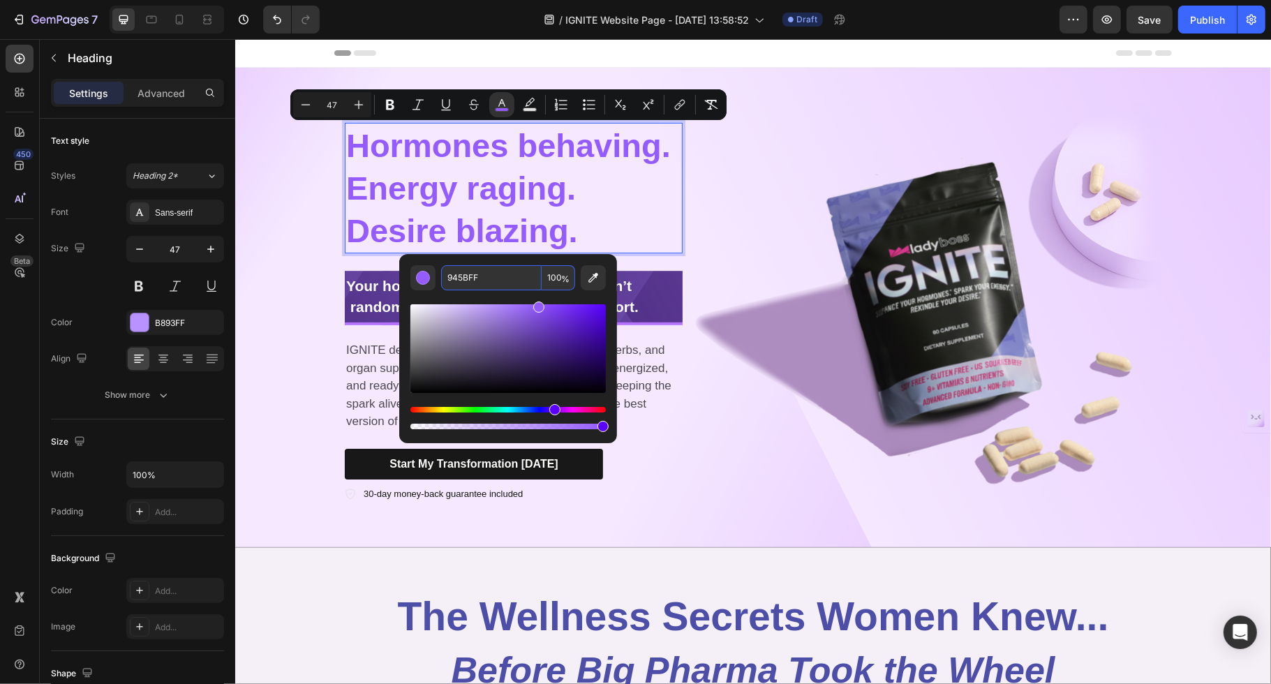
drag, startPoint x: 517, startPoint y: 312, endPoint x: 538, endPoint y: 274, distance: 43.5
click at [538, 274] on div "945BFF 100 %" at bounding box center [509, 348] width 196 height 167
type input "9359FF"
click at [290, 256] on div "Background Image" at bounding box center [753, 308] width 1036 height 480
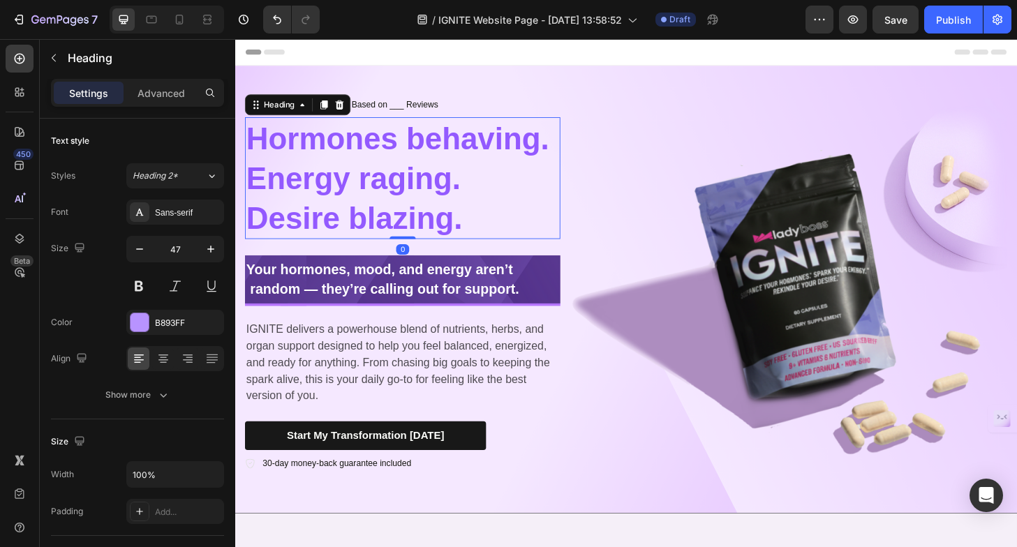
click at [369, 201] on span "Hormones behaving. Energy raging. Desire blazing." at bounding box center [409, 188] width 325 height 122
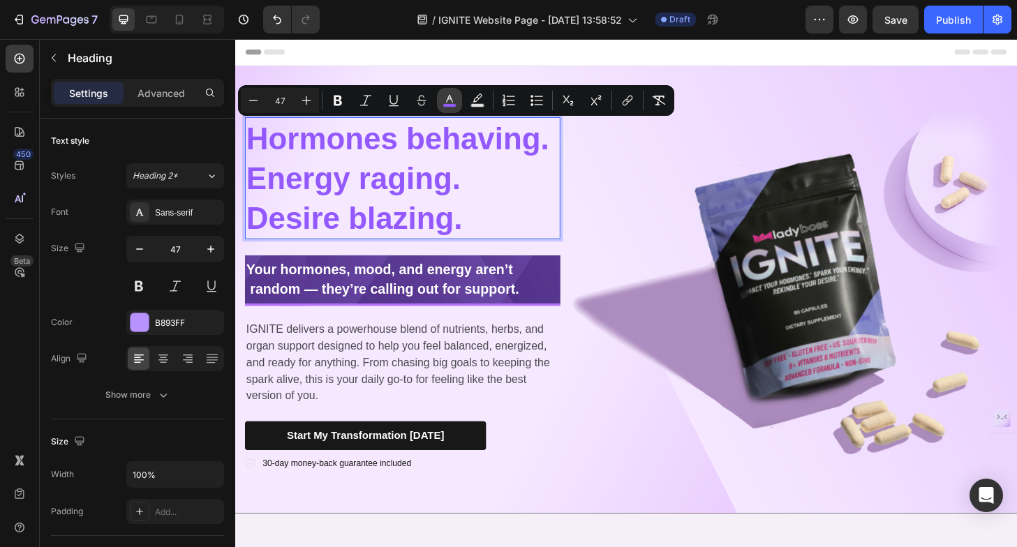
click at [451, 104] on rect "Editor contextual toolbar" at bounding box center [449, 105] width 13 height 3
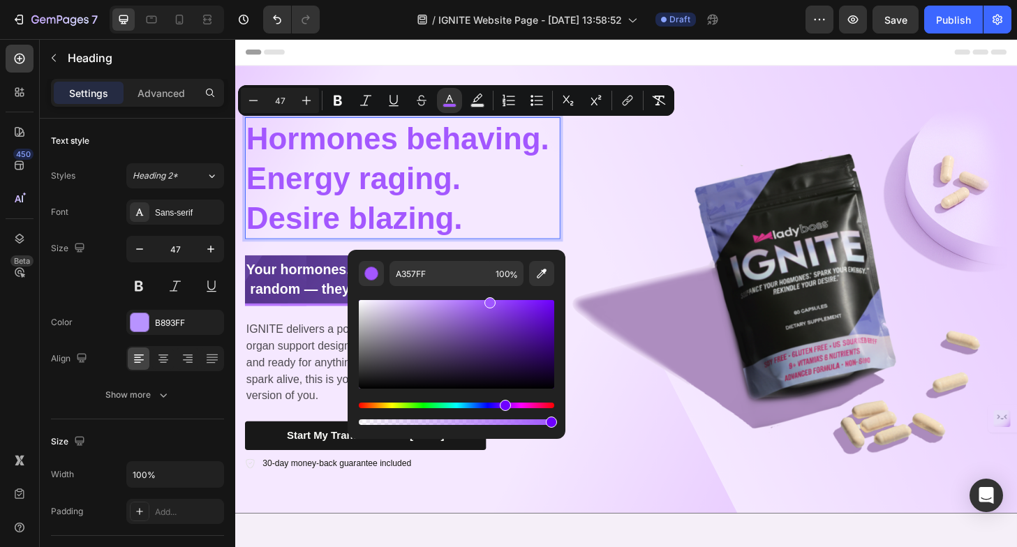
type input "9F56FF"
click at [503, 407] on div "Hue" at bounding box center [505, 405] width 11 height 11
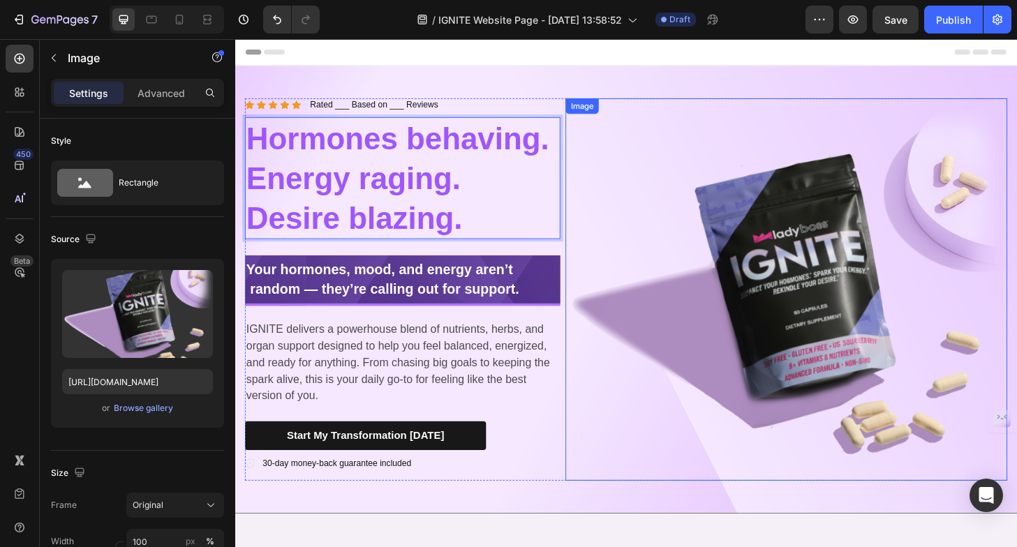
click at [681, 366] on img at bounding box center [825, 308] width 473 height 410
click at [408, 177] on span "Hormones behaving. Energy raging. Desire blazing." at bounding box center [409, 188] width 325 height 122
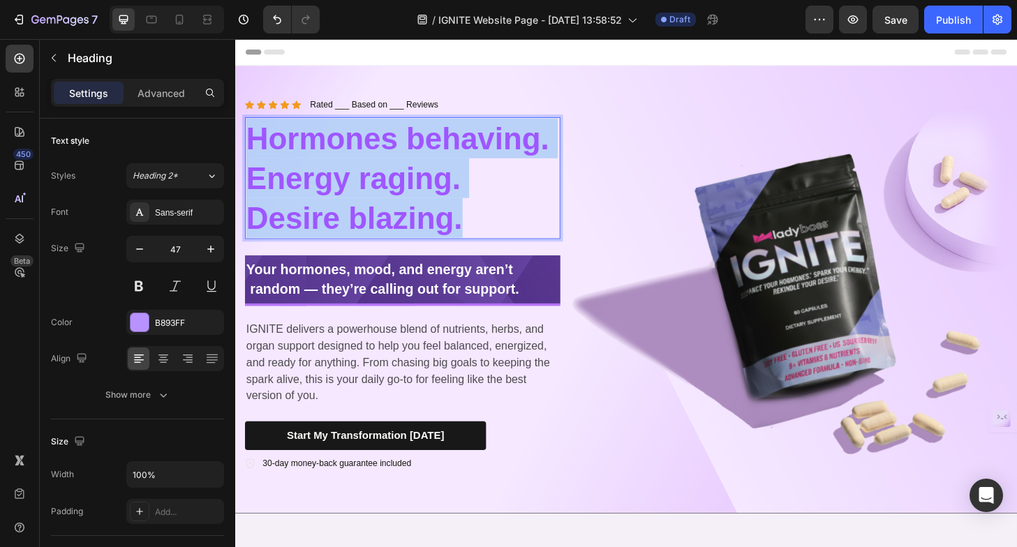
click at [408, 177] on span "Hormones behaving. Energy raging. Desire blazing." at bounding box center [409, 188] width 325 height 122
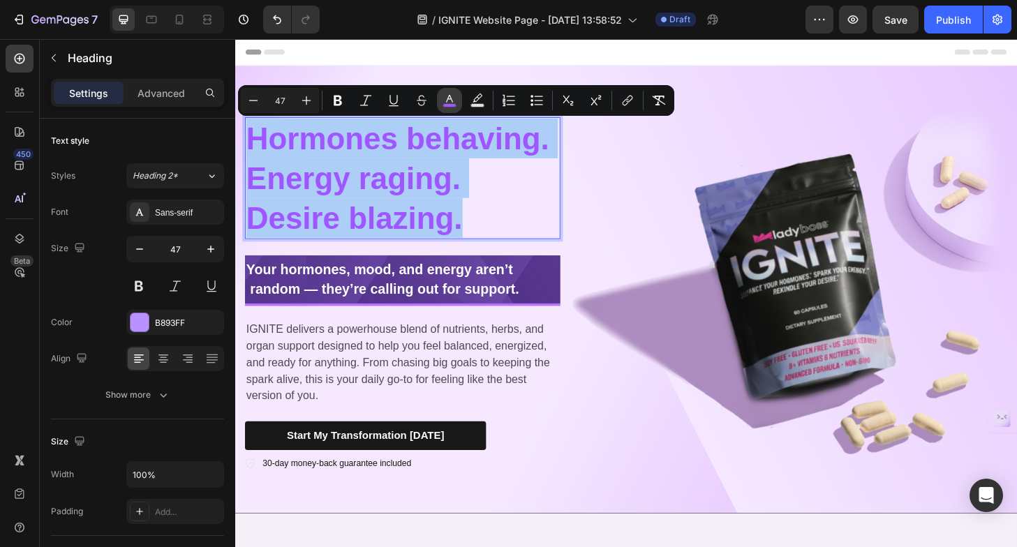
click at [442, 101] on button "color" at bounding box center [449, 100] width 25 height 25
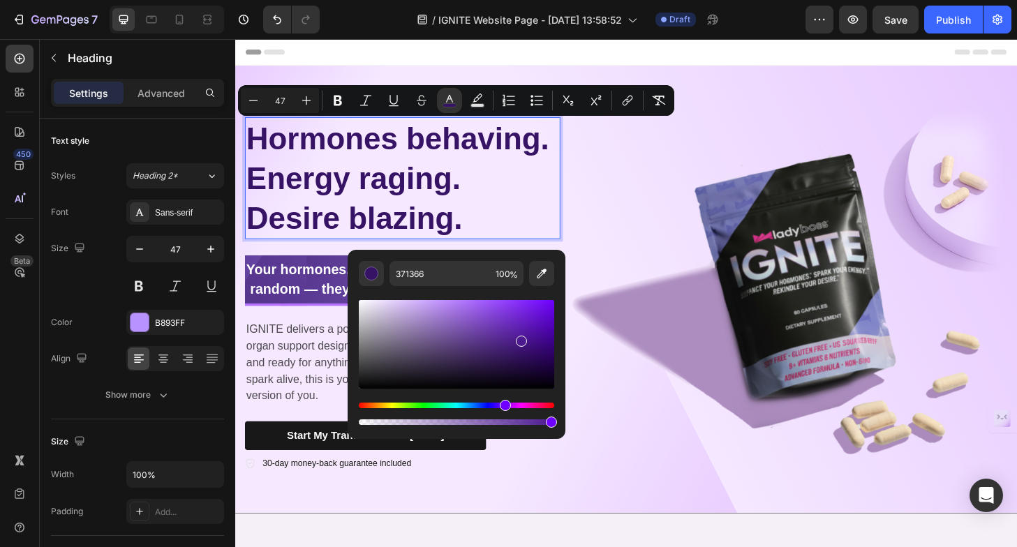
type input "4C198E"
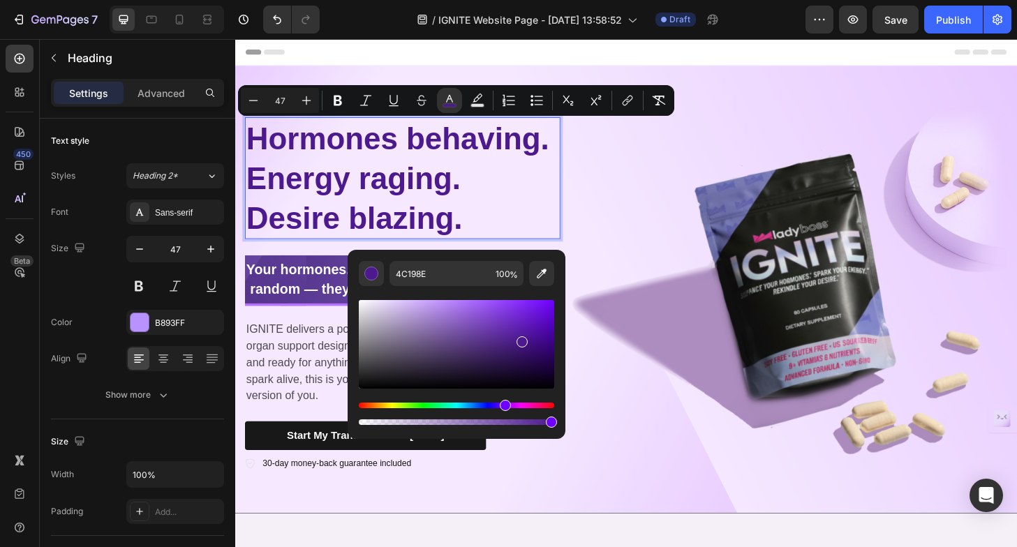
drag, startPoint x: 512, startPoint y: 360, endPoint x: 520, endPoint y: 339, distance: 22.3
click at [520, 339] on div "Editor contextual toolbar" at bounding box center [457, 344] width 196 height 89
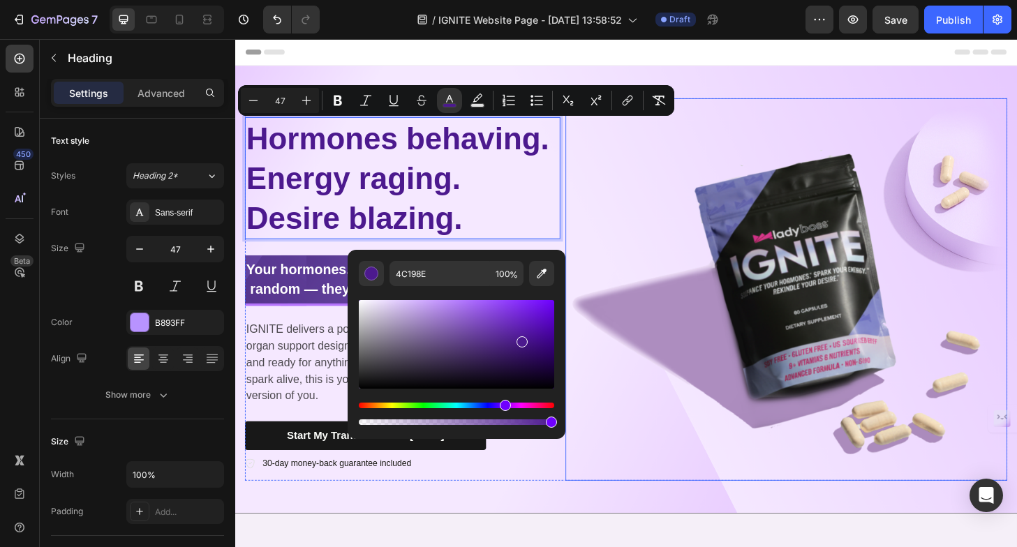
click at [814, 294] on img at bounding box center [825, 308] width 473 height 410
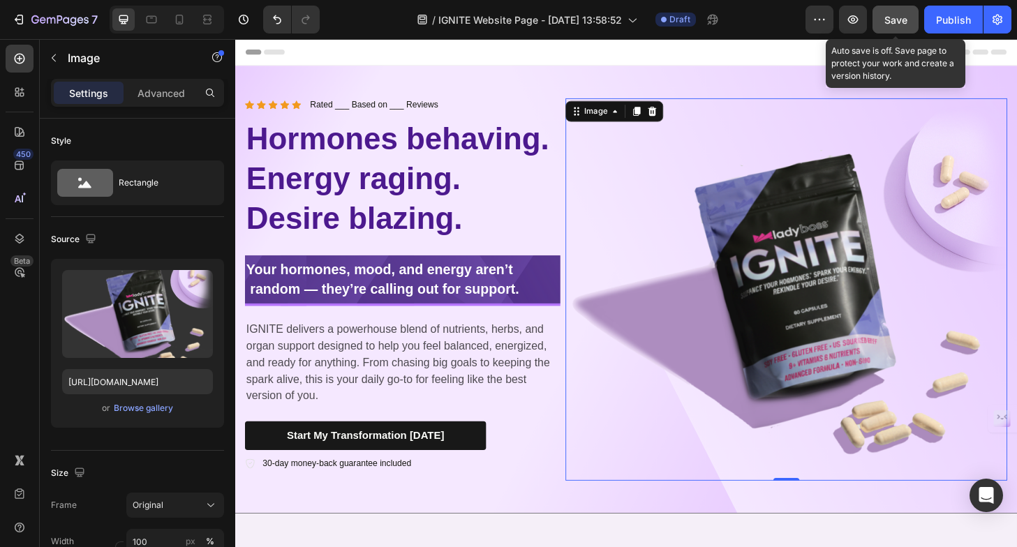
click at [892, 20] on span "Save" at bounding box center [896, 20] width 23 height 12
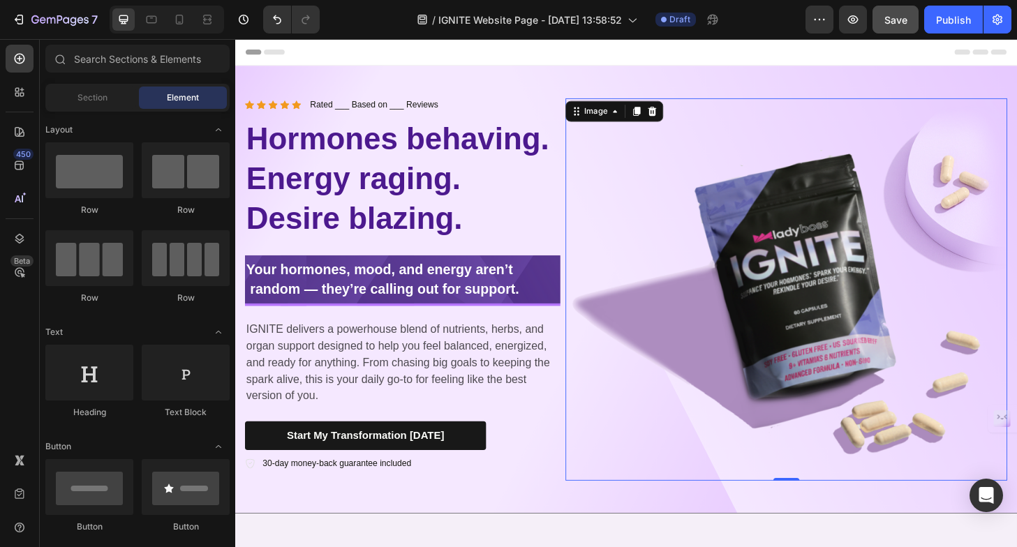
click at [797, 51] on div "Header" at bounding box center [654, 53] width 816 height 28
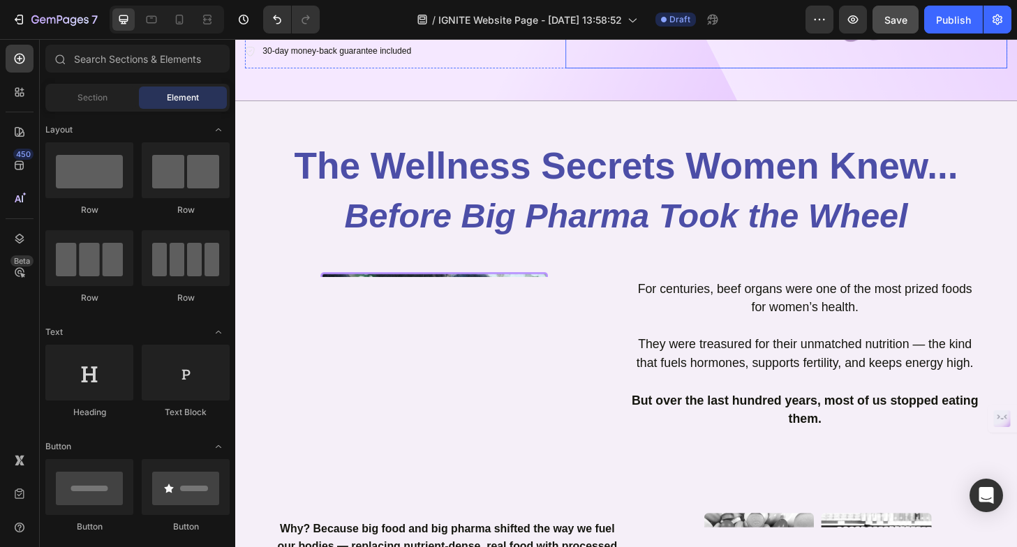
scroll to position [450, 0]
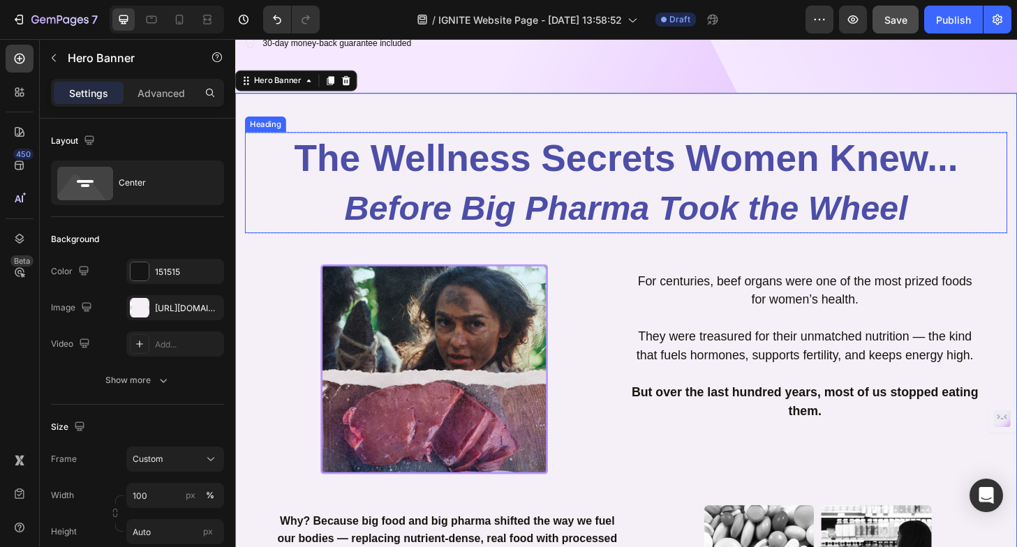
click at [462, 189] on h2 "The Wellness Secrets Women Knew... Before Big Pharma Took the Wheel" at bounding box center [654, 193] width 817 height 108
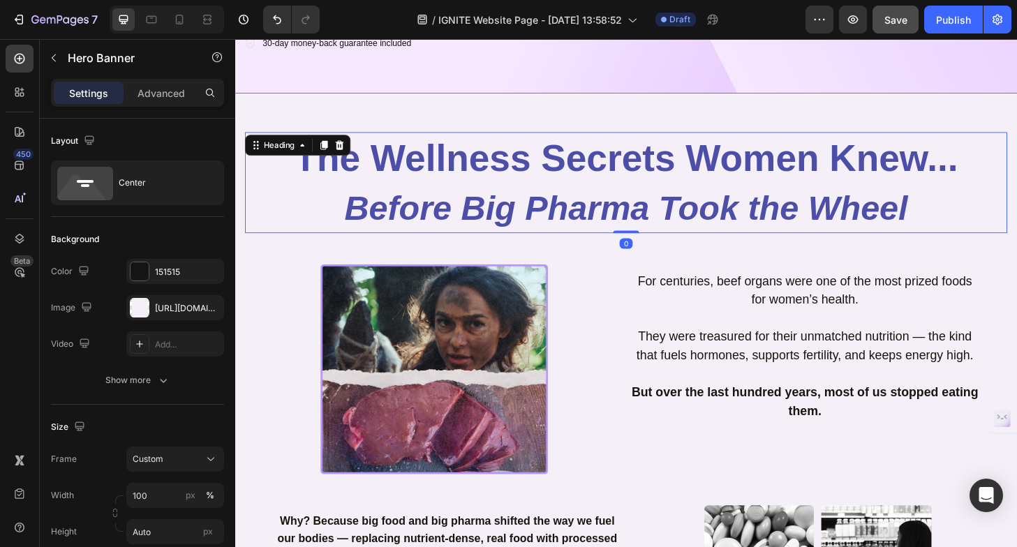
click at [462, 189] on h2 "The Wellness Secrets Women Knew... Before Big Pharma Took the Wheel" at bounding box center [654, 193] width 817 height 108
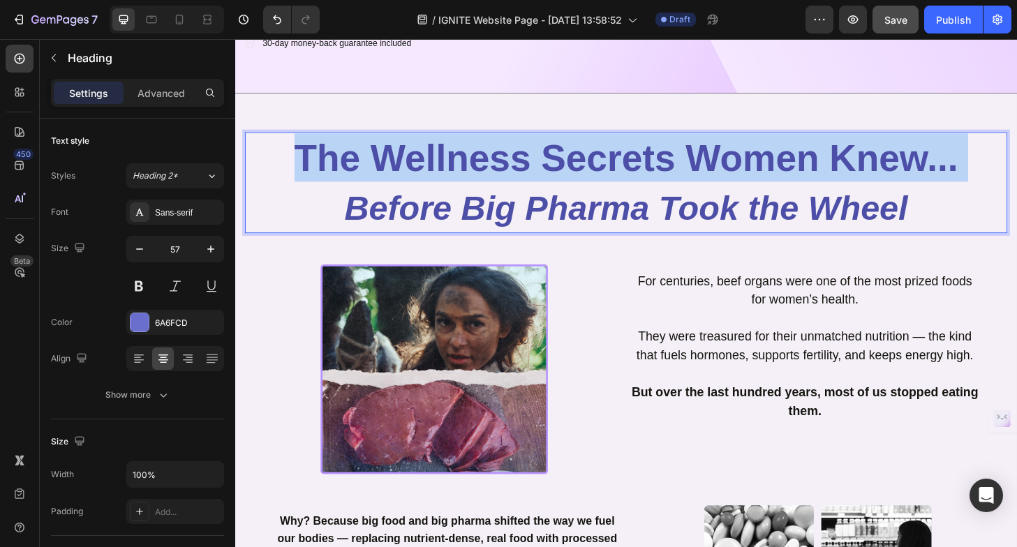
click at [462, 189] on p "The Wellness Secrets Women Knew... Before Big Pharma Took the Wheel" at bounding box center [654, 192] width 814 height 105
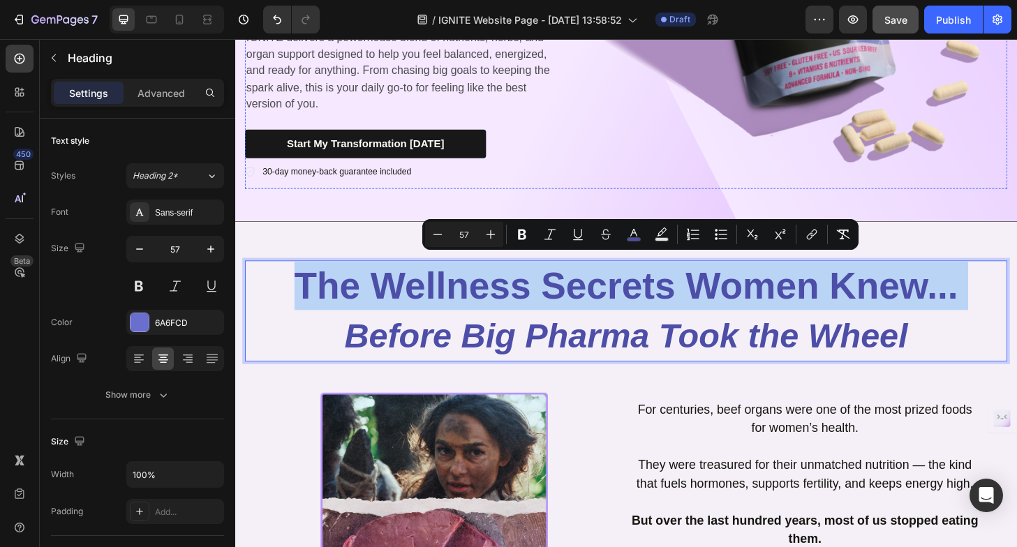
scroll to position [323, 0]
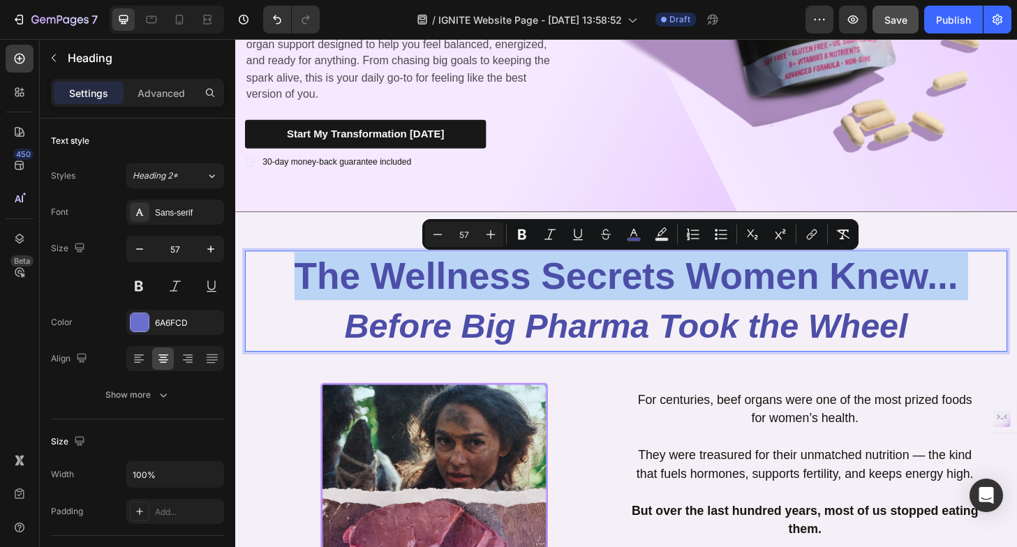
click at [421, 295] on span "The Wellness Secrets Women Knew..." at bounding box center [654, 293] width 711 height 45
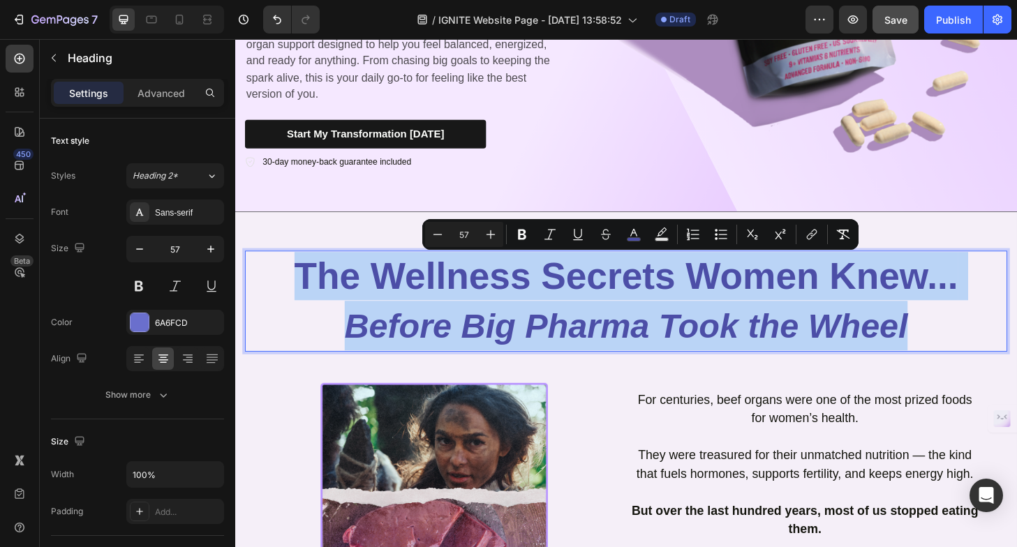
drag, startPoint x: 289, startPoint y: 281, endPoint x: 1025, endPoint y: 351, distance: 739.3
click at [1025, 351] on p "The Wellness Secrets Women Knew... Before Big Pharma Took the Wheel" at bounding box center [654, 319] width 814 height 105
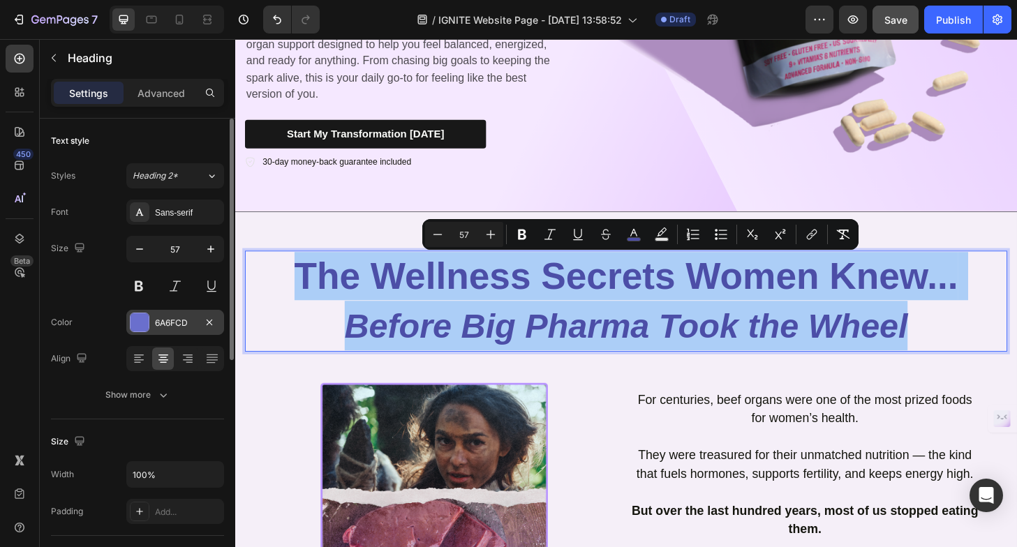
click at [137, 316] on div at bounding box center [140, 323] width 18 height 18
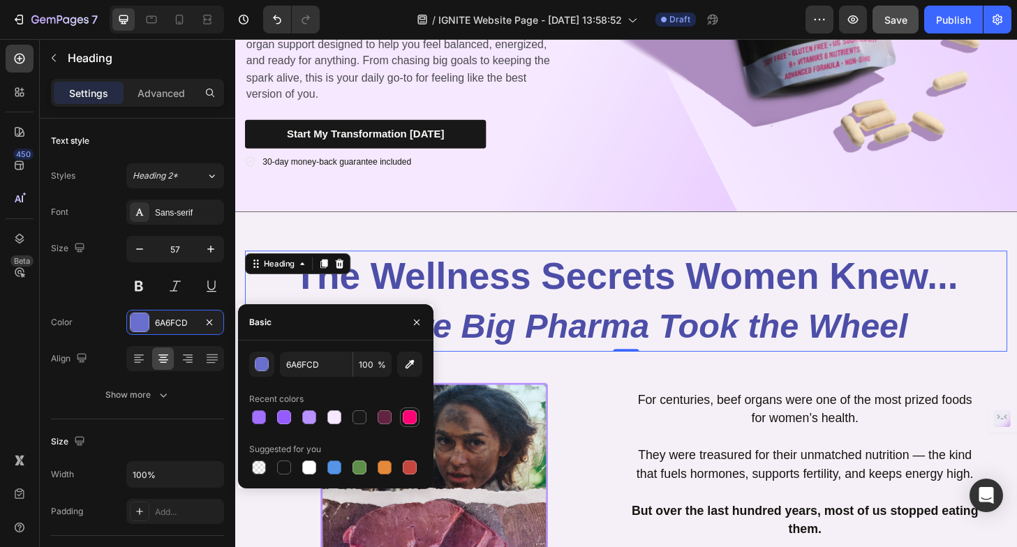
click at [413, 415] on div at bounding box center [410, 418] width 14 height 14
type input "FF0075"
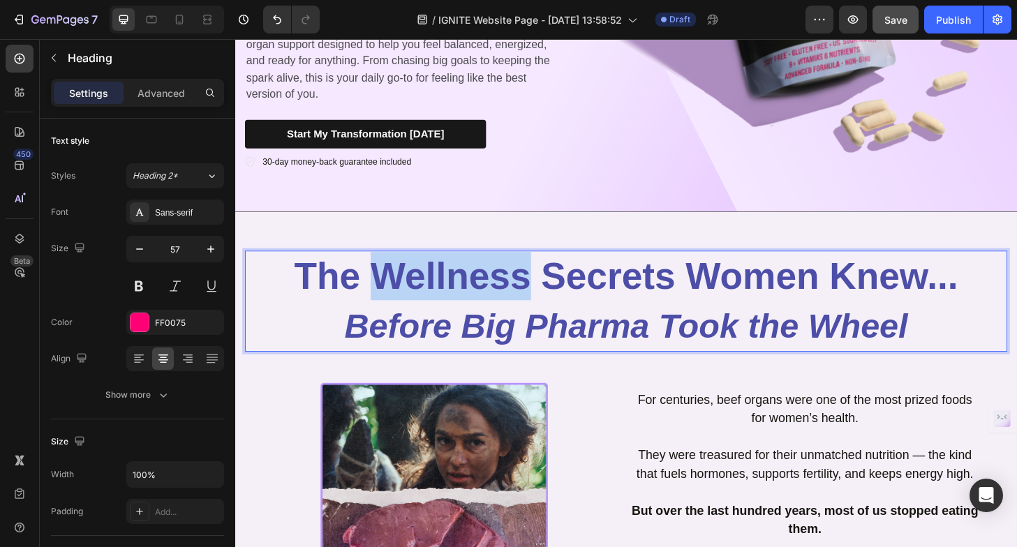
click at [434, 295] on span "The Wellness Secrets Women Knew..." at bounding box center [654, 293] width 711 height 45
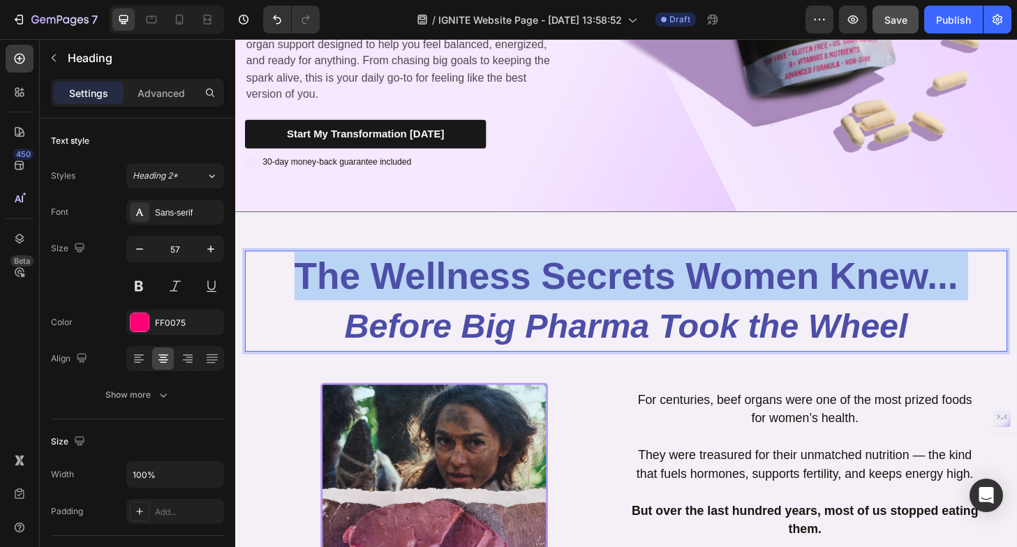
click at [434, 295] on span "The Wellness Secrets Women Knew..." at bounding box center [654, 293] width 711 height 45
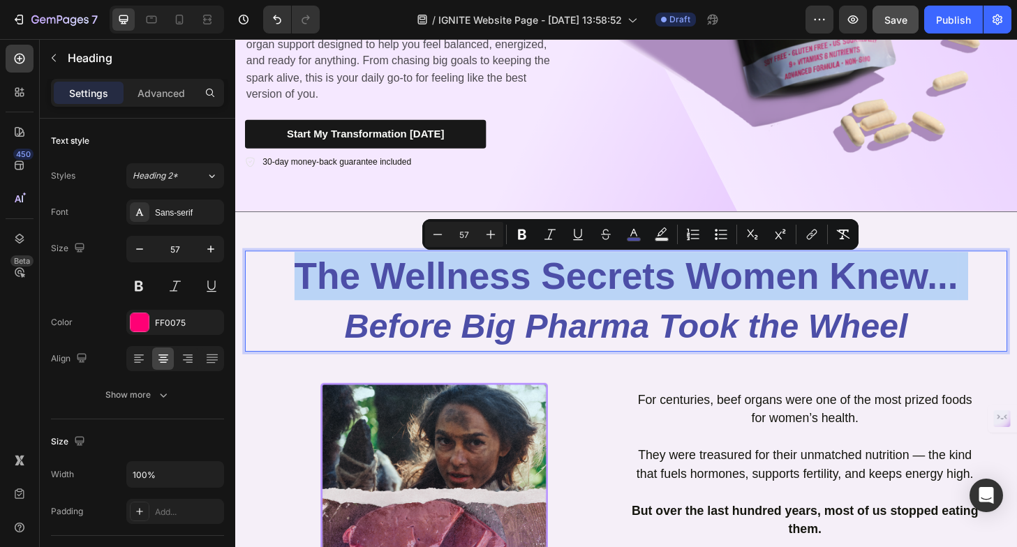
click at [430, 296] on span "The Wellness Secrets Women Knew..." at bounding box center [654, 293] width 711 height 45
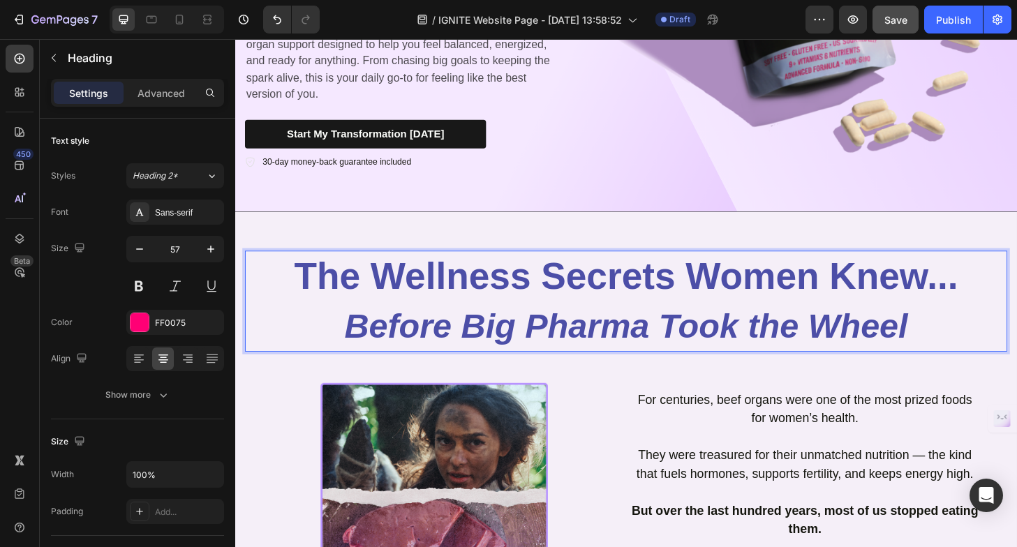
drag, startPoint x: 274, startPoint y: 291, endPoint x: 1015, endPoint y: 365, distance: 745.2
click at [1020, 366] on p "The Wellness Secrets Women Knew... Before Big Pharma Took the Wheel" at bounding box center [654, 319] width 814 height 105
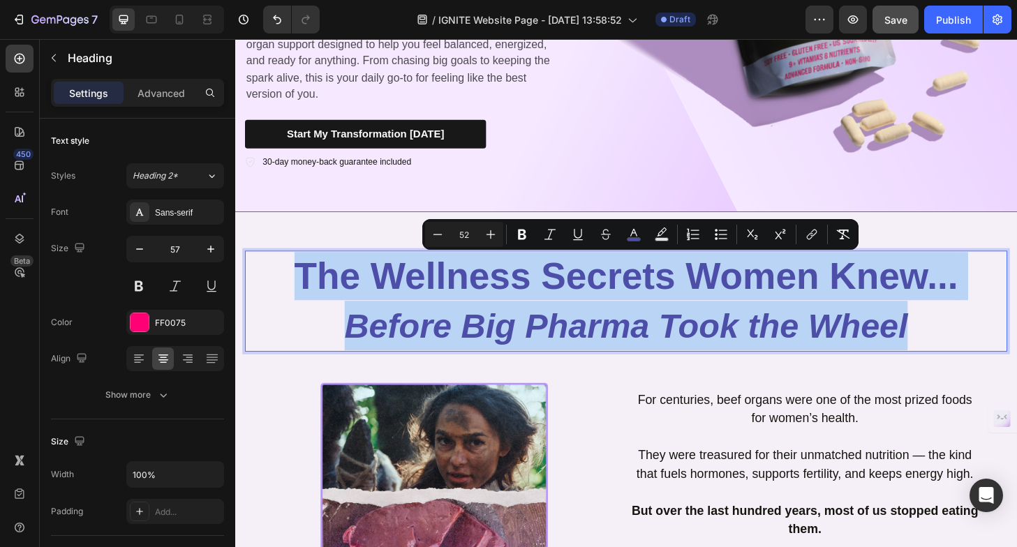
drag, startPoint x: 971, startPoint y: 343, endPoint x: 293, endPoint y: 292, distance: 679.9
click at [293, 292] on p "The Wellness Secrets Women Knew... Before Big Pharma Took the Wheel" at bounding box center [654, 319] width 814 height 105
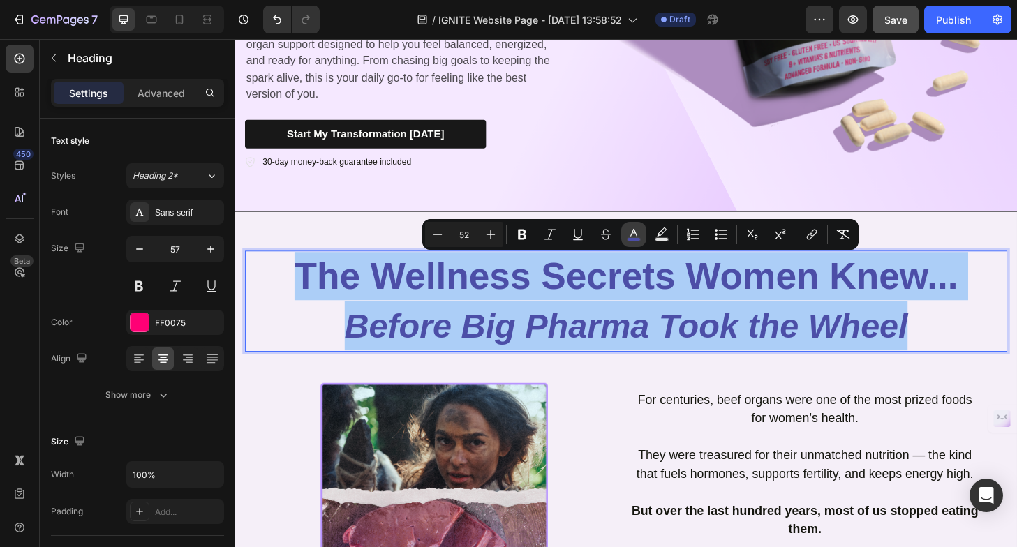
click at [624, 227] on button "color" at bounding box center [633, 234] width 25 height 25
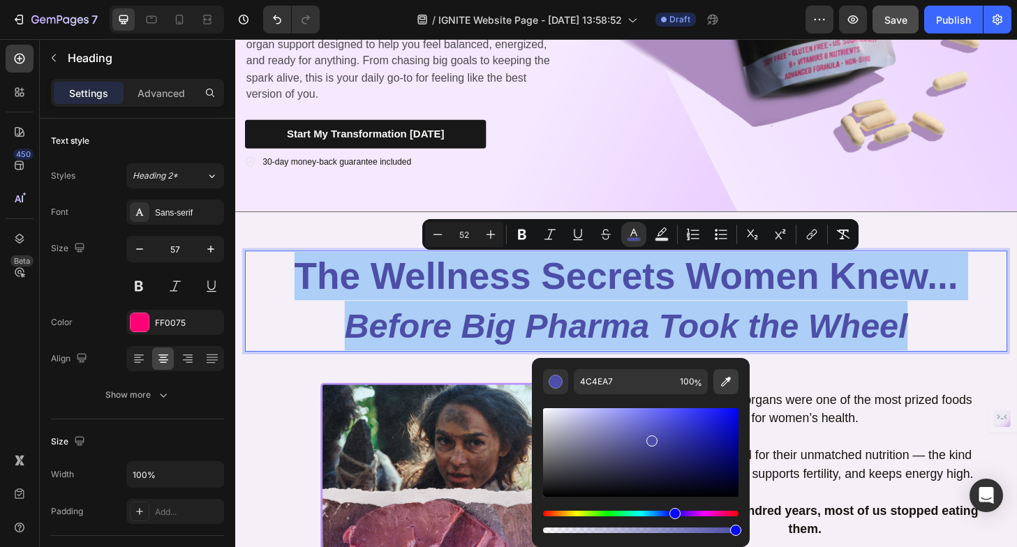
click at [724, 378] on icon "Editor contextual toolbar" at bounding box center [726, 382] width 14 height 14
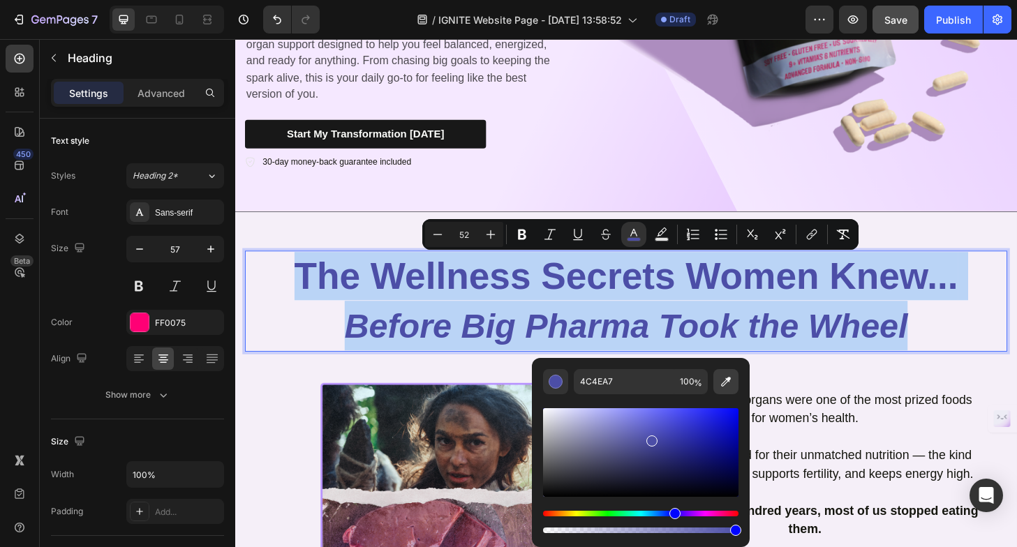
type input "333333"
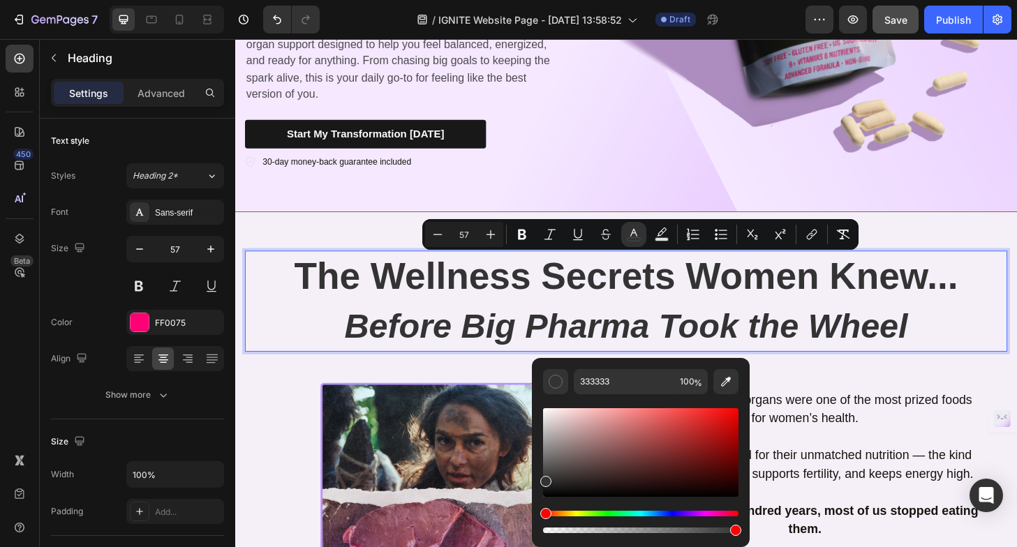
click at [685, 339] on icon "Before Big Pharma Took the Wheel" at bounding box center [655, 347] width 604 height 40
type input "52"
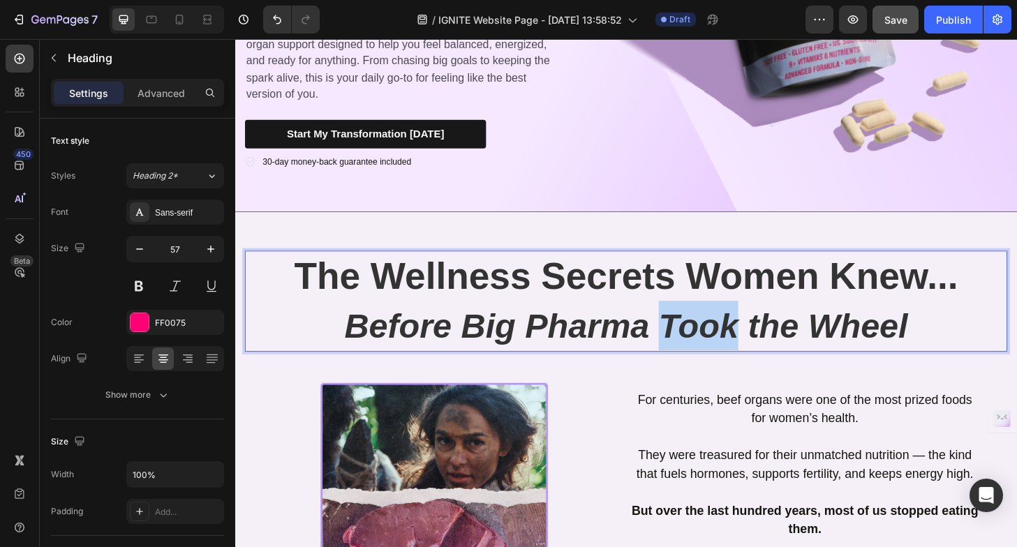
click at [685, 339] on icon "Before Big Pharma Took the Wheel" at bounding box center [655, 347] width 604 height 40
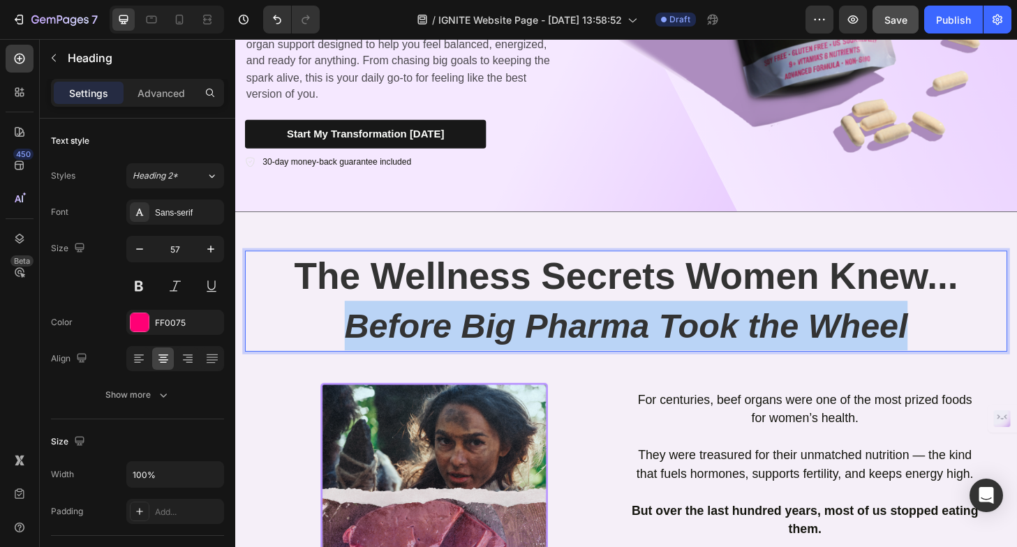
click at [685, 339] on icon "Before Big Pharma Took the Wheel" at bounding box center [655, 347] width 604 height 40
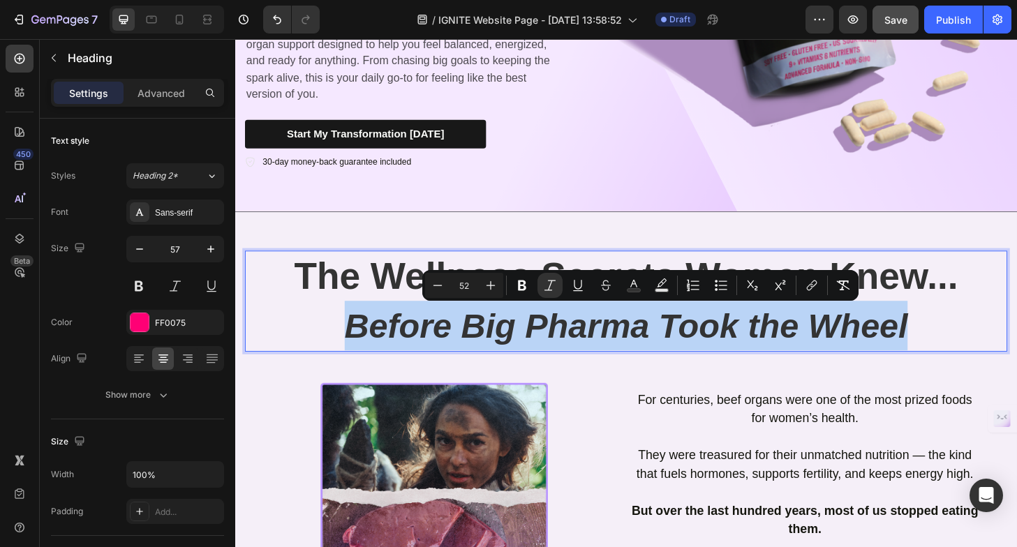
type input "57"
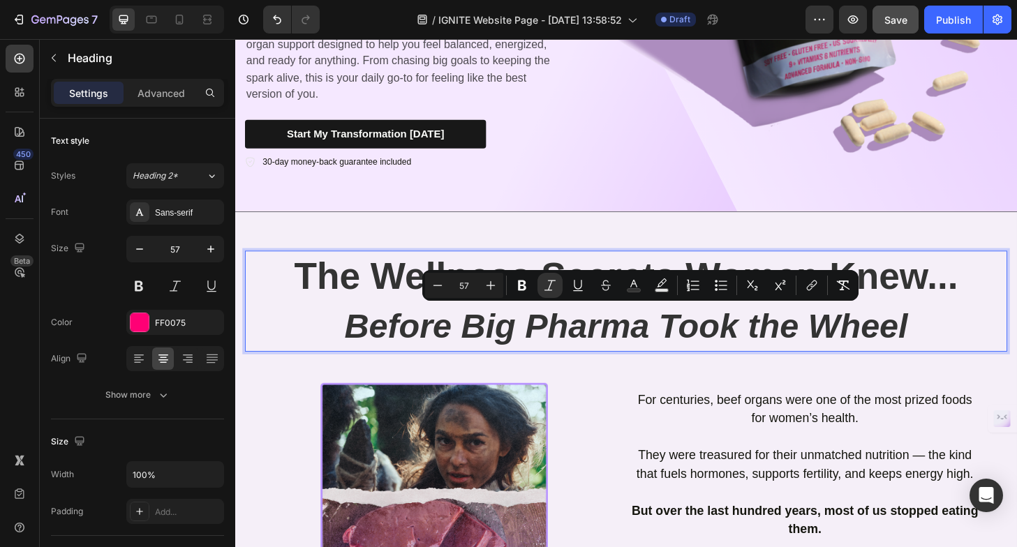
click at [324, 296] on span "The Wellness Secrets Women Knew..." at bounding box center [654, 293] width 711 height 45
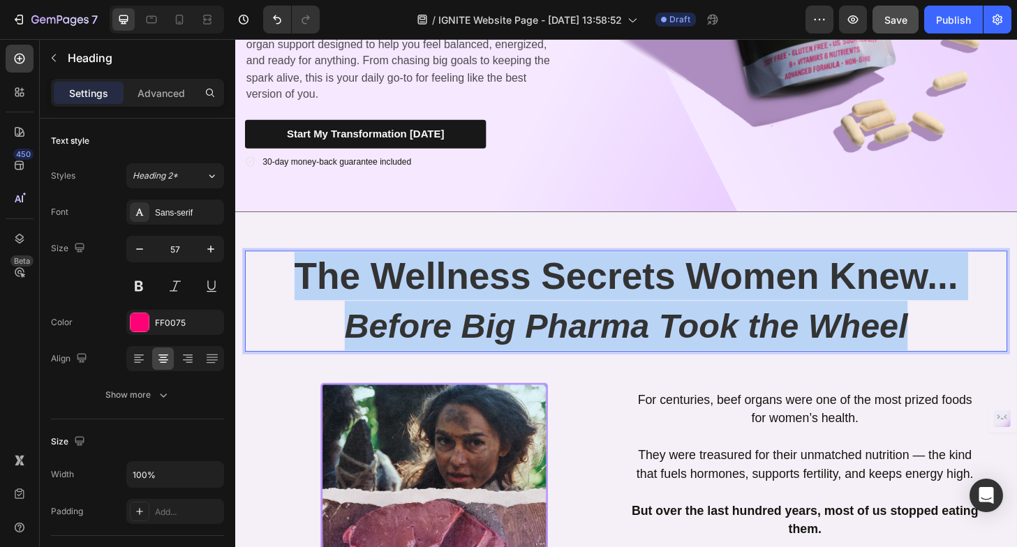
drag, startPoint x: 289, startPoint y: 289, endPoint x: 985, endPoint y: 351, distance: 698.1
click at [985, 351] on p "The Wellness Secrets Women Knew... Before Big Pharma Took the Wheel" at bounding box center [654, 319] width 814 height 105
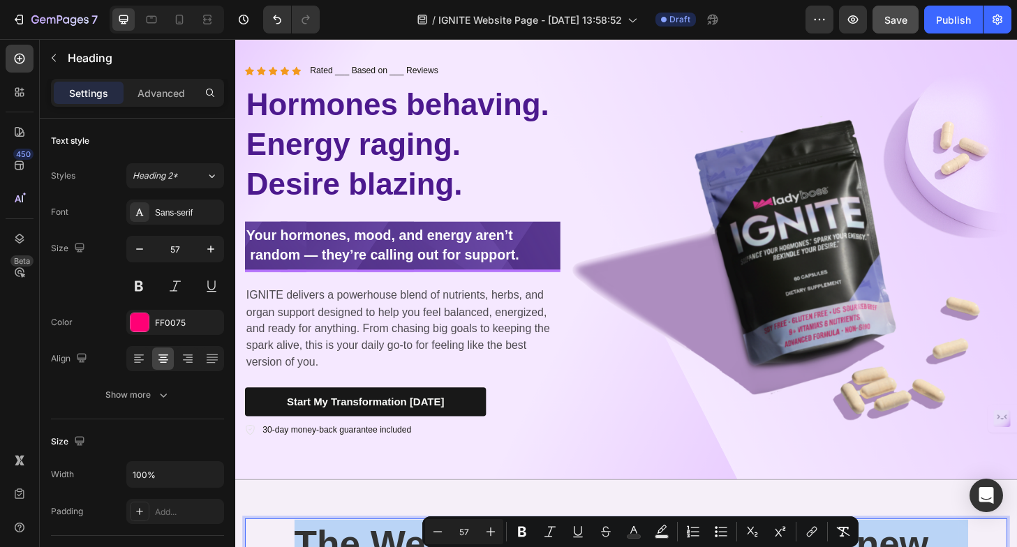
scroll to position [0, 0]
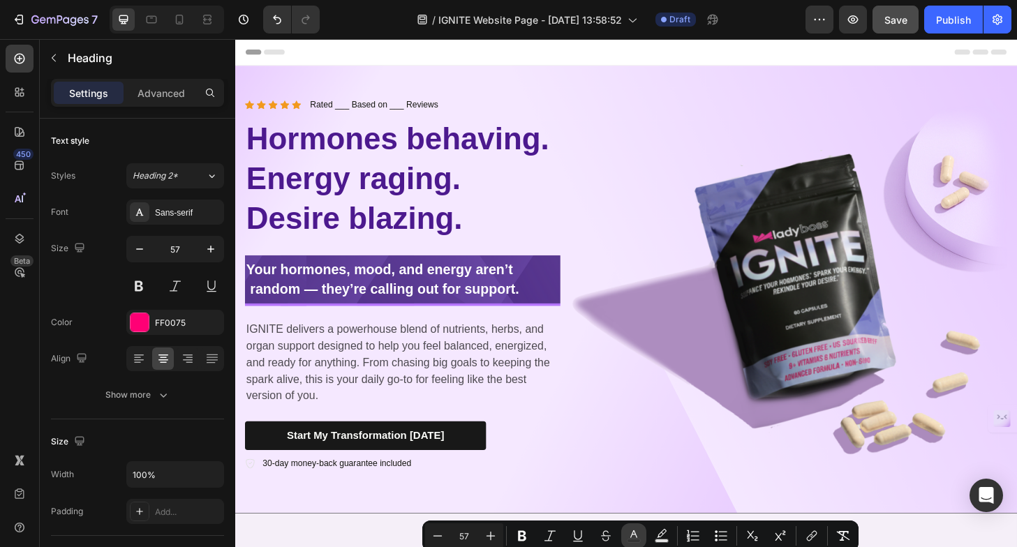
click at [635, 531] on icon "Editor contextual toolbar" at bounding box center [634, 536] width 14 height 14
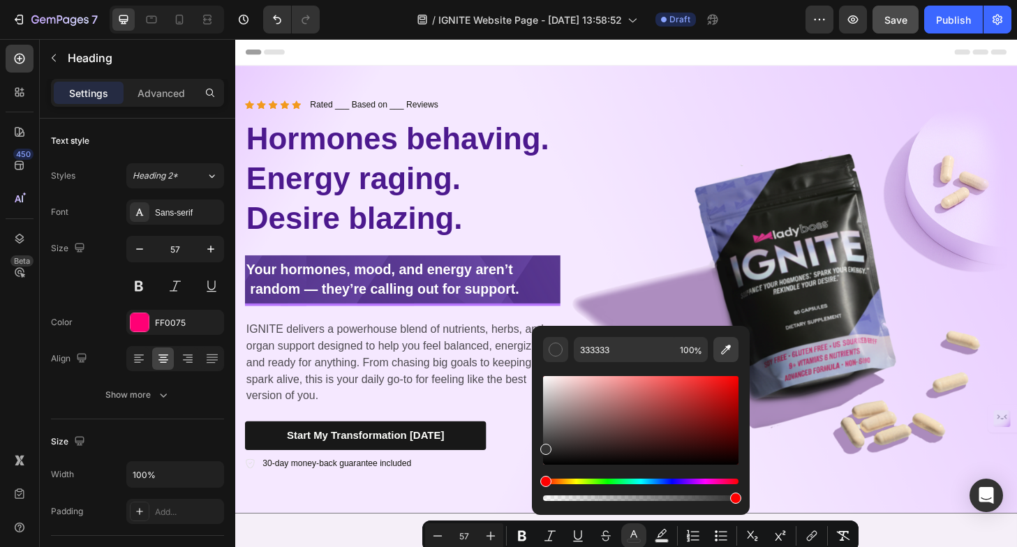
click at [728, 359] on button "Editor contextual toolbar" at bounding box center [726, 349] width 25 height 25
type input "4C198D"
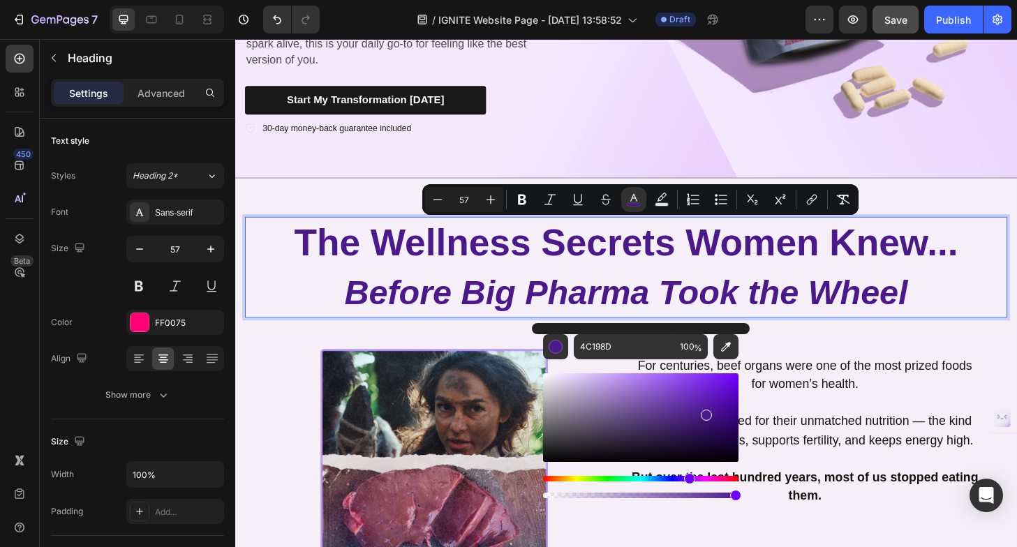
scroll to position [361, 0]
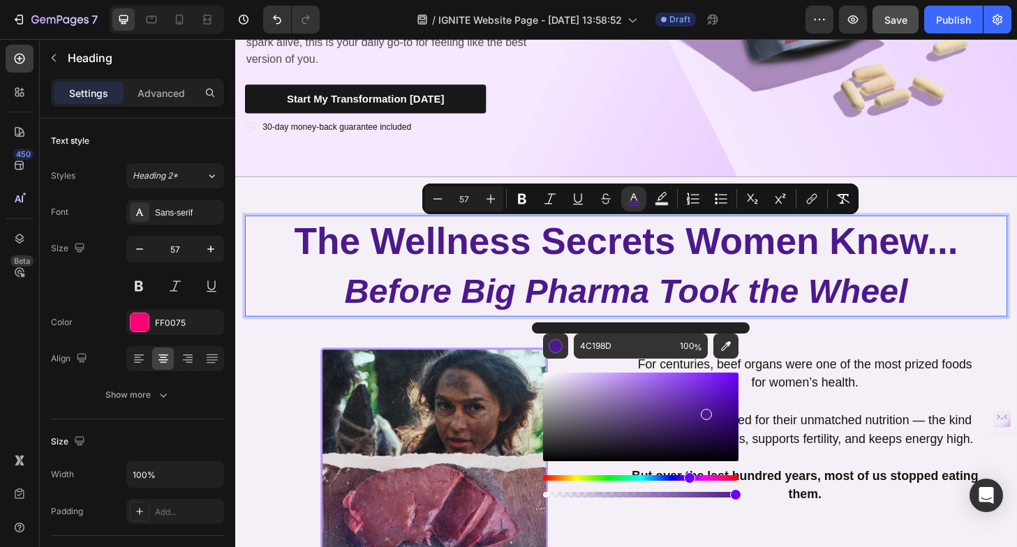
click at [450, 307] on icon "Before Big Pharma Took the Wheel" at bounding box center [655, 309] width 604 height 40
type input "52"
click at [450, 307] on icon "Before Big Pharma Took the Wheel" at bounding box center [655, 309] width 604 height 40
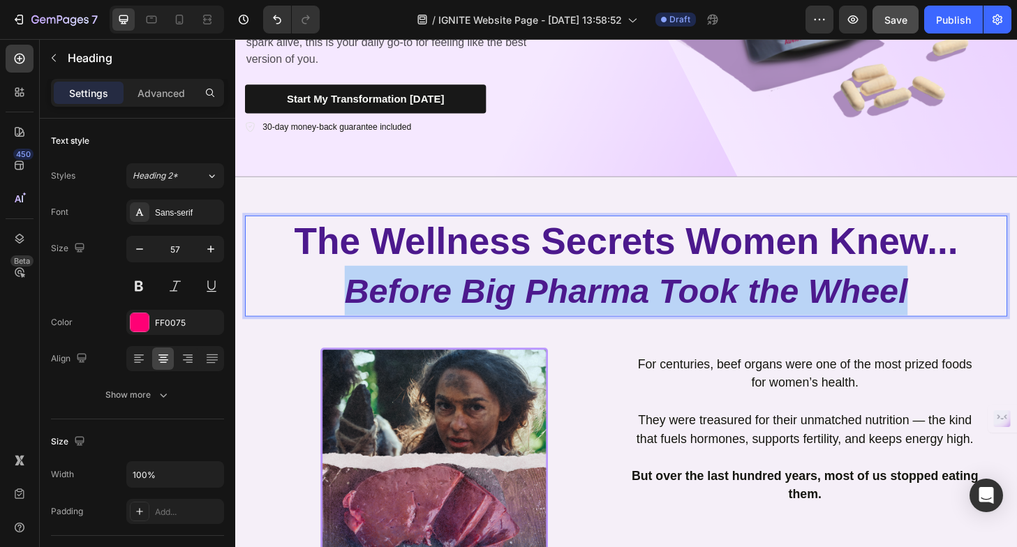
click at [450, 307] on icon "Before Big Pharma Took the Wheel" at bounding box center [655, 309] width 604 height 40
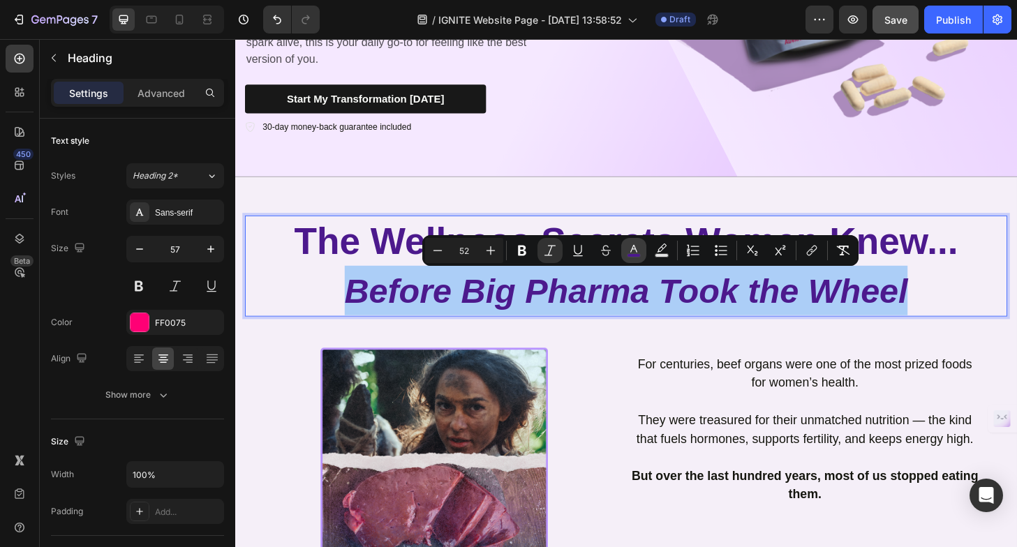
click at [628, 244] on icon "Editor contextual toolbar" at bounding box center [634, 251] width 14 height 14
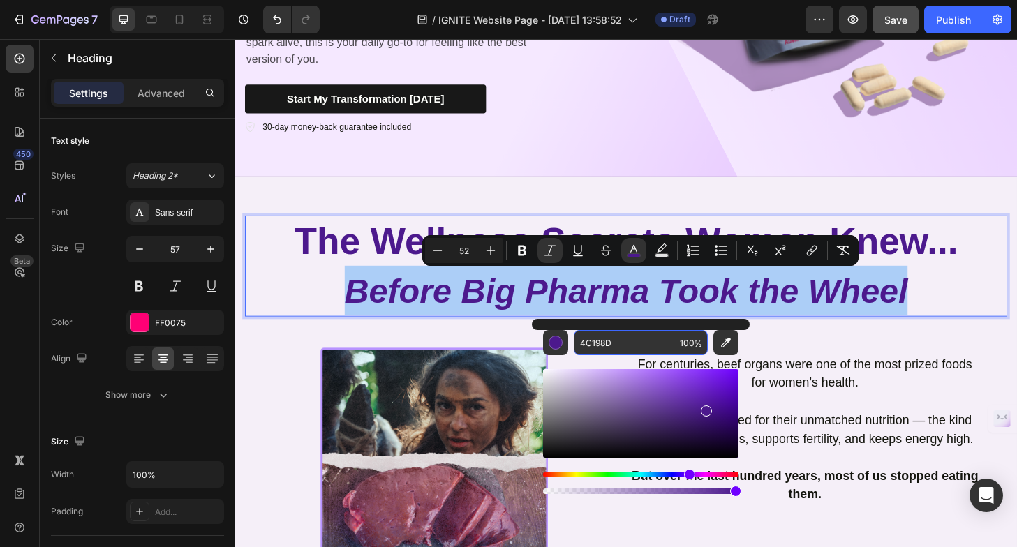
click at [608, 344] on input "4C198D" at bounding box center [624, 342] width 101 height 25
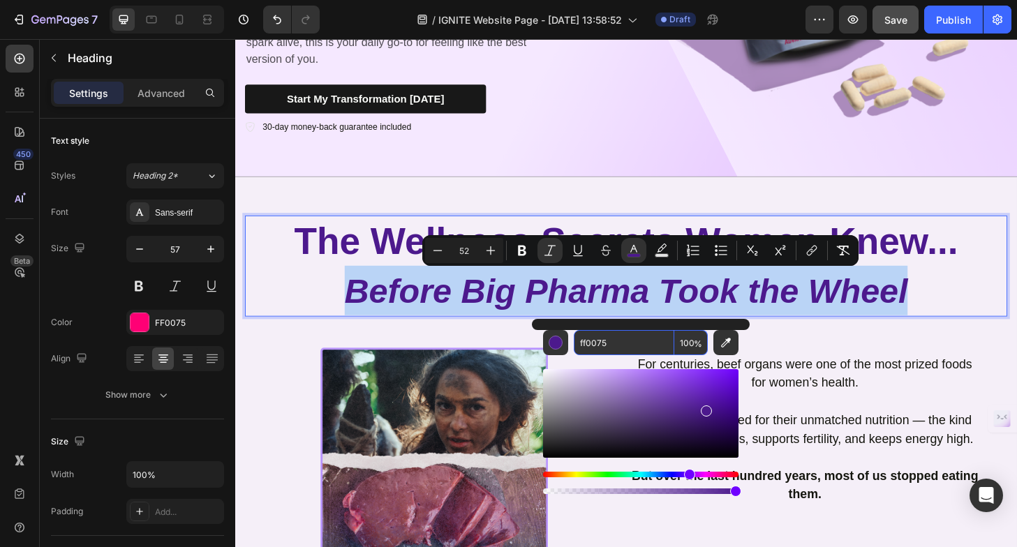
type input "FF0075"
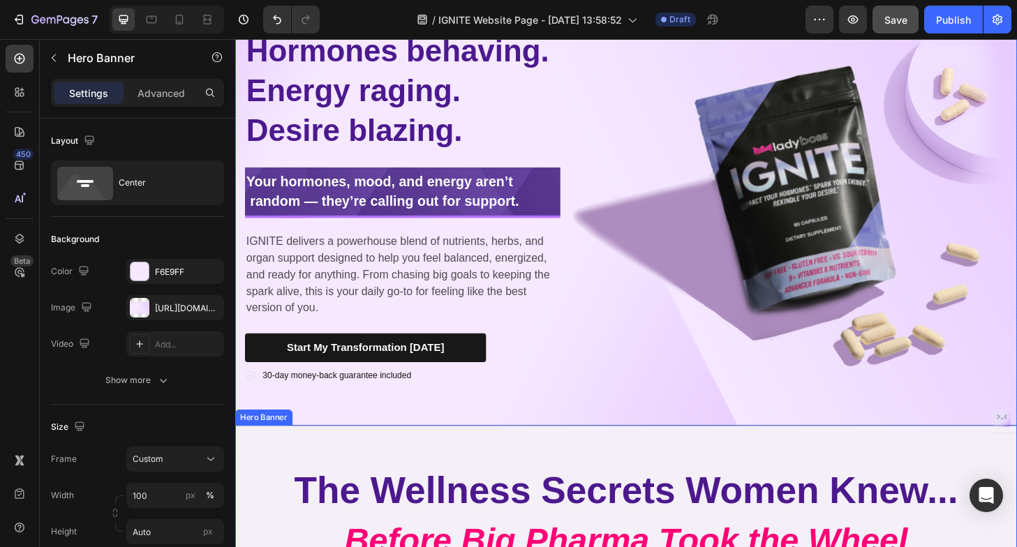
scroll to position [0, 0]
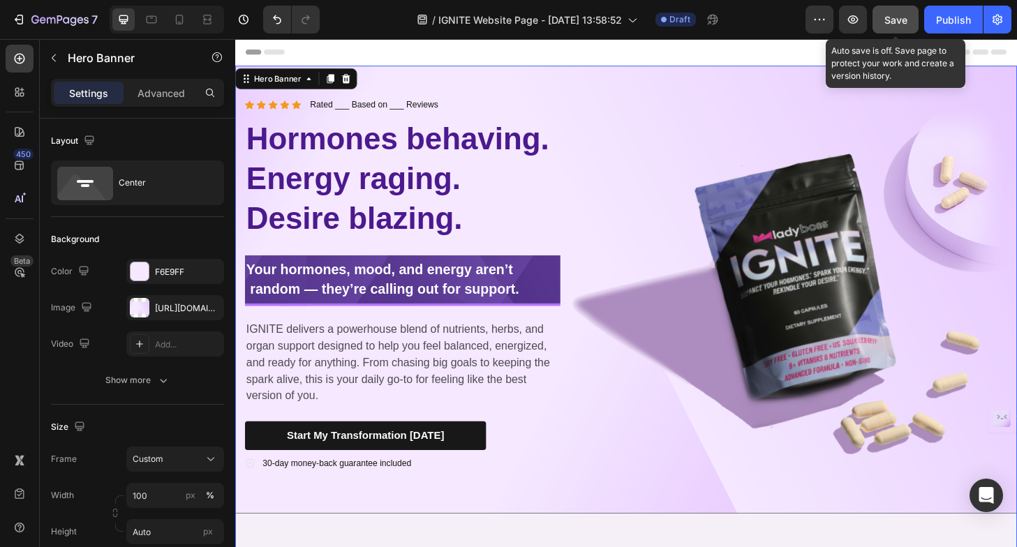
click at [883, 19] on button "Save" at bounding box center [896, 20] width 46 height 28
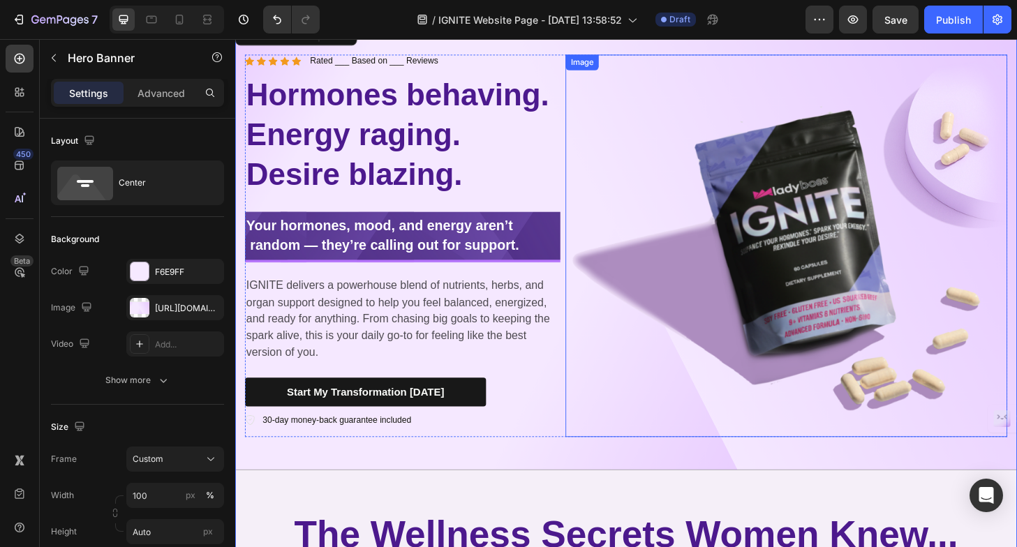
scroll to position [29, 0]
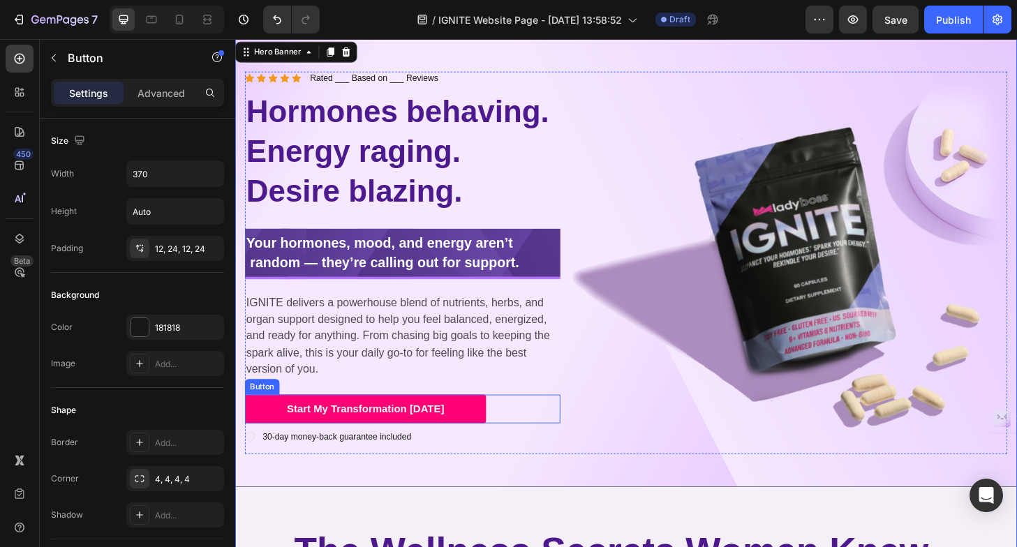
click at [490, 450] on button "Start My Transformation [DATE]" at bounding box center [375, 435] width 258 height 31
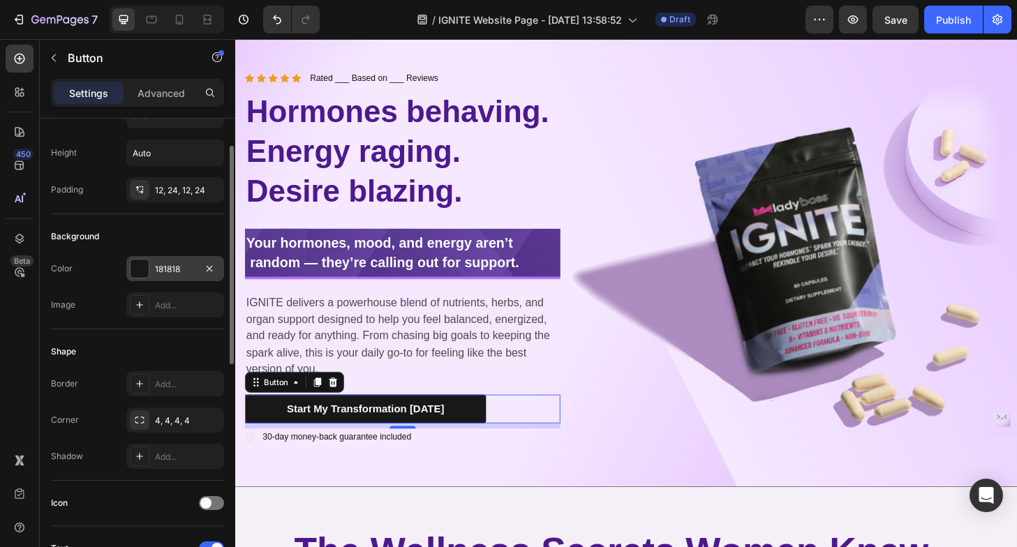
scroll to position [70, 0]
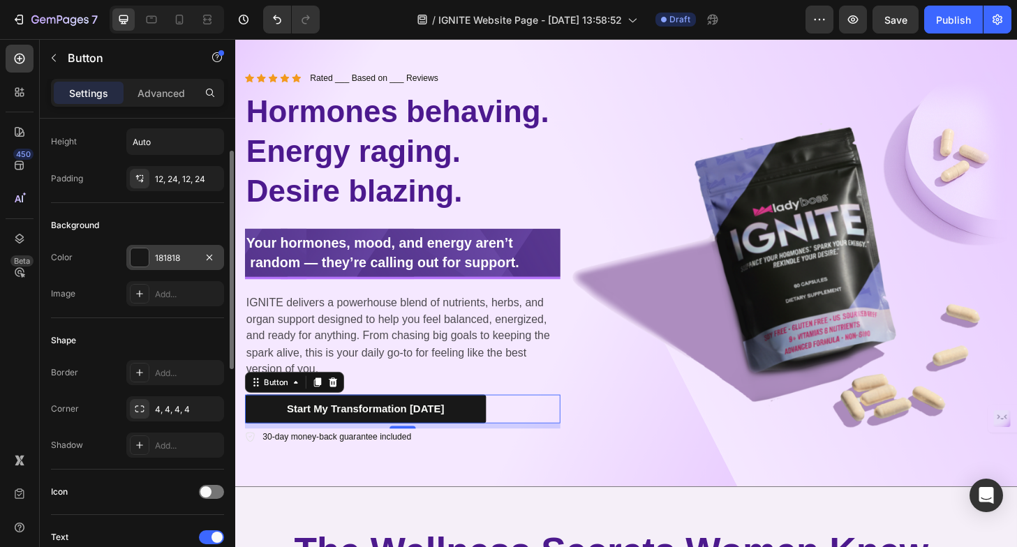
click at [142, 262] on div at bounding box center [140, 258] width 18 height 18
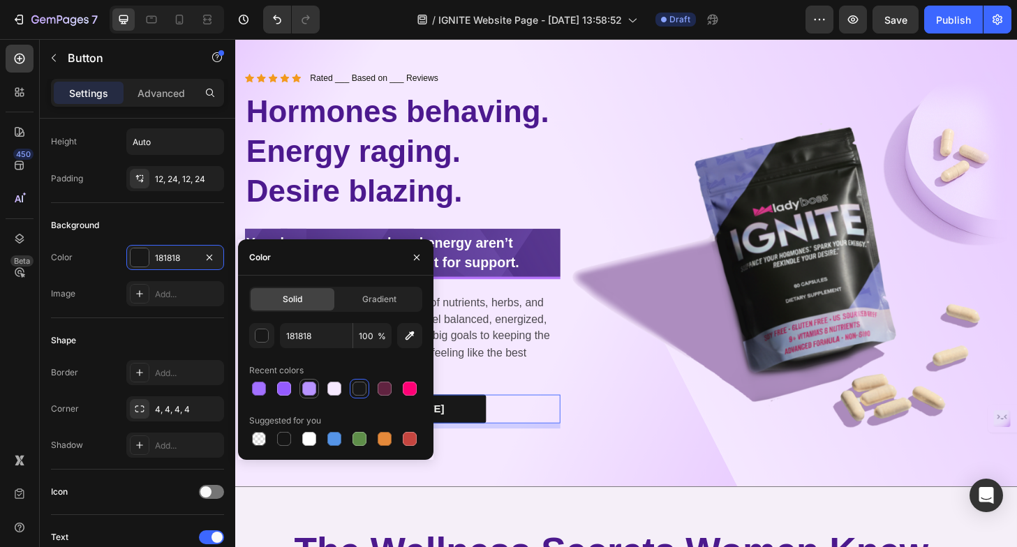
click at [307, 388] on div at bounding box center [309, 389] width 14 height 14
type input "B893FF"
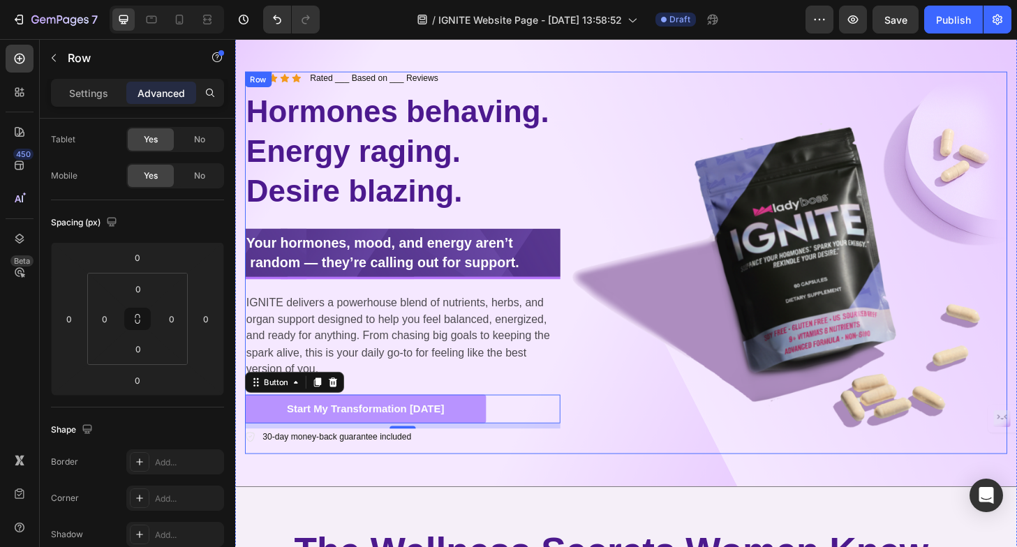
click at [584, 421] on div "Icon Icon Icon Icon Icon Icon List Rated ___ Based on ___ Reviews Text Block Ro…" at bounding box center [654, 279] width 817 height 410
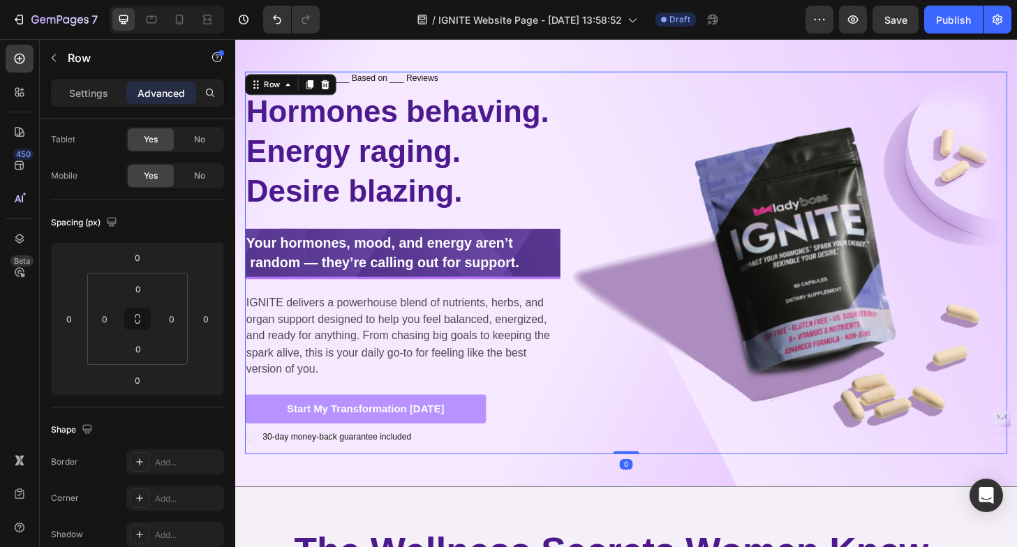
scroll to position [0, 0]
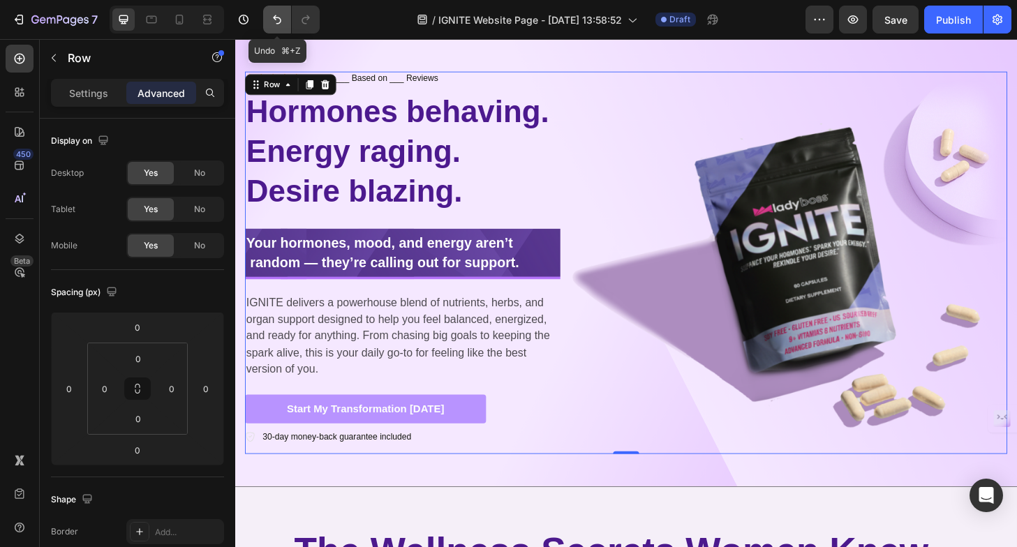
click at [267, 19] on button "Undo/Redo" at bounding box center [277, 20] width 28 height 28
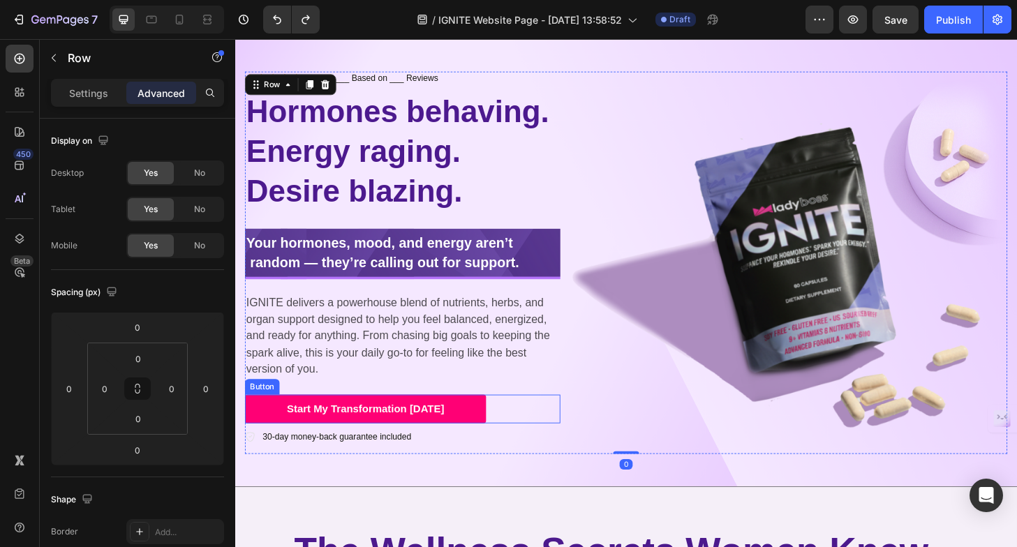
click at [485, 436] on button "Start My Transformation [DATE]" at bounding box center [375, 435] width 258 height 31
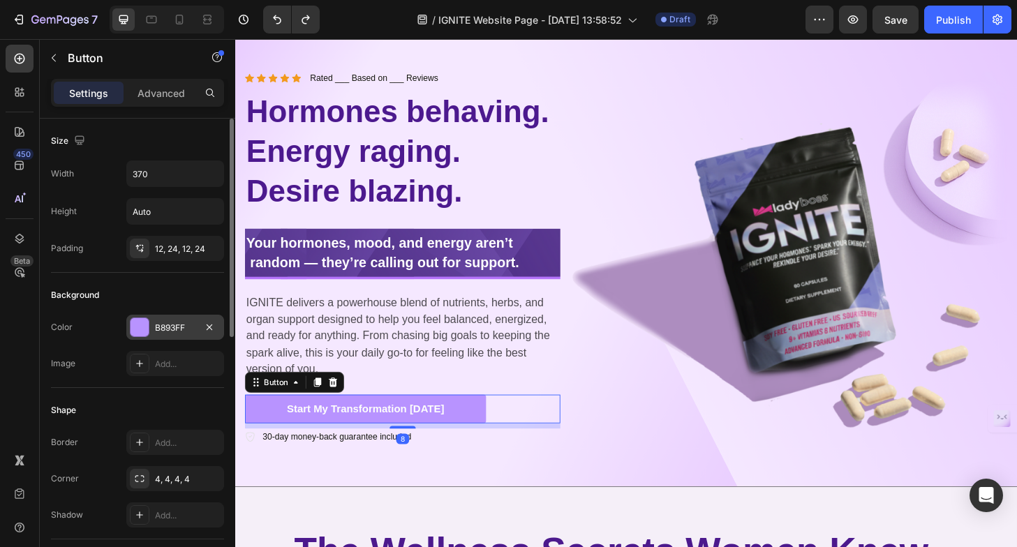
click at [132, 325] on div at bounding box center [140, 327] width 18 height 18
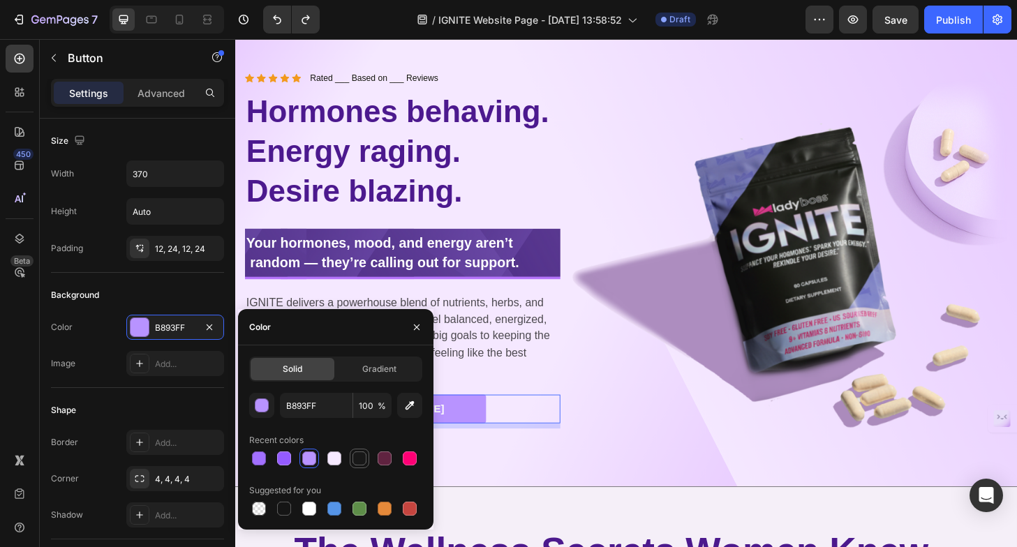
click at [354, 453] on div at bounding box center [360, 459] width 14 height 14
type input "181818"
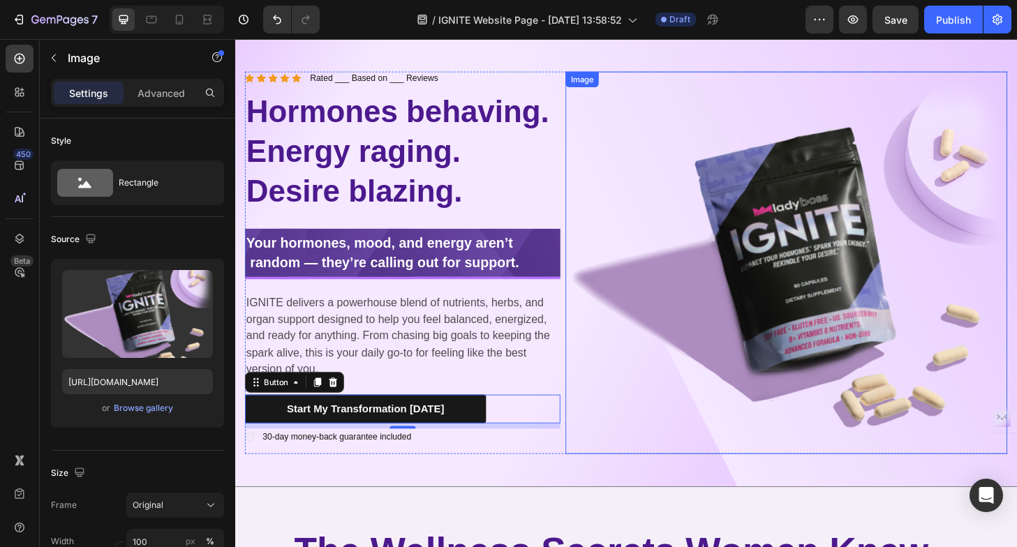
click at [626, 452] on img at bounding box center [825, 279] width 473 height 410
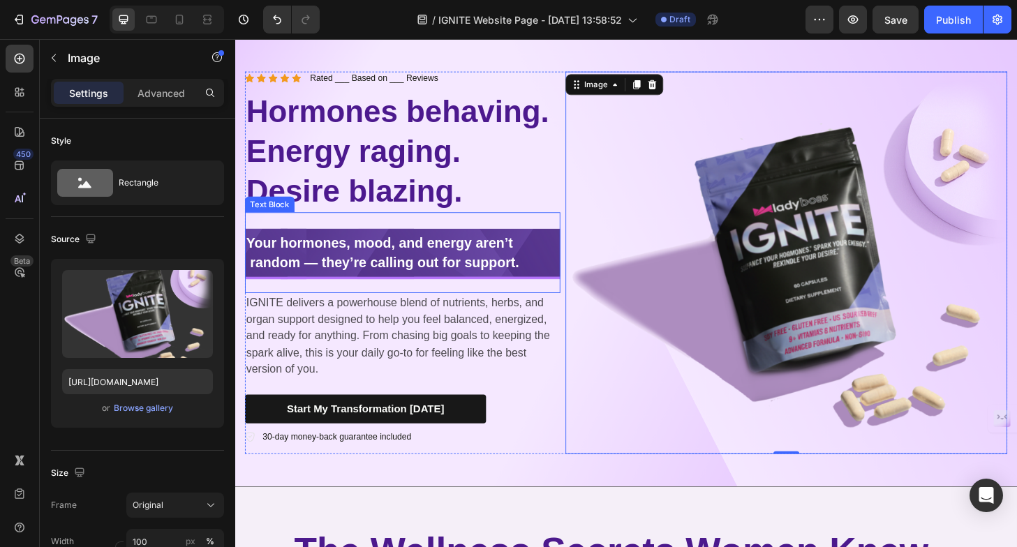
click at [417, 273] on strong "Your hormones, mood, and energy aren’t random — they’re calling out for support." at bounding box center [393, 267] width 293 height 37
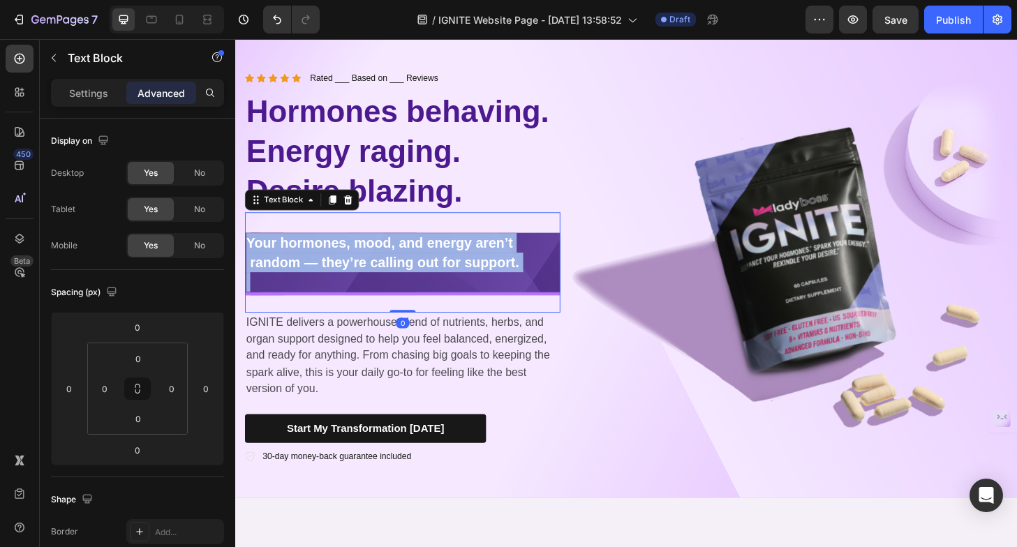
click at [417, 273] on strong "Your hormones, mood, and energy aren’t random — they’re calling out for support." at bounding box center [393, 267] width 293 height 37
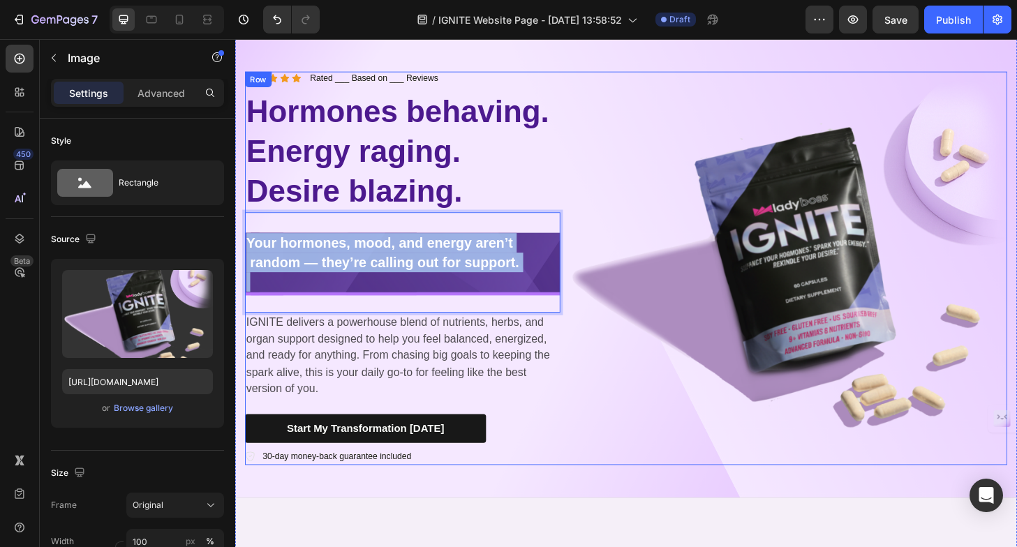
click at [635, 390] on img at bounding box center [825, 279] width 473 height 410
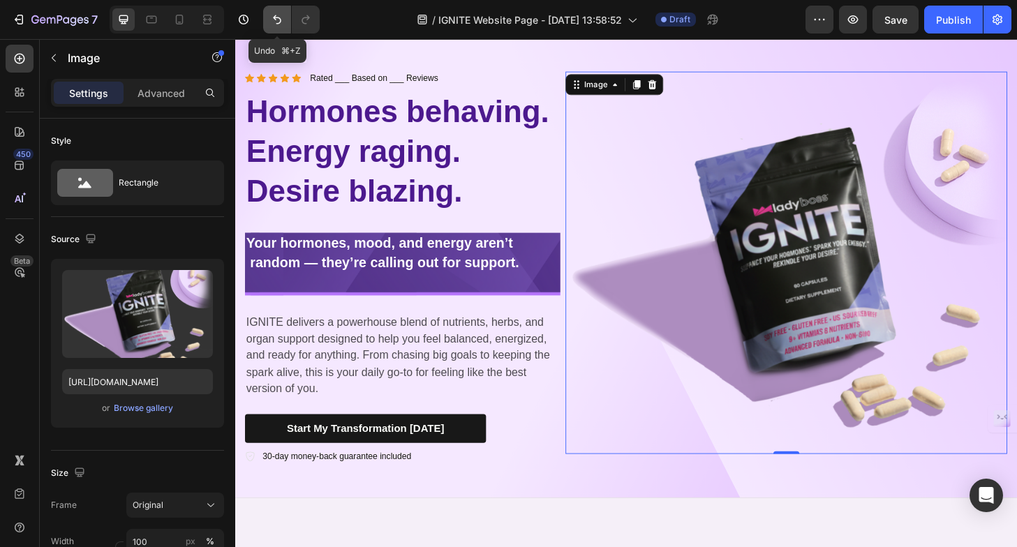
click at [274, 24] on icon "Undo/Redo" at bounding box center [277, 20] width 14 height 14
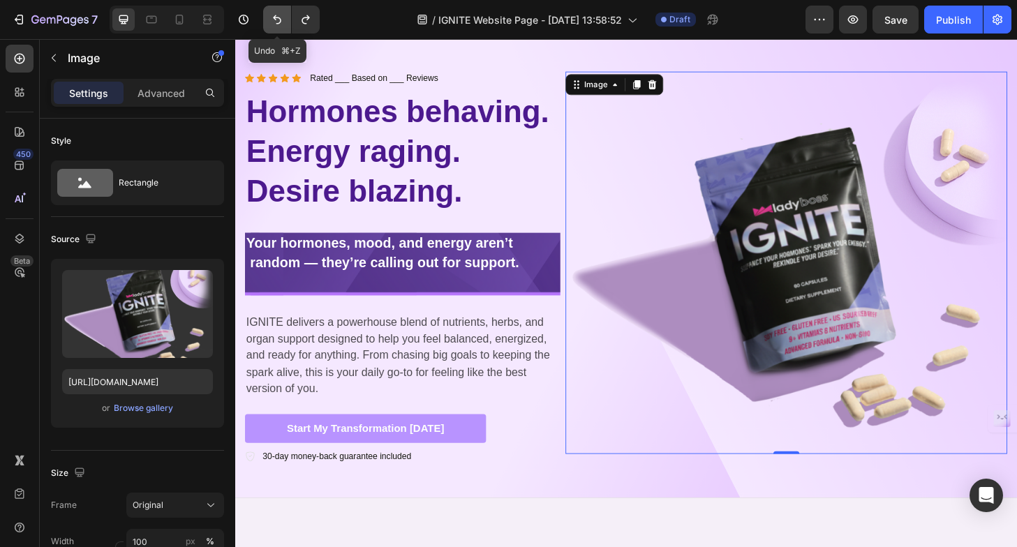
click at [279, 24] on icon "Undo/Redo" at bounding box center [277, 20] width 14 height 14
click at [302, 18] on icon "Undo/Redo" at bounding box center [306, 19] width 8 height 9
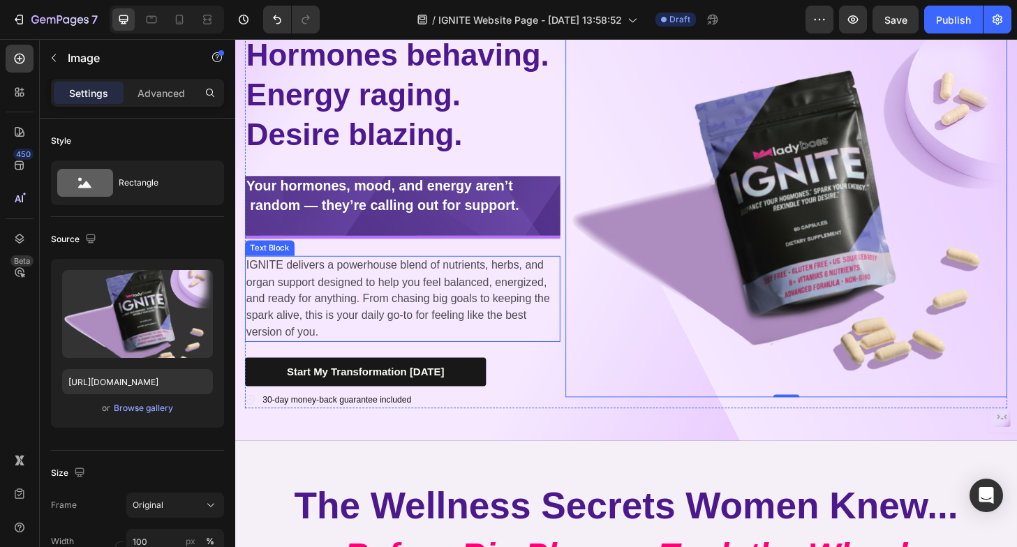
scroll to position [124, 0]
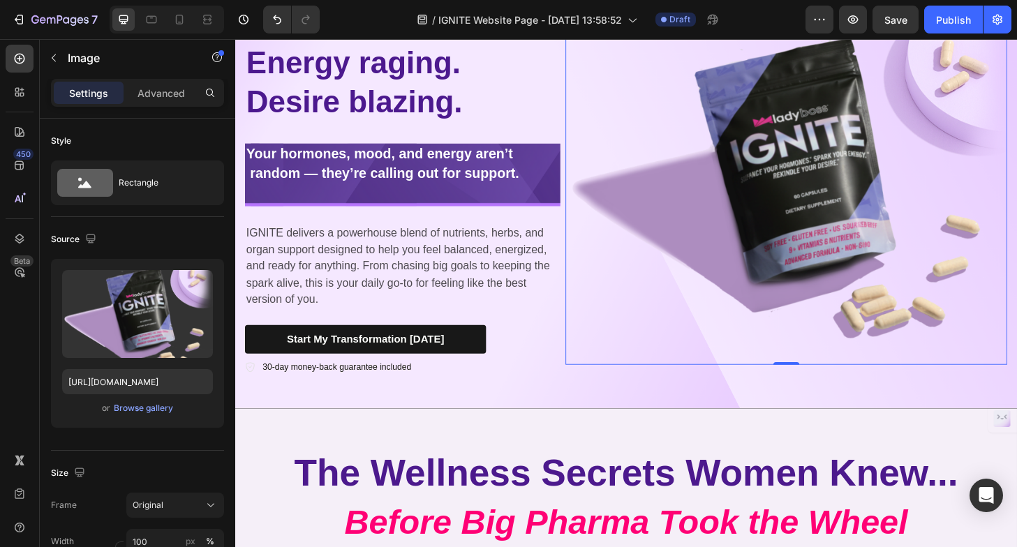
click at [951, 98] on img at bounding box center [825, 183] width 473 height 410
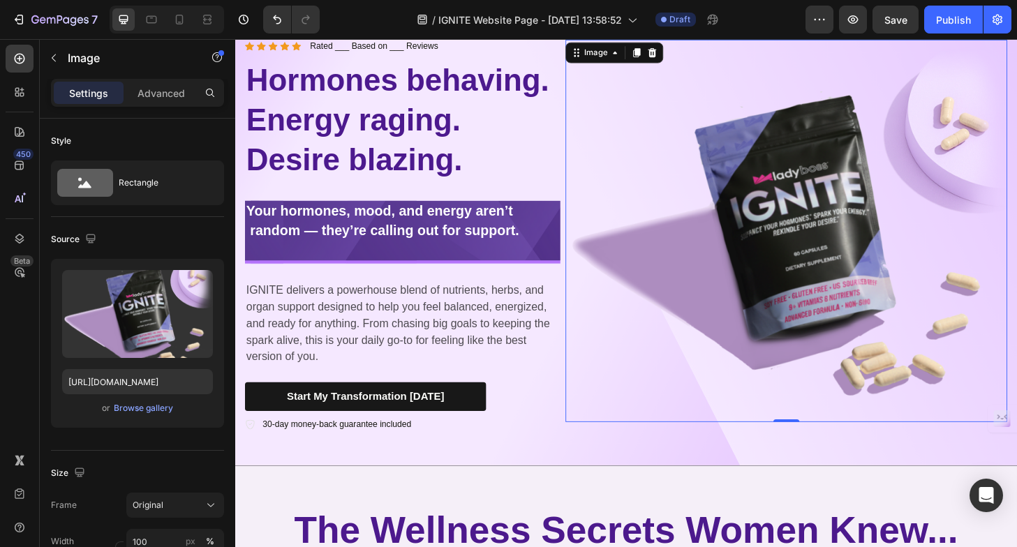
scroll to position [0, 0]
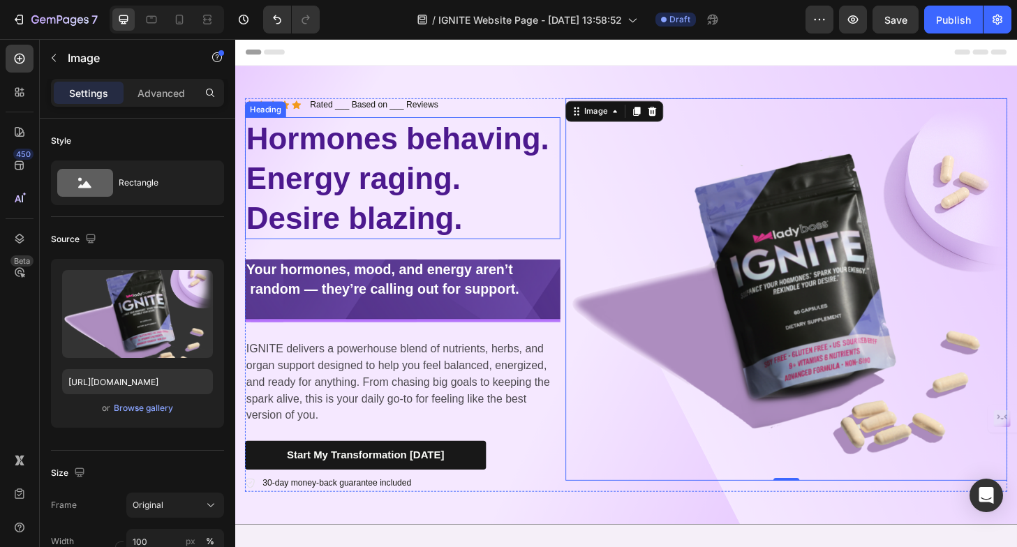
click at [491, 147] on span "Hormones behaving. Energy raging. Desire blazing." at bounding box center [409, 188] width 325 height 122
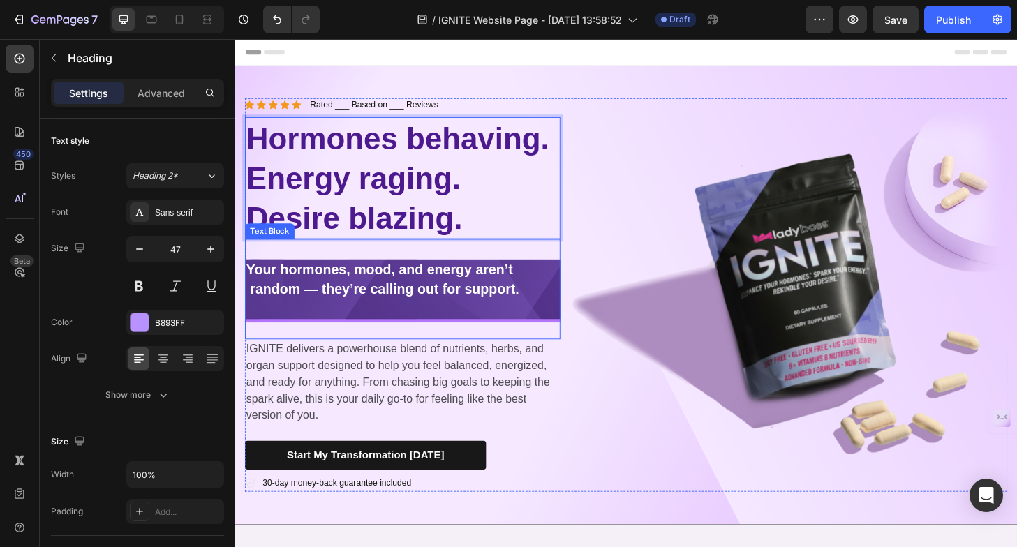
click at [544, 321] on p "Rich Text Editor. Editing area: main" at bounding box center [414, 339] width 335 height 42
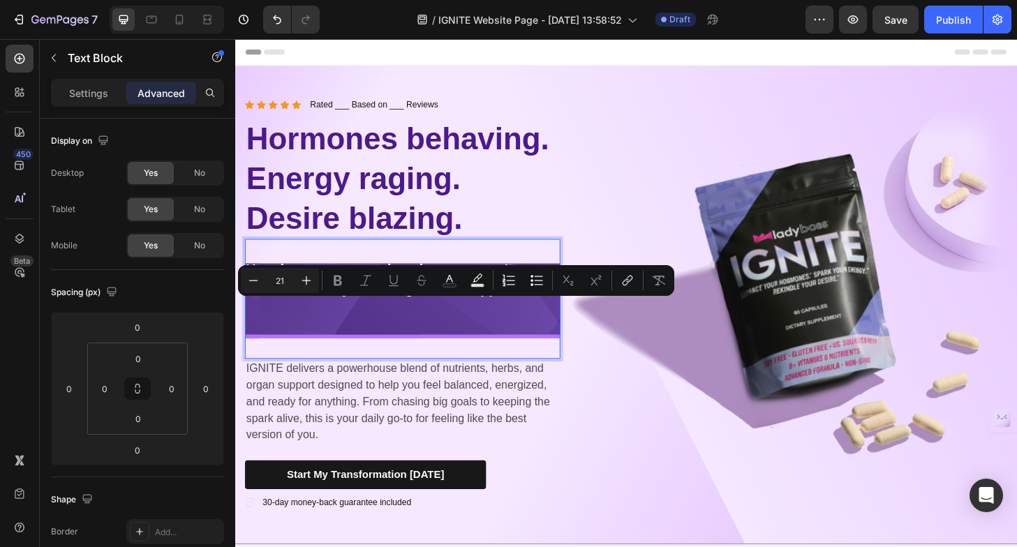
click at [333, 330] on p "Rich Text Editor. Editing area: main" at bounding box center [414, 349] width 335 height 63
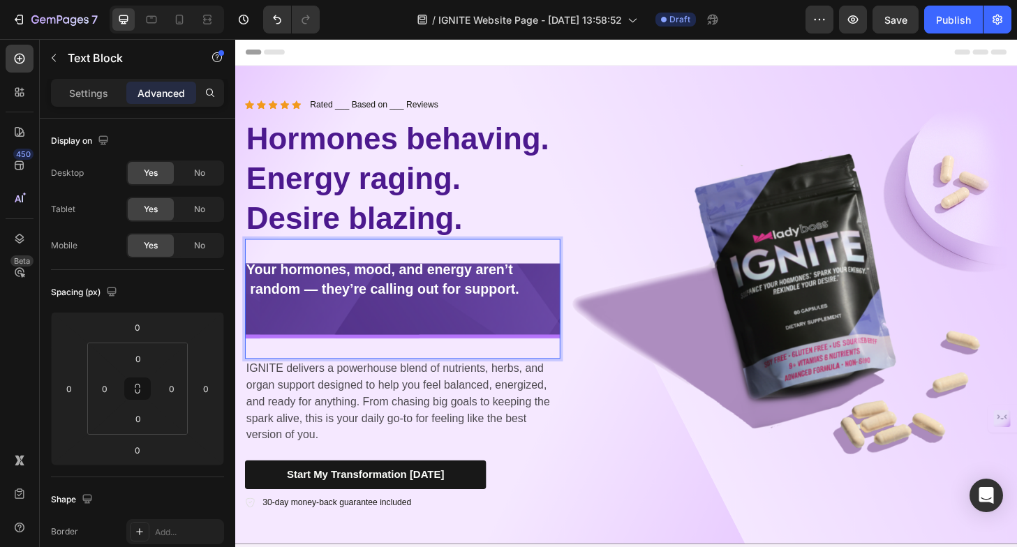
click at [298, 355] on p "⁠⁠⁠⁠⁠⁠⁠" at bounding box center [414, 349] width 335 height 63
click at [293, 342] on p "⁠⁠⁠⁠⁠⁠⁠" at bounding box center [414, 349] width 335 height 63
click at [276, 319] on p "⁠⁠⁠⁠⁠⁠⁠" at bounding box center [414, 349] width 335 height 63
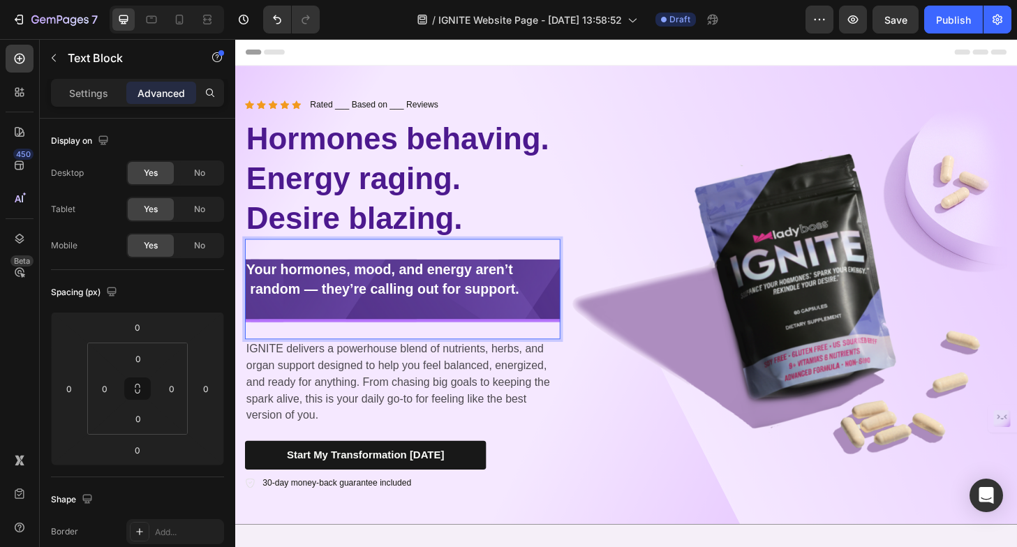
click at [297, 323] on p "⁠⁠⁠⁠⁠⁠⁠" at bounding box center [414, 339] width 335 height 42
click at [294, 325] on p "⁠⁠⁠⁠⁠⁠⁠" at bounding box center [414, 339] width 335 height 42
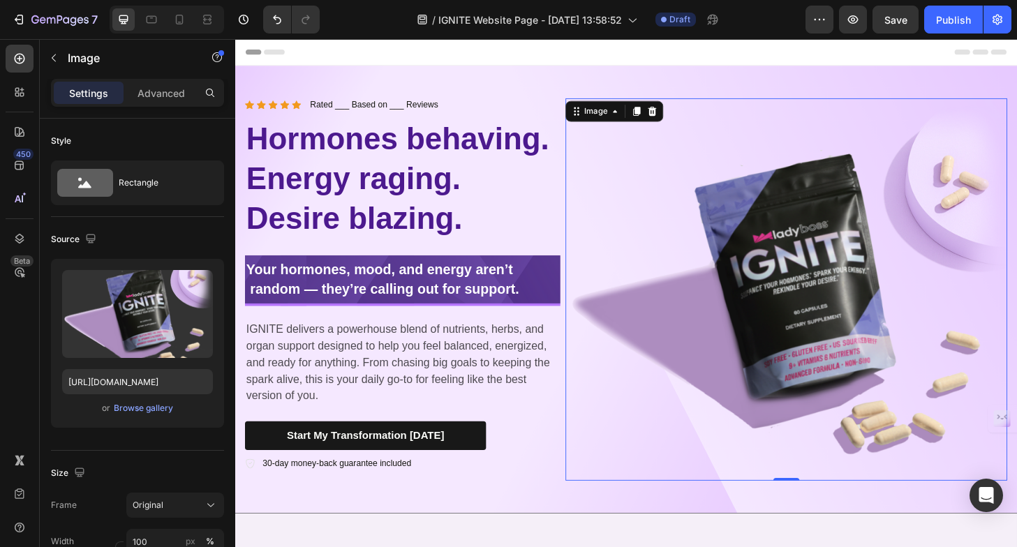
click at [753, 315] on img at bounding box center [825, 308] width 473 height 410
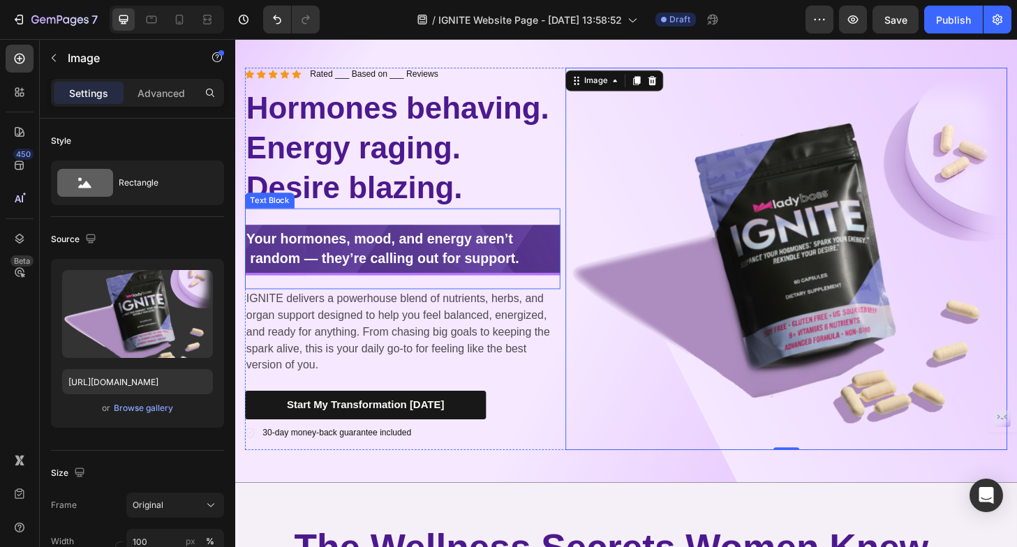
scroll to position [38, 0]
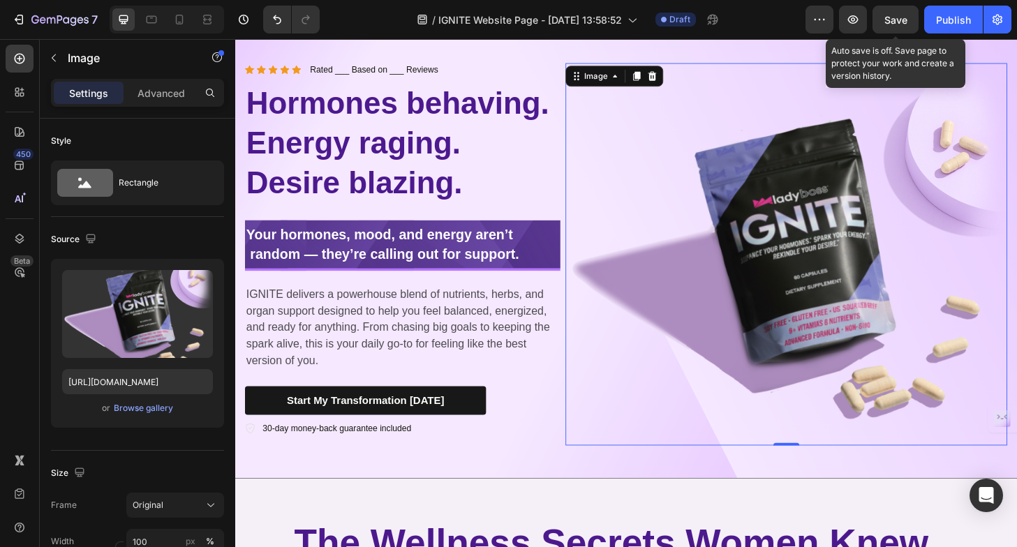
click at [888, 20] on span "Save" at bounding box center [896, 20] width 23 height 12
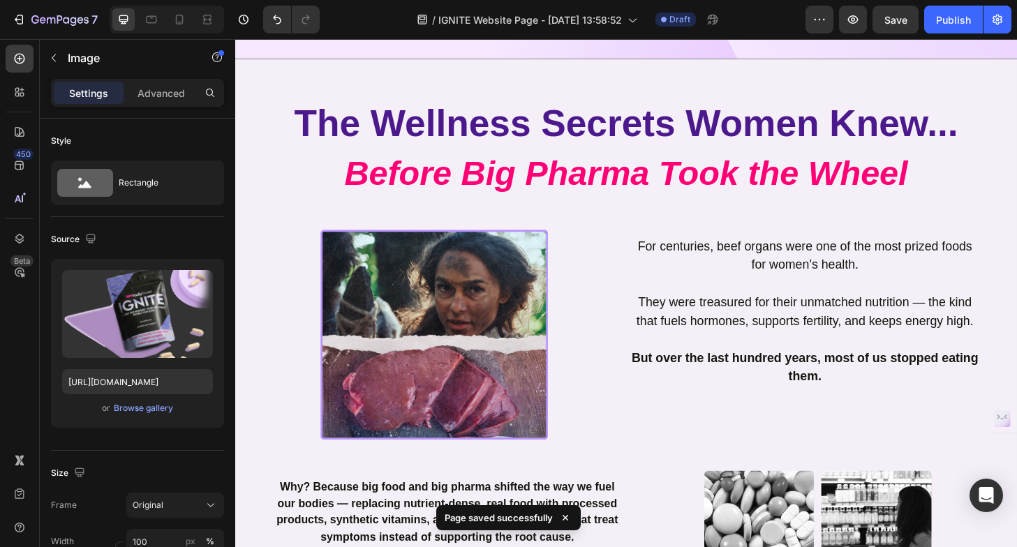
scroll to position [467, 0]
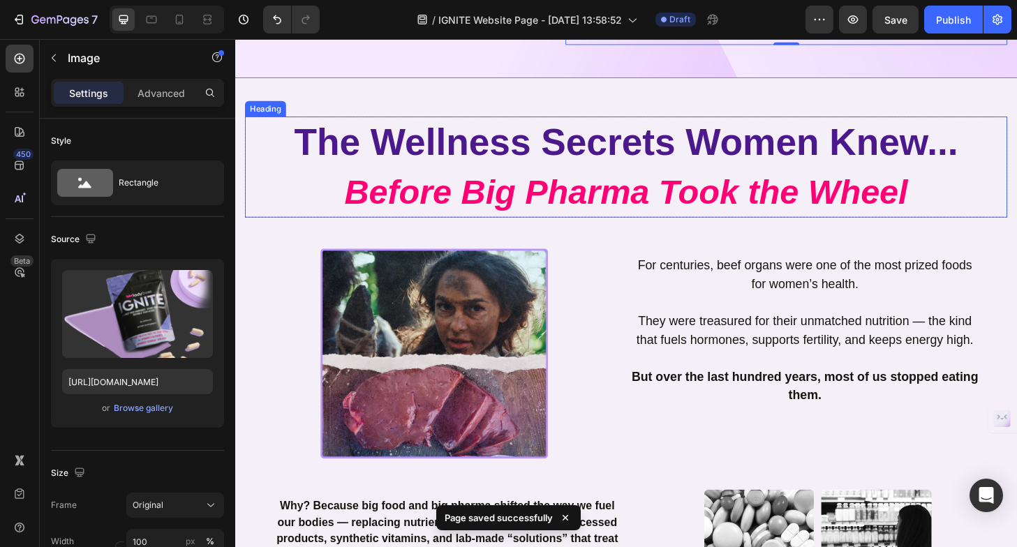
click at [510, 153] on span "The Wellness Secrets Women Knew..." at bounding box center [654, 149] width 711 height 45
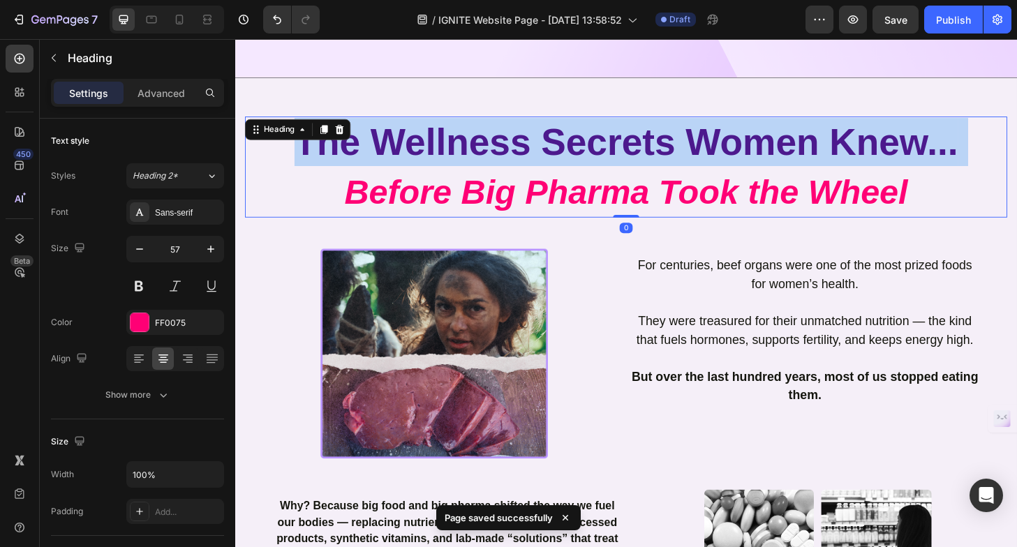
click at [510, 153] on span "The Wellness Secrets Women Knew..." at bounding box center [654, 149] width 711 height 45
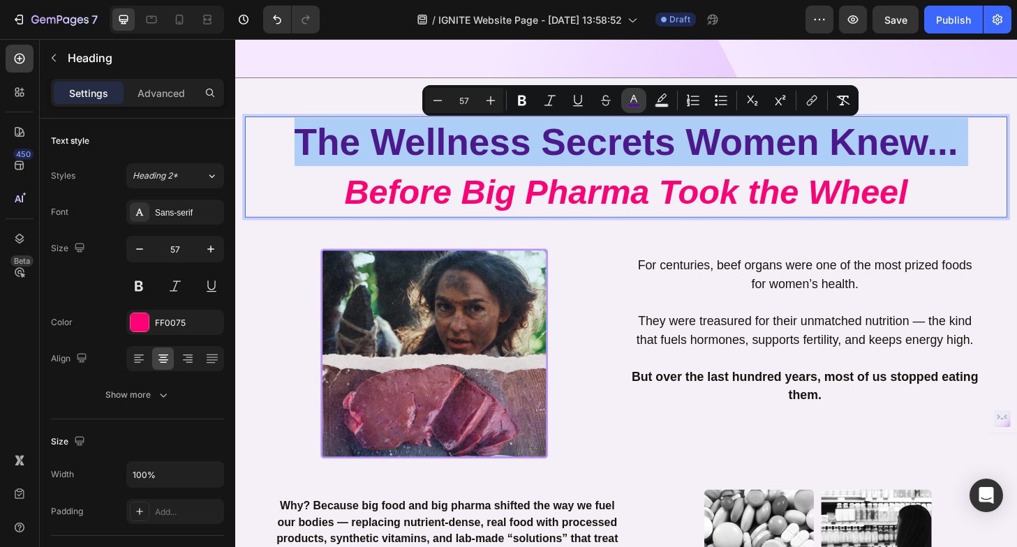
click at [627, 91] on button "color" at bounding box center [633, 100] width 25 height 25
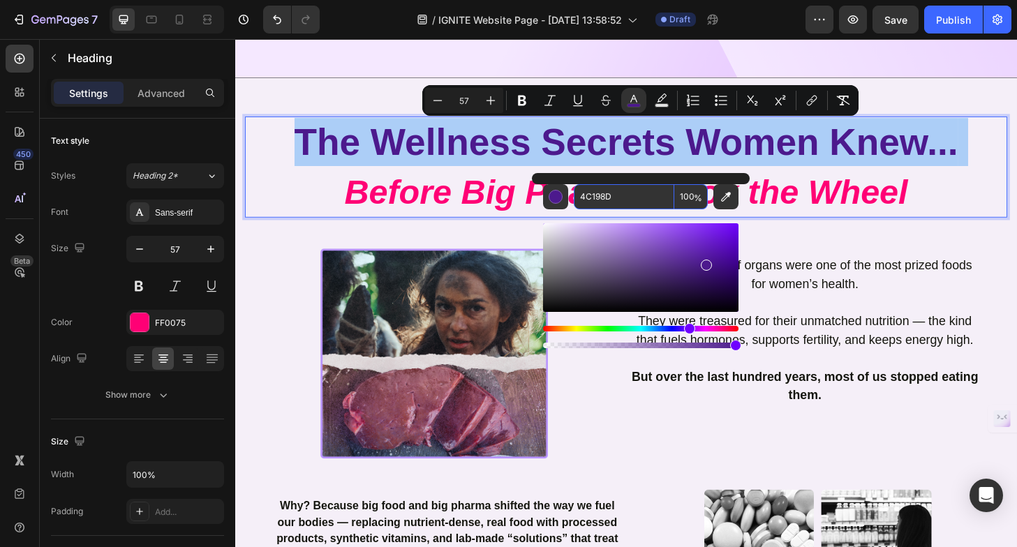
click at [614, 199] on input "4C198D" at bounding box center [624, 196] width 101 height 25
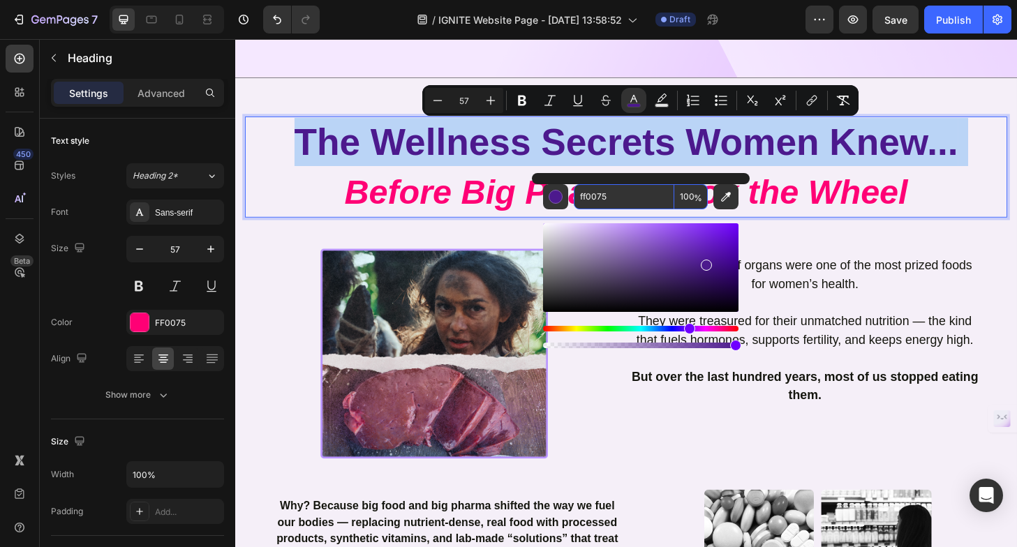
type input "FF0075"
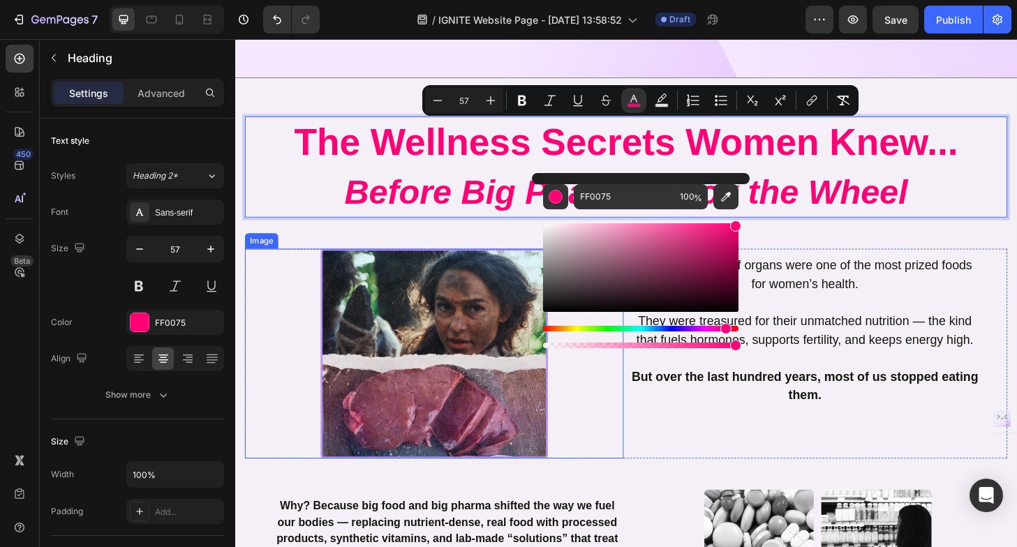
click at [299, 285] on div at bounding box center [449, 377] width 406 height 226
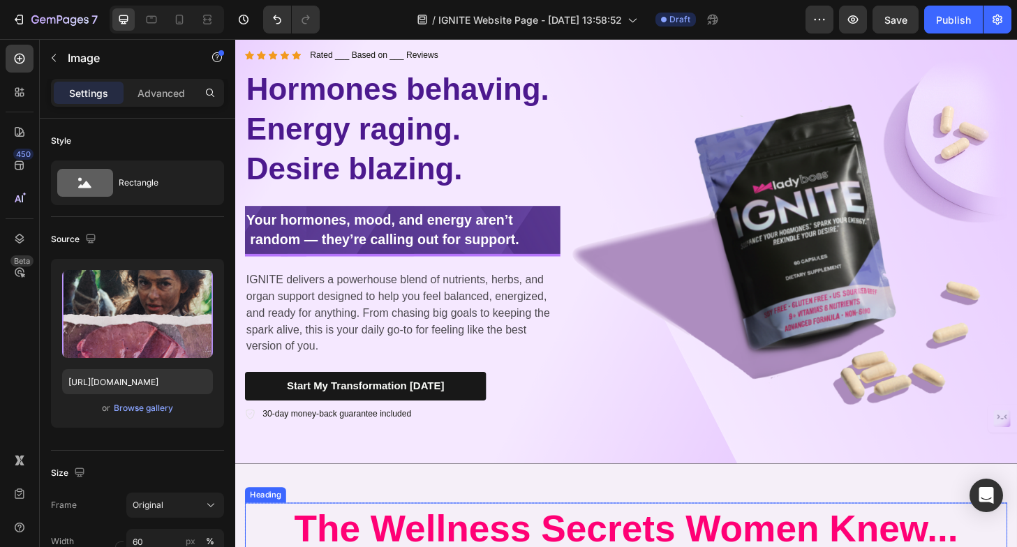
scroll to position [0, 0]
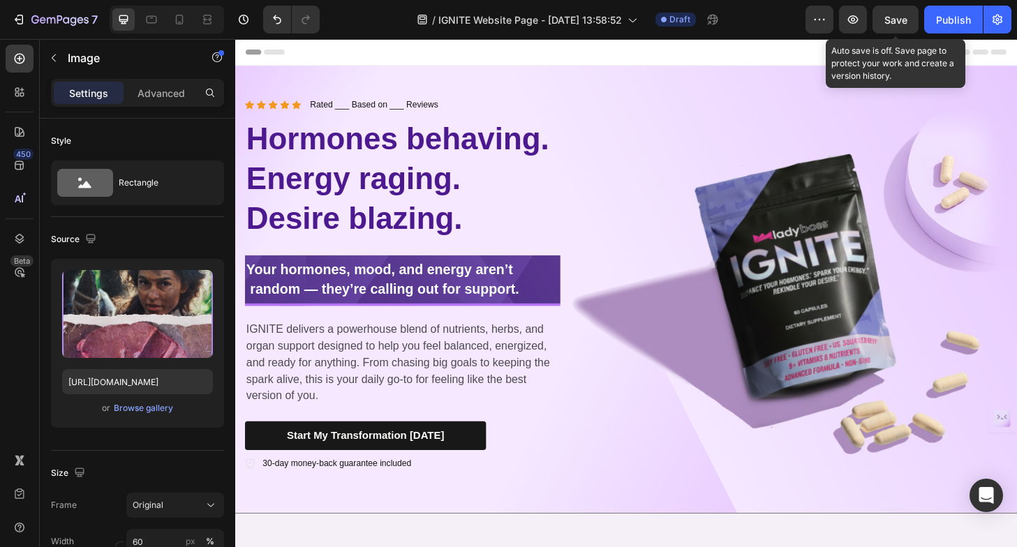
click at [893, 16] on span "Save" at bounding box center [896, 20] width 23 height 12
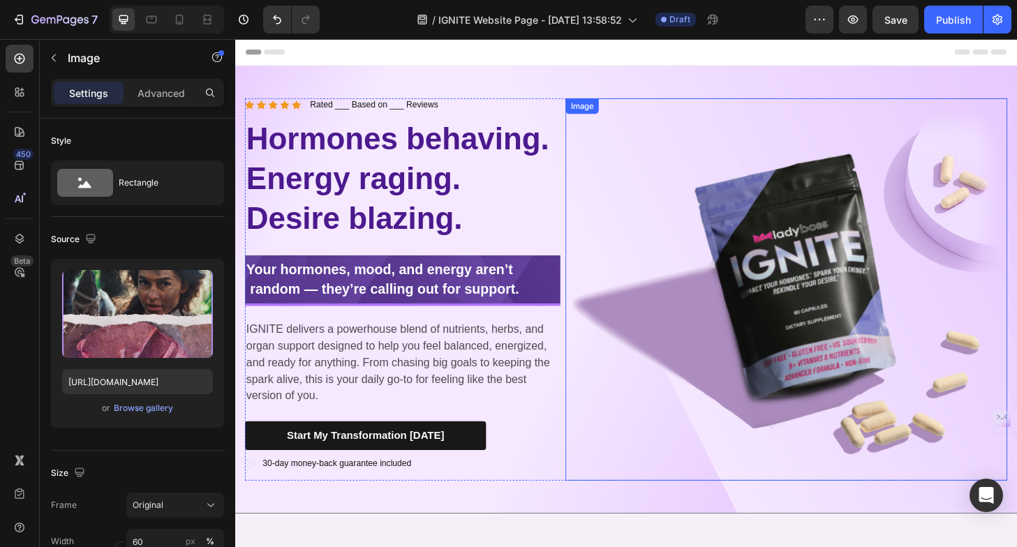
click at [699, 321] on img at bounding box center [825, 308] width 473 height 410
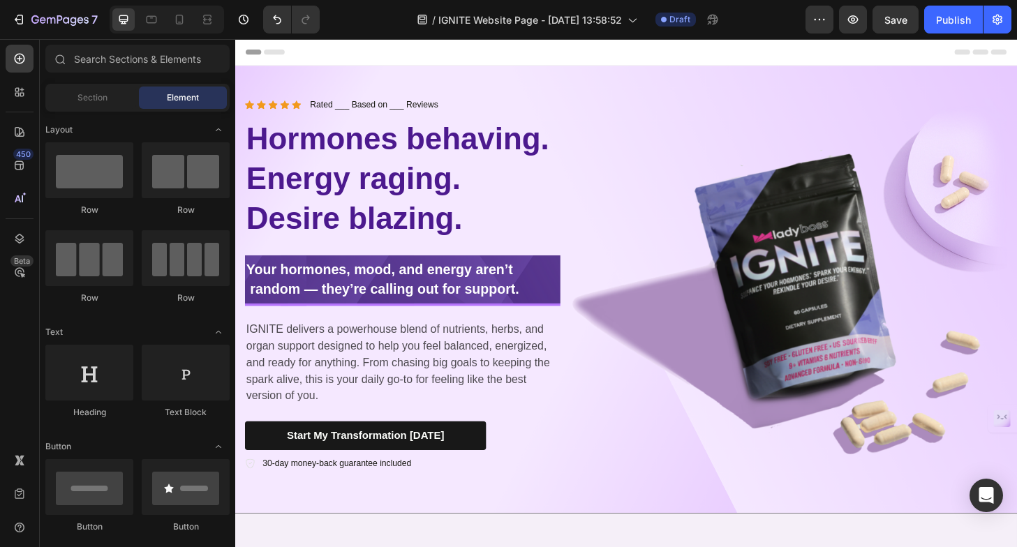
click at [597, 52] on div "Header" at bounding box center [654, 53] width 816 height 28
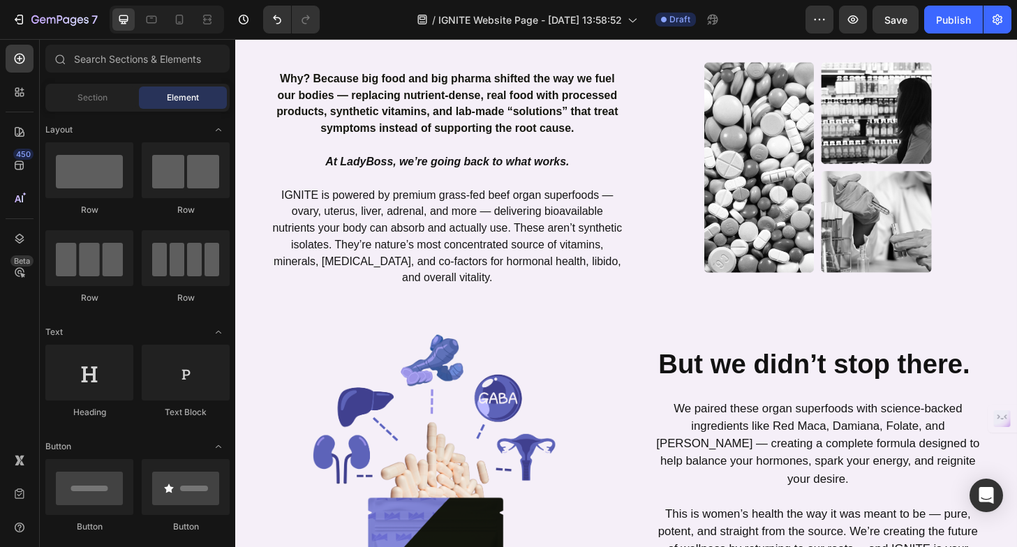
scroll to position [934, 0]
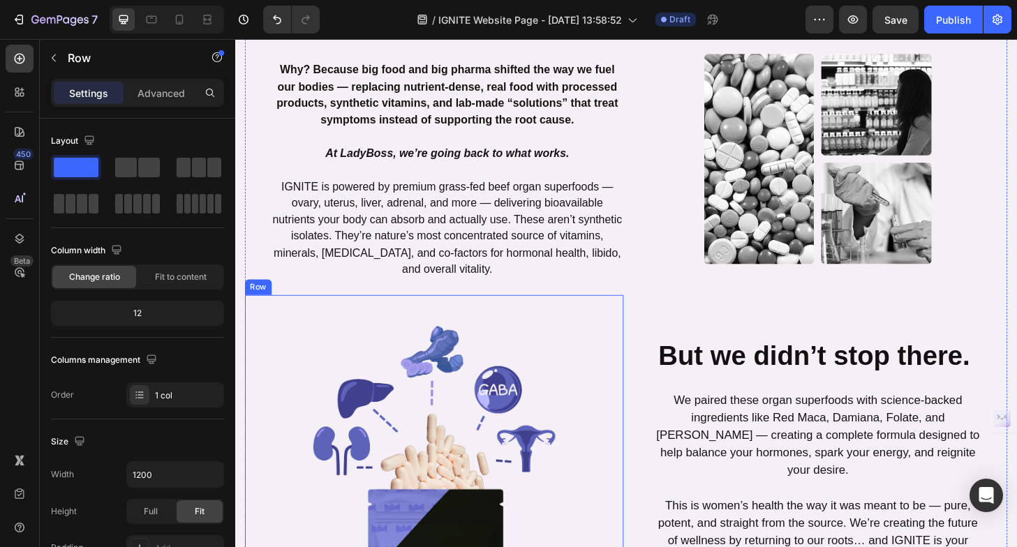
click at [648, 319] on div "Image" at bounding box center [449, 483] width 406 height 339
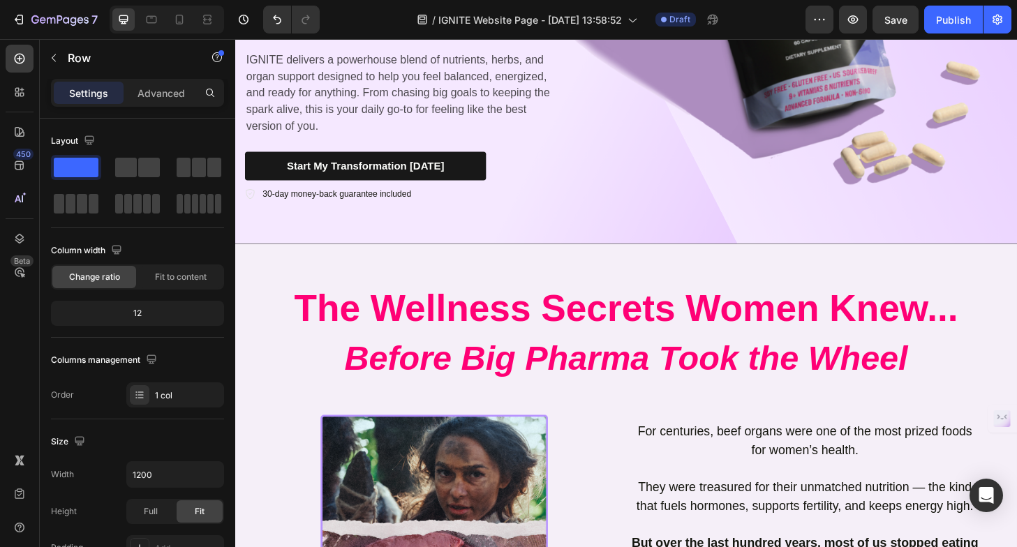
scroll to position [229, 0]
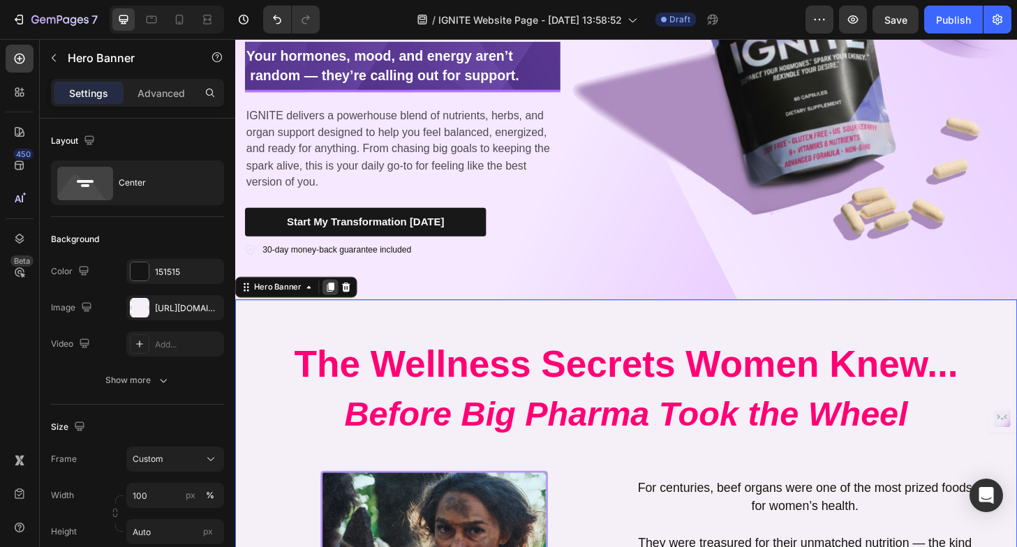
click at [337, 308] on icon at bounding box center [338, 306] width 8 height 10
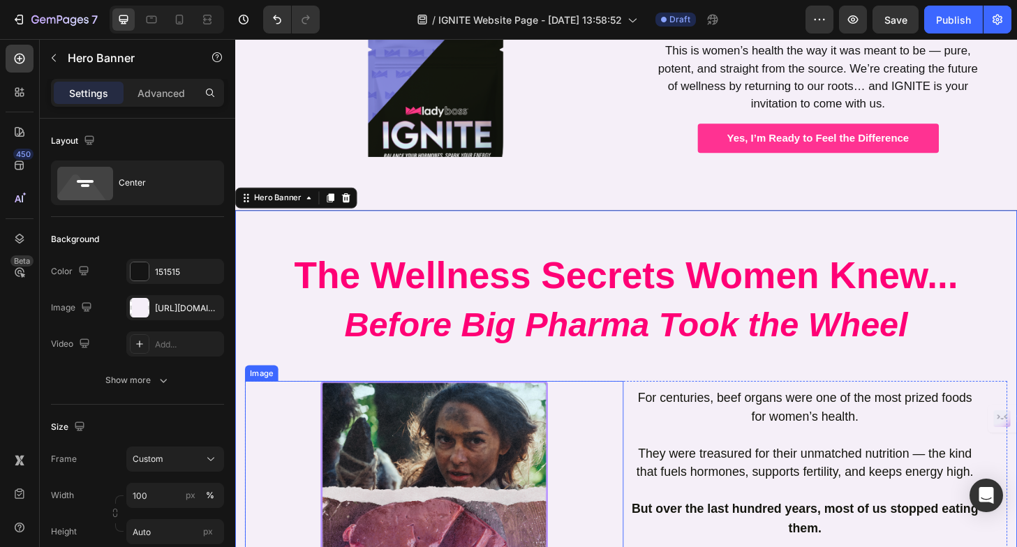
scroll to position [1416, 0]
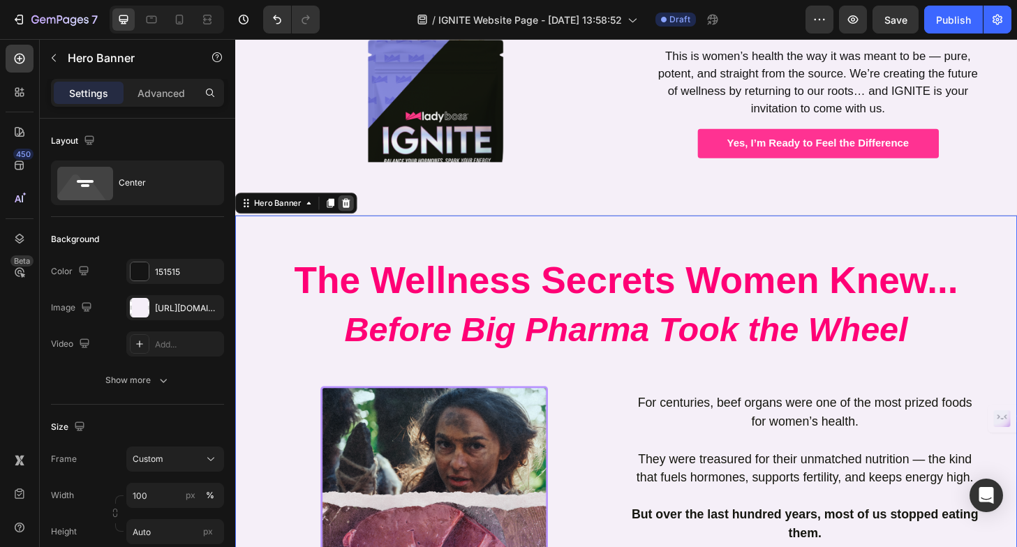
click at [348, 215] on icon at bounding box center [353, 214] width 11 height 11
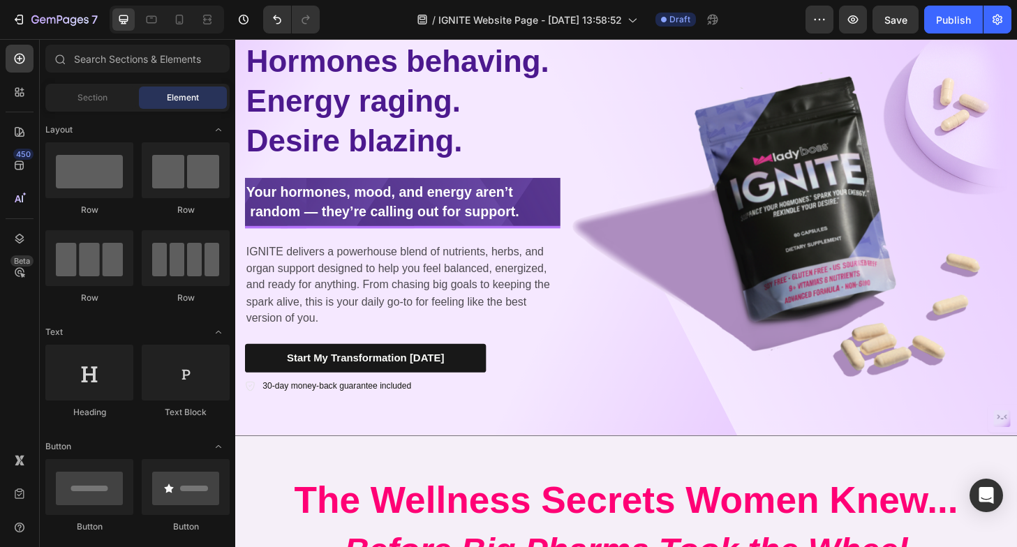
scroll to position [0, 0]
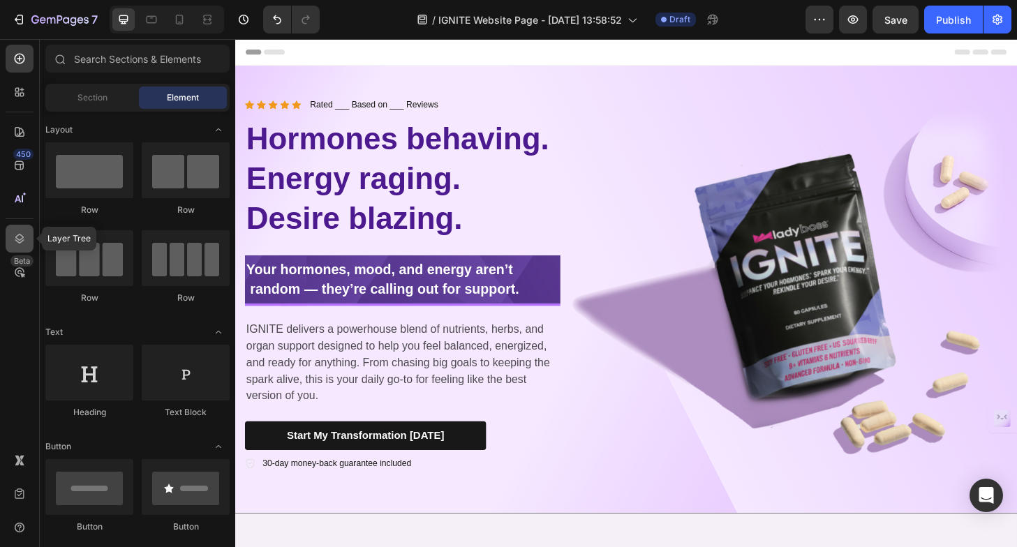
click at [16, 239] on icon at bounding box center [20, 239] width 14 height 14
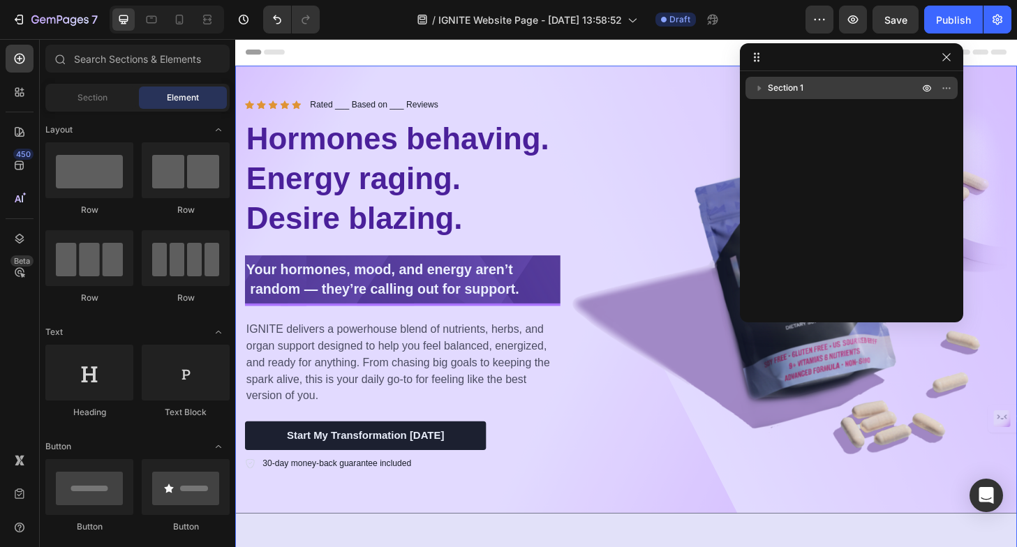
click at [762, 91] on icon "button" at bounding box center [760, 88] width 14 height 14
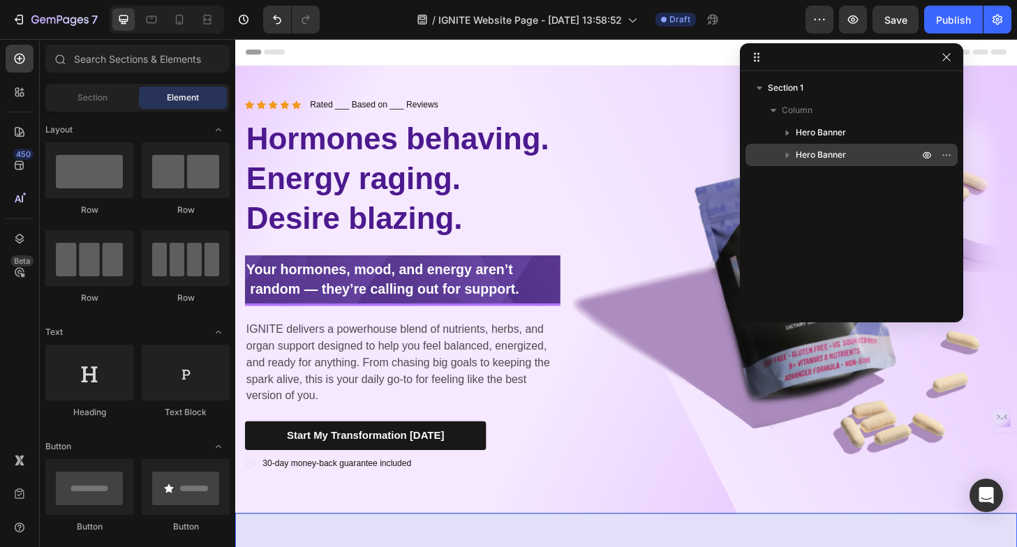
click at [899, 161] on p "Hero Banner" at bounding box center [859, 155] width 126 height 14
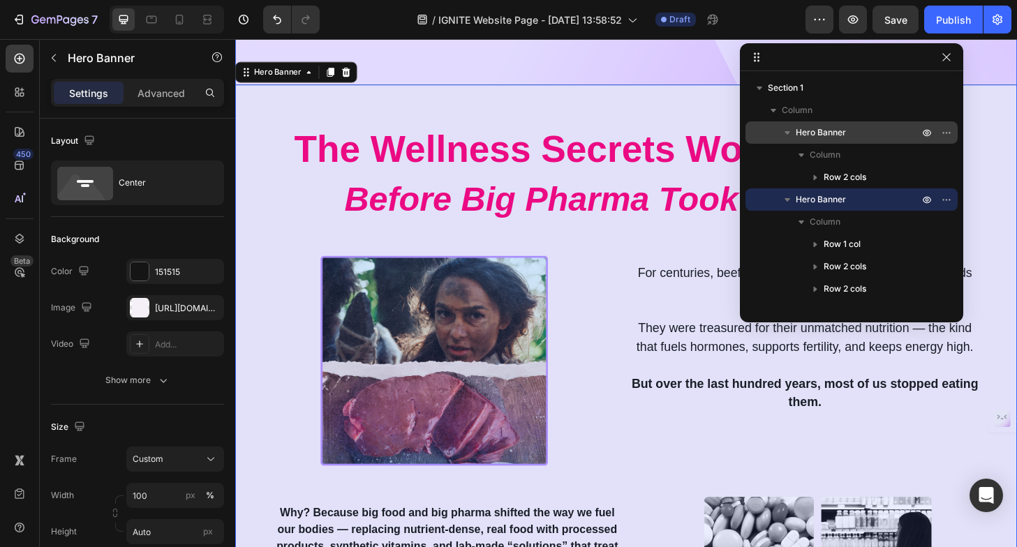
scroll to position [459, 0]
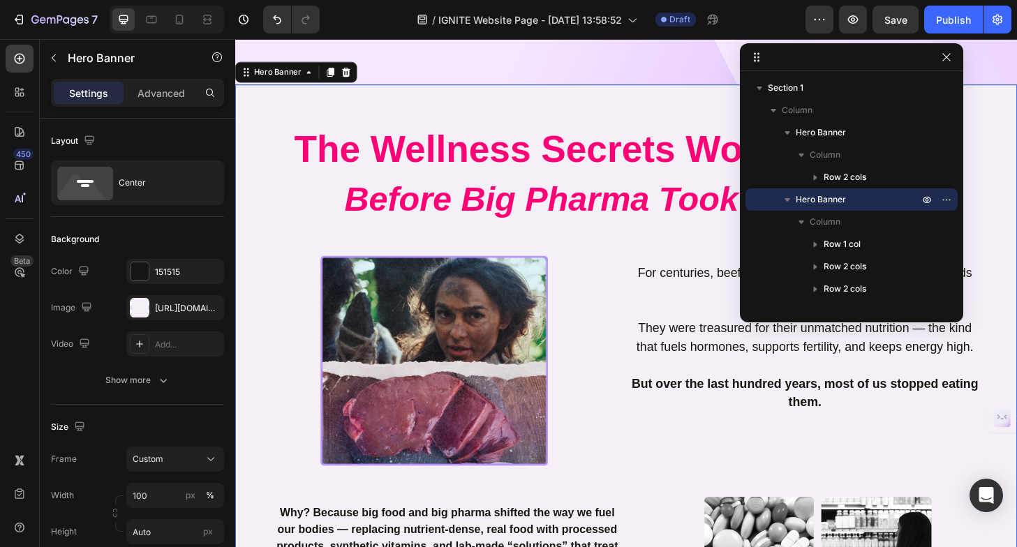
click at [894, 198] on p "Hero Banner" at bounding box center [859, 200] width 126 height 14
click at [951, 203] on icon "button" at bounding box center [946, 199] width 11 height 11
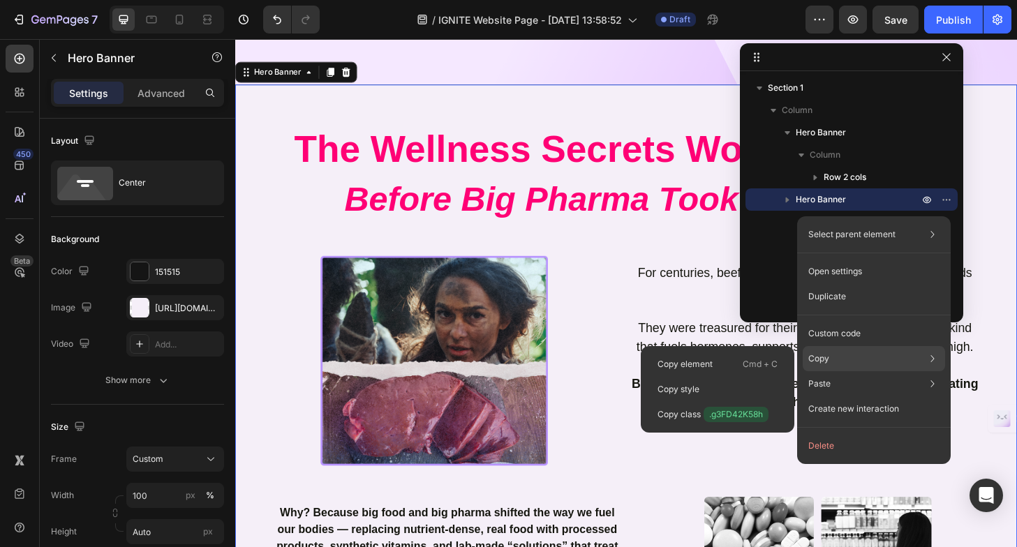
click at [830, 356] on div "Copy Copy element Cmd + C Copy style Copy class .g3FD42K58h" at bounding box center [874, 358] width 142 height 25
click at [709, 367] on p "Copy element" at bounding box center [685, 364] width 55 height 13
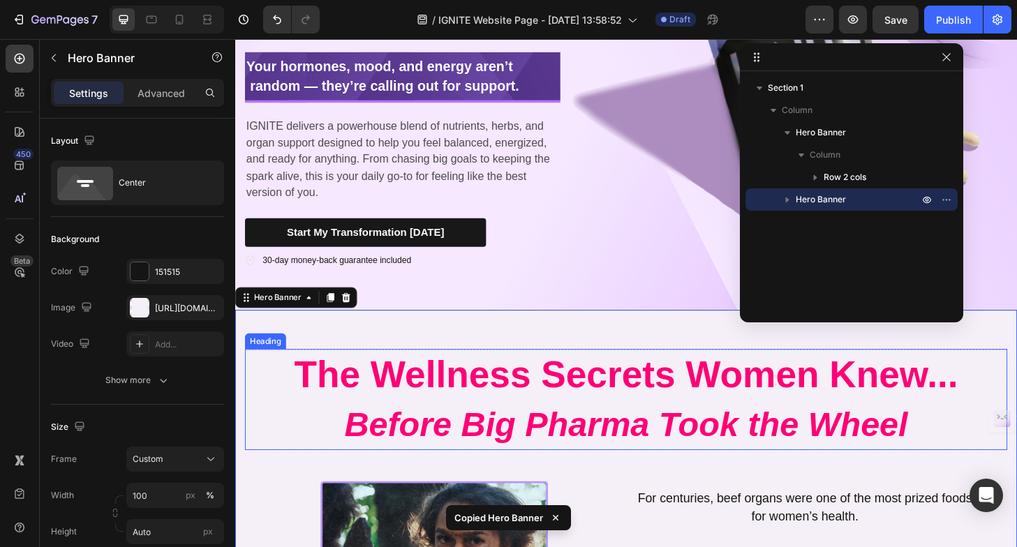
scroll to position [197, 0]
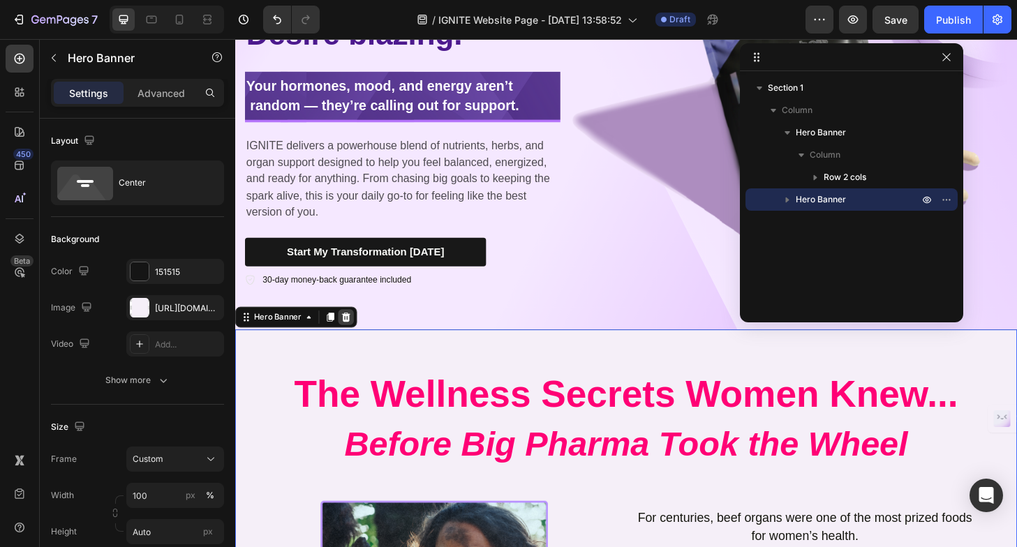
click at [351, 334] on icon at bounding box center [354, 337] width 9 height 10
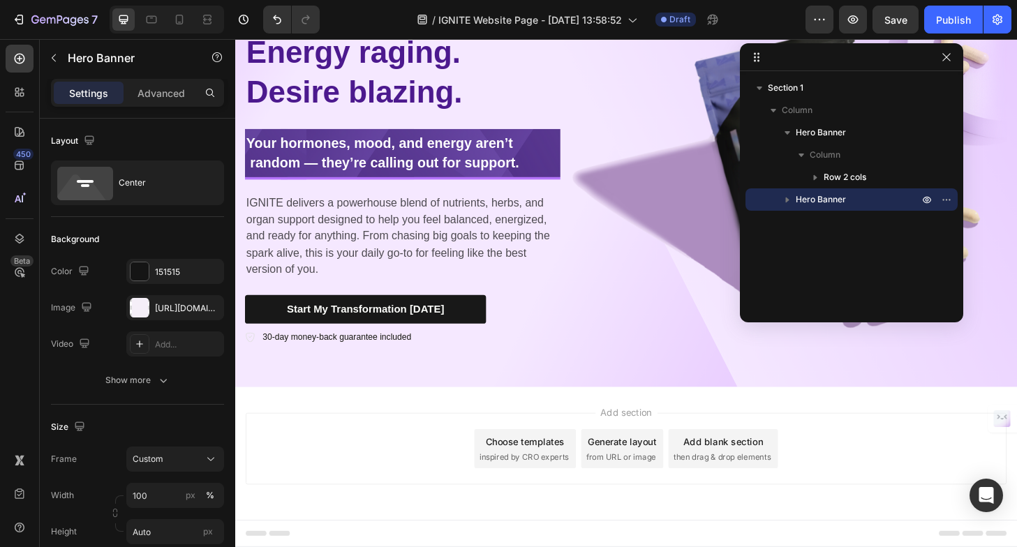
scroll to position [135, 0]
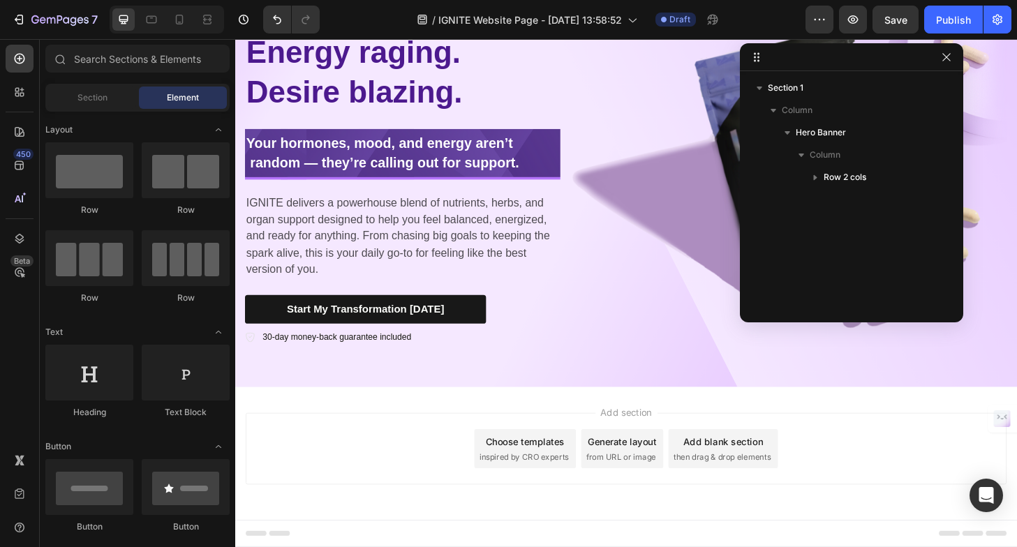
click at [751, 478] on div "Add blank section then drag & drop elements" at bounding box center [758, 478] width 117 height 42
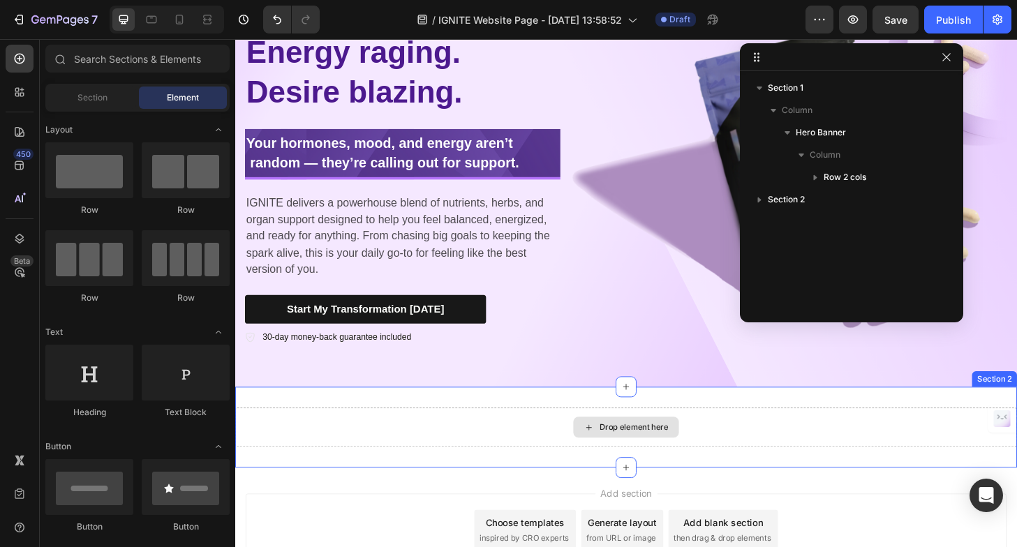
click at [639, 450] on div "Drop element here" at bounding box center [663, 455] width 74 height 11
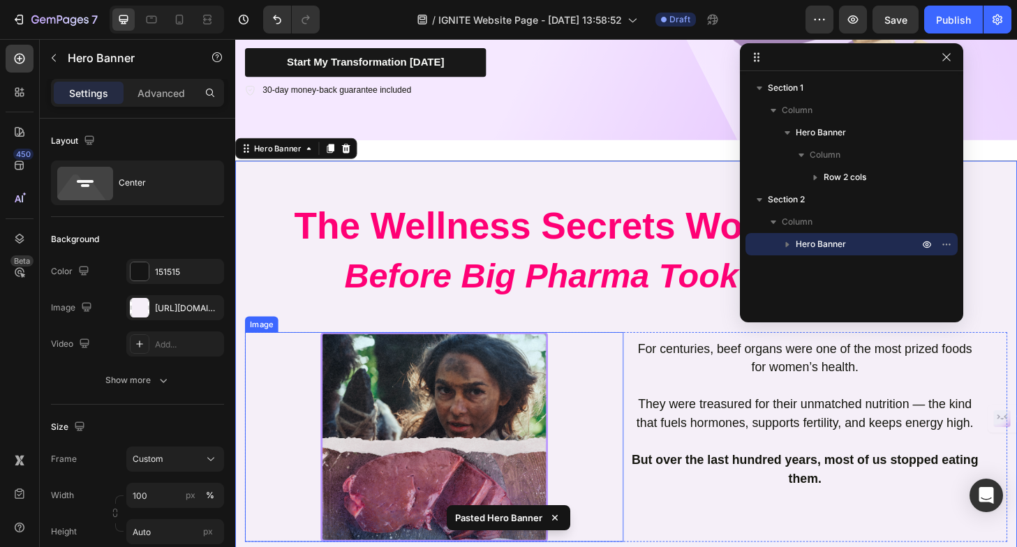
scroll to position [0, 0]
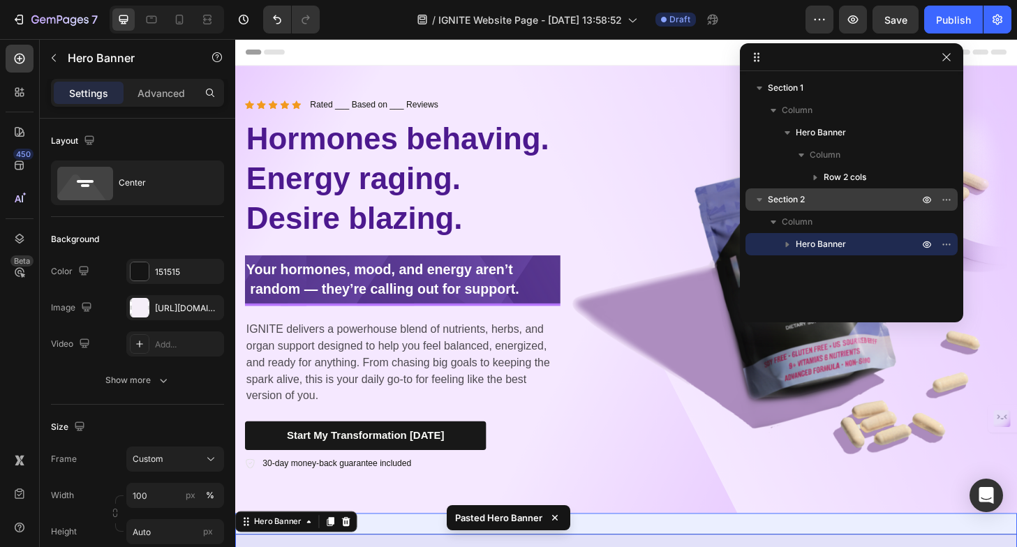
click at [758, 200] on icon "button" at bounding box center [760, 199] width 6 height 3
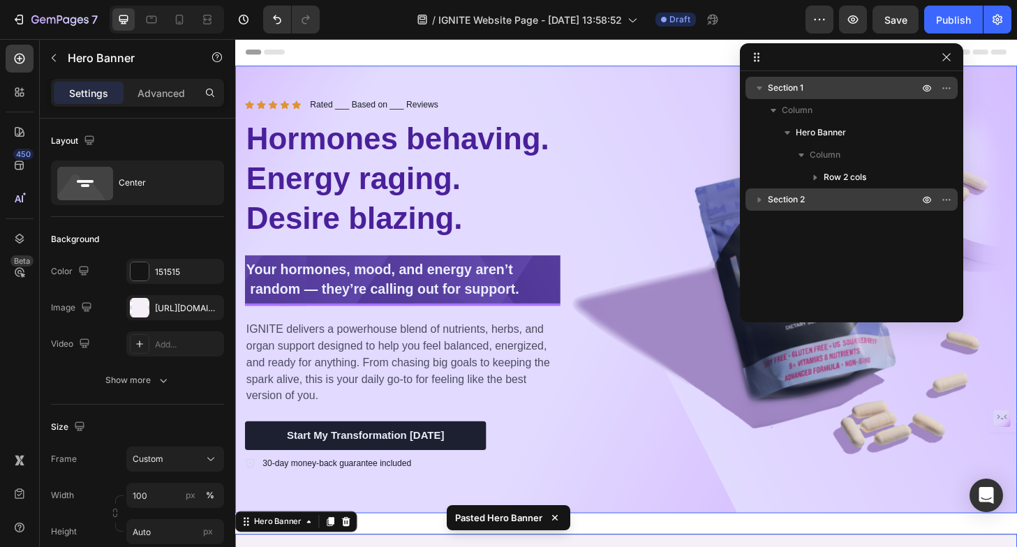
click at [759, 87] on icon "button" at bounding box center [760, 88] width 6 height 3
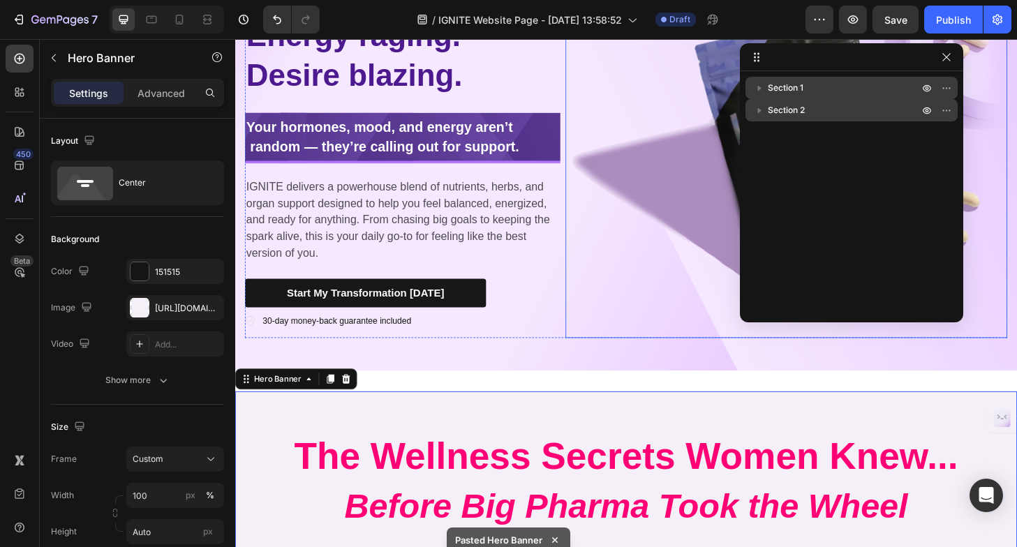
scroll to position [240, 0]
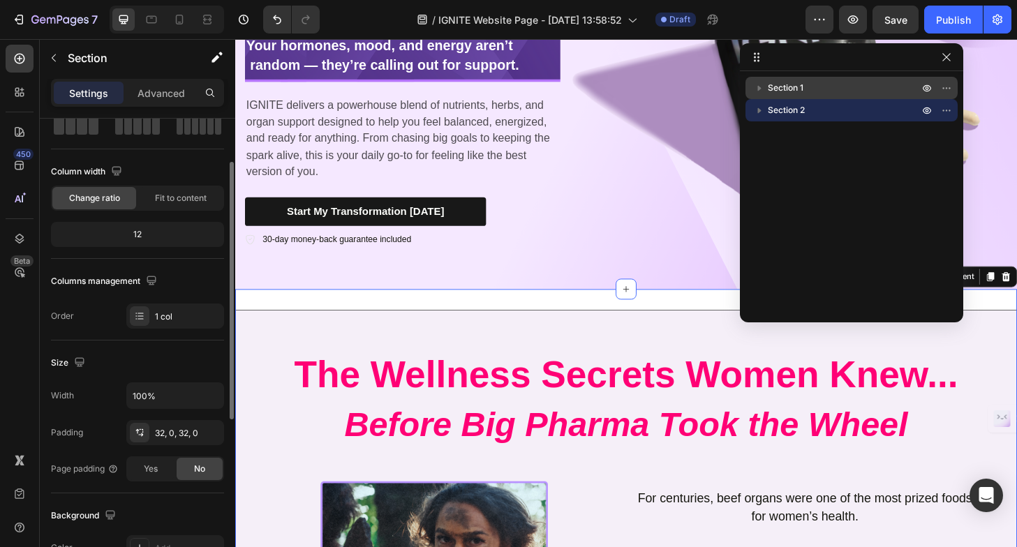
scroll to position [152, 0]
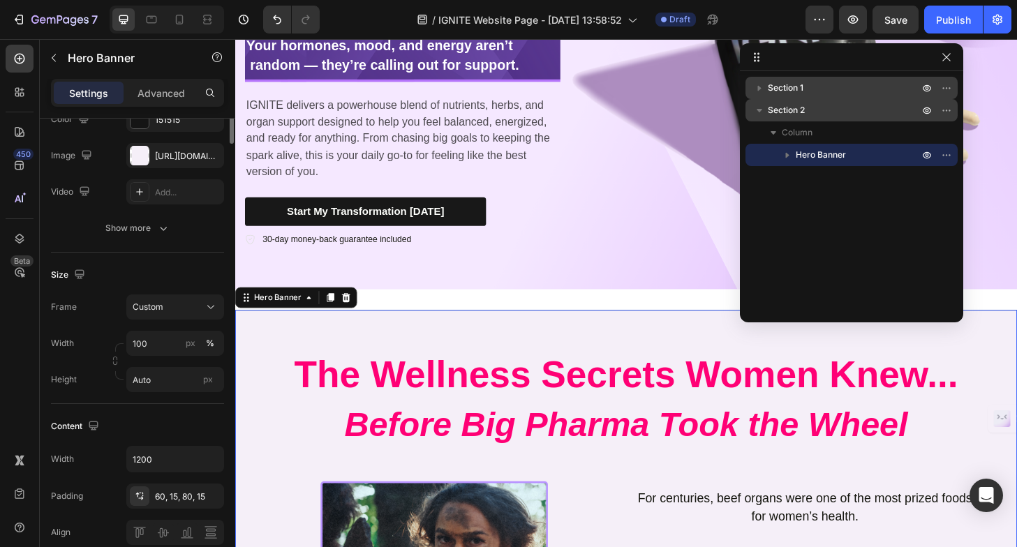
scroll to position [0, 0]
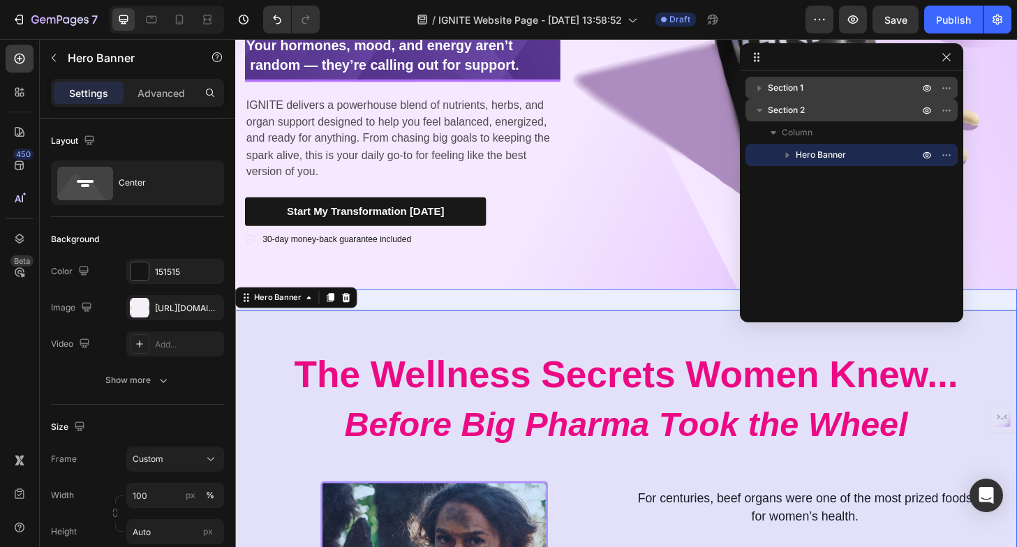
click at [797, 110] on span "Section 2" at bounding box center [786, 110] width 37 height 14
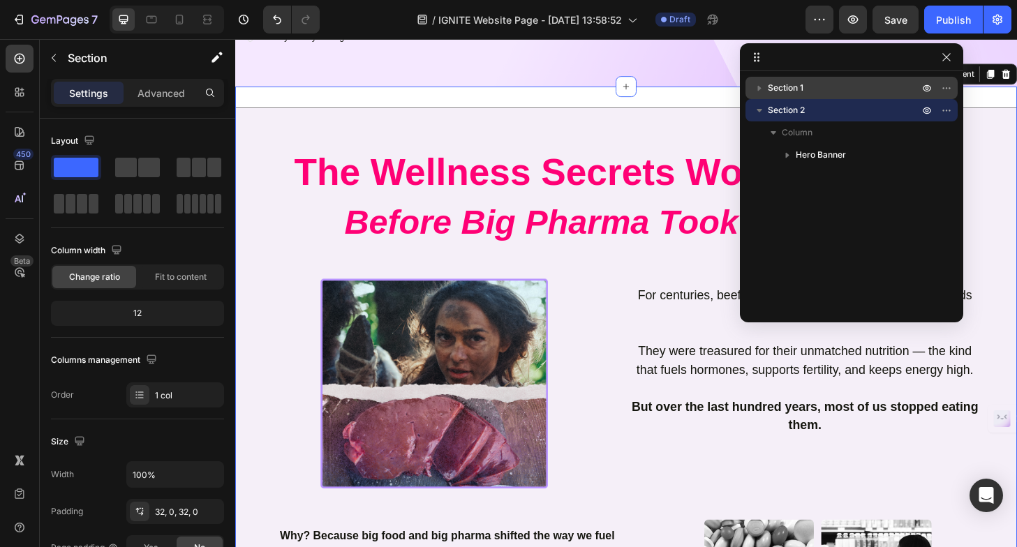
scroll to position [459, 0]
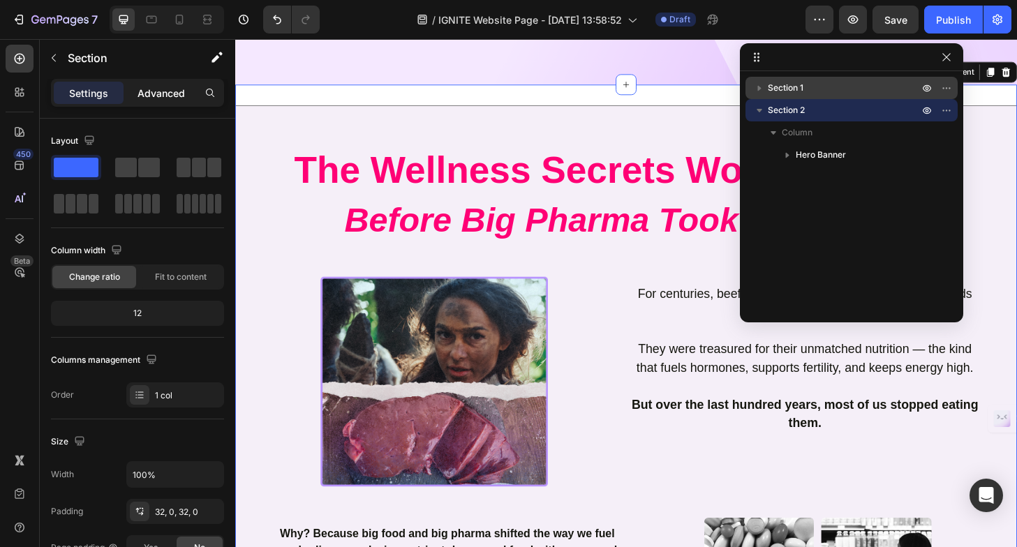
click at [158, 93] on p "Advanced" at bounding box center [161, 93] width 47 height 15
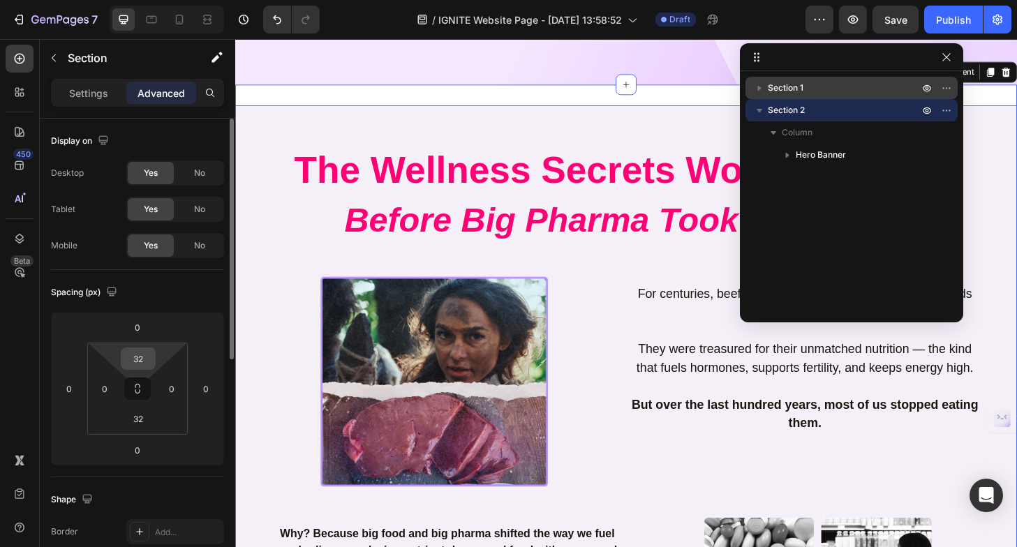
click at [142, 357] on input "32" at bounding box center [138, 358] width 28 height 21
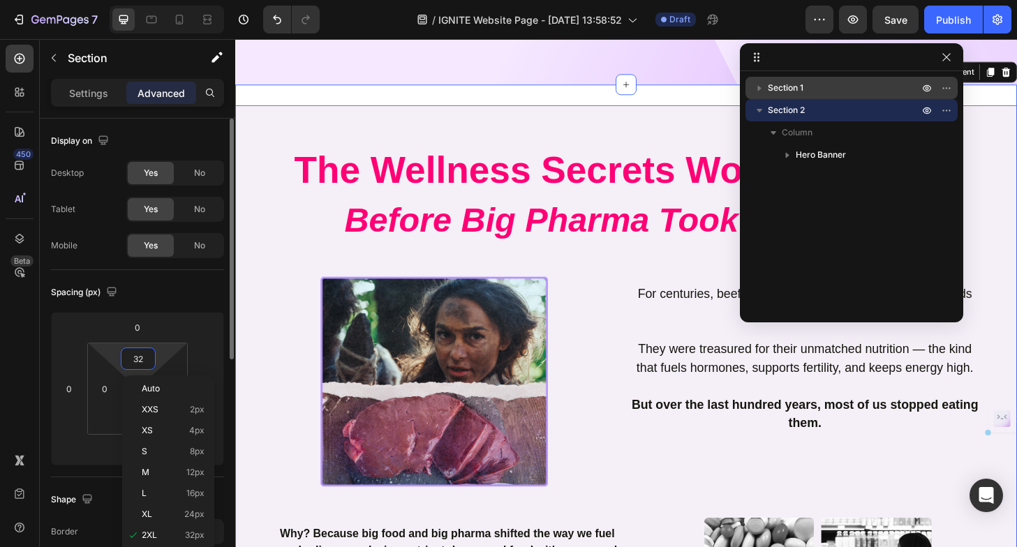
type input "0"
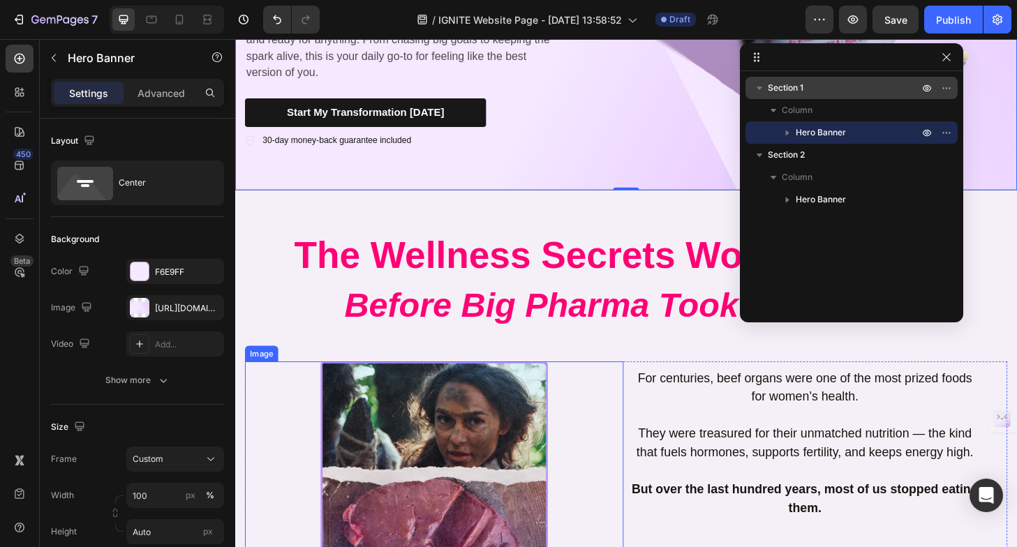
scroll to position [282, 0]
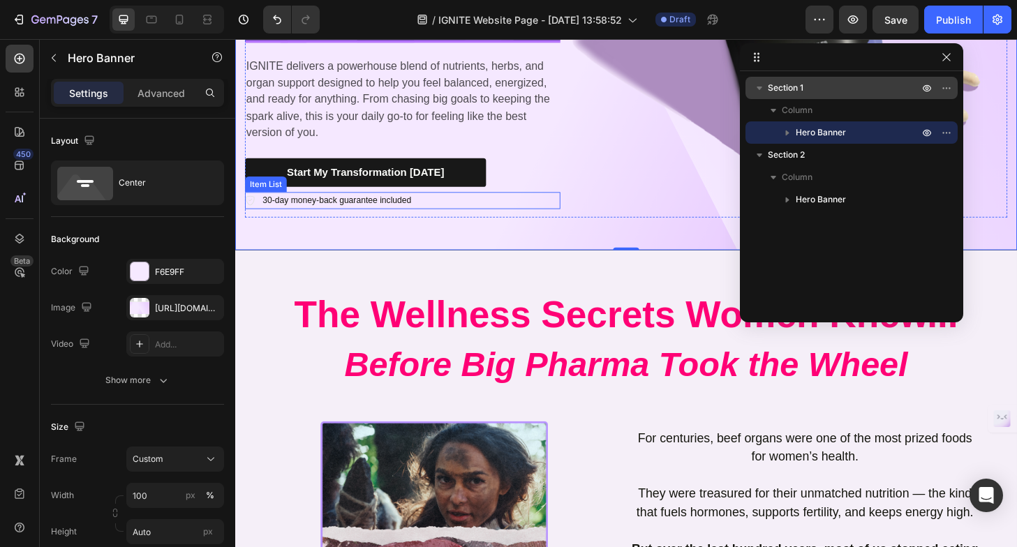
click at [503, 217] on div "30-day money-back guarantee included" at bounding box center [415, 212] width 338 height 18
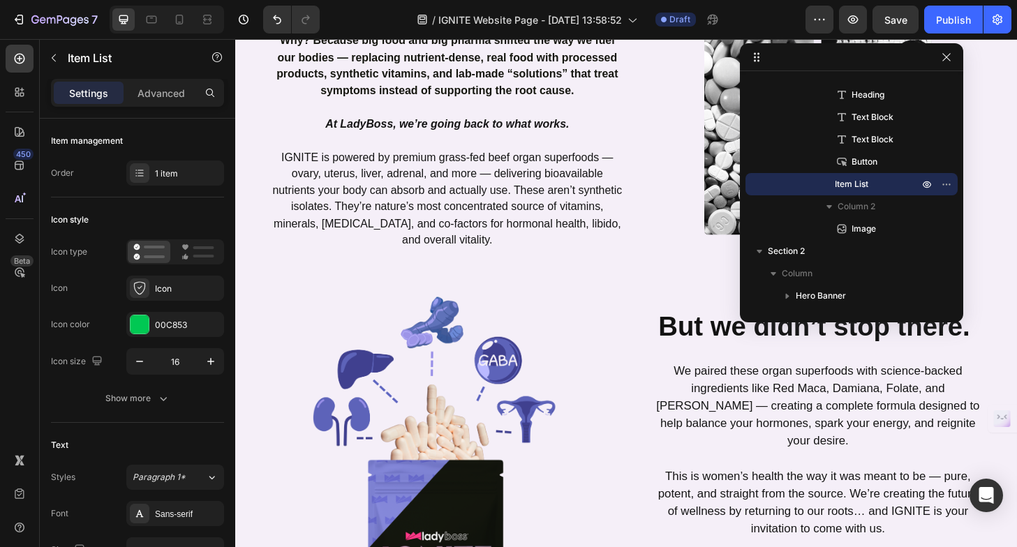
scroll to position [967, 0]
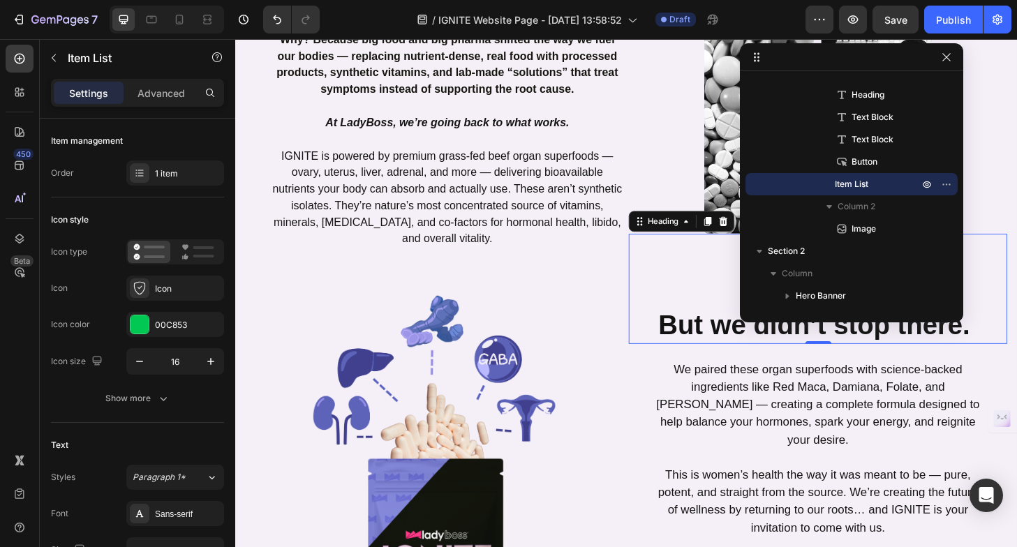
click at [721, 334] on strong "But we didn’t stop there." at bounding box center [856, 346] width 334 height 32
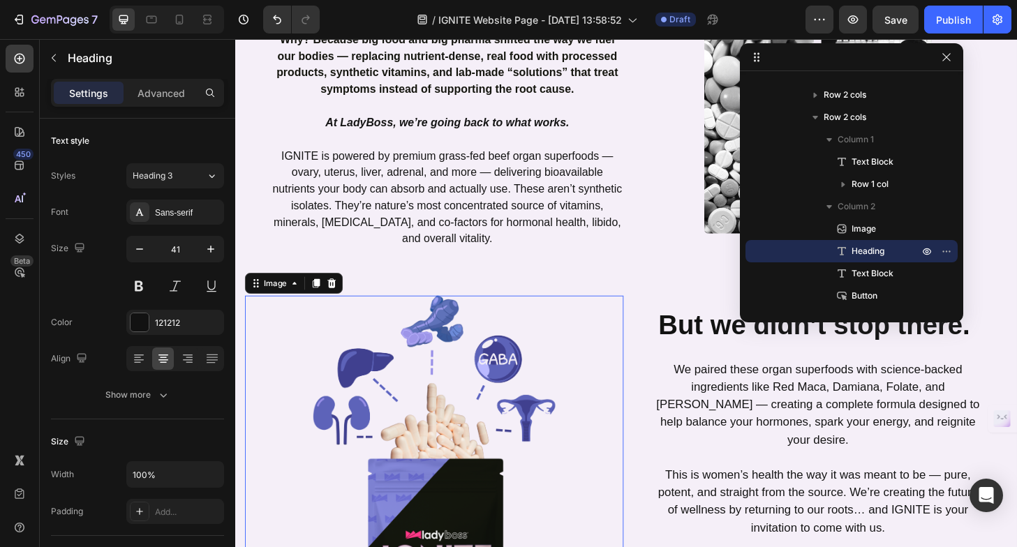
click at [584, 355] on div at bounding box center [449, 467] width 406 height 306
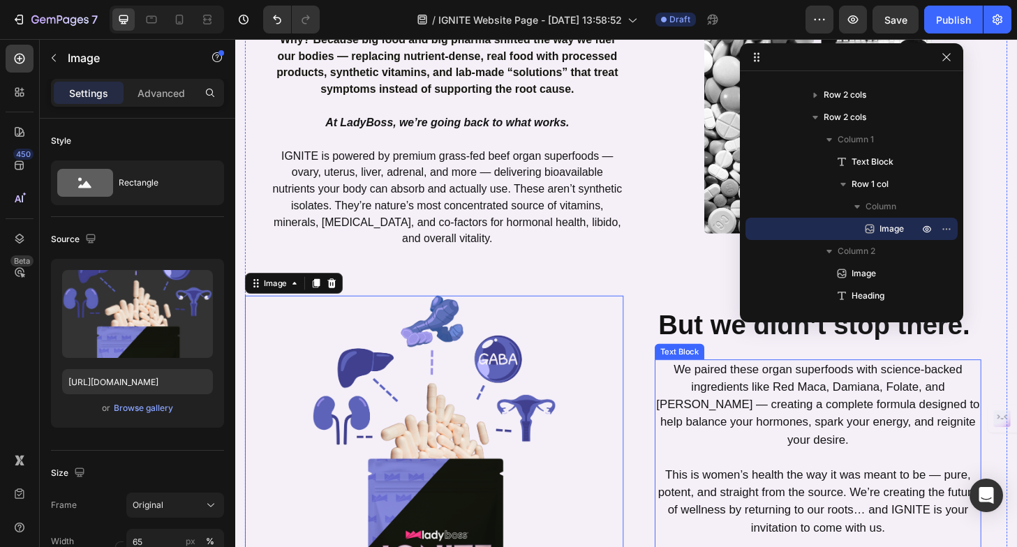
click at [735, 430] on p "We paired these organ superfoods with science-backed ingredients like Red Maca,…" at bounding box center [859, 431] width 347 height 94
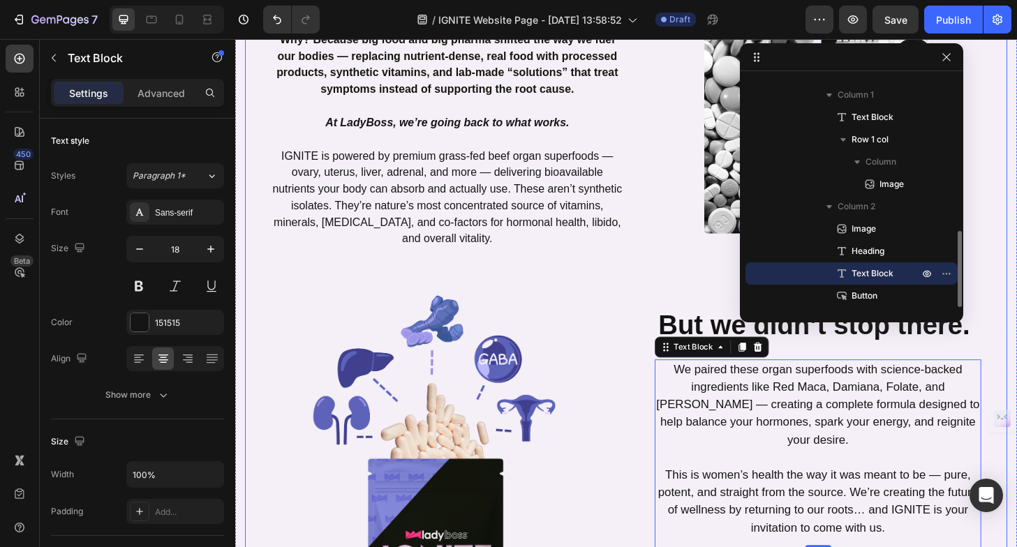
click at [559, 257] on p "IGNITE is powered by premium grass-fed beef organ superfoods — ovary, uterus, l…" at bounding box center [462, 200] width 375 height 125
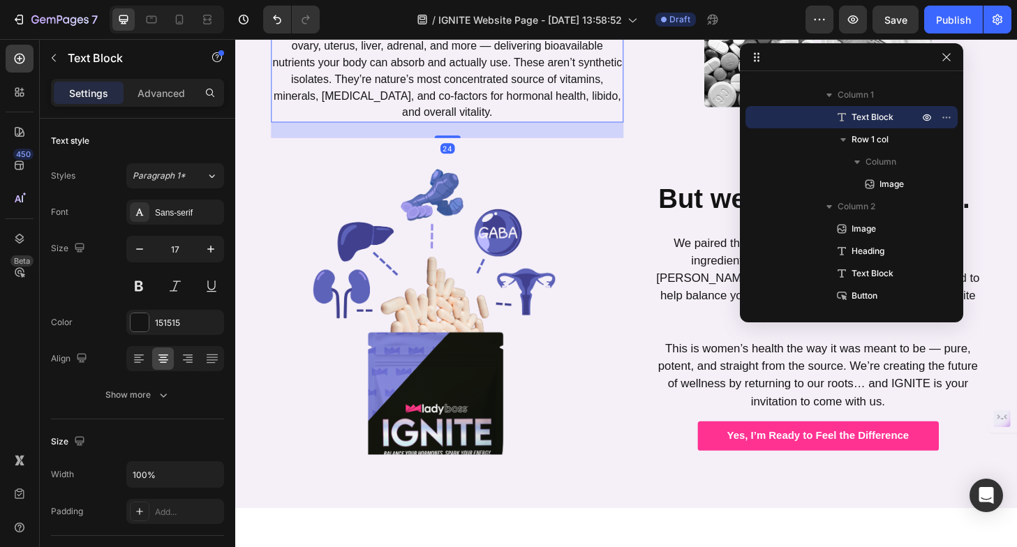
scroll to position [1282, 0]
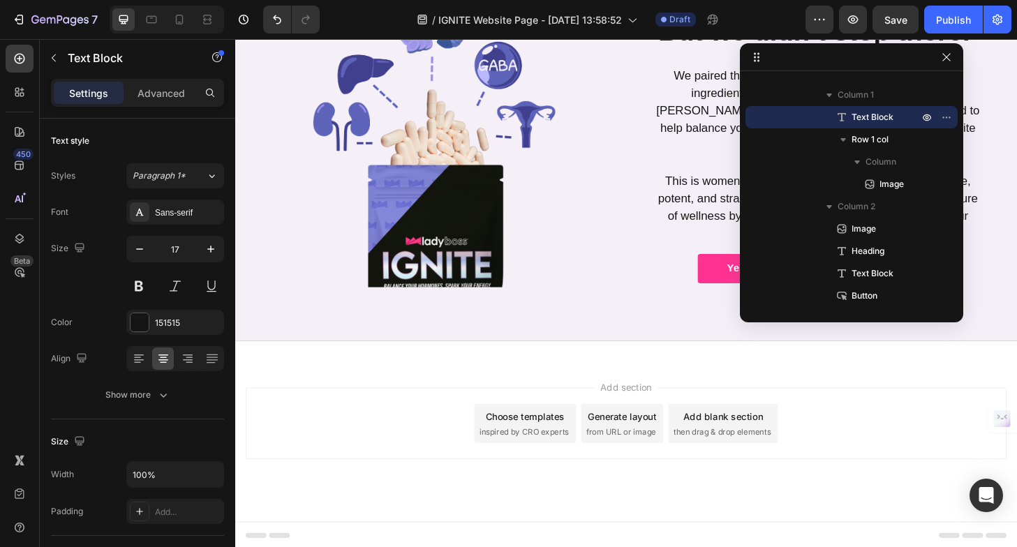
click at [755, 455] on span "then drag & drop elements" at bounding box center [757, 460] width 104 height 13
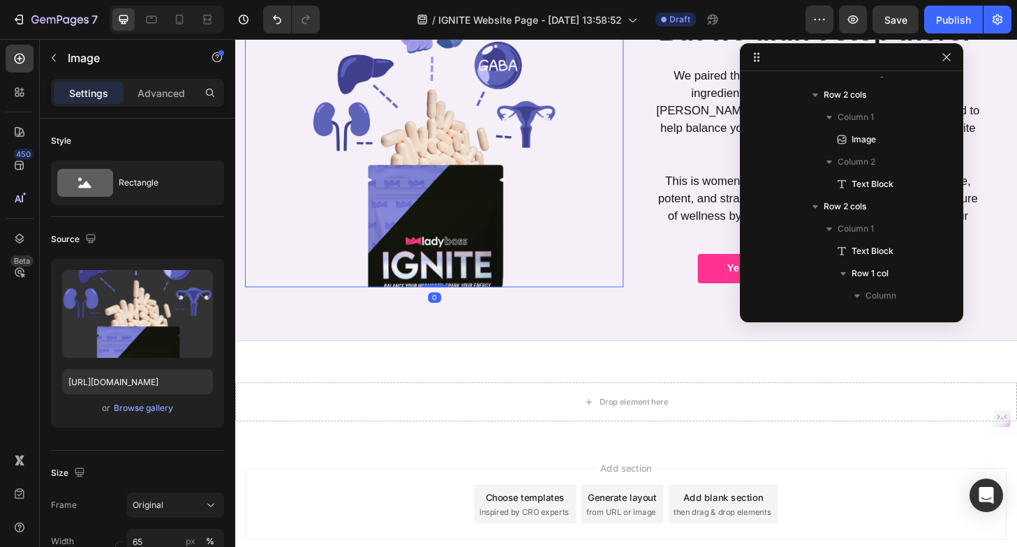
click at [598, 214] on div at bounding box center [449, 152] width 406 height 306
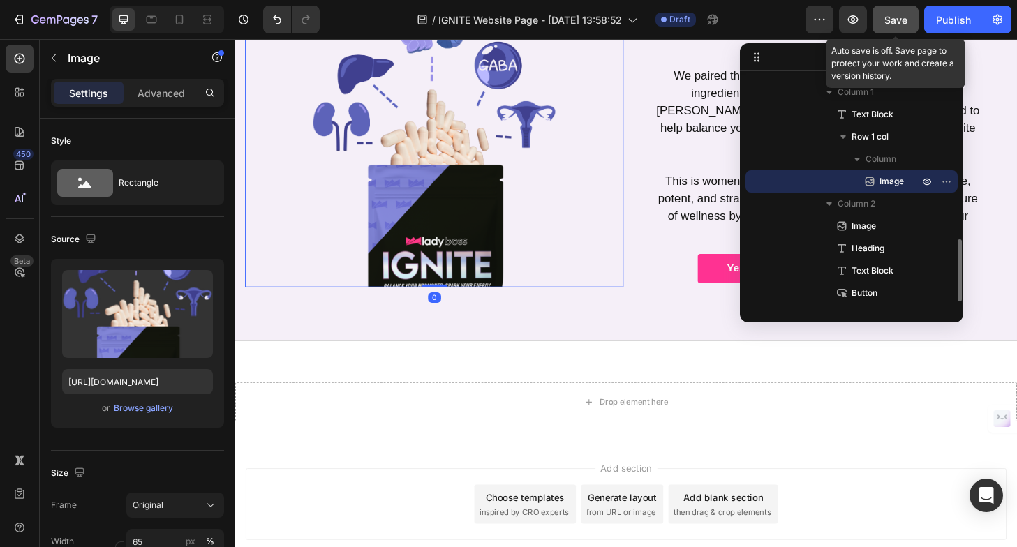
click at [889, 11] on button "Save" at bounding box center [896, 20] width 46 height 28
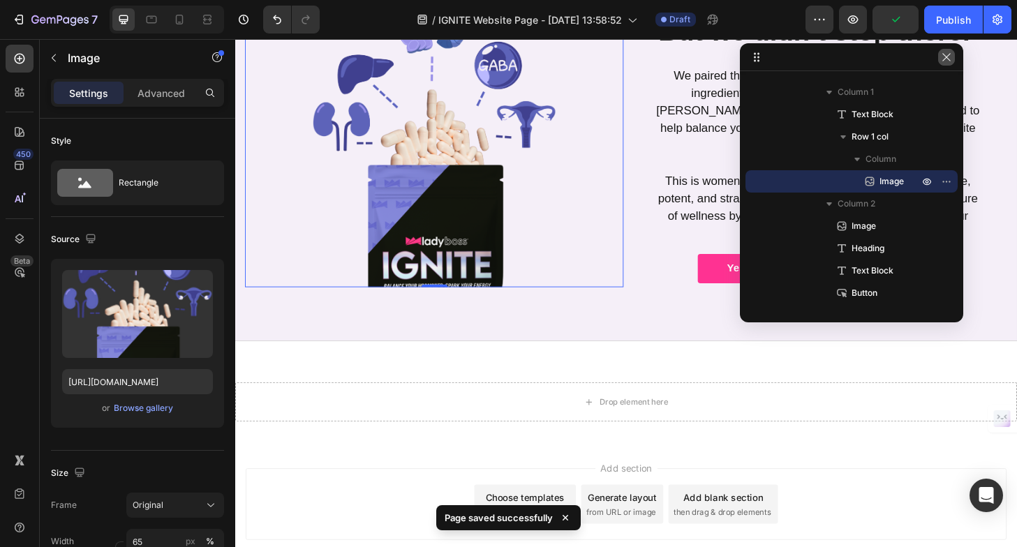
click at [944, 57] on icon "button" at bounding box center [946, 57] width 11 height 11
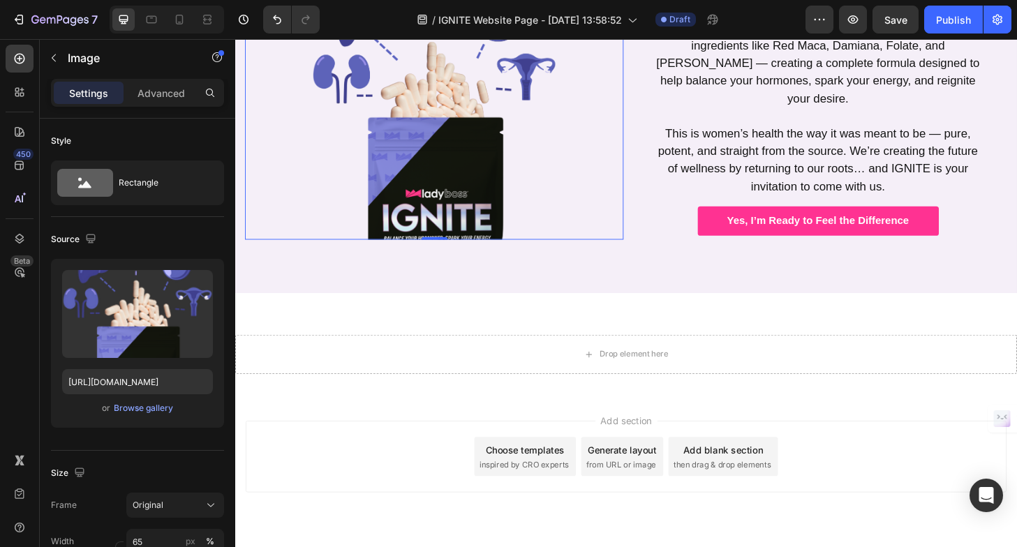
scroll to position [1341, 0]
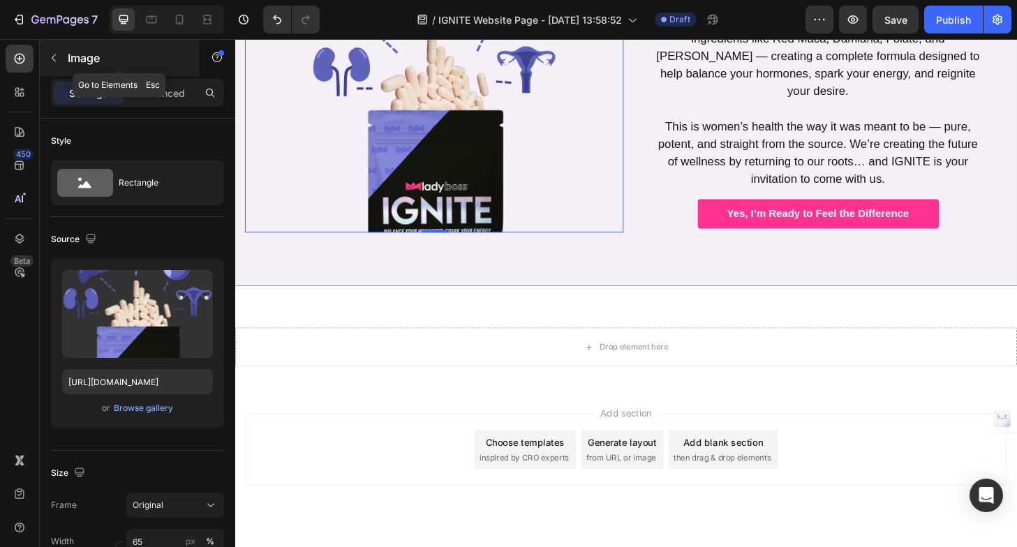
click at [58, 61] on icon "button" at bounding box center [53, 57] width 11 height 11
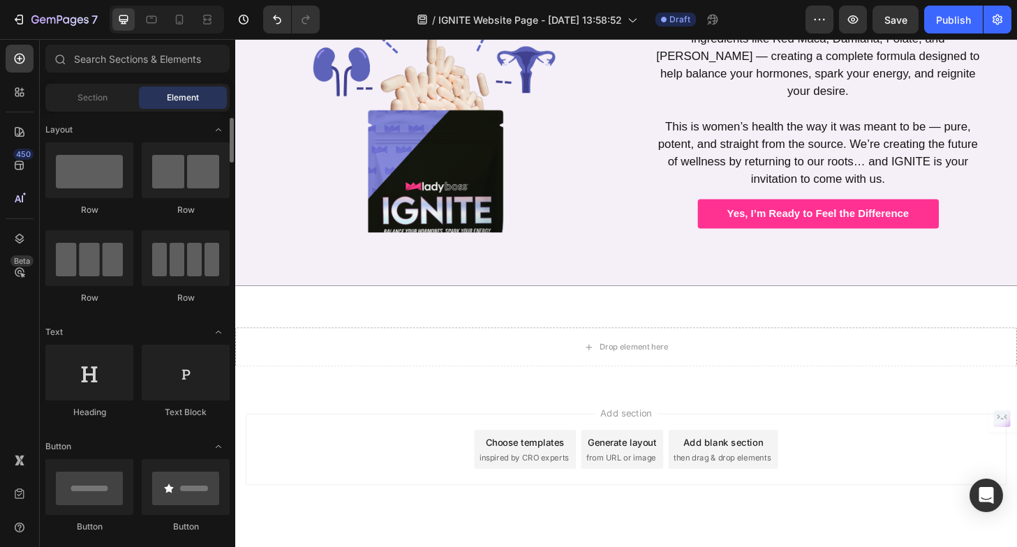
scroll to position [0, 0]
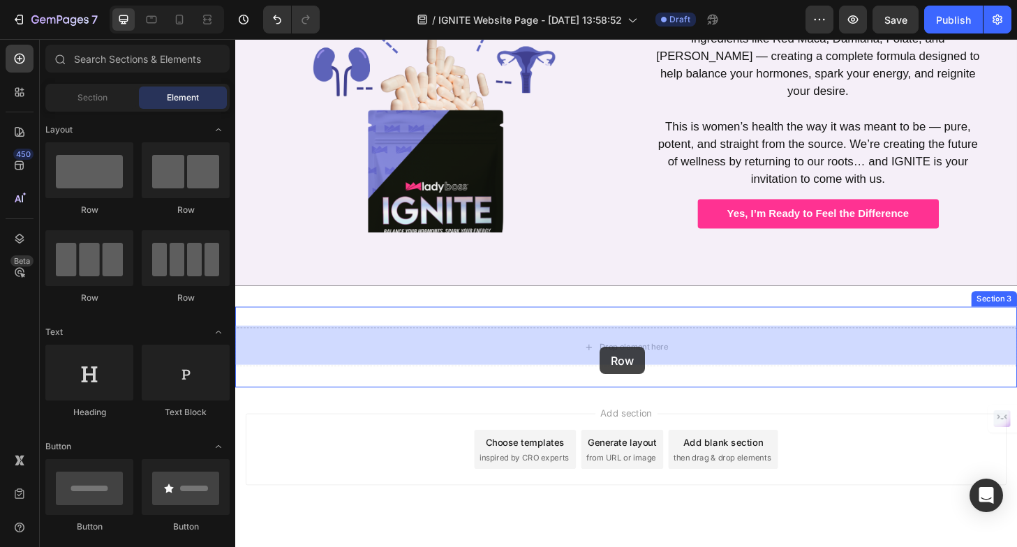
drag, startPoint x: 408, startPoint y: 211, endPoint x: 626, endPoint y: 369, distance: 268.8
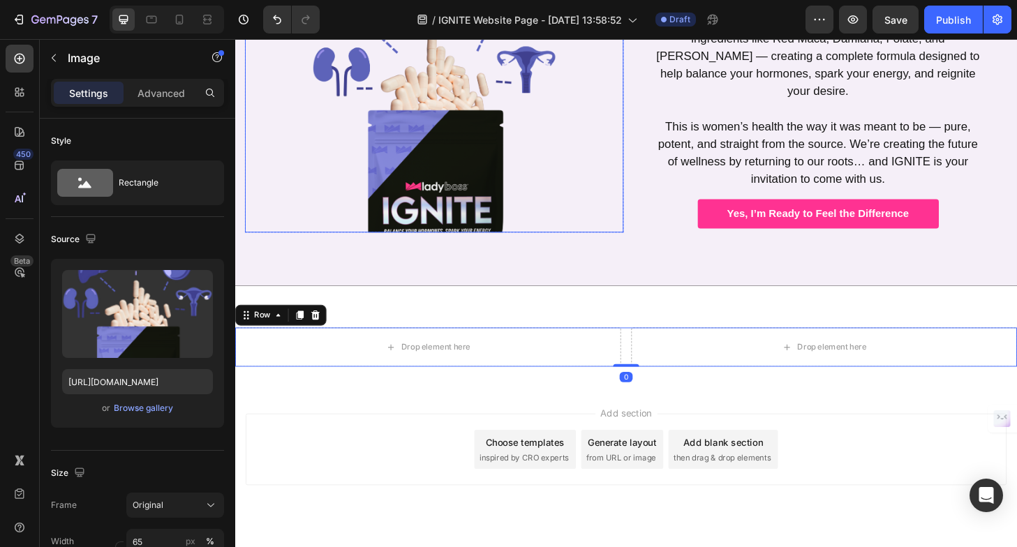
click at [401, 146] on img at bounding box center [449, 94] width 264 height 306
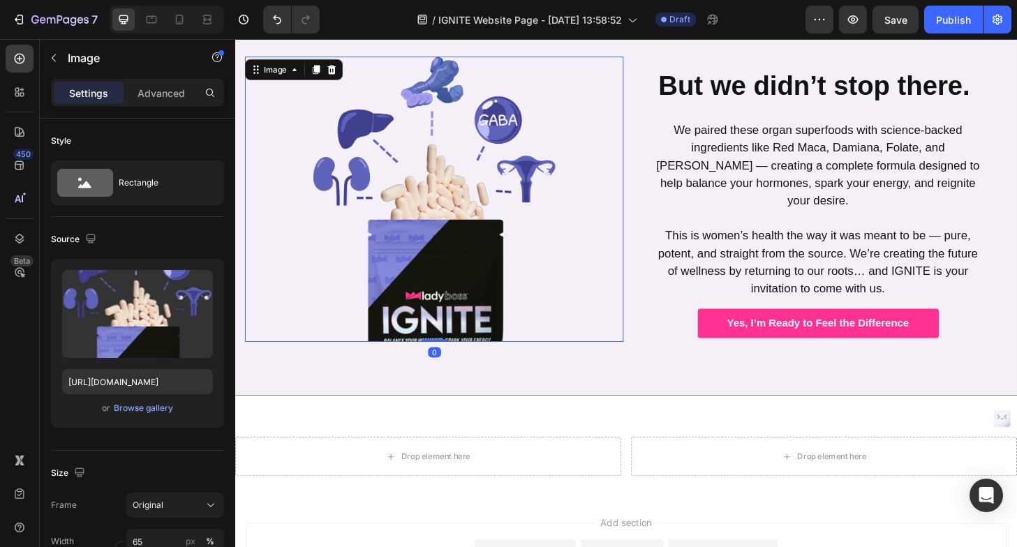
scroll to position [1221, 0]
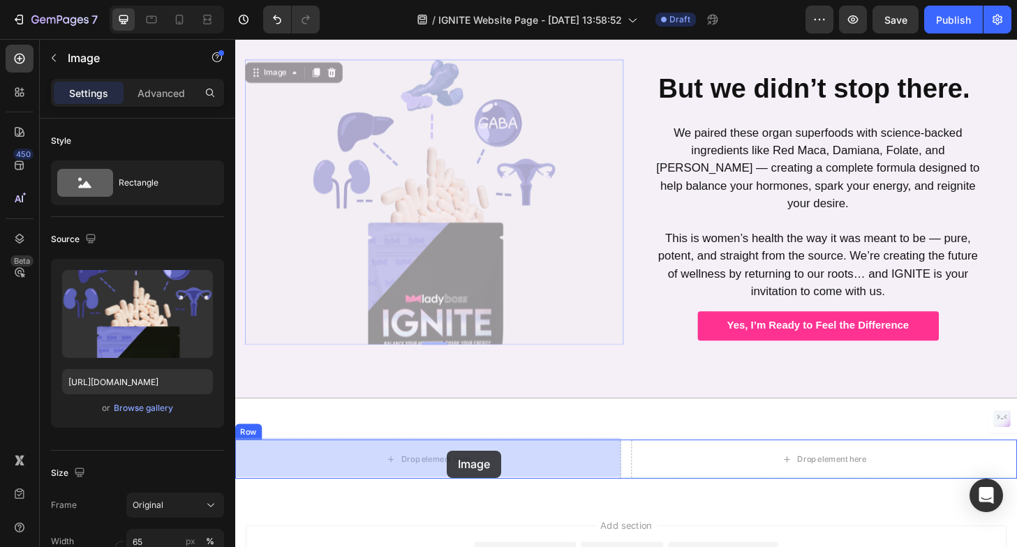
drag, startPoint x: 256, startPoint y: 73, endPoint x: 462, endPoint y: 480, distance: 456.5
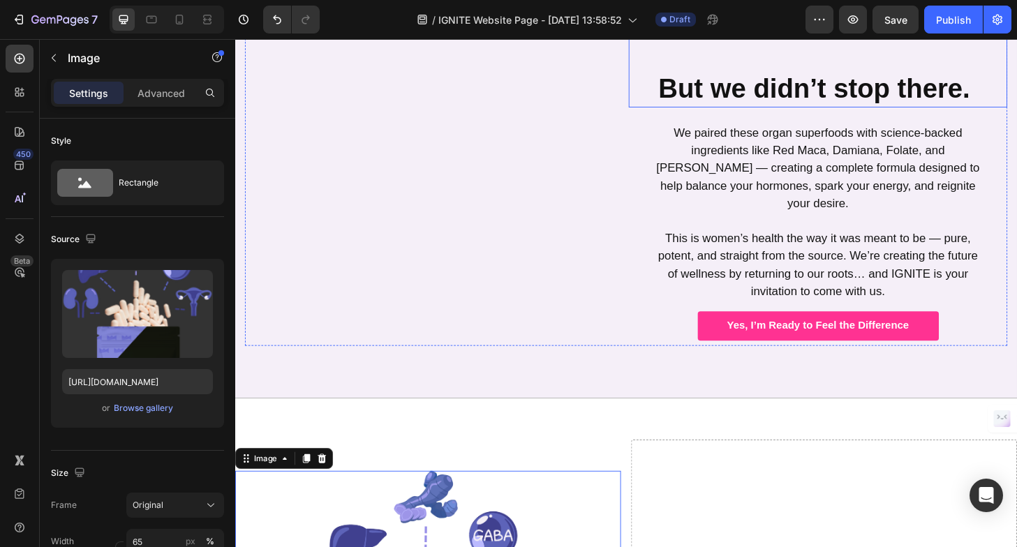
click at [743, 84] on strong "But we didn’t stop there." at bounding box center [856, 92] width 334 height 32
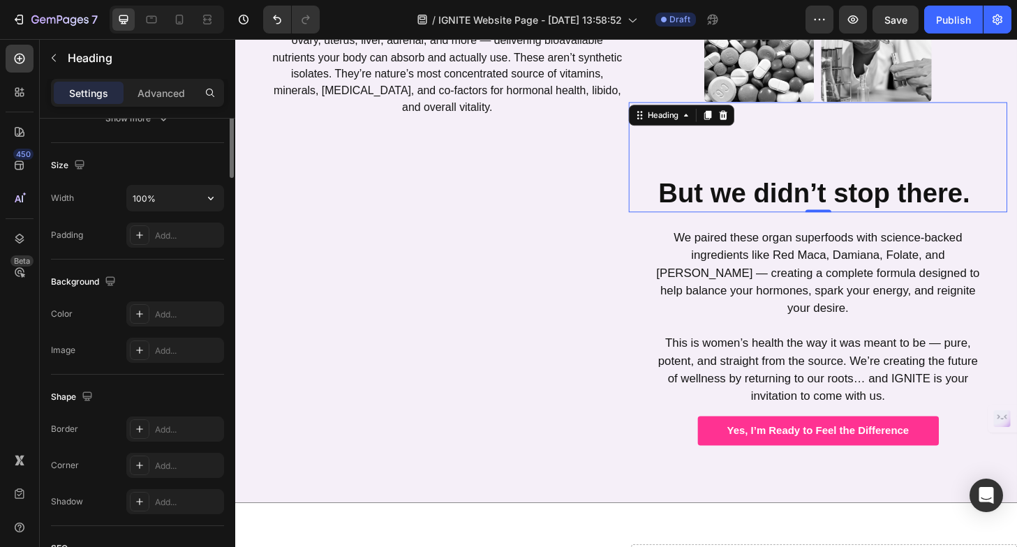
scroll to position [0, 0]
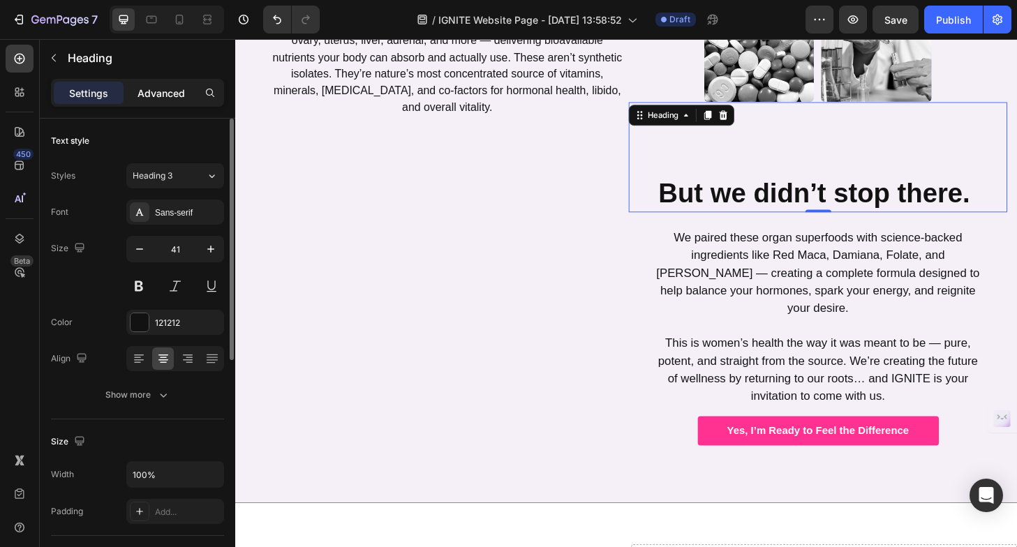
click at [159, 89] on p "Advanced" at bounding box center [161, 93] width 47 height 15
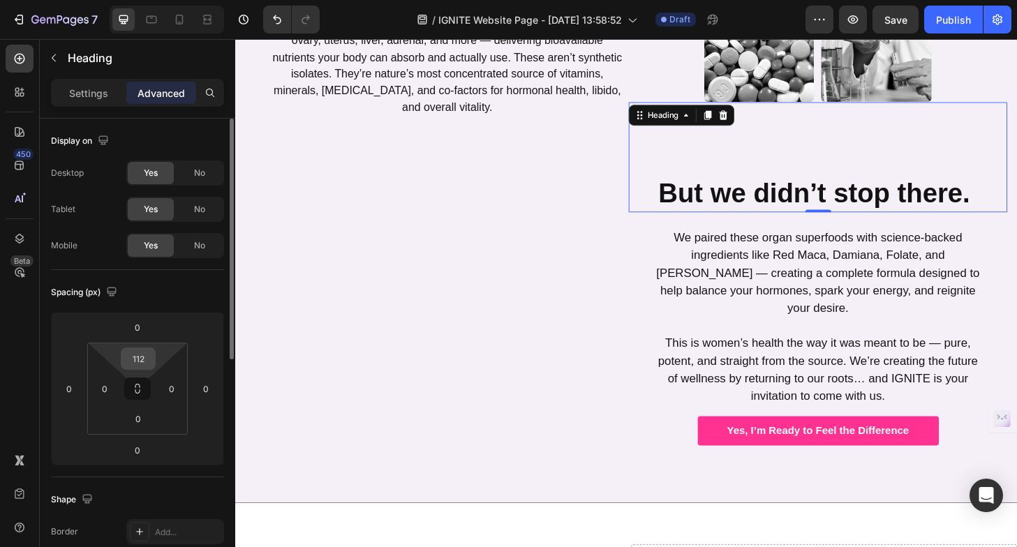
click at [135, 357] on input "112" at bounding box center [138, 358] width 28 height 21
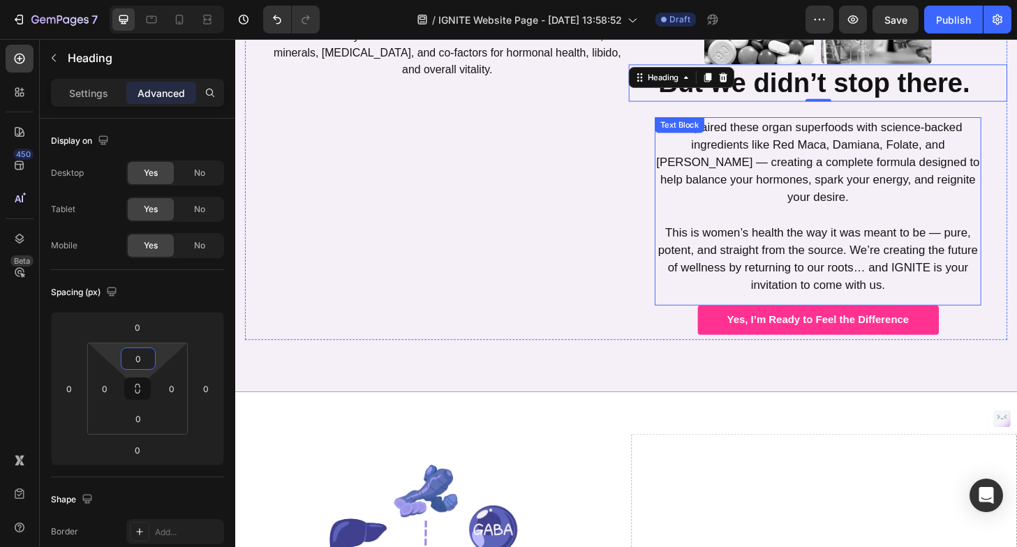
scroll to position [1121, 0]
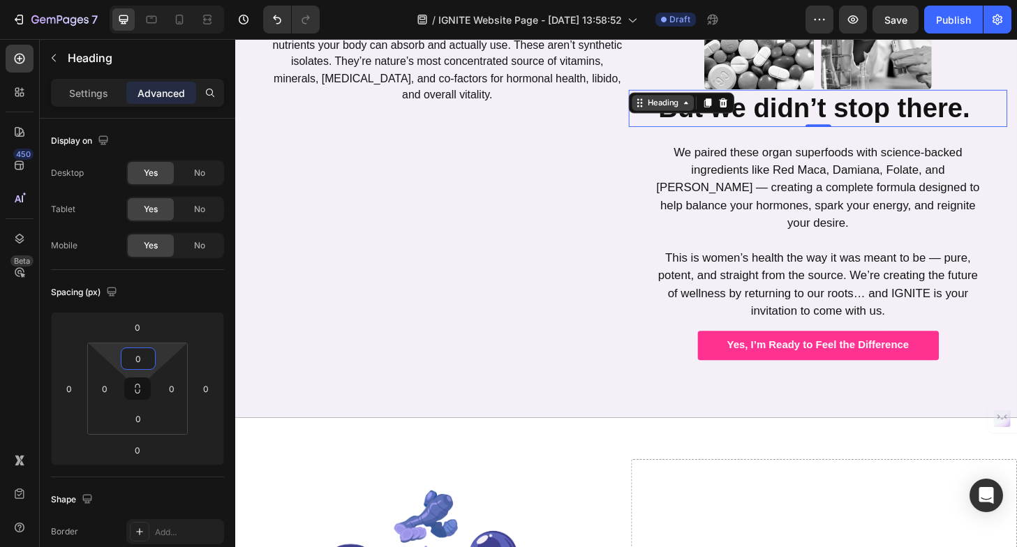
type input "0"
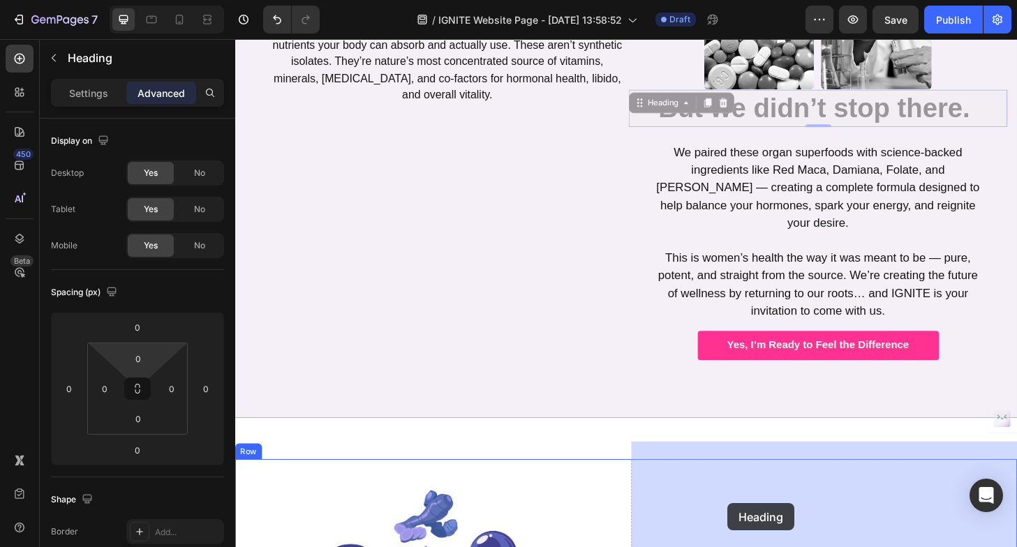
drag, startPoint x: 673, startPoint y: 110, endPoint x: 762, endPoint y: 537, distance: 435.9
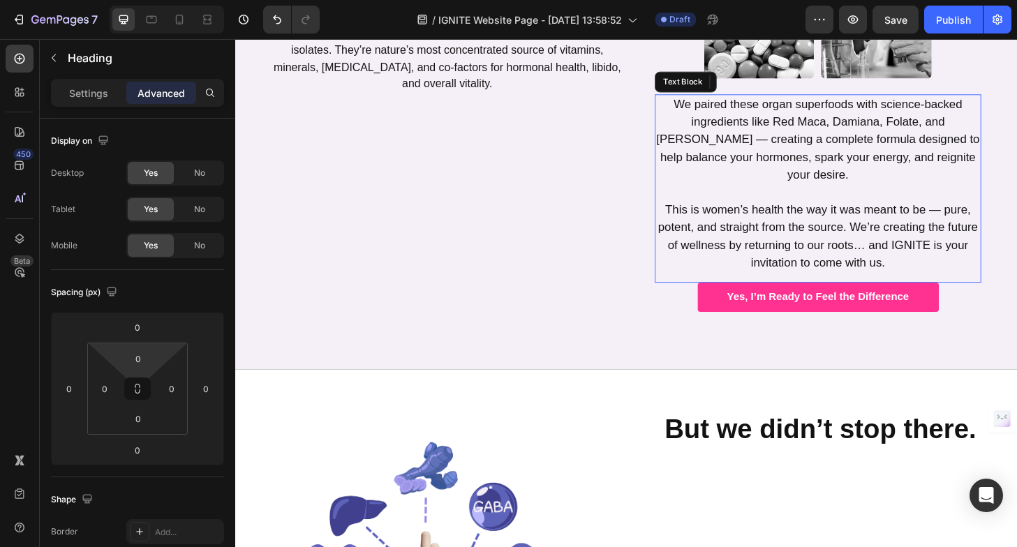
click at [789, 121] on p "We paired these organ superfoods with science-backed ingredients like Red Maca,…" at bounding box center [859, 147] width 347 height 94
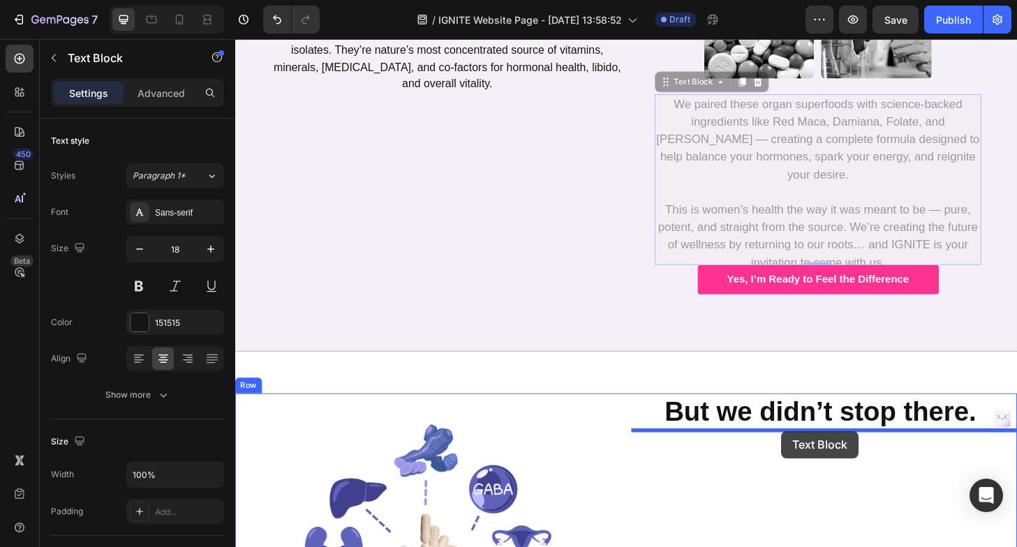
drag, startPoint x: 698, startPoint y: 87, endPoint x: 820, endPoint y: 458, distance: 391.0
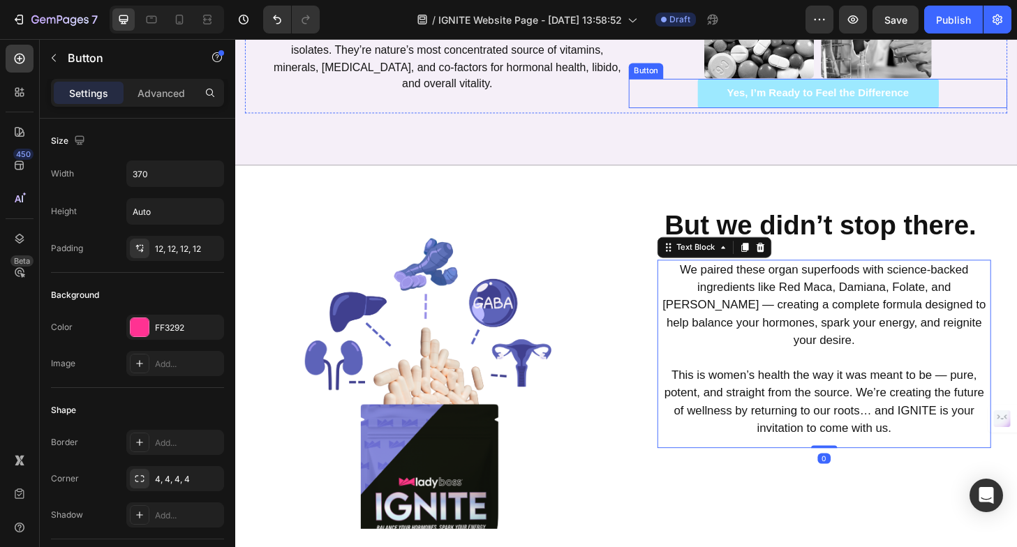
click at [742, 93] on button "Yes, I’m Ready to Feel the Difference" at bounding box center [860, 97] width 258 height 31
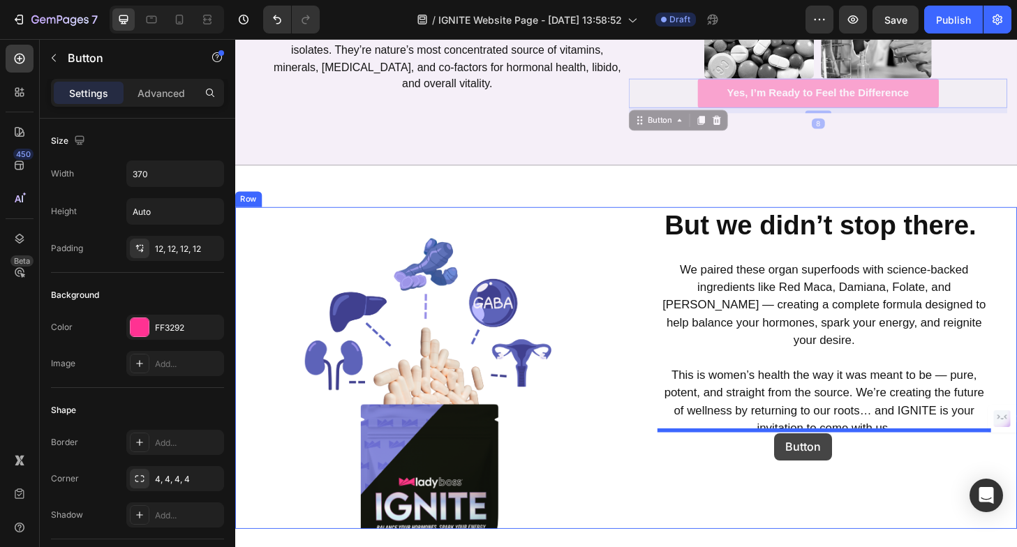
drag, startPoint x: 666, startPoint y: 129, endPoint x: 813, endPoint y: 460, distance: 362.0
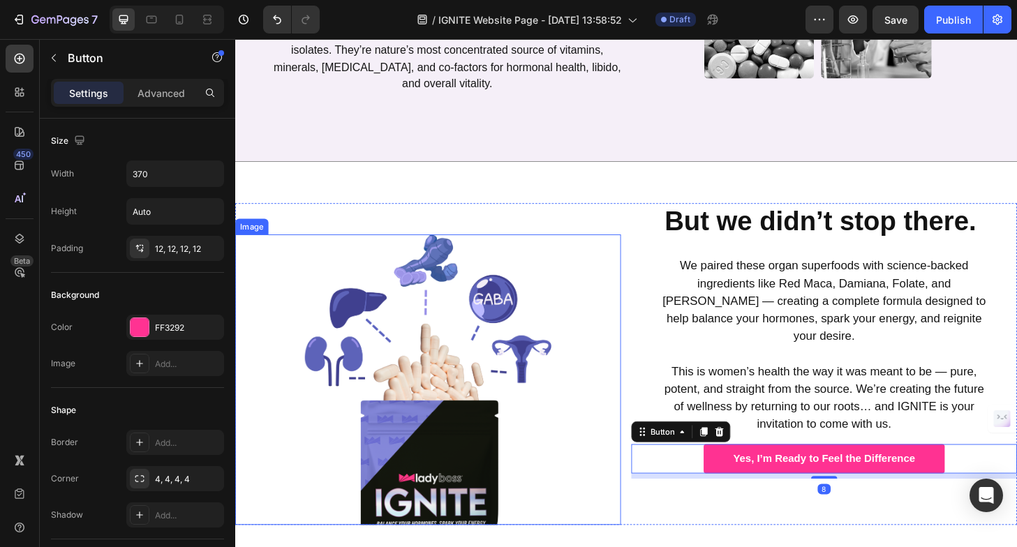
click at [608, 318] on div at bounding box center [441, 404] width 413 height 311
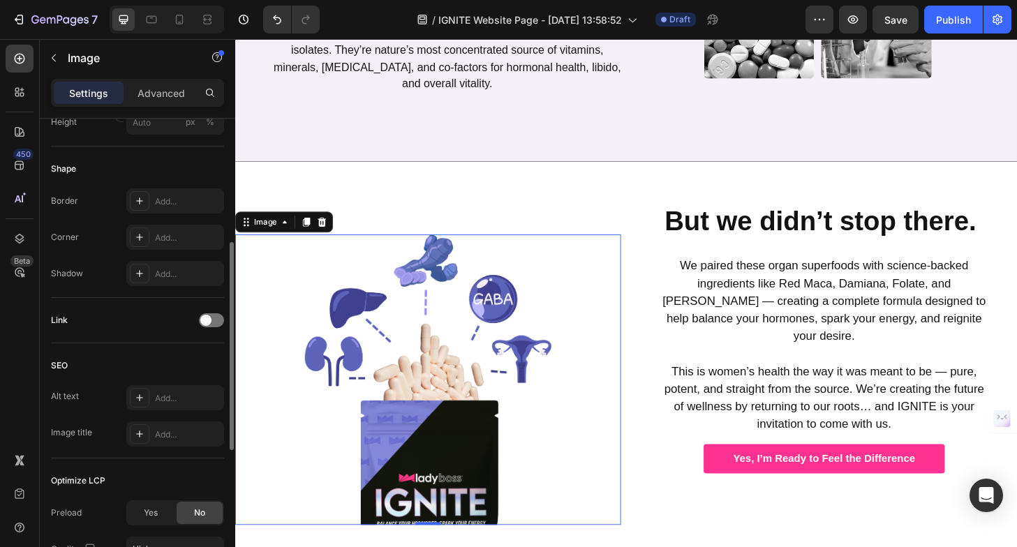
scroll to position [586, 0]
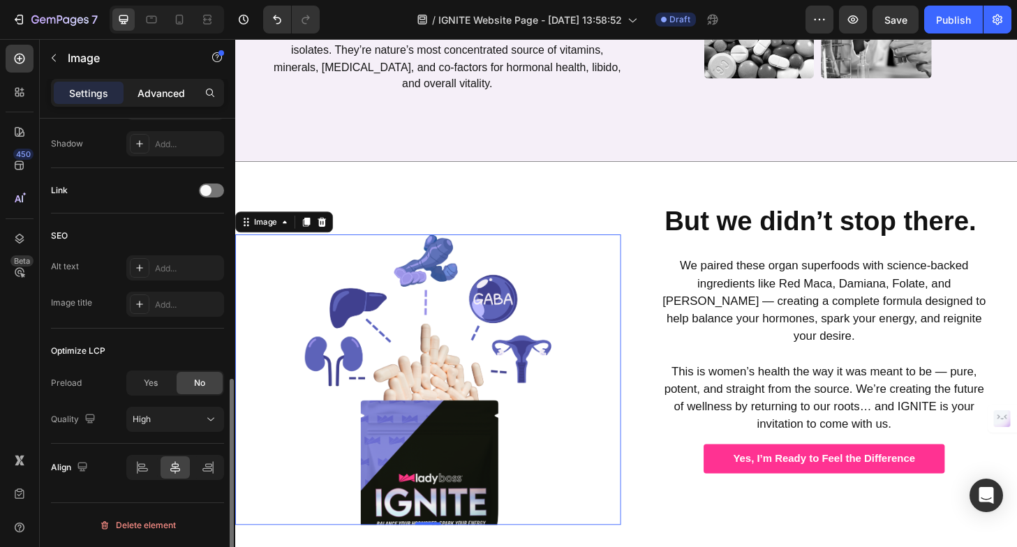
click at [151, 82] on div "Advanced" at bounding box center [161, 93] width 70 height 22
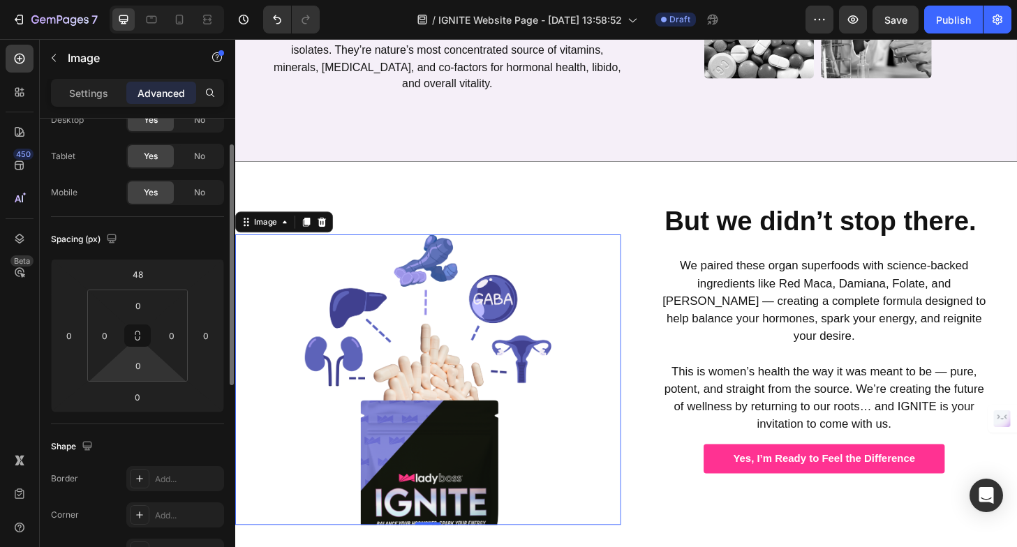
scroll to position [45, 0]
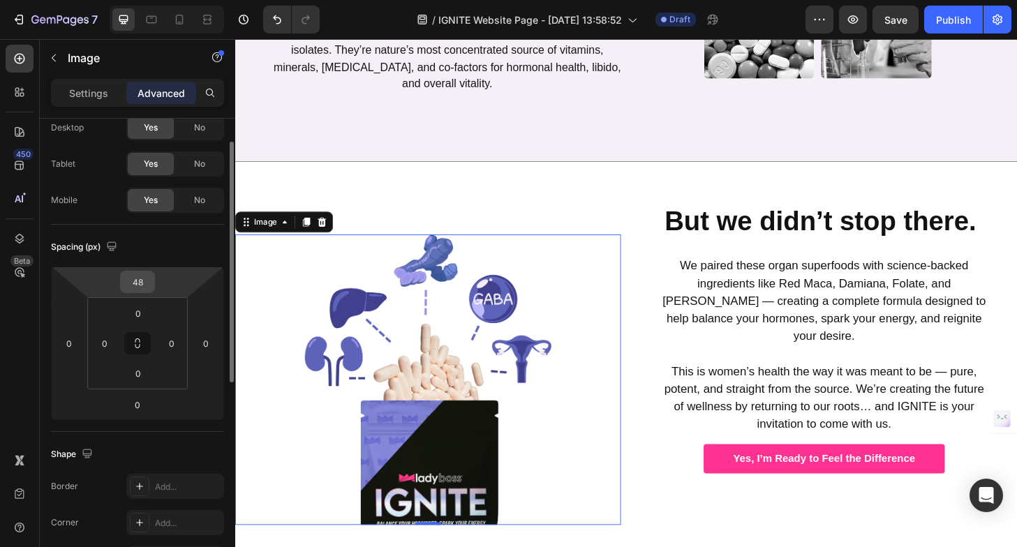
click at [137, 280] on input "48" at bounding box center [138, 282] width 28 height 21
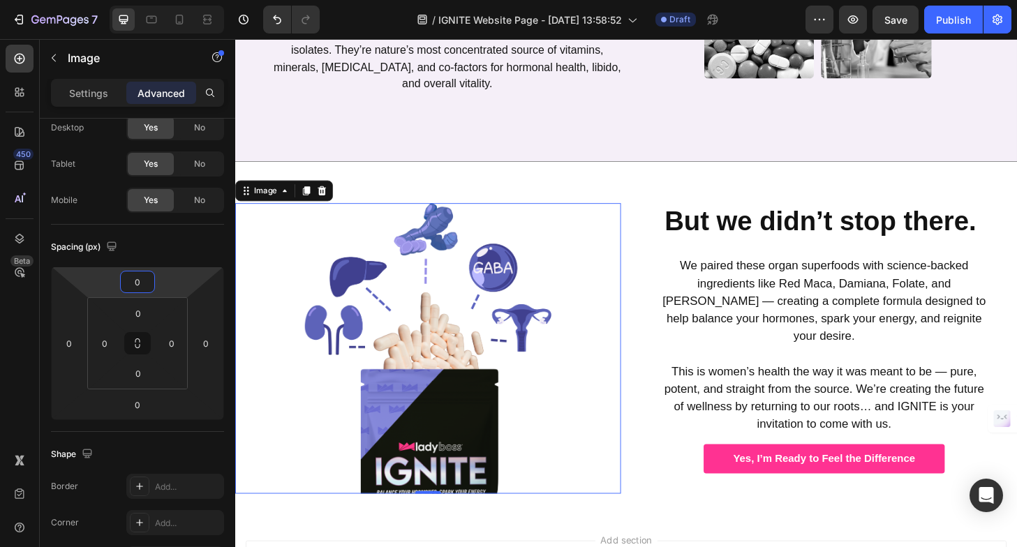
type input "0"
click at [577, 231] on div at bounding box center [441, 370] width 413 height 311
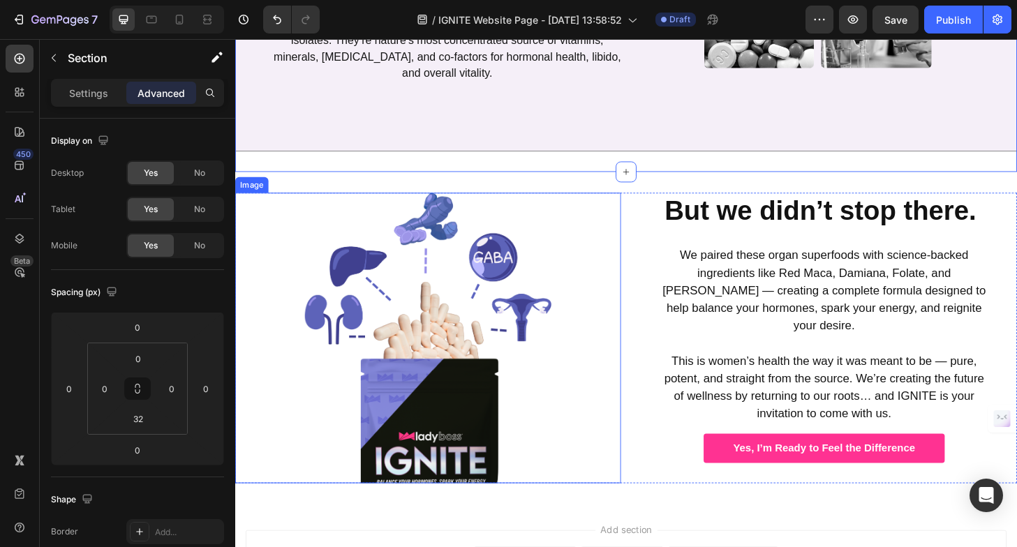
scroll to position [1145, 0]
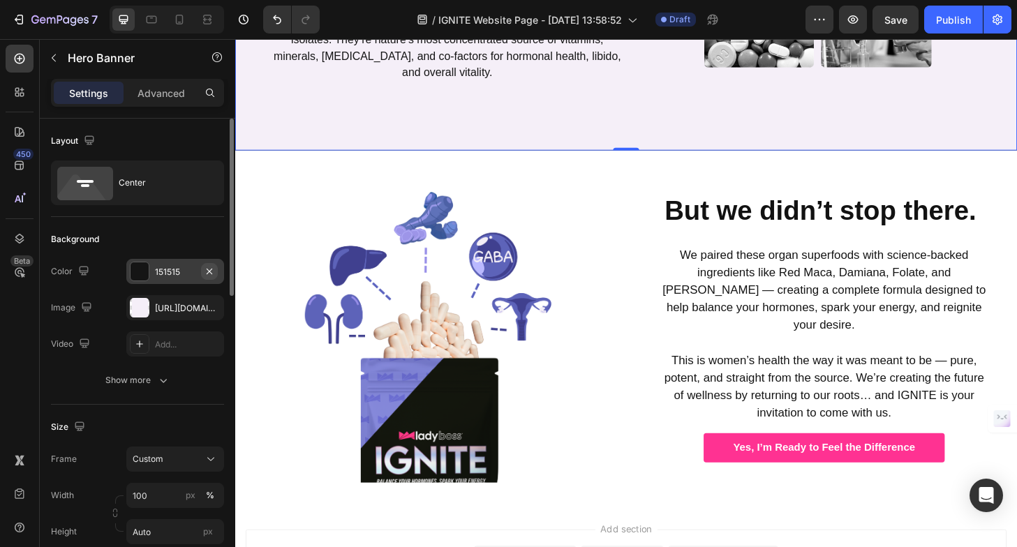
click at [214, 269] on icon "button" at bounding box center [209, 271] width 11 height 11
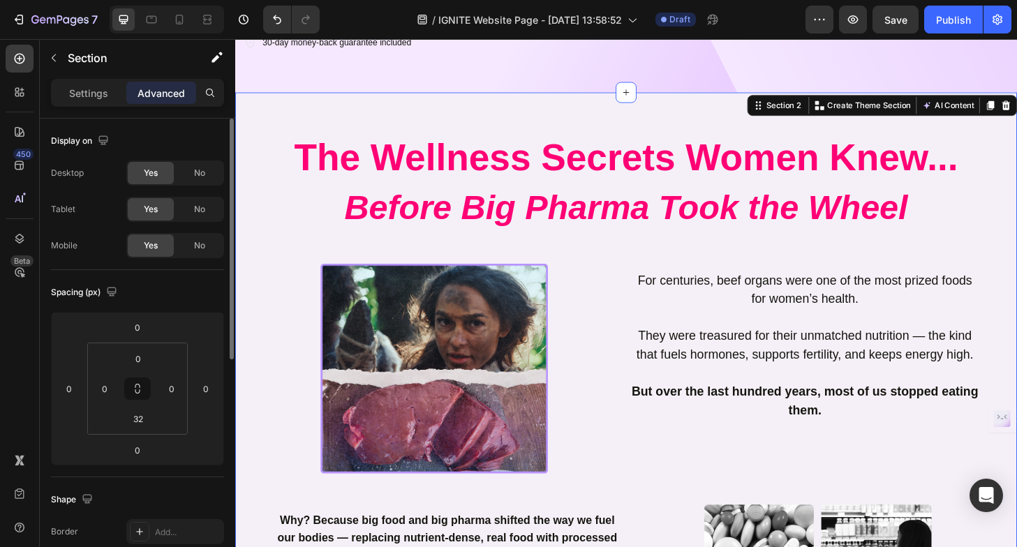
scroll to position [428, 0]
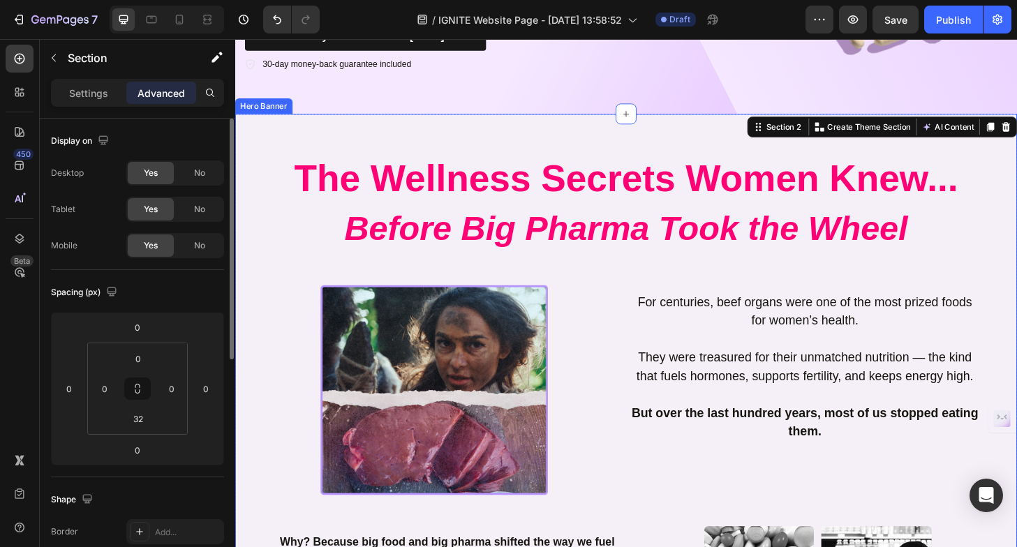
click at [378, 143] on div "The Wellness Secrets Women Knew... Before Big Pharma Took the Wheel Heading Row…" at bounding box center [654, 496] width 838 height 755
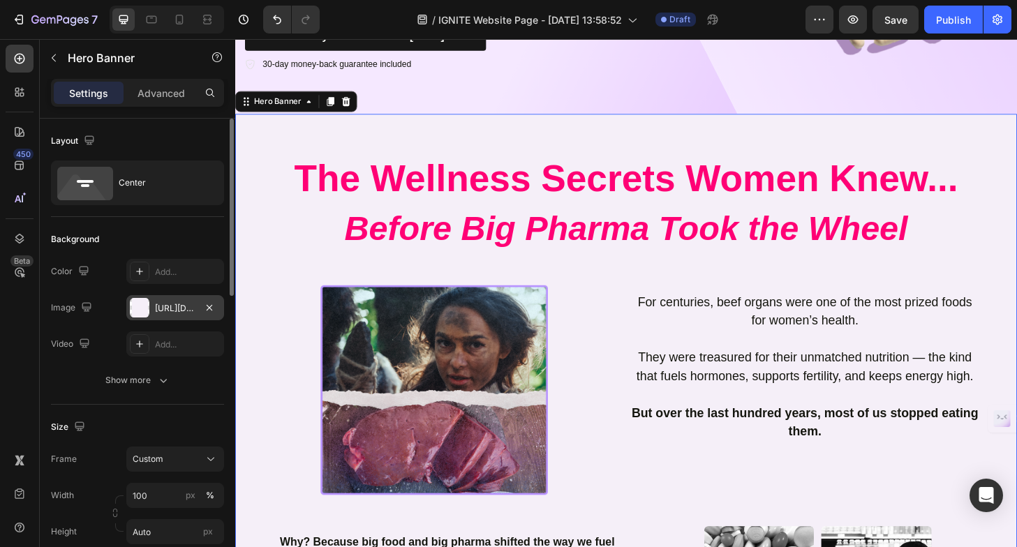
click at [137, 318] on div "[URL][DOMAIN_NAME]" at bounding box center [175, 307] width 98 height 25
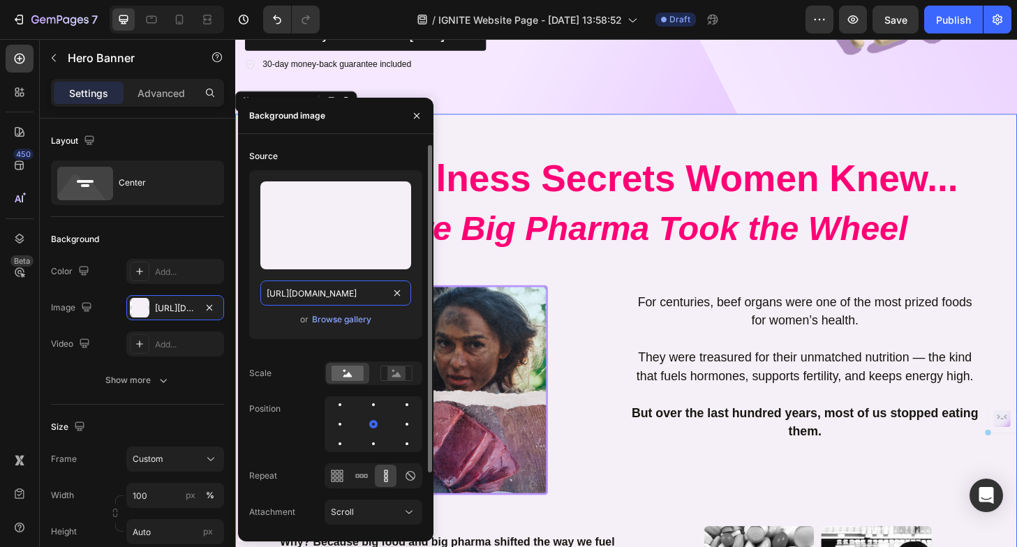
click at [345, 296] on input "[URL][DOMAIN_NAME]" at bounding box center [335, 293] width 151 height 25
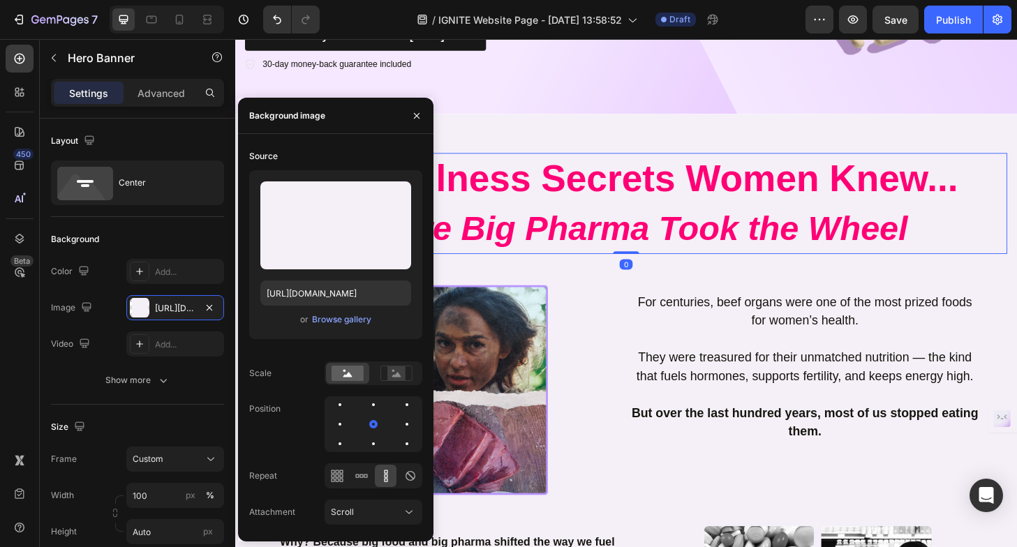
click at [698, 239] on icon "Before Big Pharma Took the Wheel" at bounding box center [655, 242] width 604 height 40
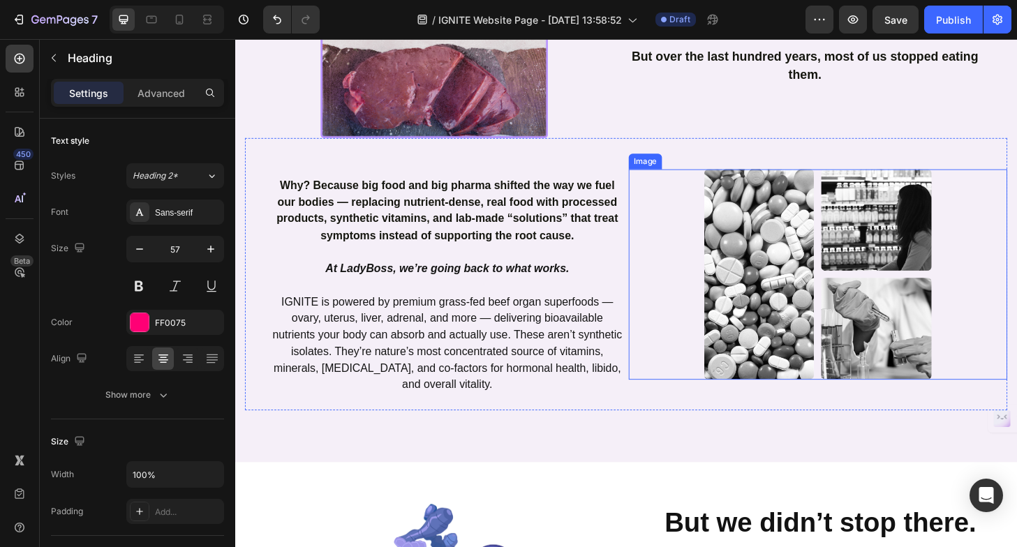
scroll to position [794, 0]
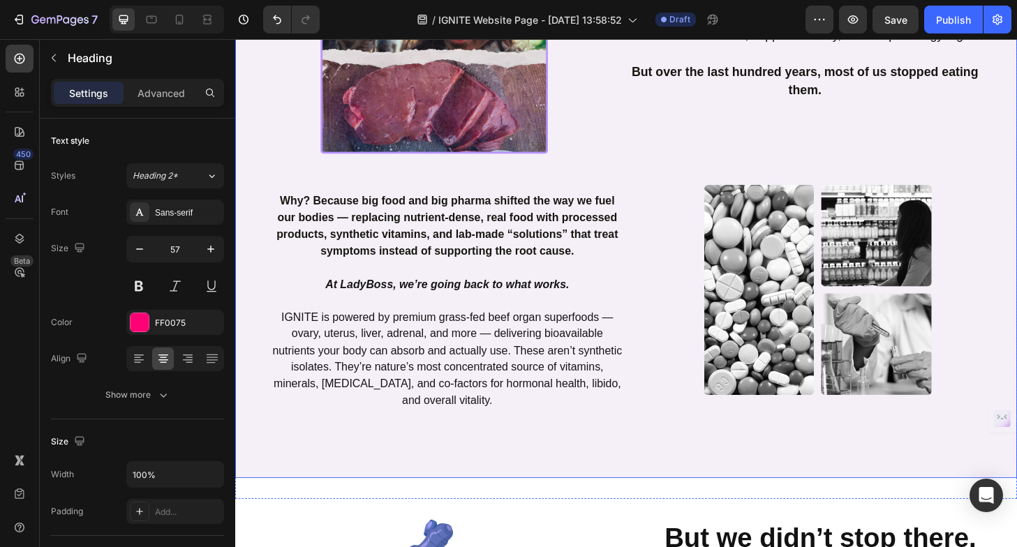
click at [242, 105] on div "The Wellness Secrets Women Knew... Before Big Pharma Took the Wheel Heading 0 R…" at bounding box center [654, 131] width 838 height 755
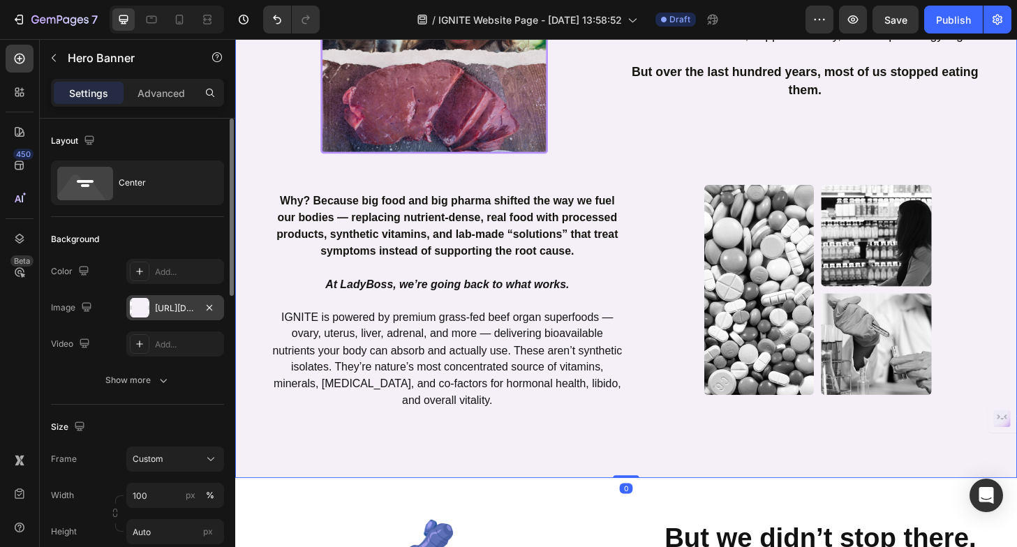
click at [183, 309] on div "[URL][DOMAIN_NAME]" at bounding box center [175, 308] width 40 height 13
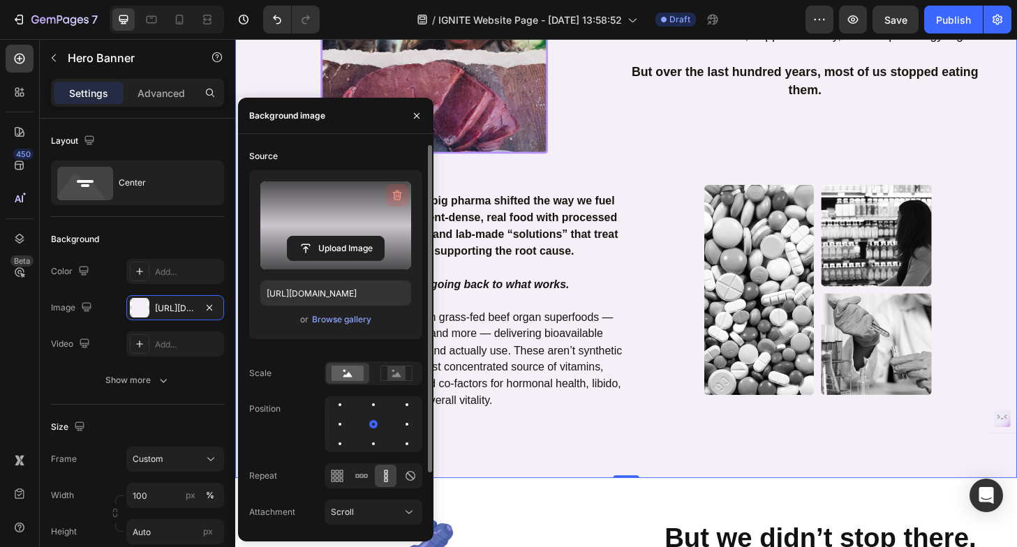
click at [399, 191] on icon "button" at bounding box center [397, 196] width 14 height 14
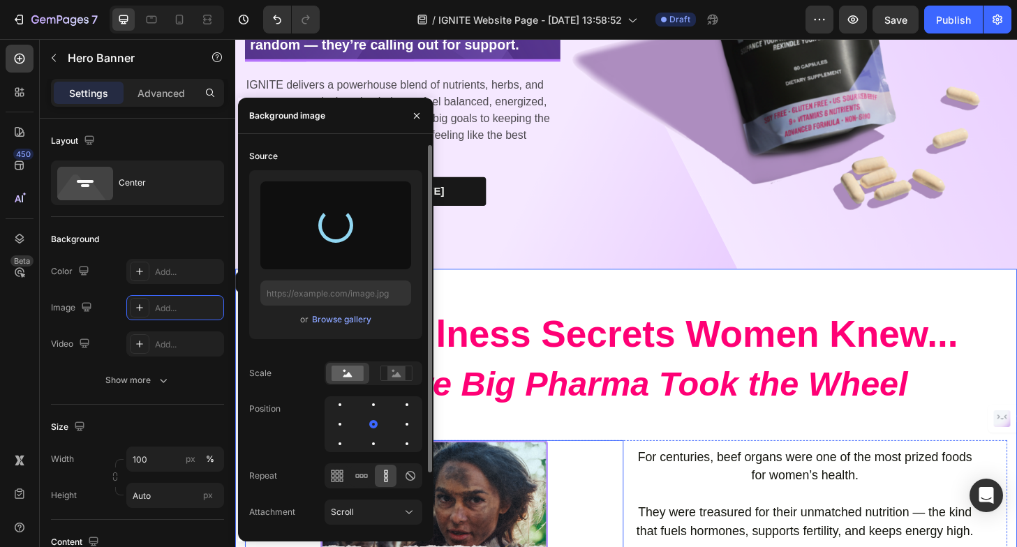
scroll to position [261, 0]
type input "[URL][DOMAIN_NAME]"
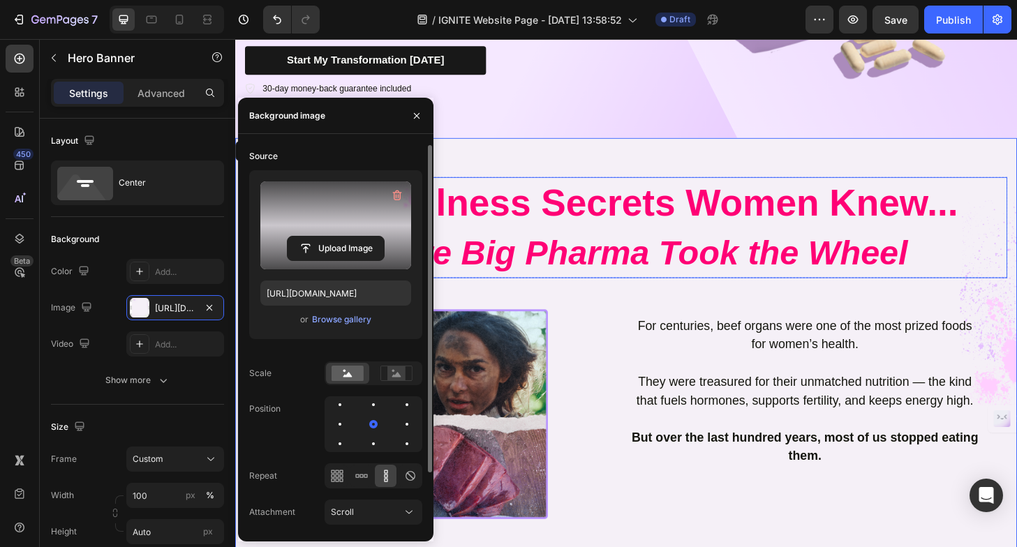
scroll to position [420, 0]
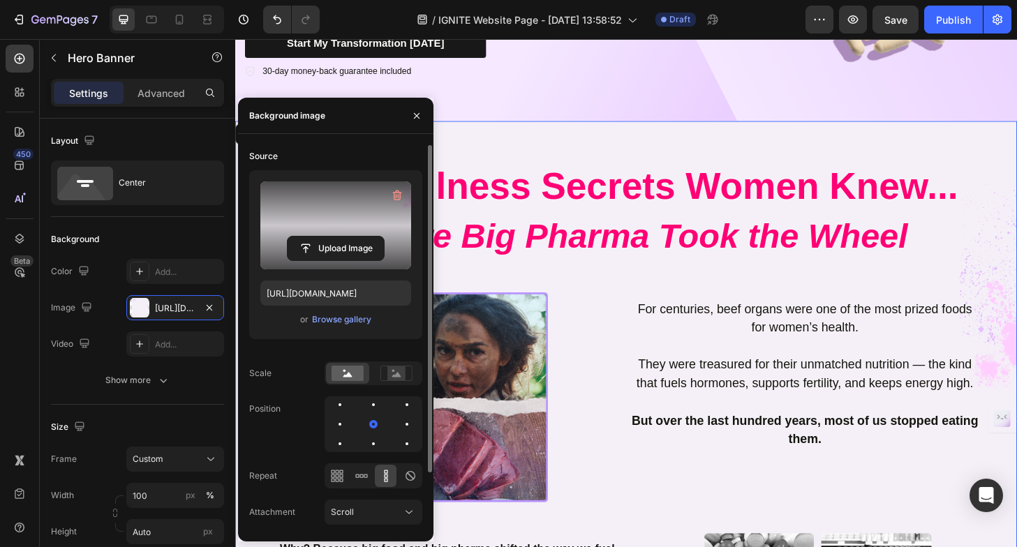
click at [596, 296] on div "The Wellness Secrets Women Knew... Before Big Pharma Took the Wheel Heading Row…" at bounding box center [654, 498] width 817 height 658
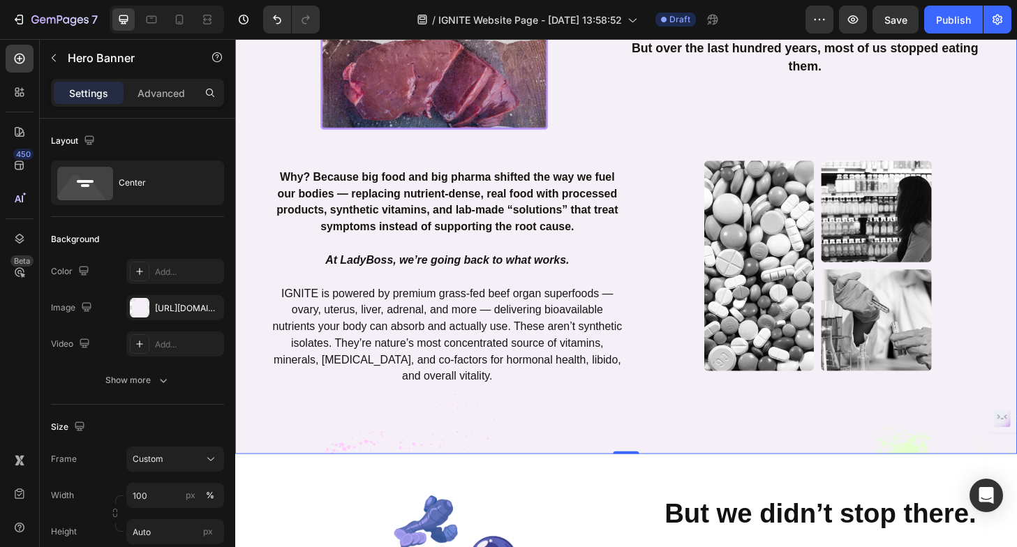
scroll to position [765, 0]
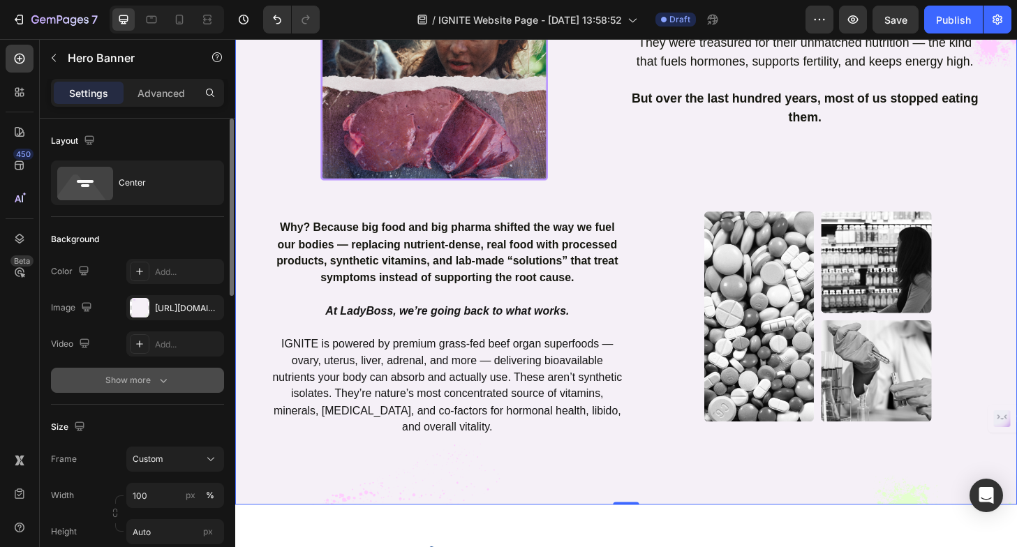
click at [140, 377] on div "Show more" at bounding box center [137, 381] width 65 height 14
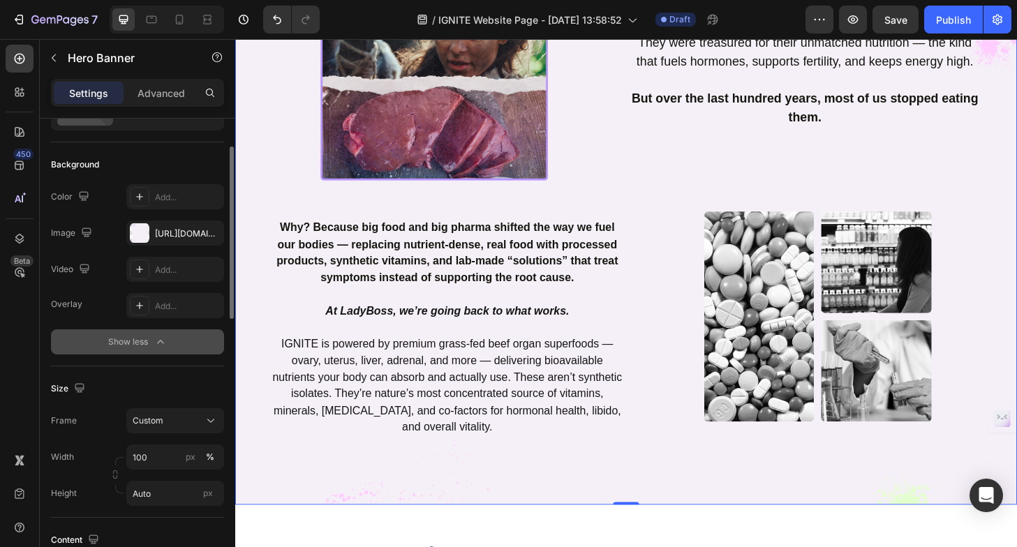
scroll to position [75, 0]
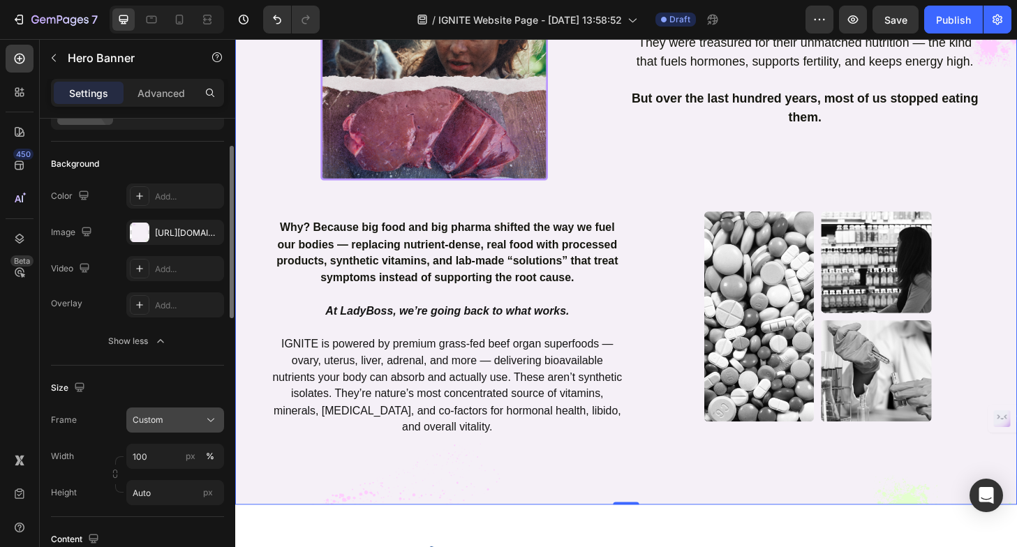
click at [159, 418] on span "Custom" at bounding box center [148, 420] width 31 height 13
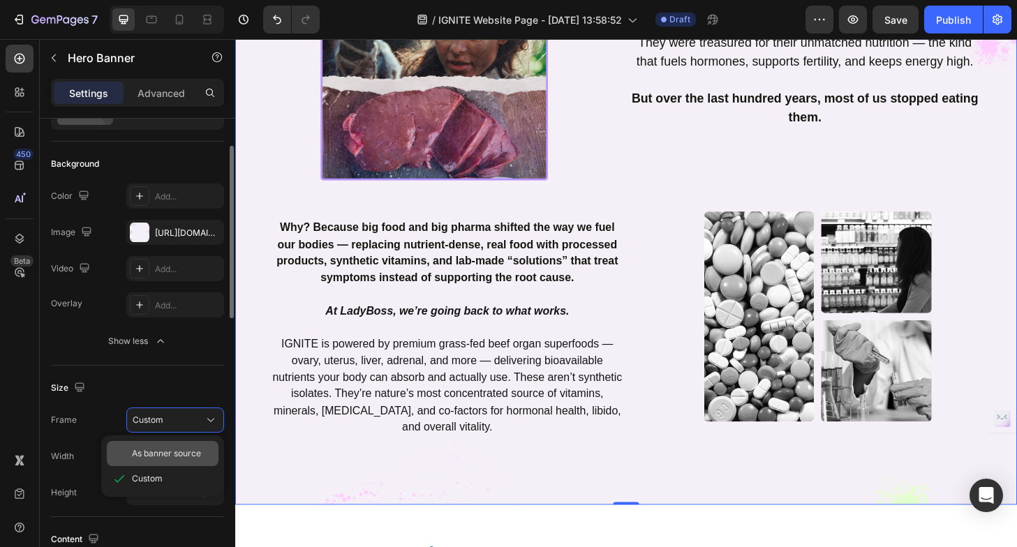
click at [152, 456] on span "As banner source" at bounding box center [166, 454] width 69 height 13
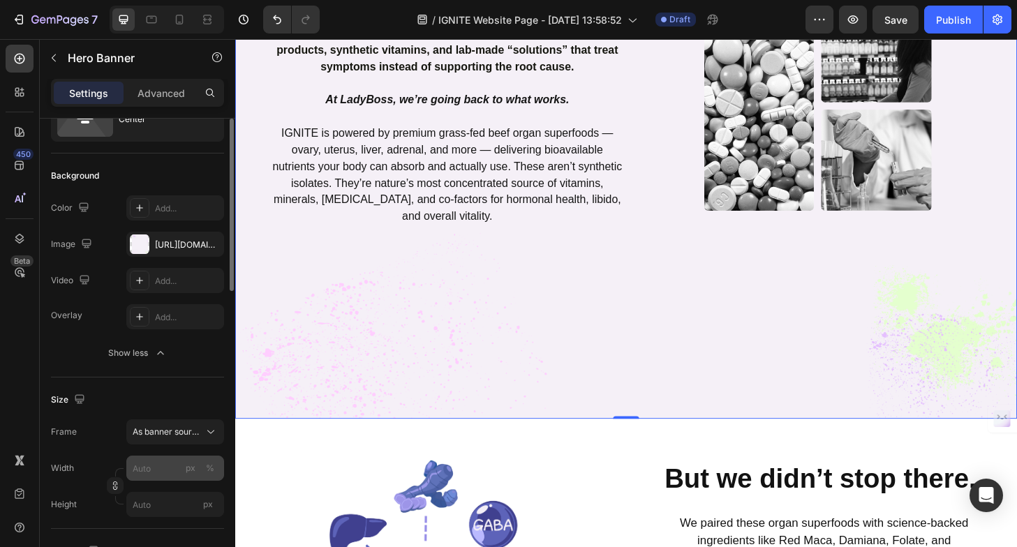
scroll to position [66, 0]
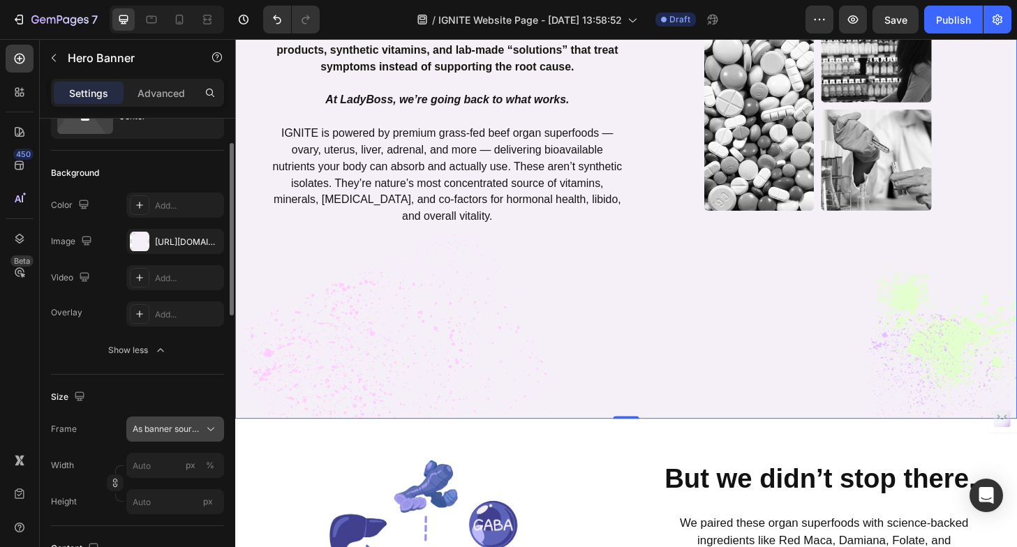
click at [160, 433] on span "As banner source" at bounding box center [167, 429] width 68 height 13
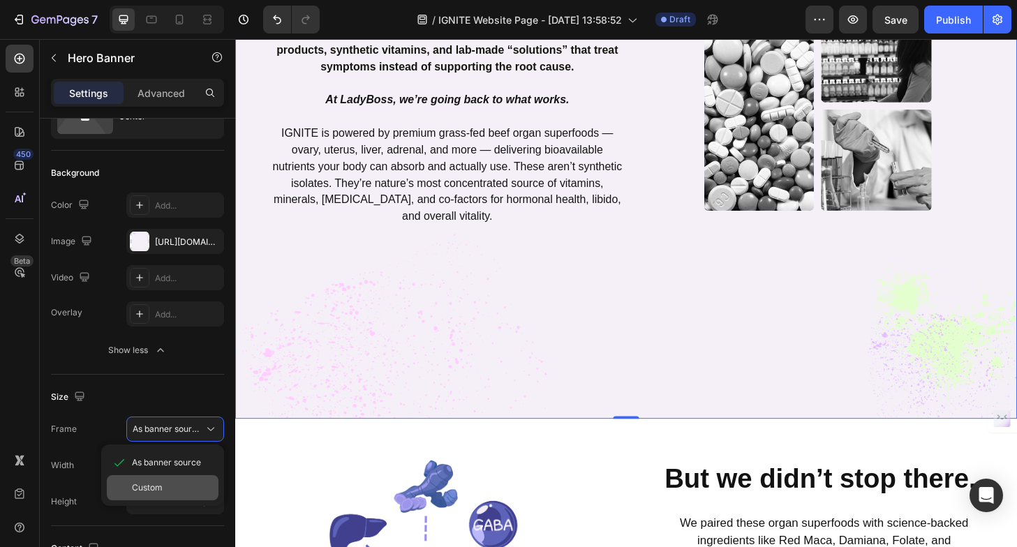
click at [166, 494] on div "Custom" at bounding box center [163, 487] width 112 height 25
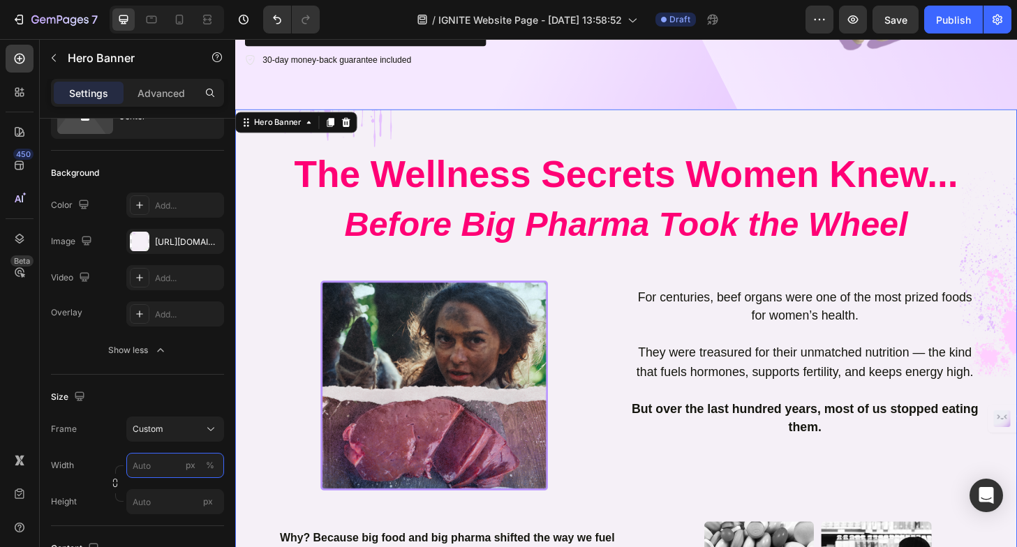
scroll to position [432, 0]
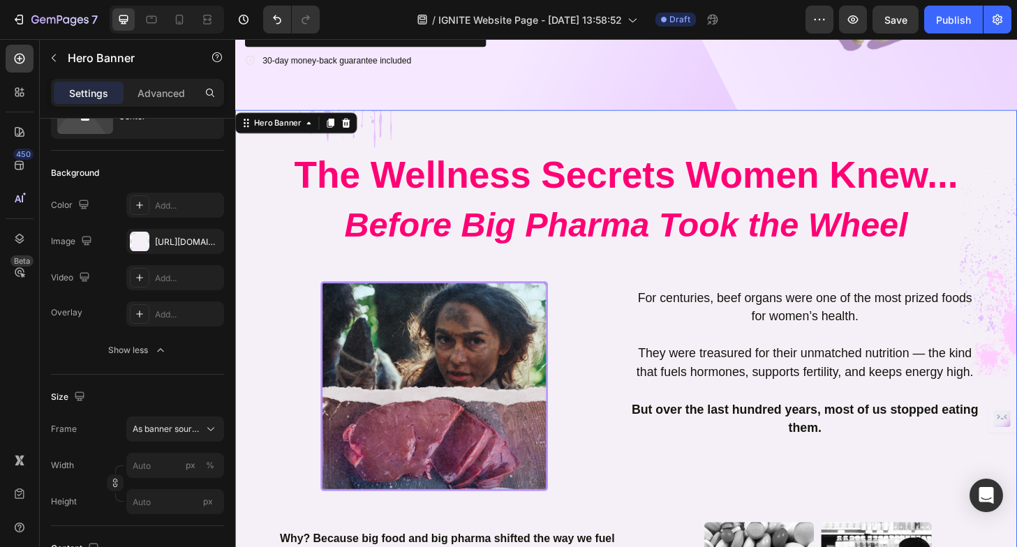
click at [494, 126] on div "The Wellness Secrets Women Knew... Before Big Pharma Took the Wheel Heading Row…" at bounding box center [654, 492] width 838 height 755
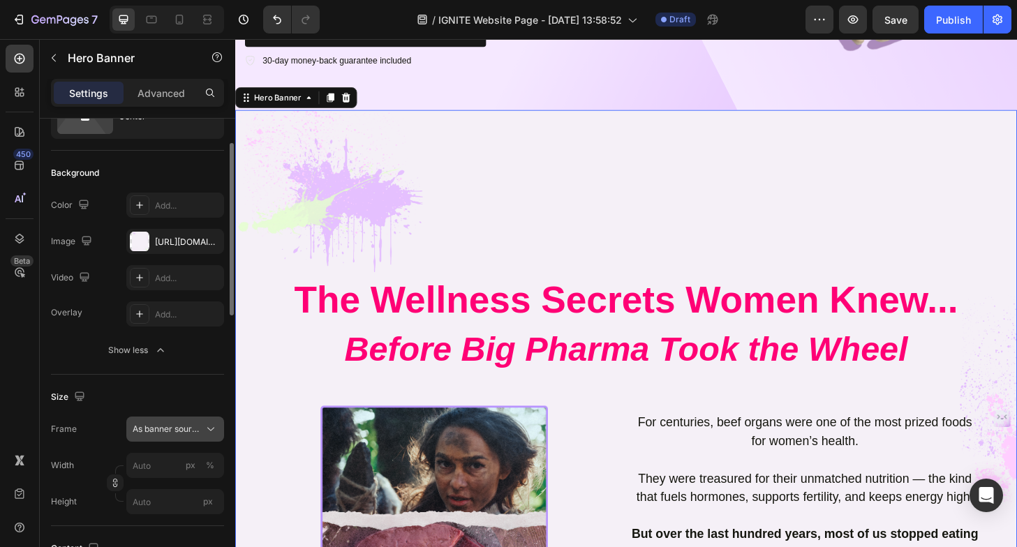
click at [179, 438] on button "As banner source" at bounding box center [175, 429] width 98 height 25
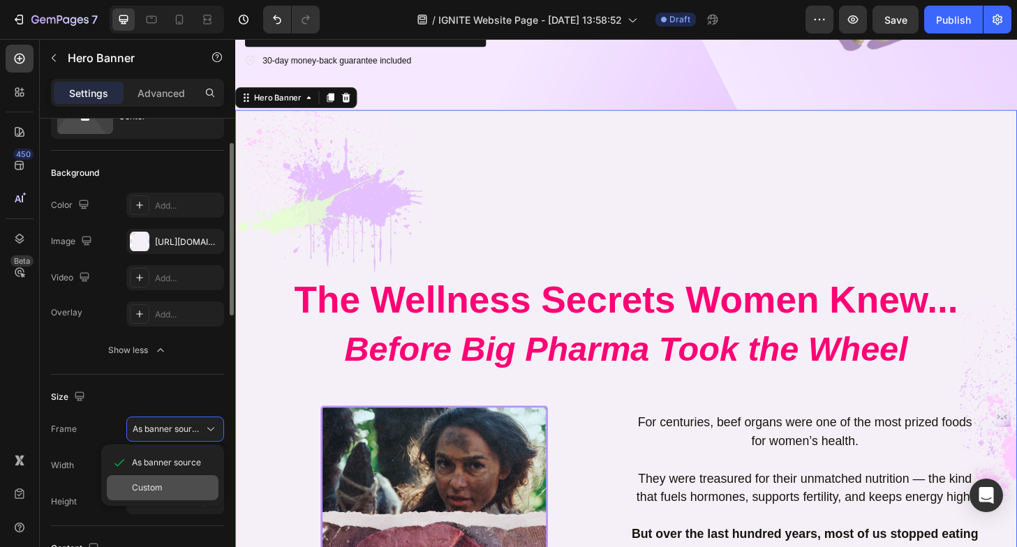
click at [144, 482] on span "Custom" at bounding box center [147, 488] width 31 height 13
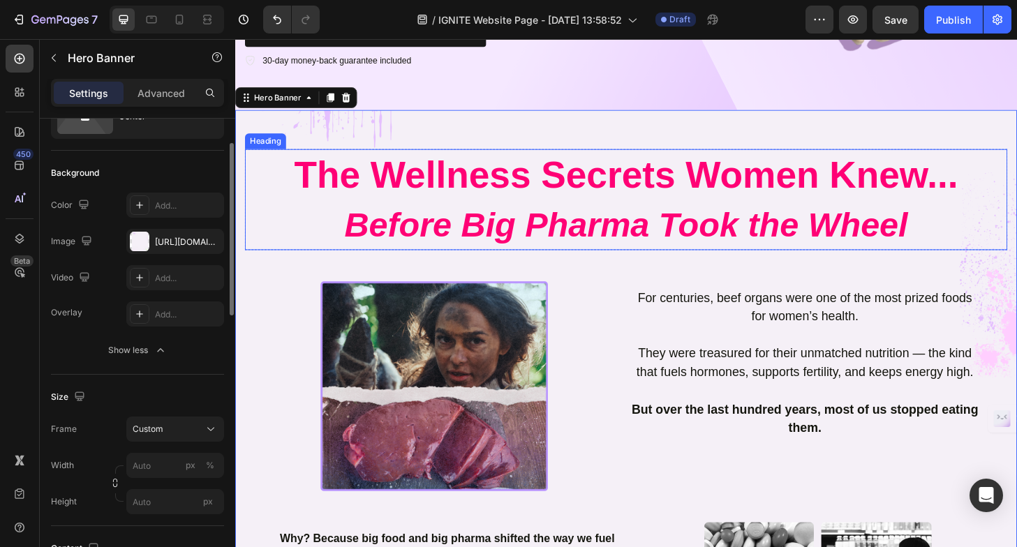
click at [445, 211] on h2 "The Wellness Secrets Women Knew... Before Big Pharma Took the Wheel" at bounding box center [654, 211] width 817 height 108
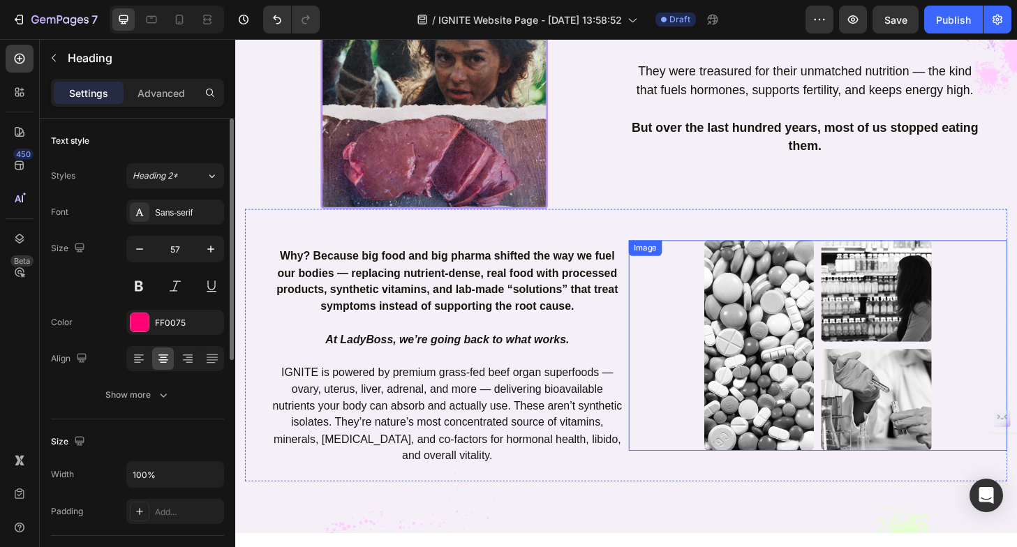
scroll to position [702, 0]
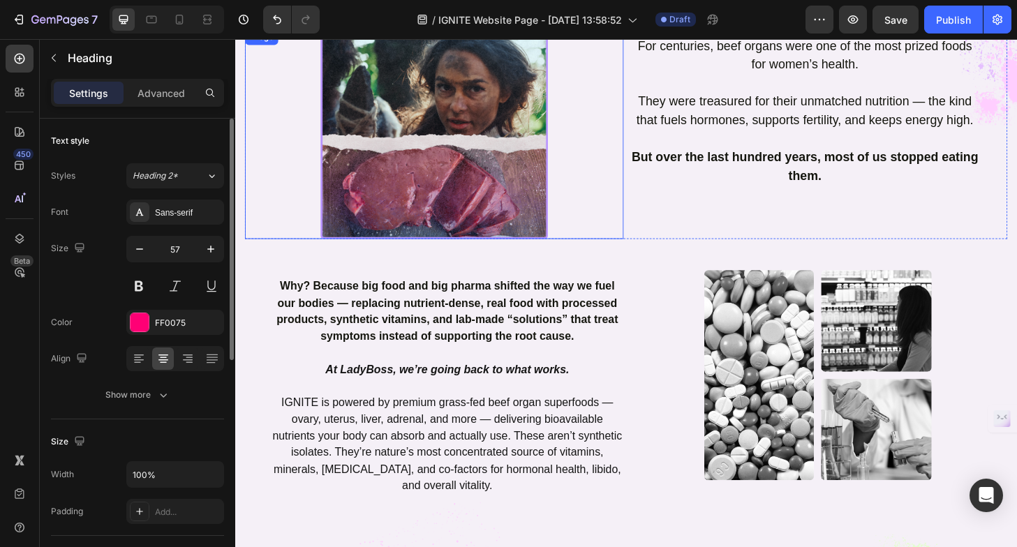
click at [249, 173] on div at bounding box center [449, 142] width 406 height 226
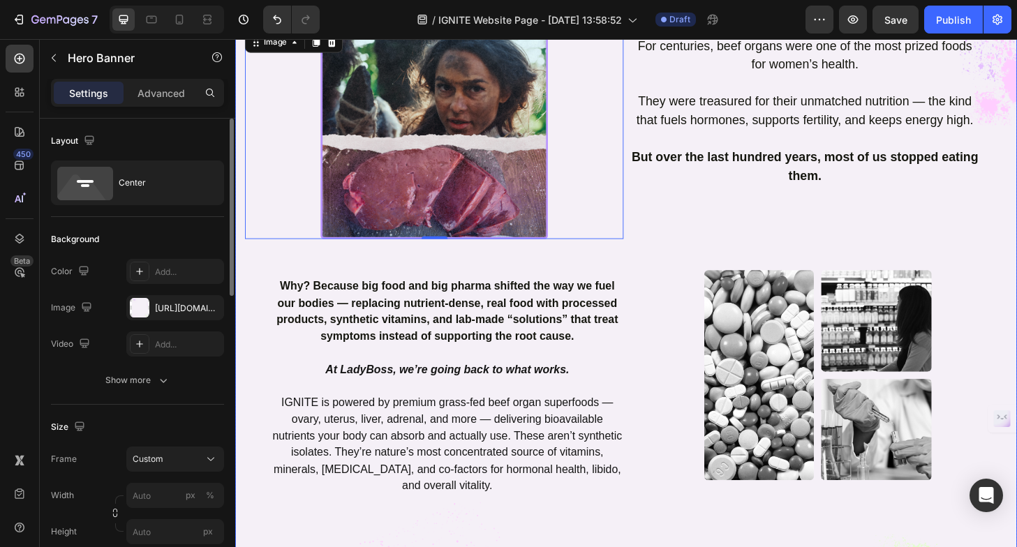
click at [239, 350] on div "The Wellness Secrets Women Knew... Before Big Pharma Took the Wheel Heading Row…" at bounding box center [654, 222] width 838 height 755
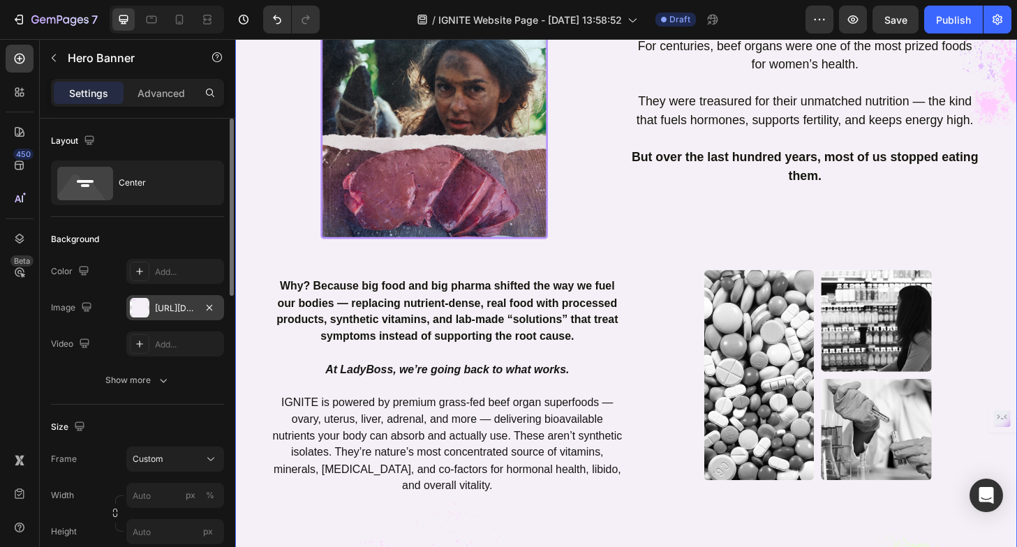
click at [183, 310] on div "[URL][DOMAIN_NAME]" at bounding box center [175, 308] width 40 height 13
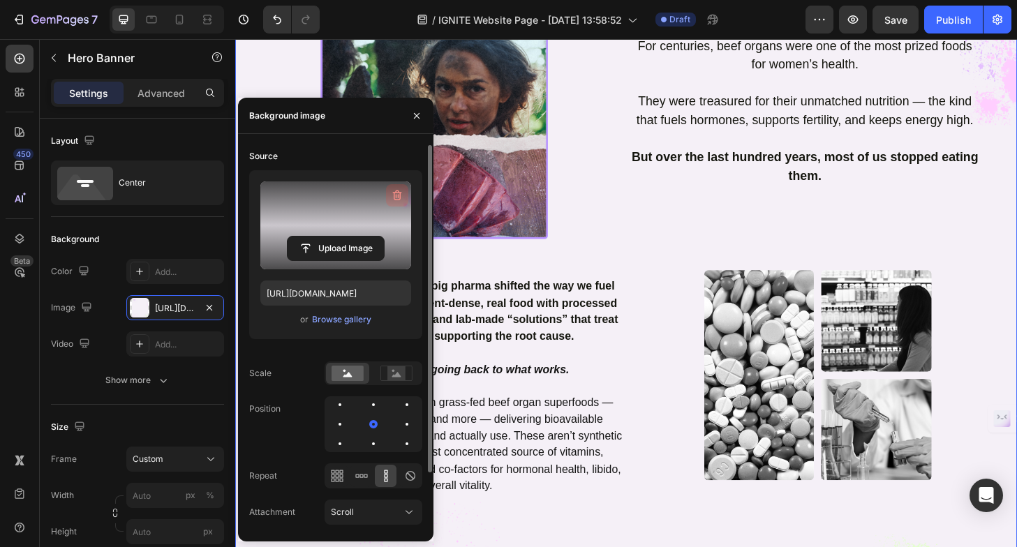
click at [399, 195] on icon "button" at bounding box center [397, 196] width 14 height 14
type input "100"
type input "Auto"
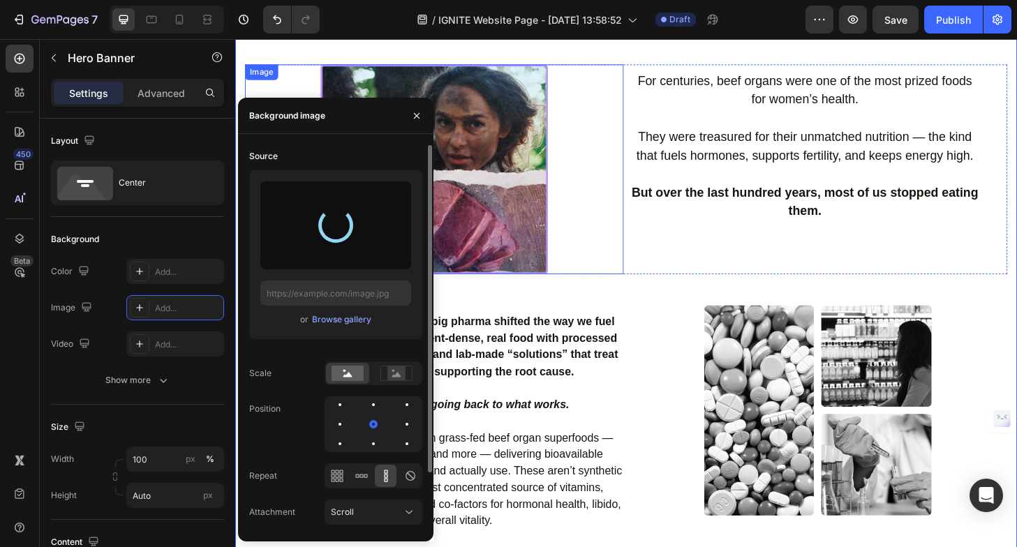
scroll to position [664, 0]
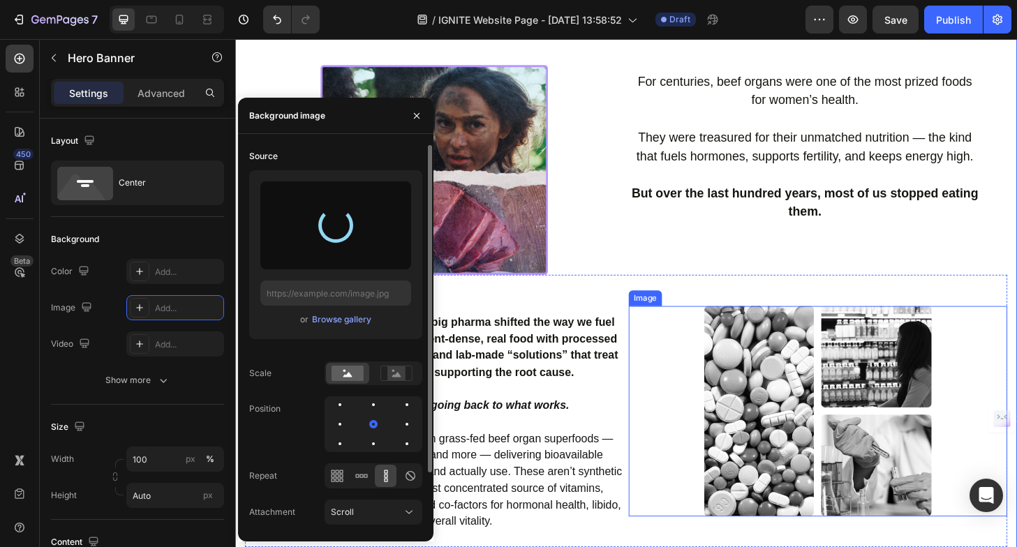
type input "[URL][DOMAIN_NAME]"
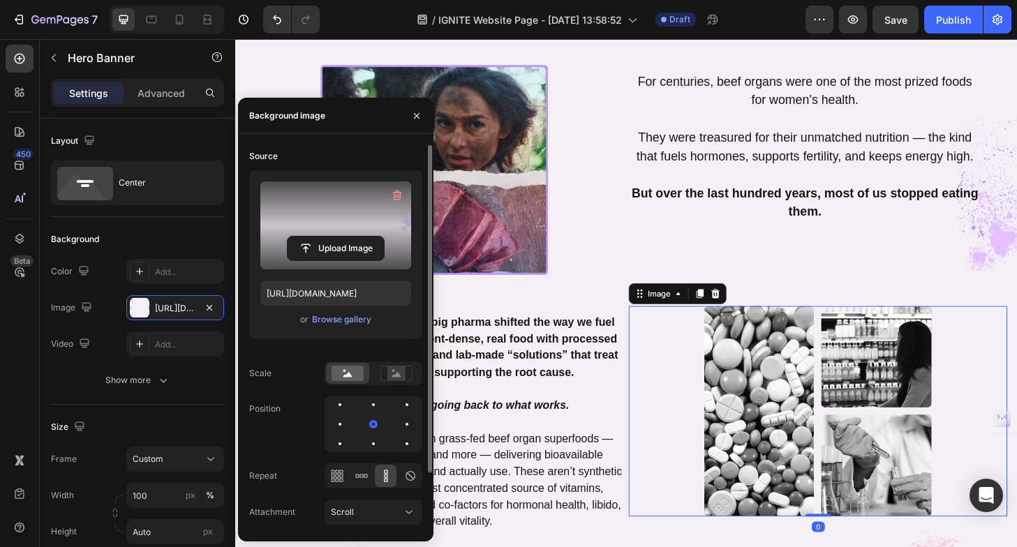
click at [673, 345] on div at bounding box center [860, 438] width 406 height 226
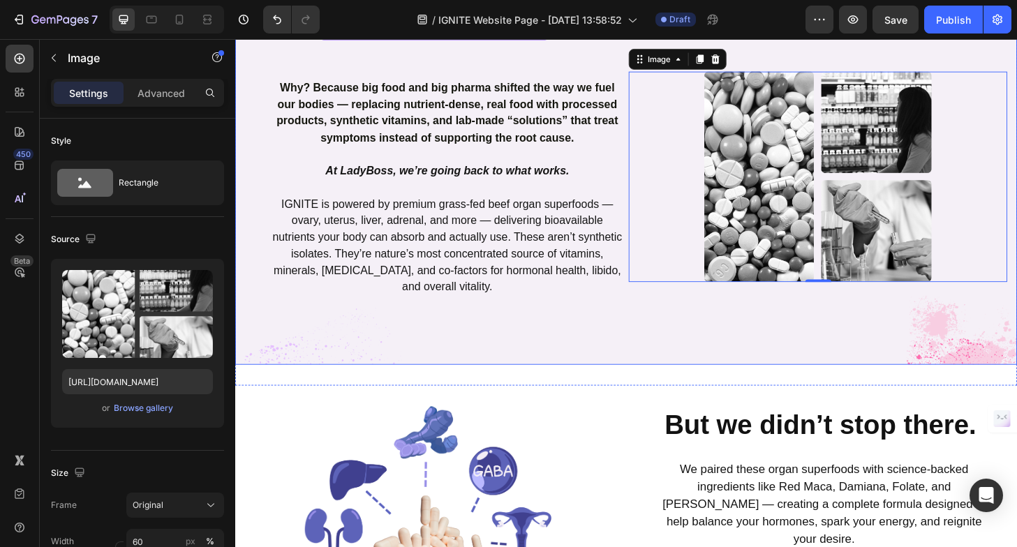
scroll to position [916, 0]
click at [243, 142] on div "The Wellness Secrets Women Knew... Before Big Pharma Took the Wheel Heading Row…" at bounding box center [654, 8] width 838 height 755
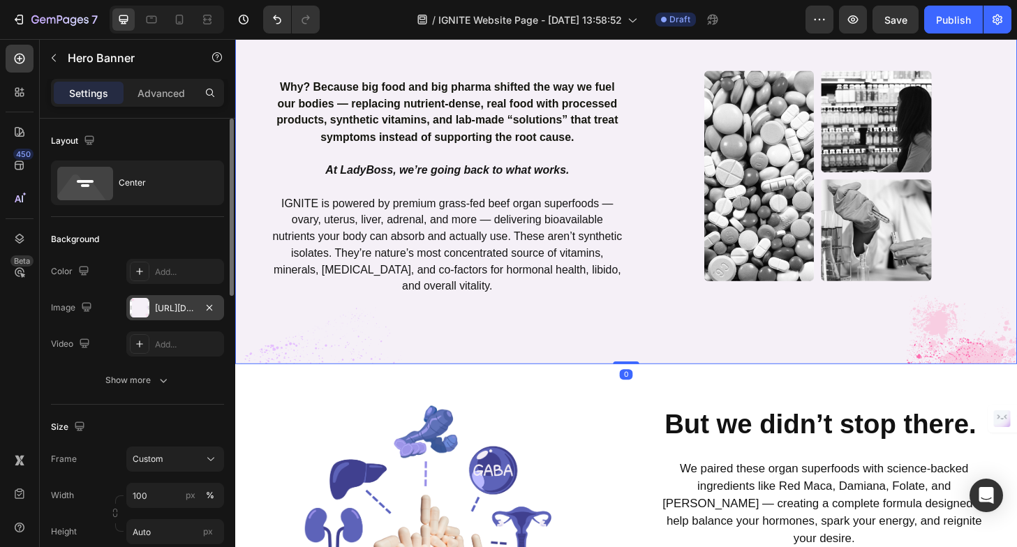
click at [192, 311] on div "[URL][DOMAIN_NAME]" at bounding box center [175, 308] width 40 height 13
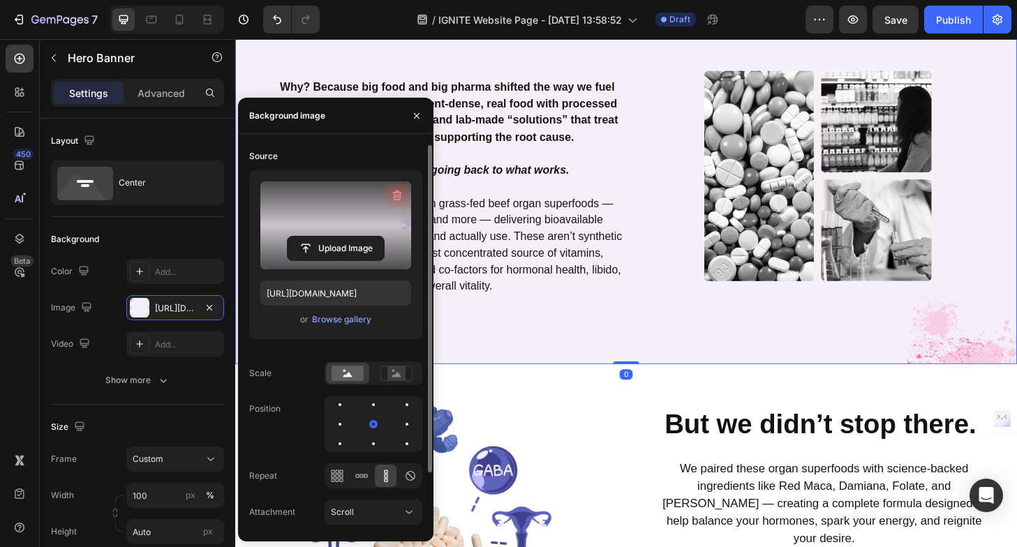
click at [398, 191] on icon "button" at bounding box center [397, 196] width 9 height 10
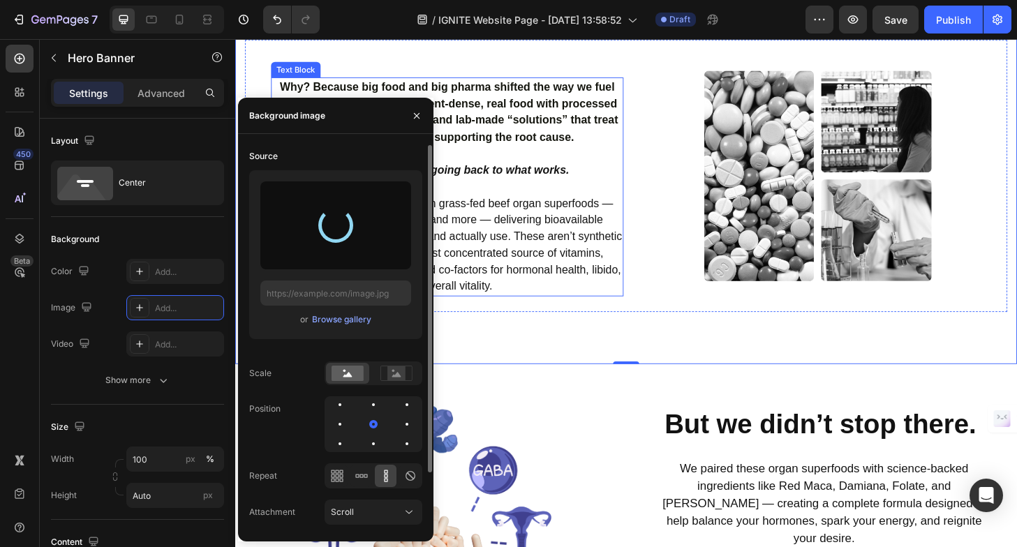
type input "[URL][DOMAIN_NAME]"
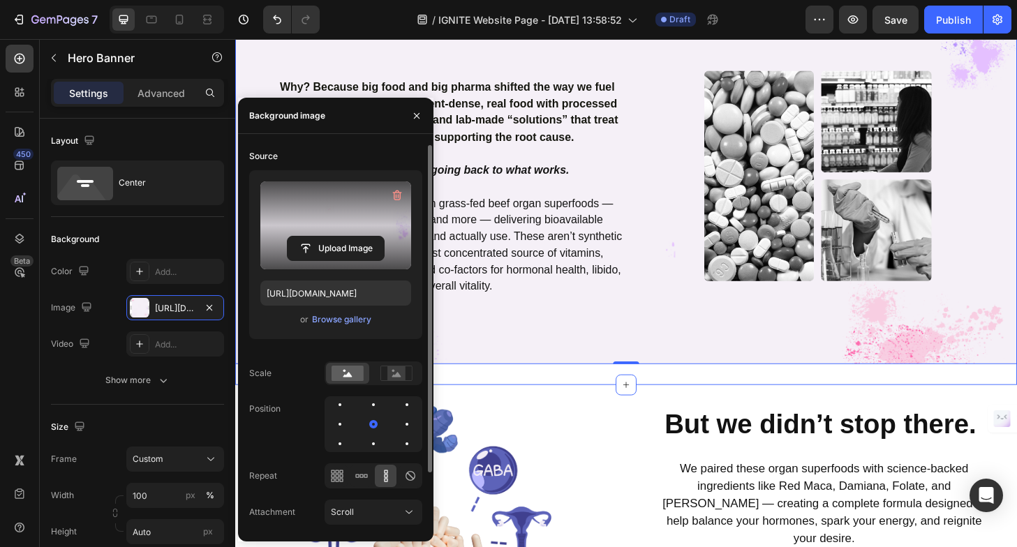
click at [626, 404] on div "The Wellness Secrets Women Knew... Before Big Pharma Took the Wheel Heading Row…" at bounding box center [654, 20] width 838 height 778
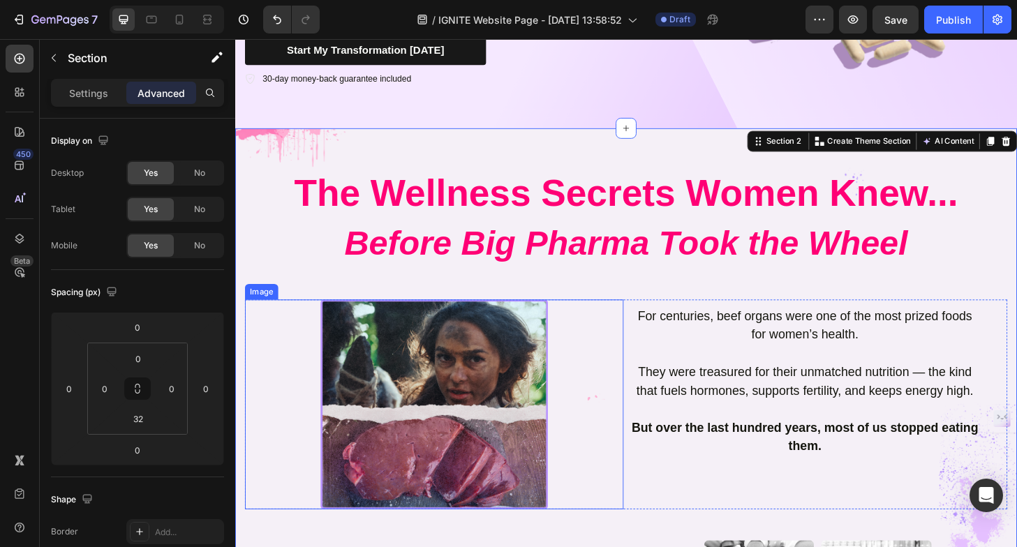
scroll to position [406, 0]
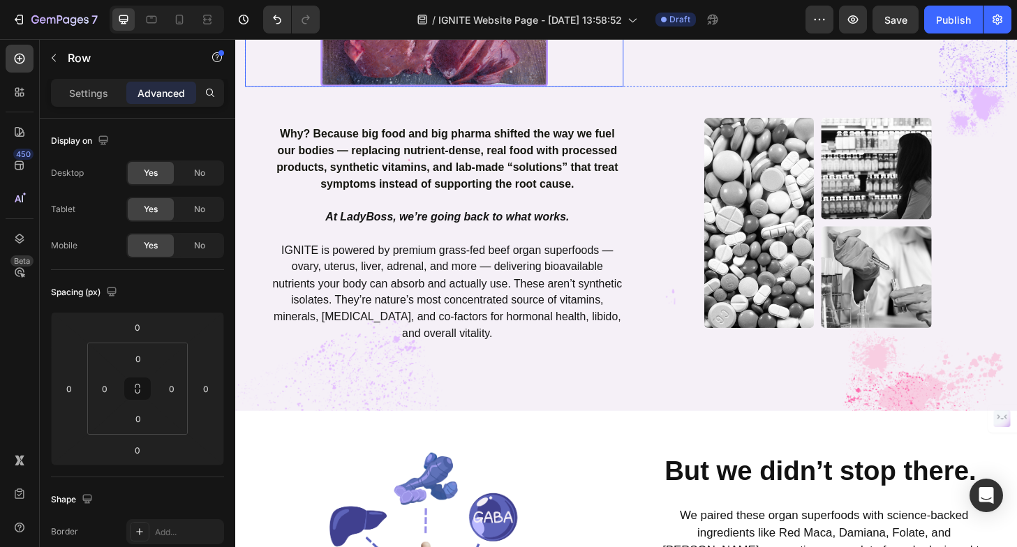
scroll to position [893, 0]
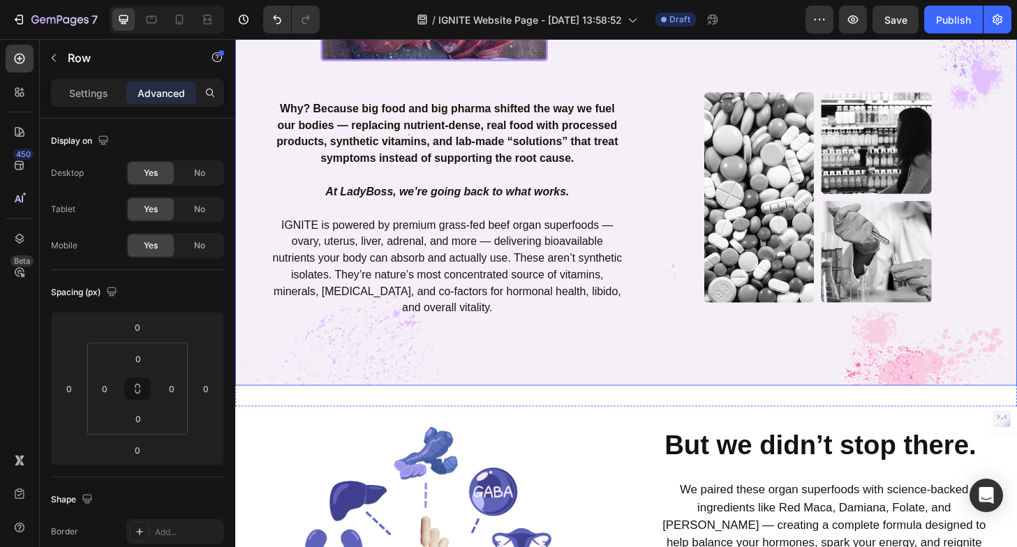
click at [257, 360] on div "The Wellness Secrets Women Knew... Before Big Pharma Took the Wheel Heading Row…" at bounding box center [654, 31] width 838 height 755
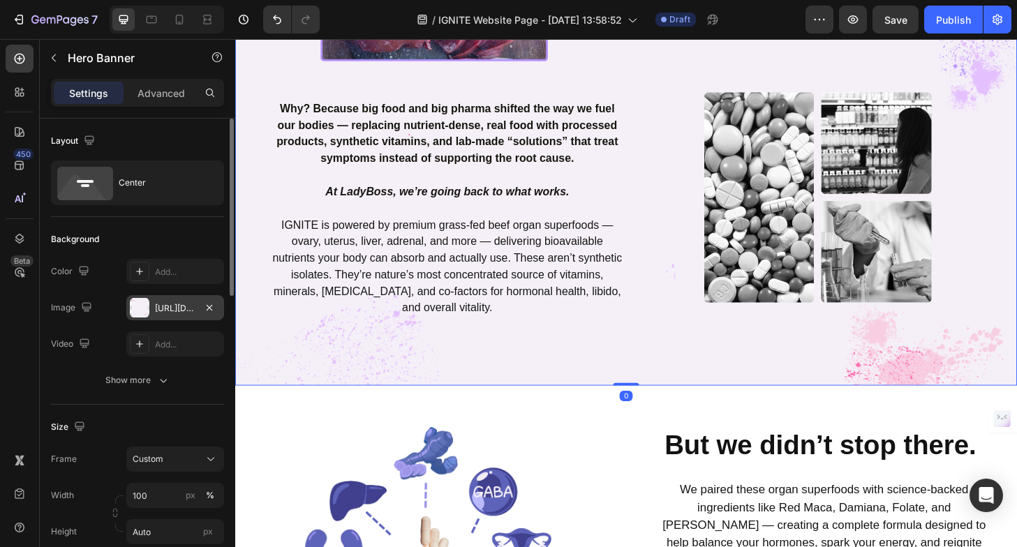
click at [155, 302] on div "[URL][DOMAIN_NAME]" at bounding box center [175, 308] width 40 height 13
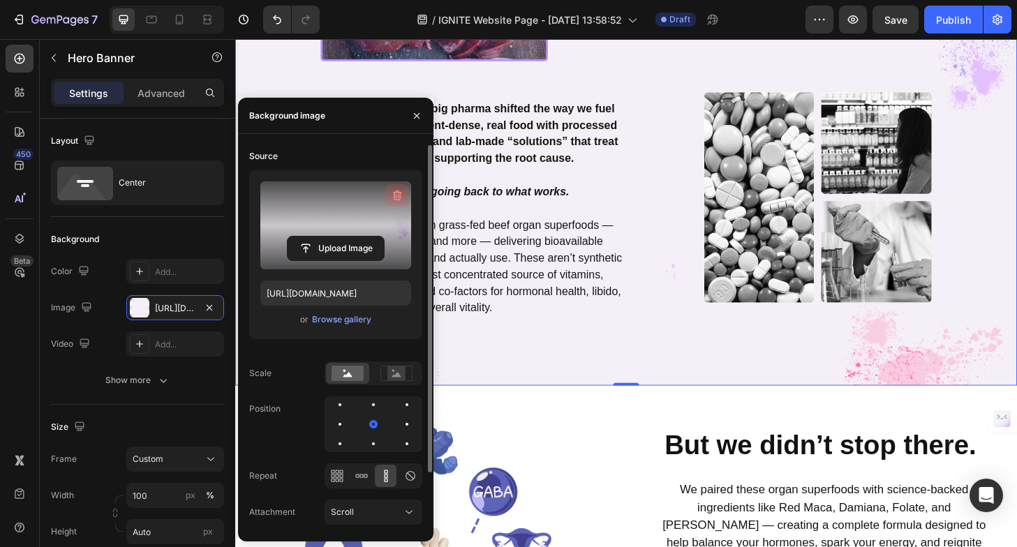
click at [399, 197] on icon "button" at bounding box center [397, 196] width 9 height 10
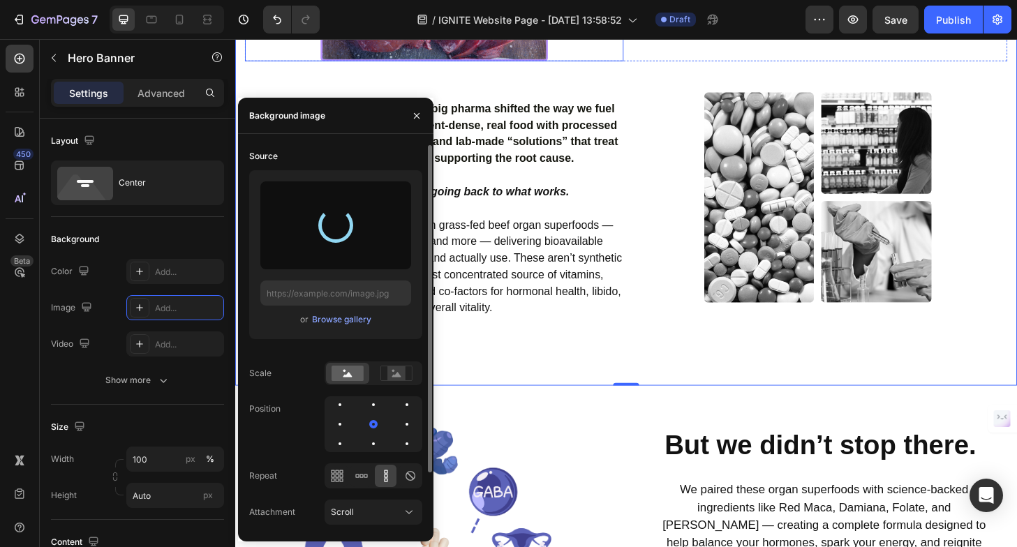
type input "[URL][DOMAIN_NAME]"
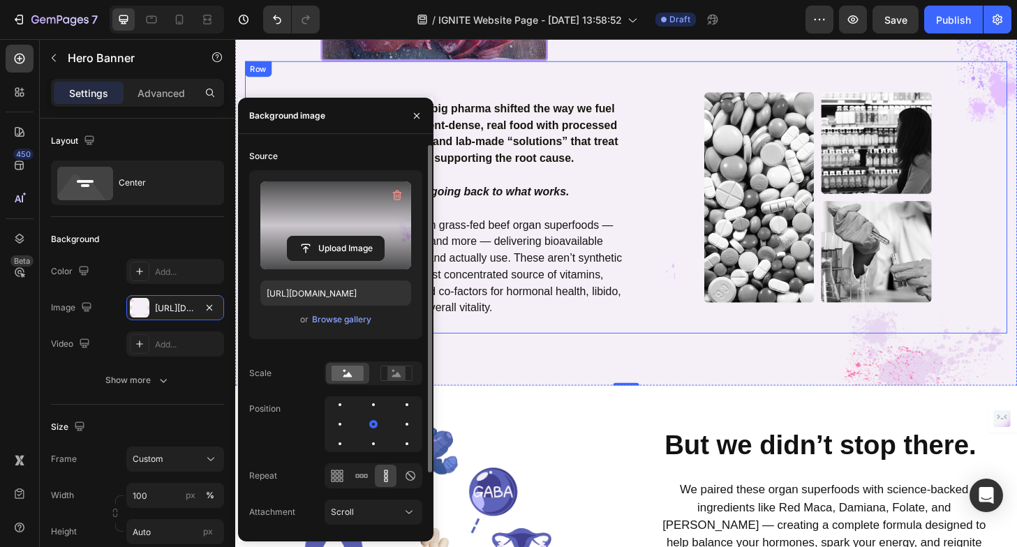
click at [660, 75] on div "Image" at bounding box center [860, 209] width 406 height 292
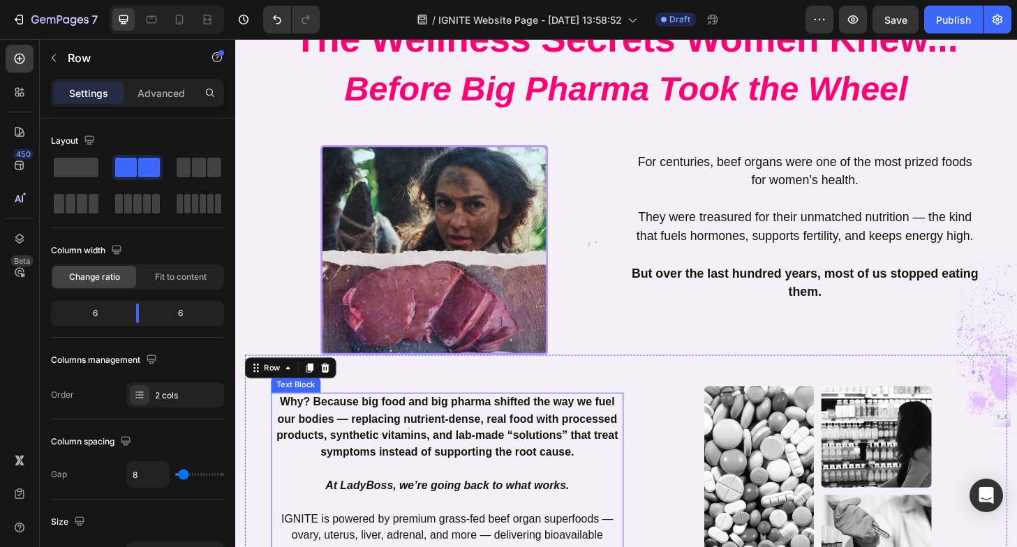
scroll to position [610, 0]
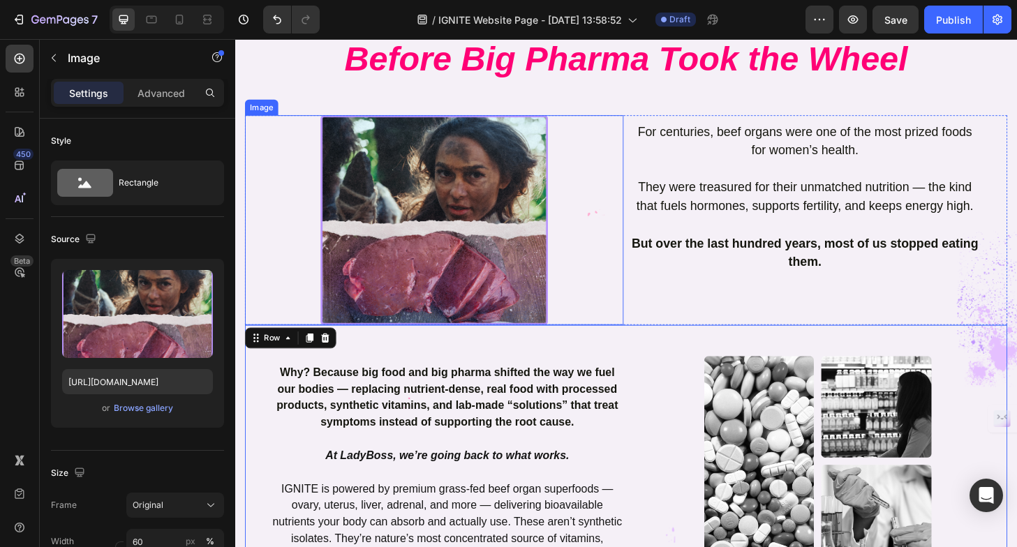
click at [254, 104] on div "Image" at bounding box center [264, 112] width 36 height 17
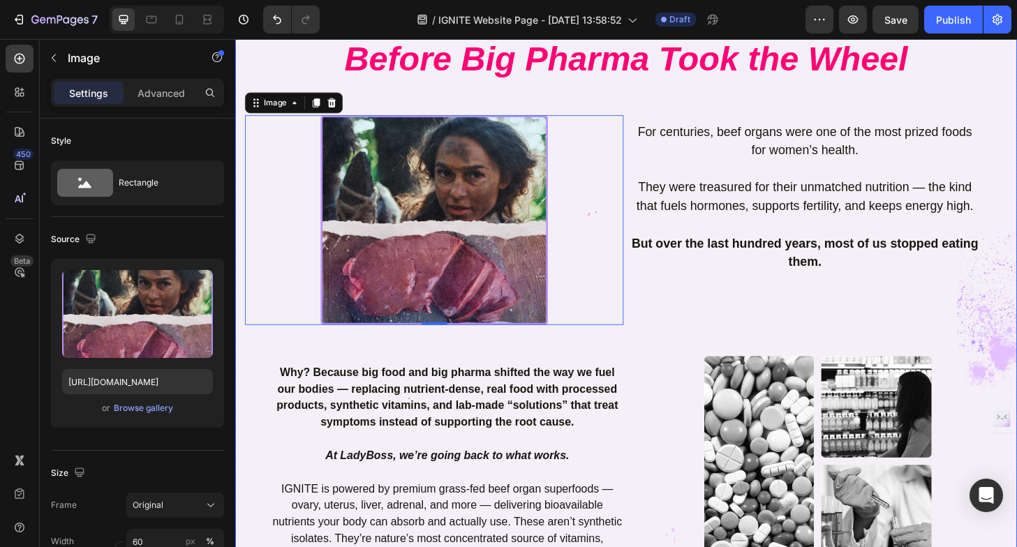
click at [240, 78] on div "The Wellness Secrets Women Knew... Before Big Pharma Took the Wheel Heading Row…" at bounding box center [654, 314] width 838 height 755
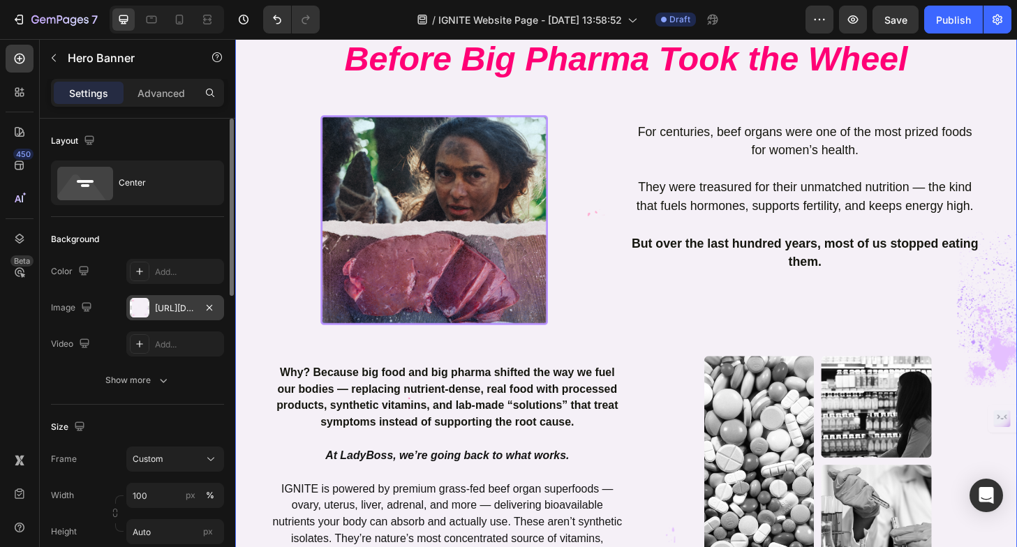
click at [189, 307] on div "[URL][DOMAIN_NAME]" at bounding box center [175, 308] width 40 height 13
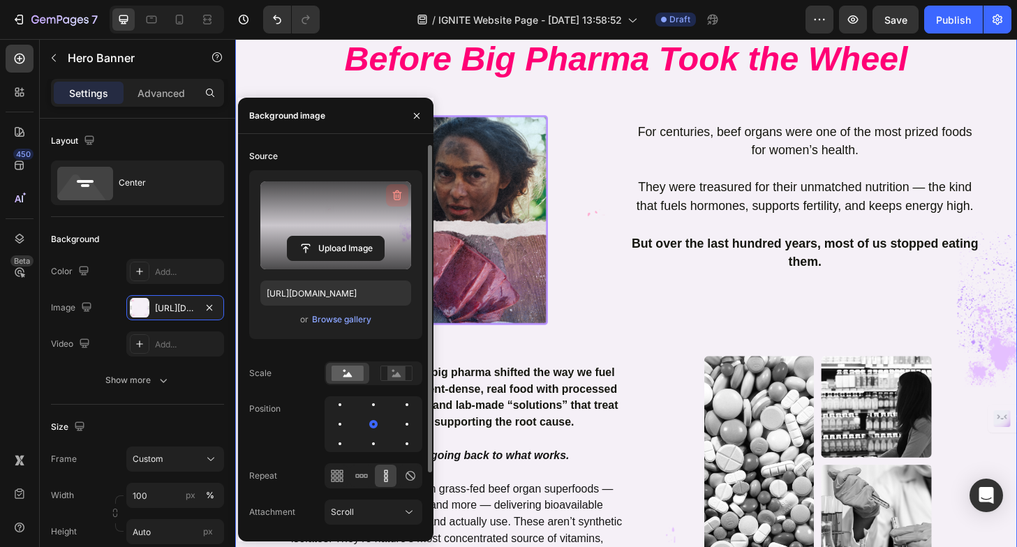
click at [401, 196] on icon "button" at bounding box center [397, 196] width 14 height 14
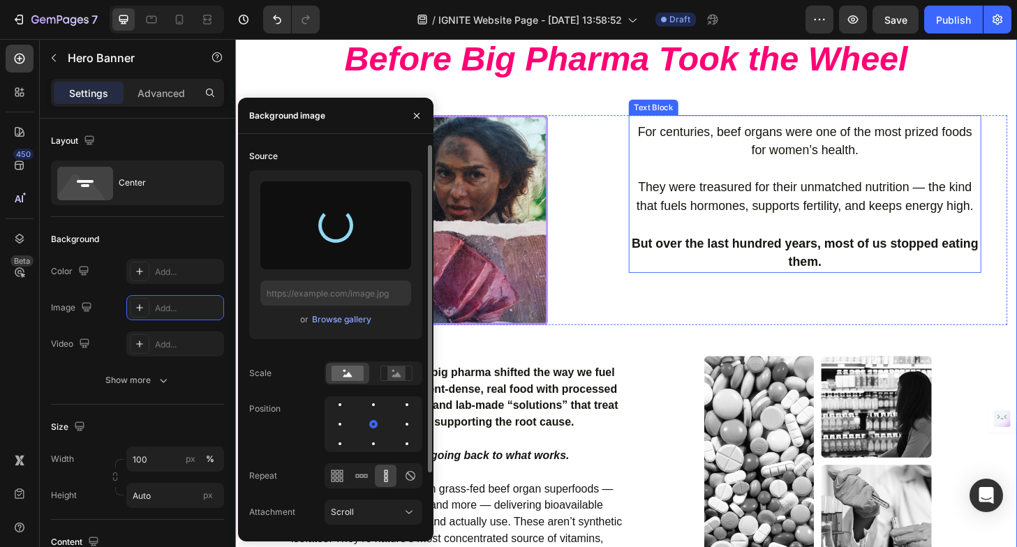
type input "[URL][DOMAIN_NAME]"
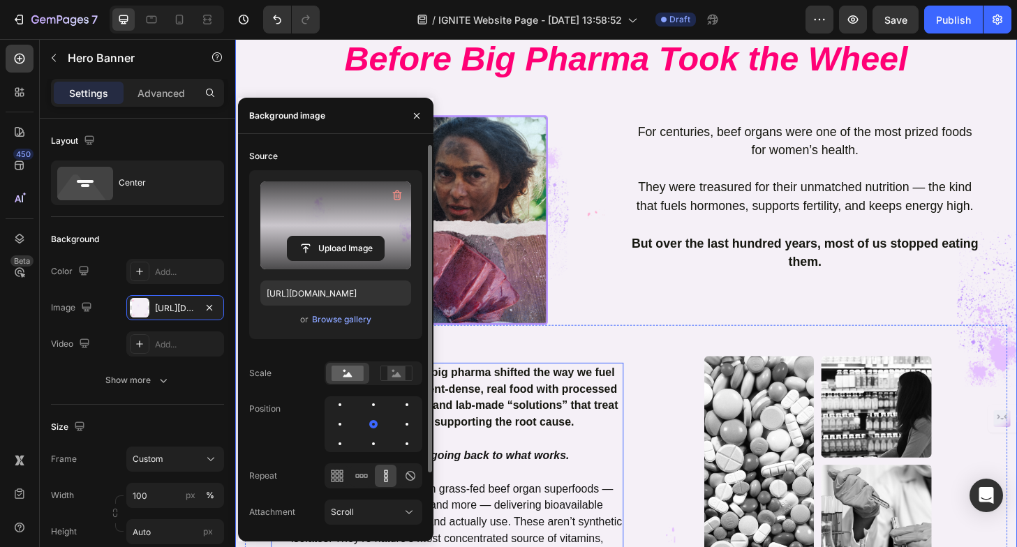
click at [647, 441] on p "Why? Because big food and big pharma shifted the way we fuel our bodies — repla…" at bounding box center [462, 423] width 375 height 71
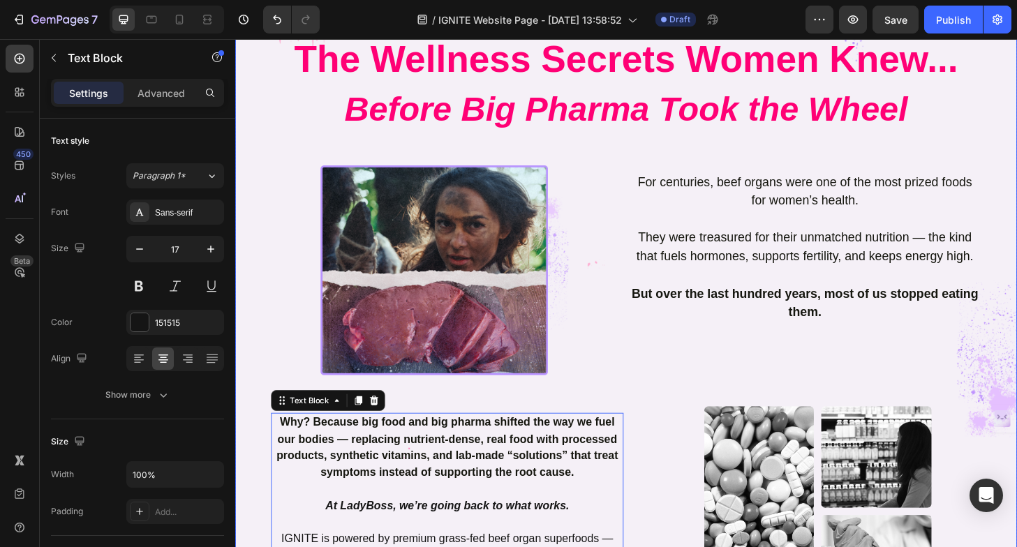
scroll to position [547, 0]
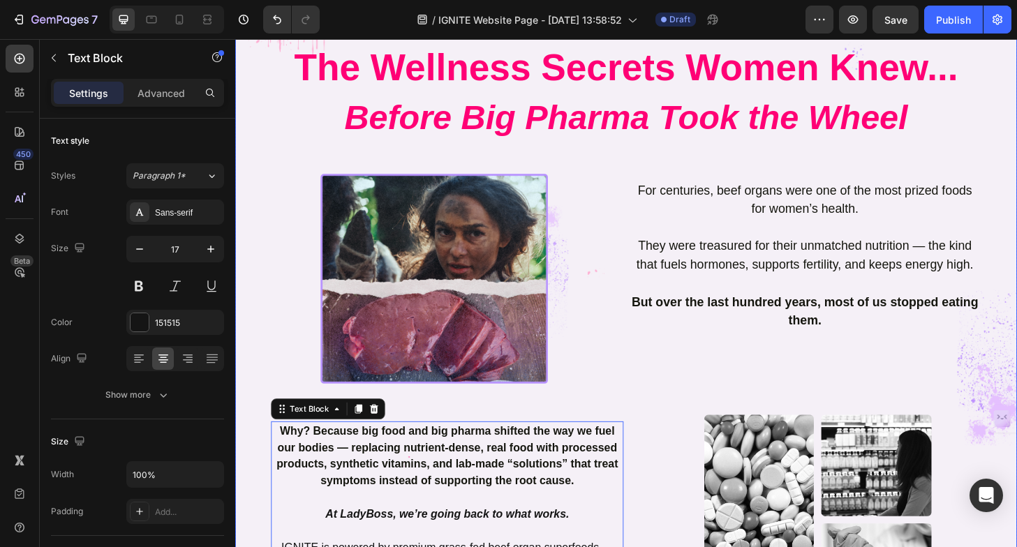
click at [243, 121] on div "The Wellness Secrets Women Knew... Before Big Pharma Took the Wheel Heading Row…" at bounding box center [654, 377] width 838 height 755
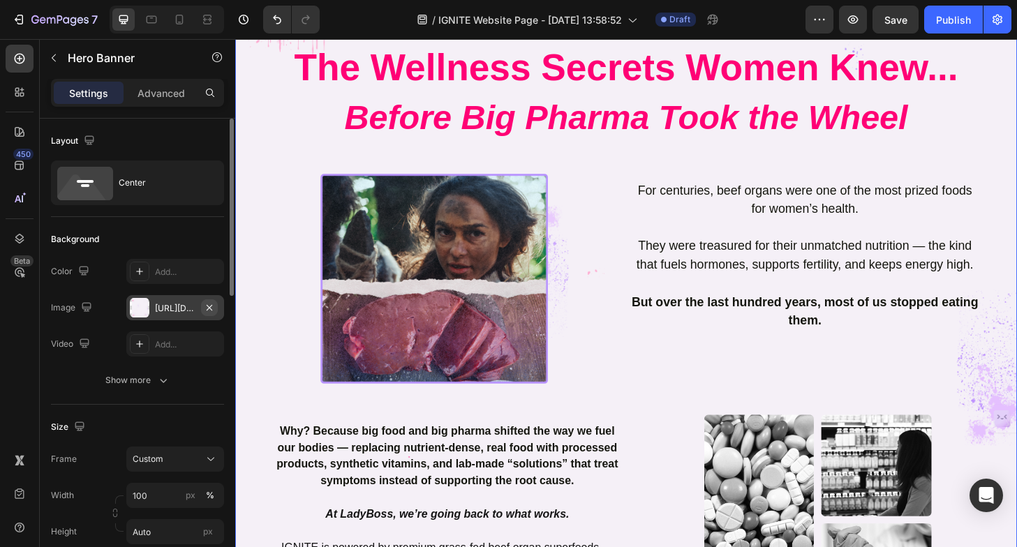
click at [202, 307] on button "button" at bounding box center [209, 308] width 17 height 17
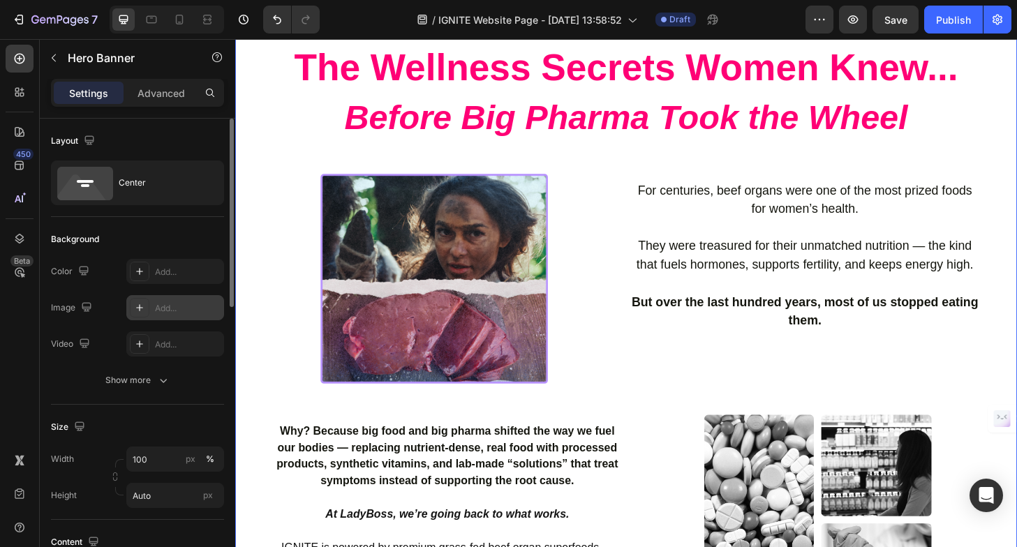
click at [140, 306] on icon at bounding box center [139, 307] width 11 height 11
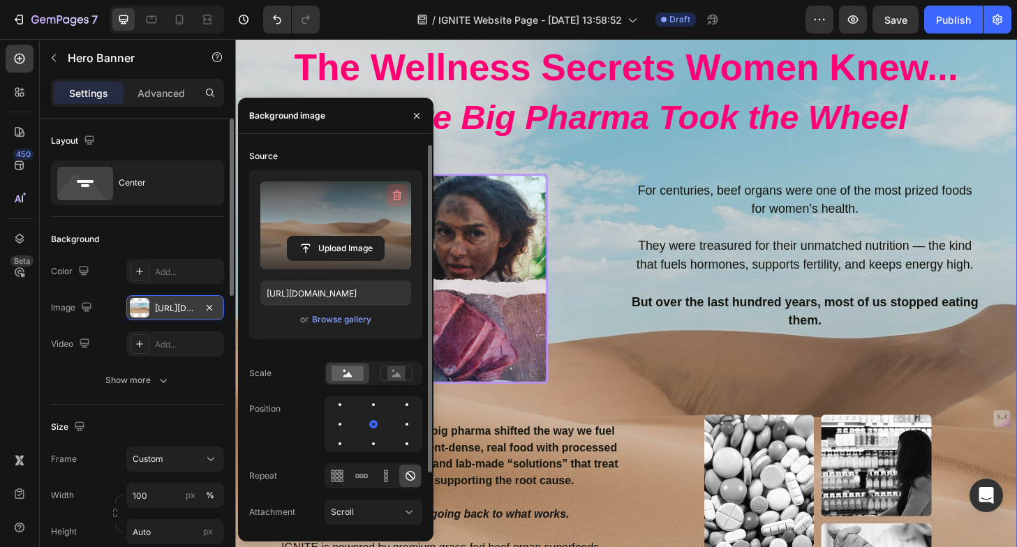
click at [398, 191] on icon "button" at bounding box center [397, 196] width 9 height 10
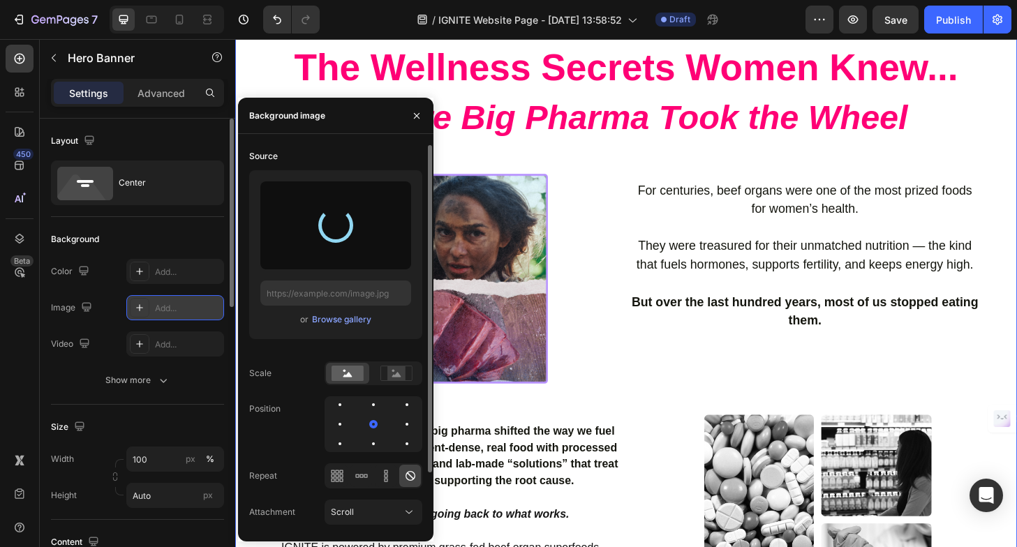
type input "[URL][DOMAIN_NAME]"
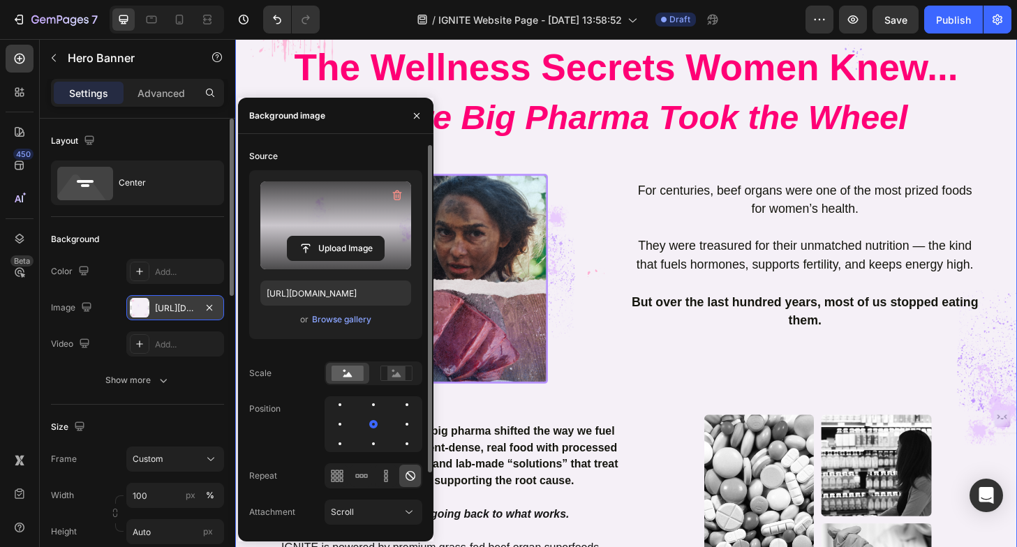
click at [596, 171] on div "The Wellness Secrets Women Knew... Before Big Pharma Took the Wheel Heading Row…" at bounding box center [654, 371] width 817 height 658
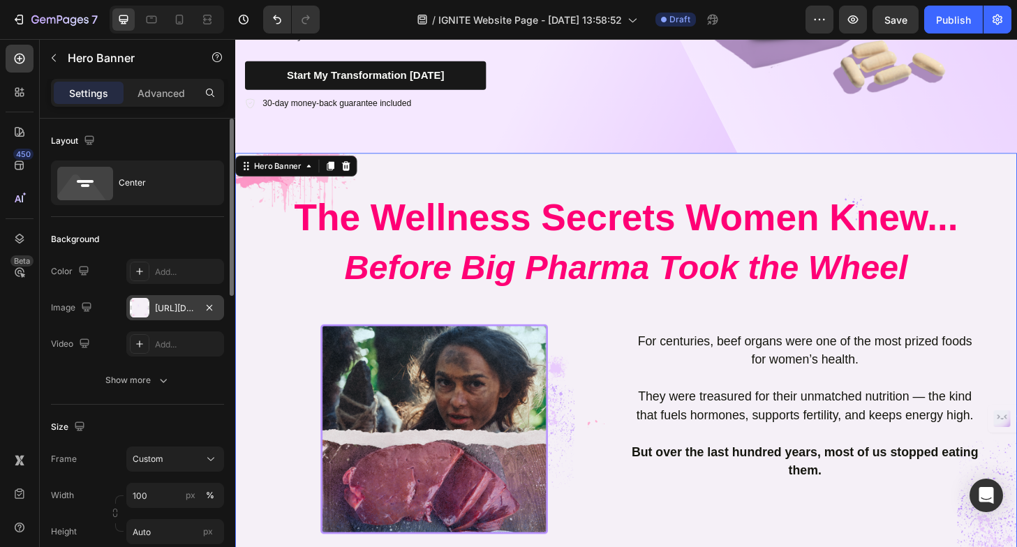
scroll to position [381, 0]
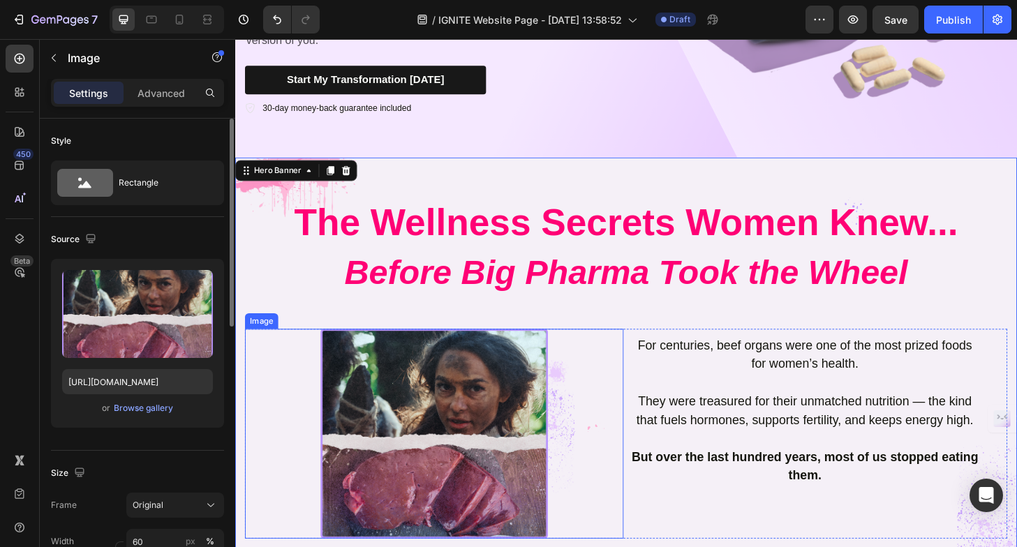
click at [258, 388] on div at bounding box center [449, 463] width 406 height 226
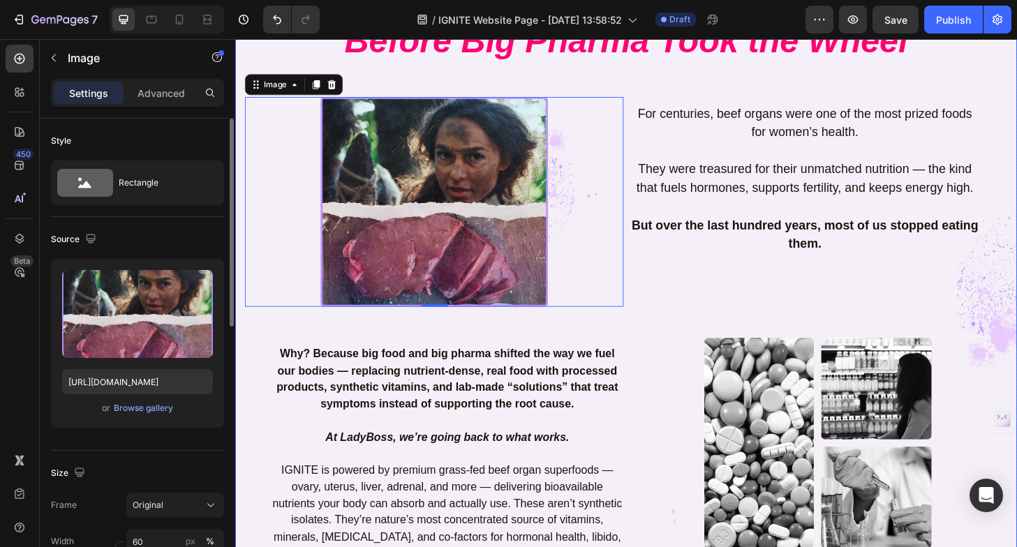
scroll to position [627, 0]
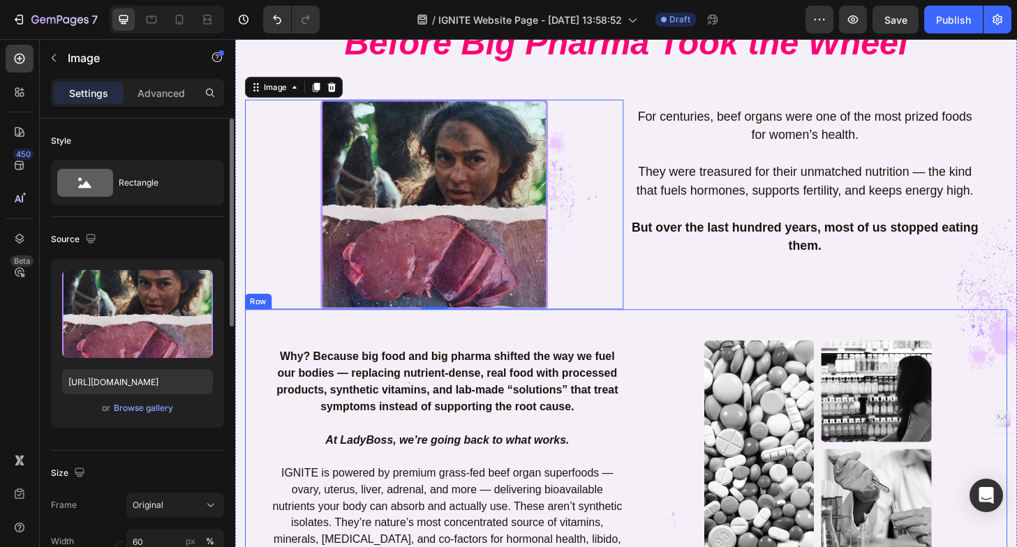
click at [645, 353] on div "Why? Because big food and big pharma shifted the way we fuel our bodies — repla…" at bounding box center [449, 475] width 406 height 292
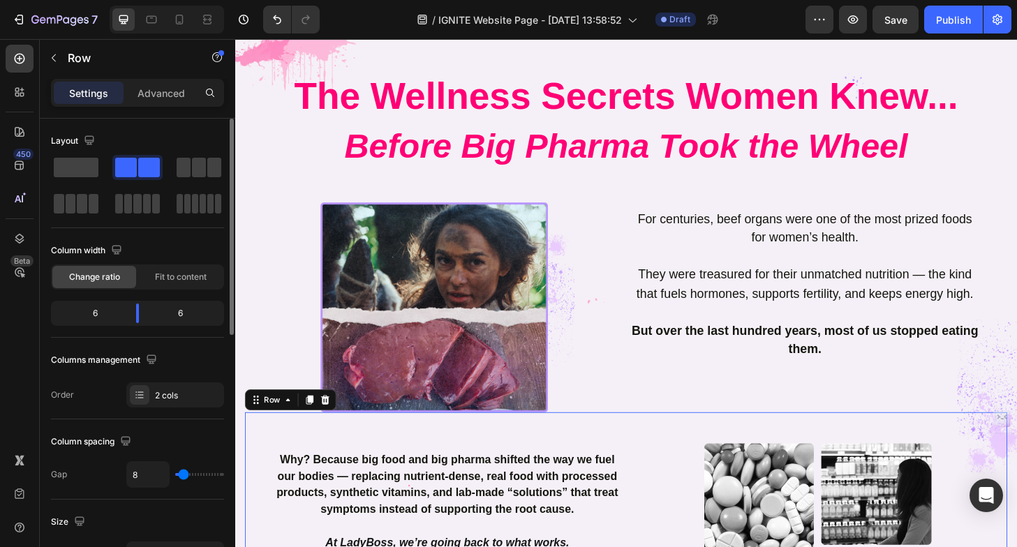
scroll to position [514, 0]
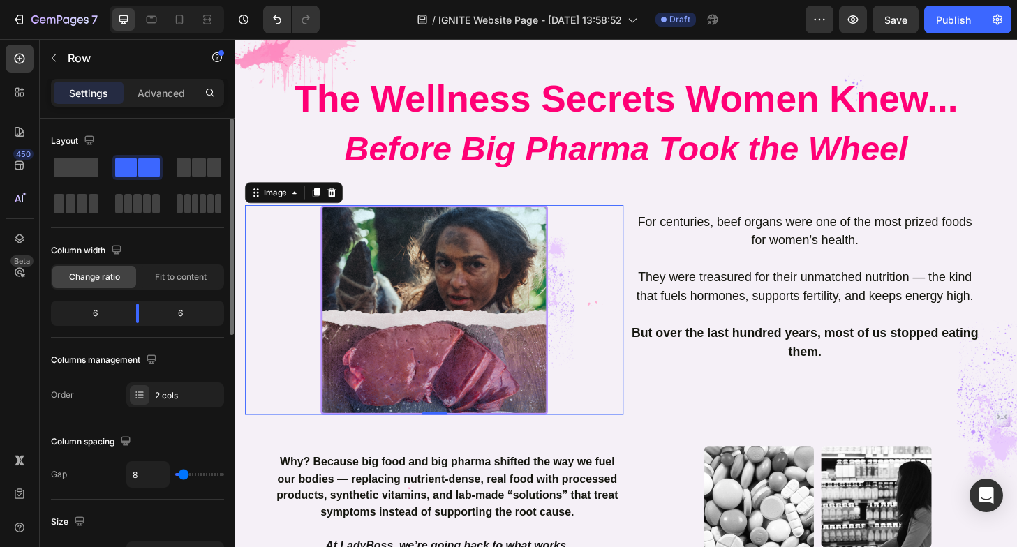
click at [256, 246] on div at bounding box center [449, 330] width 406 height 226
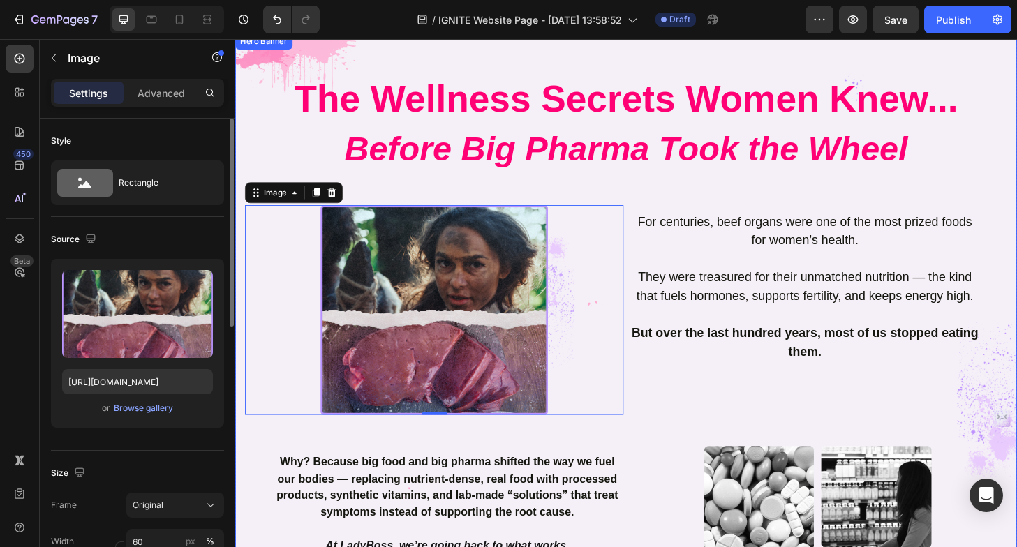
click at [238, 154] on div "The Wellness Secrets Women Knew... Before Big Pharma Took the Wheel Heading Row…" at bounding box center [654, 411] width 838 height 755
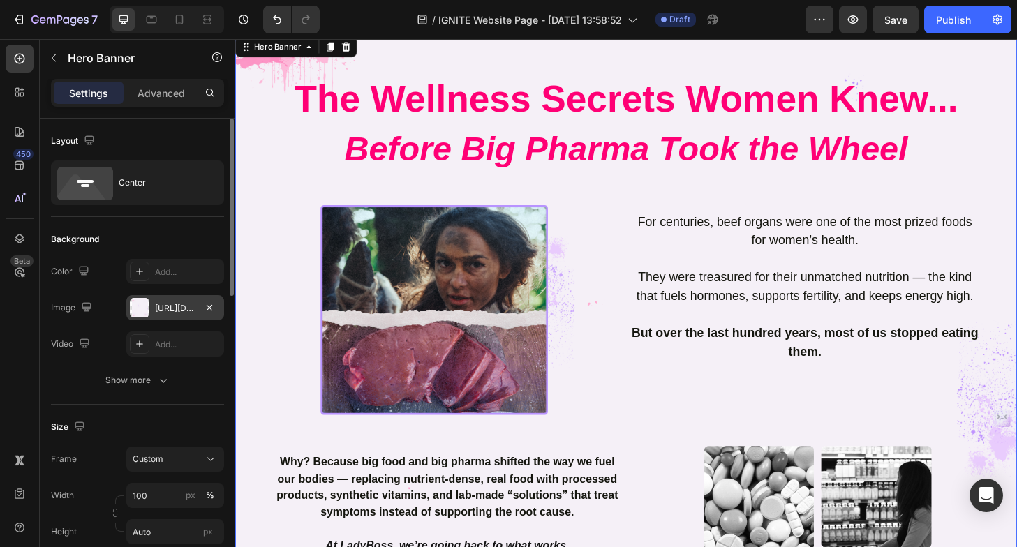
click at [173, 313] on div "[URL][DOMAIN_NAME]" at bounding box center [175, 308] width 40 height 13
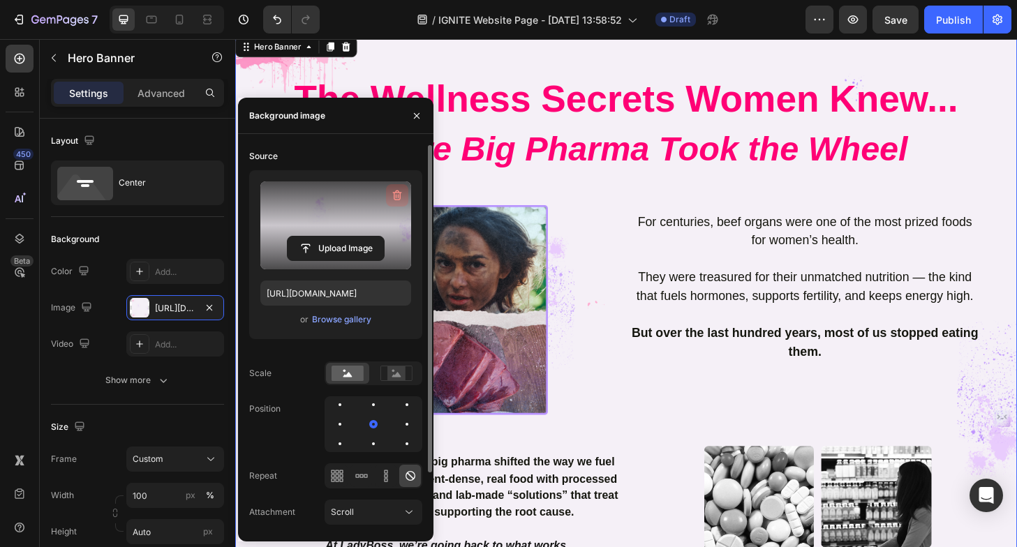
click at [401, 193] on icon "button" at bounding box center [397, 196] width 14 height 14
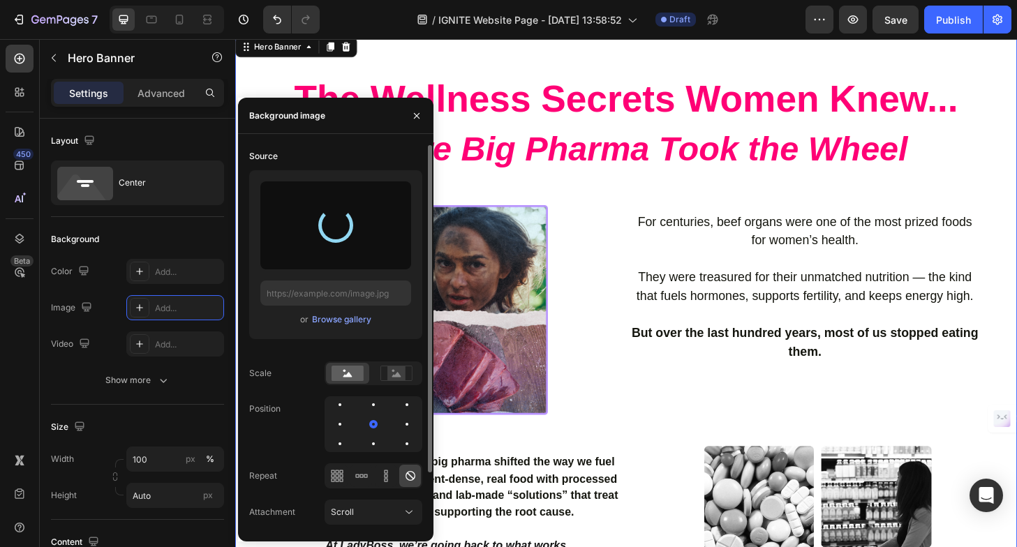
type input "[URL][DOMAIN_NAME]"
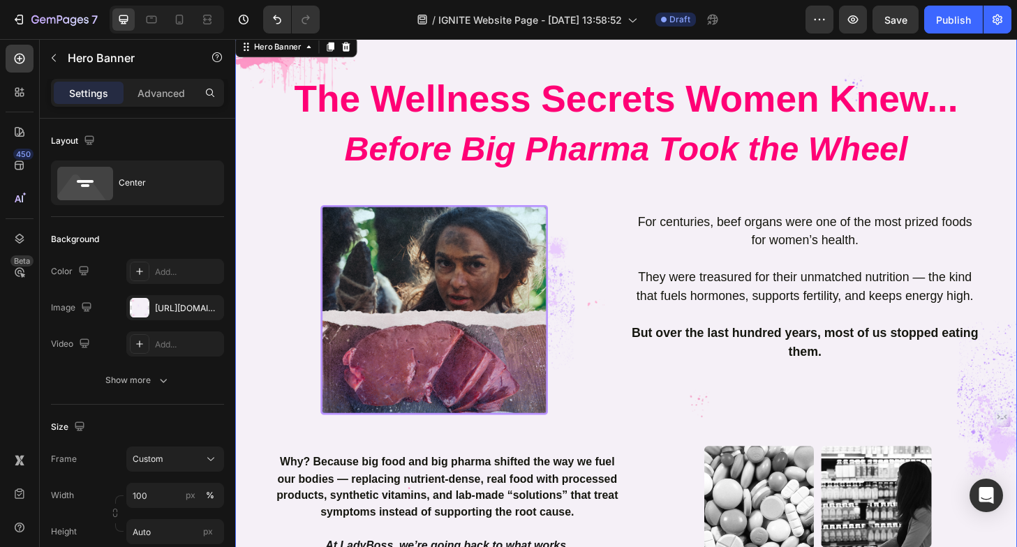
click at [584, 193] on div "The Wellness Secrets Women Knew... Before Big Pharma Took the Wheel Heading Row…" at bounding box center [654, 404] width 817 height 658
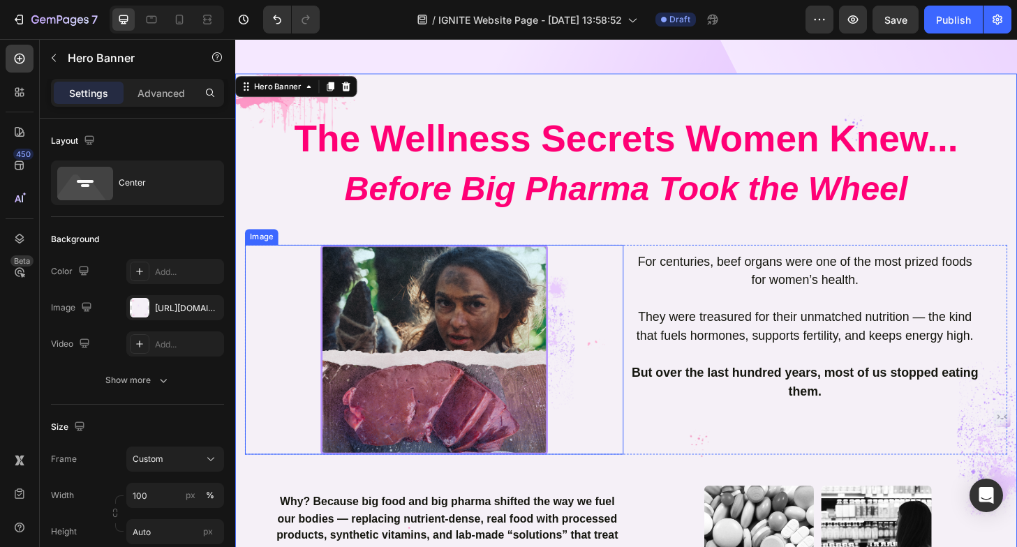
scroll to position [469, 0]
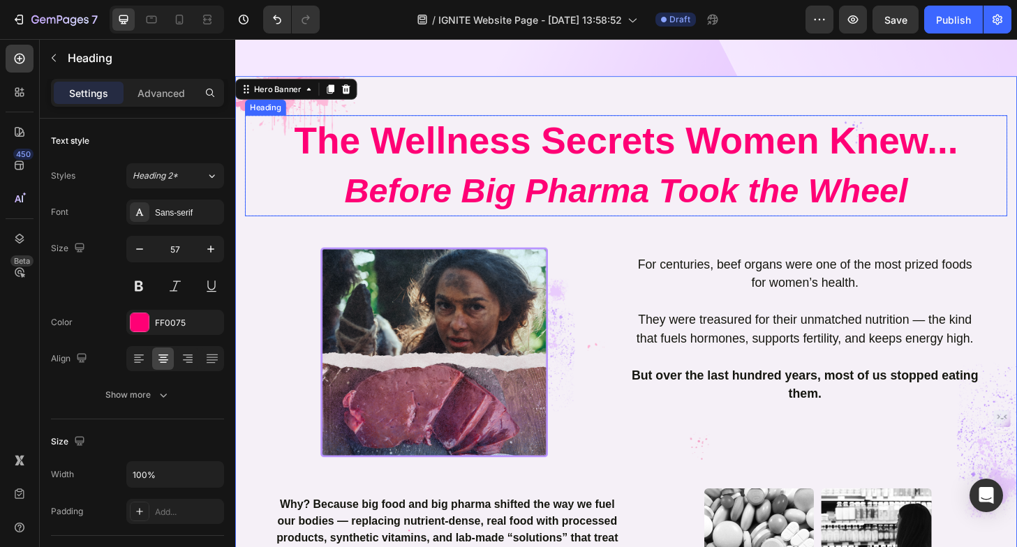
click at [328, 199] on h2 "The Wellness Secrets Women Knew... Before Big Pharma Took the Wheel" at bounding box center [654, 175] width 817 height 108
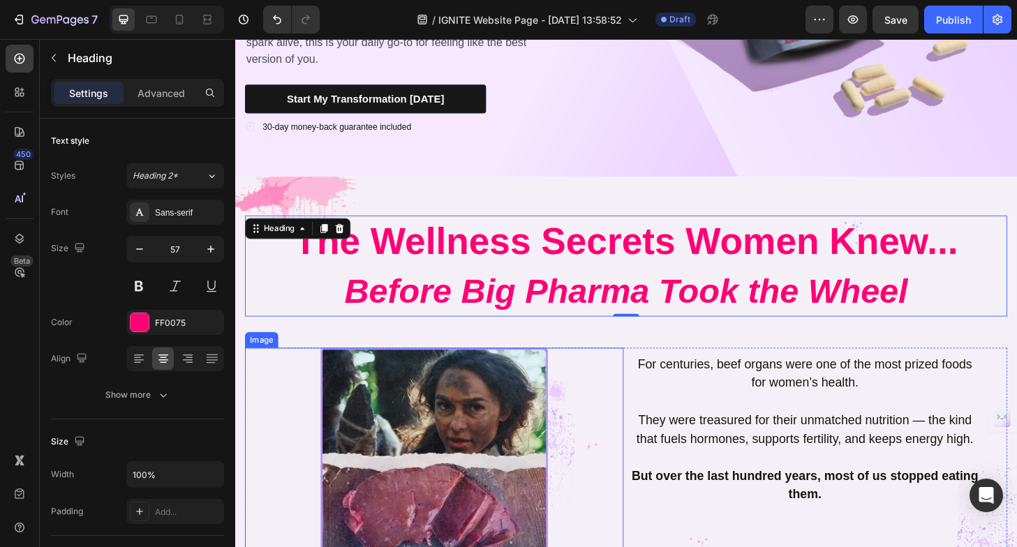
scroll to position [351, 0]
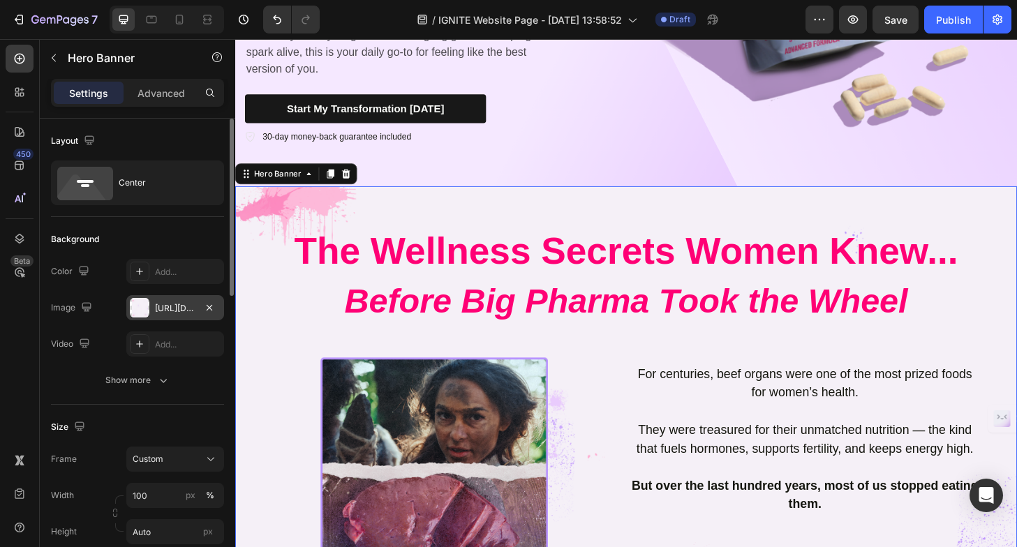
click at [170, 304] on div "[URL][DOMAIN_NAME]" at bounding box center [175, 308] width 40 height 13
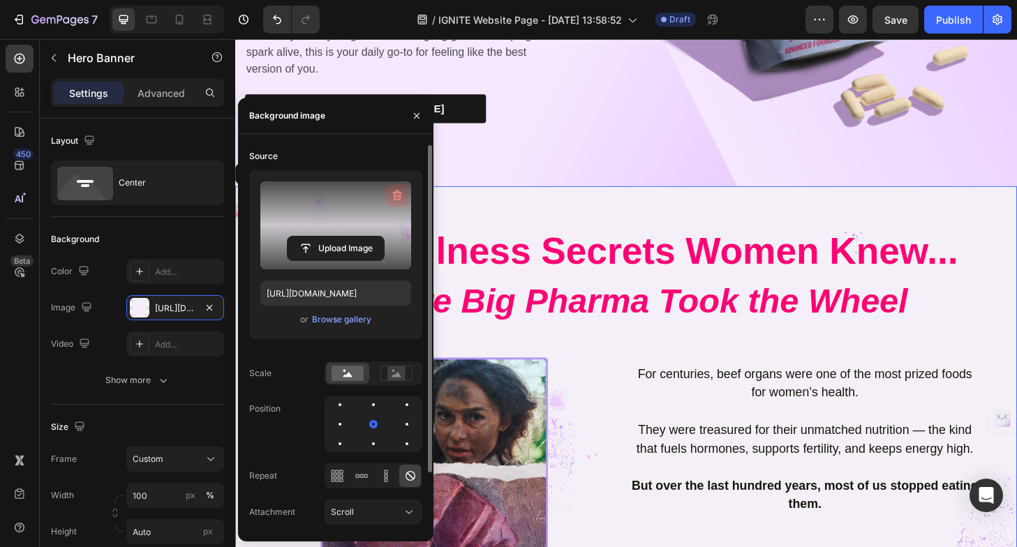
click at [397, 195] on icon "button" at bounding box center [397, 196] width 14 height 14
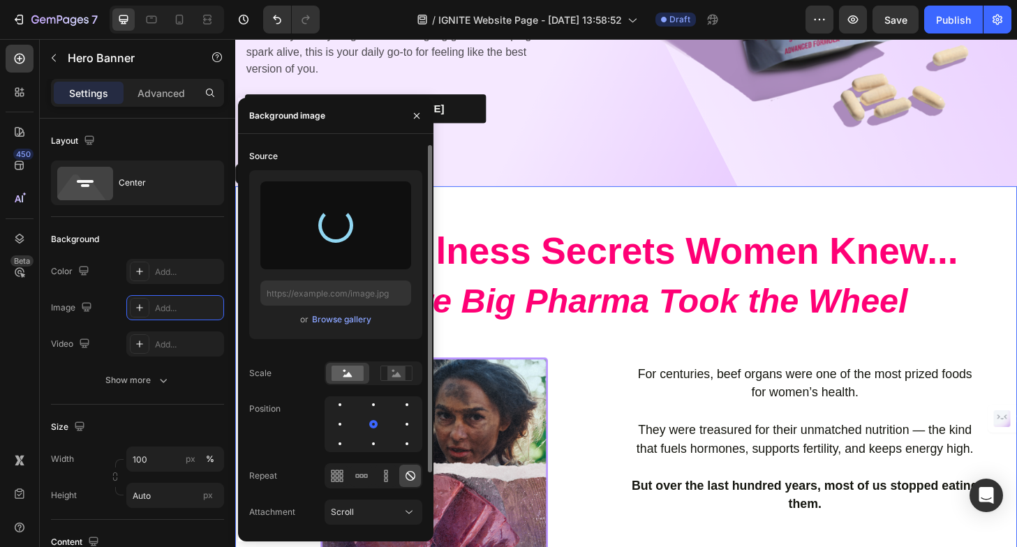
type input "[URL][DOMAIN_NAME]"
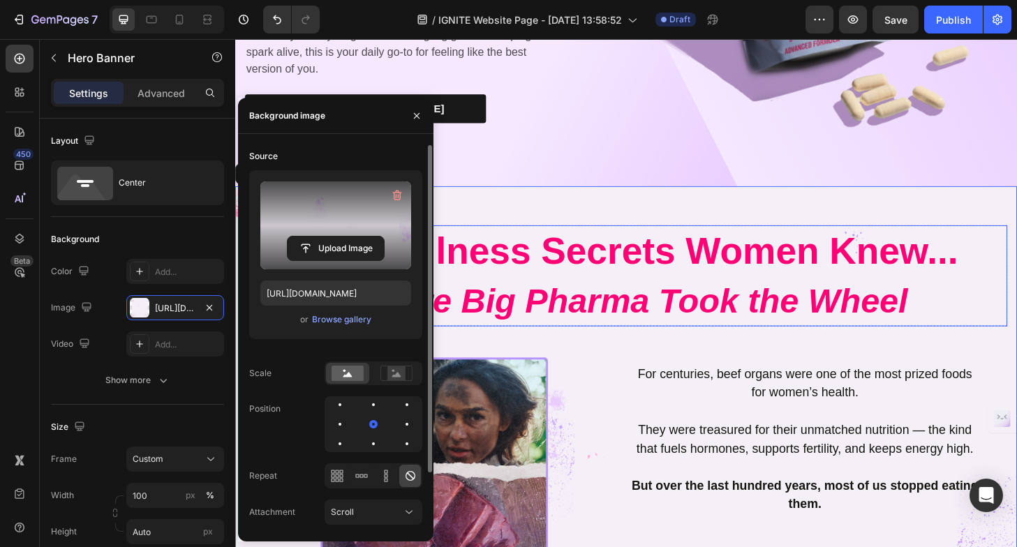
click at [612, 314] on icon "Before Big Pharma Took the Wheel" at bounding box center [655, 320] width 604 height 40
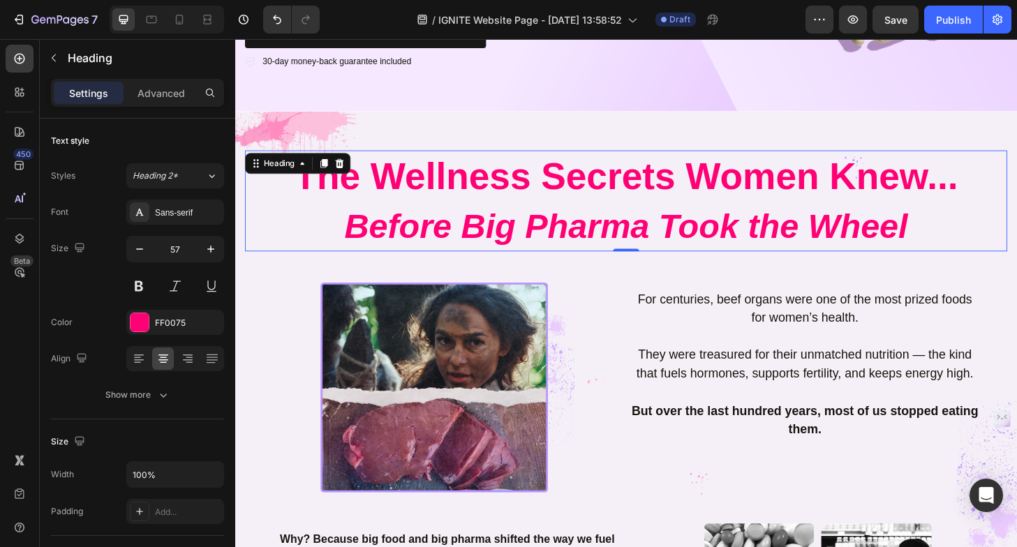
scroll to position [428, 0]
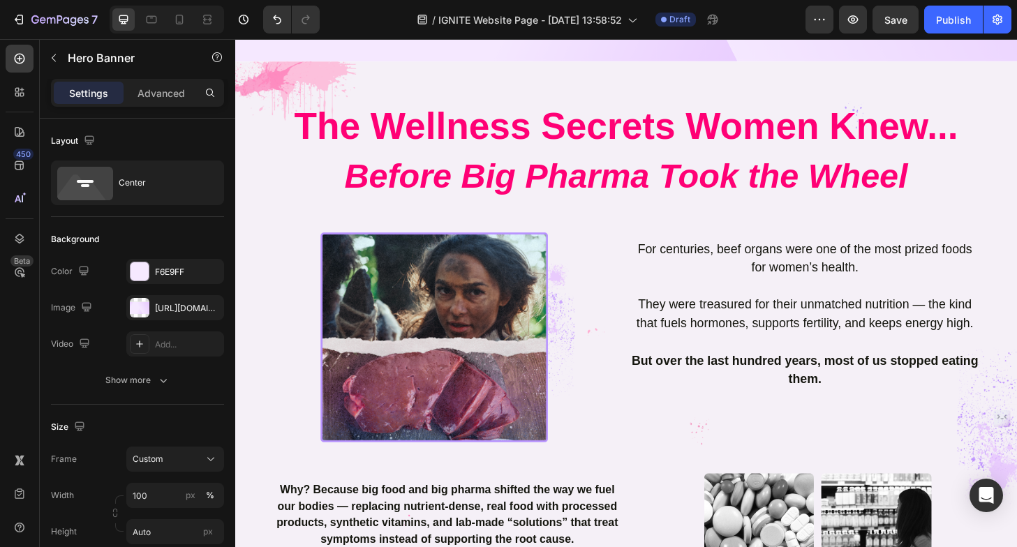
scroll to position [486, 0]
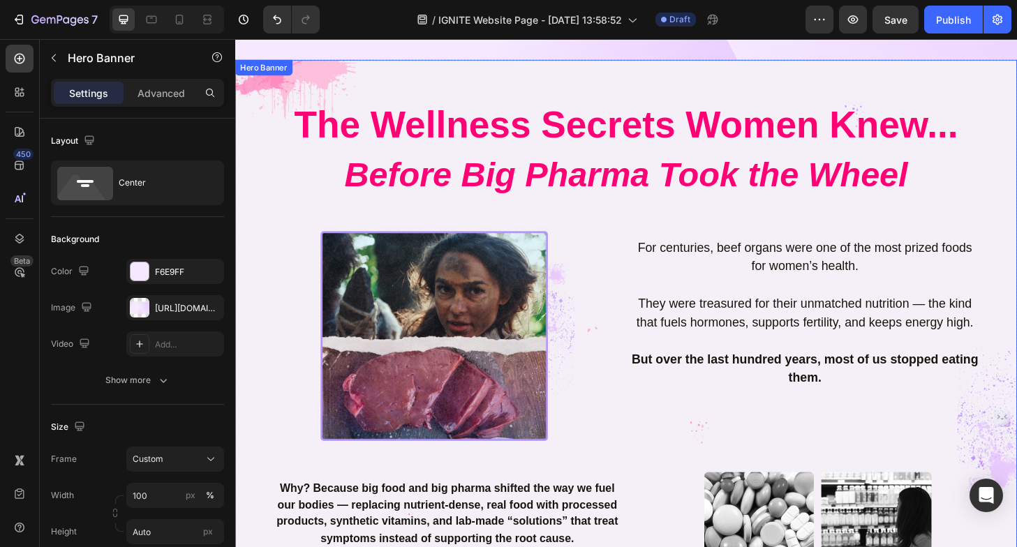
click at [240, 167] on div "The Wellness Secrets Women Knew... Before Big Pharma Took the Wheel Heading Row…" at bounding box center [654, 438] width 838 height 755
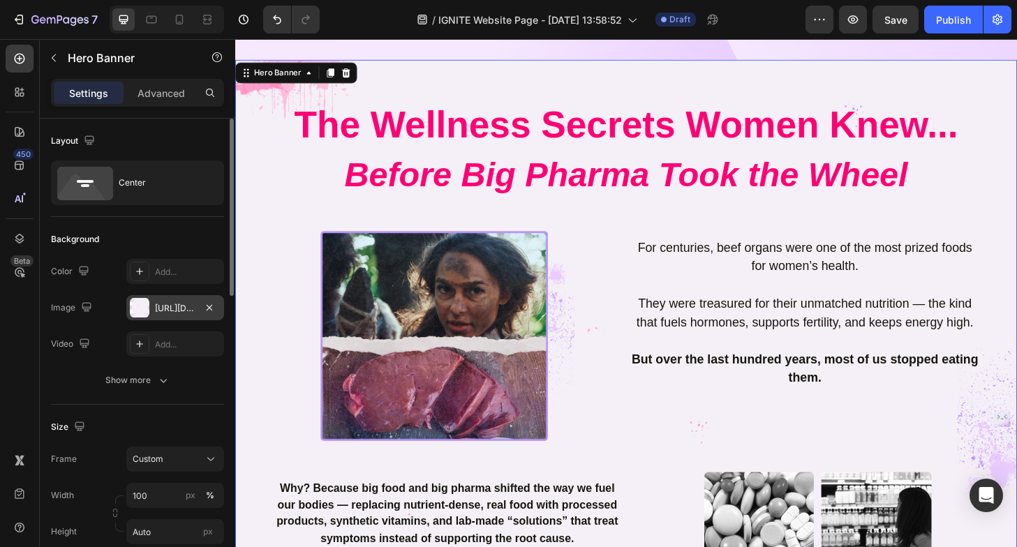
click at [175, 308] on div "[URL][DOMAIN_NAME]" at bounding box center [175, 308] width 40 height 13
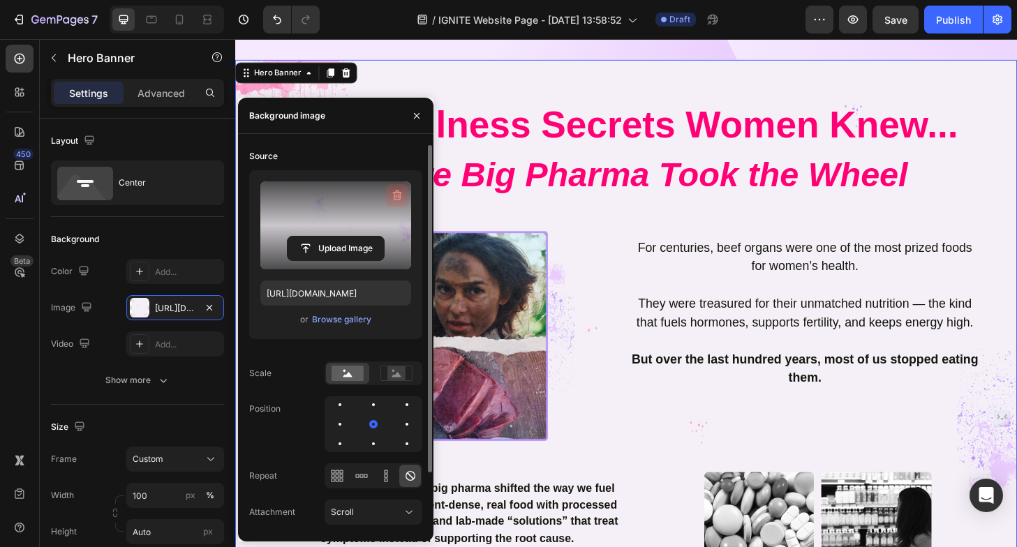
click at [403, 189] on icon "button" at bounding box center [397, 196] width 14 height 14
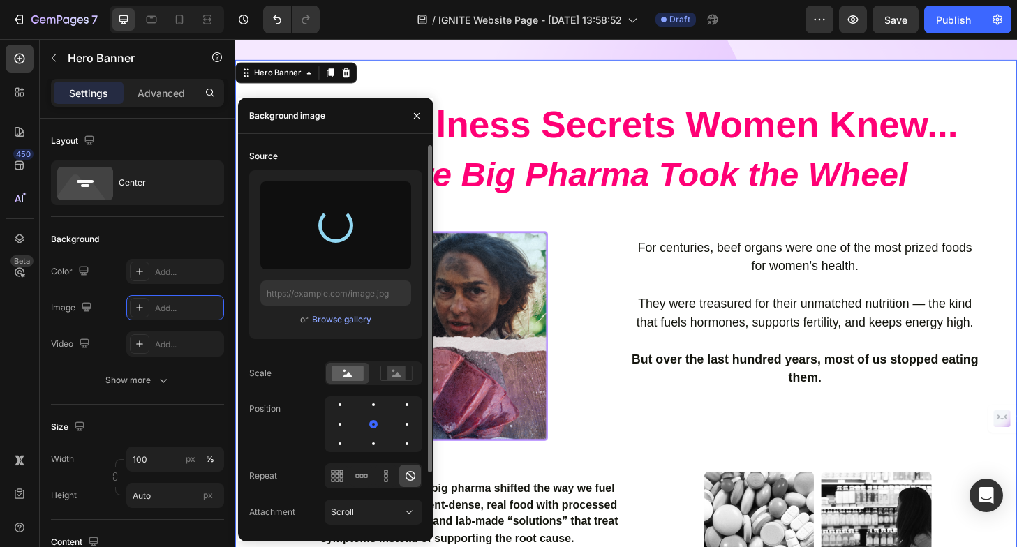
type input "[URL][DOMAIN_NAME]"
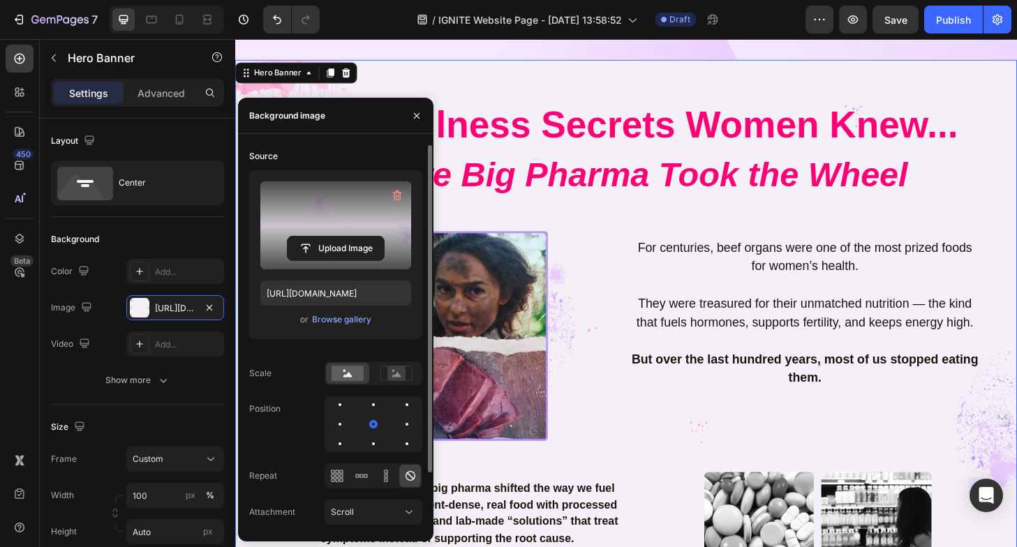
click at [657, 219] on div "The Wellness Secrets Women Knew... Before Big Pharma Took the Wheel Heading Row…" at bounding box center [654, 432] width 817 height 658
click at [411, 115] on icon "button" at bounding box center [416, 115] width 11 height 11
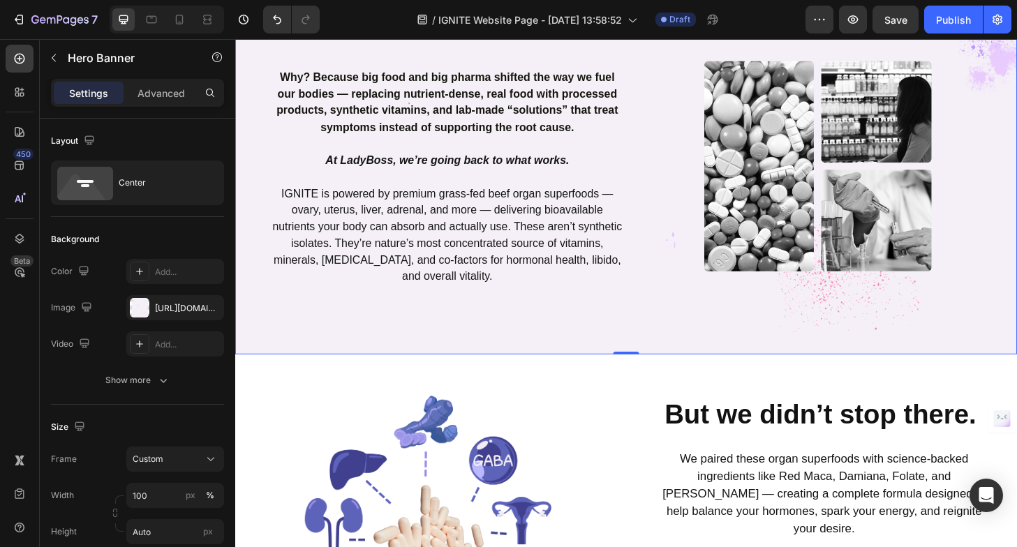
scroll to position [945, 0]
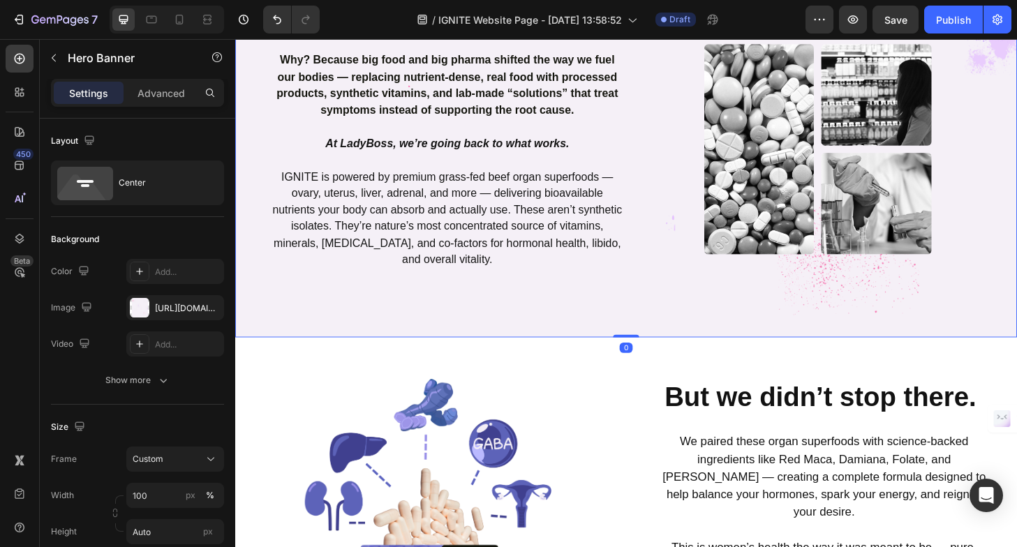
click at [139, 304] on div at bounding box center [140, 308] width 20 height 20
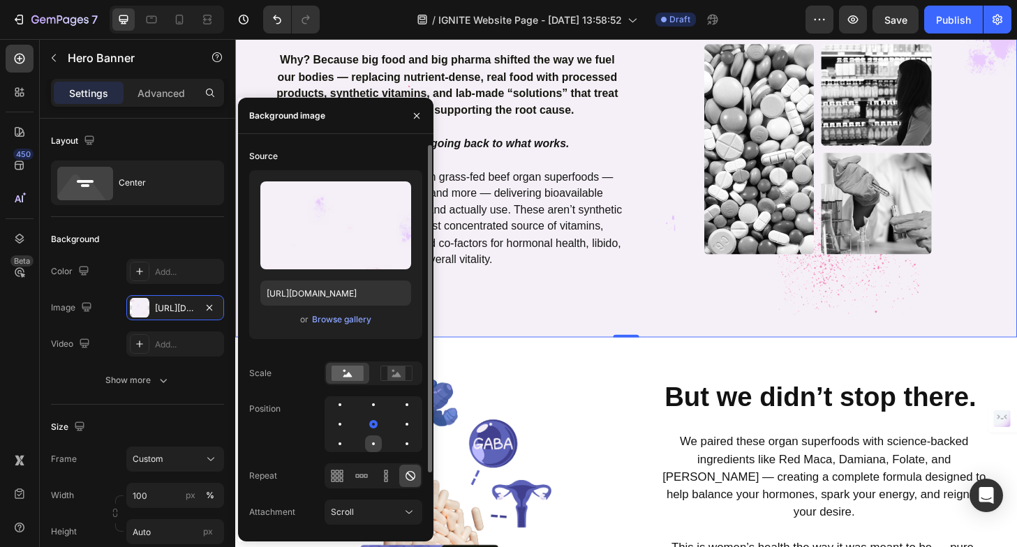
click at [369, 442] on div at bounding box center [373, 444] width 17 height 17
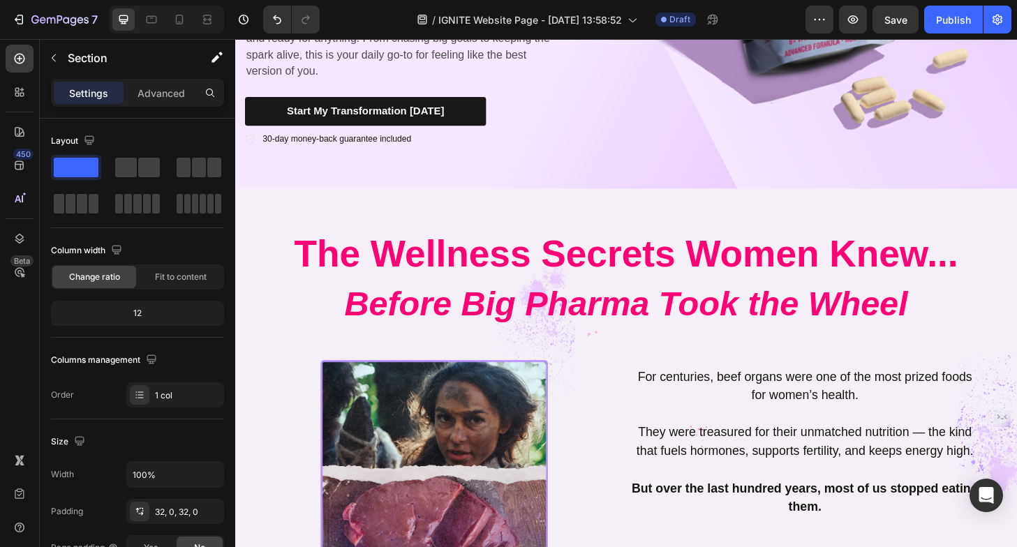
scroll to position [346, 0]
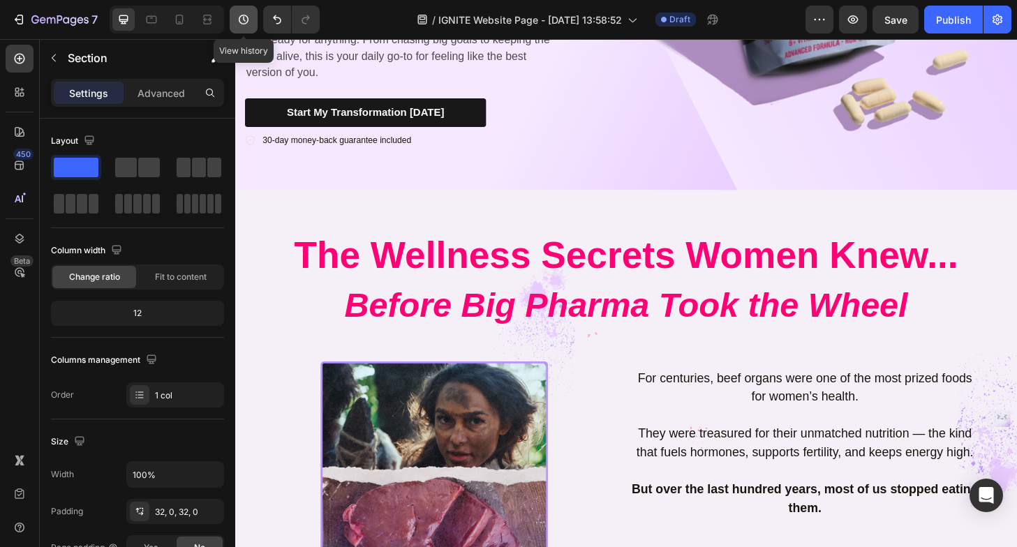
click at [241, 28] on button "button" at bounding box center [244, 20] width 28 height 28
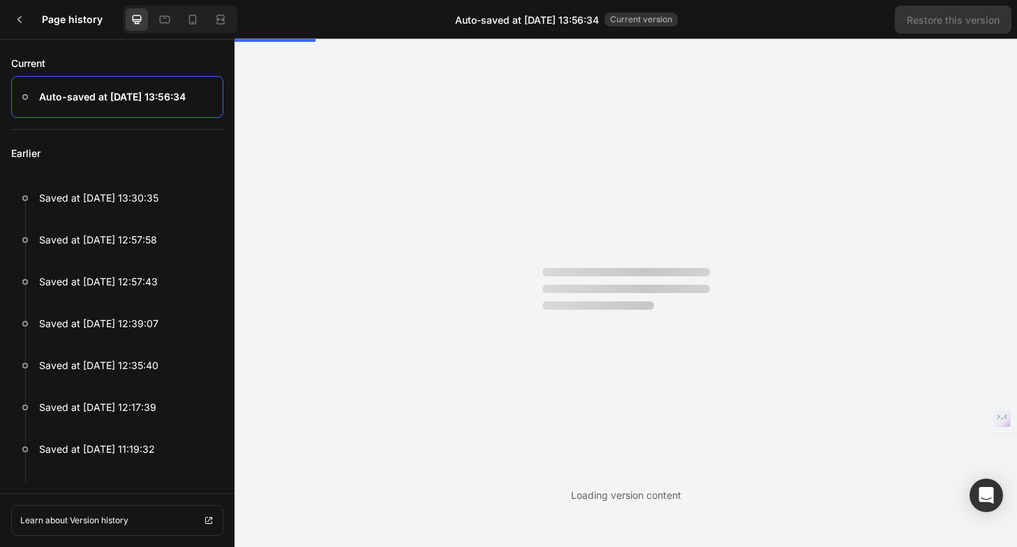
scroll to position [0, 0]
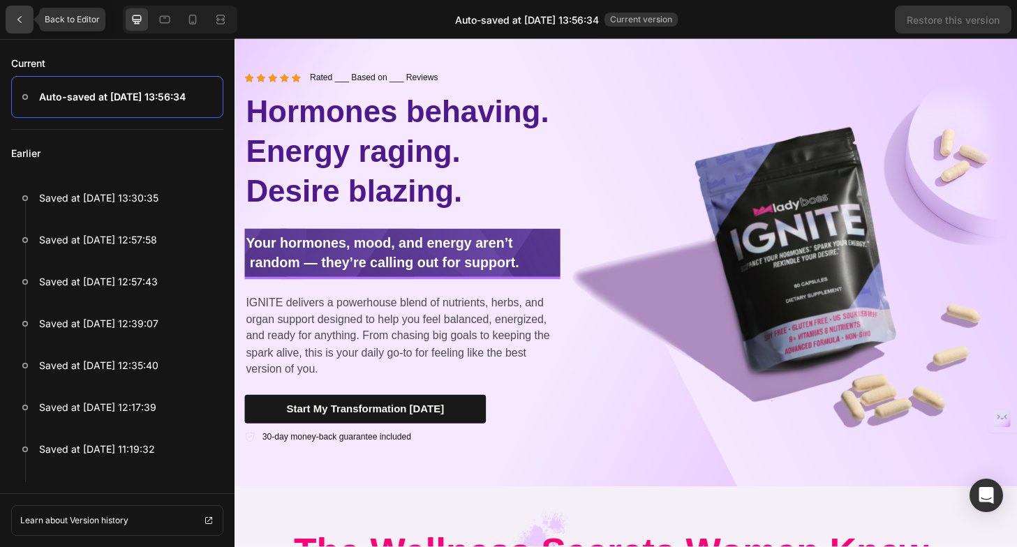
click at [19, 18] on icon at bounding box center [19, 19] width 4 height 7
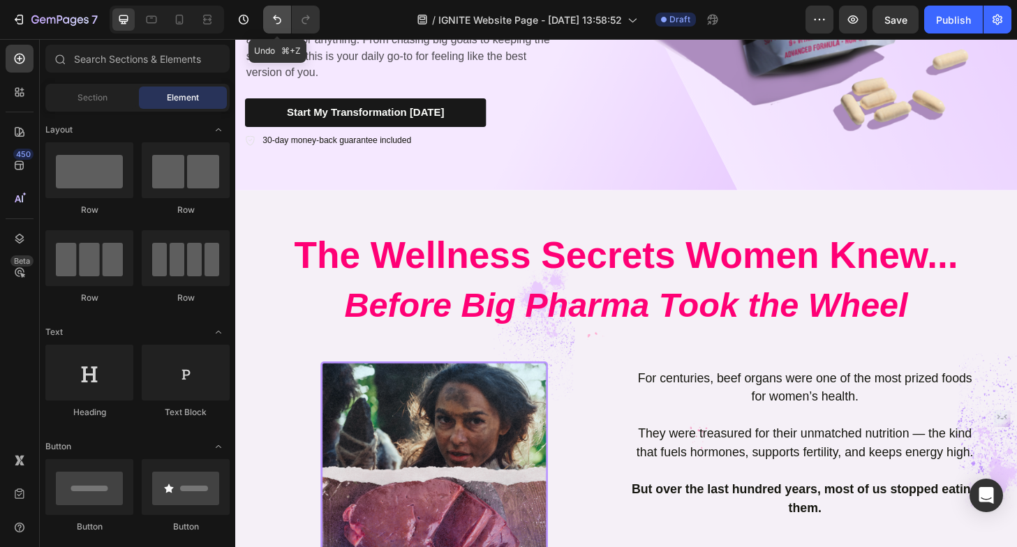
click at [267, 17] on button "Undo/Redo" at bounding box center [277, 20] width 28 height 28
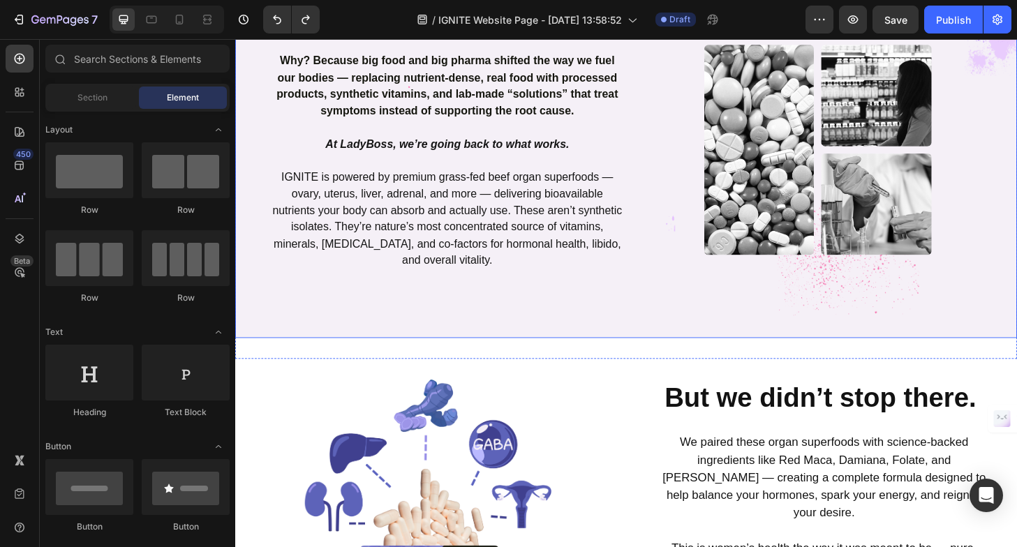
scroll to position [952, 0]
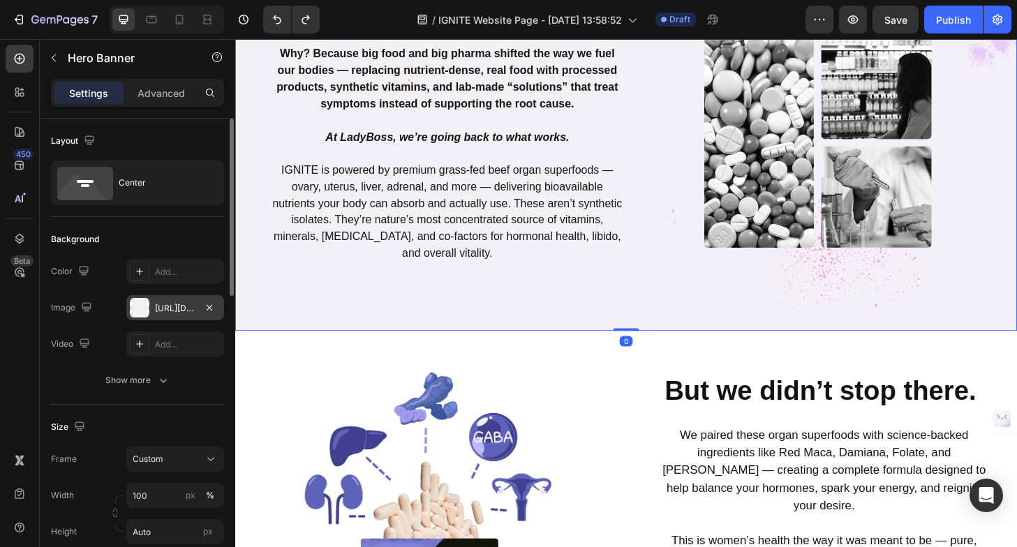
click at [138, 313] on div at bounding box center [140, 308] width 20 height 20
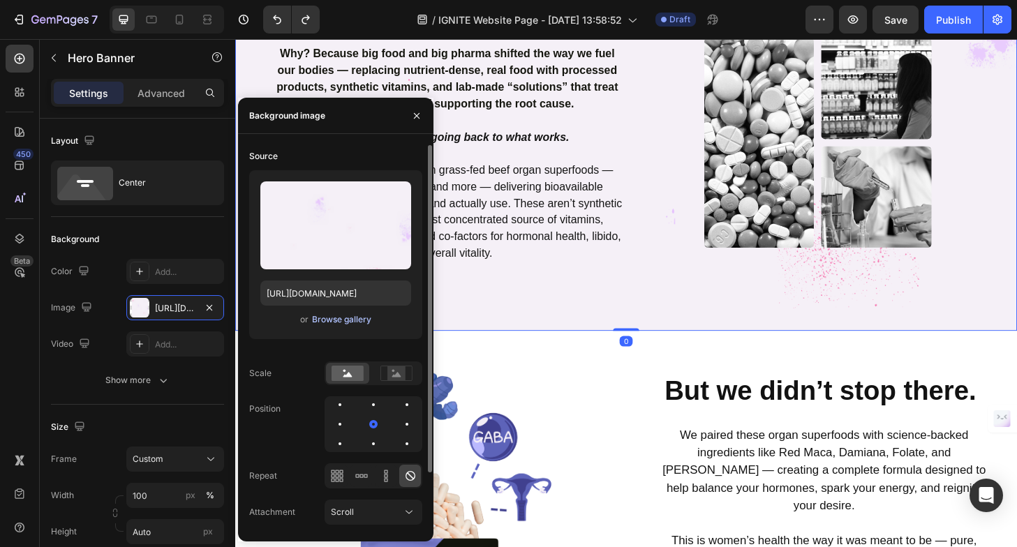
click at [339, 314] on div "Browse gallery" at bounding box center [341, 320] width 59 height 13
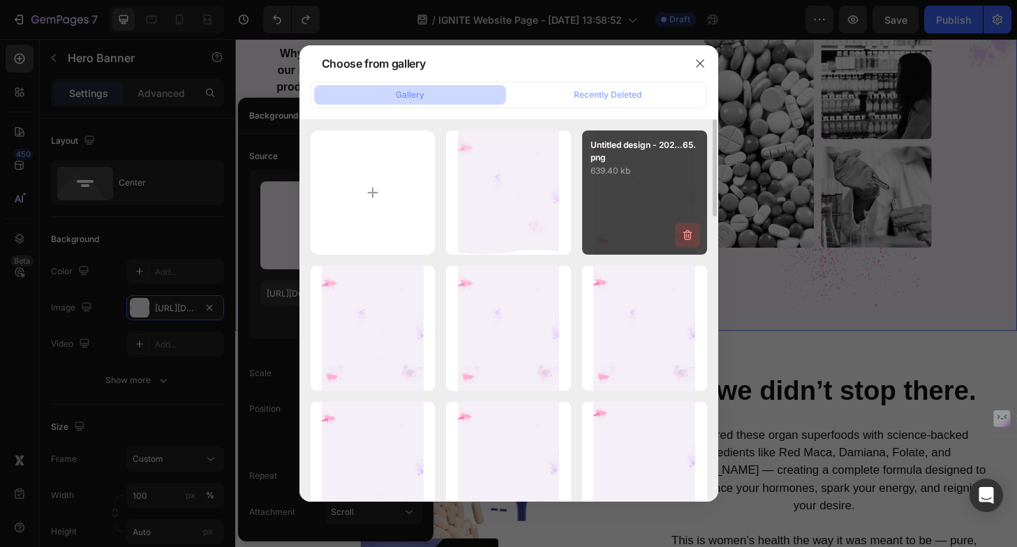
click at [693, 238] on icon "button" at bounding box center [688, 235] width 14 height 14
click at [693, 238] on button "Delete" at bounding box center [680, 238] width 38 height 17
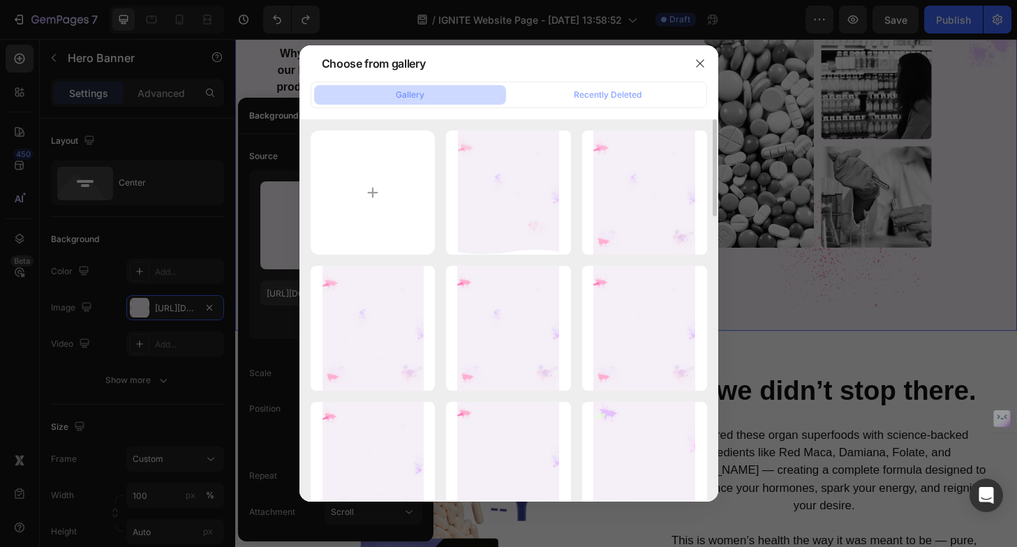
click at [0, 0] on icon "button" at bounding box center [0, 0] width 0 height 0
click at [0, 0] on button "Delete" at bounding box center [0, 0] width 0 height 0
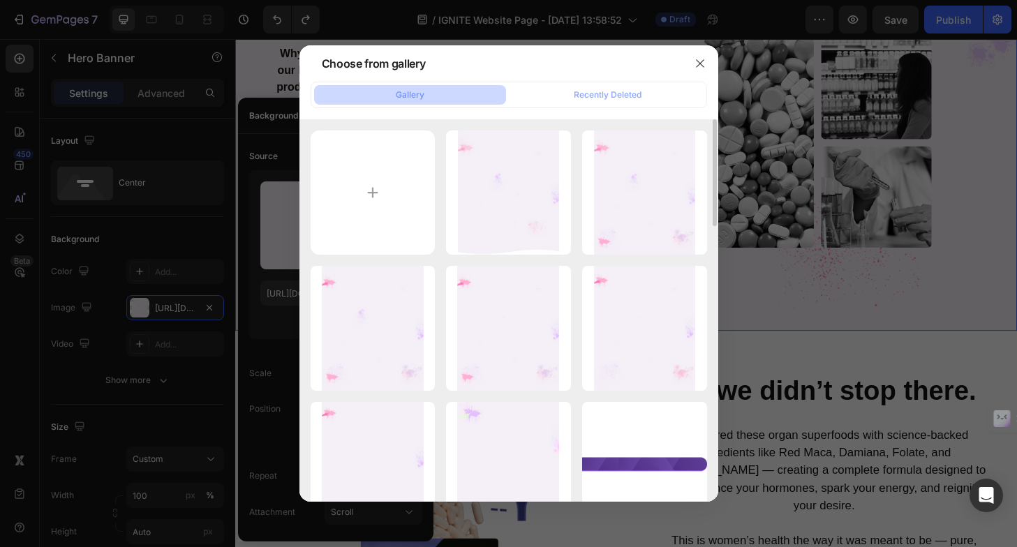
click at [0, 0] on icon "button" at bounding box center [0, 0] width 0 height 0
click at [0, 0] on button "Delete" at bounding box center [0, 0] width 0 height 0
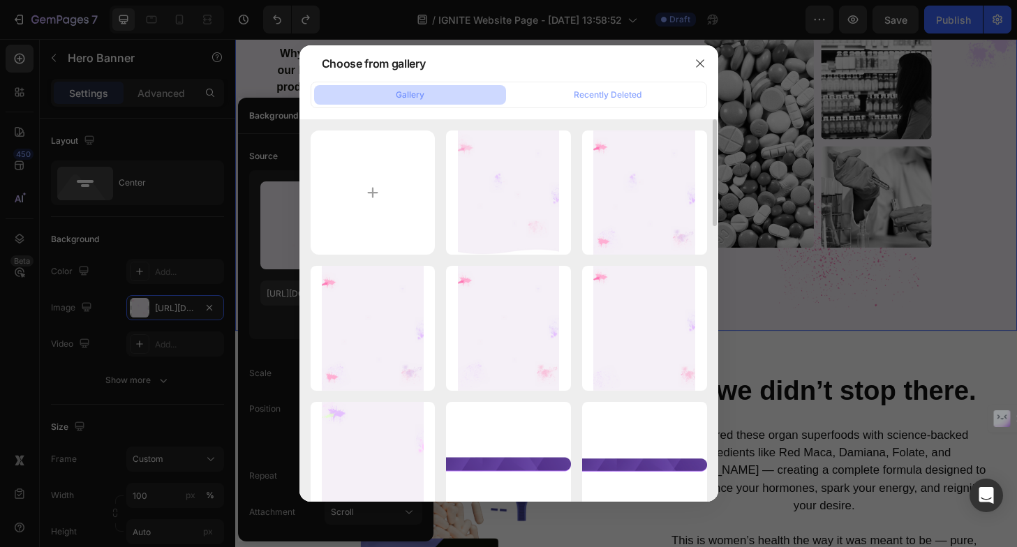
click at [0, 0] on icon "button" at bounding box center [0, 0] width 0 height 0
click at [0, 0] on button "Delete" at bounding box center [0, 0] width 0 height 0
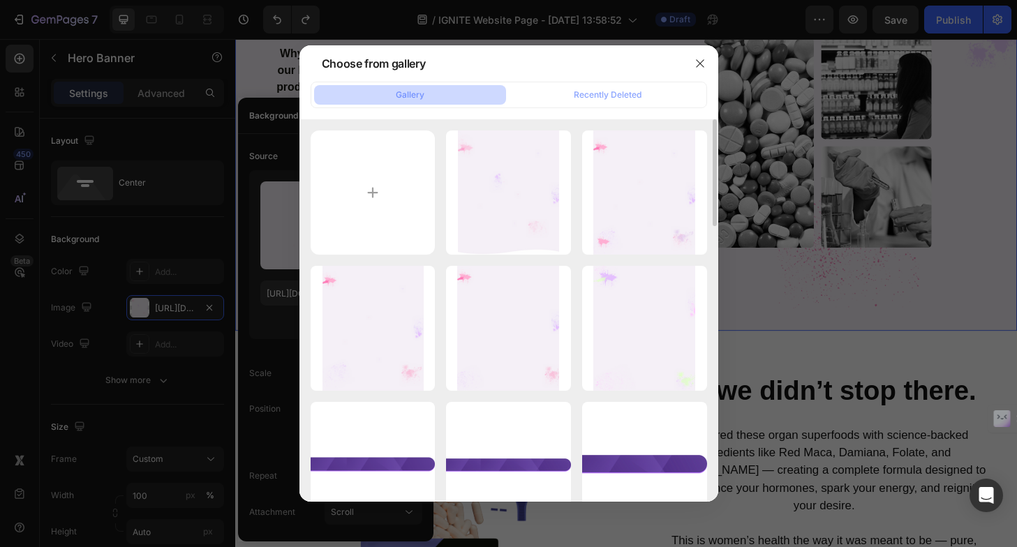
click at [0, 0] on icon "button" at bounding box center [0, 0] width 0 height 0
click at [0, 0] on button "Delete" at bounding box center [0, 0] width 0 height 0
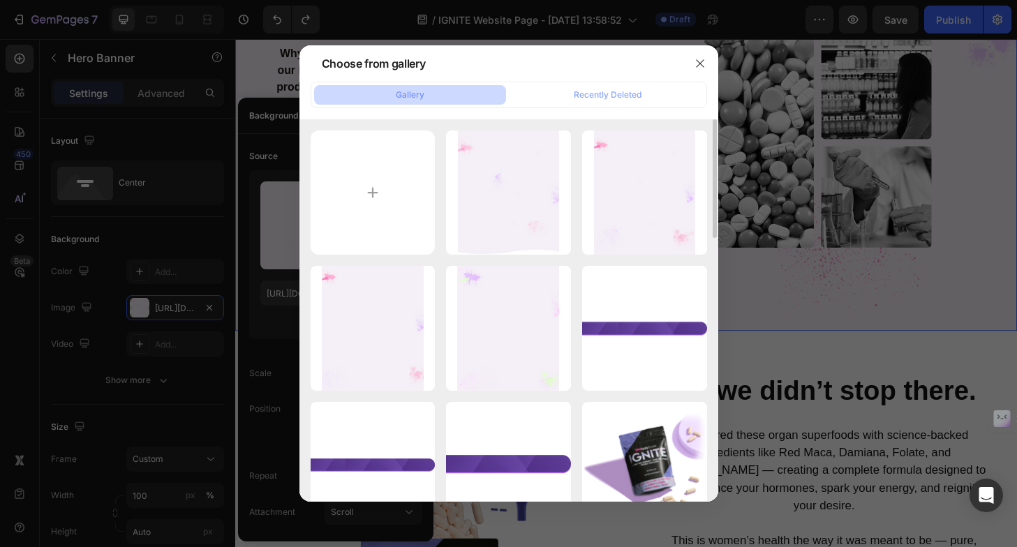
click at [0, 0] on icon "button" at bounding box center [0, 0] width 0 height 0
click at [0, 0] on button "Delete" at bounding box center [0, 0] width 0 height 0
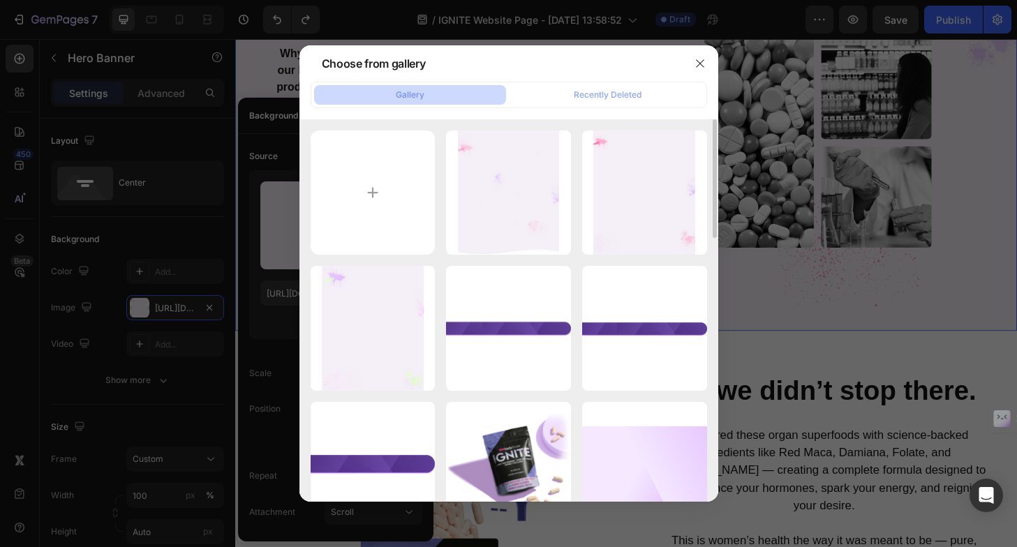
click at [0, 0] on icon "button" at bounding box center [0, 0] width 0 height 0
click at [0, 0] on button "Delete" at bounding box center [0, 0] width 0 height 0
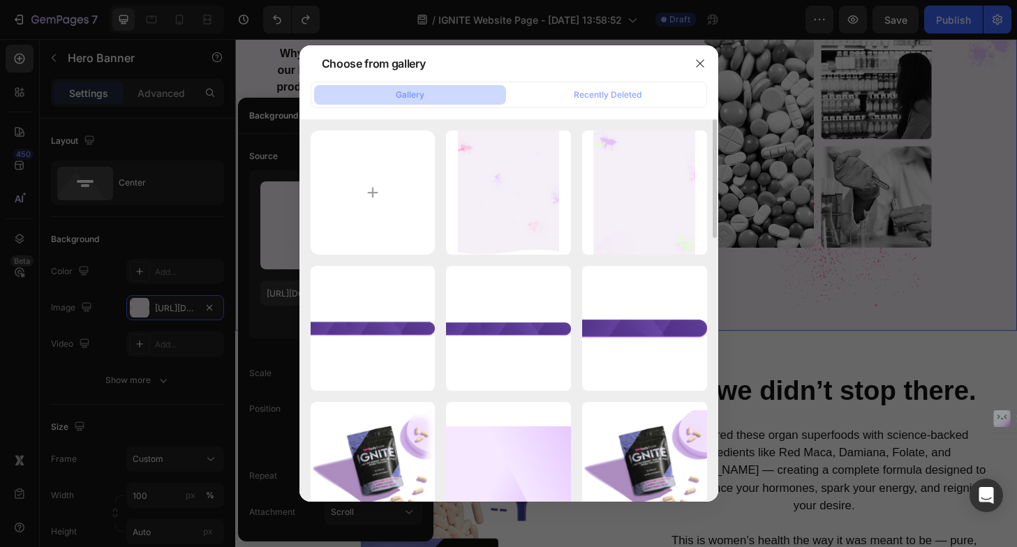
click at [0, 0] on icon "button" at bounding box center [0, 0] width 0 height 0
click at [0, 0] on button "Delete" at bounding box center [0, 0] width 0 height 0
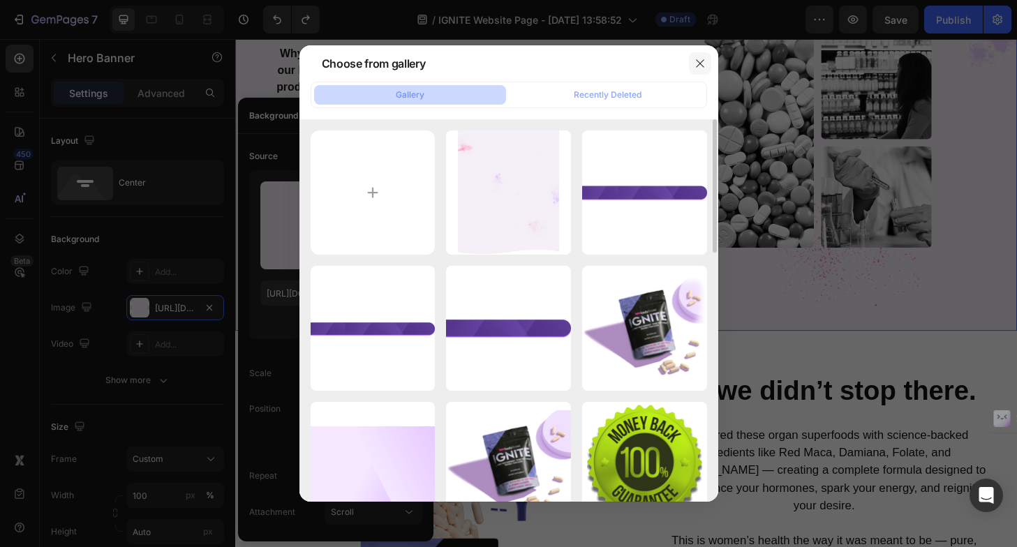
click at [705, 69] on button "button" at bounding box center [700, 63] width 22 height 22
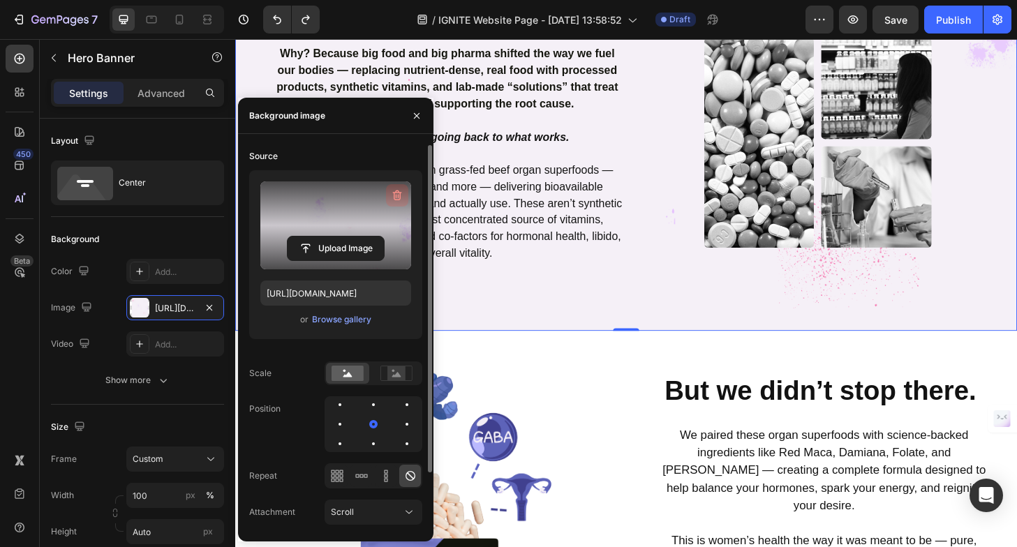
click at [399, 195] on icon "button" at bounding box center [397, 196] width 14 height 14
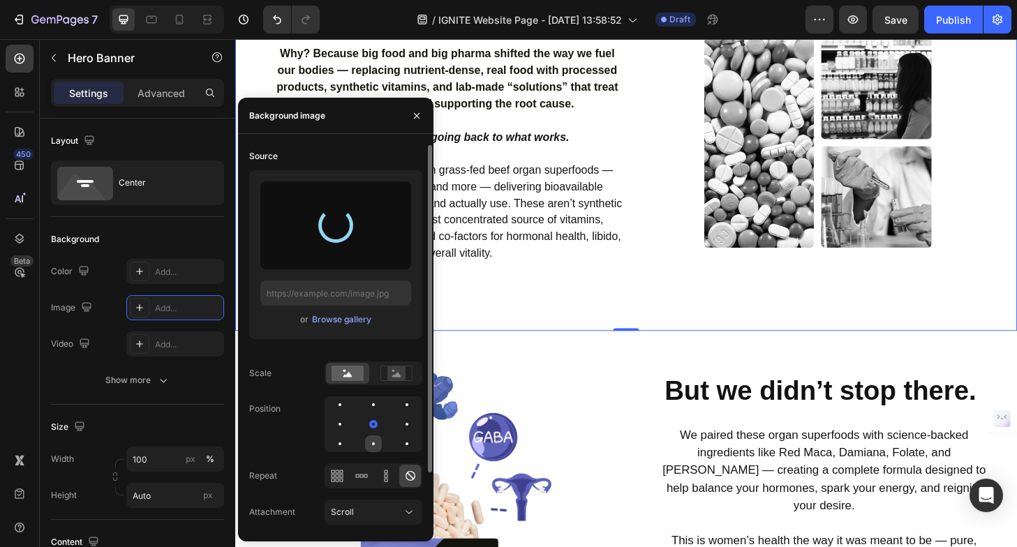
type input "[URL][DOMAIN_NAME]"
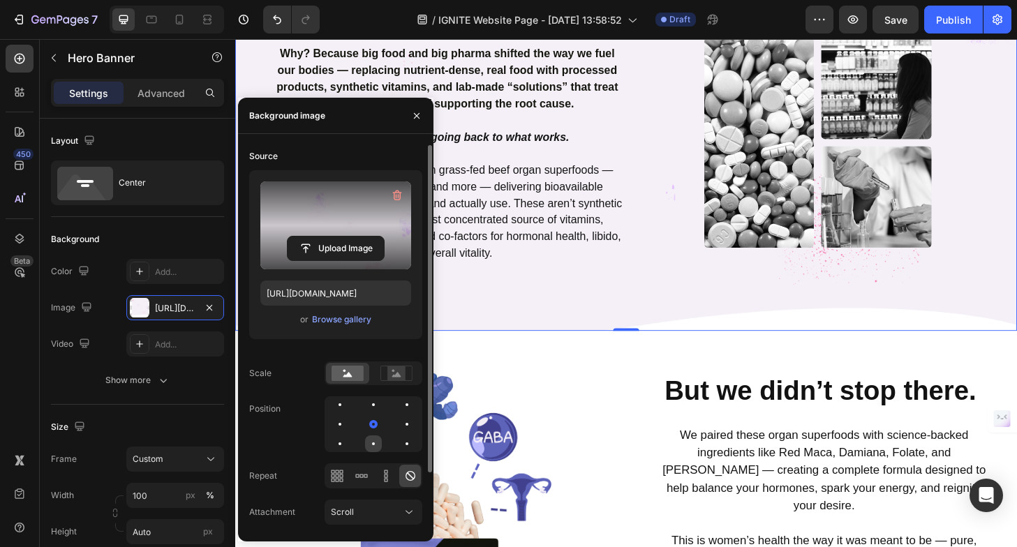
click at [376, 442] on div at bounding box center [373, 444] width 17 height 17
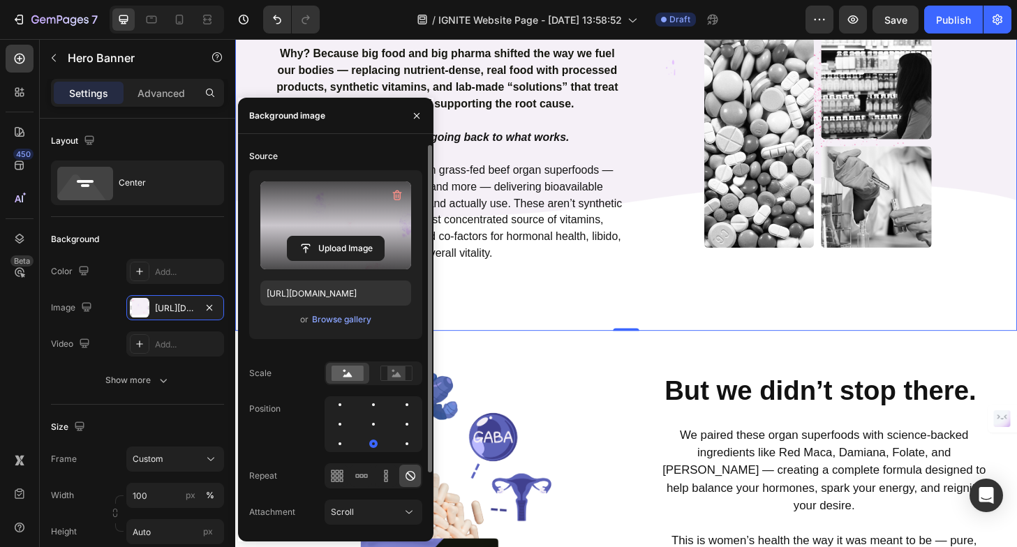
click at [364, 419] on div at bounding box center [374, 425] width 98 height 56
click at [374, 420] on div at bounding box center [373, 424] width 17 height 17
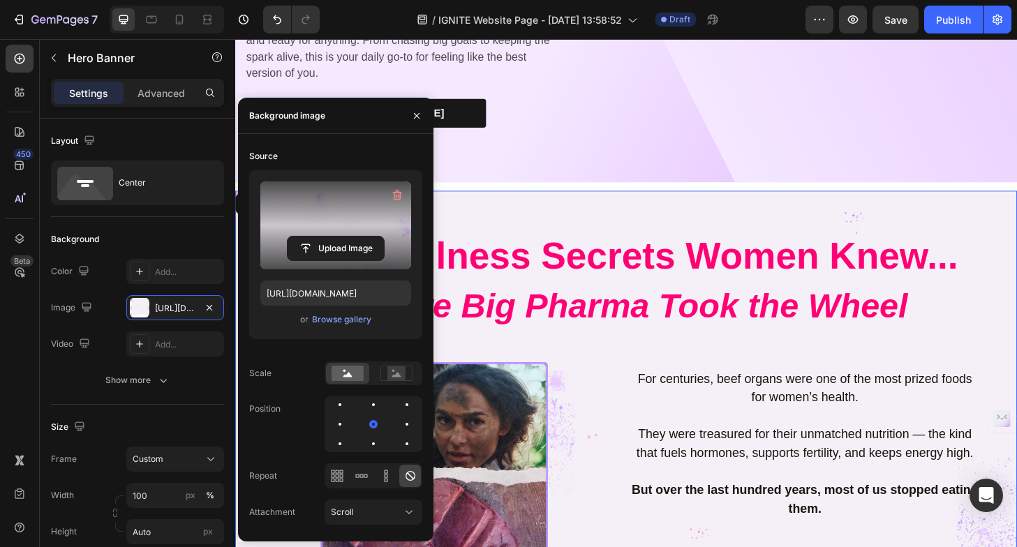
scroll to position [344, 0]
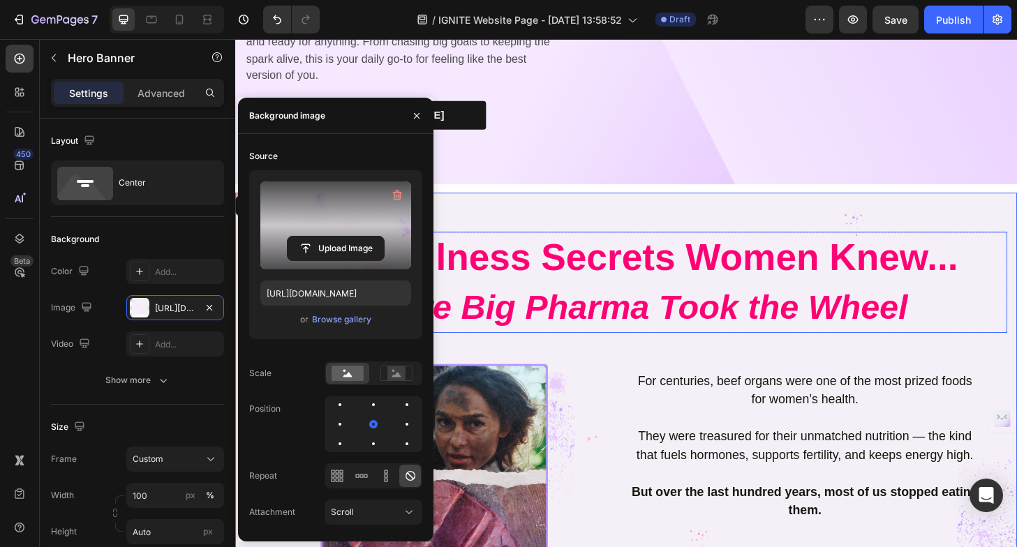
click at [601, 330] on icon "Before Big Pharma Took the Wheel" at bounding box center [655, 327] width 604 height 40
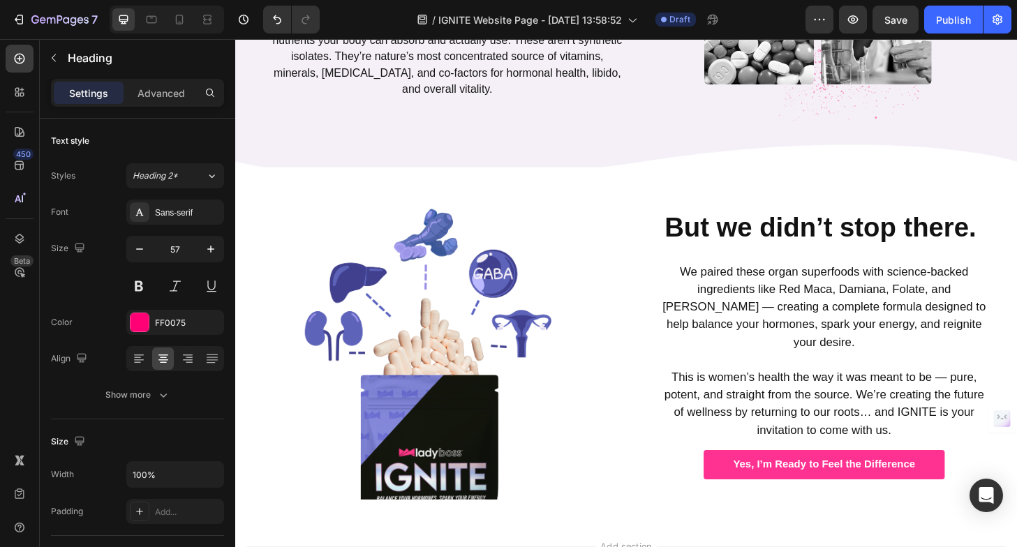
scroll to position [1128, 0]
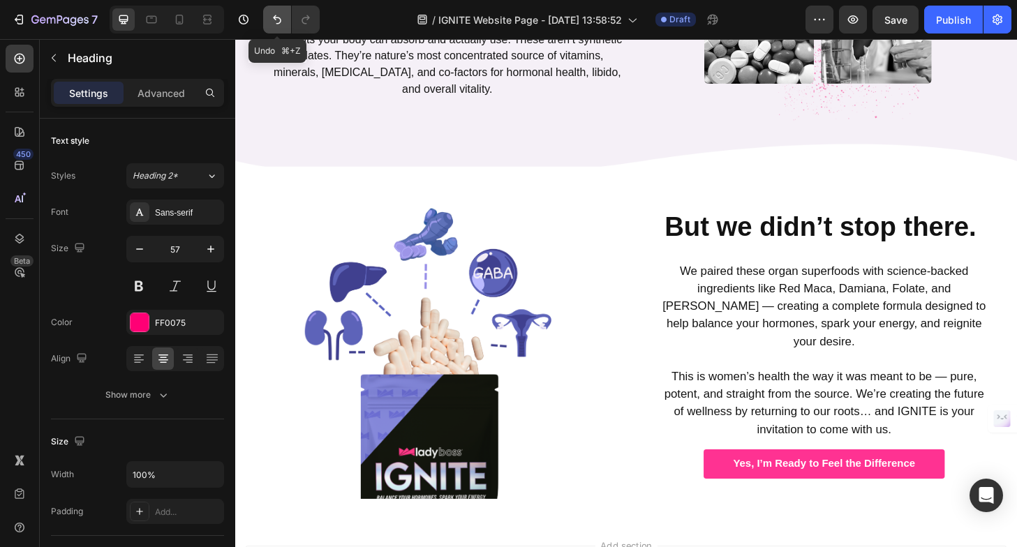
click at [269, 19] on button "Undo/Redo" at bounding box center [277, 20] width 28 height 28
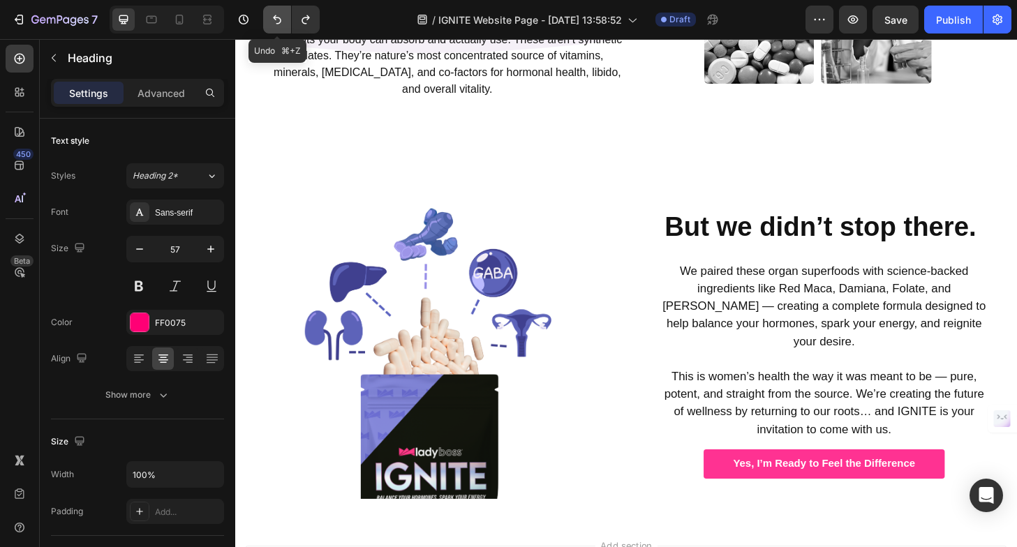
click at [275, 14] on icon "Undo/Redo" at bounding box center [277, 20] width 14 height 14
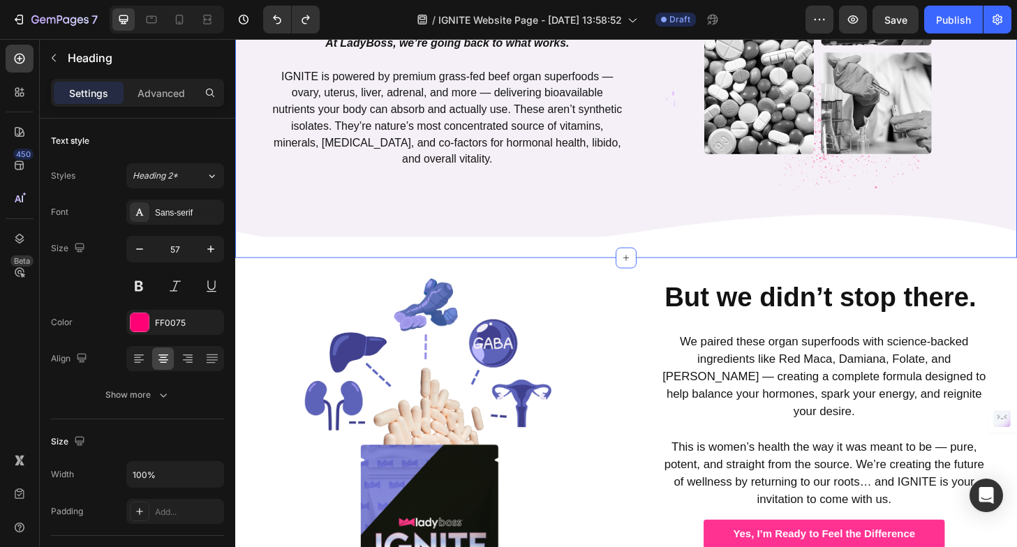
scroll to position [982, 0]
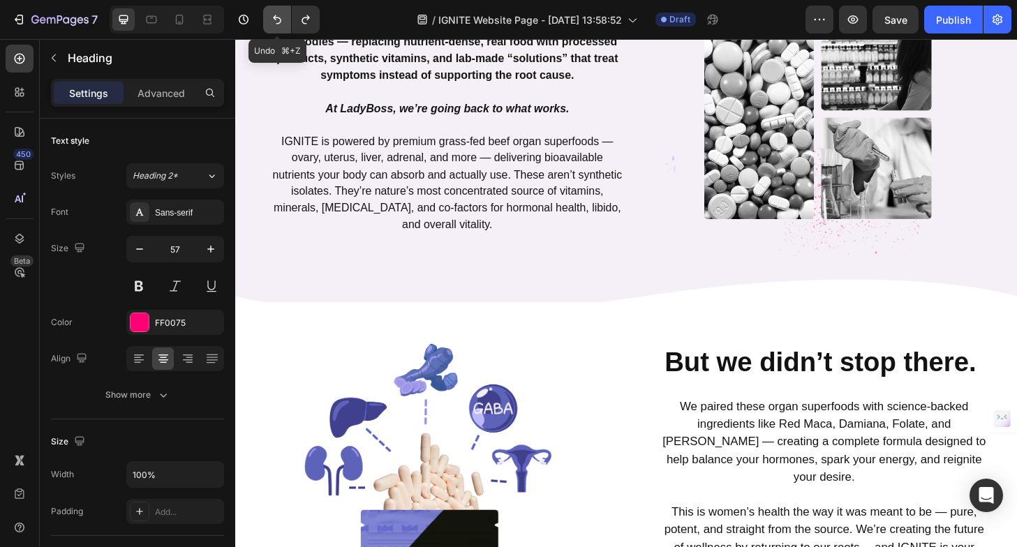
click at [270, 16] on icon "Undo/Redo" at bounding box center [277, 20] width 14 height 14
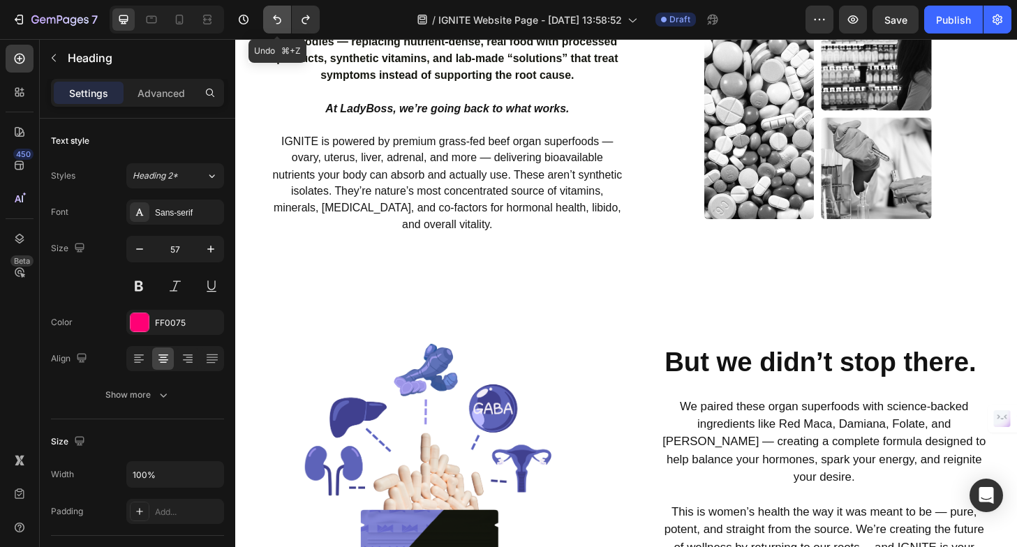
click at [270, 16] on icon "Undo/Redo" at bounding box center [277, 20] width 14 height 14
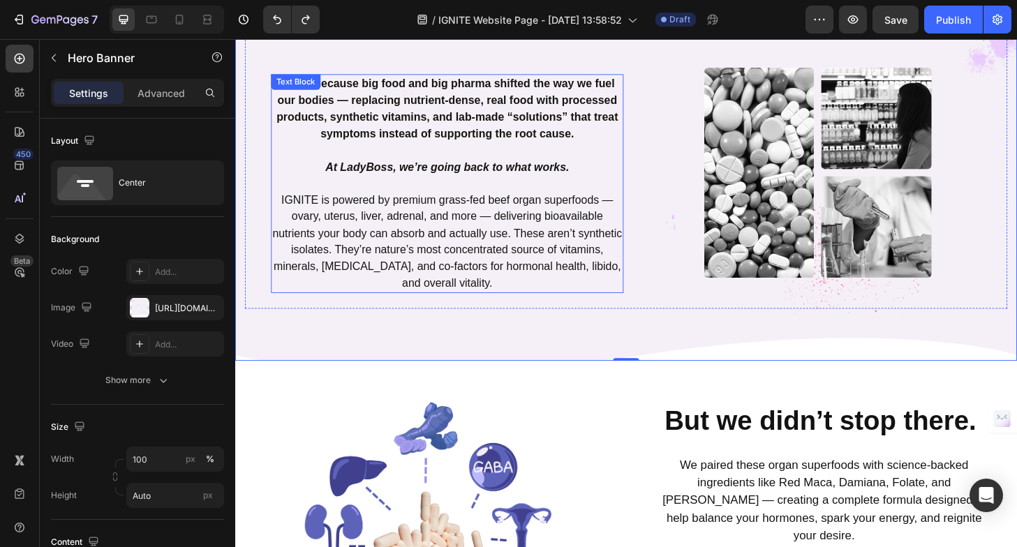
scroll to position [894, 0]
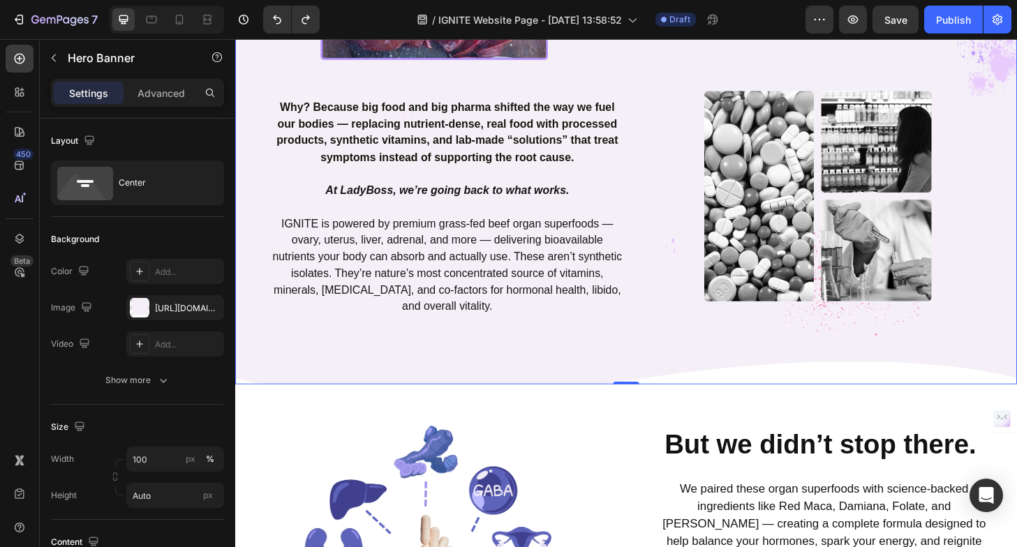
click at [272, 372] on div "The Wellness Secrets Women Knew... Before Big Pharma Took the Wheel Heading Row…" at bounding box center [654, 30] width 838 height 755
click at [163, 302] on div "[URL][DOMAIN_NAME]" at bounding box center [175, 308] width 40 height 13
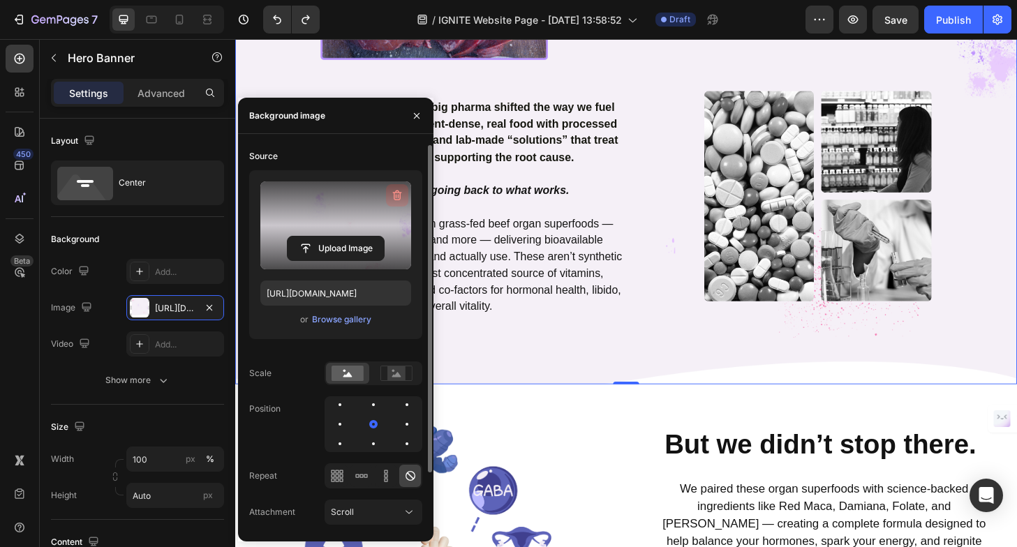
click at [396, 189] on icon "button" at bounding box center [397, 196] width 14 height 14
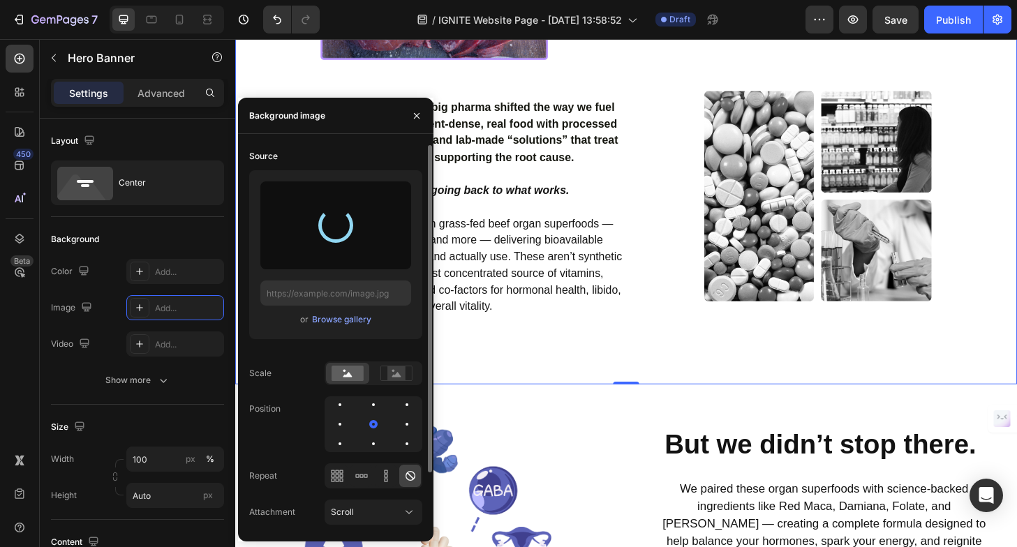
type input "[URL][DOMAIN_NAME]"
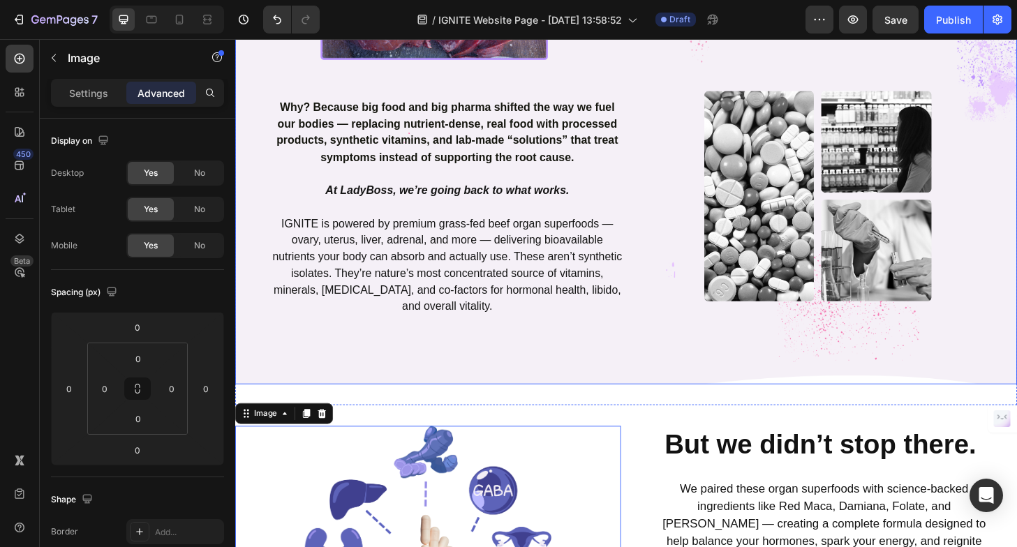
click at [571, 394] on div "The Wellness Secrets Women Knew... Before Big Pharma Took the Wheel Heading Row…" at bounding box center [654, 30] width 838 height 755
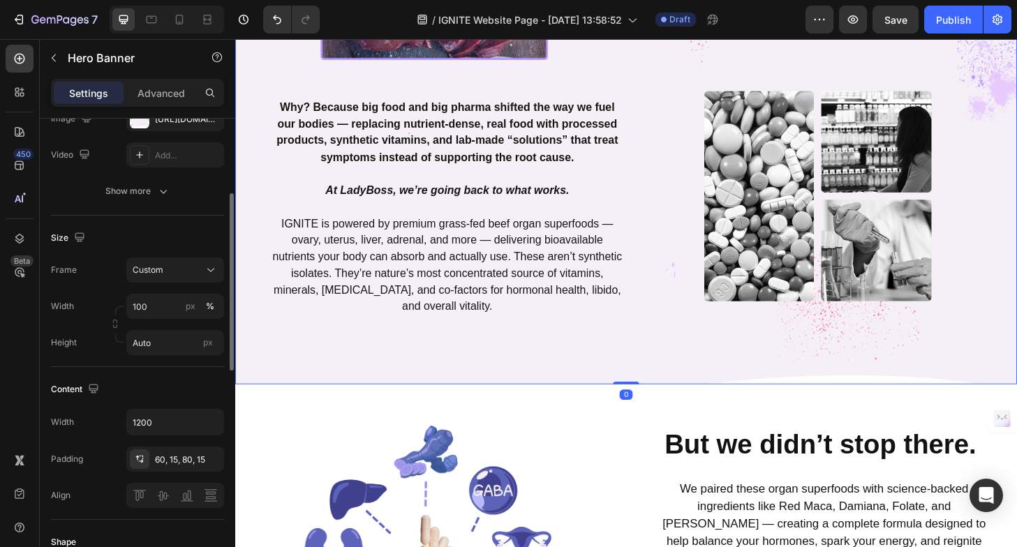
scroll to position [191, 0]
click at [156, 454] on div "60, 15, 80, 15" at bounding box center [175, 458] width 40 height 13
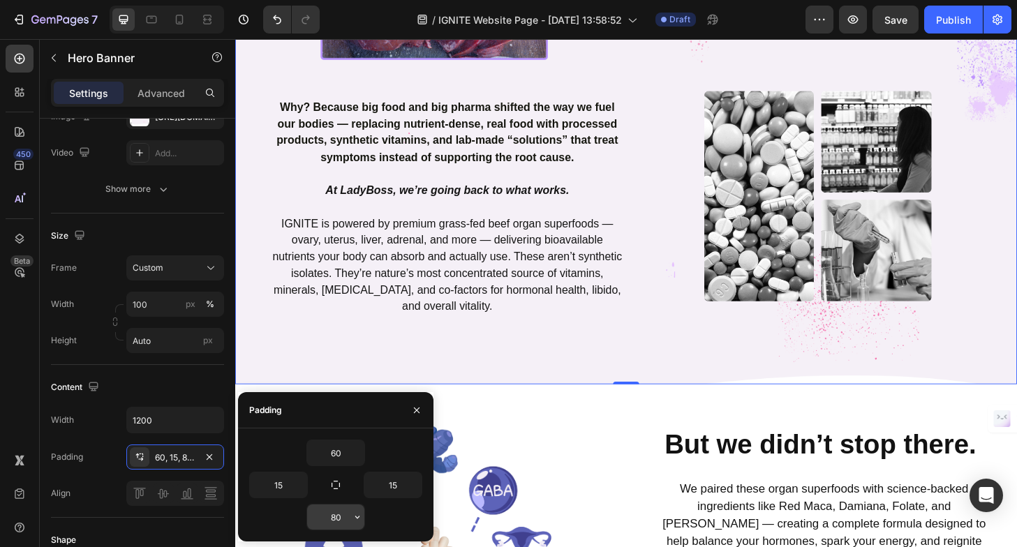
click at [328, 515] on input "80" at bounding box center [335, 517] width 57 height 25
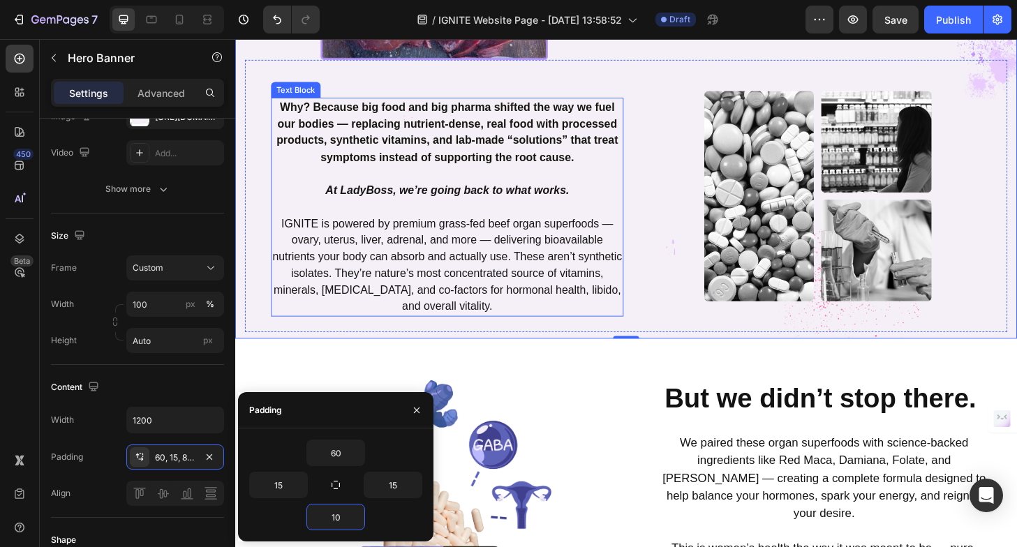
type input "1"
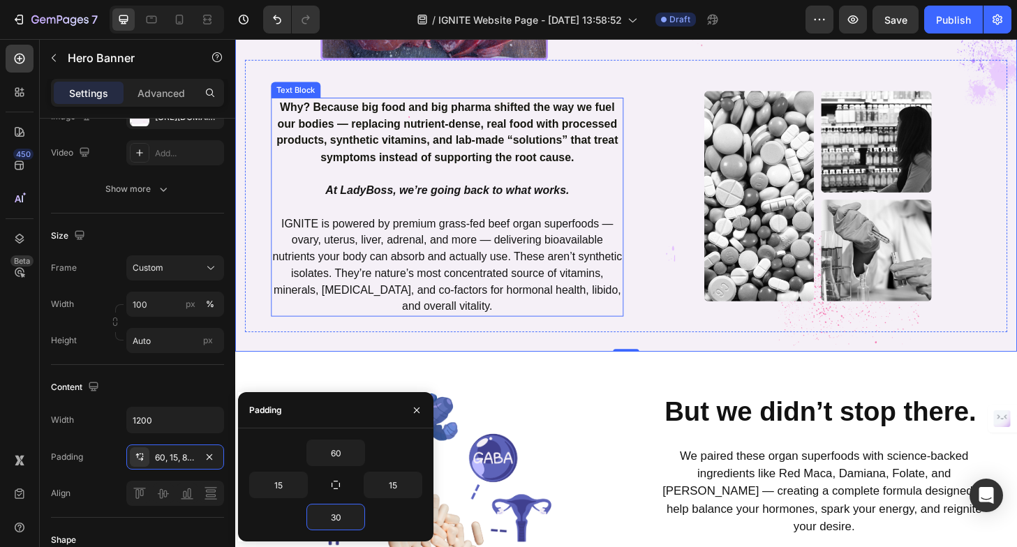
type input "300"
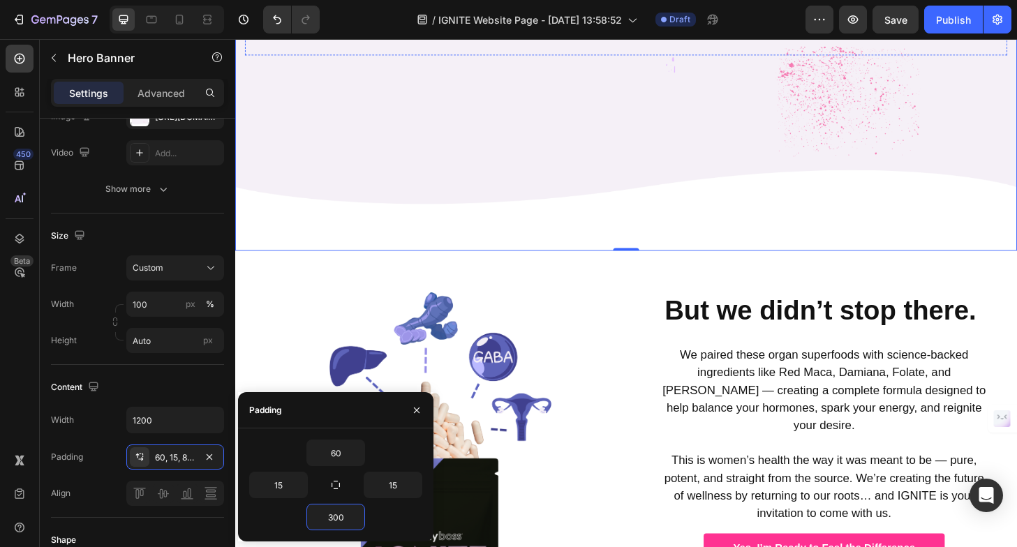
scroll to position [1197, 0]
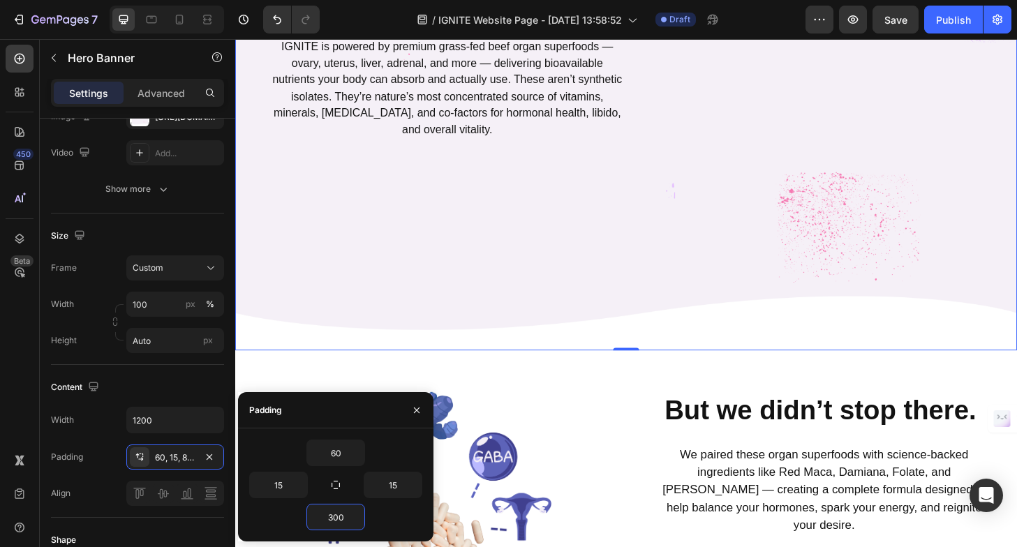
scroll to position [1028, 0]
click at [332, 517] on input "300" at bounding box center [335, 517] width 57 height 25
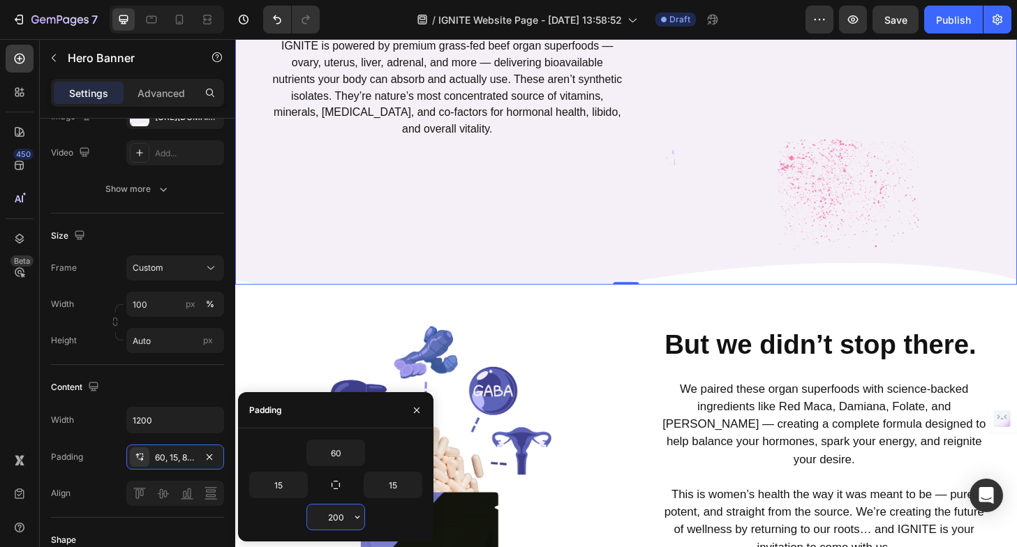
click at [335, 517] on input "200" at bounding box center [335, 517] width 57 height 25
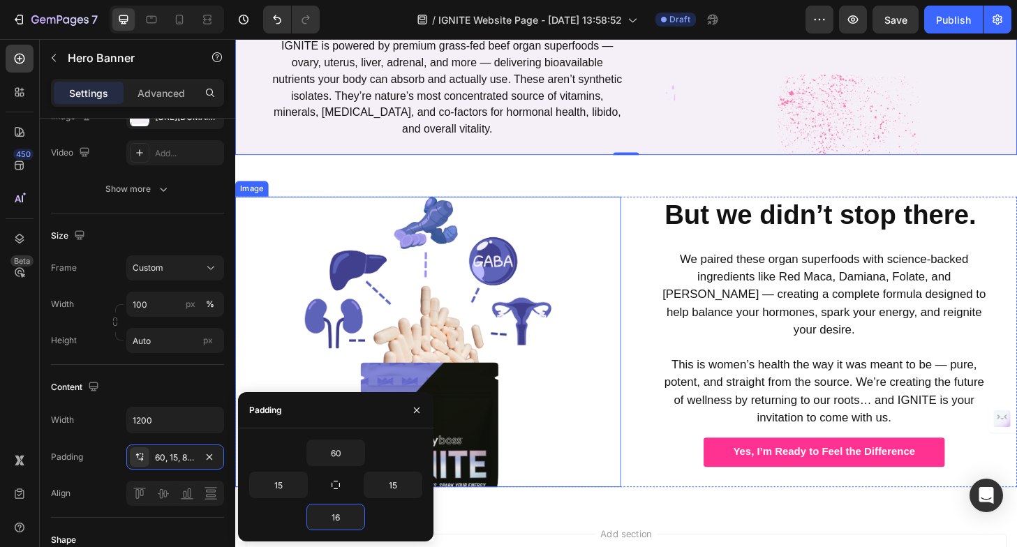
type input "160"
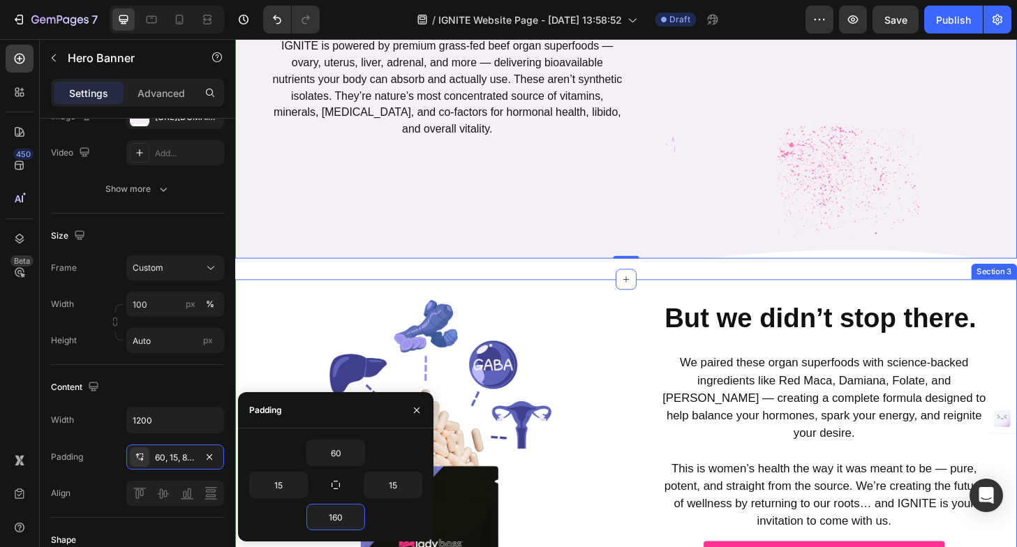
click at [582, 373] on div "Image But we didn’t stop there. Heading We paired these organ superfoods with s…" at bounding box center [654, 475] width 838 height 356
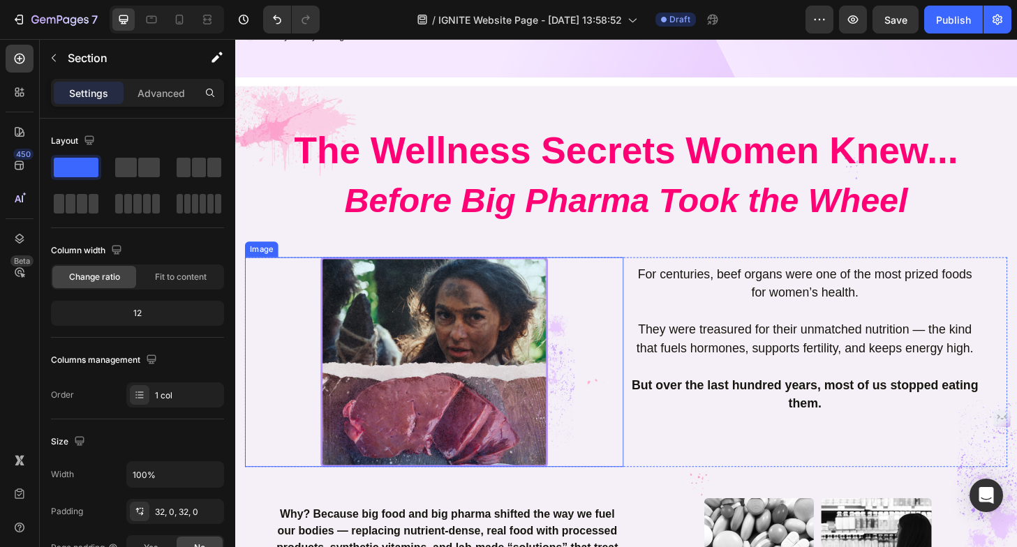
scroll to position [445, 0]
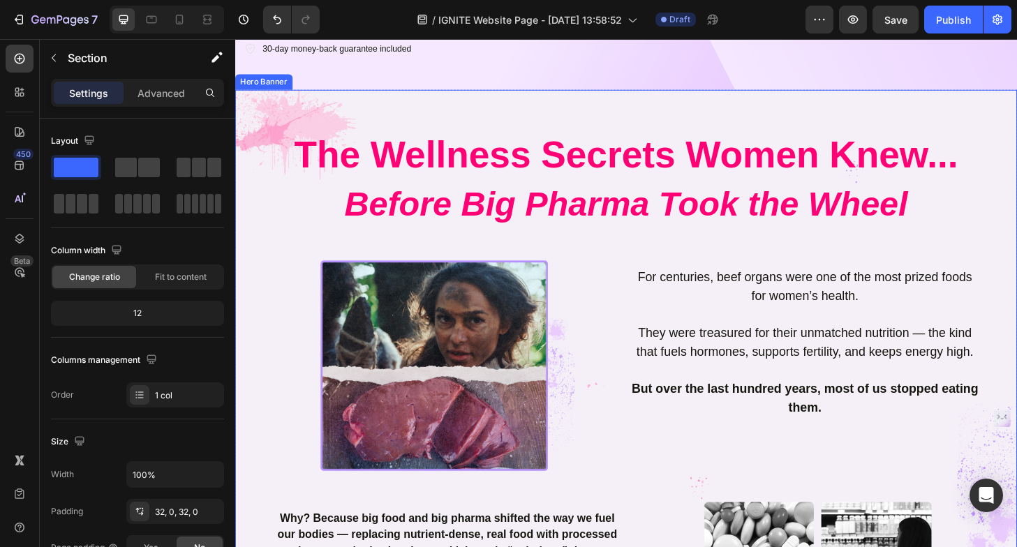
click at [237, 238] on div "The Wellness Secrets Women Knew... Before Big Pharma Took the Wheel Heading Row…" at bounding box center [654, 499] width 838 height 811
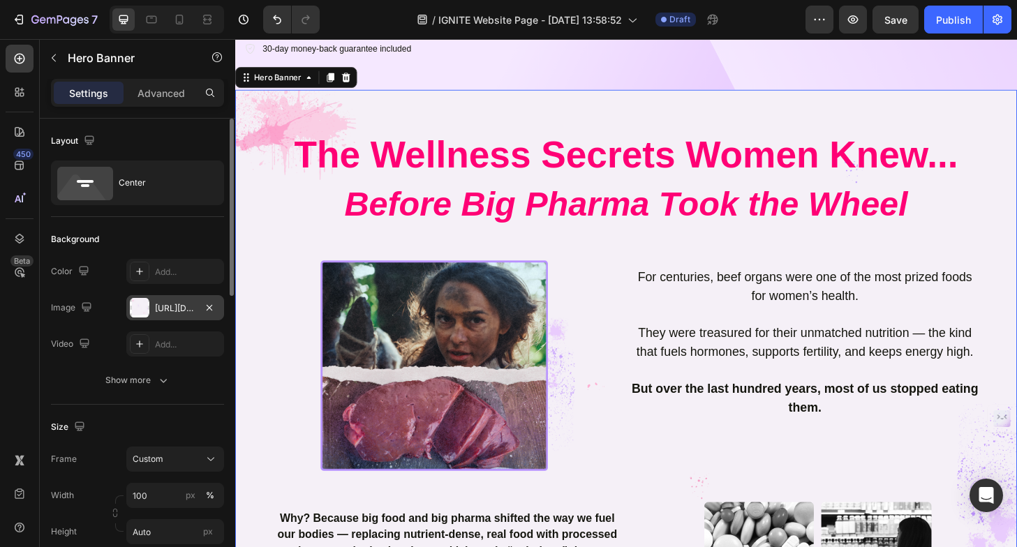
click at [144, 311] on div at bounding box center [140, 308] width 20 height 20
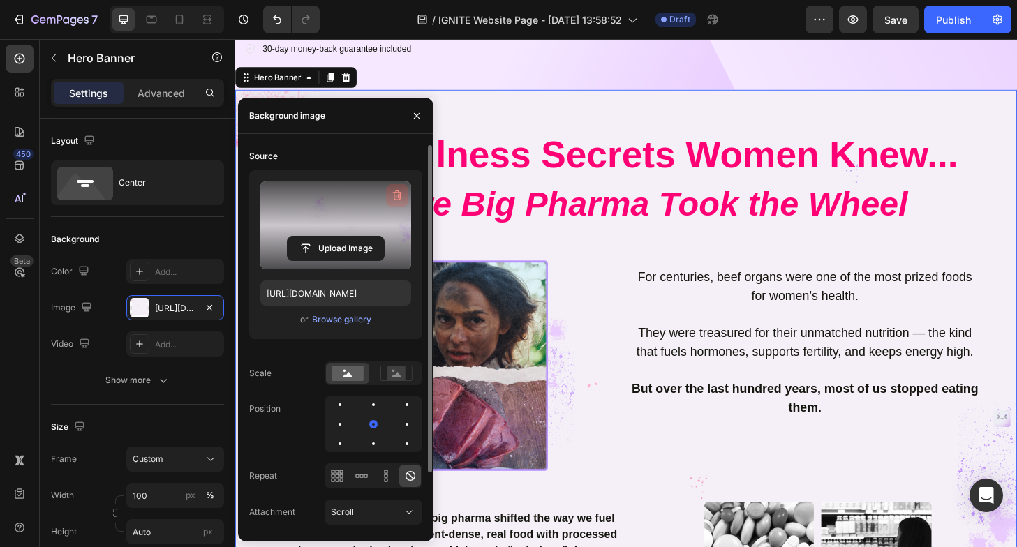
click at [391, 196] on icon "button" at bounding box center [397, 196] width 14 height 14
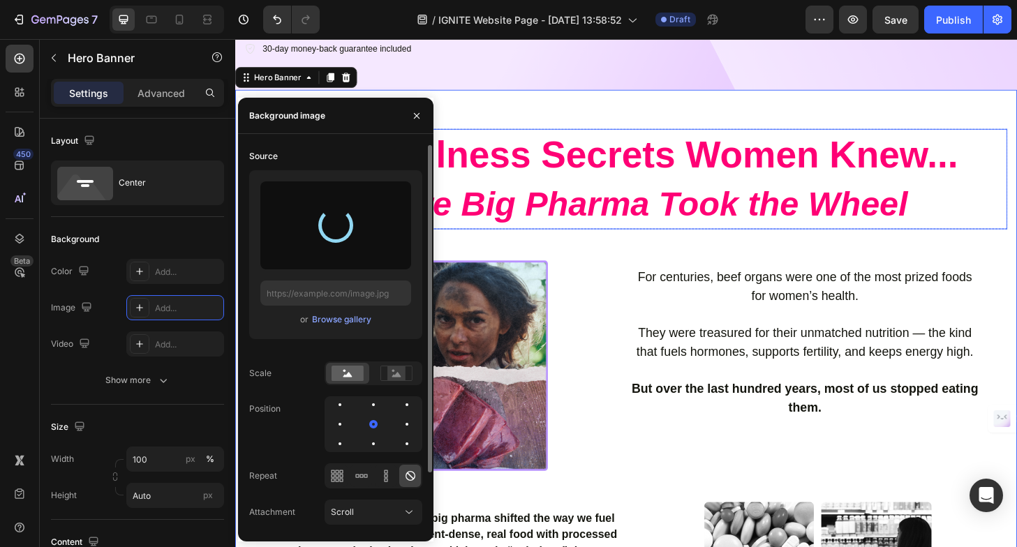
type input "https://cdn.shopify.com/s/files/1/0725/5307/0821/files/gempages_575602134184100…"
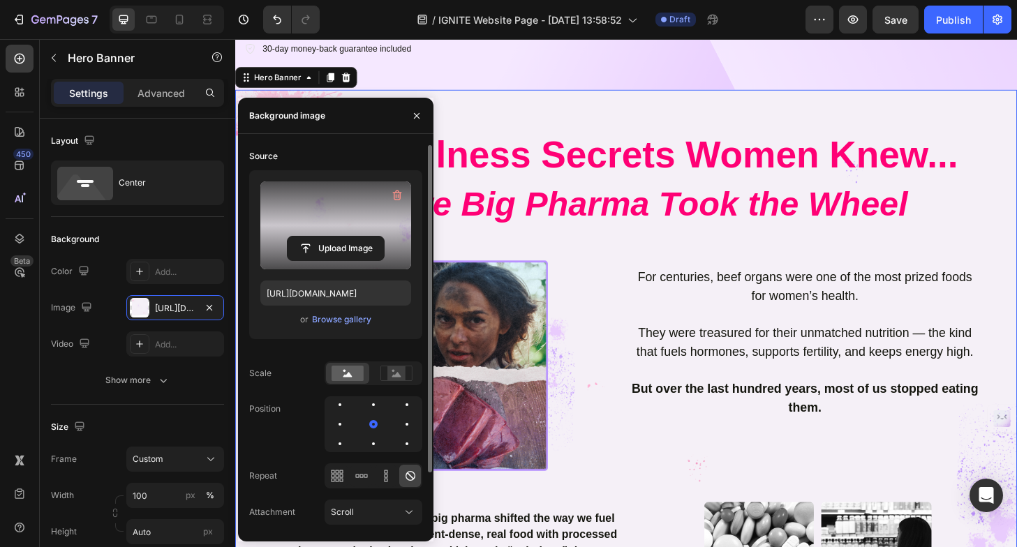
click at [565, 131] on div "The Wellness Secrets Women Knew... Before Big Pharma Took the Wheel Heading Row…" at bounding box center [654, 499] width 838 height 811
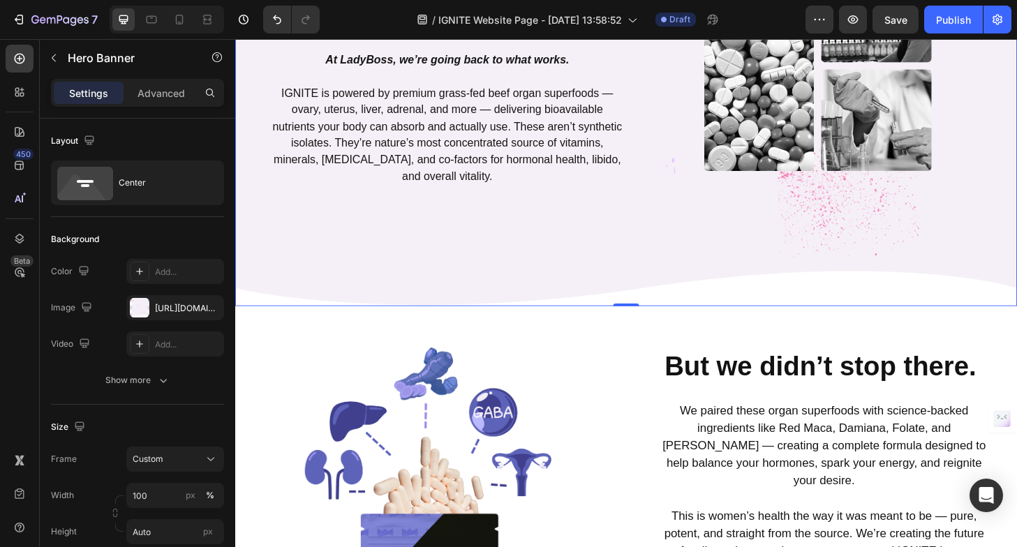
scroll to position [1038, 0]
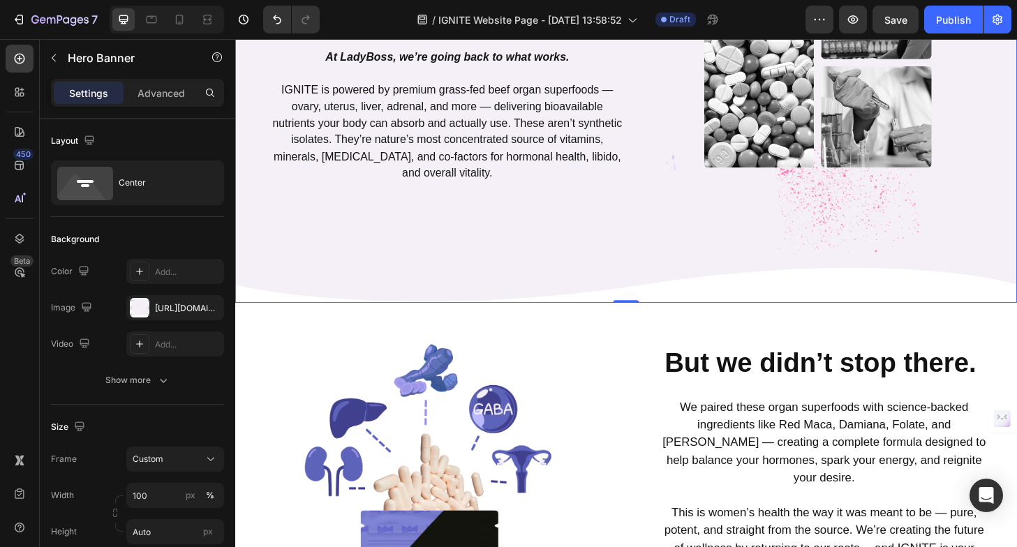
click at [581, 357] on div "Image But we didn’t stop there. Heading We paired these organ superfoods with s…" at bounding box center [654, 522] width 838 height 356
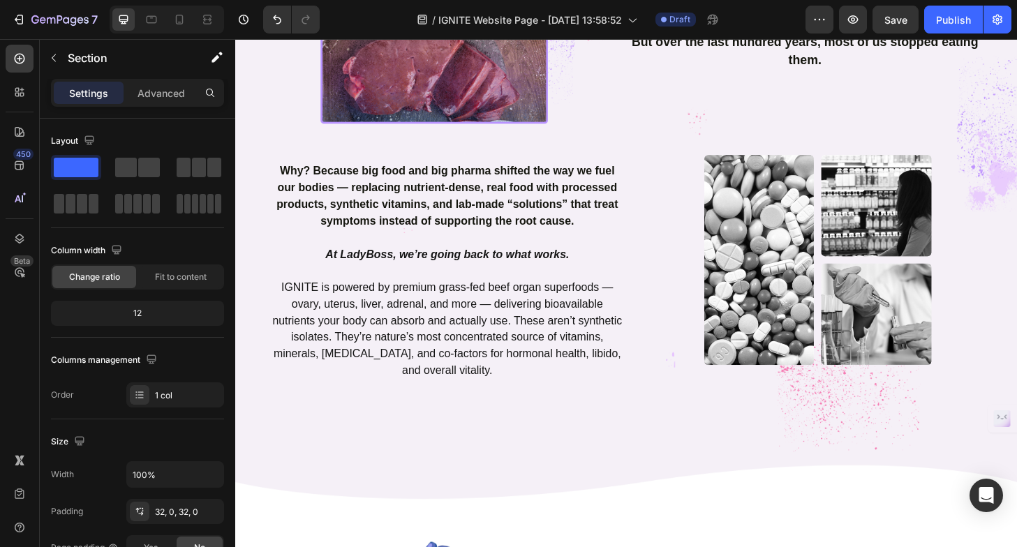
scroll to position [828, 0]
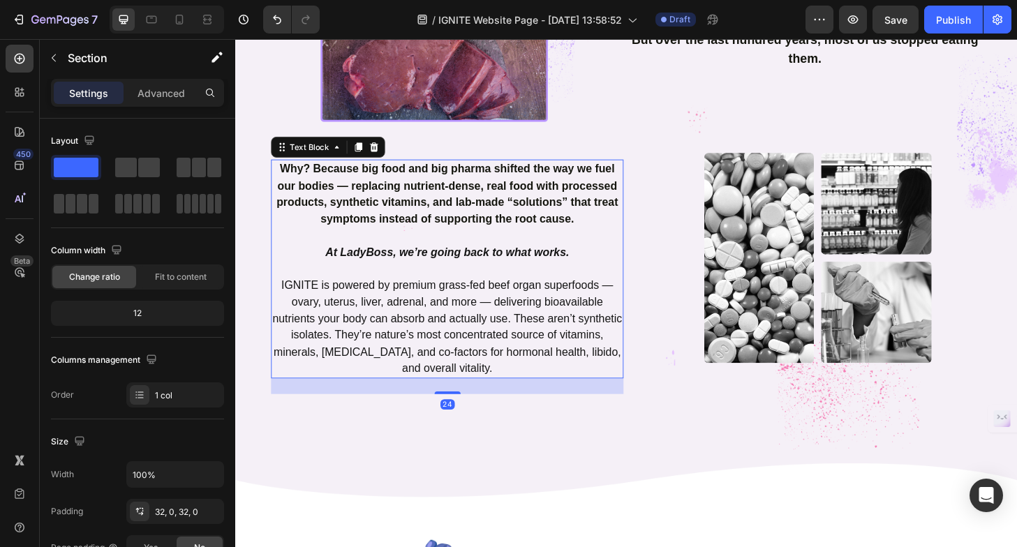
click at [528, 371] on p "IGNITE is powered by premium grass-fed beef organ superfoods — ovary, uterus, l…" at bounding box center [462, 338] width 375 height 125
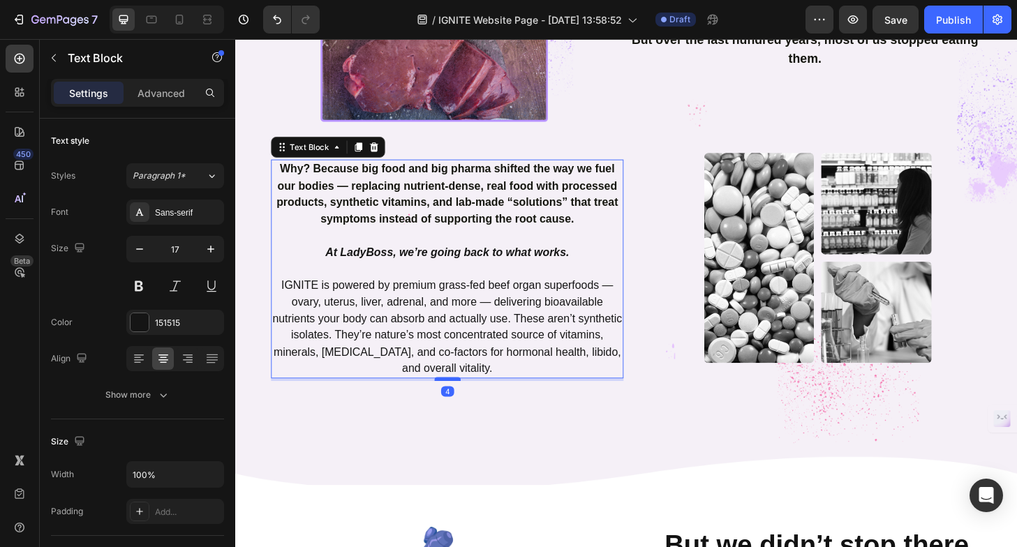
drag, startPoint x: 459, startPoint y: 417, endPoint x: 468, endPoint y: 403, distance: 16.3
click at [468, 403] on div at bounding box center [463, 403] width 28 height 4
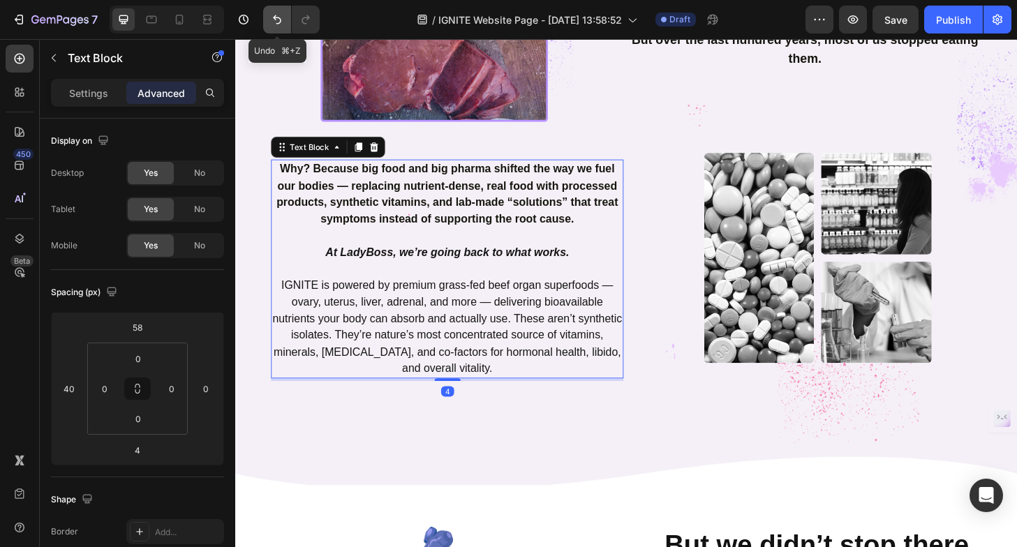
click at [279, 25] on icon "Undo/Redo" at bounding box center [277, 20] width 14 height 14
type input "24"
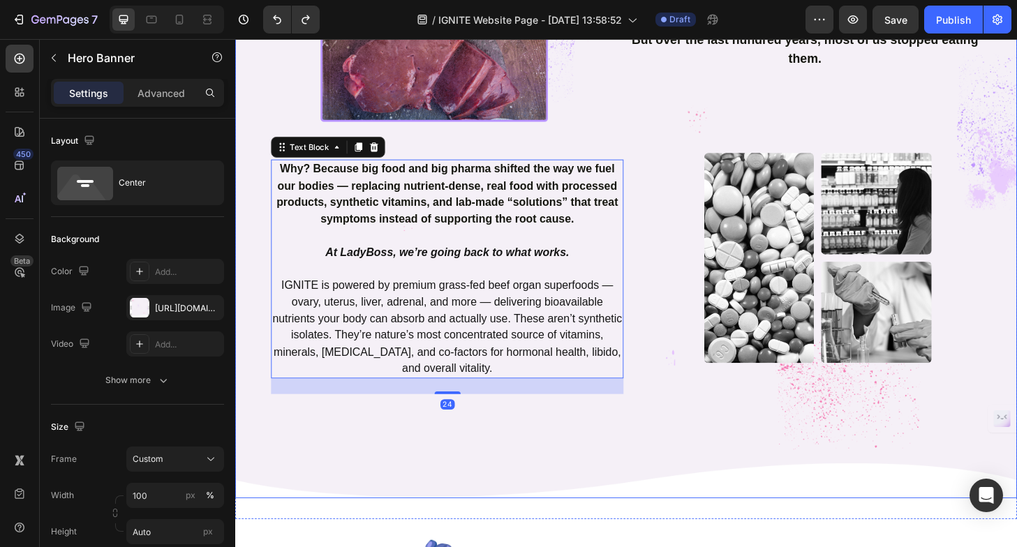
click at [717, 457] on div "The Wellness Secrets Women Knew... Before Big Pharma Took the Wheel Heading Row…" at bounding box center [654, 124] width 838 height 811
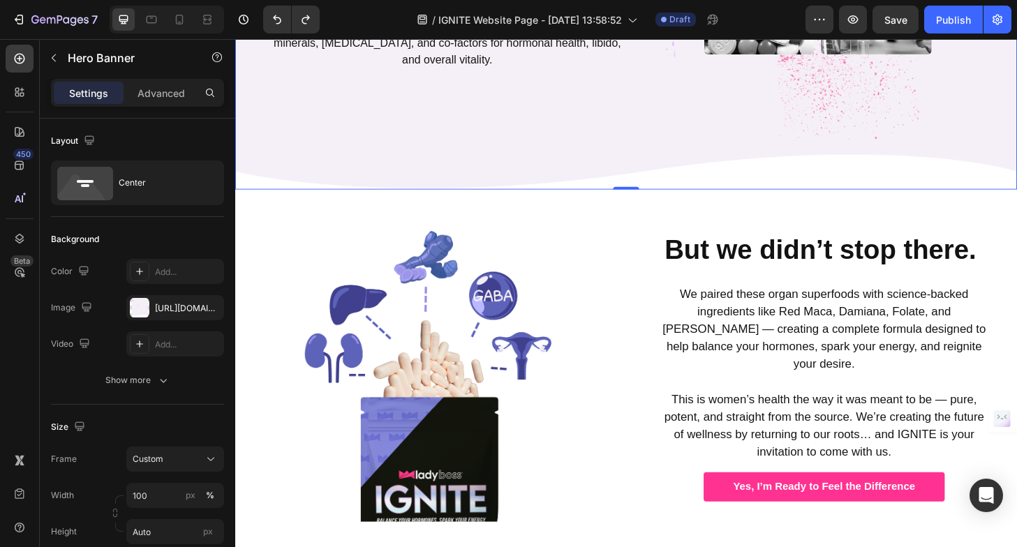
scroll to position [1162, 0]
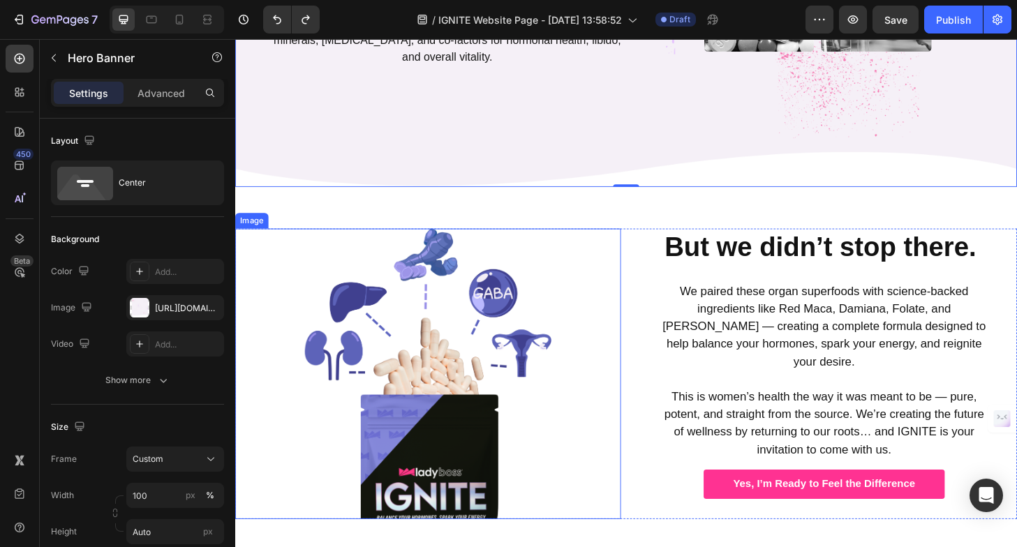
click at [492, 264] on img at bounding box center [442, 397] width 269 height 311
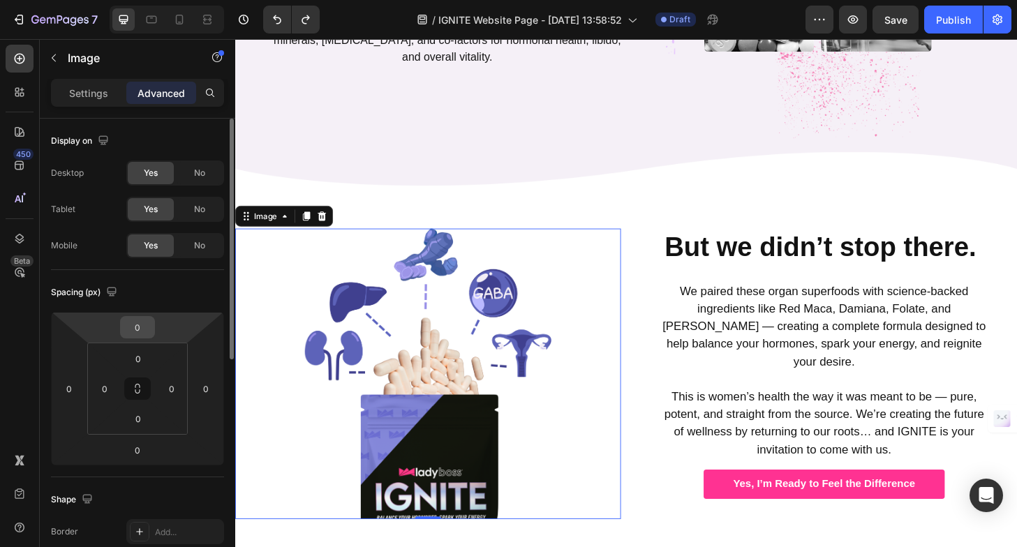
click at [137, 326] on input "0" at bounding box center [138, 327] width 28 height 21
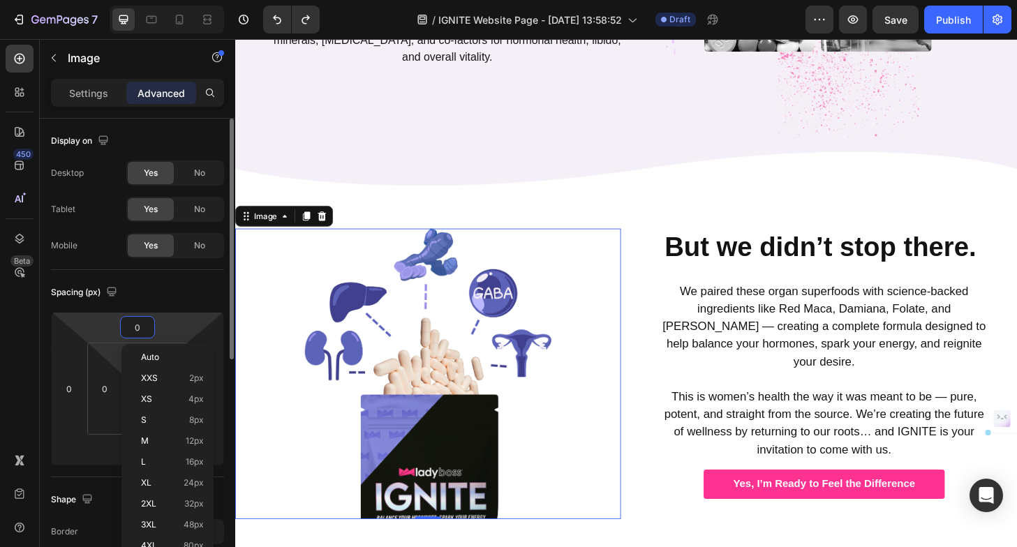
click at [108, 0] on html "7 Version history / IGNITE Website Page - Jul 22, 13:58:52 Draft Preview Save P…" at bounding box center [508, 0] width 1017 height 0
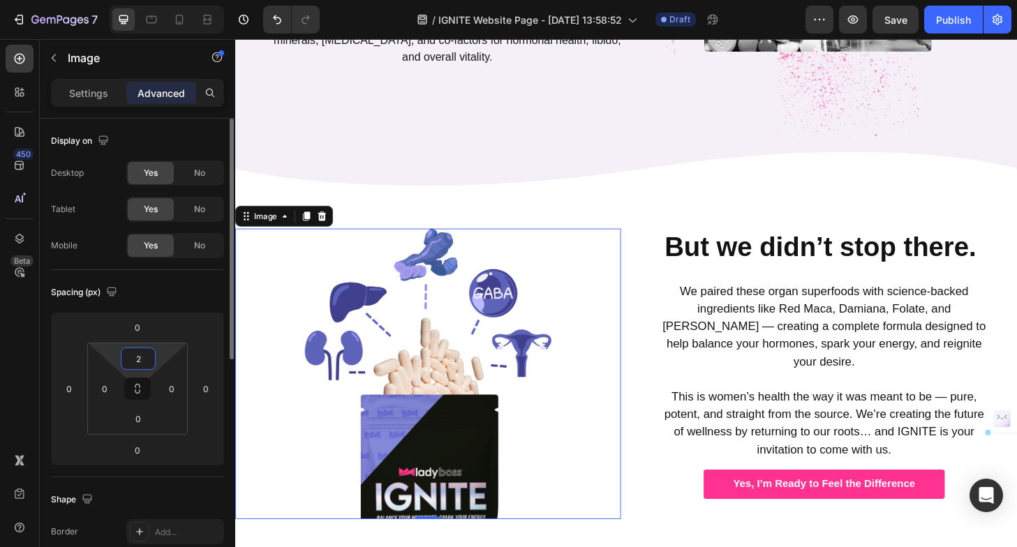
type input "20"
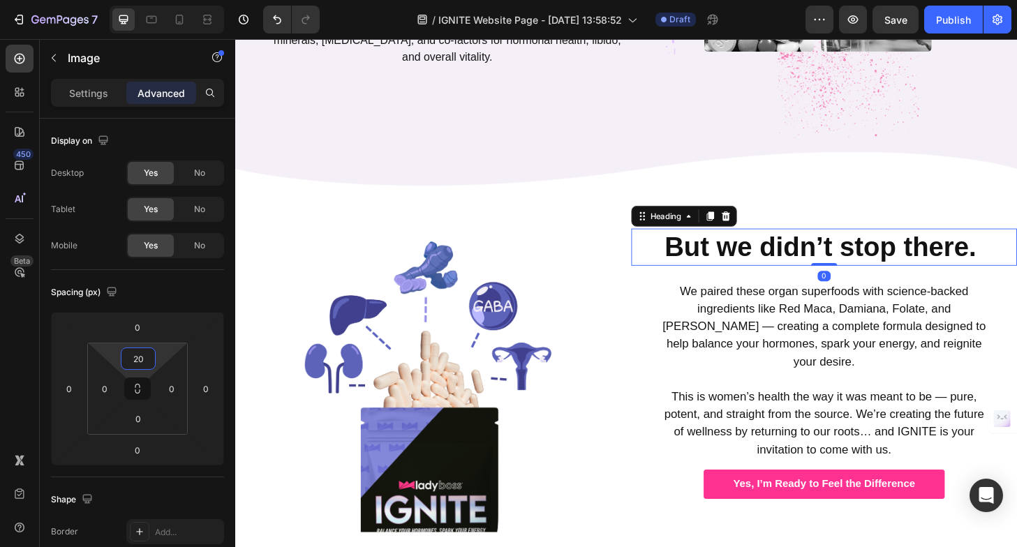
click at [762, 267] on strong "But we didn’t stop there." at bounding box center [862, 262] width 334 height 32
click at [135, 358] on input "0" at bounding box center [138, 358] width 28 height 21
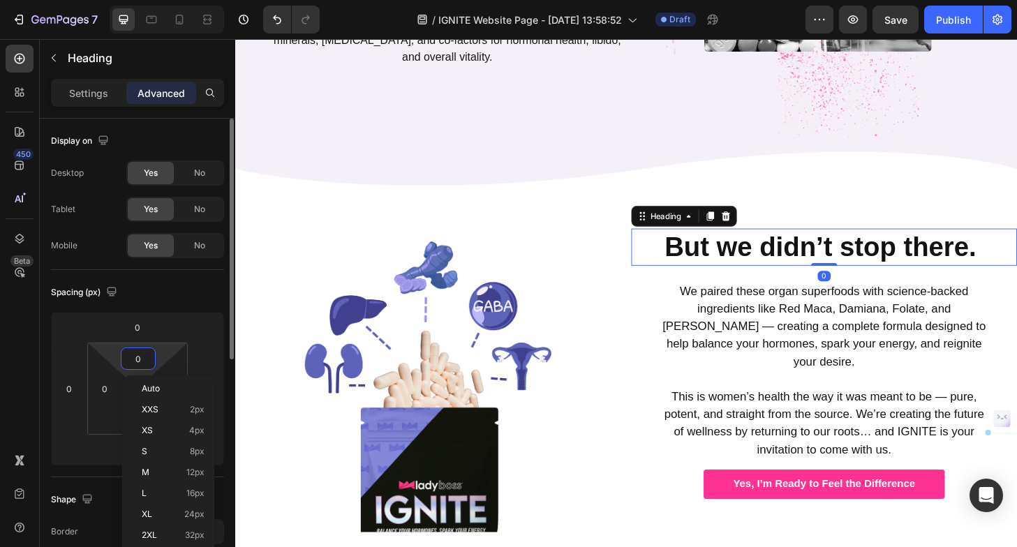
click at [135, 358] on input "0" at bounding box center [138, 358] width 28 height 21
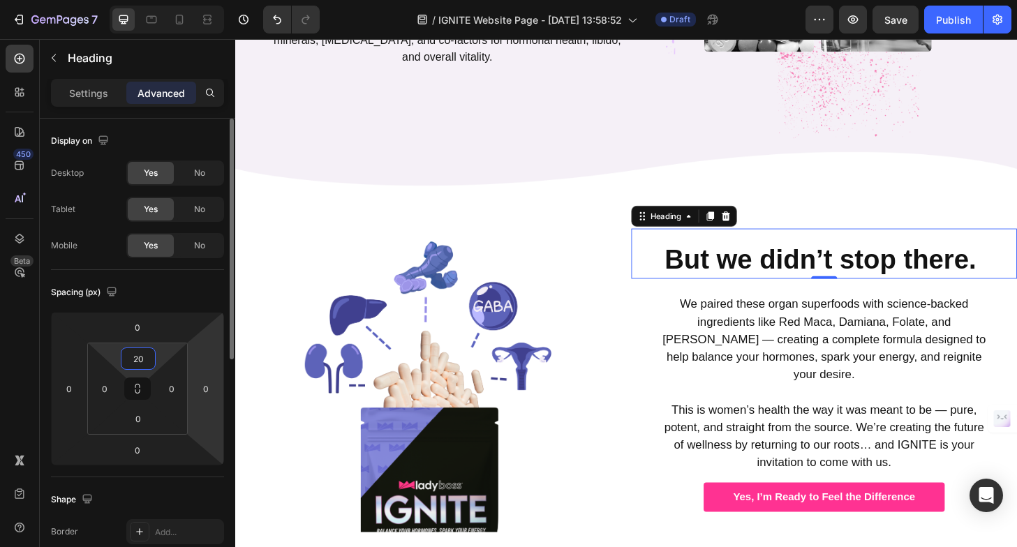
type input "2"
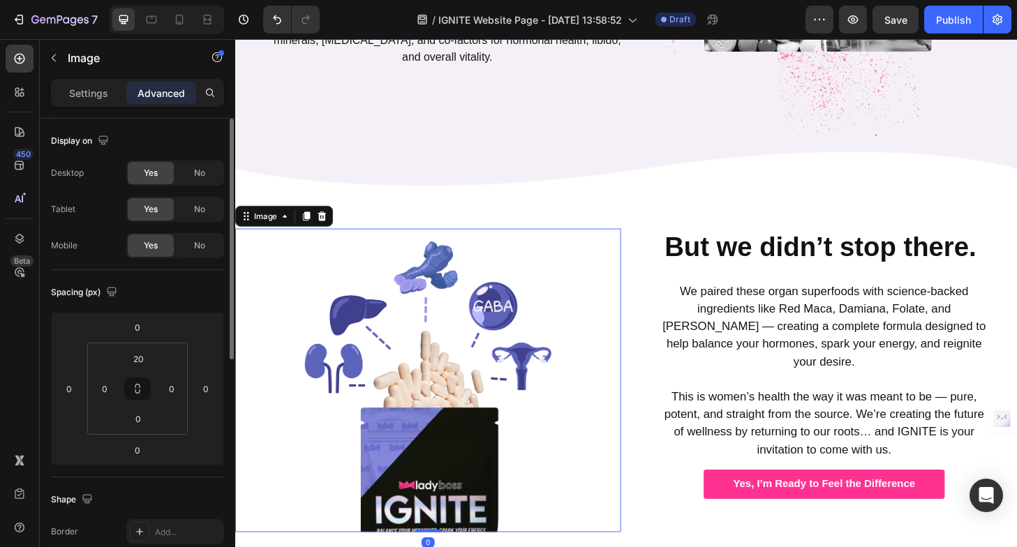
click at [466, 390] on img at bounding box center [442, 411] width 269 height 311
click at [139, 355] on input "20" at bounding box center [138, 358] width 28 height 21
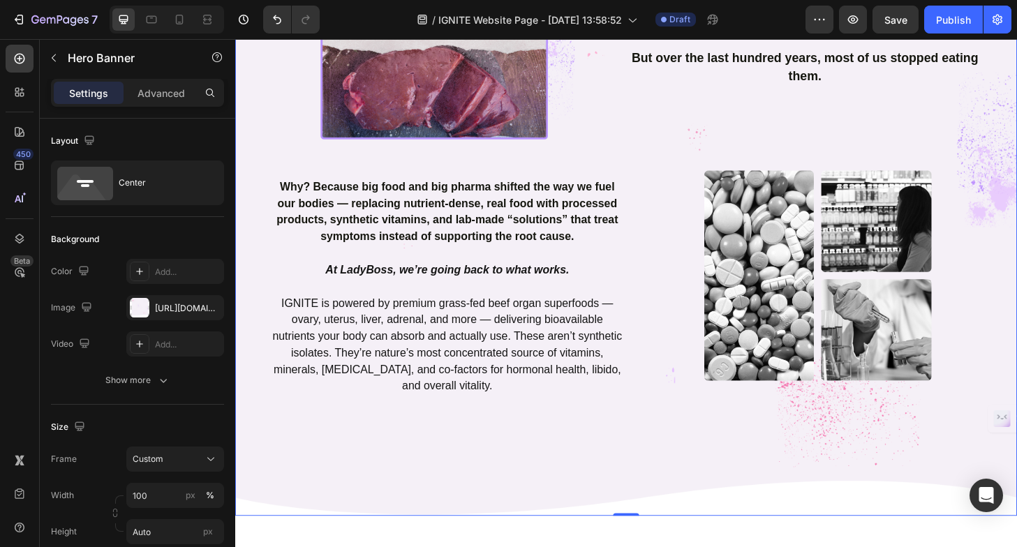
scroll to position [823, 0]
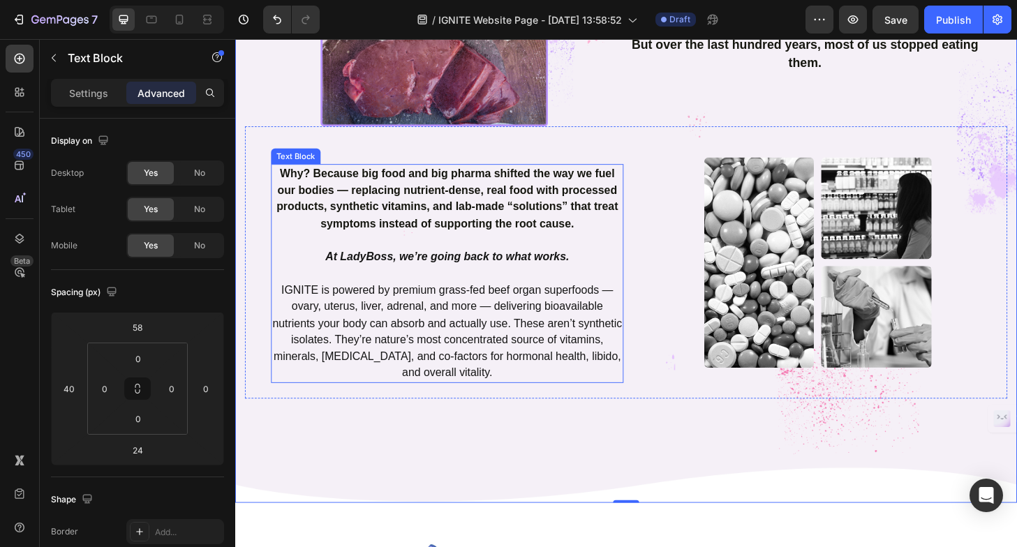
click at [512, 216] on strong "Why? Because big food and big pharma shifted the way we fuel our bodies — repla…" at bounding box center [462, 210] width 366 height 67
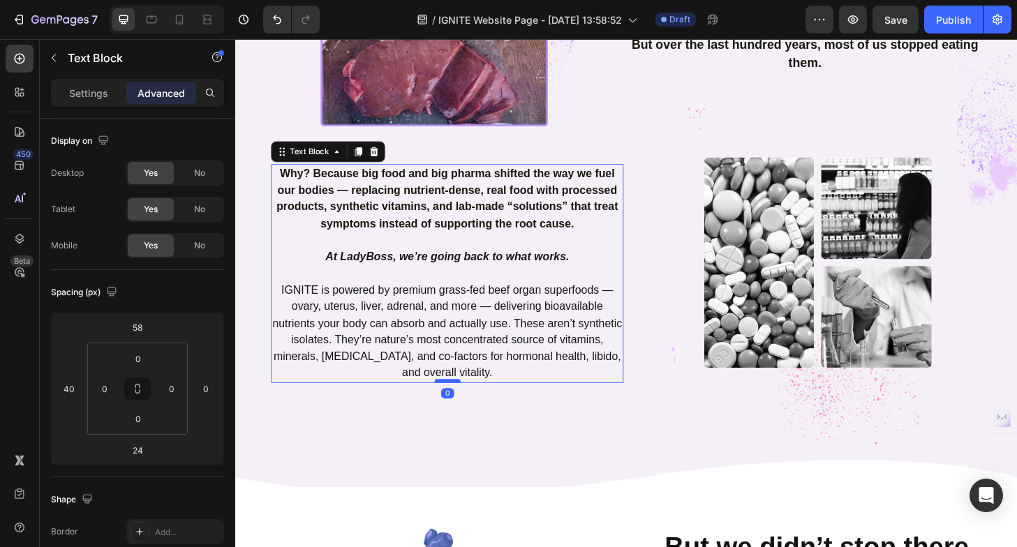
drag, startPoint x: 460, startPoint y: 423, endPoint x: 460, endPoint y: 403, distance: 20.2
click at [460, 404] on div at bounding box center [463, 406] width 28 height 4
type input "0"
click at [816, 294] on img at bounding box center [860, 279] width 244 height 226
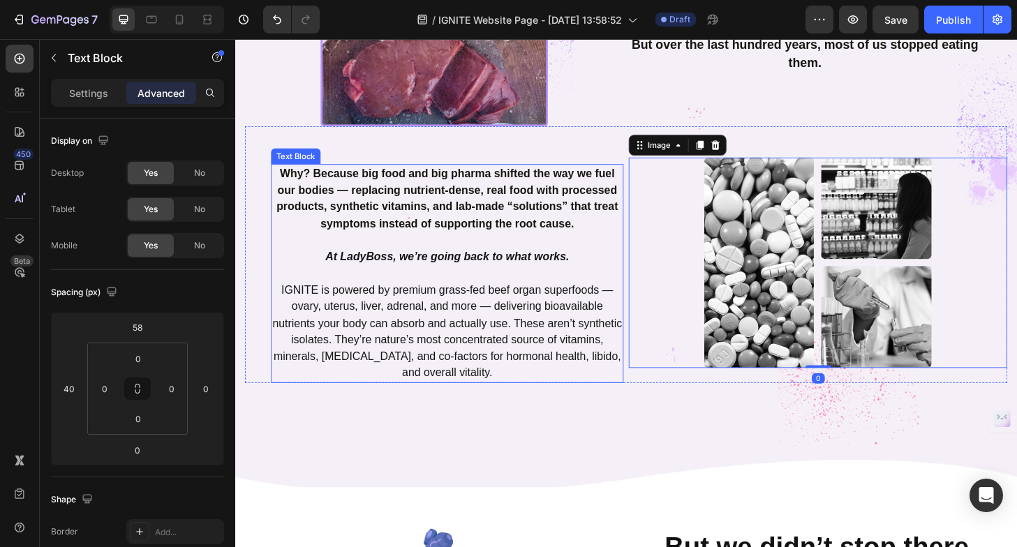
click at [466, 200] on strong "Why? Because big food and big pharma shifted the way we fuel our bodies — repla…" at bounding box center [462, 210] width 366 height 67
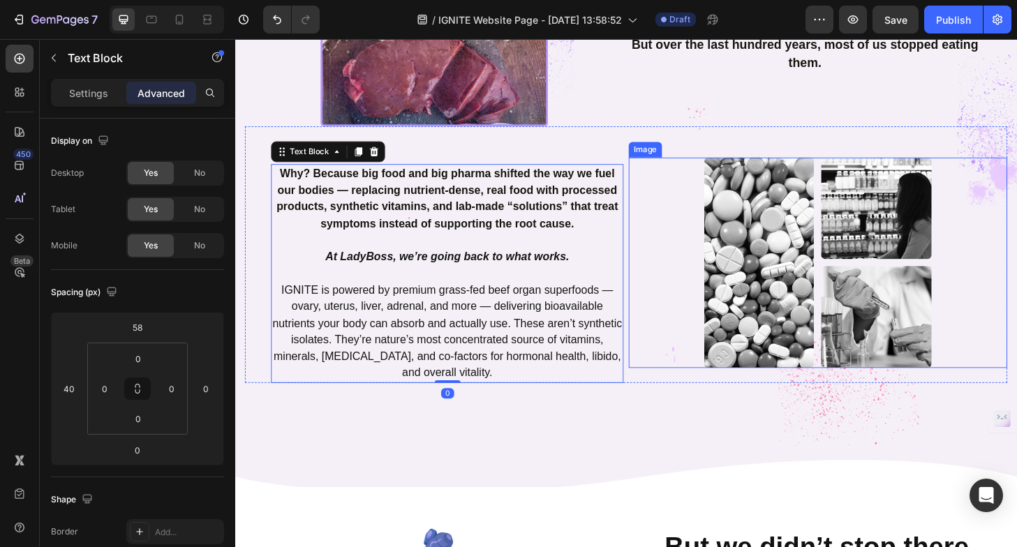
click at [768, 206] on img at bounding box center [860, 279] width 244 height 226
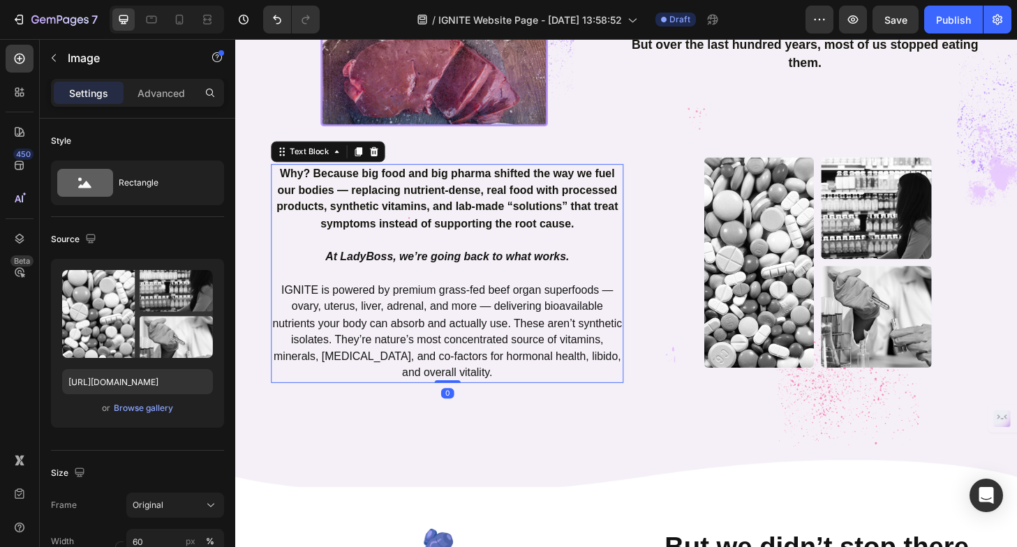
click at [481, 194] on strong "Why? Because big food and big pharma shifted the way we fuel our bodies — repla…" at bounding box center [462, 210] width 366 height 67
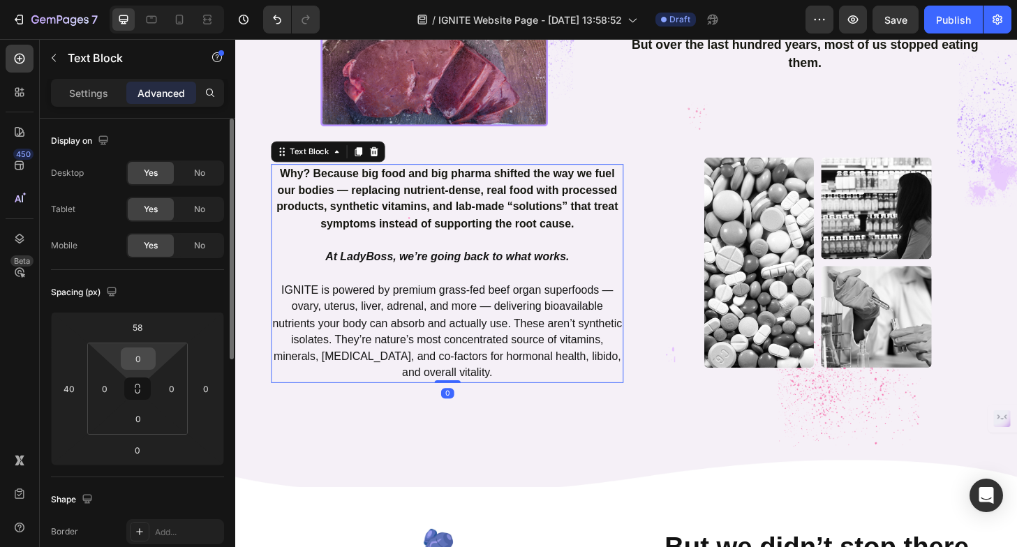
click at [128, 357] on input "0" at bounding box center [138, 358] width 28 height 21
type input "24"
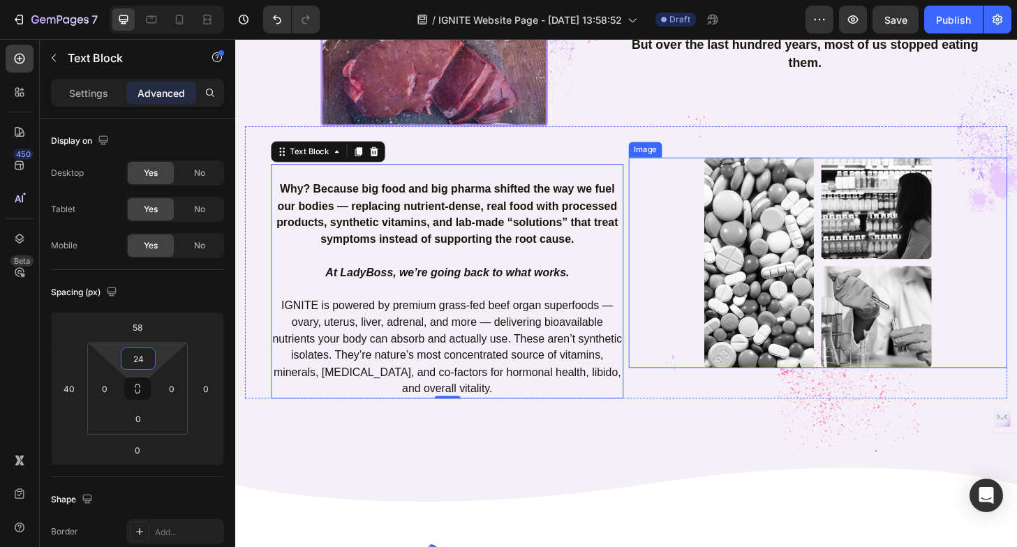
click at [781, 251] on img at bounding box center [860, 279] width 244 height 226
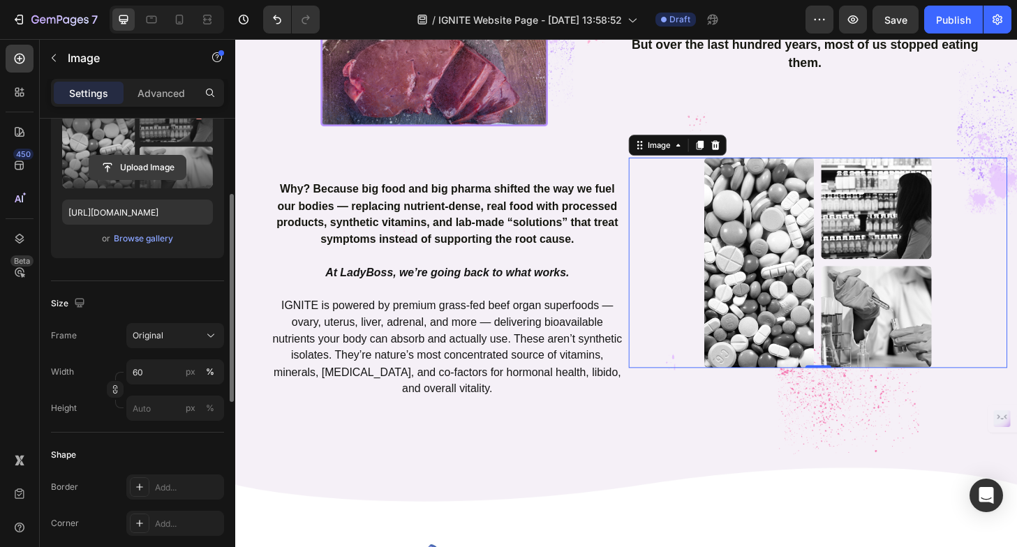
scroll to position [0, 0]
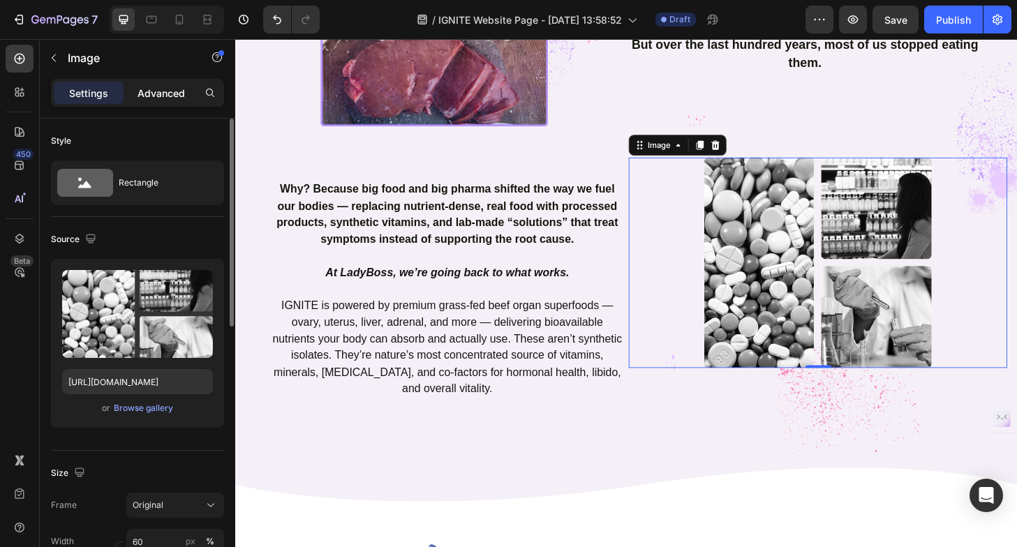
click at [142, 89] on p "Advanced" at bounding box center [161, 93] width 47 height 15
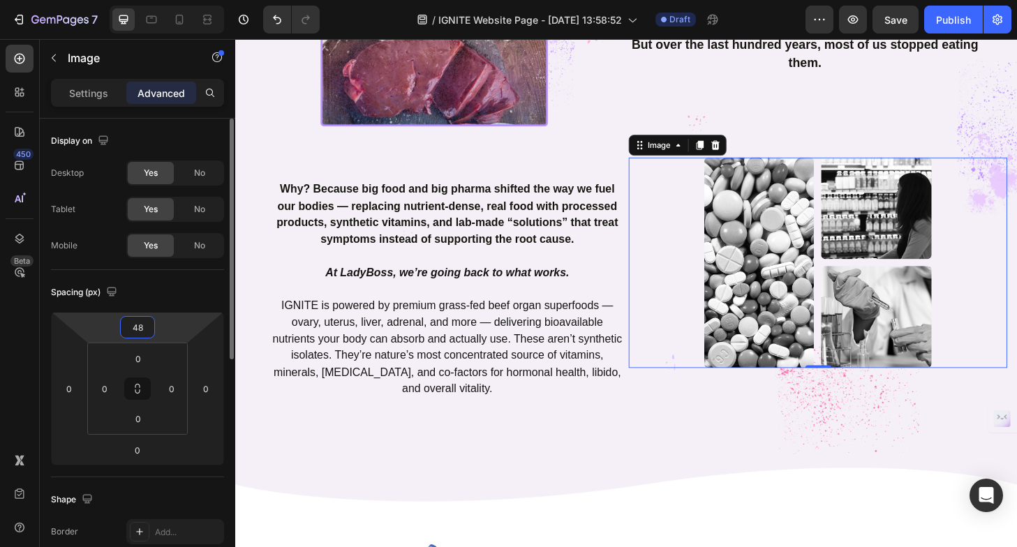
click at [138, 323] on input "48" at bounding box center [138, 327] width 28 height 21
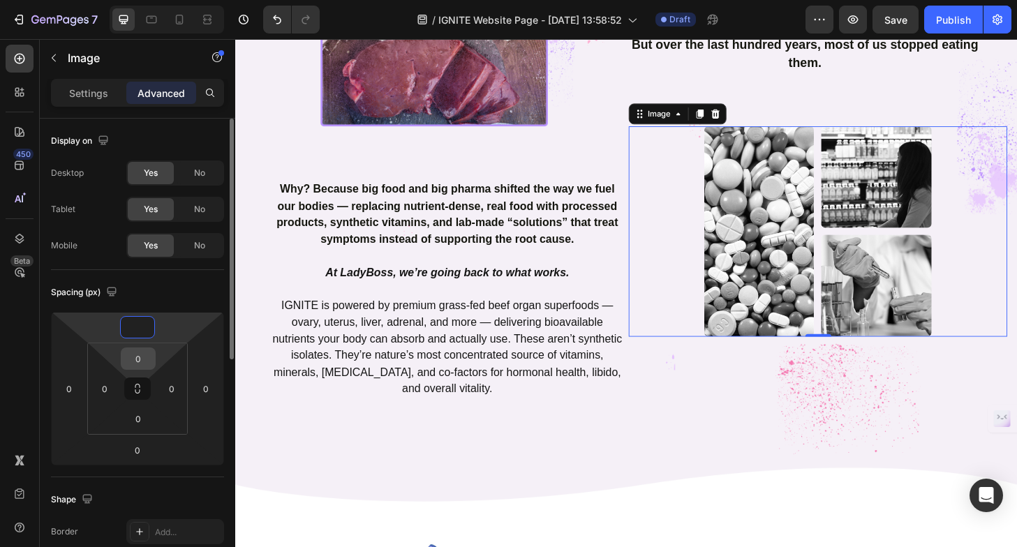
type input "0"
click at [142, 357] on input "0" at bounding box center [138, 358] width 28 height 21
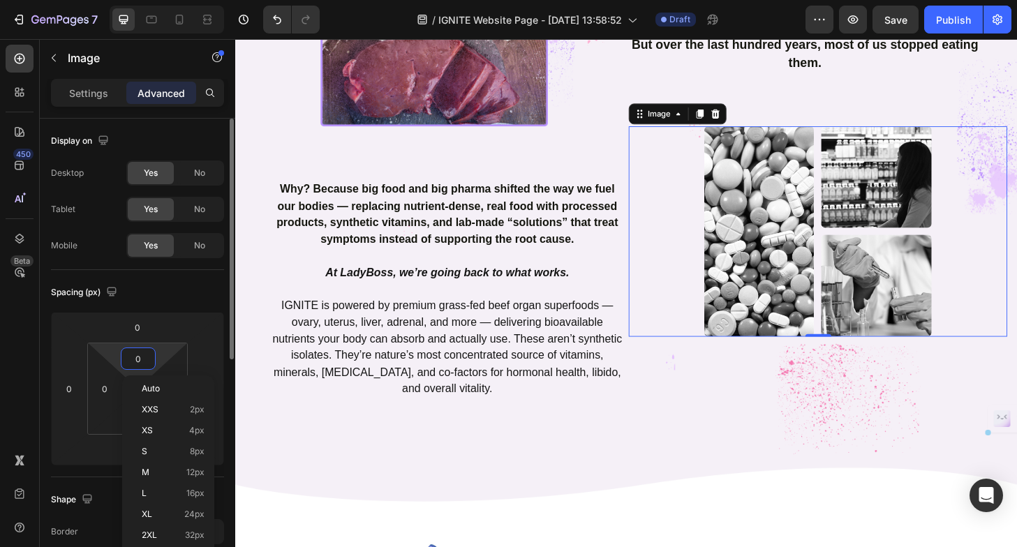
click at [142, 357] on input "0" at bounding box center [138, 358] width 28 height 21
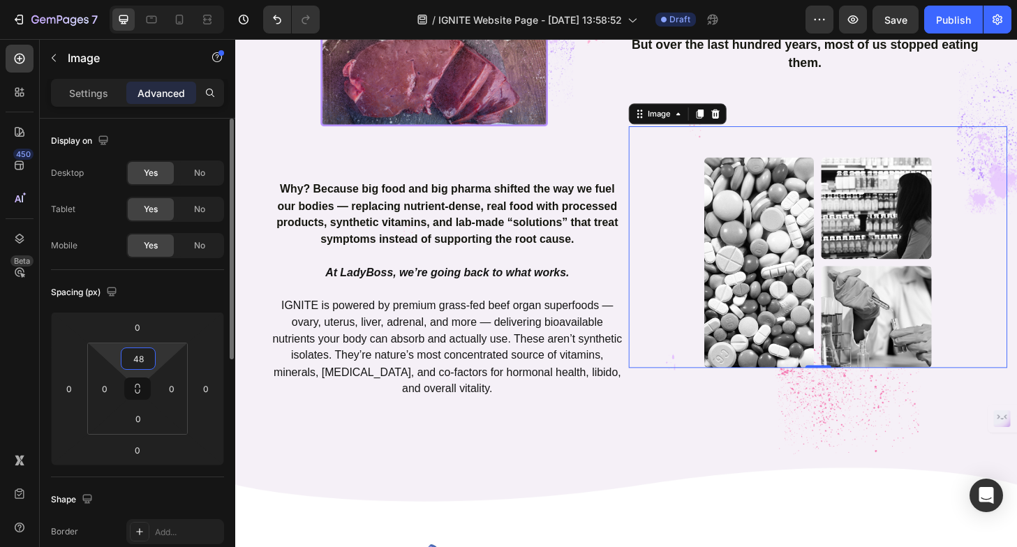
type input "4"
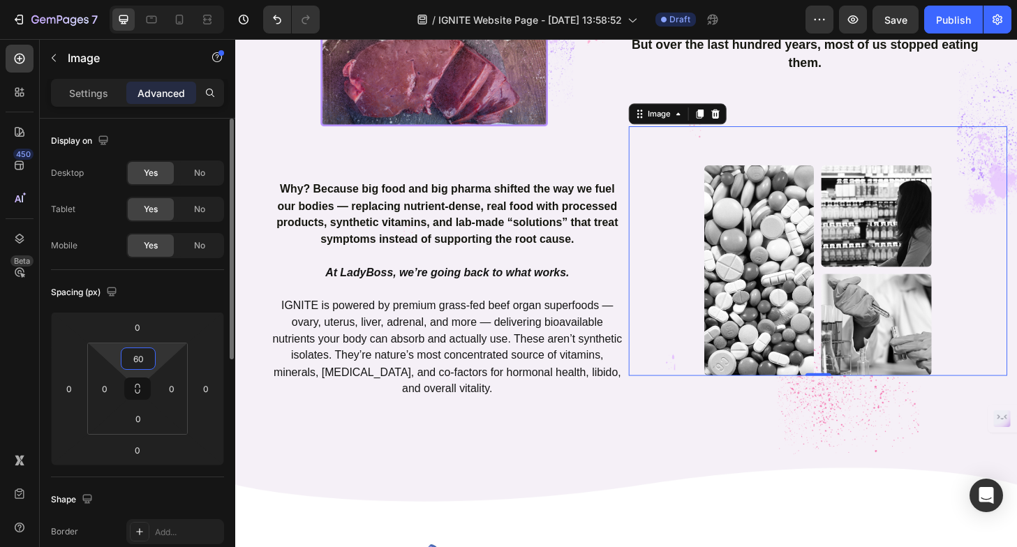
type input "6"
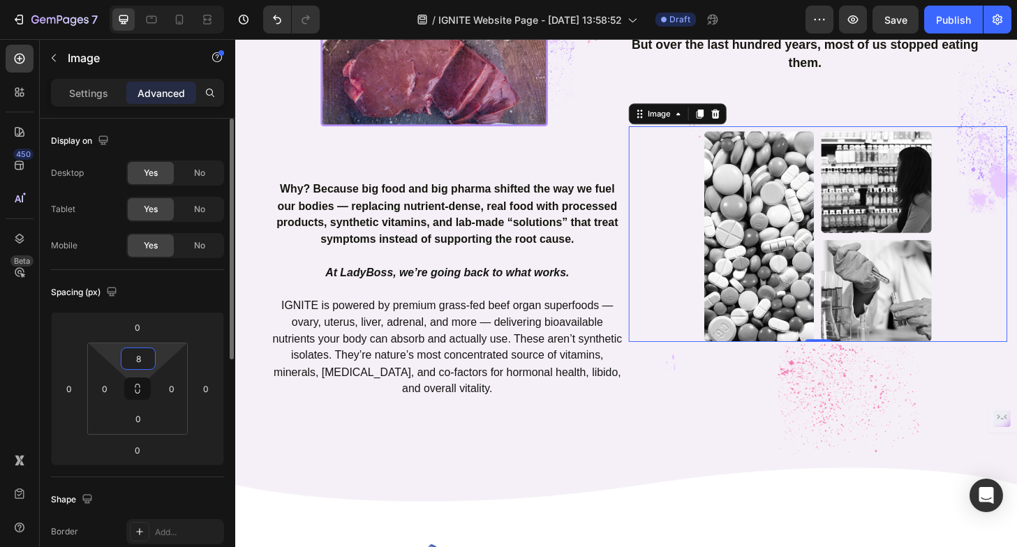
type input "80"
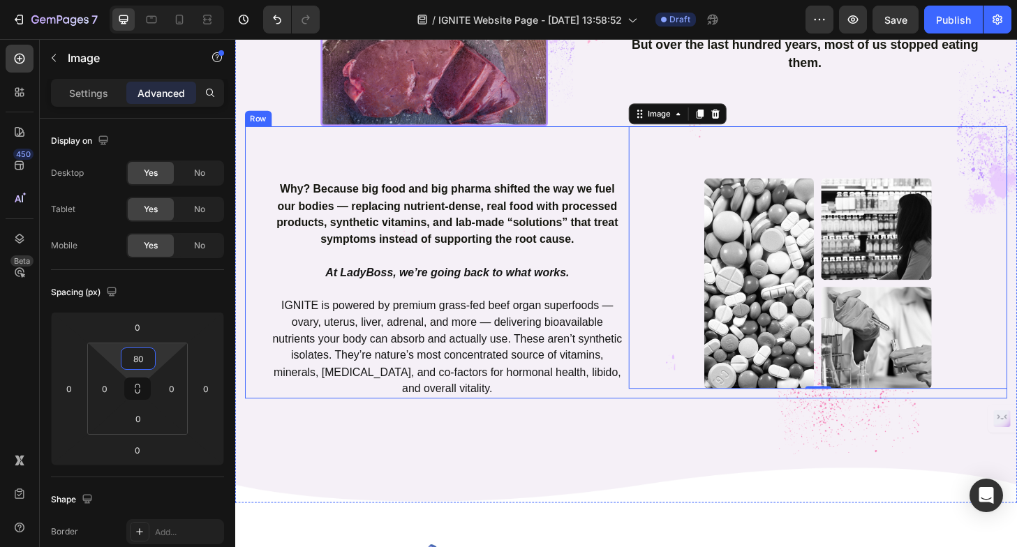
click at [299, 401] on p "IGNITE is powered by premium grass-fed beef organ superfoods — ovary, uterus, l…" at bounding box center [462, 360] width 375 height 125
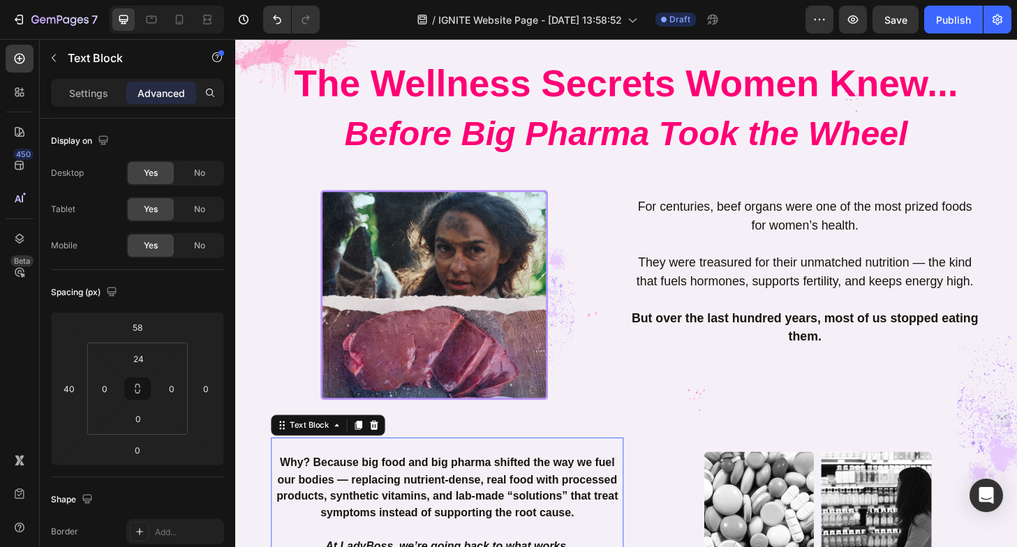
scroll to position [543, 0]
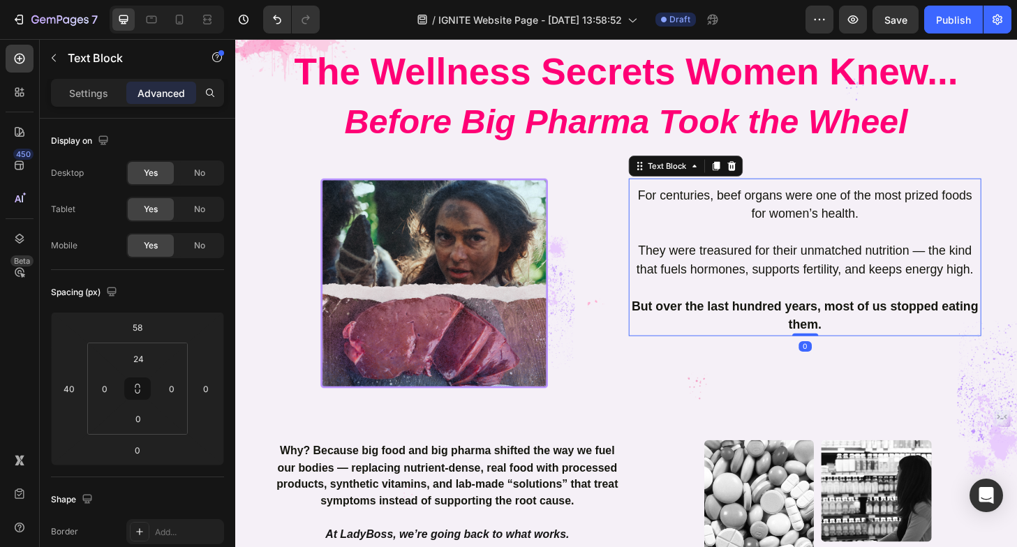
click at [783, 287] on span "They were treasured for their unmatched nutrition — the kind that fuels hormone…" at bounding box center [845, 275] width 361 height 35
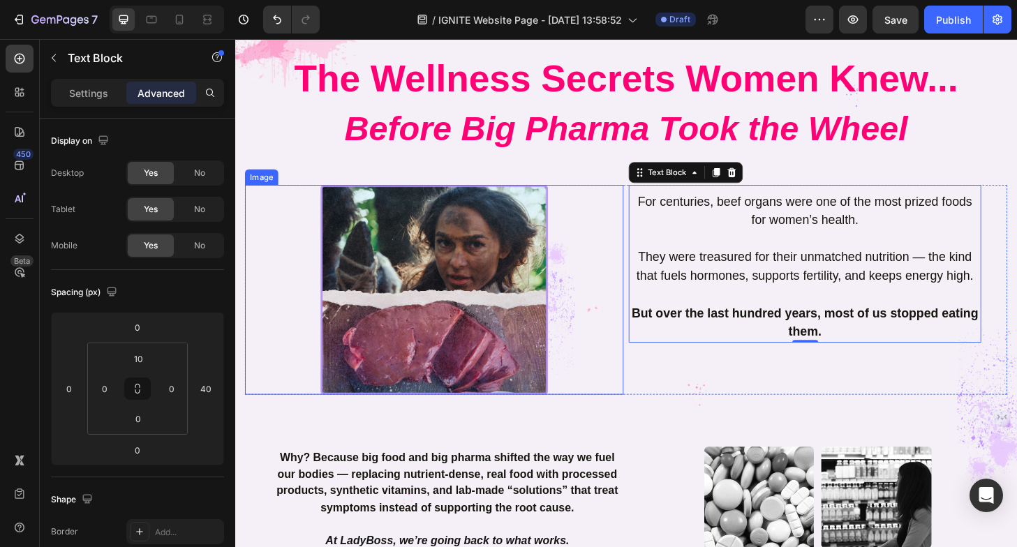
scroll to position [519, 0]
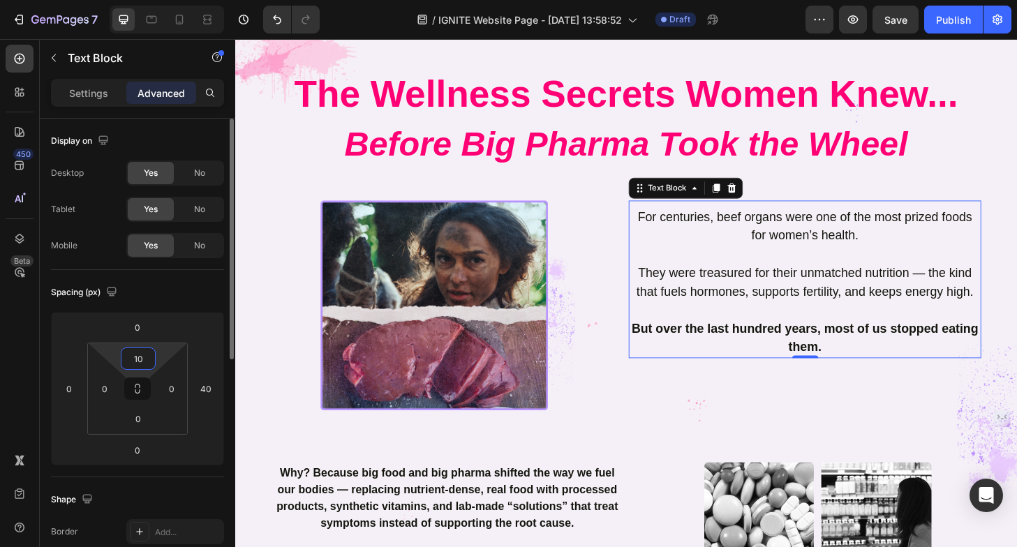
click at [127, 358] on input "10" at bounding box center [138, 358] width 28 height 21
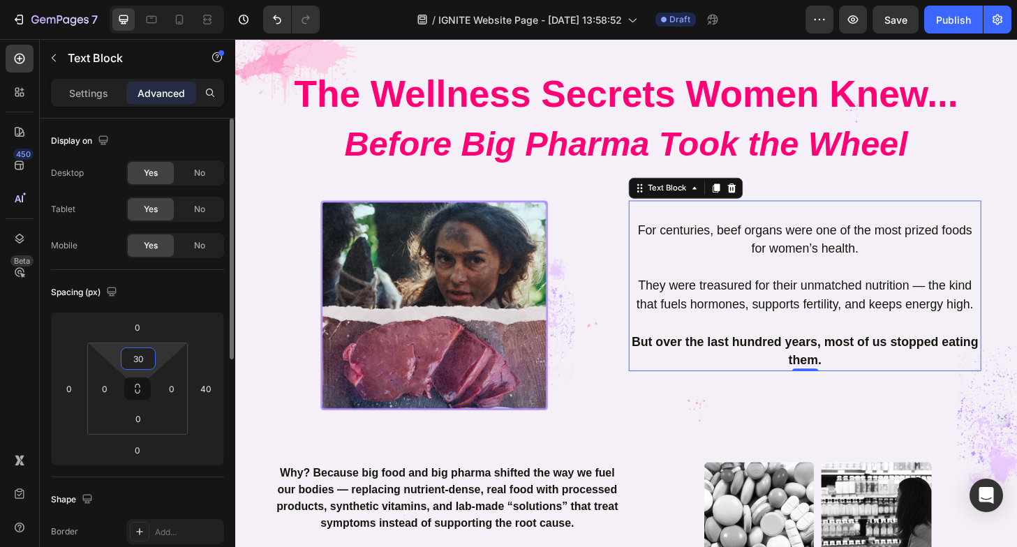
type input "3"
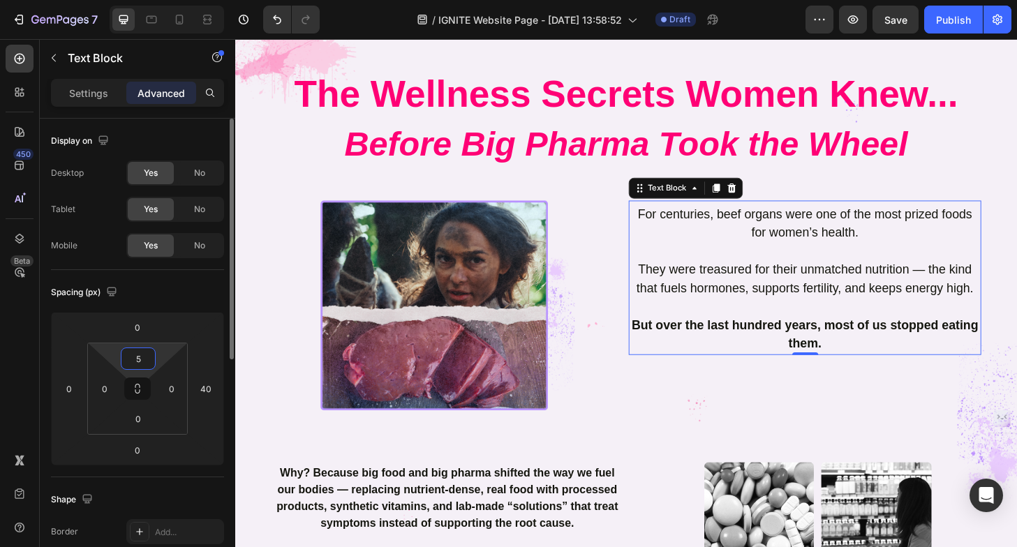
type input "50"
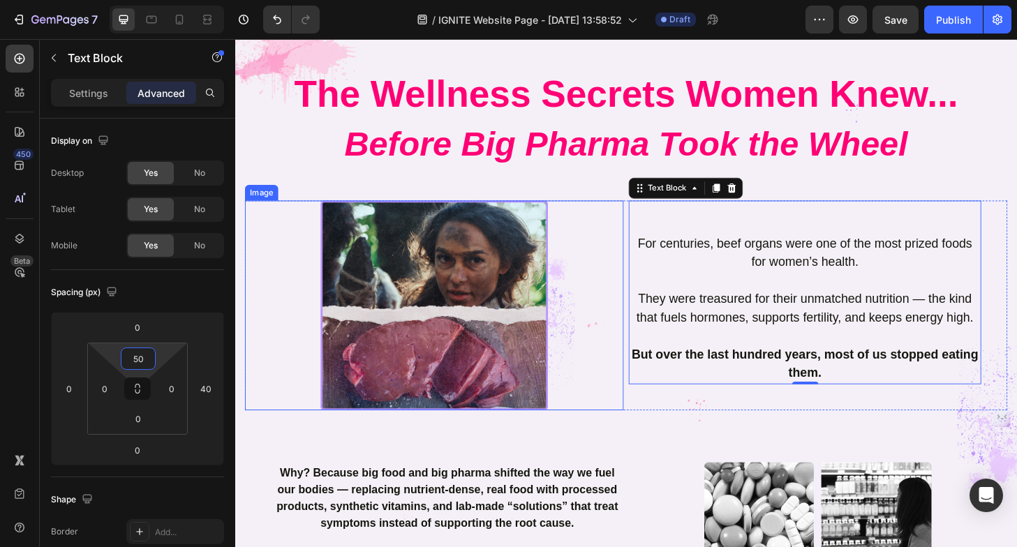
click at [307, 310] on div at bounding box center [449, 325] width 406 height 226
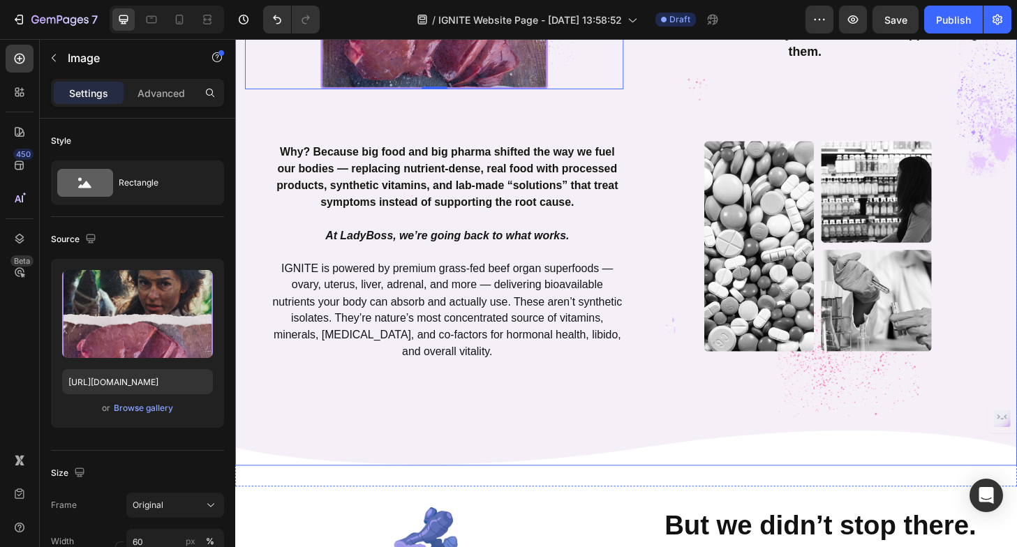
scroll to position [864, 0]
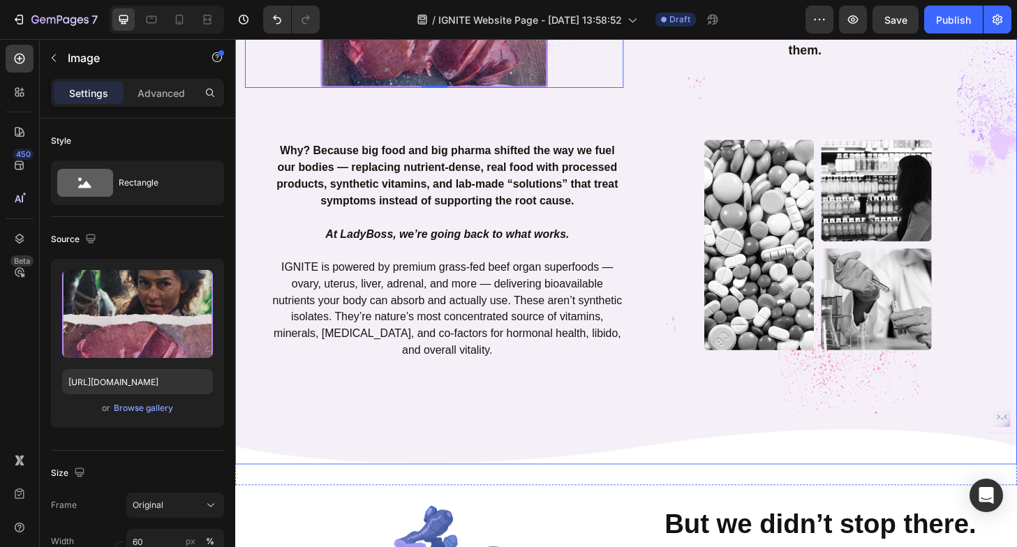
click at [622, 458] on div "The Wellness Secrets Women Knew... Before Big Pharma Took the Wheel Heading Row…" at bounding box center [654, 88] width 838 height 811
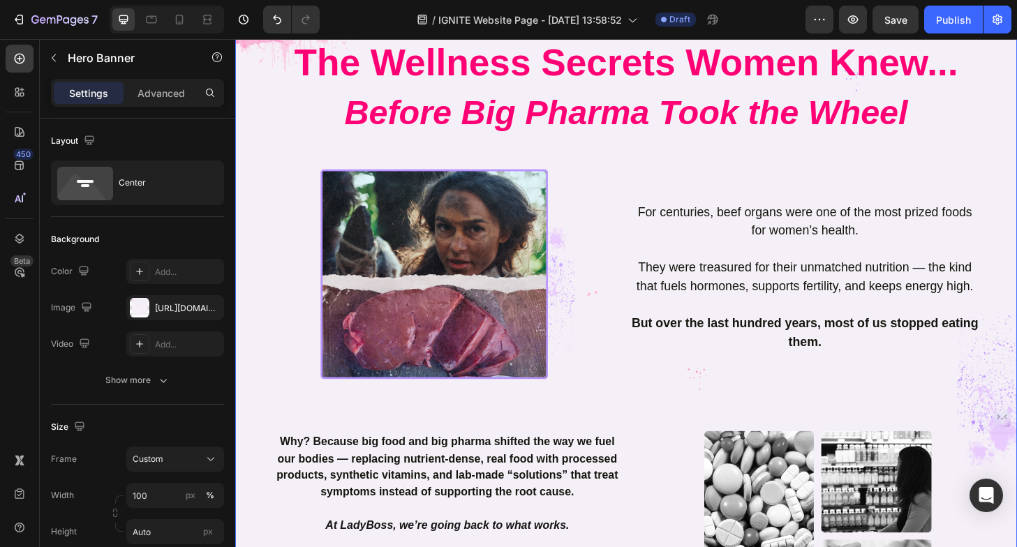
scroll to position [550, 0]
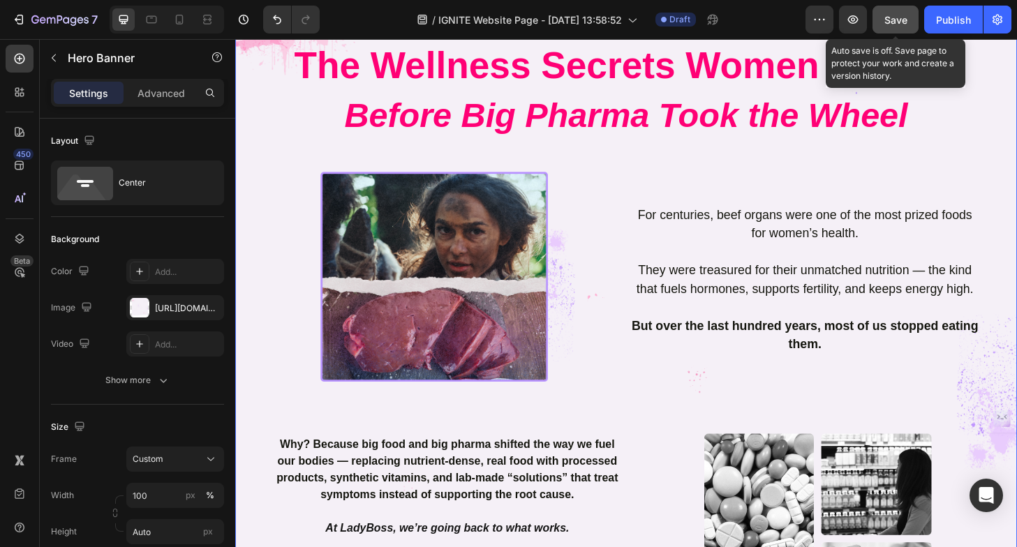
click at [896, 18] on span "Save" at bounding box center [896, 20] width 23 height 12
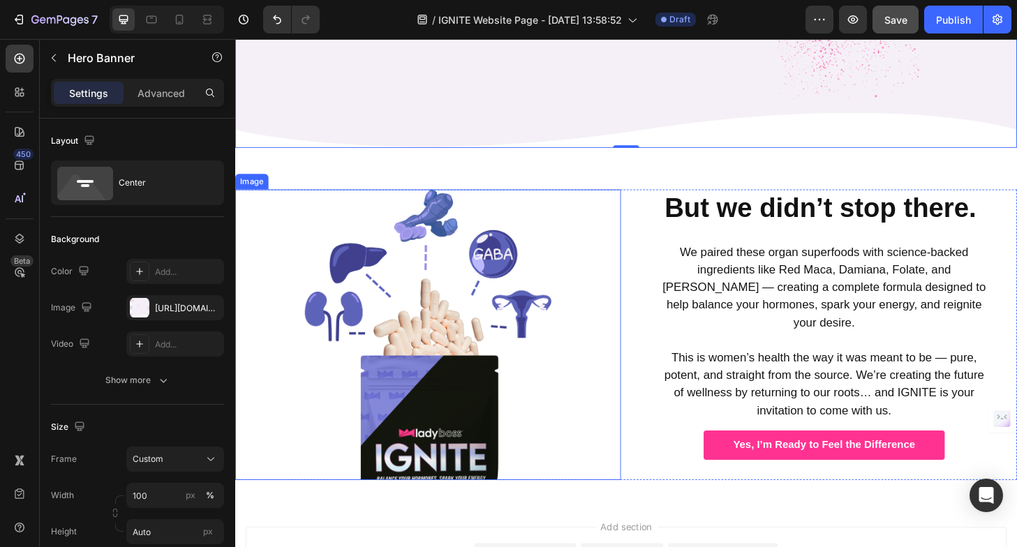
scroll to position [1206, 0]
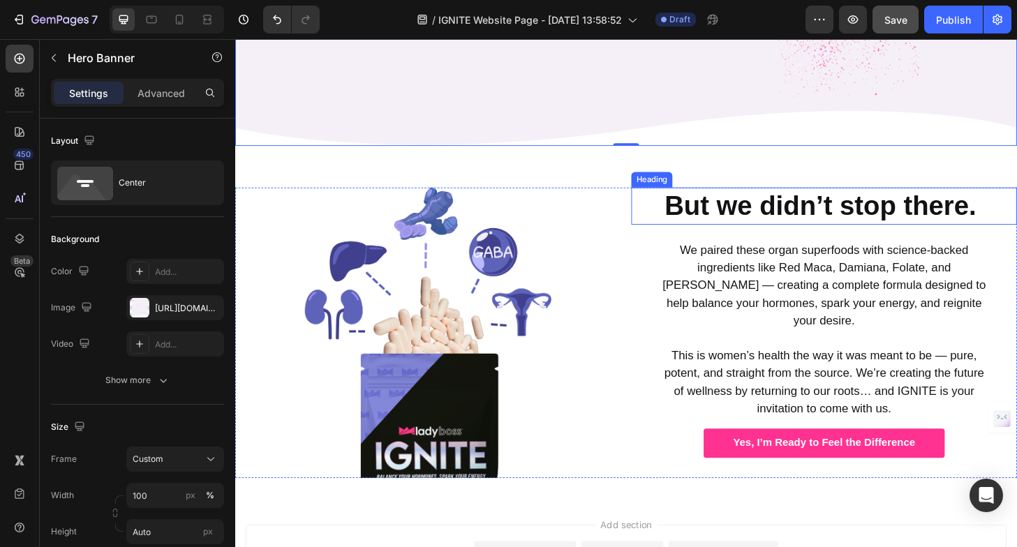
click at [791, 214] on strong "But we didn’t stop there." at bounding box center [862, 218] width 334 height 32
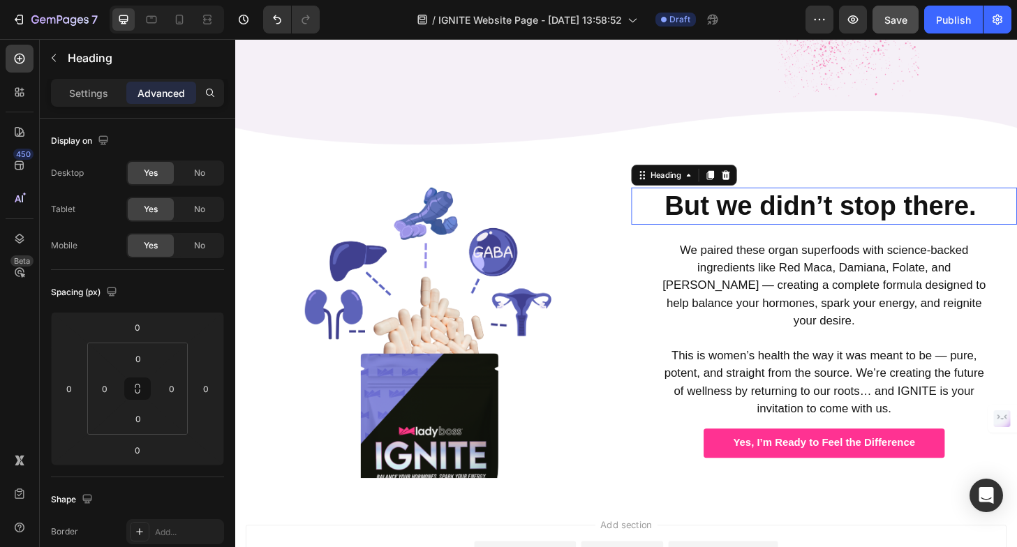
click at [791, 214] on strong "But we didn’t stop there." at bounding box center [862, 218] width 334 height 32
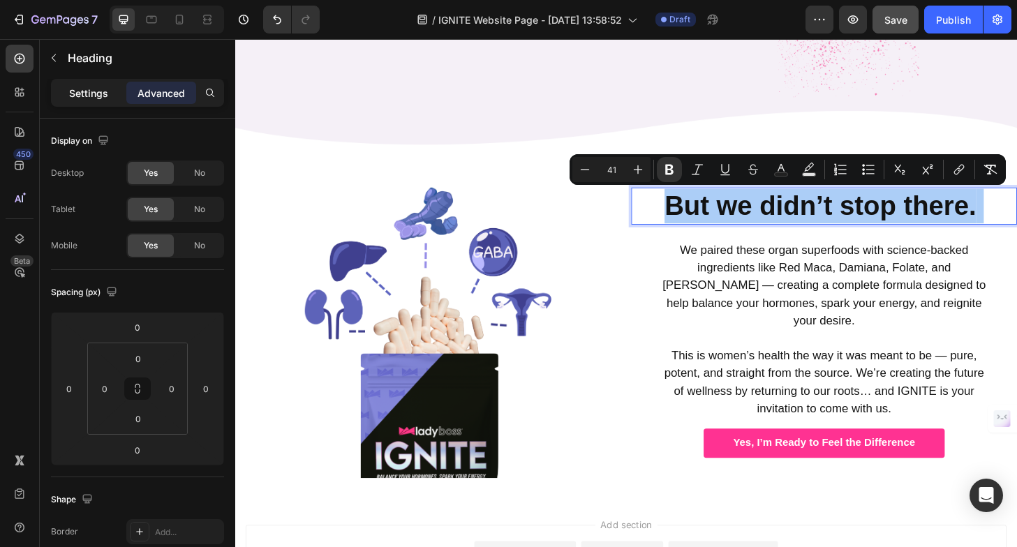
click at [78, 87] on p "Settings" at bounding box center [88, 93] width 39 height 15
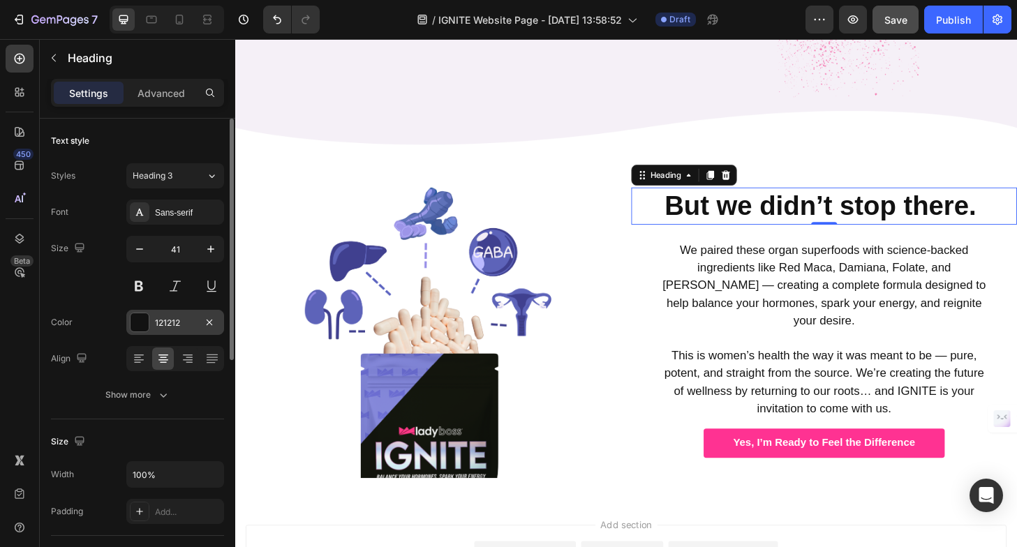
click at [136, 317] on div at bounding box center [140, 323] width 18 height 18
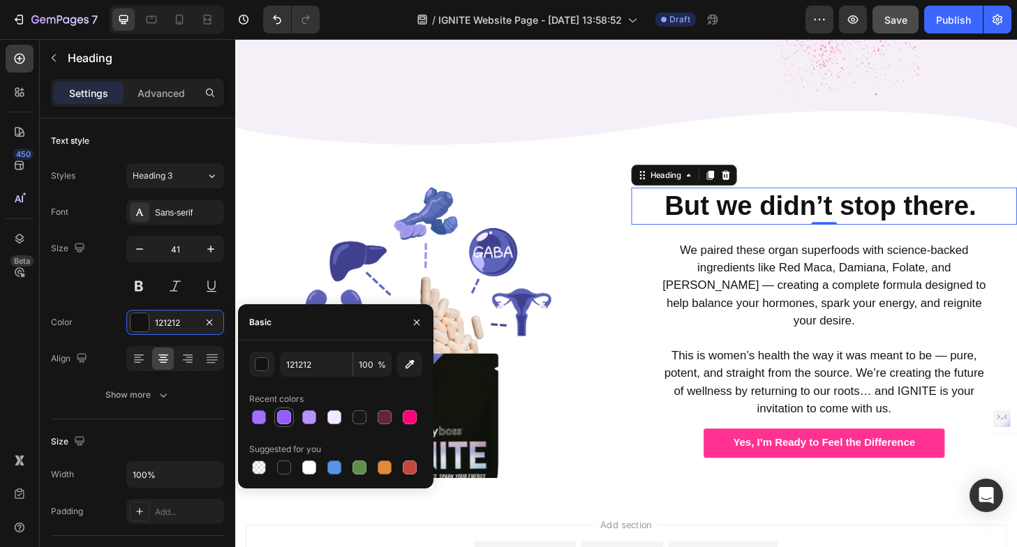
click at [281, 416] on div at bounding box center [284, 418] width 14 height 14
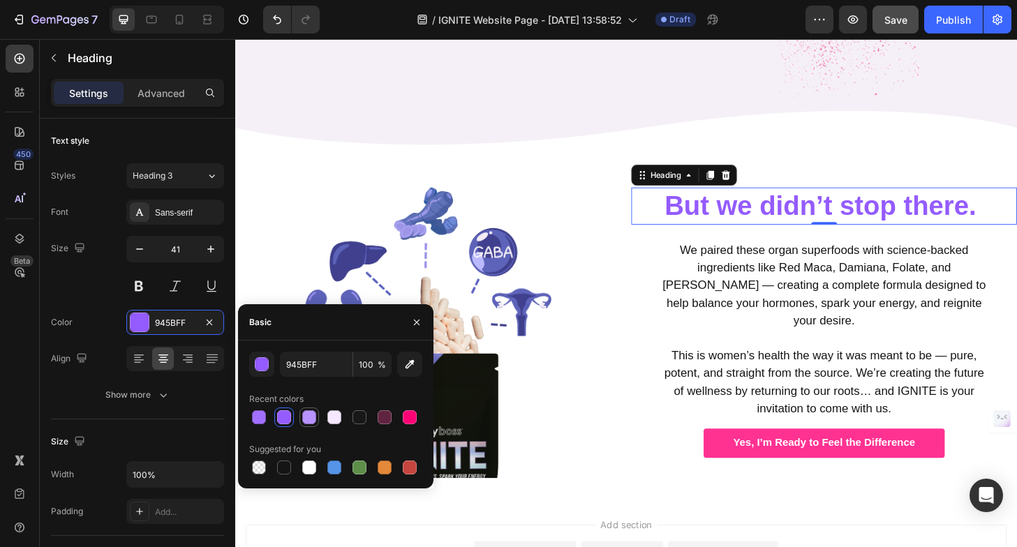
click at [311, 415] on div at bounding box center [309, 418] width 14 height 14
type input "B893FF"
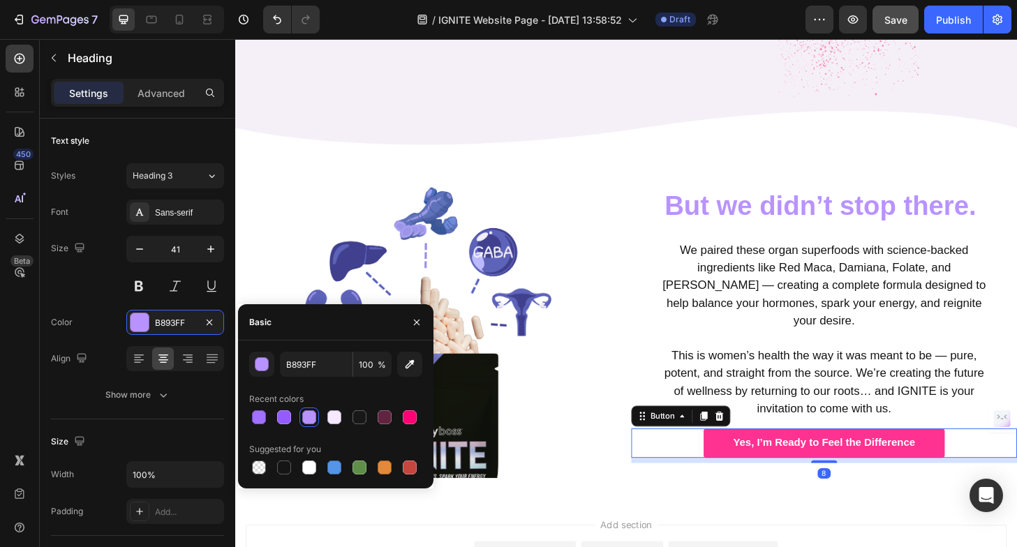
click at [735, 457] on div "Yes, I’m Ready to Feel the Difference Button 8" at bounding box center [866, 472] width 413 height 31
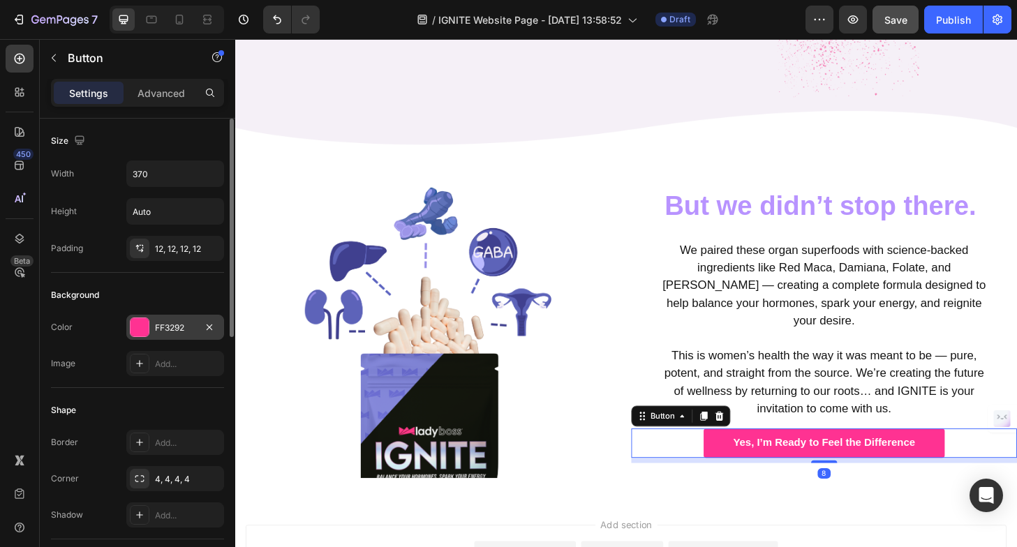
click at [145, 330] on div at bounding box center [140, 327] width 18 height 18
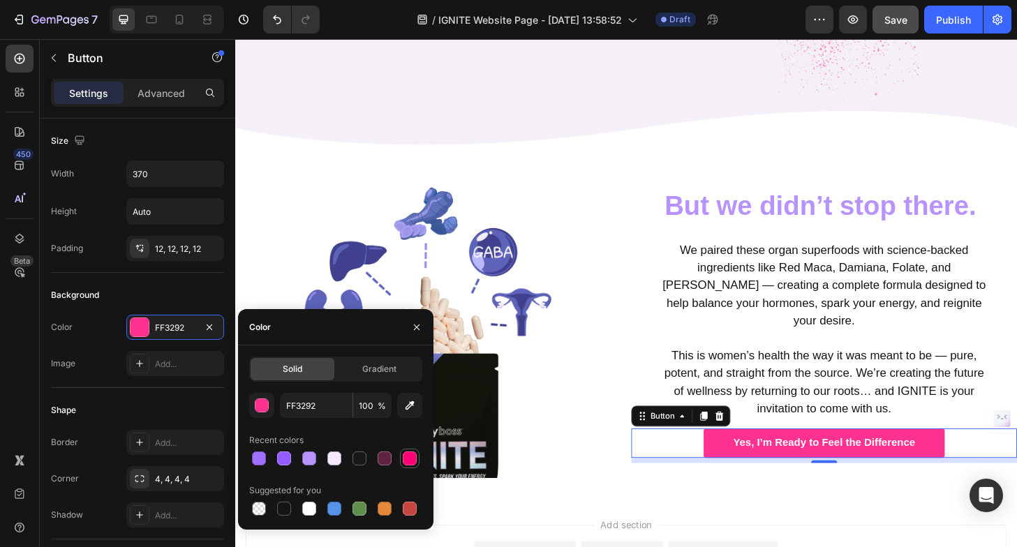
click at [404, 456] on div at bounding box center [410, 459] width 14 height 14
type input "FF0075"
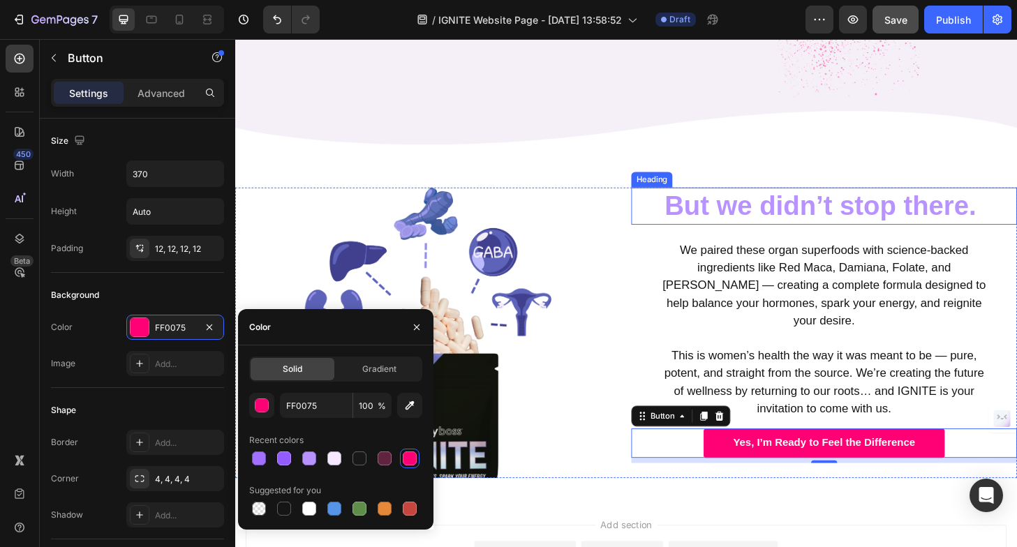
click at [723, 216] on strong "But we didn’t stop there." at bounding box center [862, 218] width 334 height 32
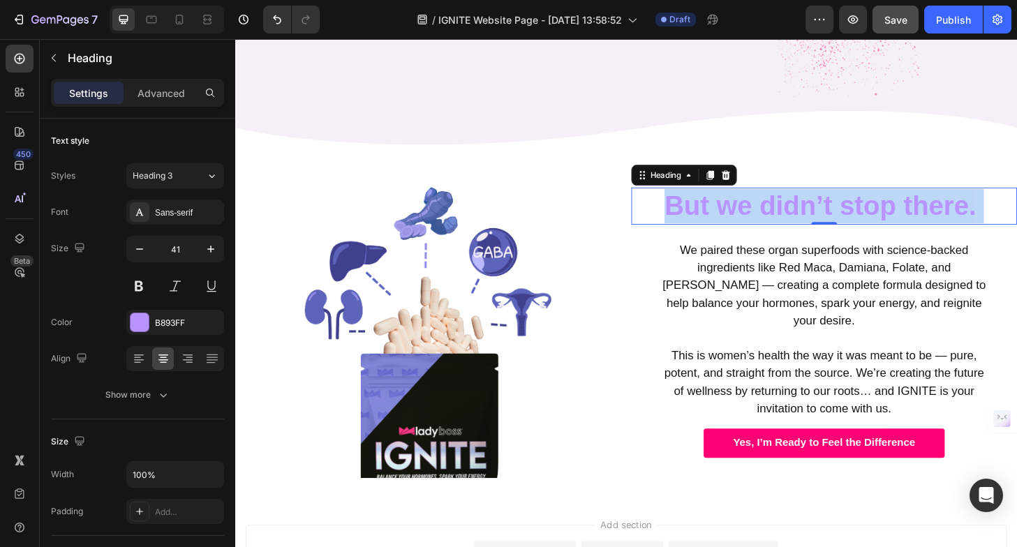
click at [723, 216] on strong "But we didn’t stop there." at bounding box center [862, 218] width 334 height 32
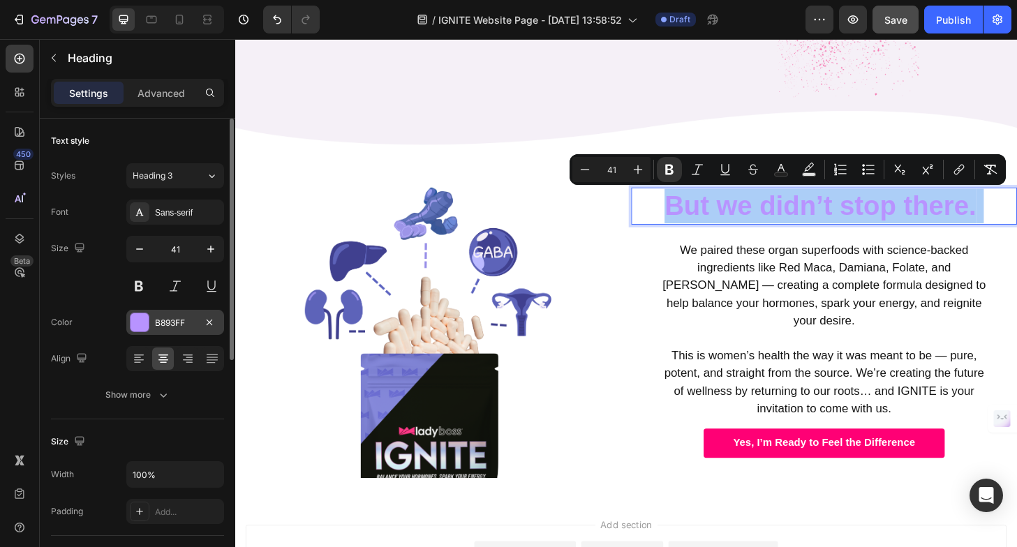
click at [134, 328] on div at bounding box center [140, 323] width 18 height 18
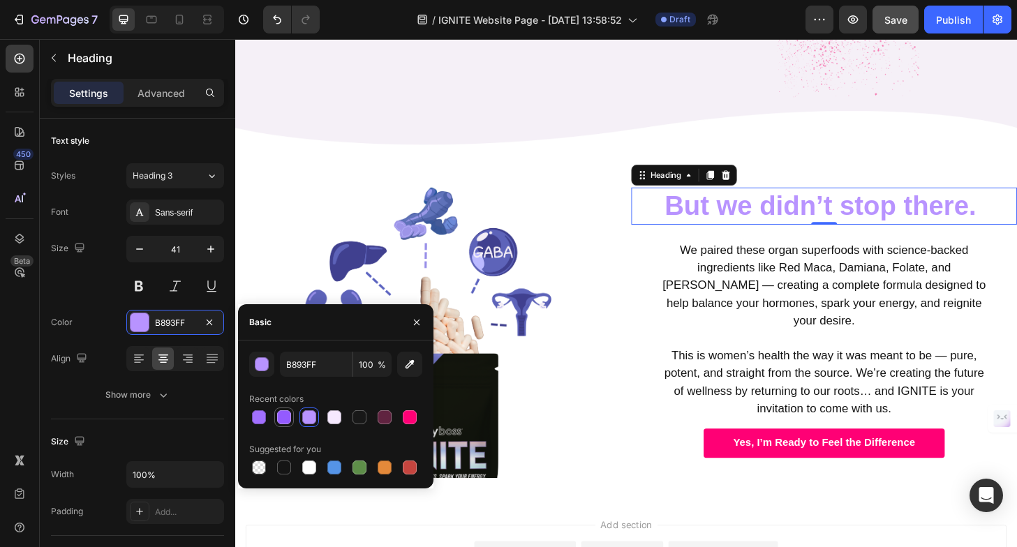
click at [281, 421] on div at bounding box center [284, 418] width 14 height 14
click at [263, 418] on div at bounding box center [259, 418] width 14 height 14
type input "A270FF"
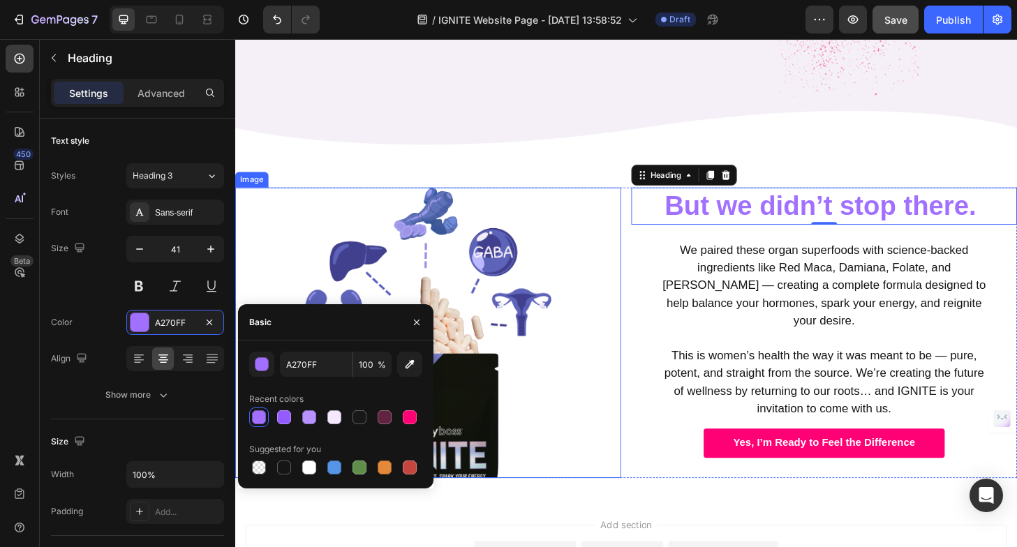
click at [595, 365] on div at bounding box center [441, 353] width 413 height 311
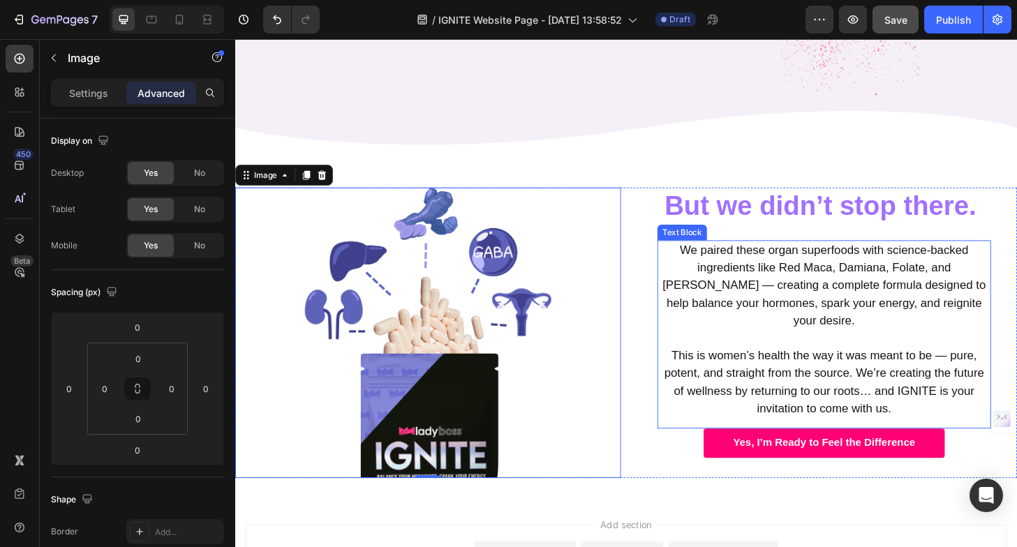
click at [933, 269] on p "We paired these organ superfoods with science-backed ingredients like Red Maca,…" at bounding box center [866, 303] width 355 height 94
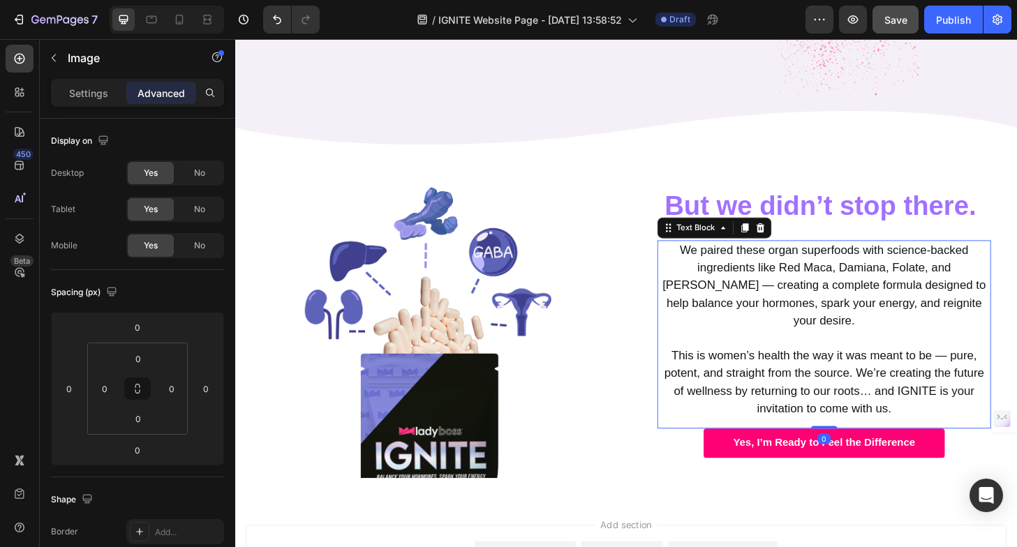
click at [933, 269] on p "We paired these organ superfoods with science-backed ingredients like Red Maca,…" at bounding box center [866, 303] width 355 height 94
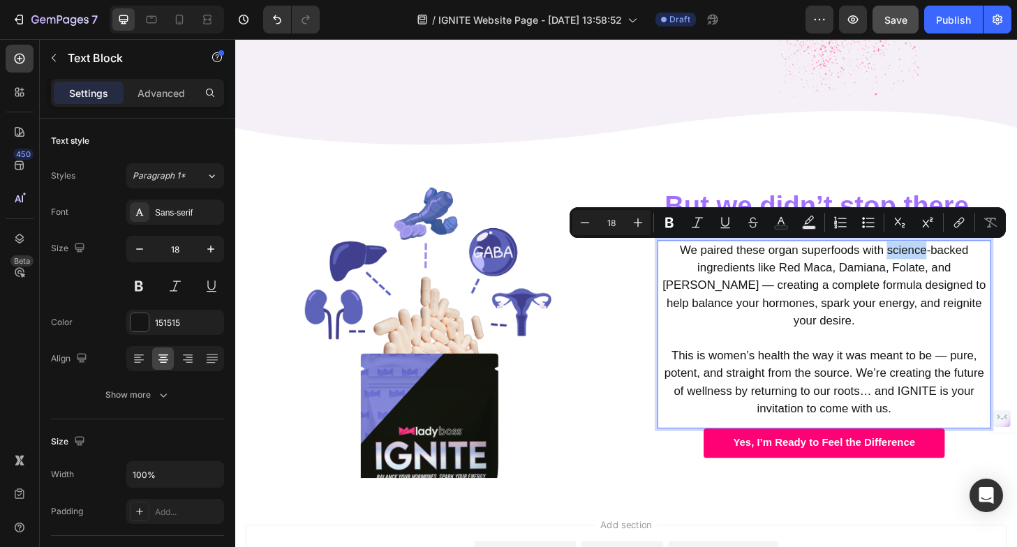
click at [816, 278] on p "We paired these organ superfoods with science-backed ingredients like Red Maca,…" at bounding box center [866, 303] width 355 height 94
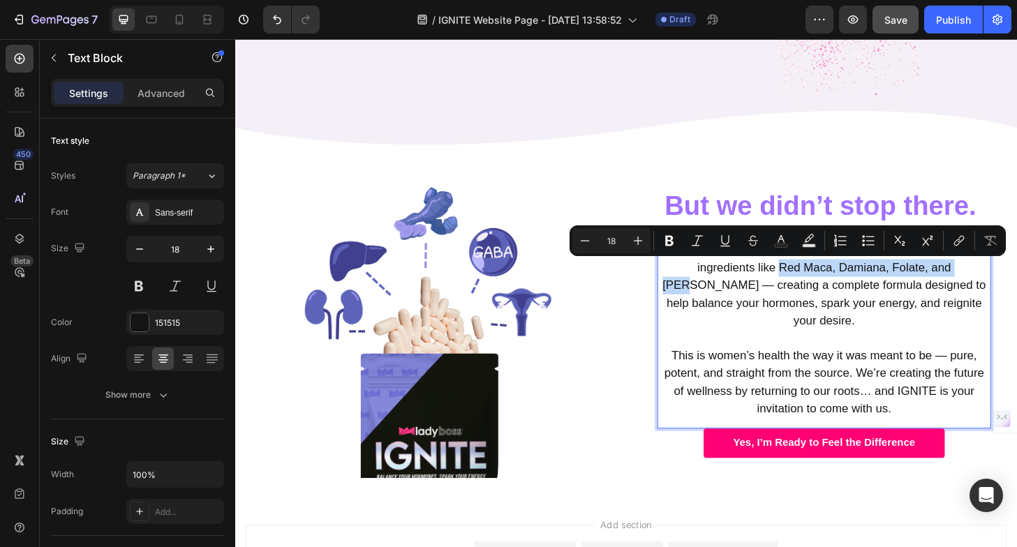
drag, startPoint x: 796, startPoint y: 282, endPoint x: 1008, endPoint y: 283, distance: 211.6
click at [1008, 283] on p "We paired these organ superfoods with science-backed ingredients like Red Maca,…" at bounding box center [866, 303] width 355 height 94
click at [675, 244] on icon "Editor contextual toolbar" at bounding box center [670, 241] width 14 height 14
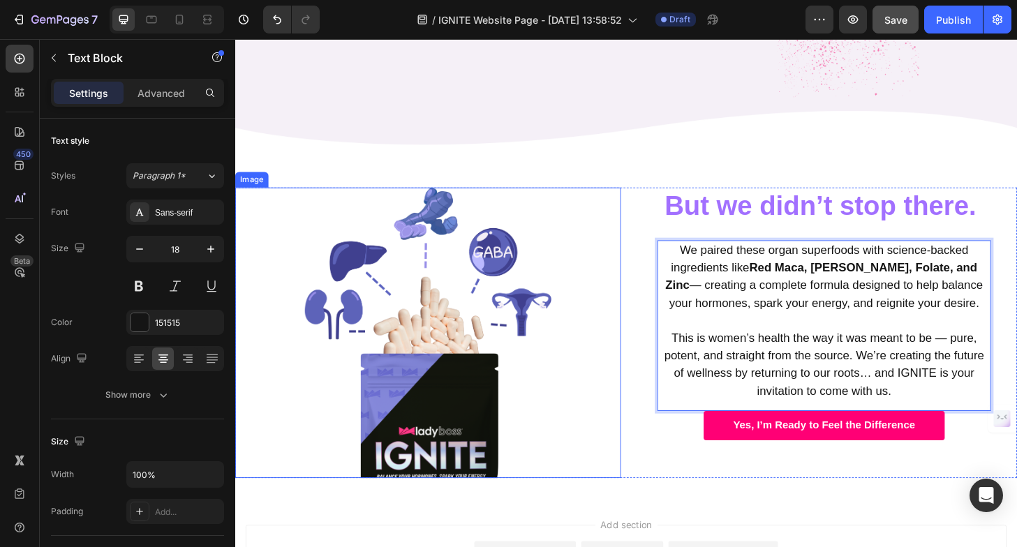
click at [647, 199] on div at bounding box center [441, 353] width 413 height 311
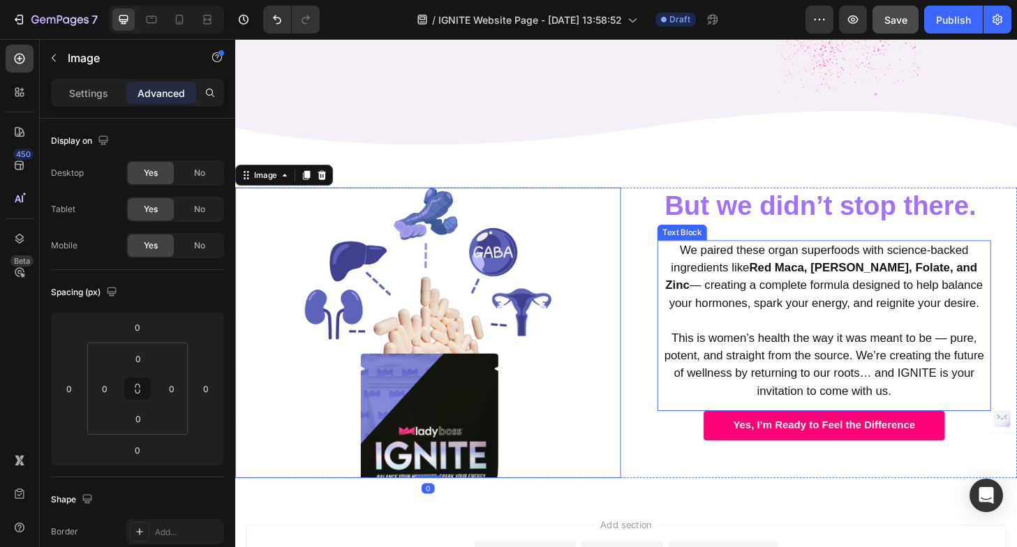
click at [788, 280] on p "We paired these organ superfoods with science-backed ingredients like Red Maca,…" at bounding box center [866, 293] width 355 height 75
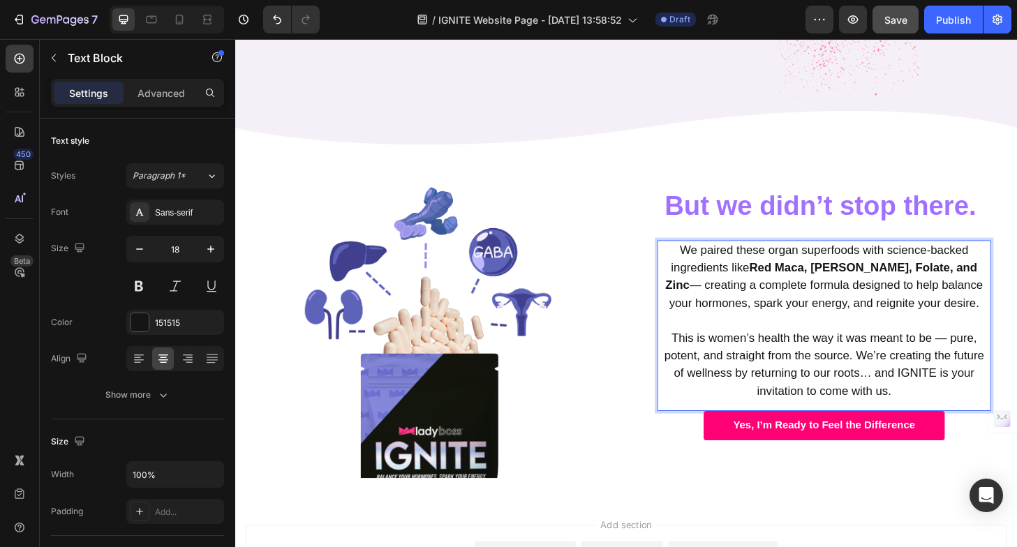
click at [800, 282] on strong "Red Maca, Damiana, Folate, and Zinc" at bounding box center [863, 293] width 334 height 33
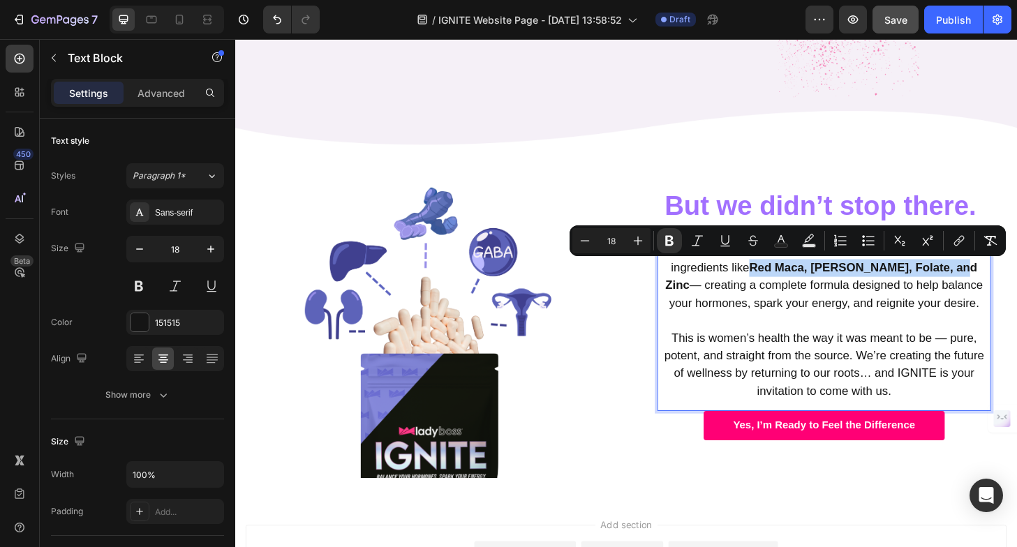
drag, startPoint x: 794, startPoint y: 283, endPoint x: 1010, endPoint y: 286, distance: 215.8
click at [1010, 286] on strong "Red Maca, Damiana, Folate, and Zinc" at bounding box center [863, 293] width 334 height 33
click at [665, 244] on icon "Editor contextual toolbar" at bounding box center [670, 241] width 14 height 14
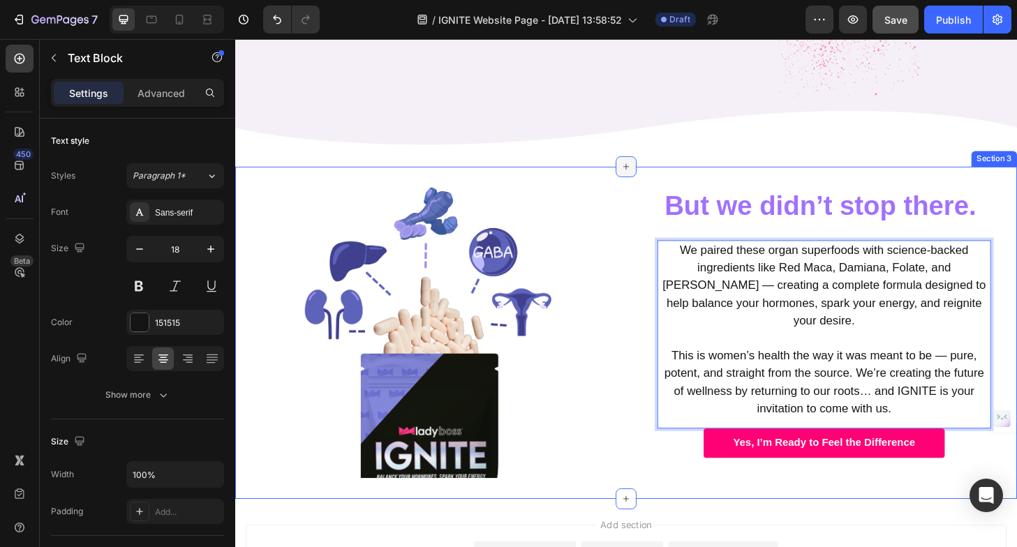
click at [650, 178] on icon at bounding box center [654, 175] width 11 height 11
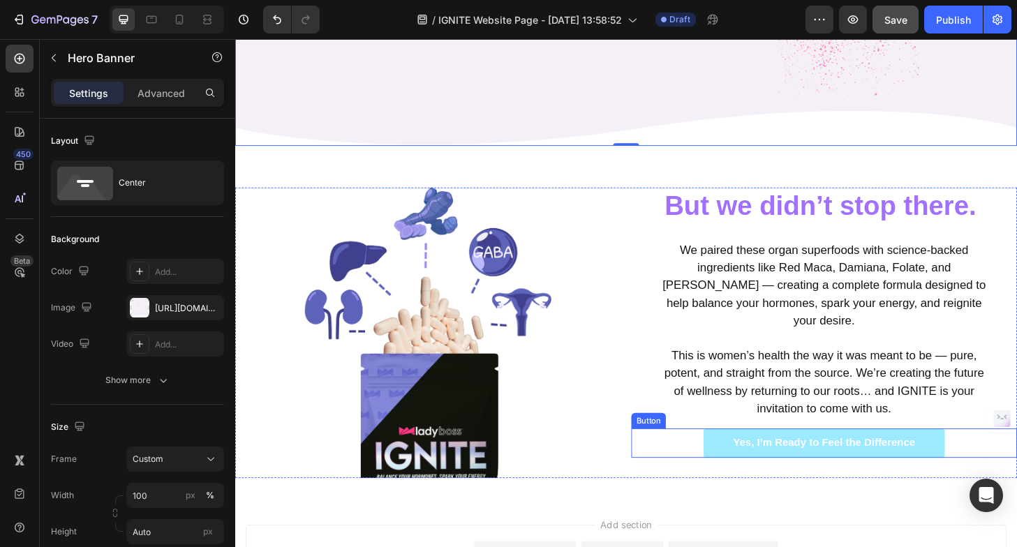
click at [737, 457] on button "Yes, I’m Ready to Feel the Difference" at bounding box center [866, 472] width 258 height 31
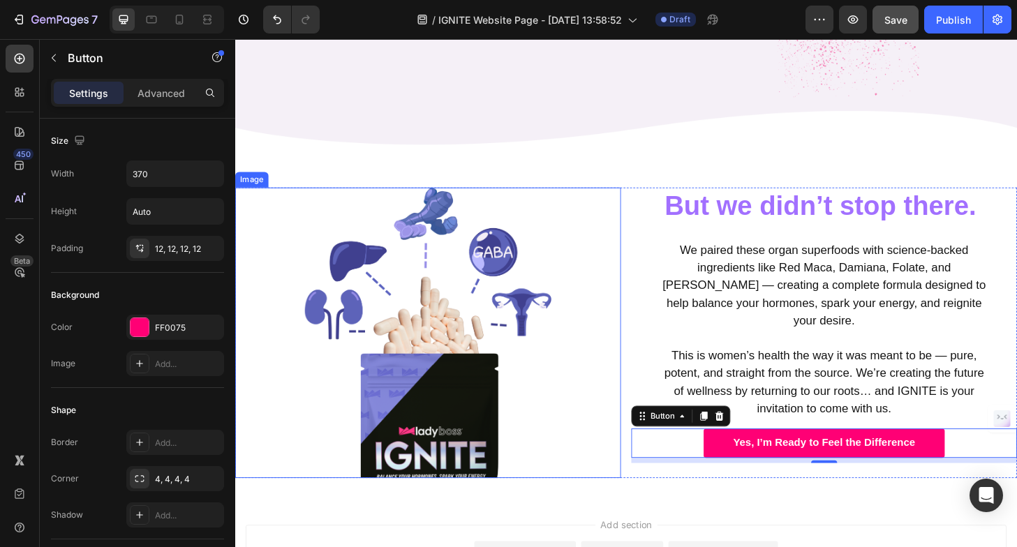
click at [485, 442] on img at bounding box center [442, 353] width 269 height 311
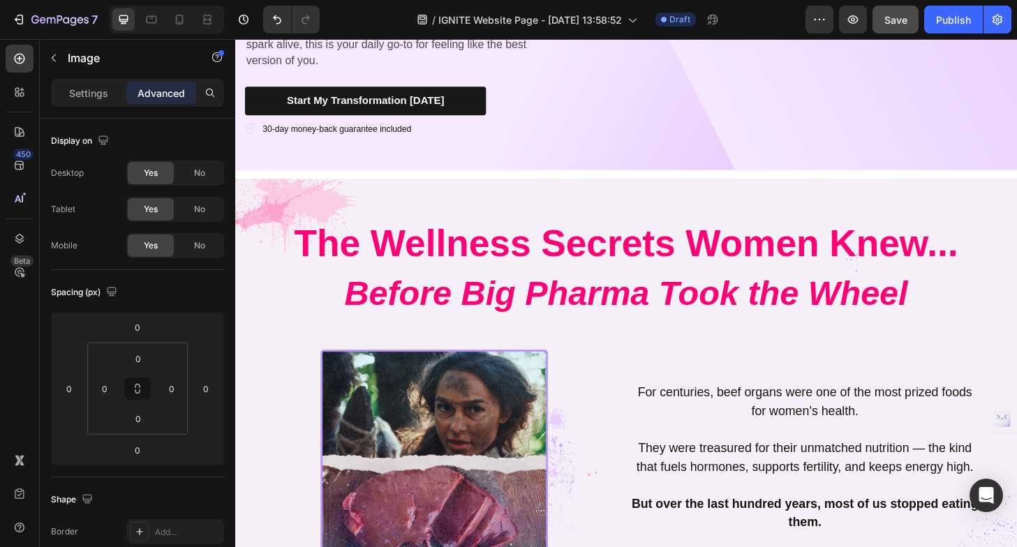
scroll to position [0, 0]
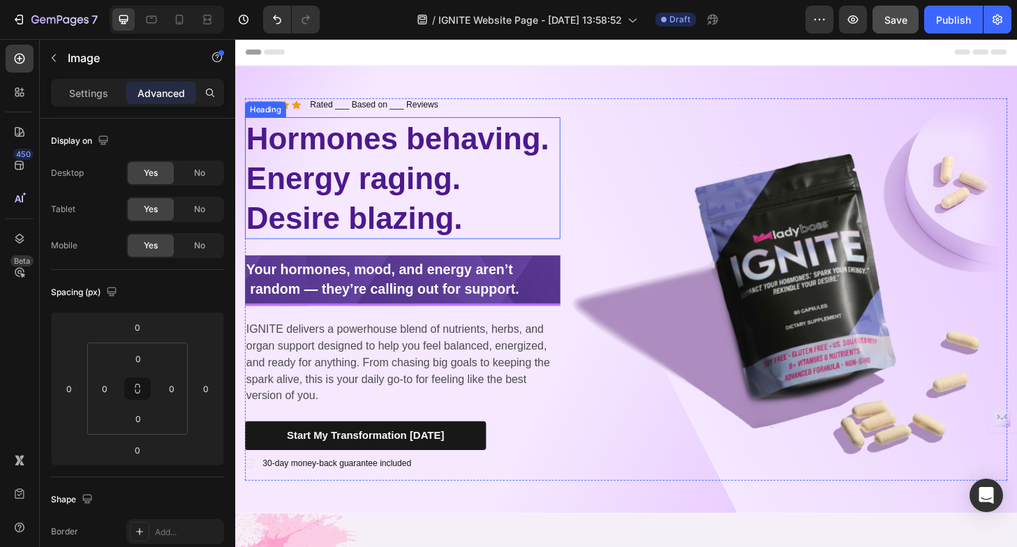
click at [396, 167] on h2 "Hormones behaving. Energy raging. Desire blazing." at bounding box center [415, 188] width 338 height 131
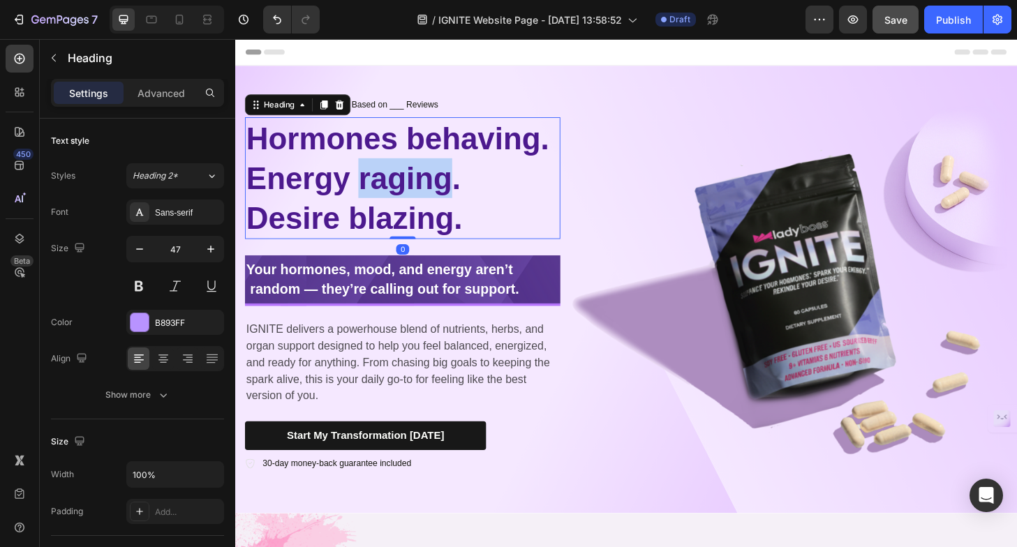
click at [396, 167] on h2 "Hormones behaving. Energy raging. Desire blazing." at bounding box center [415, 188] width 338 height 131
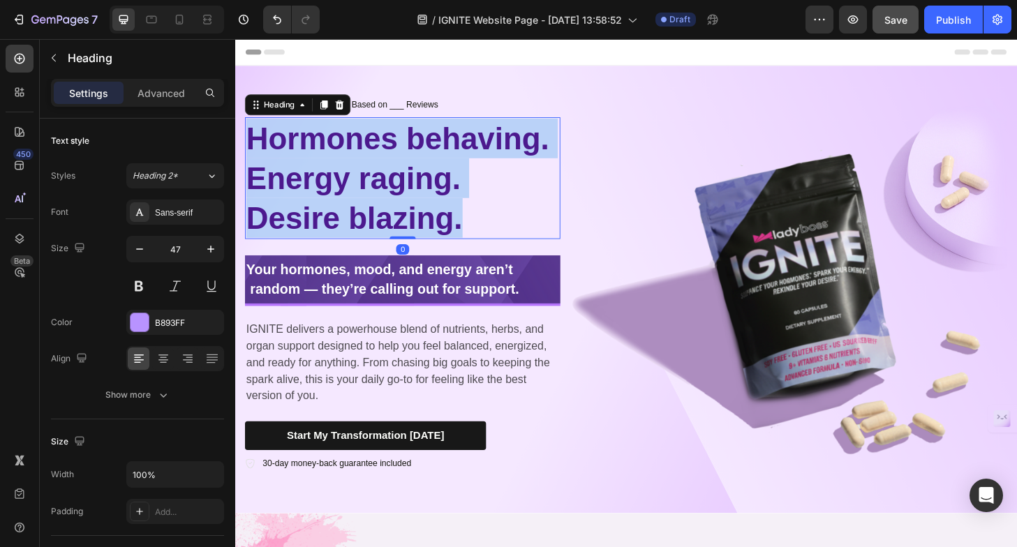
click at [396, 167] on p "Hormones behaving. Energy raging. Desire blazing." at bounding box center [414, 188] width 335 height 128
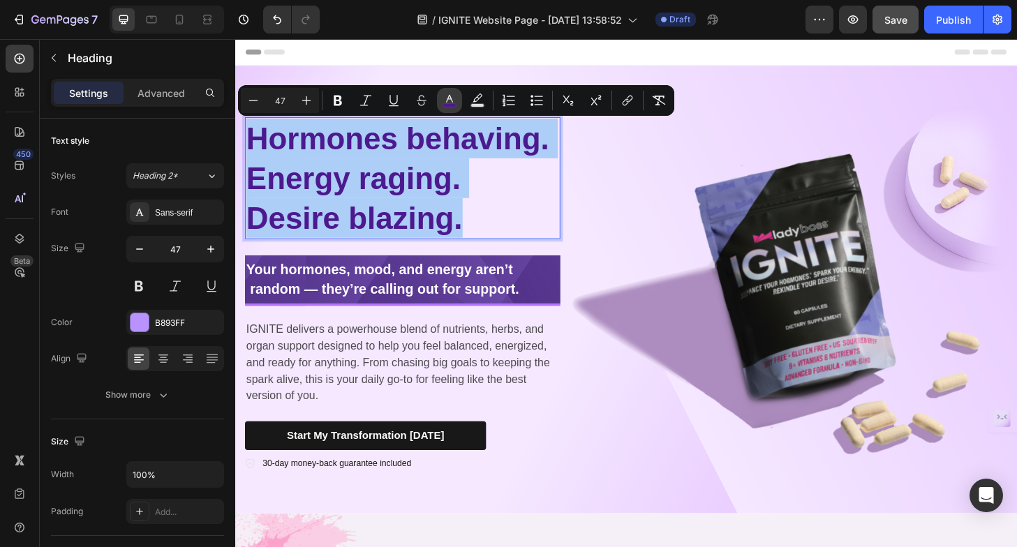
click at [450, 96] on icon "Editor contextual toolbar" at bounding box center [449, 99] width 7 height 8
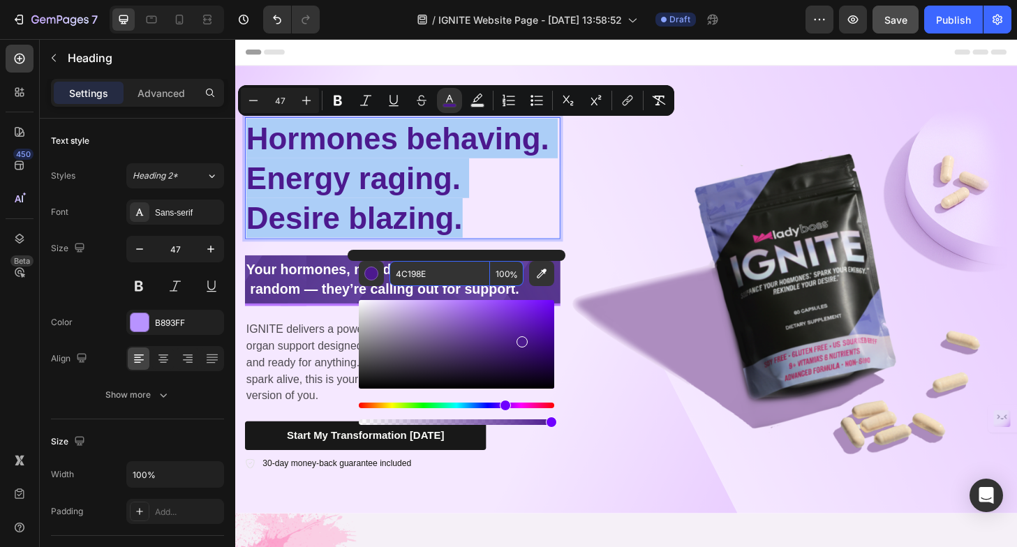
click at [417, 275] on input "4C198E" at bounding box center [440, 273] width 101 height 25
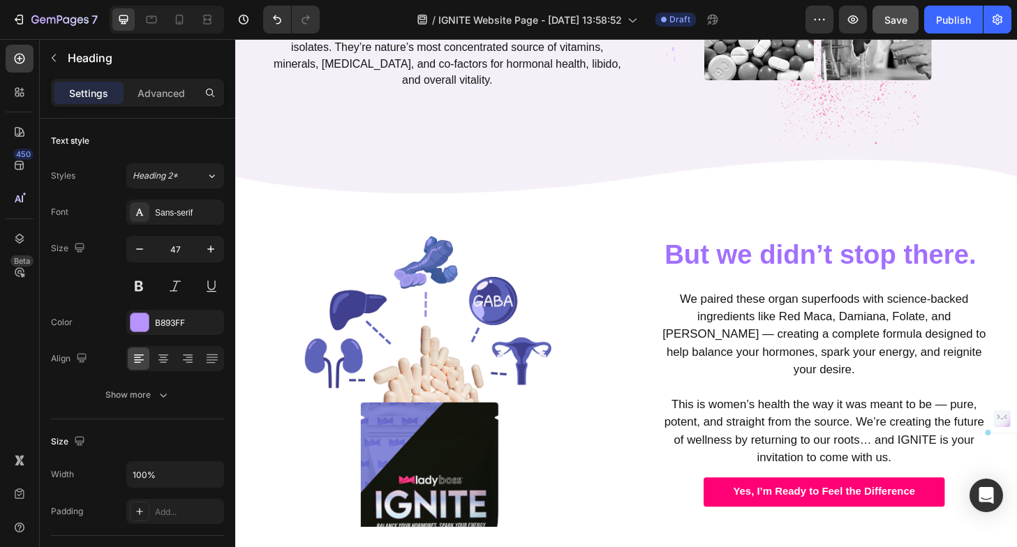
scroll to position [1214, 0]
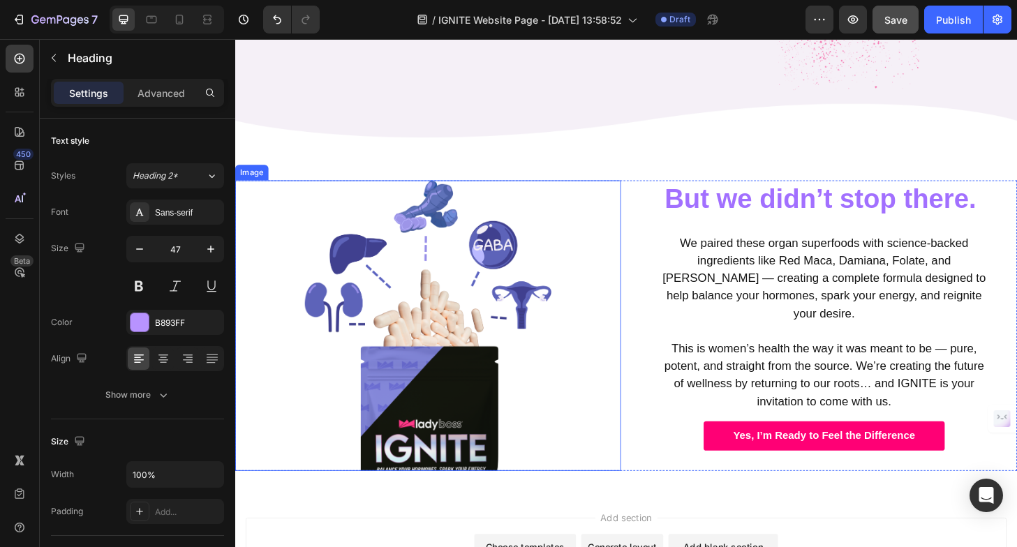
click at [489, 297] on img at bounding box center [442, 346] width 269 height 311
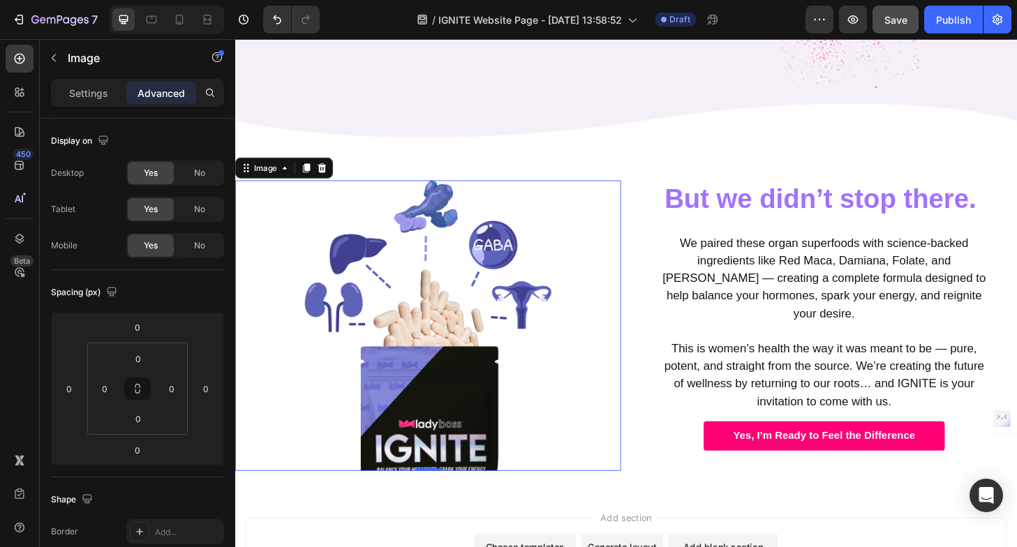
click at [368, 311] on img at bounding box center [442, 346] width 269 height 311
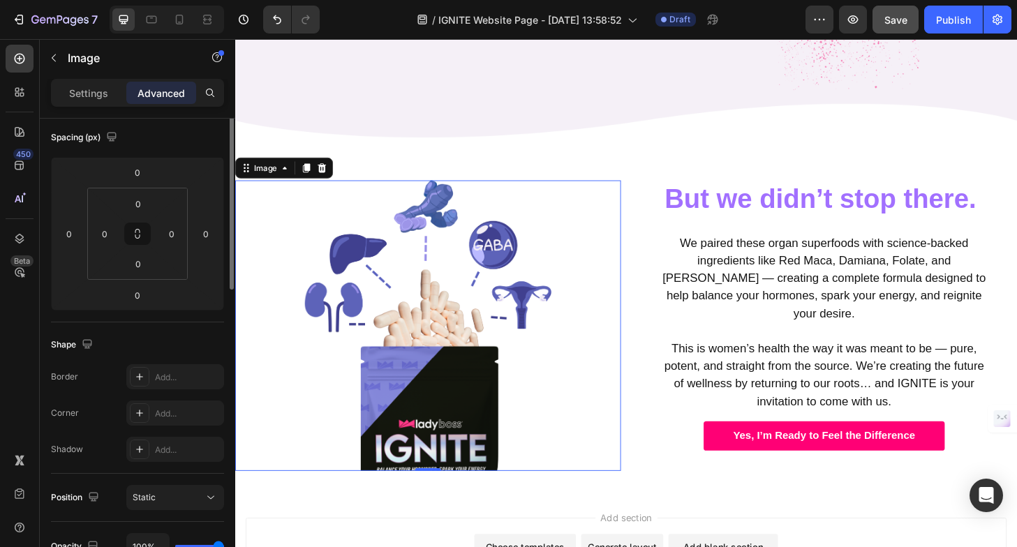
scroll to position [0, 0]
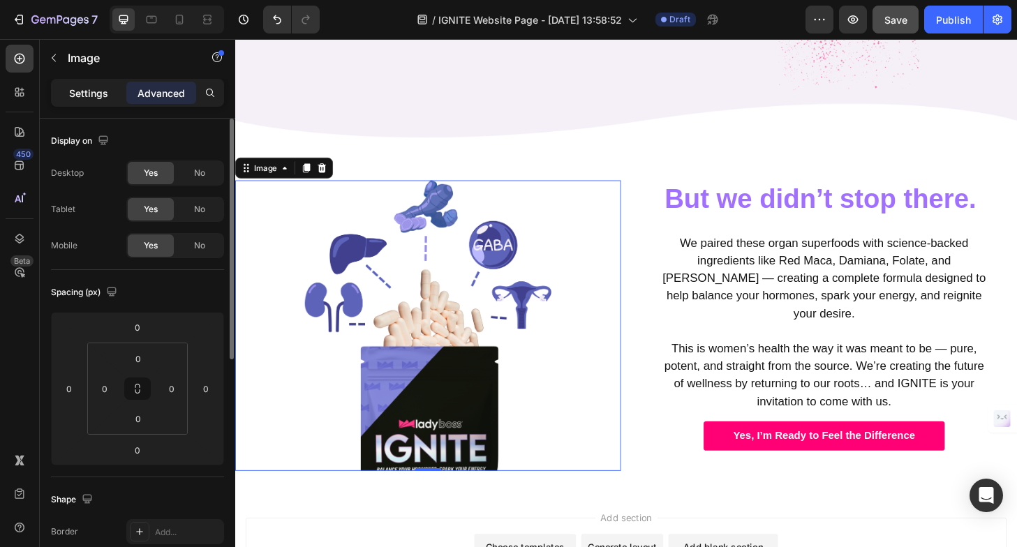
click at [94, 98] on p "Settings" at bounding box center [88, 93] width 39 height 15
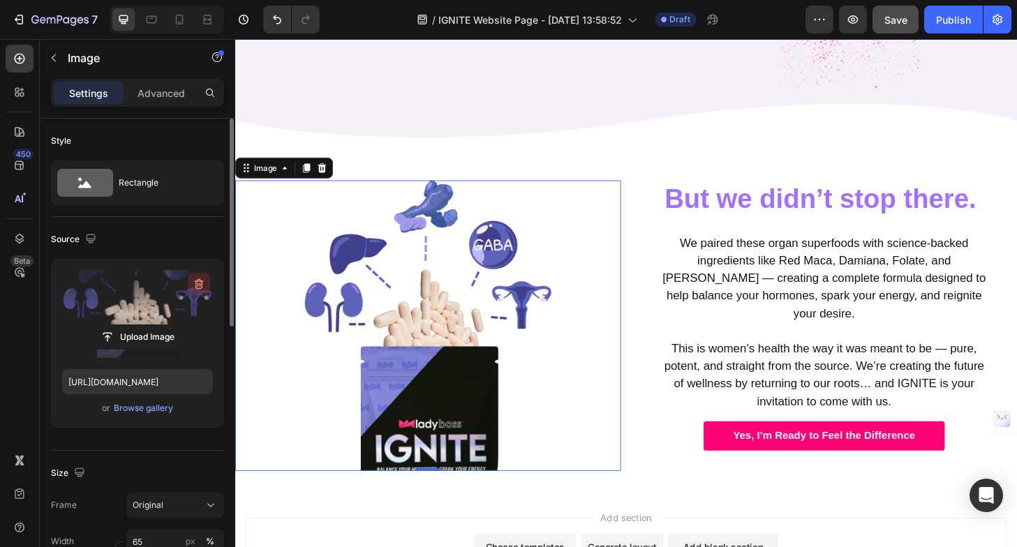
click at [198, 279] on icon "button" at bounding box center [199, 284] width 9 height 10
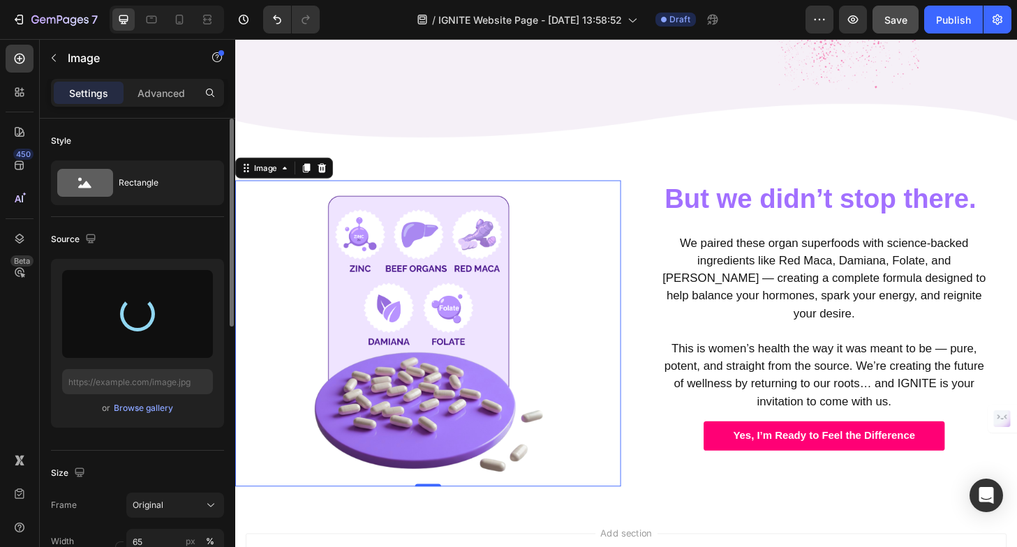
type input "https://cdn.shopify.com/s/files/1/0725/5307/0821/files/gempages_575602134184100…"
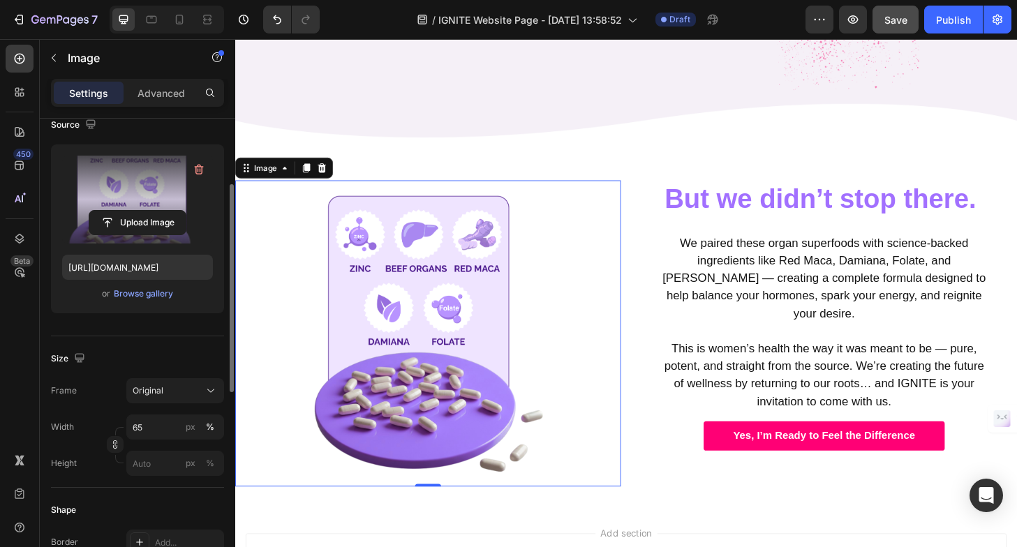
scroll to position [125, 0]
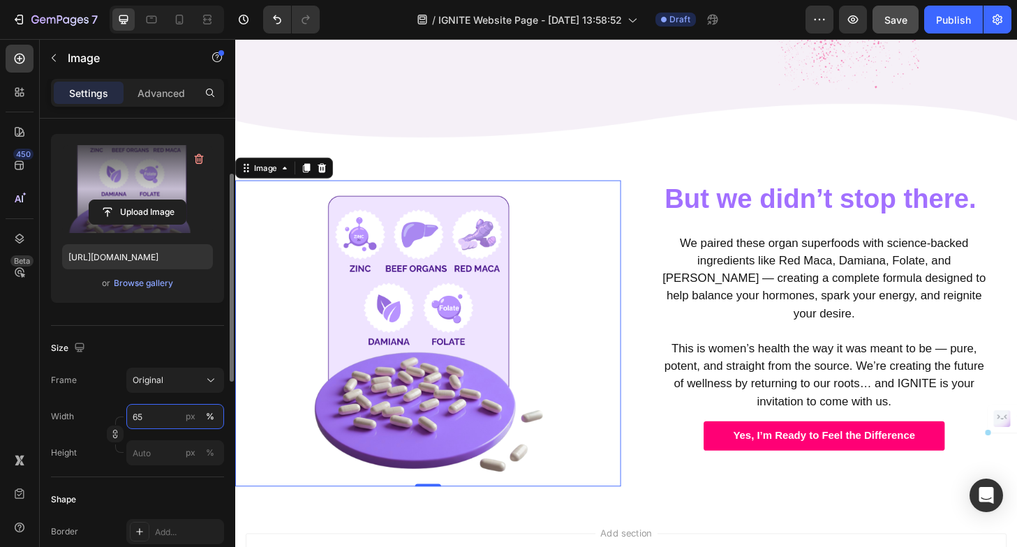
click at [137, 415] on input "65" at bounding box center [175, 416] width 98 height 25
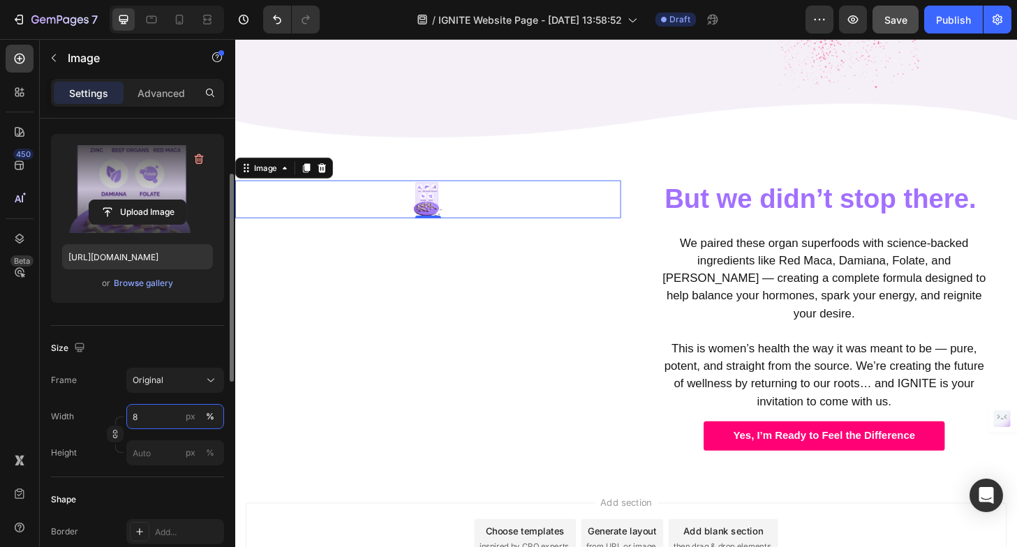
type input "80"
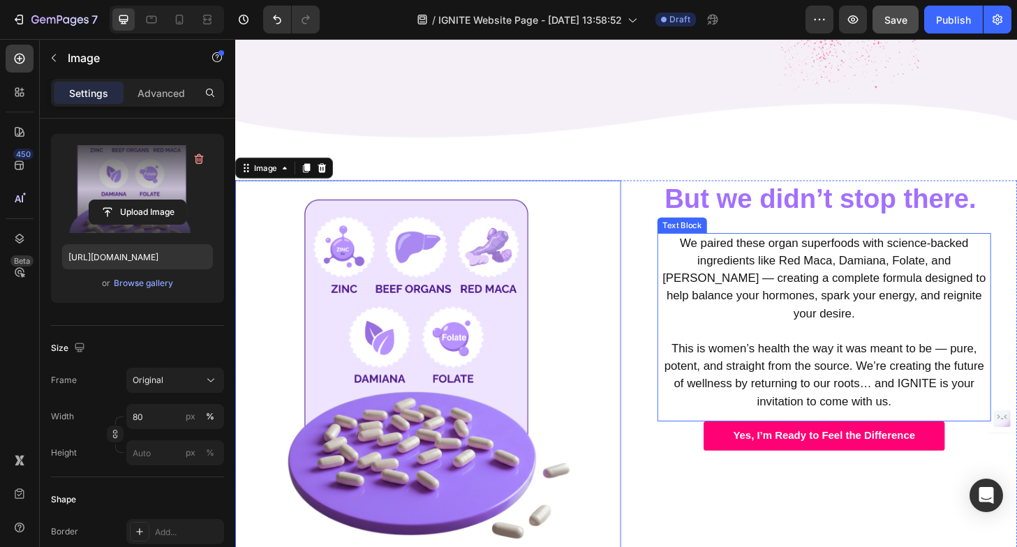
click at [711, 276] on p "We paired these organ superfoods with science-backed ingredients like Red Maca,…" at bounding box center [866, 296] width 355 height 94
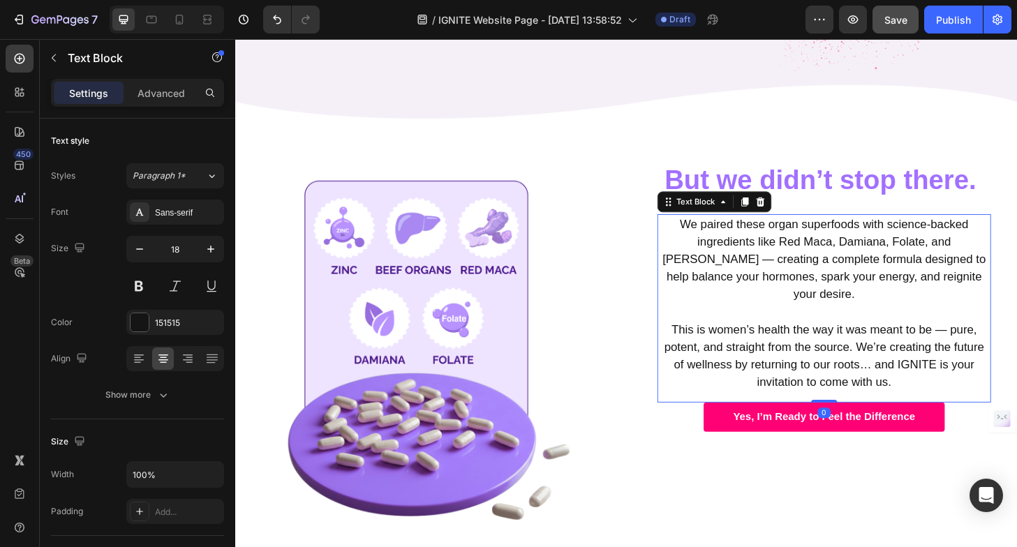
scroll to position [1194, 0]
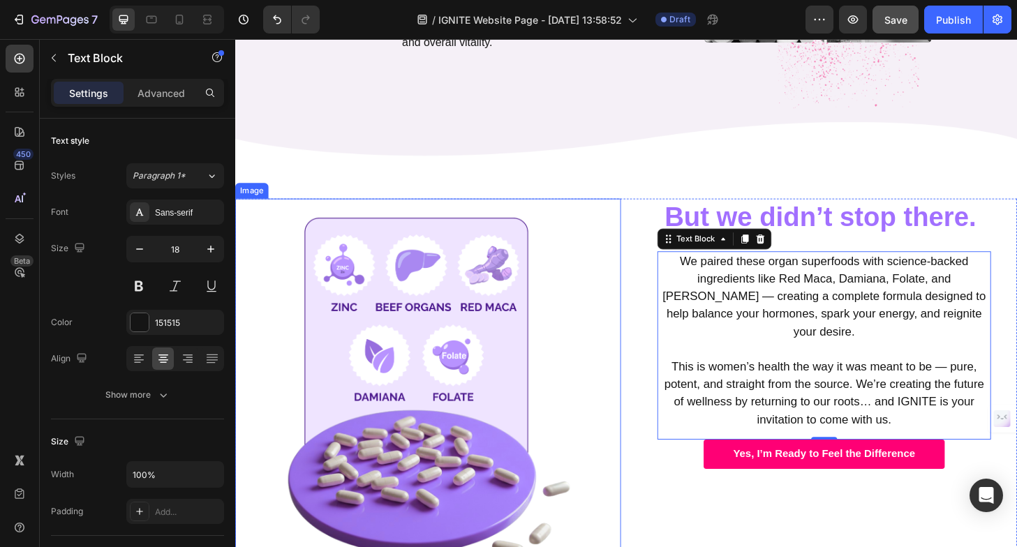
click at [371, 298] on img at bounding box center [441, 412] width 331 height 404
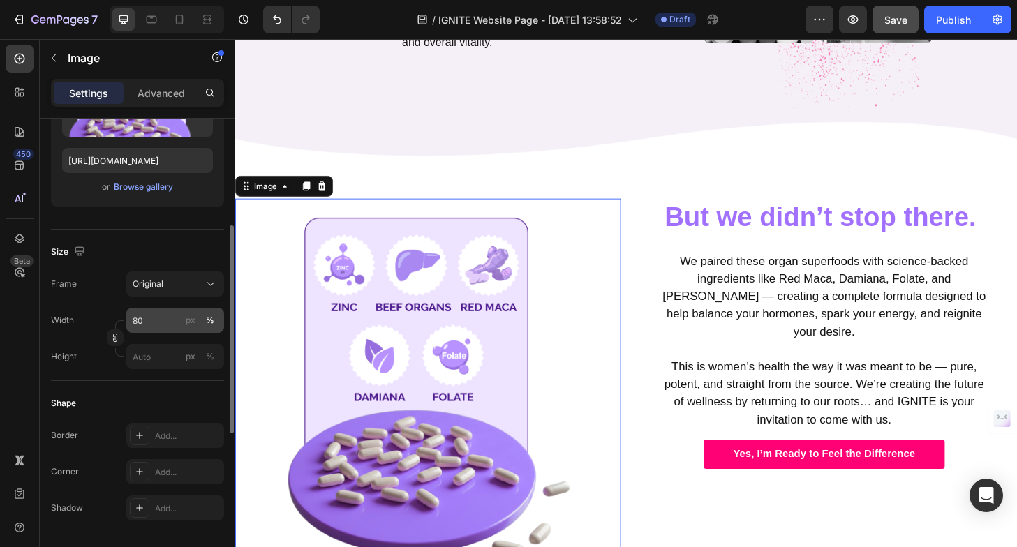
scroll to position [228, 0]
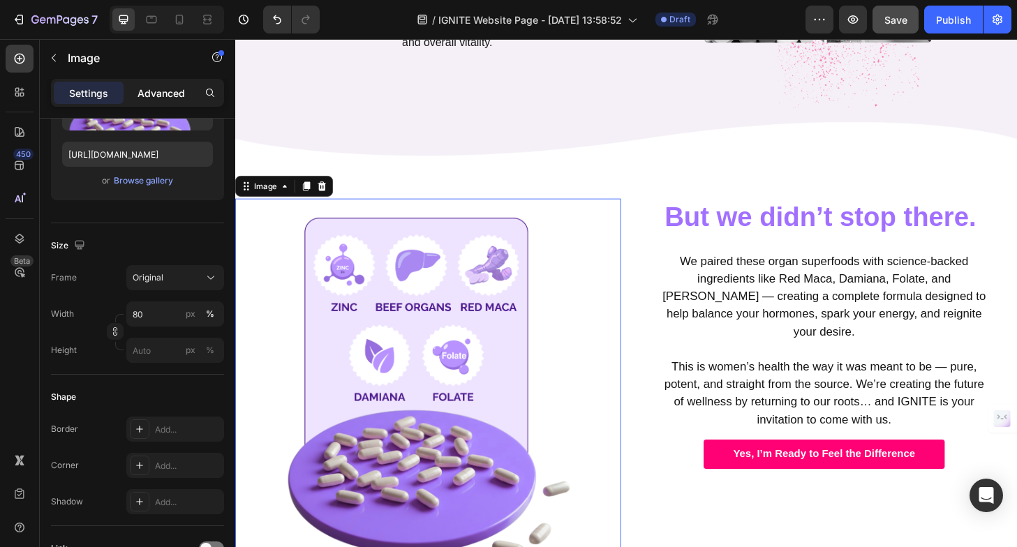
click at [153, 97] on p "Advanced" at bounding box center [161, 93] width 47 height 15
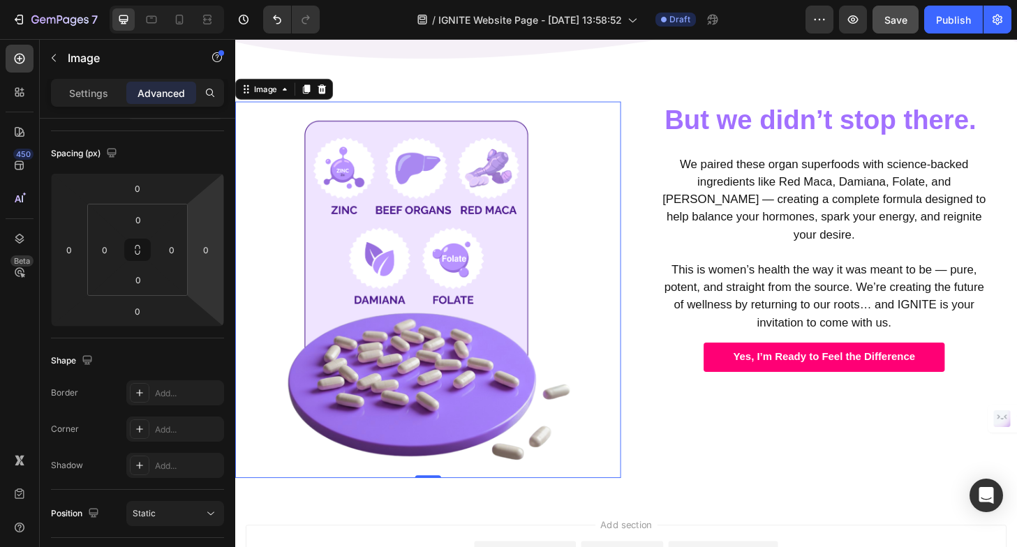
scroll to position [1278, 0]
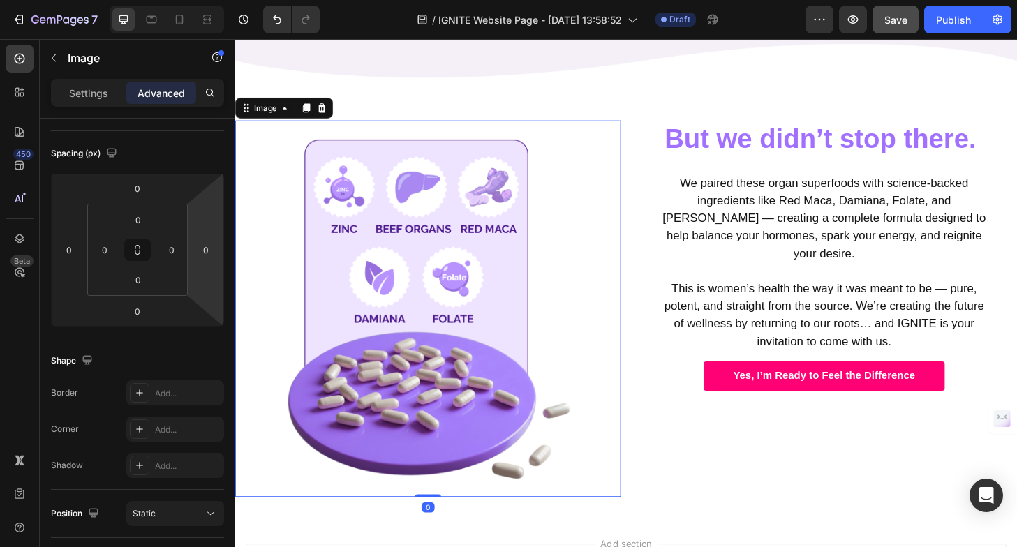
click at [442, 521] on div "Image 0" at bounding box center [441, 328] width 413 height 404
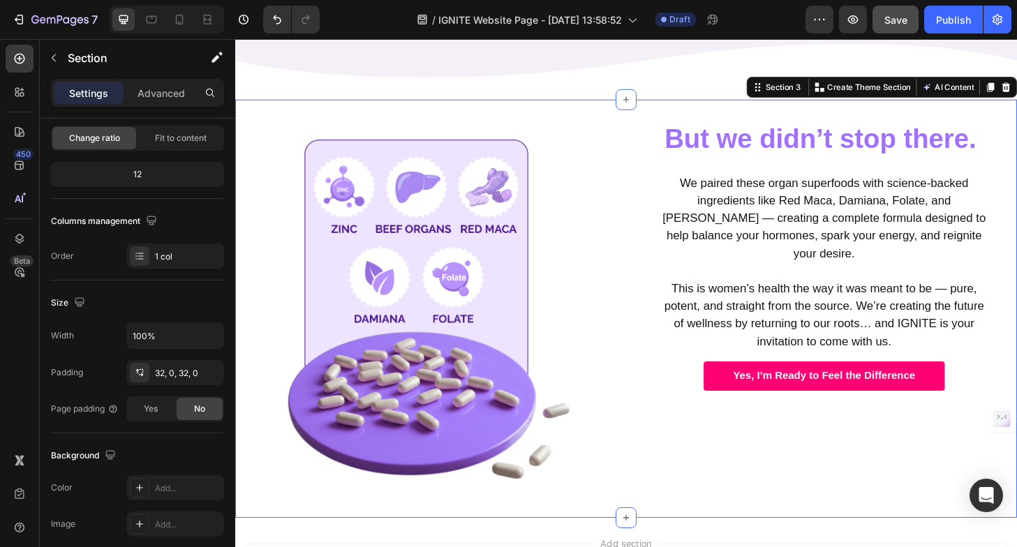
click at [432, 110] on div "Image But we didn’t stop there. Heading We paired these organ superfoods with s…" at bounding box center [654, 328] width 838 height 448
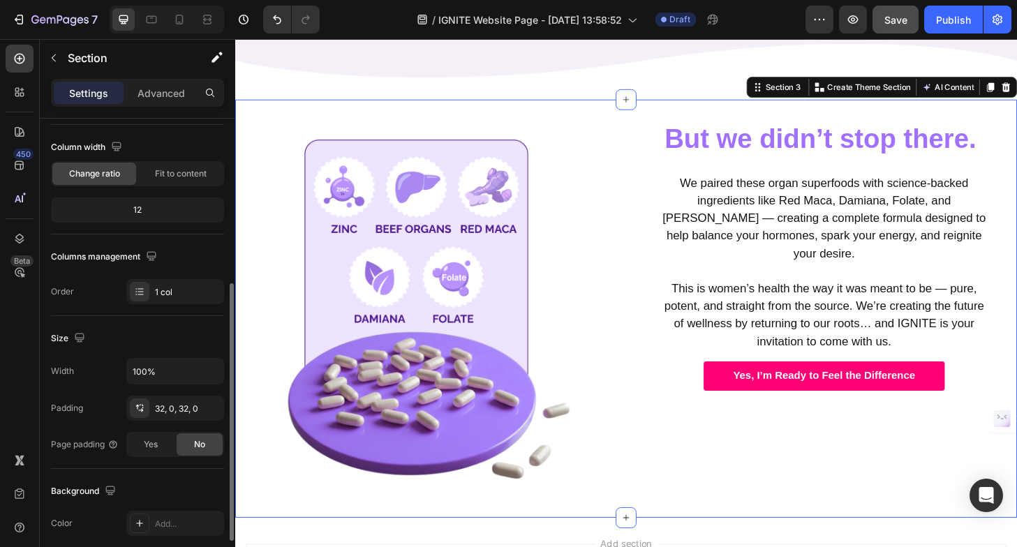
scroll to position [173, 0]
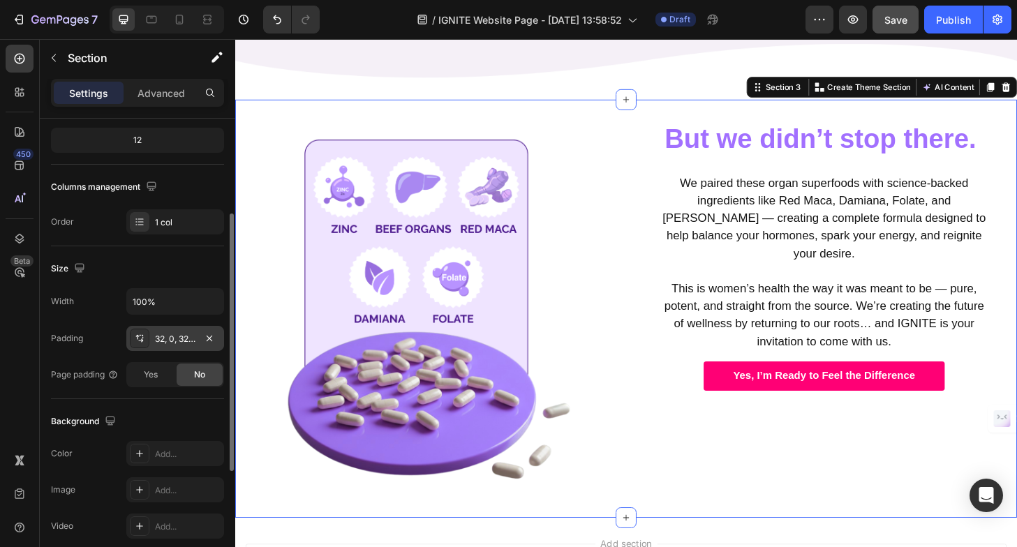
click at [126, 334] on div "32, 0, 32, 0" at bounding box center [175, 338] width 98 height 25
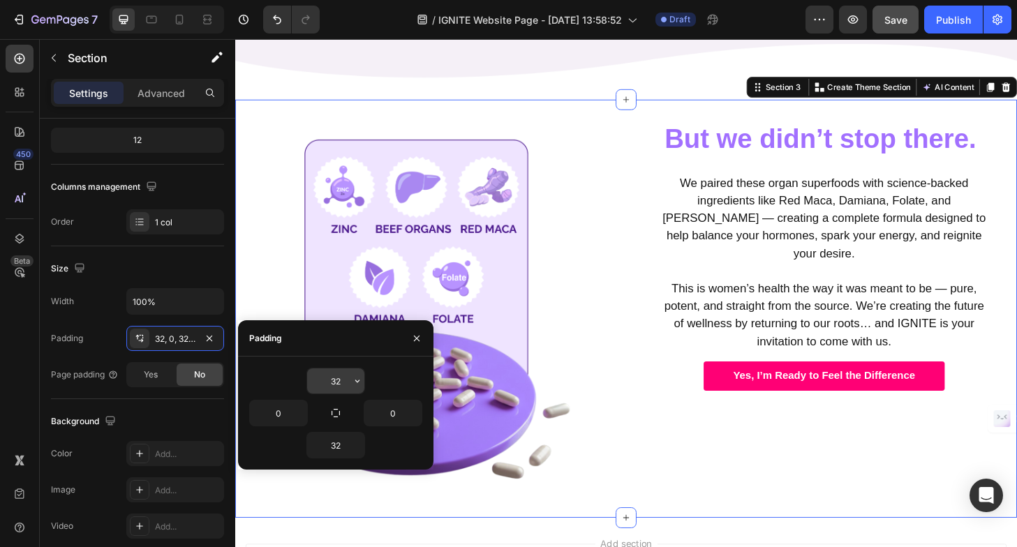
click at [327, 380] on input "32" at bounding box center [335, 381] width 57 height 25
type input "0"
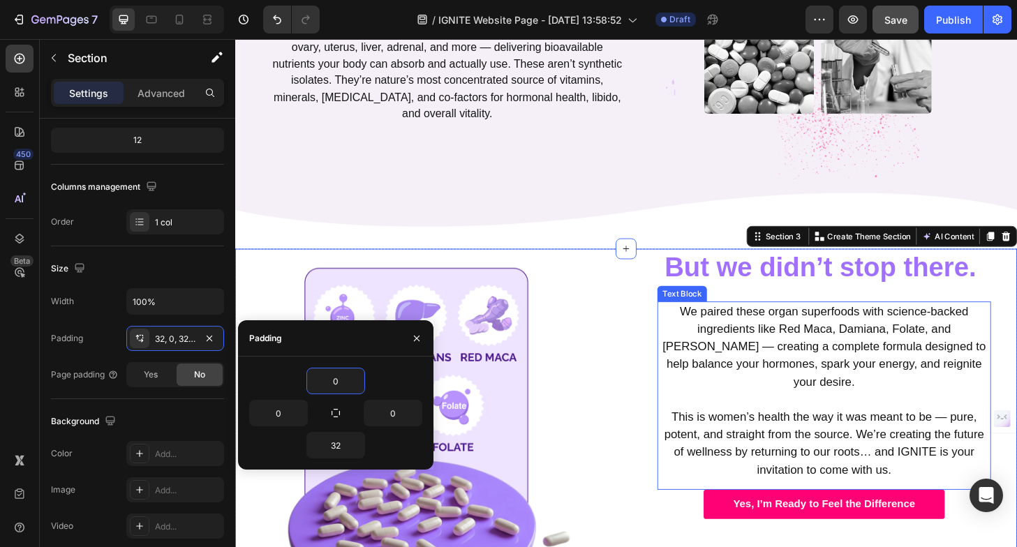
scroll to position [1133, 0]
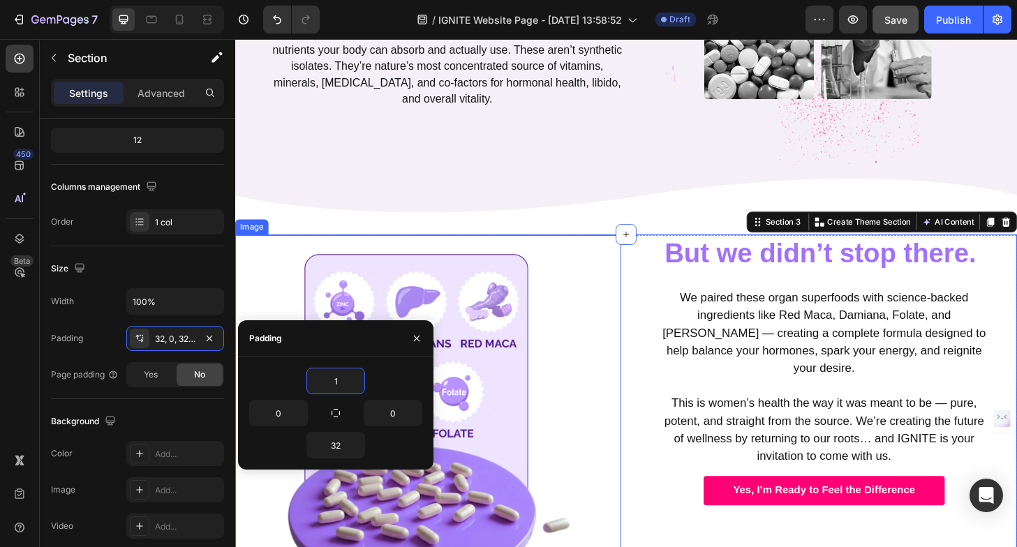
type input "15"
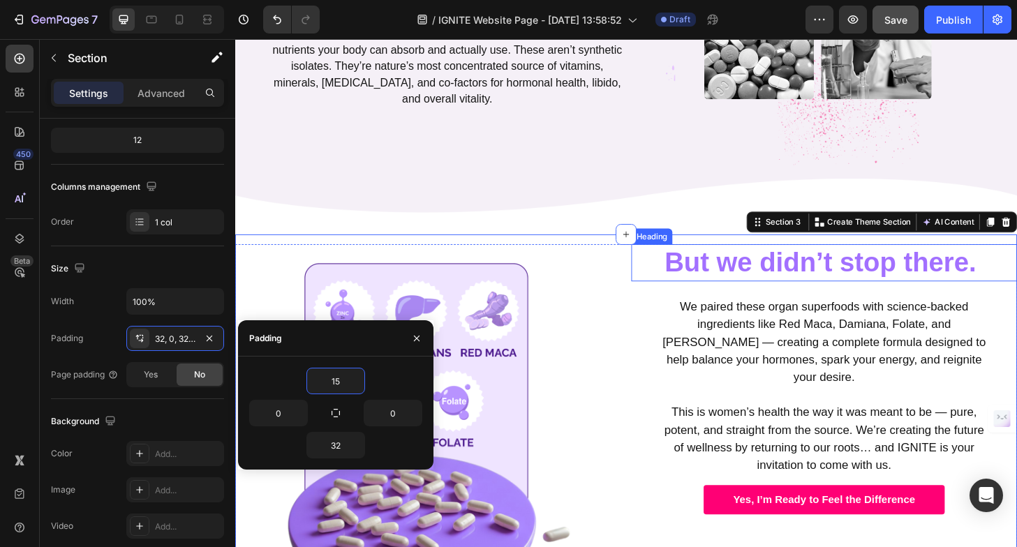
click at [779, 281] on strong "But we didn’t stop there." at bounding box center [862, 279] width 334 height 32
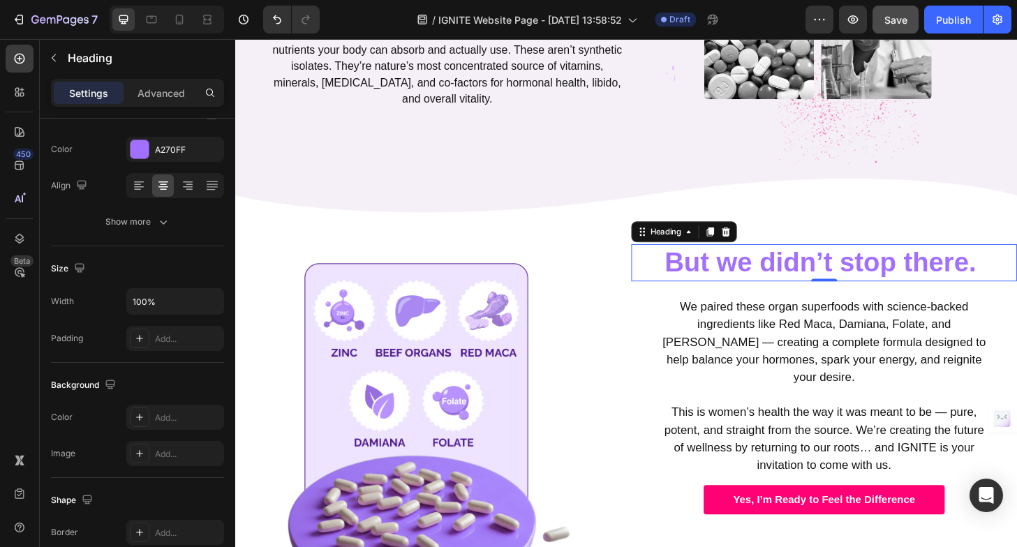
scroll to position [0, 0]
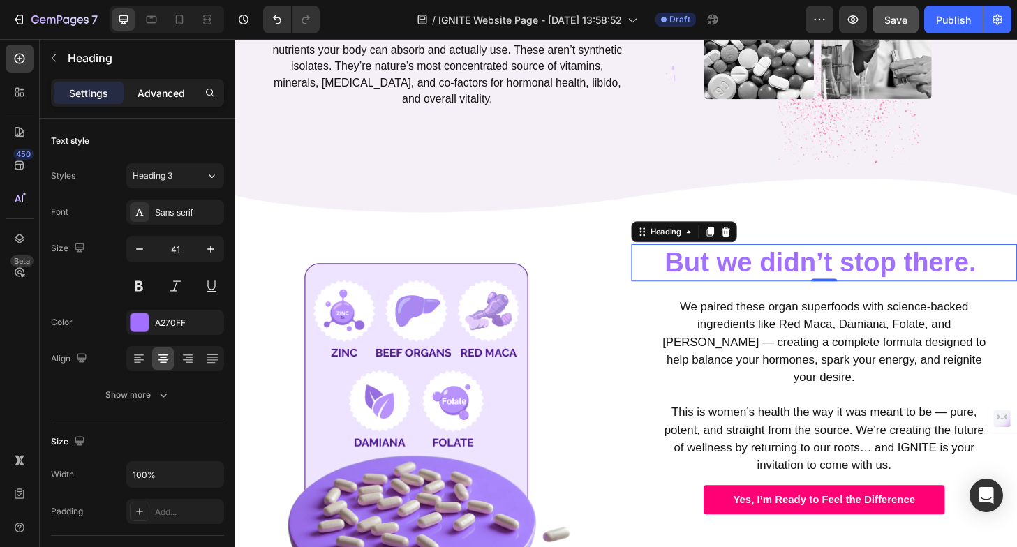
click at [165, 87] on p "Advanced" at bounding box center [161, 93] width 47 height 15
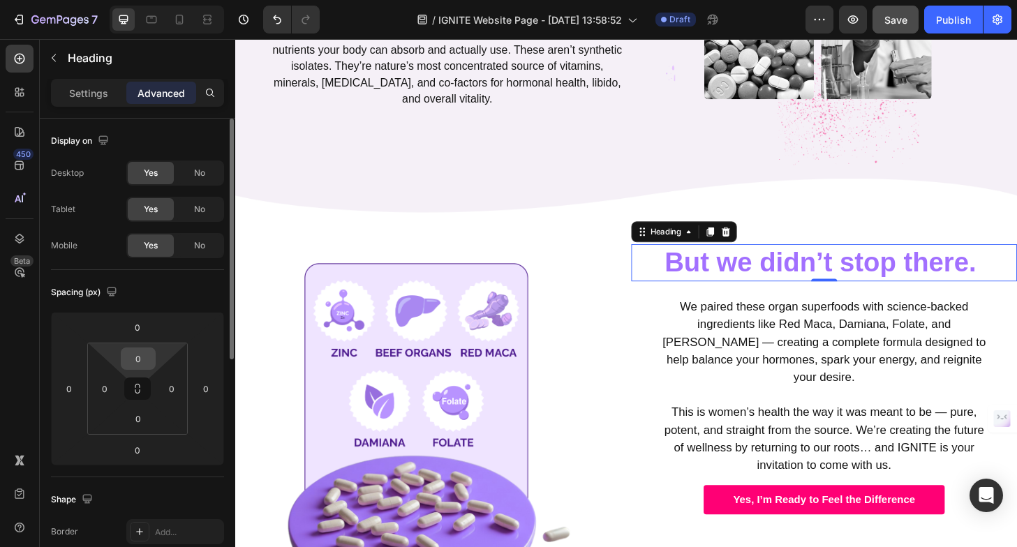
click at [138, 361] on input "0" at bounding box center [138, 358] width 28 height 21
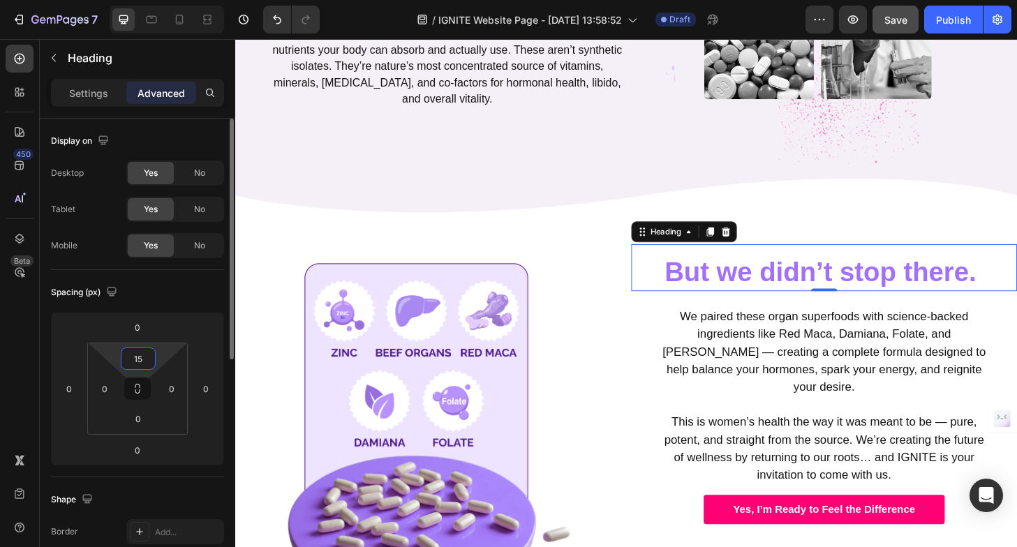
type input "1"
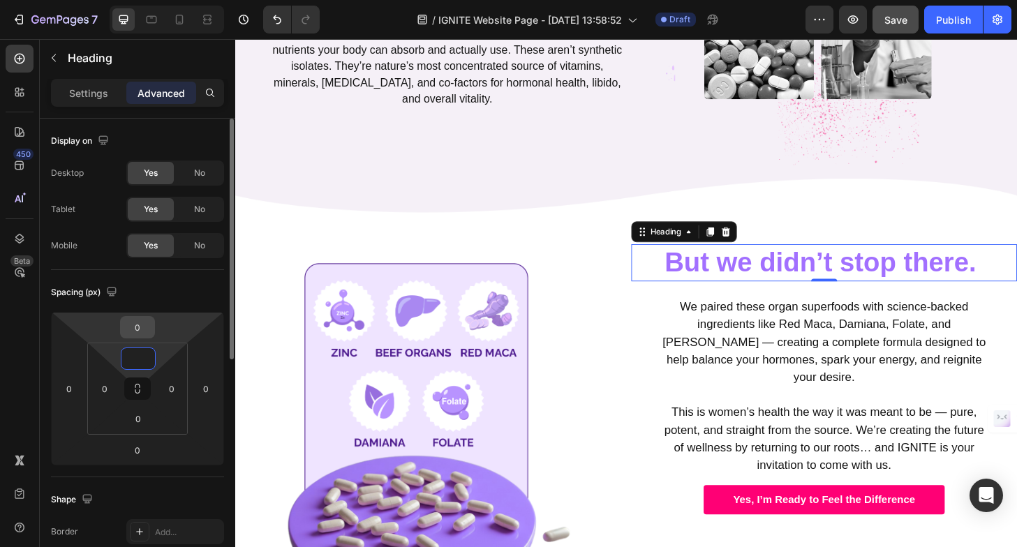
type input "0"
click at [138, 329] on input "0" at bounding box center [138, 327] width 28 height 21
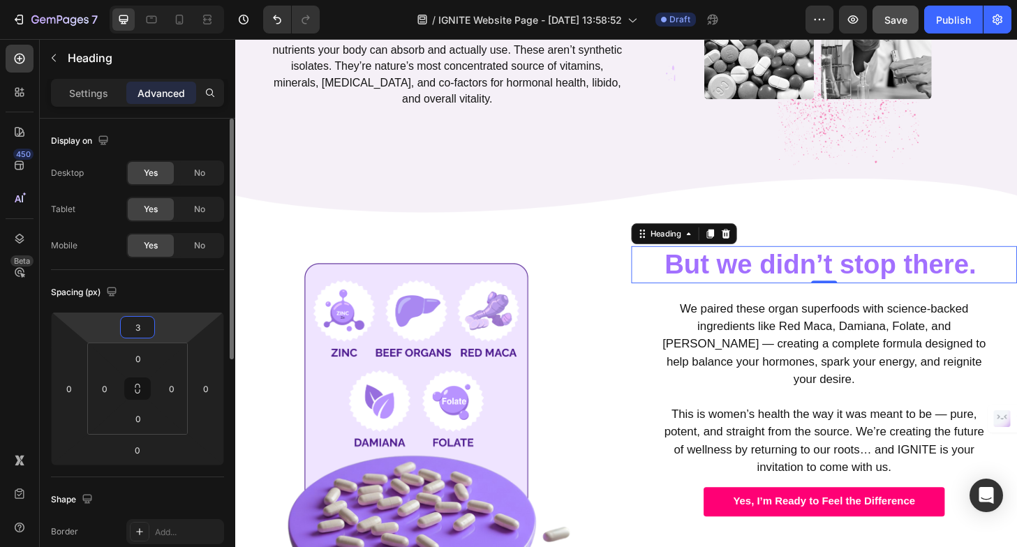
type input "30"
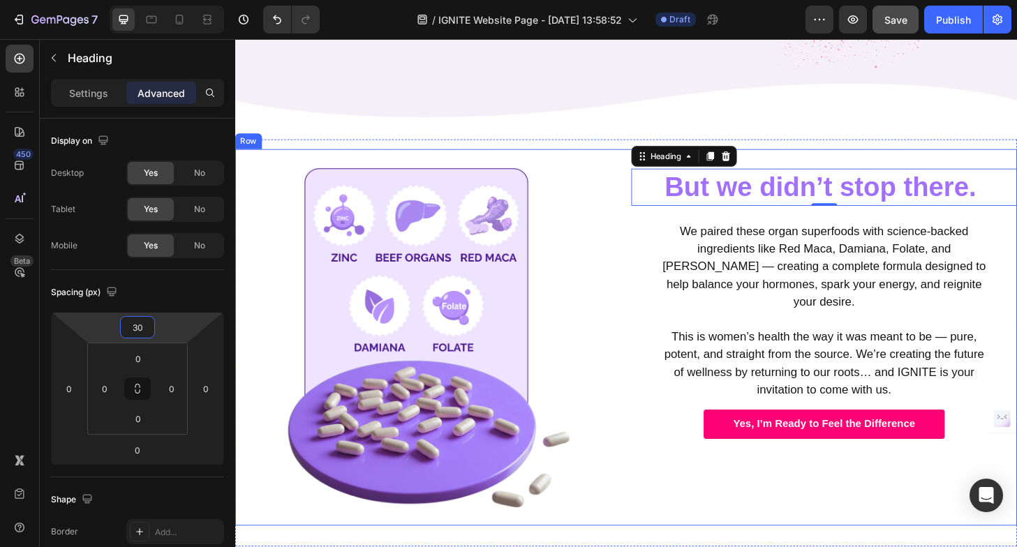
scroll to position [1242, 0]
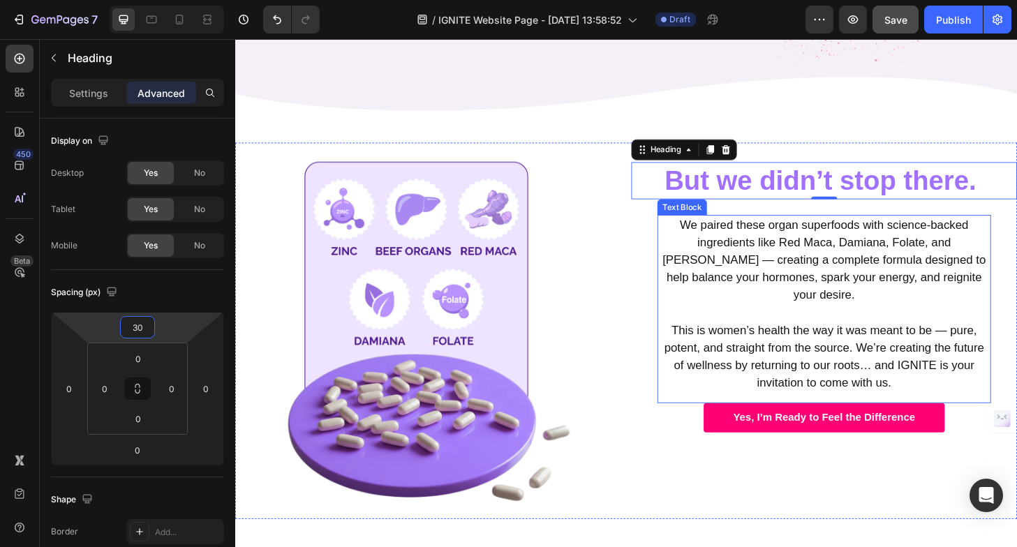
click at [829, 267] on p "We paired these organ superfoods with science-backed ingredients like Red Maca,…" at bounding box center [866, 276] width 355 height 94
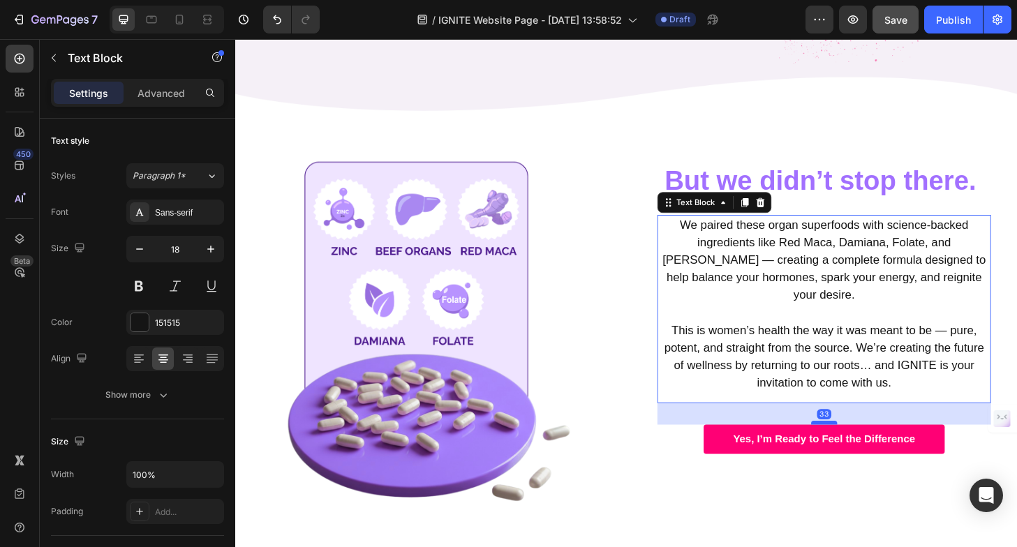
drag, startPoint x: 864, startPoint y: 406, endPoint x: 864, endPoint y: 429, distance: 23.1
click at [864, 448] on div at bounding box center [867, 450] width 28 height 4
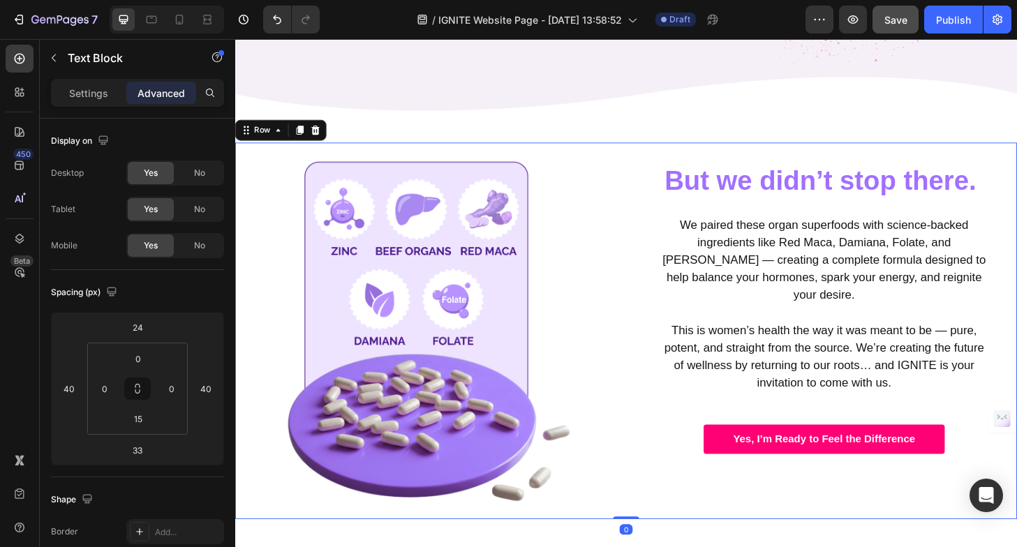
click at [833, 222] on div "But we didn’t stop there. Heading We paired these organ superfoods with science…" at bounding box center [866, 352] width 413 height 404
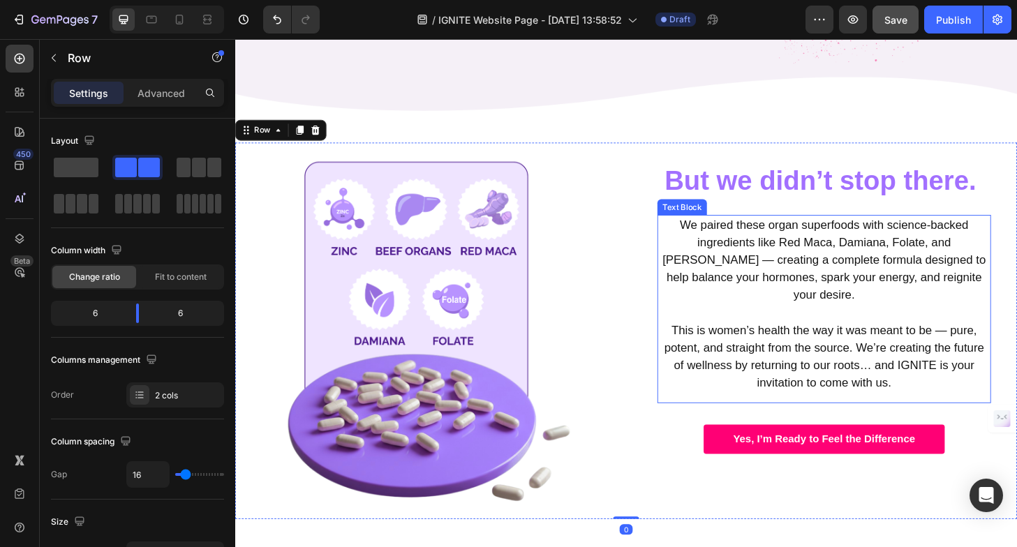
click at [848, 248] on p "We paired these organ superfoods with science-backed ingredients like Red Maca,…" at bounding box center [866, 276] width 355 height 94
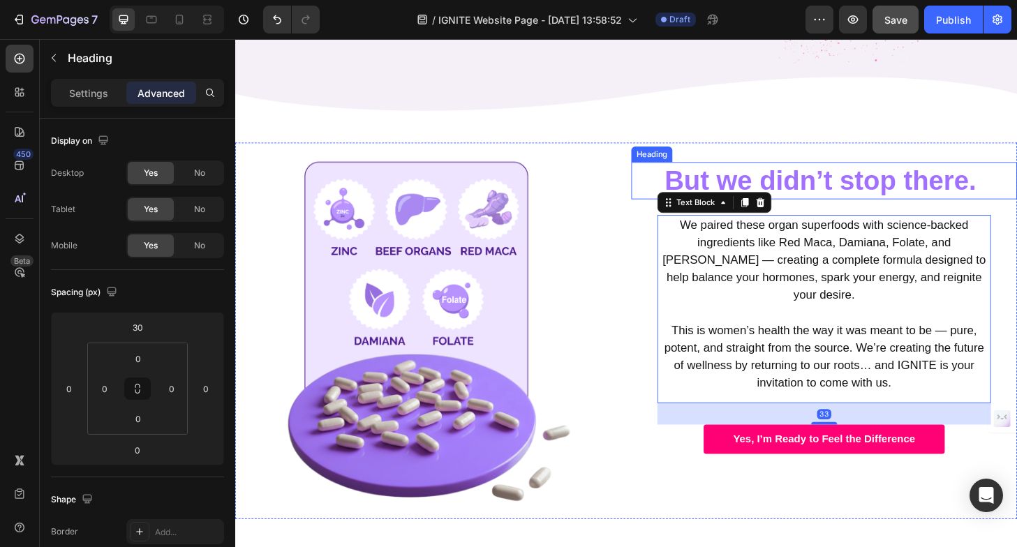
click at [876, 188] on strong "But we didn’t stop there." at bounding box center [862, 191] width 334 height 32
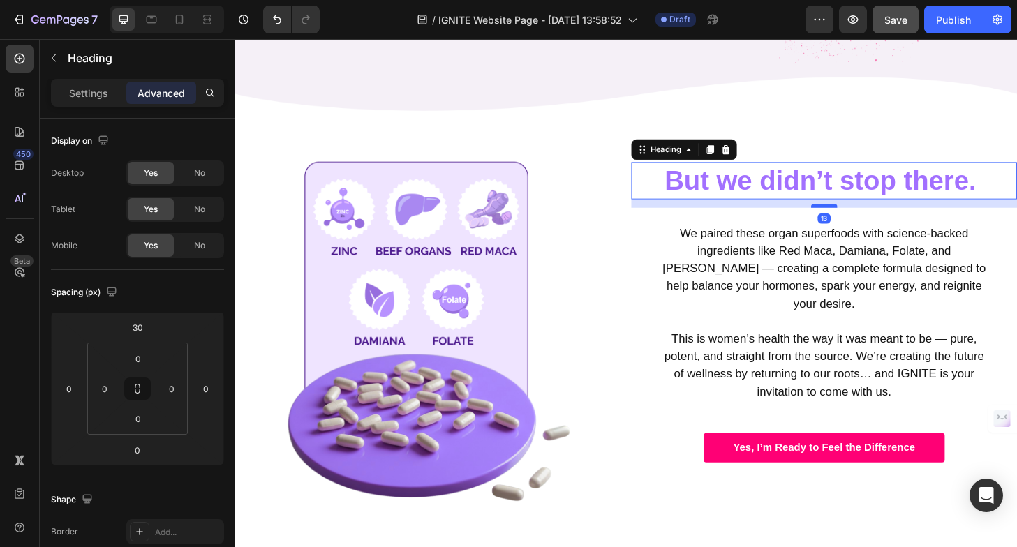
drag, startPoint x: 873, startPoint y: 209, endPoint x: 873, endPoint y: 218, distance: 9.1
click at [873, 218] on div at bounding box center [867, 218] width 28 height 4
click at [861, 215] on div "13" at bounding box center [866, 215] width 413 height 9
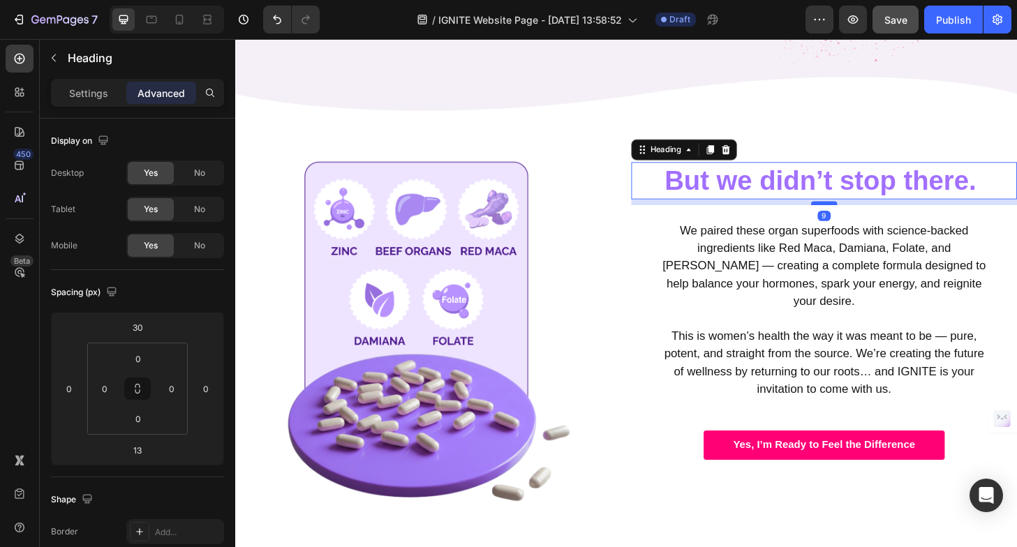
click at [862, 216] on div at bounding box center [867, 215] width 28 height 4
type input "9"
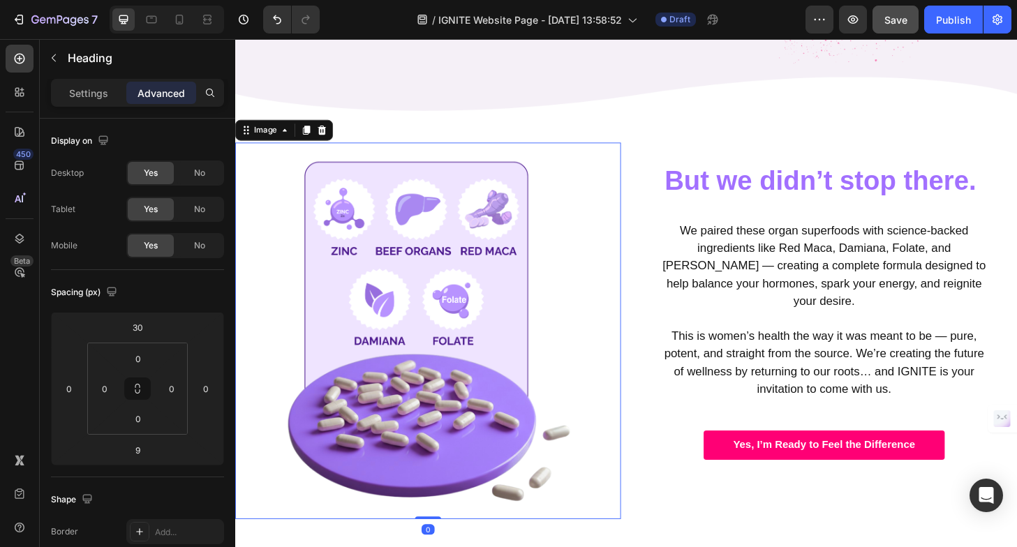
click at [573, 244] on img at bounding box center [441, 352] width 331 height 404
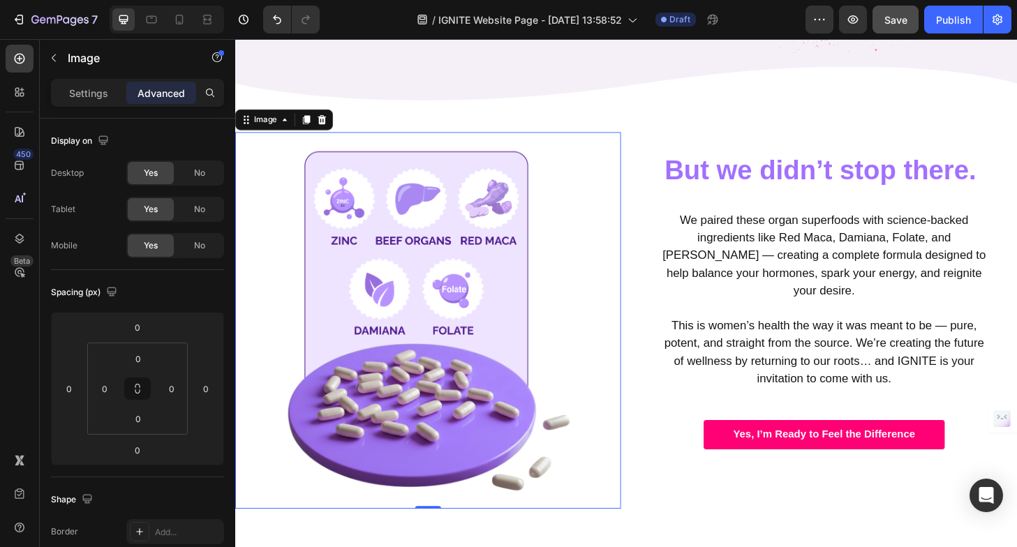
scroll to position [1258, 0]
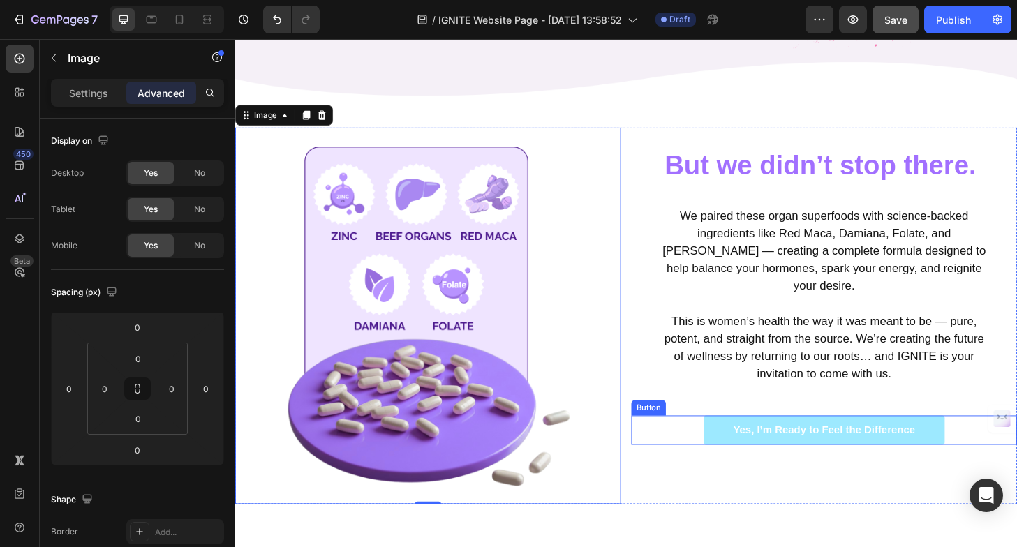
click at [740, 443] on button "Yes, I’m Ready to Feel the Difference" at bounding box center [866, 458] width 258 height 31
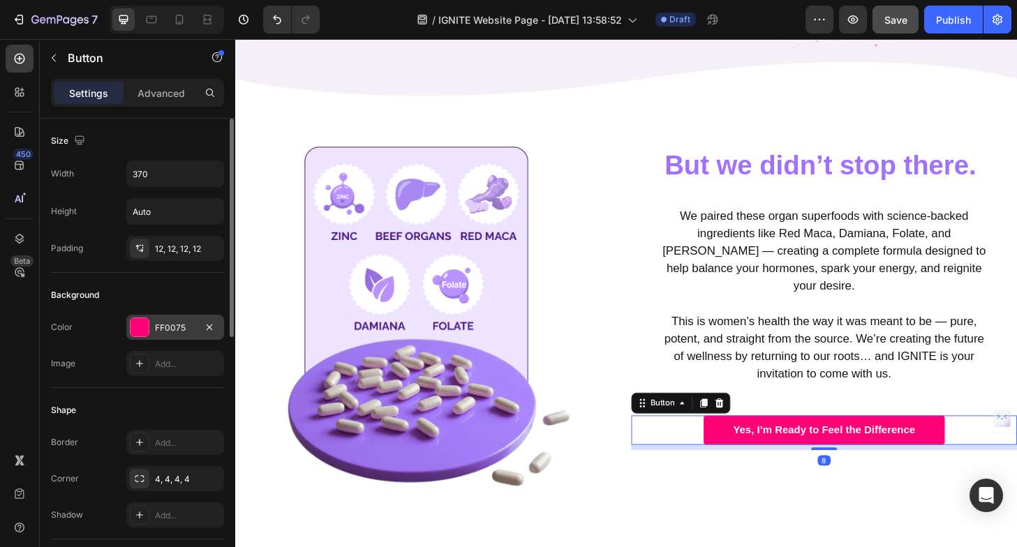
click at [140, 325] on div at bounding box center [140, 327] width 18 height 18
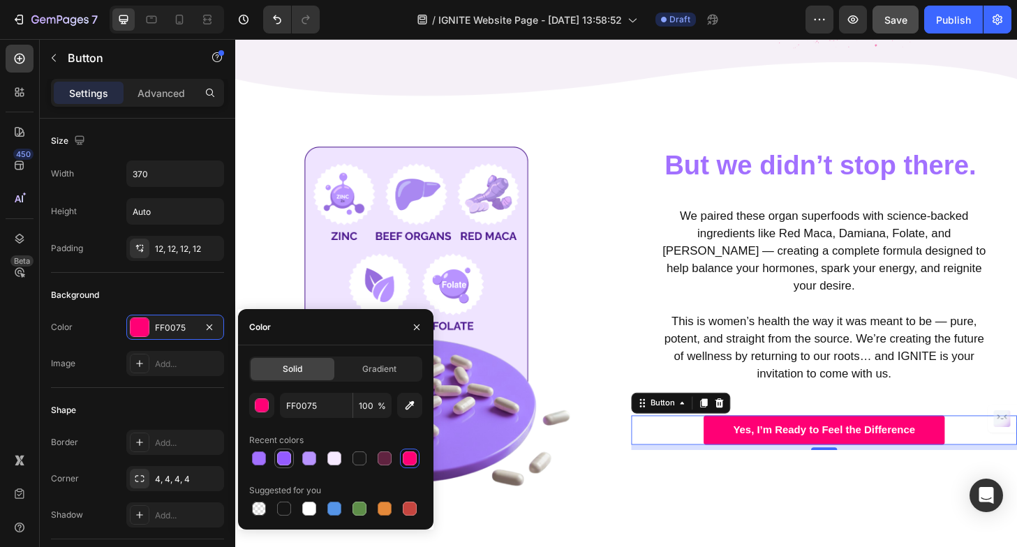
click at [284, 460] on div at bounding box center [284, 459] width 14 height 14
type input "945BFF"
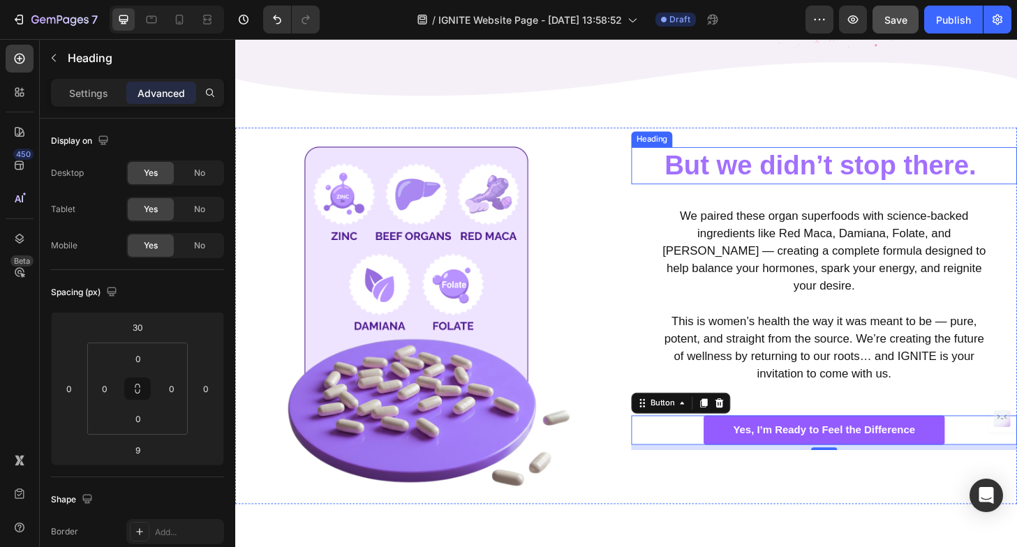
click at [749, 176] on strong "But we didn’t stop there." at bounding box center [862, 174] width 334 height 32
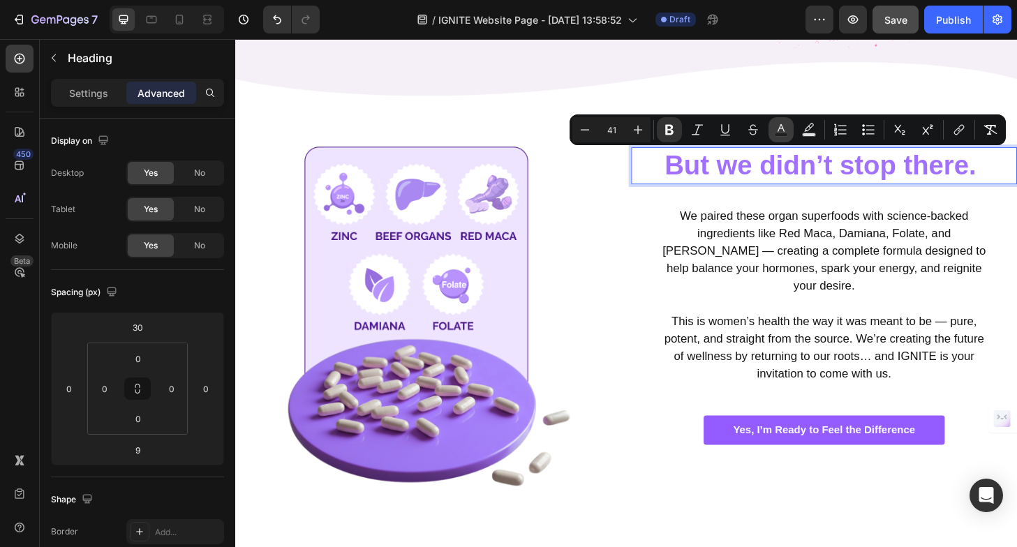
click at [779, 132] on icon "Editor contextual toolbar" at bounding box center [781, 130] width 14 height 14
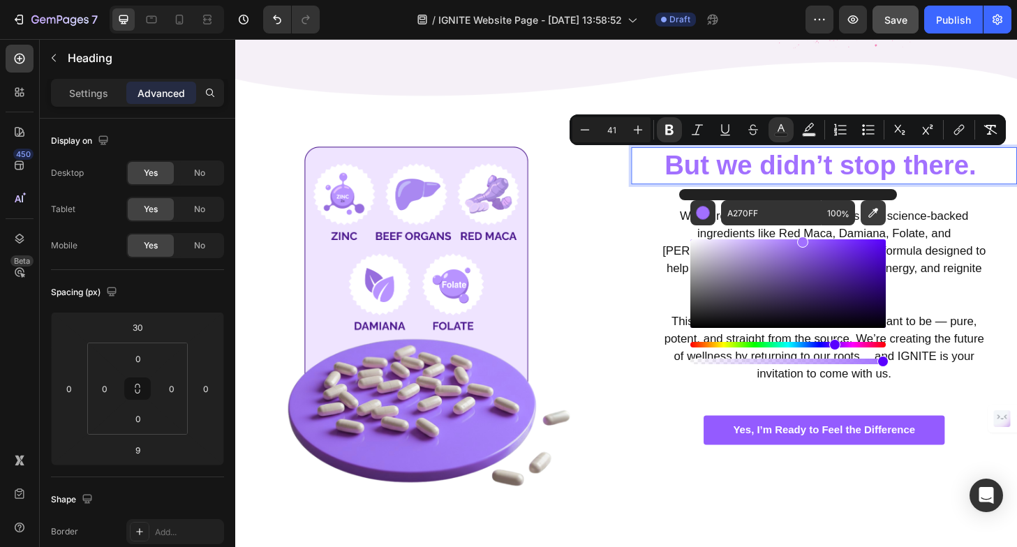
click at [878, 207] on icon "Editor contextual toolbar" at bounding box center [874, 213] width 14 height 14
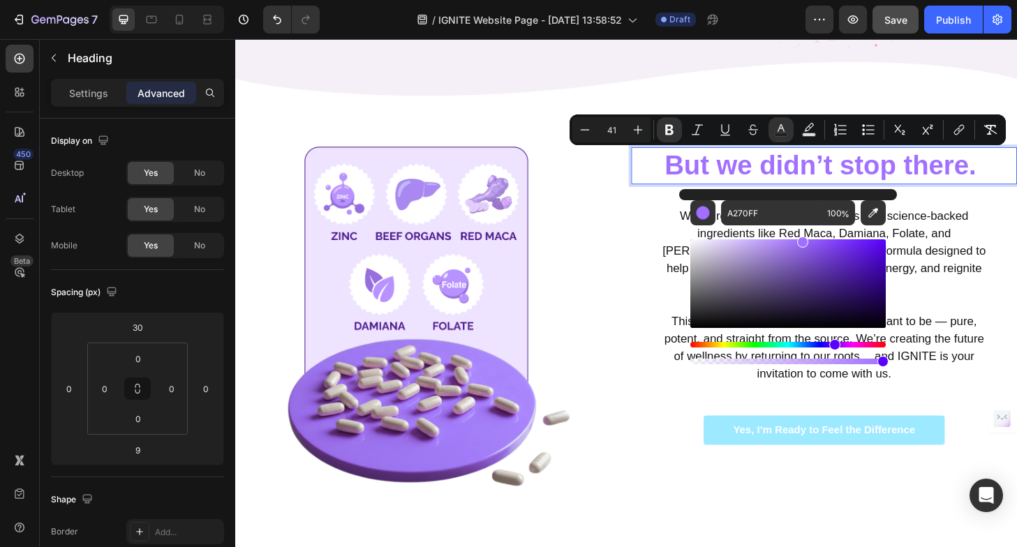
type input "945BFF"
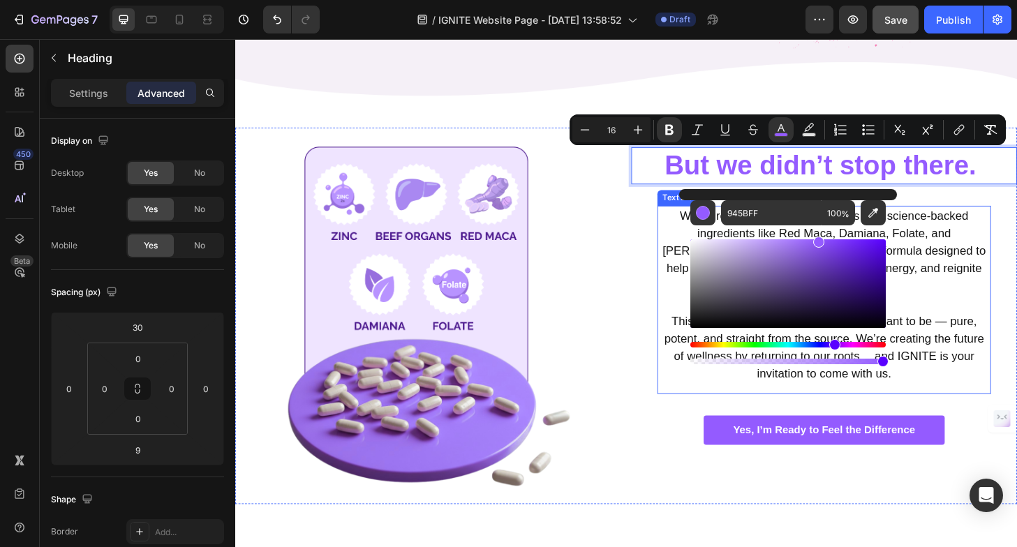
click at [1001, 314] on p at bounding box center [866, 323] width 355 height 19
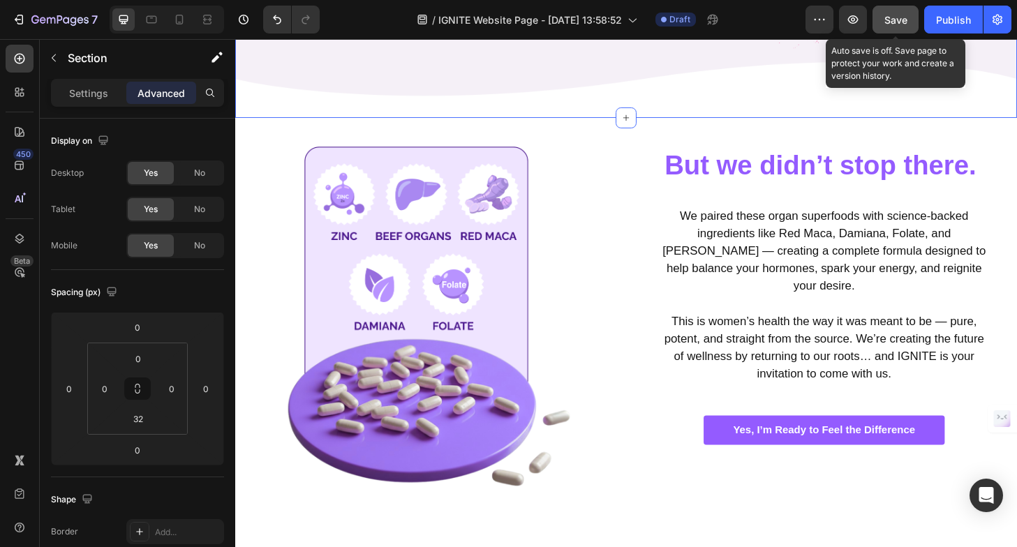
click at [890, 24] on span "Save" at bounding box center [896, 20] width 23 height 12
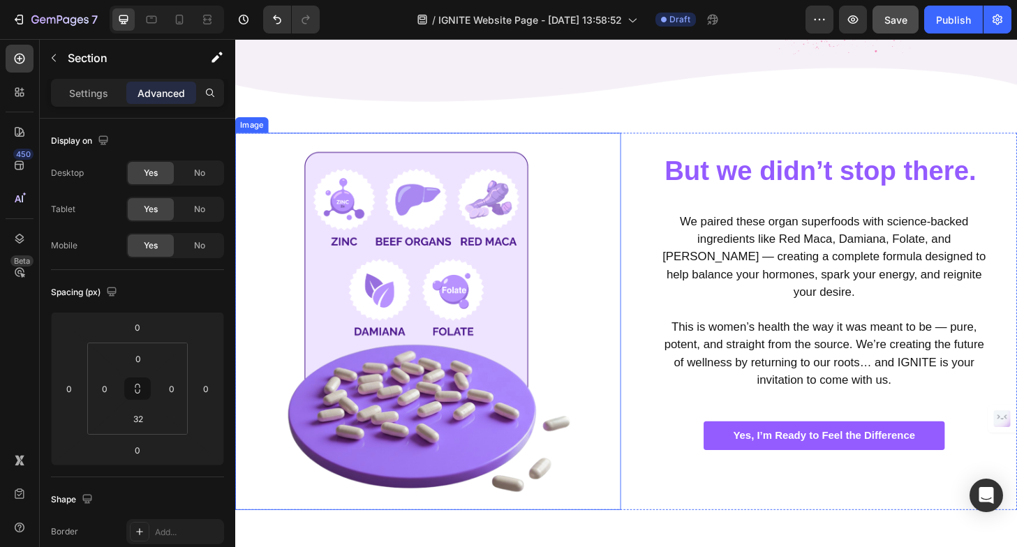
scroll to position [1243, 0]
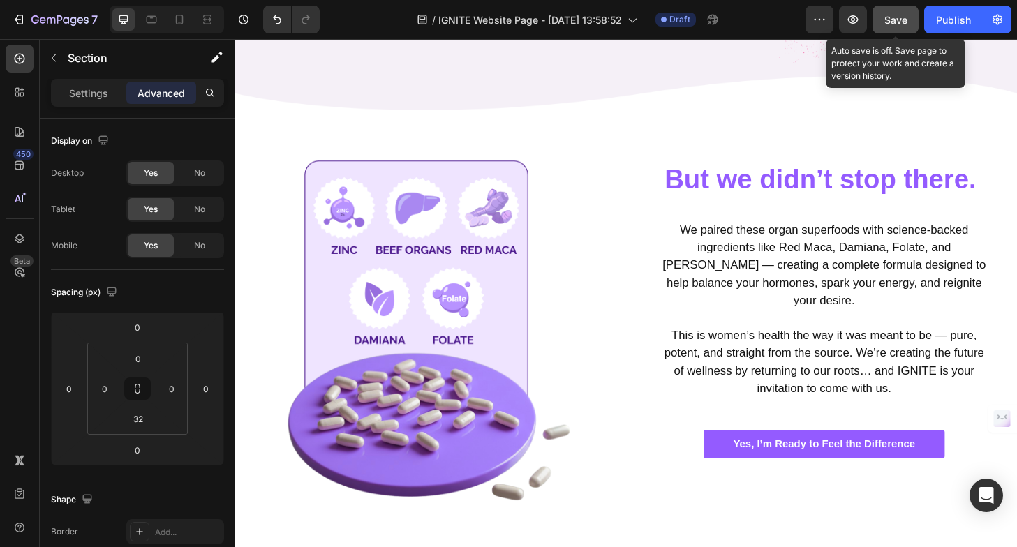
click at [888, 15] on span "Save" at bounding box center [896, 20] width 23 height 12
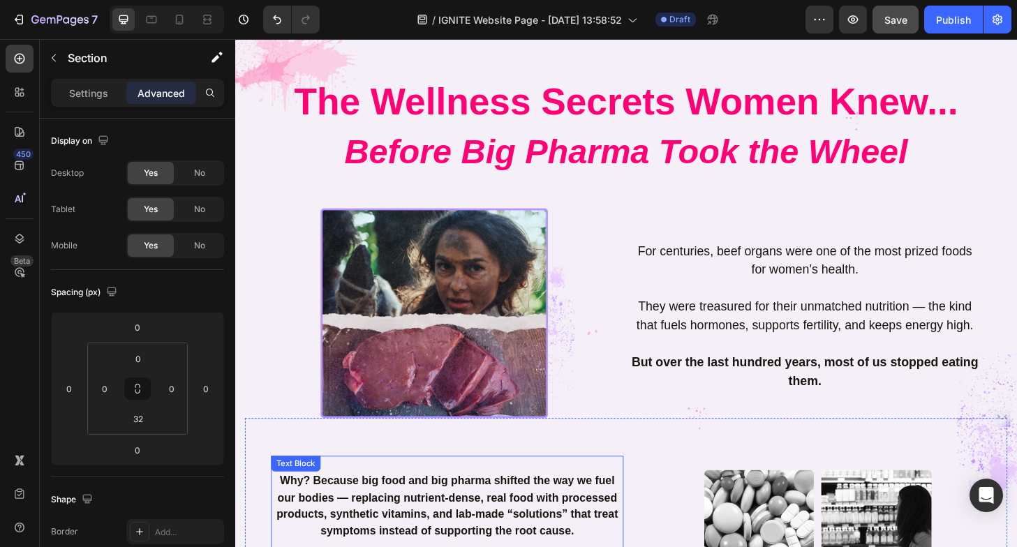
scroll to position [0, 0]
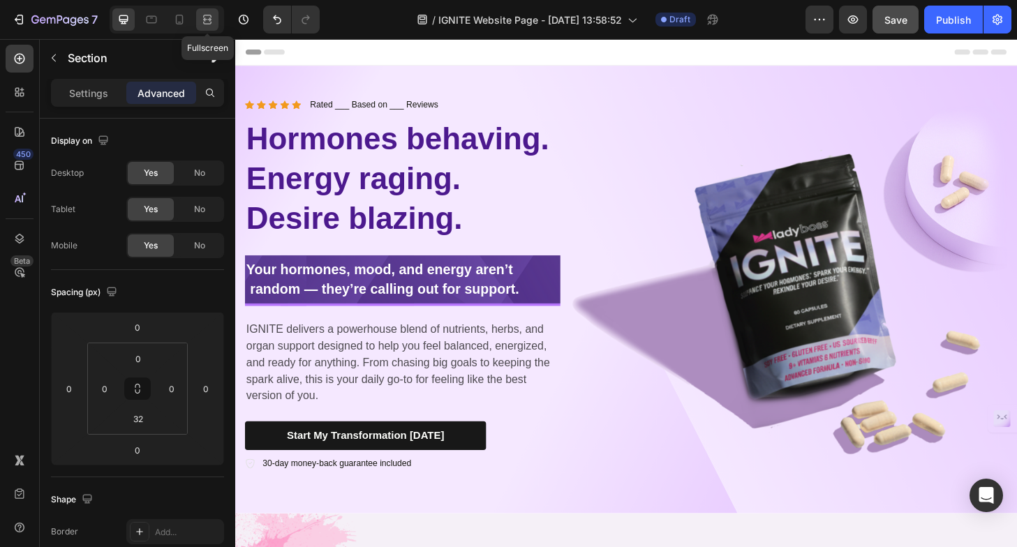
click at [214, 22] on icon at bounding box center [207, 20] width 14 height 14
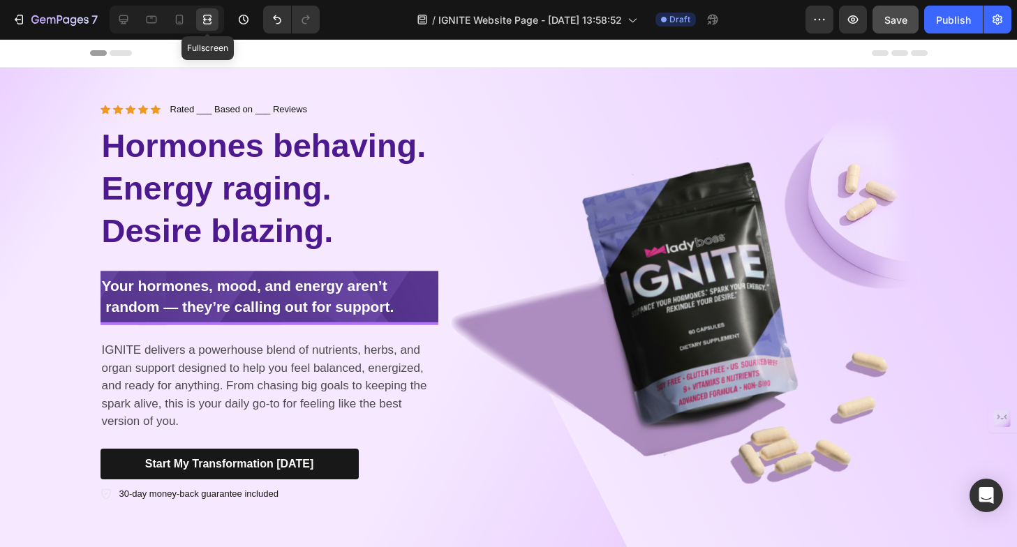
click at [203, 25] on icon at bounding box center [207, 20] width 14 height 14
click at [122, 13] on icon at bounding box center [124, 20] width 14 height 14
